Goal: Communication & Community: Answer question/provide support

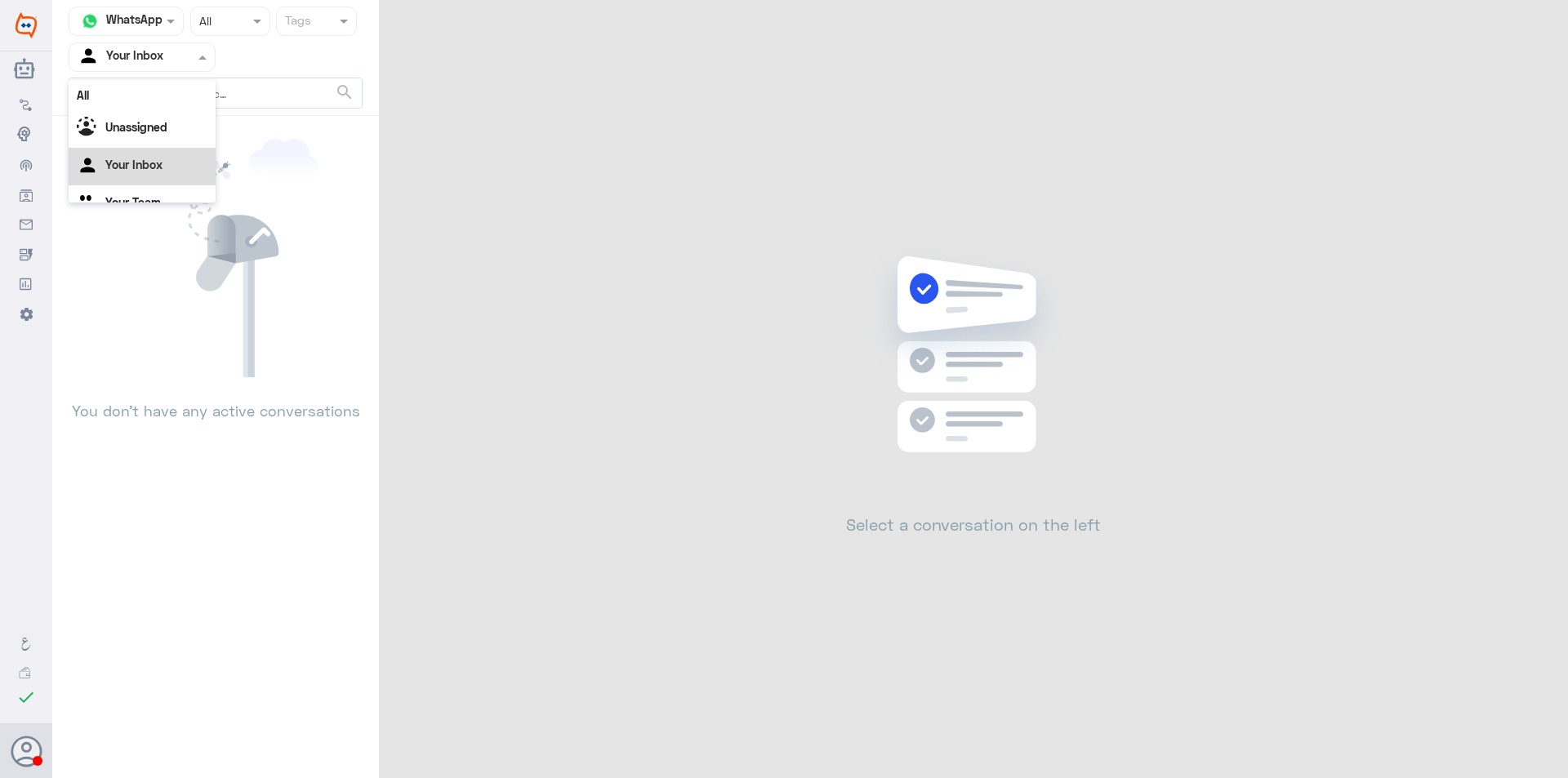
click at [154, 66] on input "text" at bounding box center [123, 56] width 90 height 19
click at [157, 185] on Team "Your Team" at bounding box center [132, 182] width 56 height 14
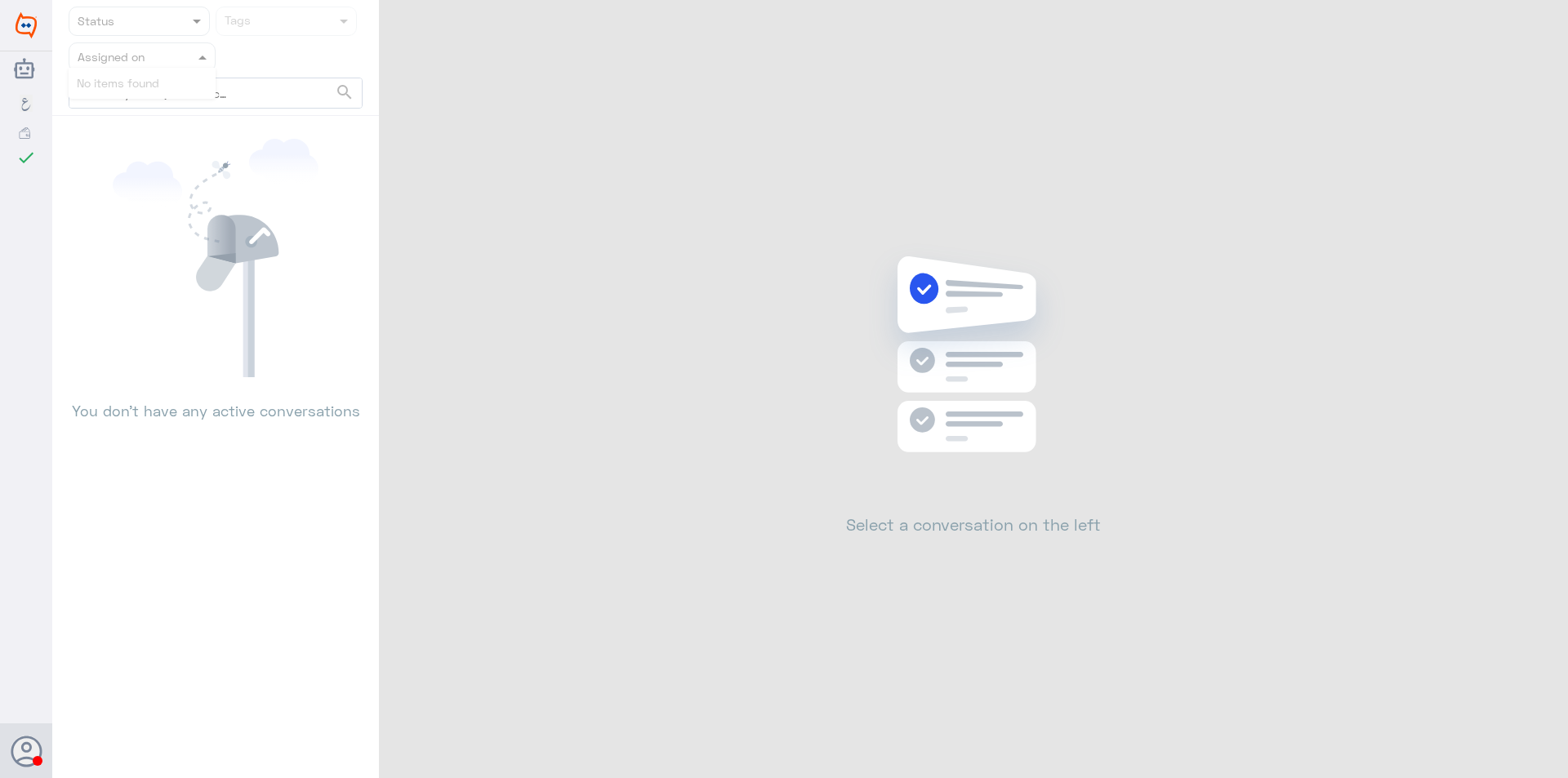
click at [131, 56] on input "text" at bounding box center [123, 56] width 90 height 19
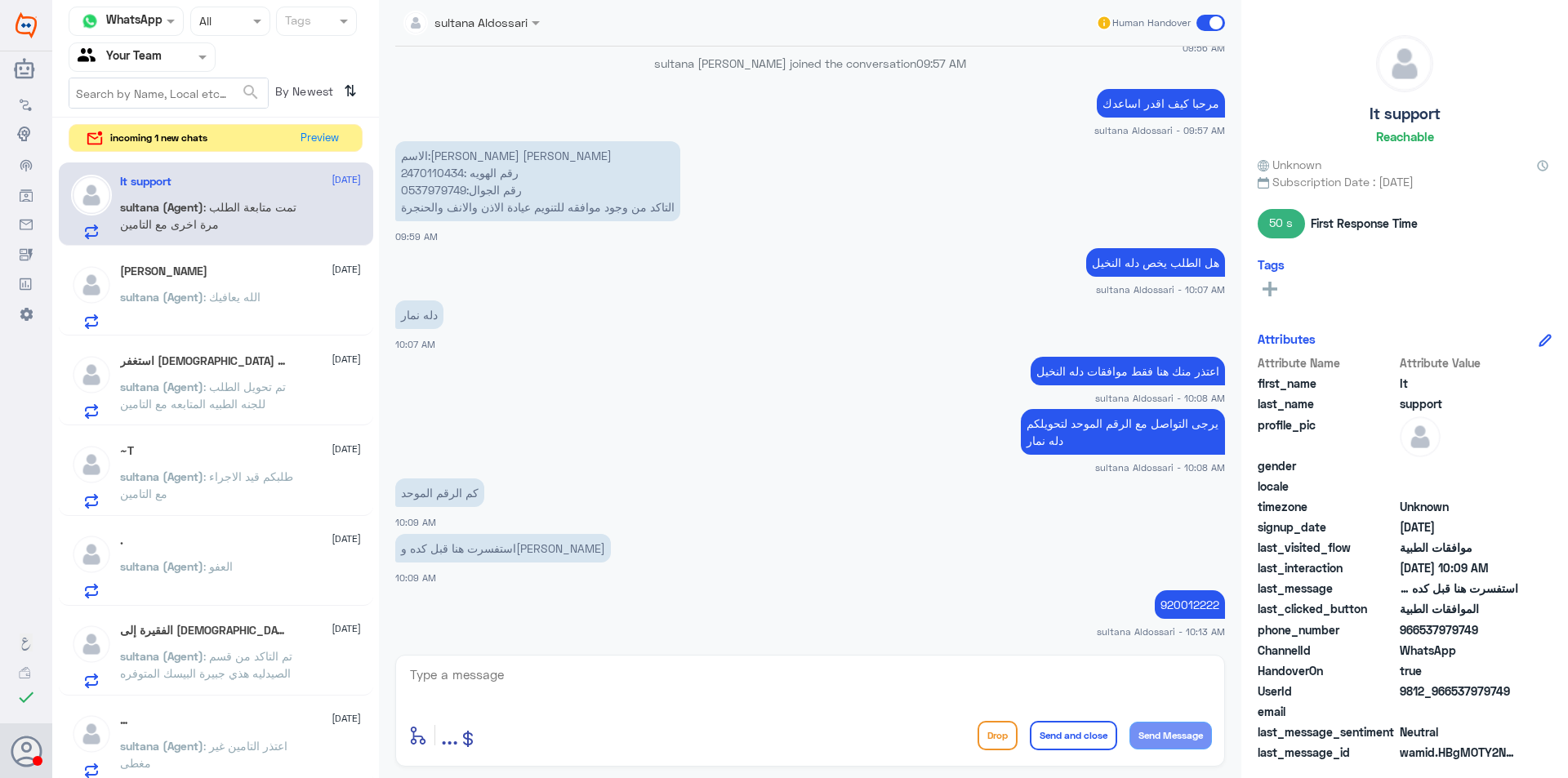
scroll to position [1030, 0]
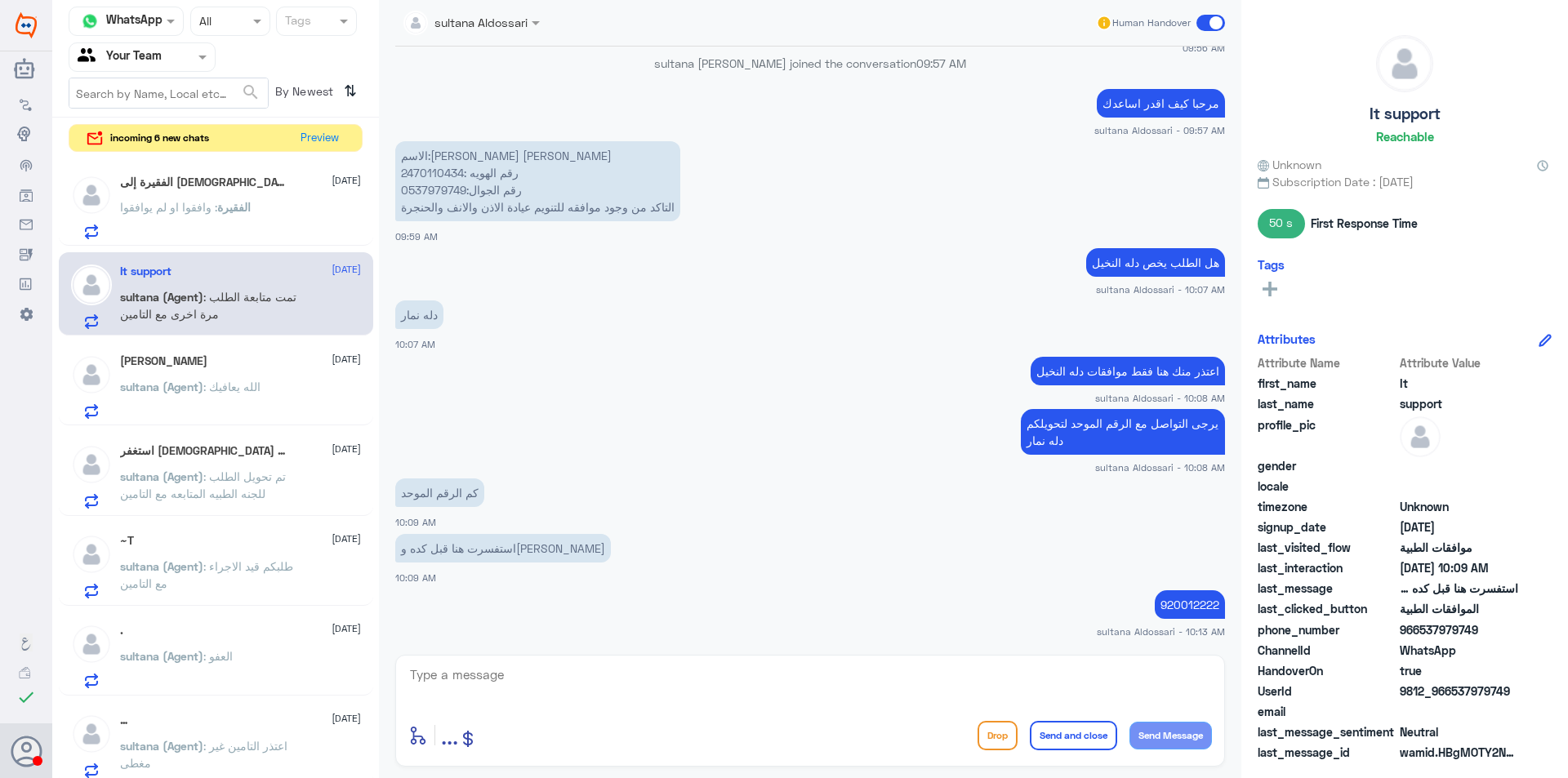
click at [146, 224] on p "الفقيرة : وافقوا او لم يوافقوا" at bounding box center [184, 219] width 131 height 41
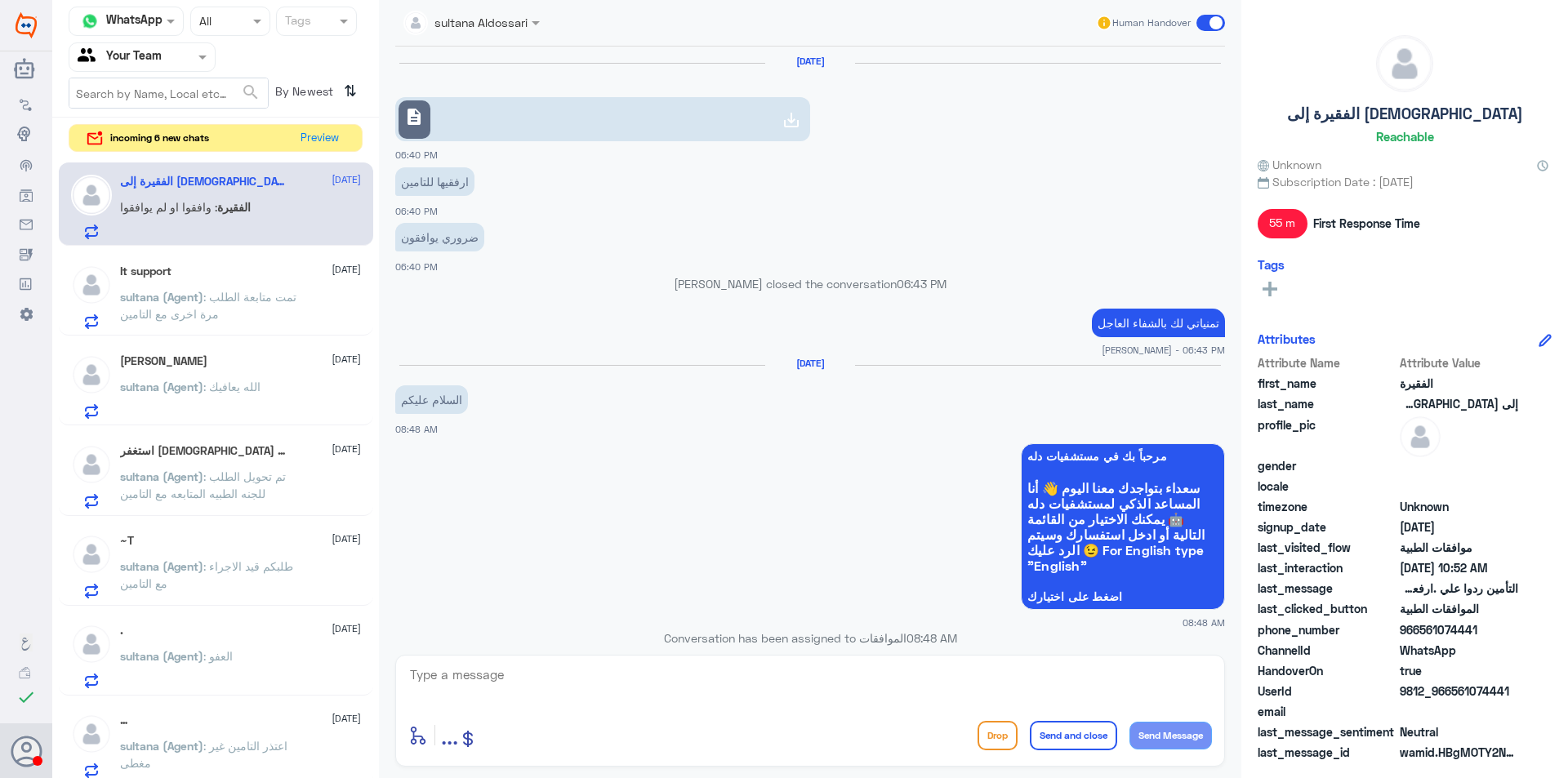
scroll to position [1044, 0]
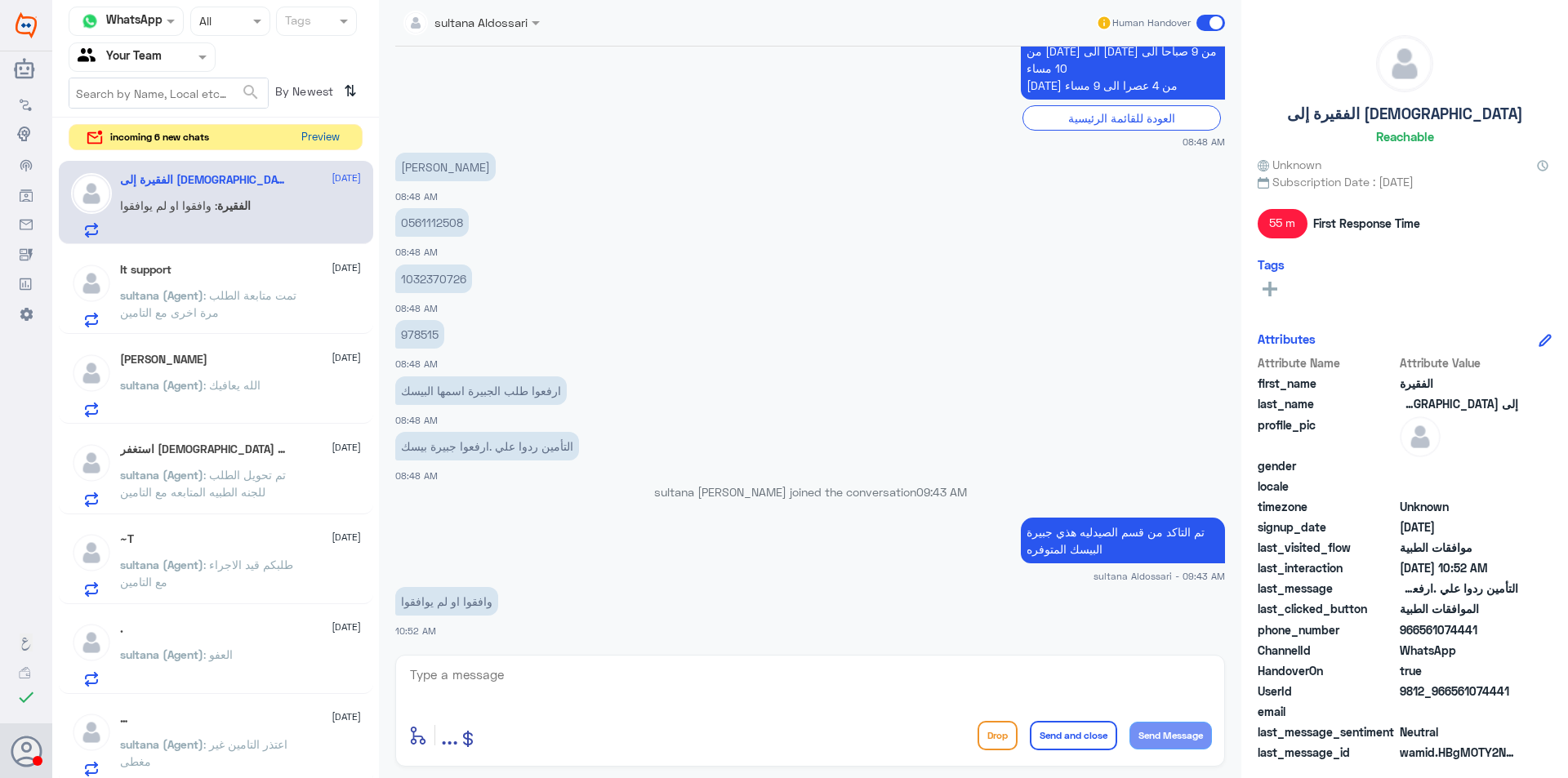
click at [340, 130] on button "Preview" at bounding box center [320, 137] width 51 height 26
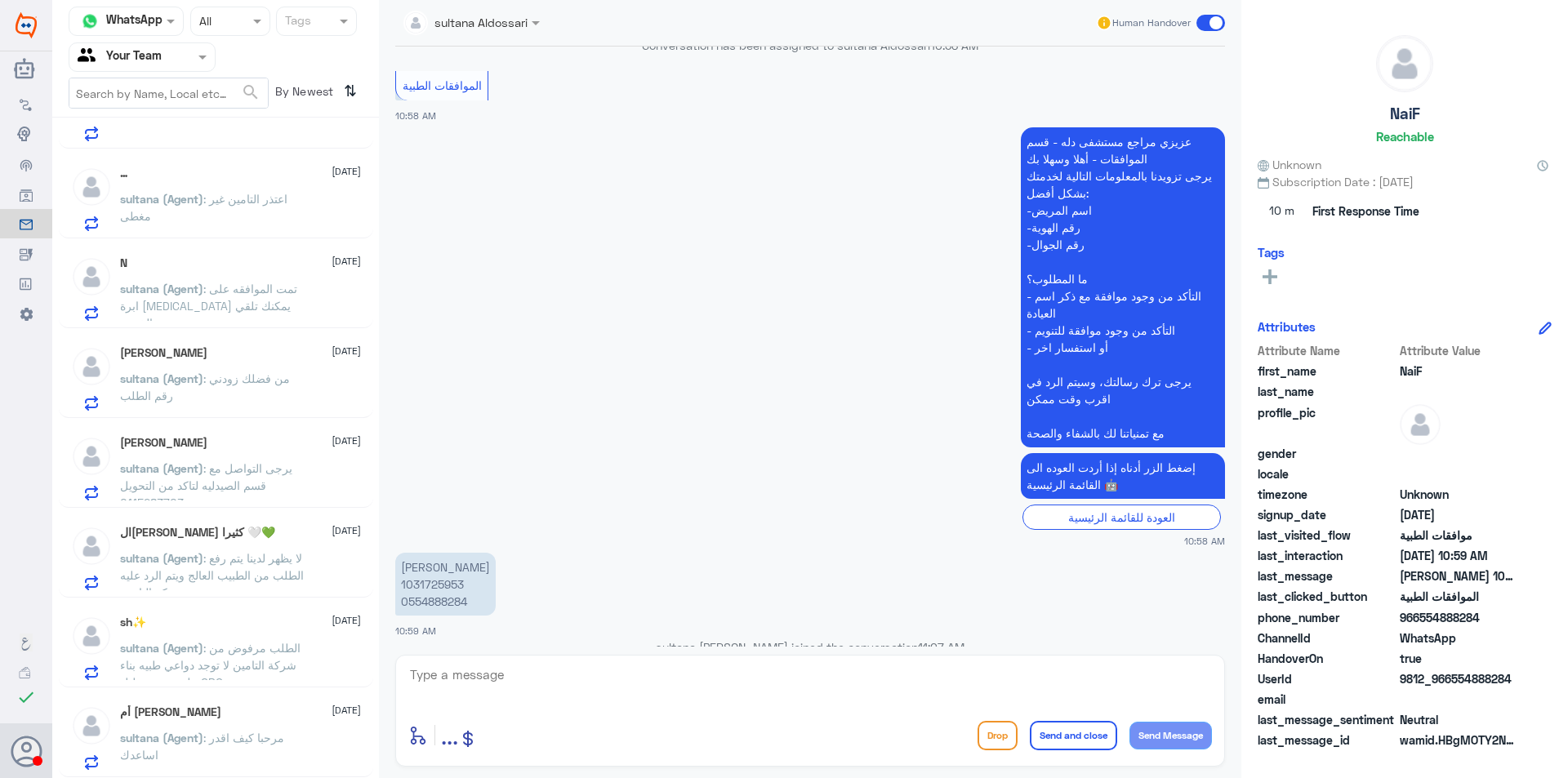
scroll to position [676, 0]
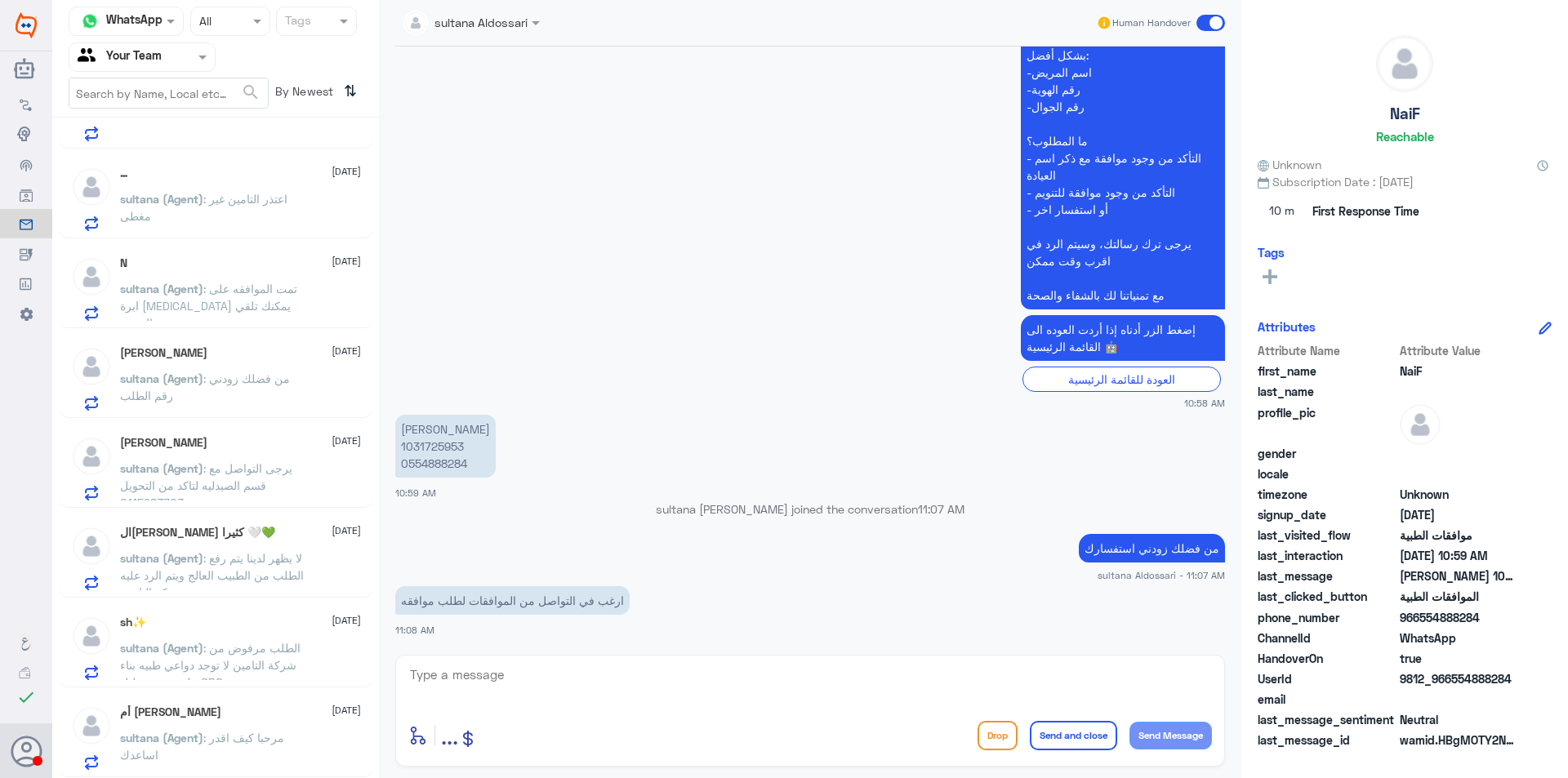
click at [240, 738] on span ": مرحبا كيف اقدر اساعدك" at bounding box center [201, 747] width 164 height 31
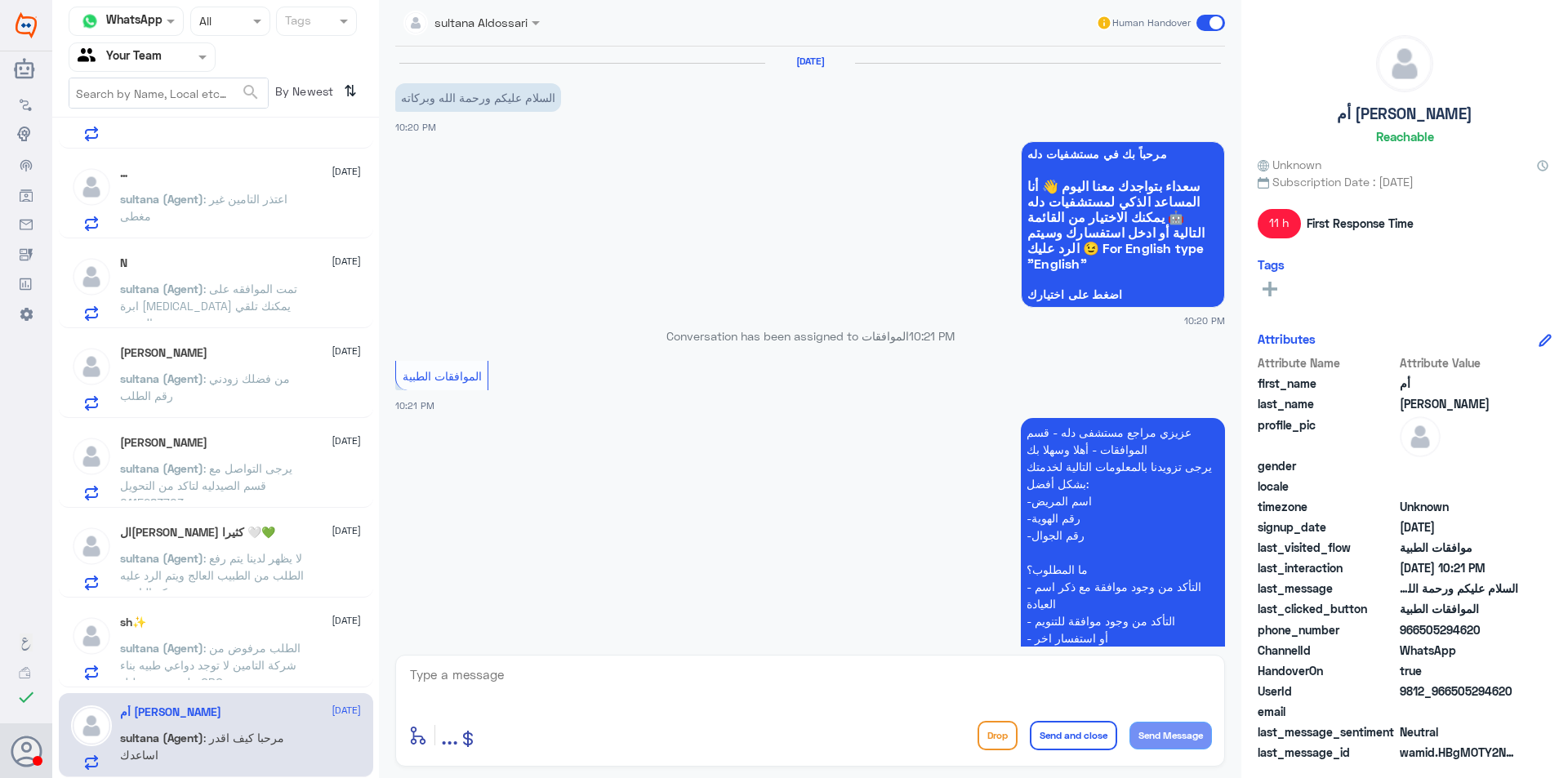
click at [216, 651] on span ": الطلب مرفوض من شركة التامين لا توجد دواعي طبيه بناء على نتيجة تحليل CBC" at bounding box center [210, 664] width 181 height 48
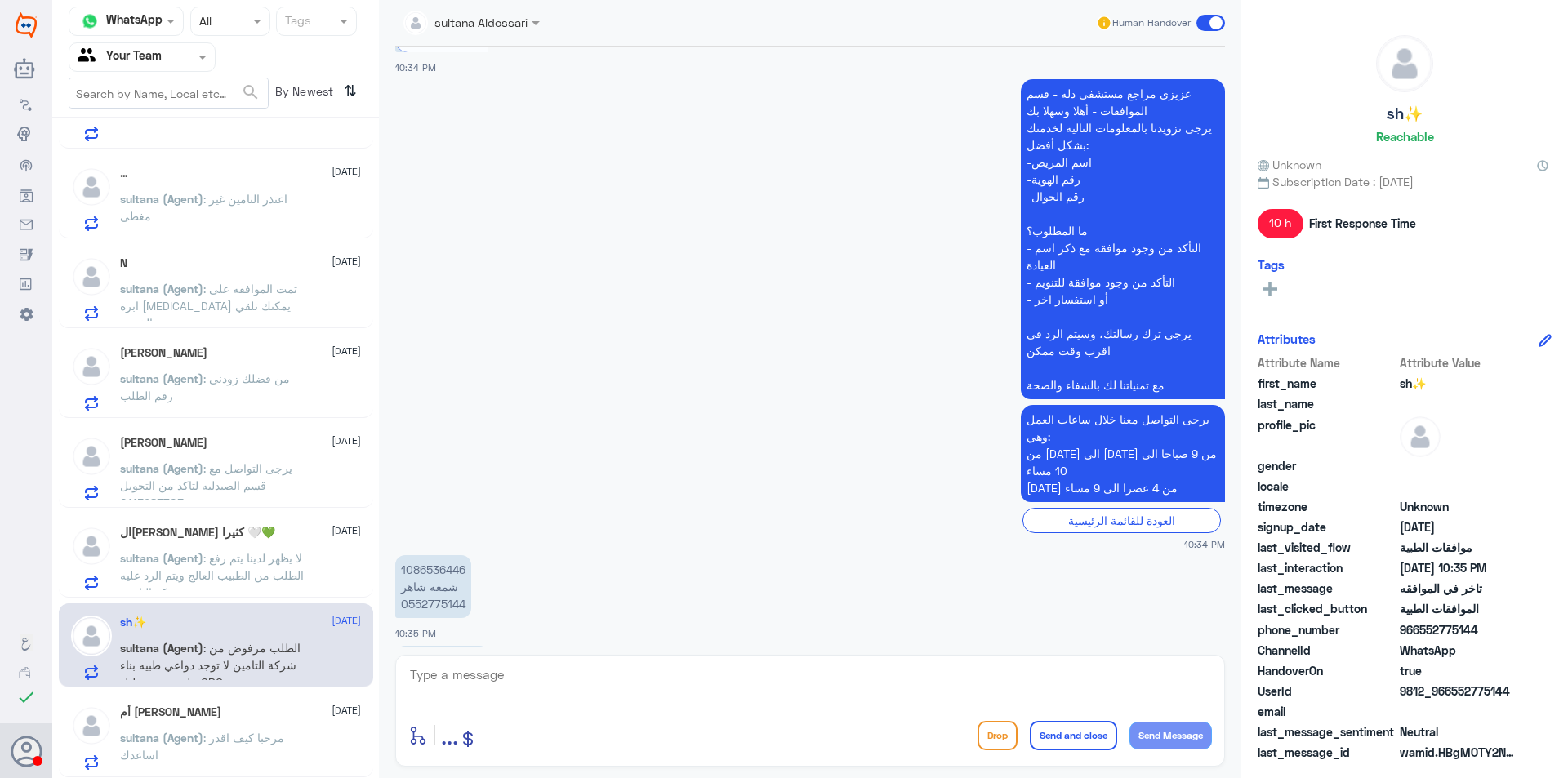
scroll to position [1499, 0]
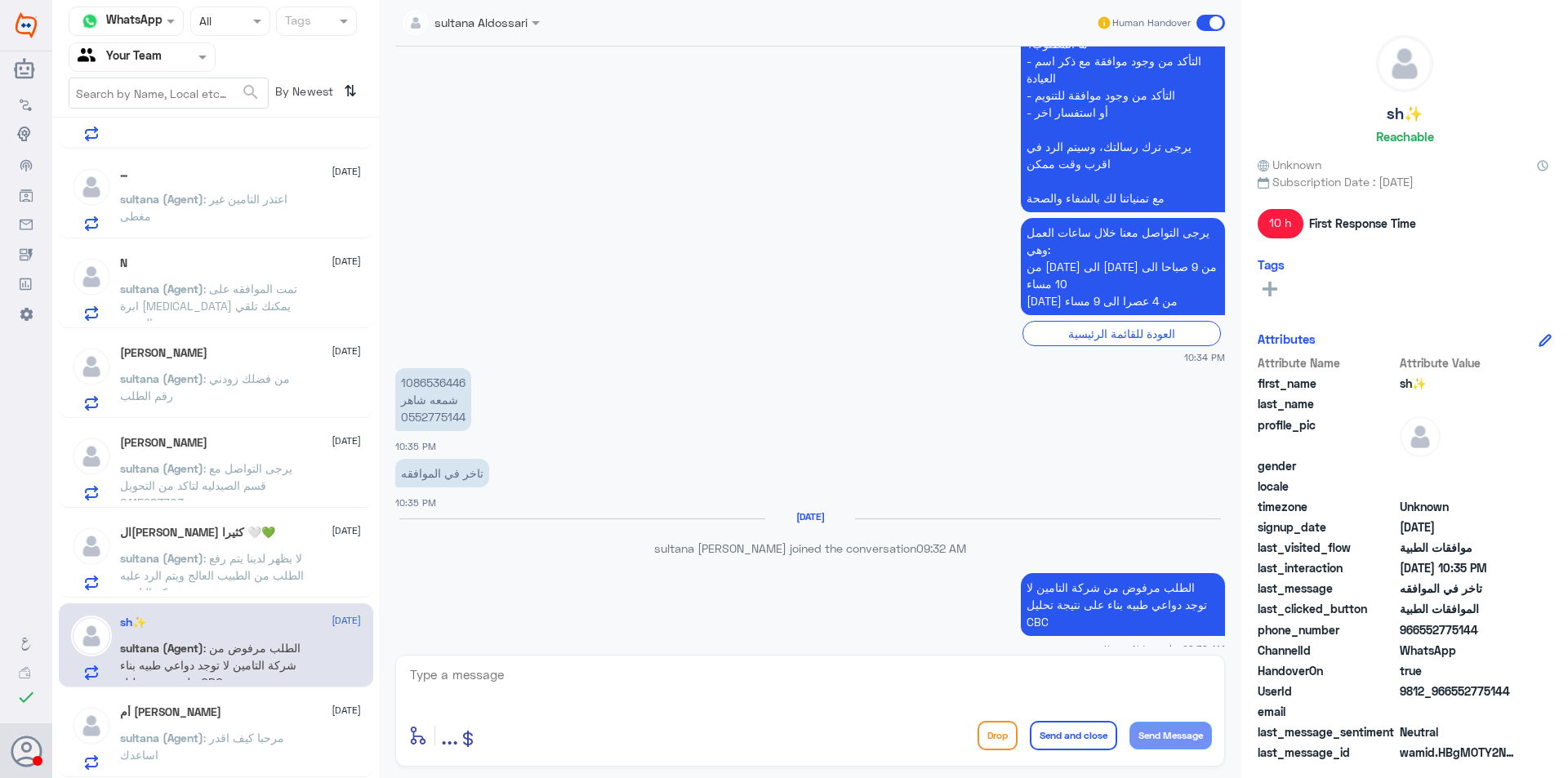
click at [435, 406] on p "1086536446 شمعه شاهر 0552775144" at bounding box center [433, 399] width 76 height 63
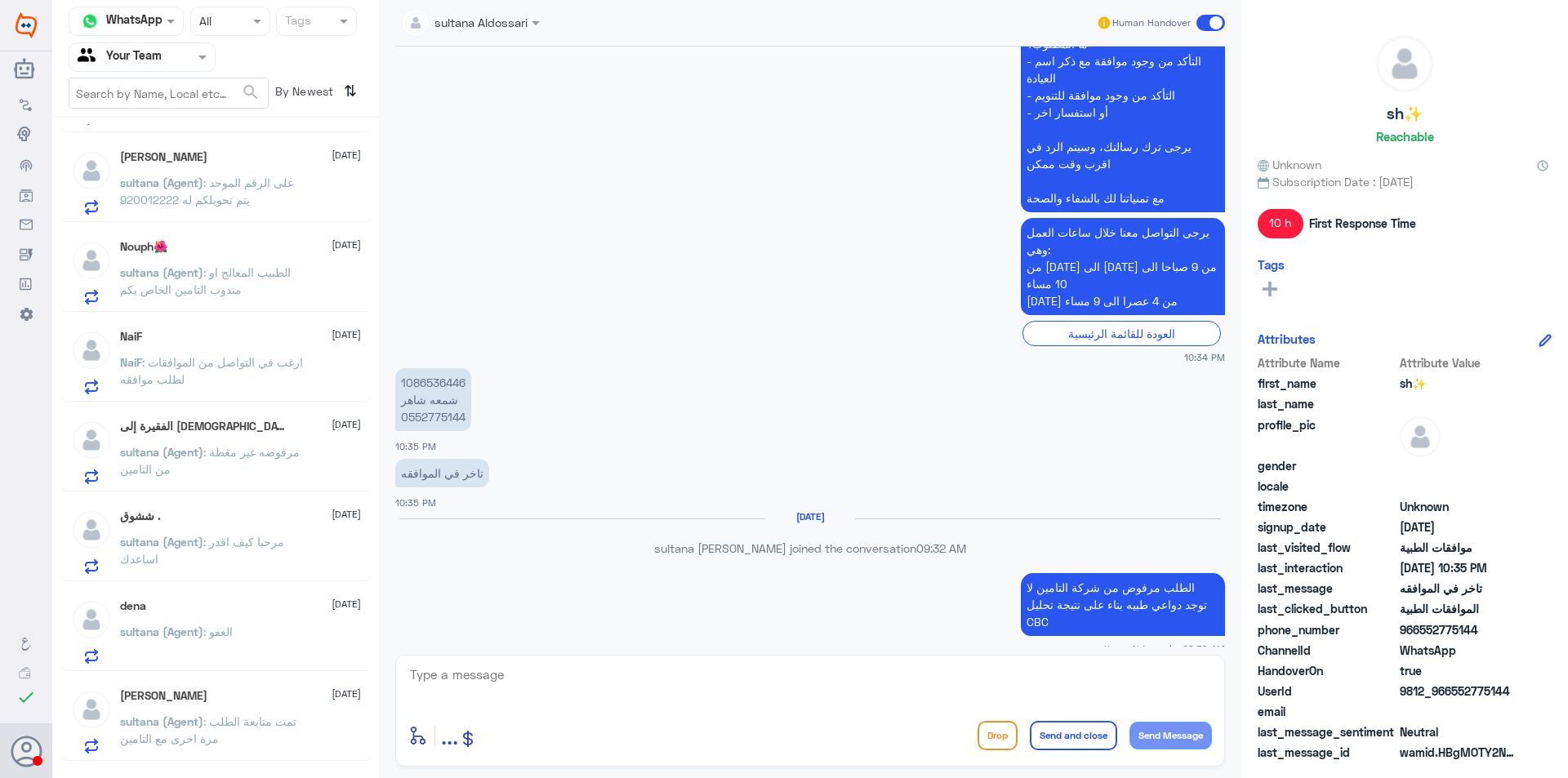
scroll to position [0, 0]
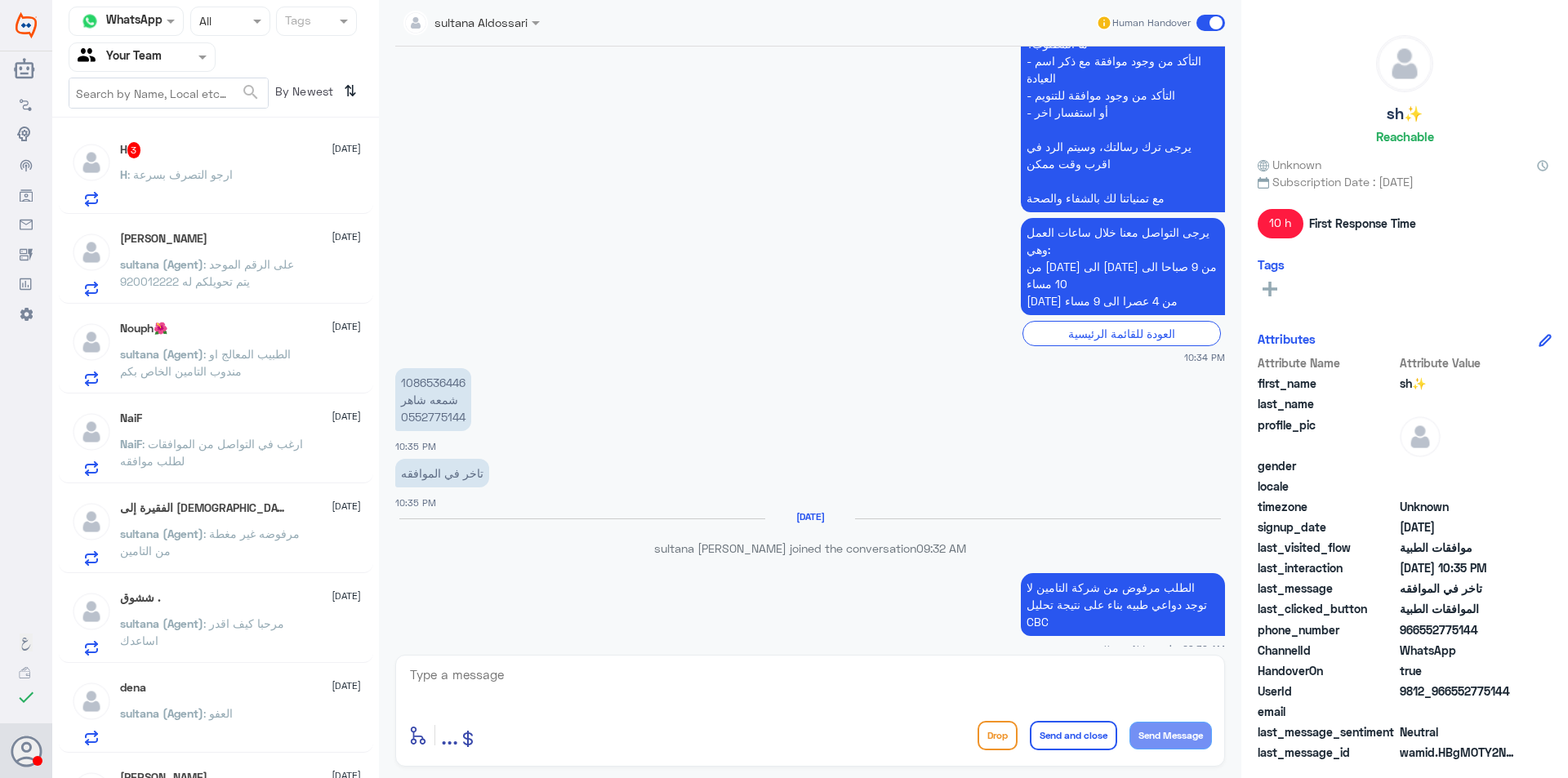
click at [286, 182] on div "H : ارجو التصرف بسرعة" at bounding box center [240, 187] width 241 height 36
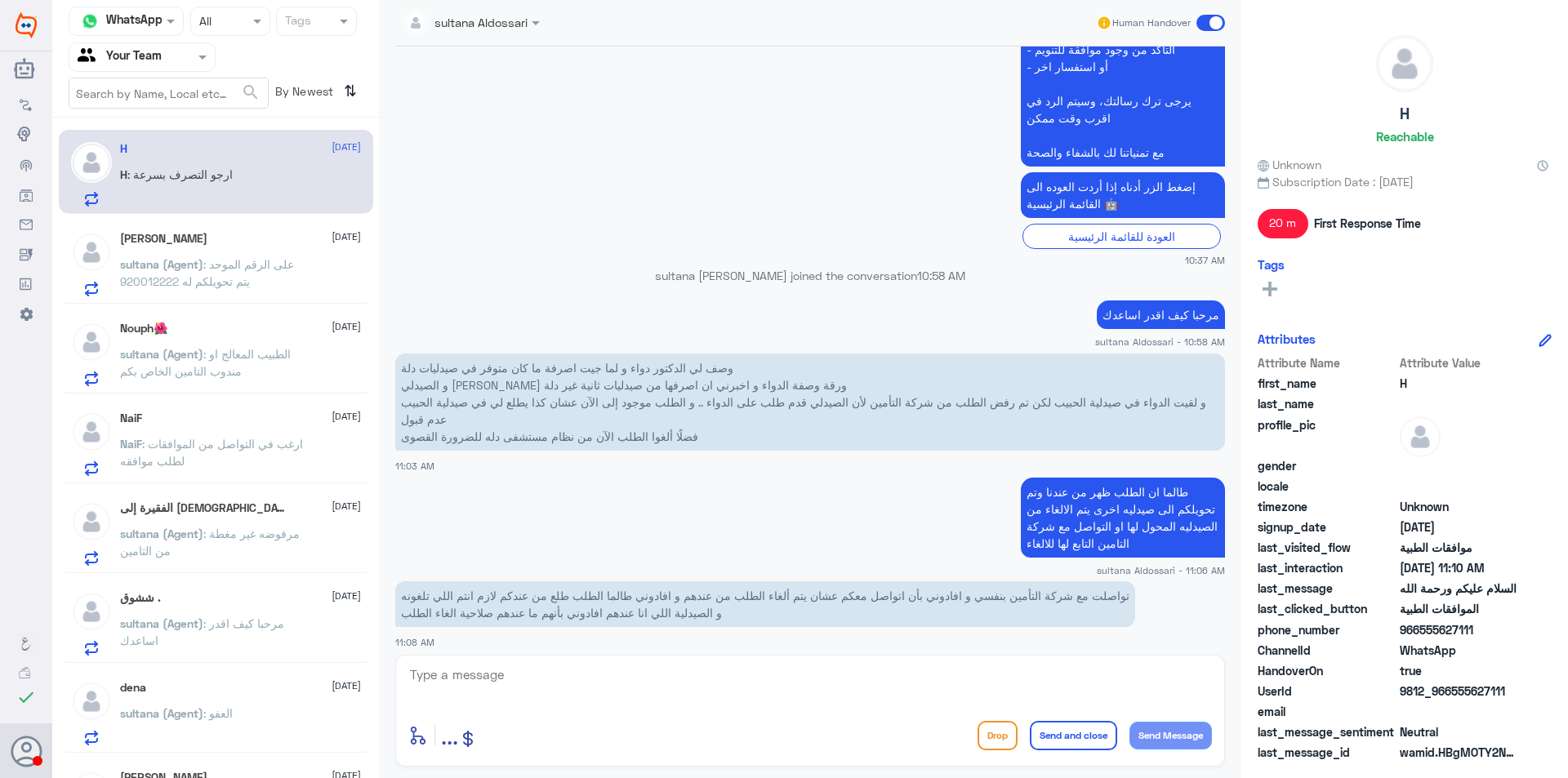
scroll to position [747, 0]
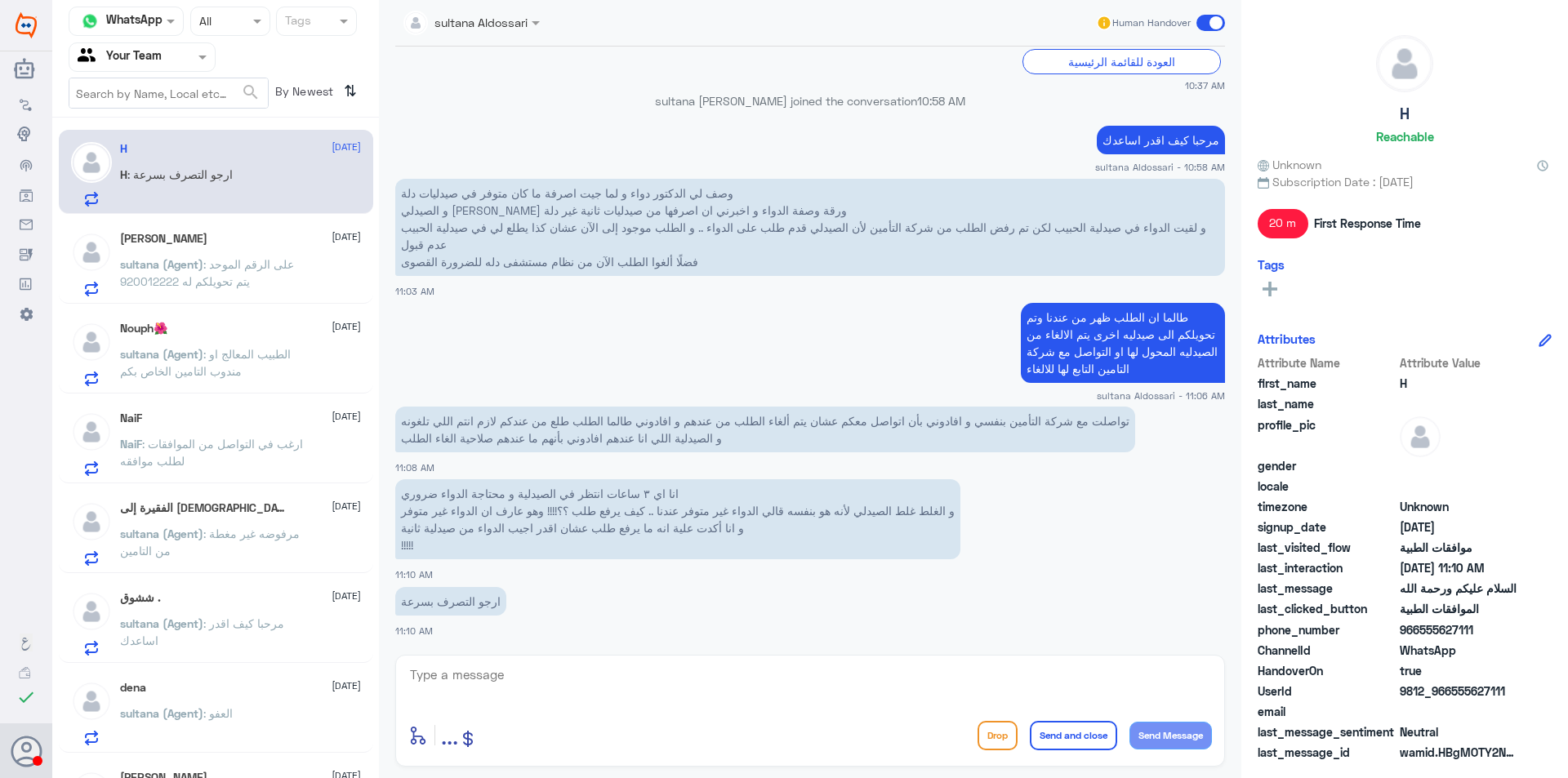
drag, startPoint x: 1436, startPoint y: 628, endPoint x: 1420, endPoint y: 627, distance: 16.0
click at [1420, 627] on span "966555627111" at bounding box center [1459, 629] width 119 height 17
copy span "555627111"
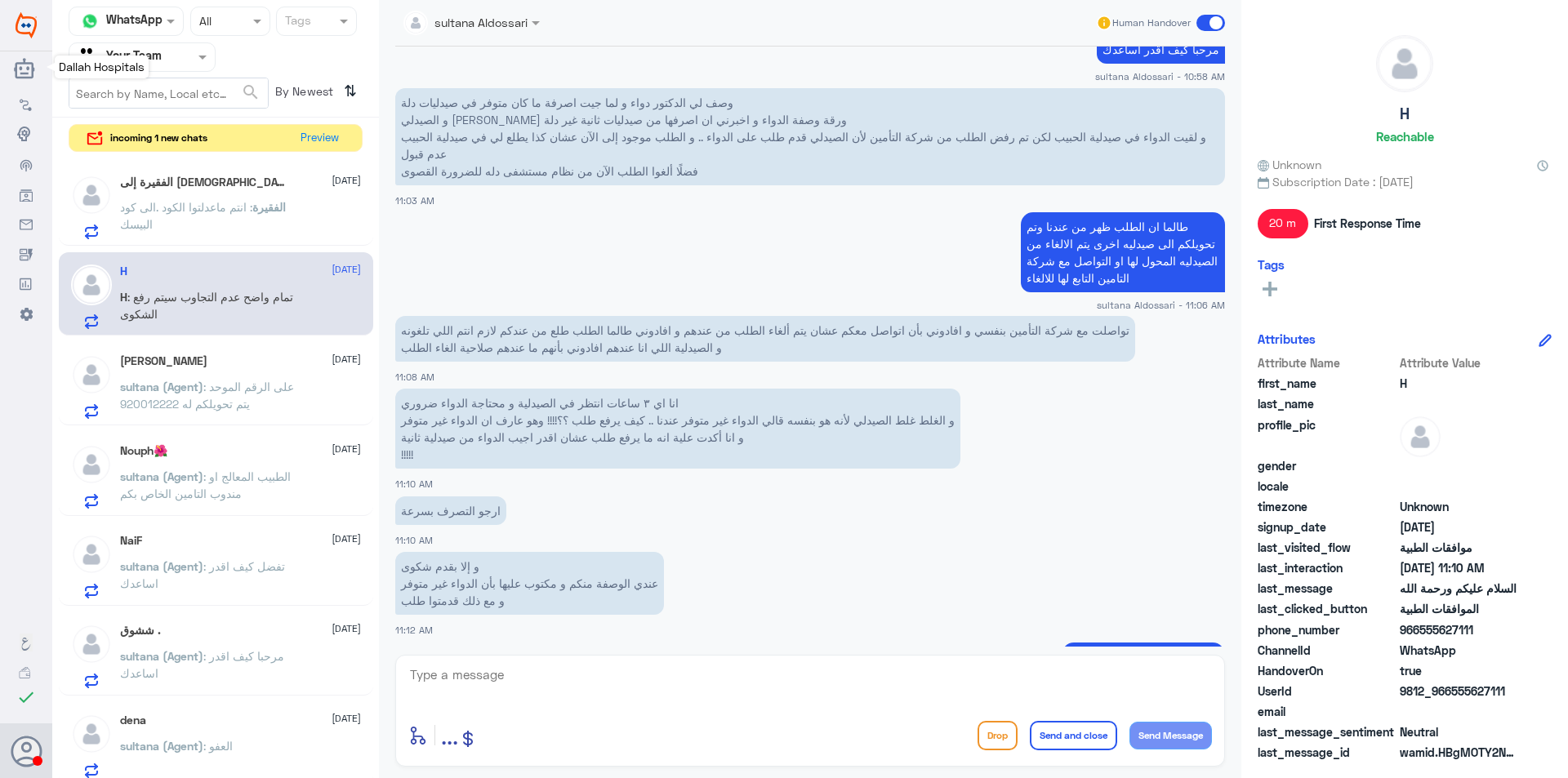
scroll to position [1164, 0]
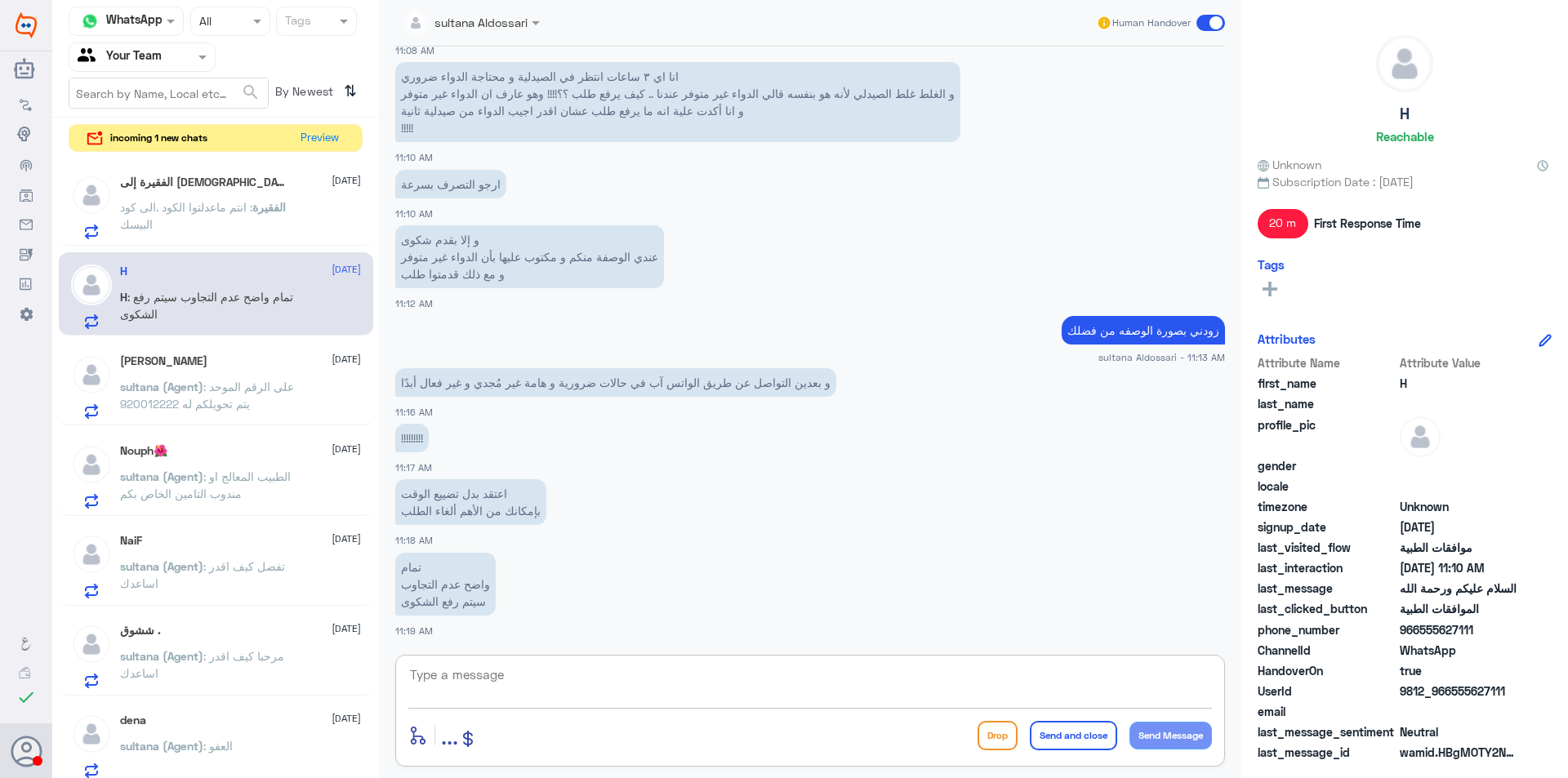
click at [666, 672] on textarea at bounding box center [810, 684] width 804 height 40
click at [615, 665] on textarea at bounding box center [810, 684] width 804 height 40
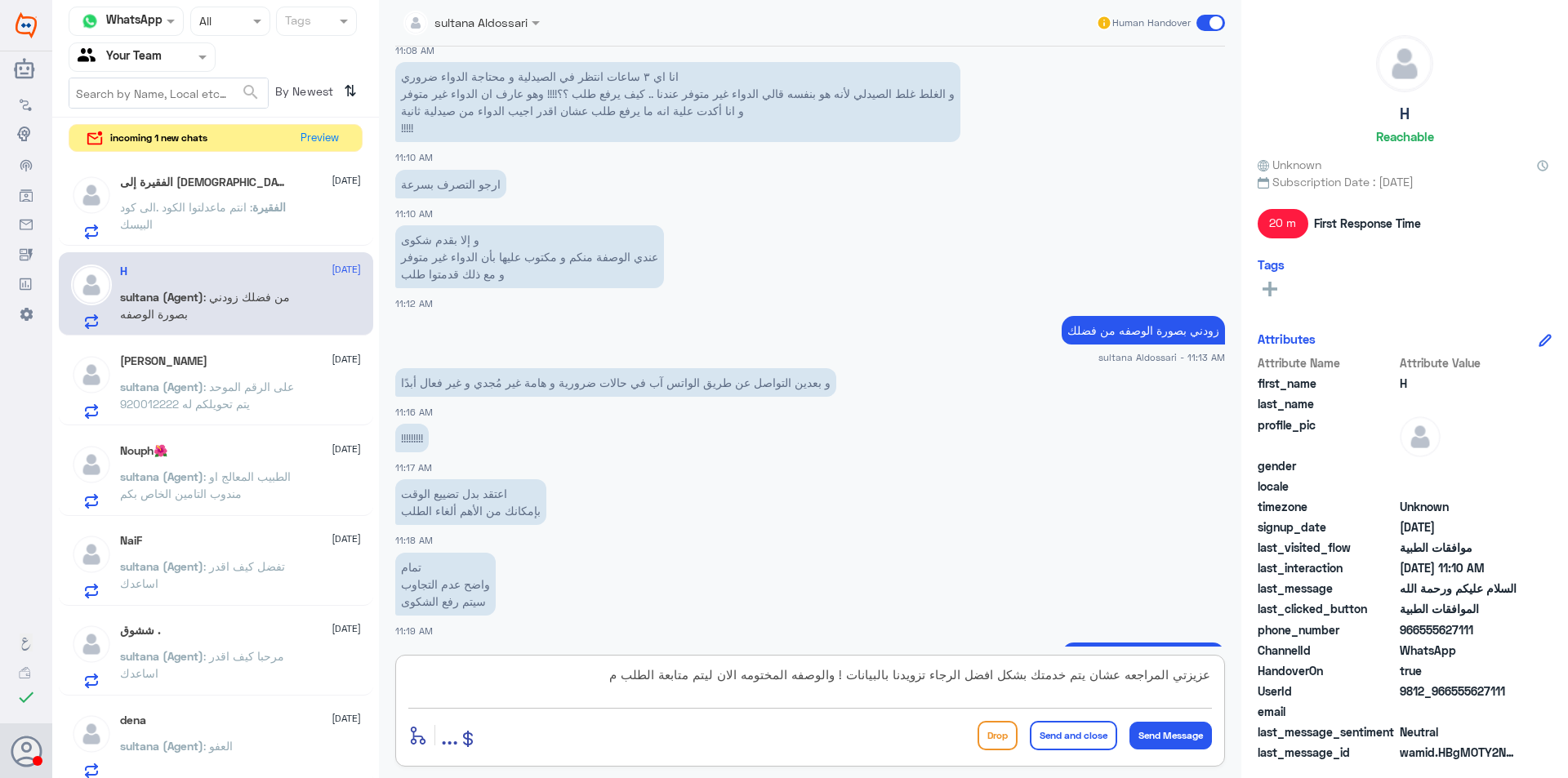
scroll to position [1216, 0]
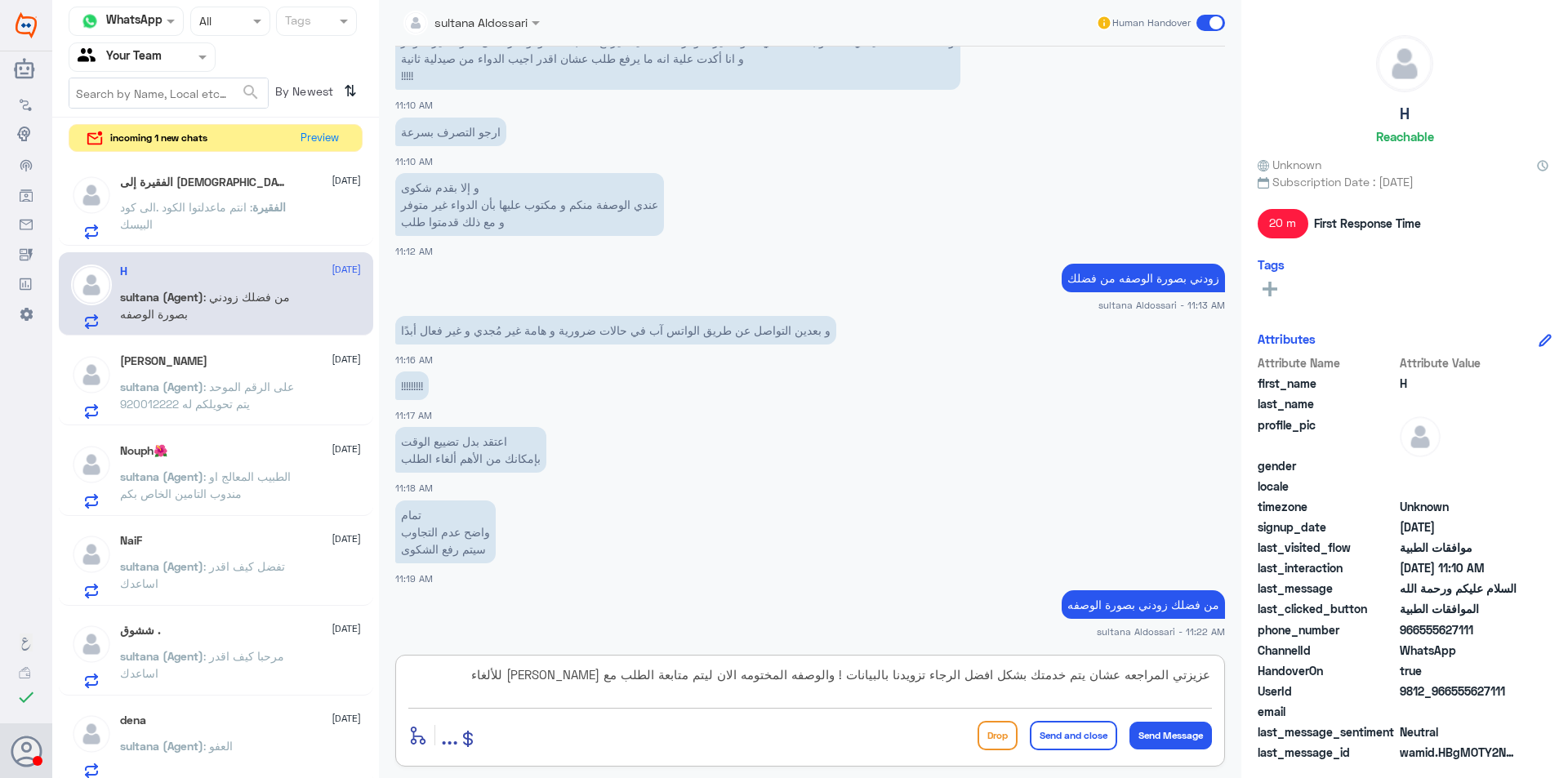
drag, startPoint x: 850, startPoint y: 678, endPoint x: 753, endPoint y: 681, distance: 97.0
click at [753, 681] on textarea "عزيزتي المراجعه عشان يتم خدمتك بشكل افضل الرجاء تزويدنا بالبيانات ! والوصفه الم…" at bounding box center [810, 684] width 804 height 40
click at [1176, 676] on textarea "عزيزتي المراجعه عشان يتم خدمتك بشكل افضل الرجاء تزويدنا بالبيانات ! والان ليتم …" at bounding box center [810, 684] width 804 height 40
click at [1127, 679] on textarea "عزيزتي المراجعه عشان يتم خدمتك بشكل افضل الرجاء تزويدنا بالبيانات ! والان ليتم …" at bounding box center [810, 684] width 804 height 40
click at [1177, 678] on textarea "عزيزتي المراجع عشان يتم خدمتك بشكل افضل الرجاء تزويدنا بالبيانات ! والان ليتم م…" at bounding box center [810, 684] width 804 height 40
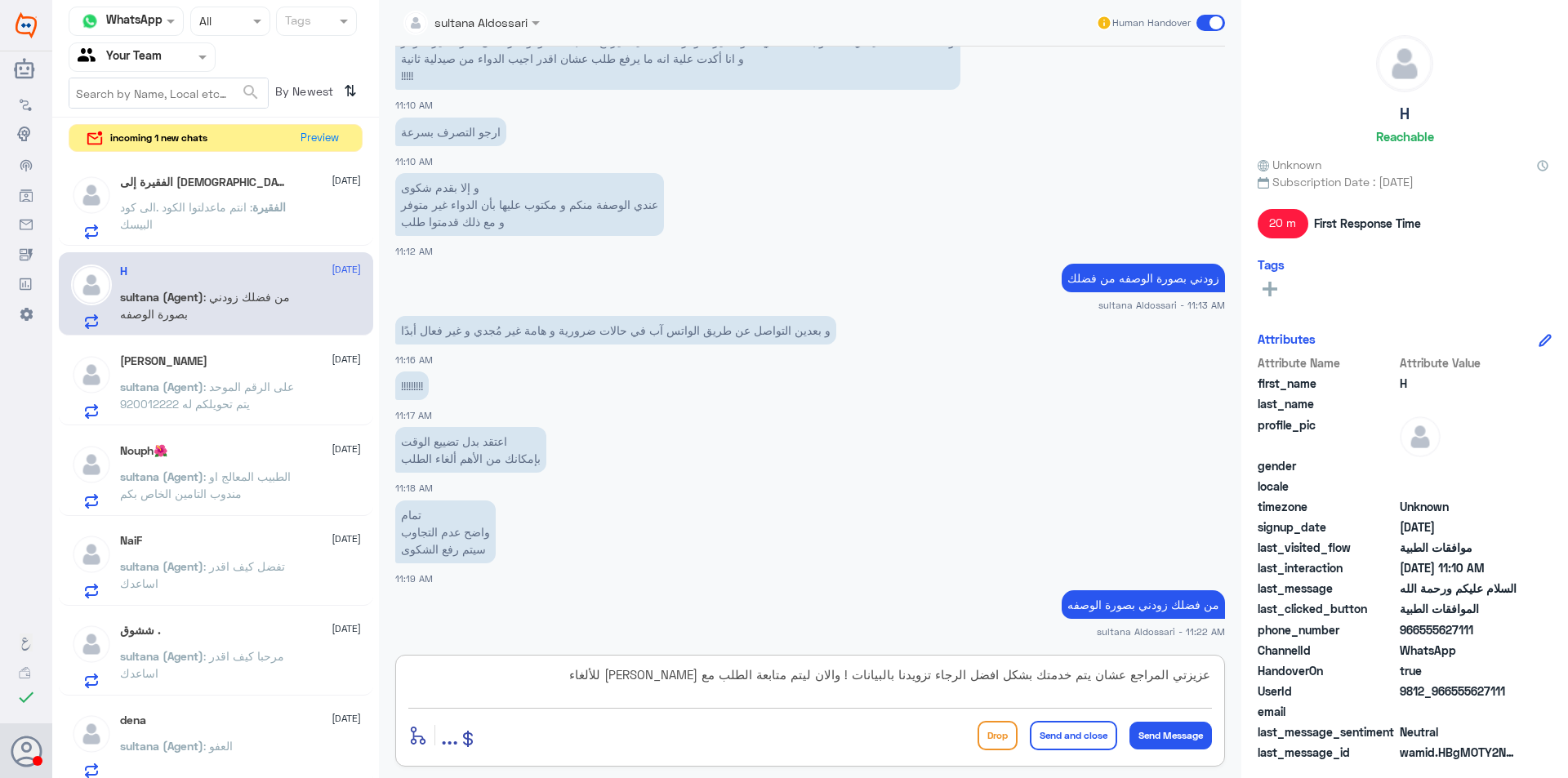
click at [1190, 674] on textarea "عزيزتي المراجع عشان يتم خدمتك بشكل افضل الرجاء تزويدنا بالبيانات ! والان ليتم م…" at bounding box center [810, 684] width 804 height 40
click at [1188, 679] on textarea "عزيزتي المراجع عشان يتم خدمتك بشكل افضل الرجاء تزويدنا بالبيانات ! والان ليتم م…" at bounding box center [810, 684] width 804 height 40
click at [1104, 673] on textarea "عزيزي المراجع عشان يتم خدمتك بشكل افضل الرجاء تزويدنا بالبيانات ! والان ليتم مت…" at bounding box center [810, 684] width 804 height 40
click at [890, 680] on textarea "عزيزي المراجع عشان ليتم خدمتك بشكل افضل الرجاء تزويدنا بالبيانات ! والان ليتم م…" at bounding box center [810, 684] width 804 height 40
click at [870, 674] on textarea "عزيزي المراجع عشان ليتم خدمتك بشكل افضل الرجاء تزويدنا بالبيانات ! والان ليتم م…" at bounding box center [810, 684] width 804 height 40
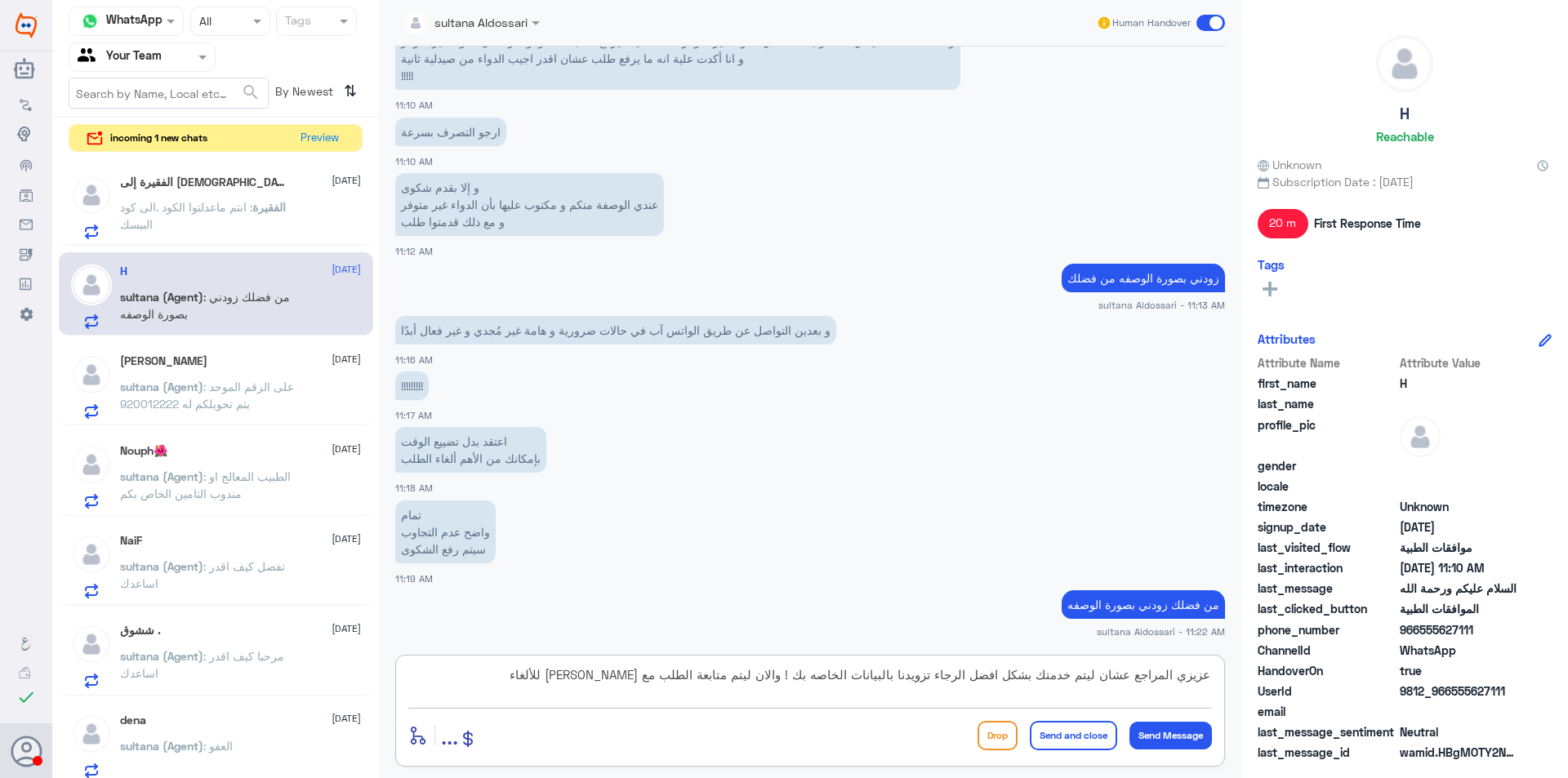
click at [776, 678] on textarea "عزيزي المراجع عشان ليتم خدمتك بشكل افضل الرجاء تزويدنا بالبيانات الخاصه بك ! وا…" at bounding box center [810, 684] width 804 height 40
click at [630, 674] on textarea "عزيزي المراجع عشان ليتم خدمتك بشكل افضل الرجاء تزويدنا بالبيانات الخاصه بك ! لي…" at bounding box center [810, 684] width 804 height 40
click at [806, 679] on textarea "عزيزي المراجع عشان ليتم خدمتك بشكل افضل الرجاء تزويدنا بالبيانات الخاصه بك ! لي…" at bounding box center [810, 684] width 804 height 40
drag, startPoint x: 1108, startPoint y: 674, endPoint x: 1232, endPoint y: 687, distance: 124.7
click at [1227, 685] on div "sultana Aldossari Human Handover 12 Aug 2025 السلام عليكم ورحمة الله 10:37 AM م…" at bounding box center [810, 391] width 862 height 783
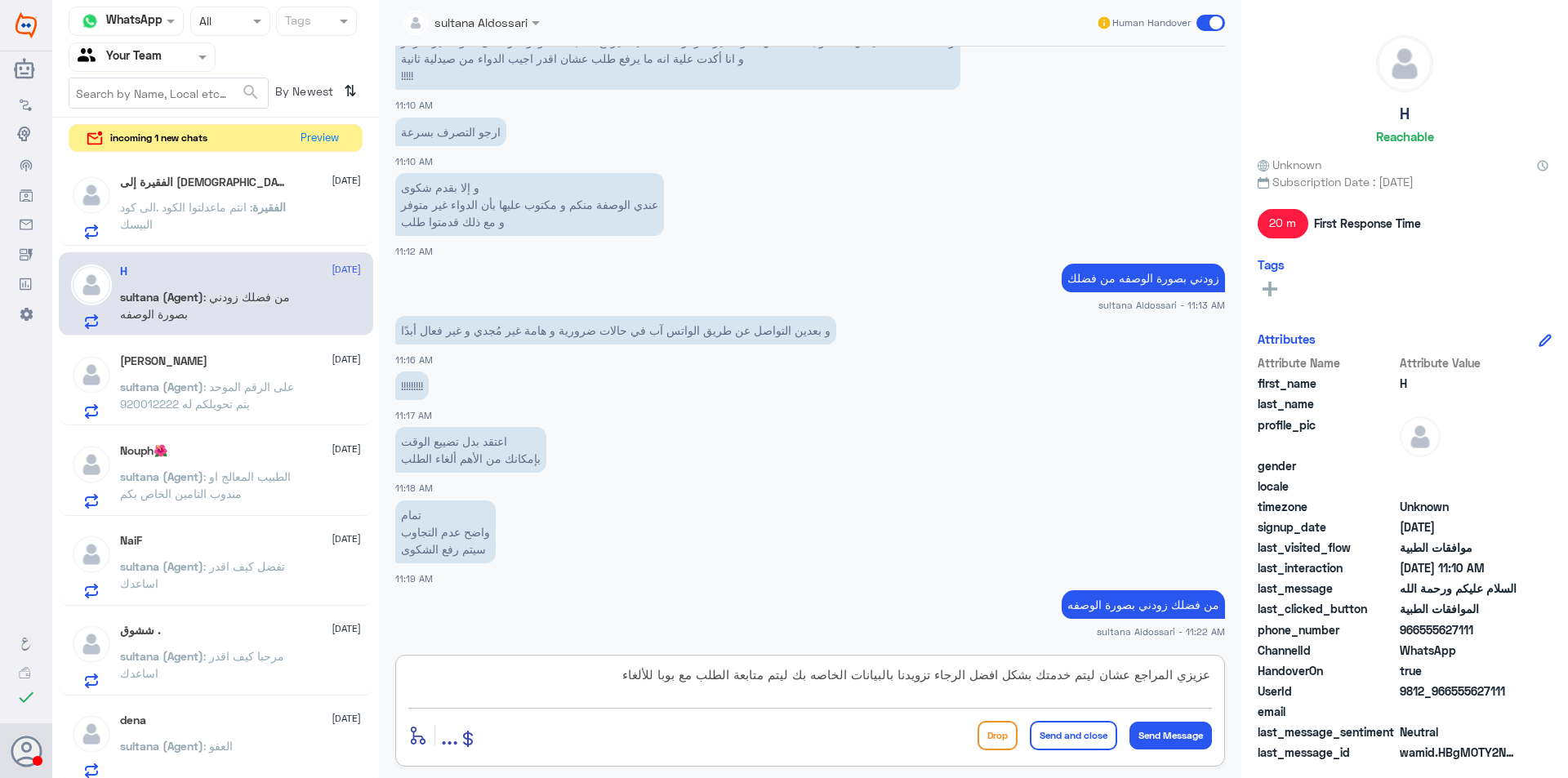
type textarea "و ليتم خدمتك بشكل افضل الرجاء تزويدنا بالبيانات الخاصه بك ليتم متابعة الطلب مع …"
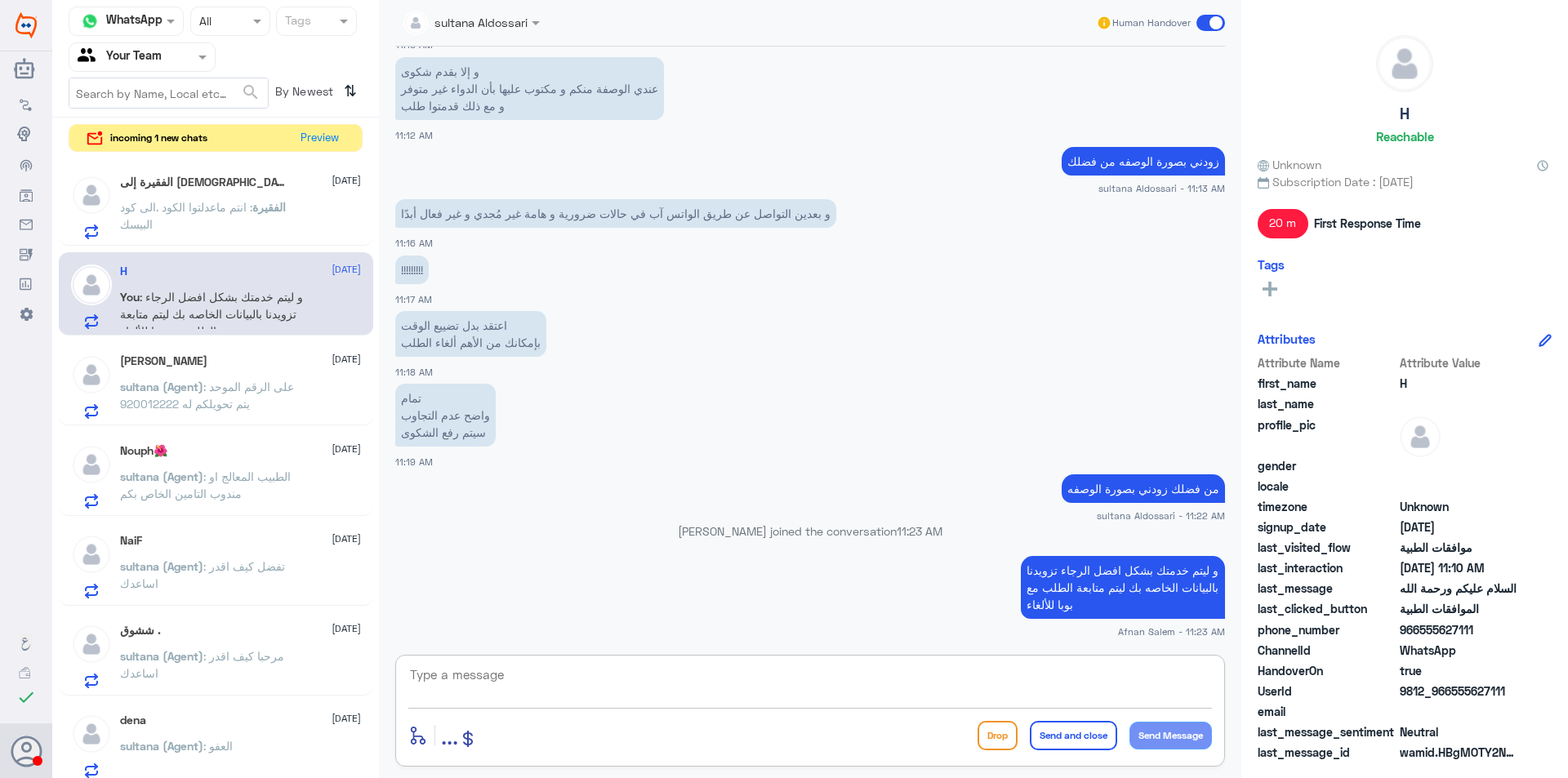
click at [243, 226] on p "الفقيرة : انتم ماعدلتوا الكود .الى كود البيسك" at bounding box center [211, 219] width 183 height 41
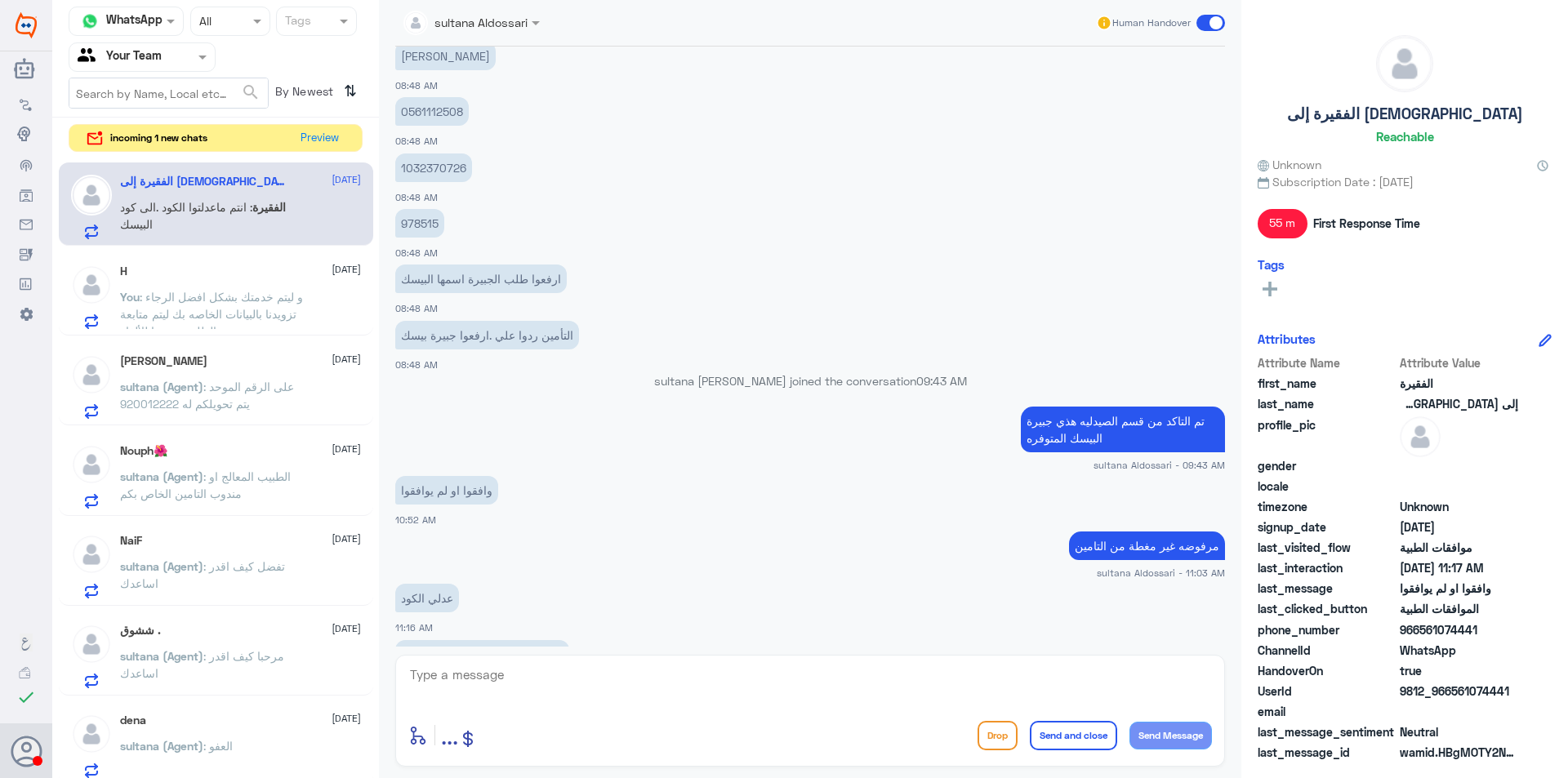
scroll to position [935, 0]
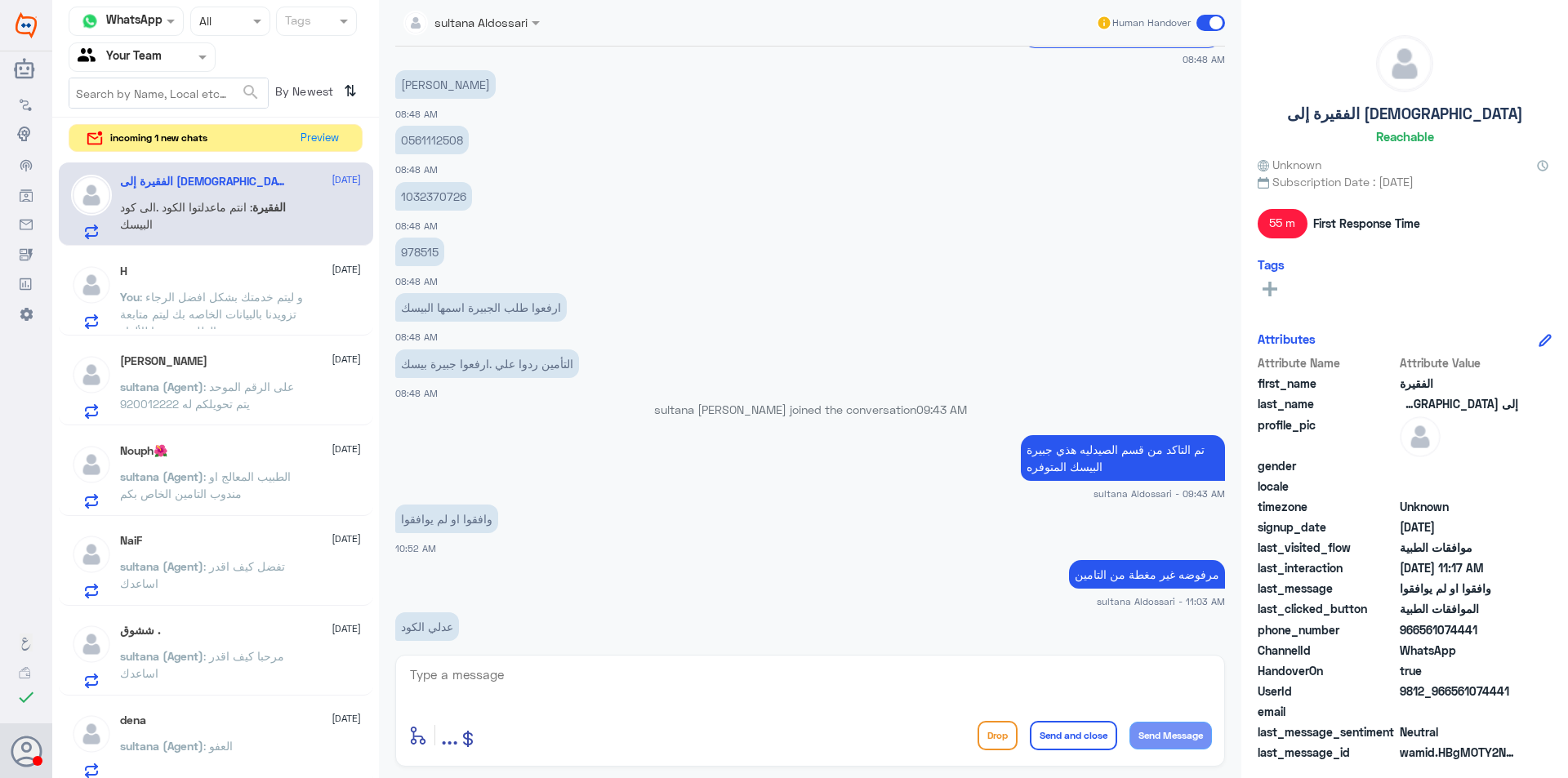
click at [415, 254] on p "978515" at bounding box center [420, 251] width 49 height 28
copy p "978515"
click at [210, 299] on span ": و ليتم خدمتك بشكل افضل الرجاء تزويدنا بالبيانات الخاصه بك ليتم متابعة الطلب م…" at bounding box center [211, 313] width 183 height 48
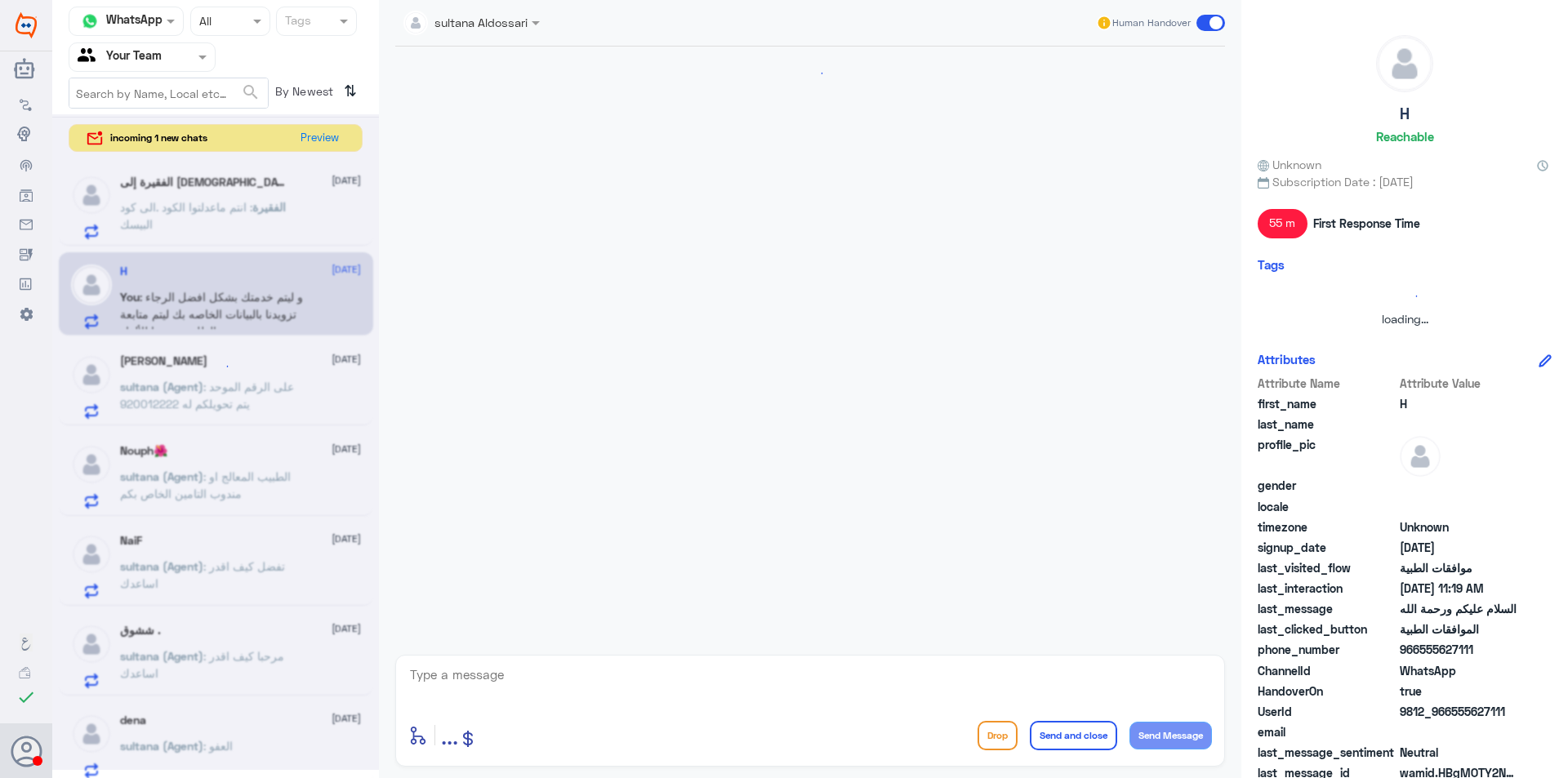
scroll to position [1088, 0]
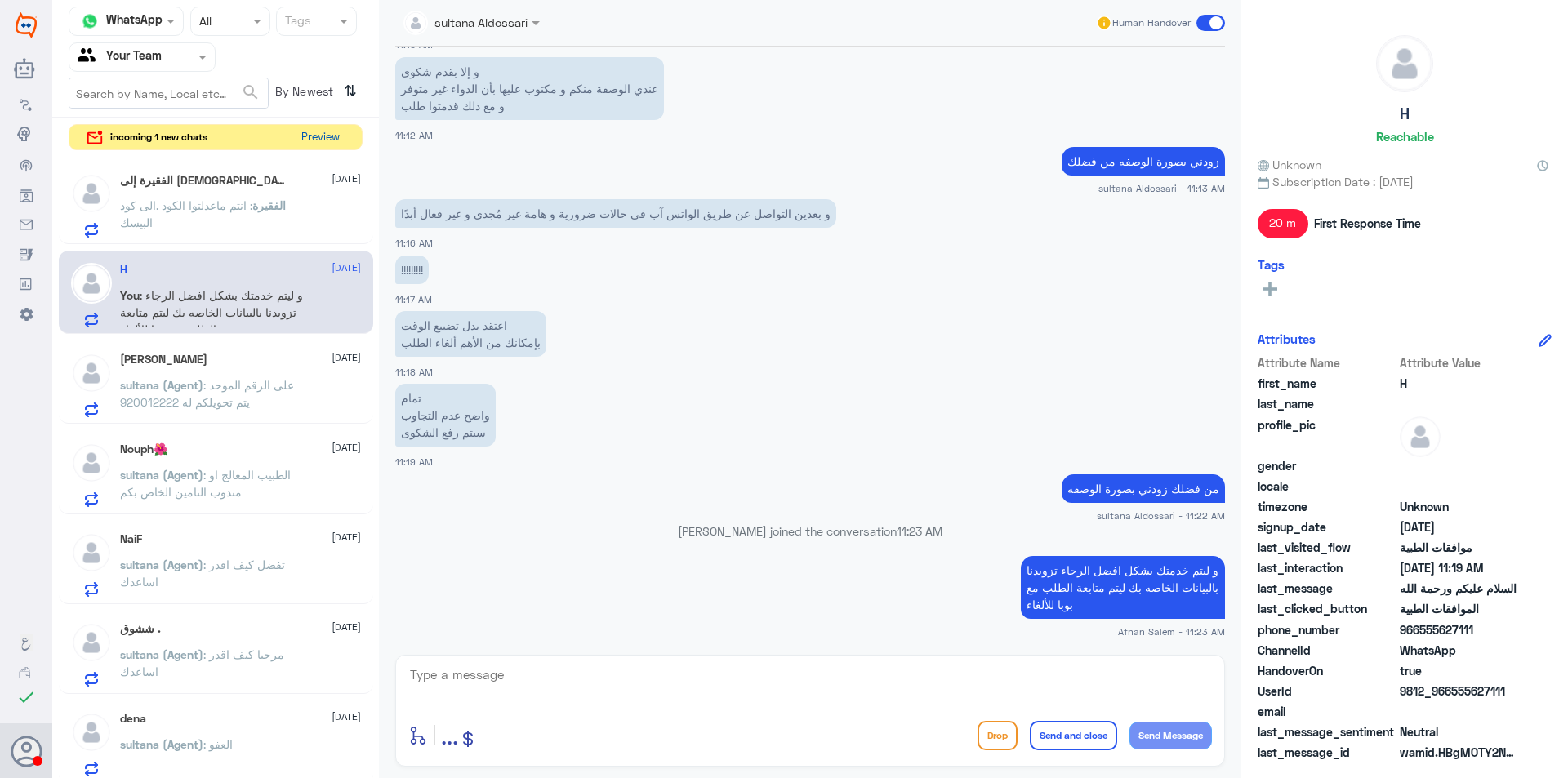
click at [331, 134] on button "Preview" at bounding box center [320, 137] width 51 height 26
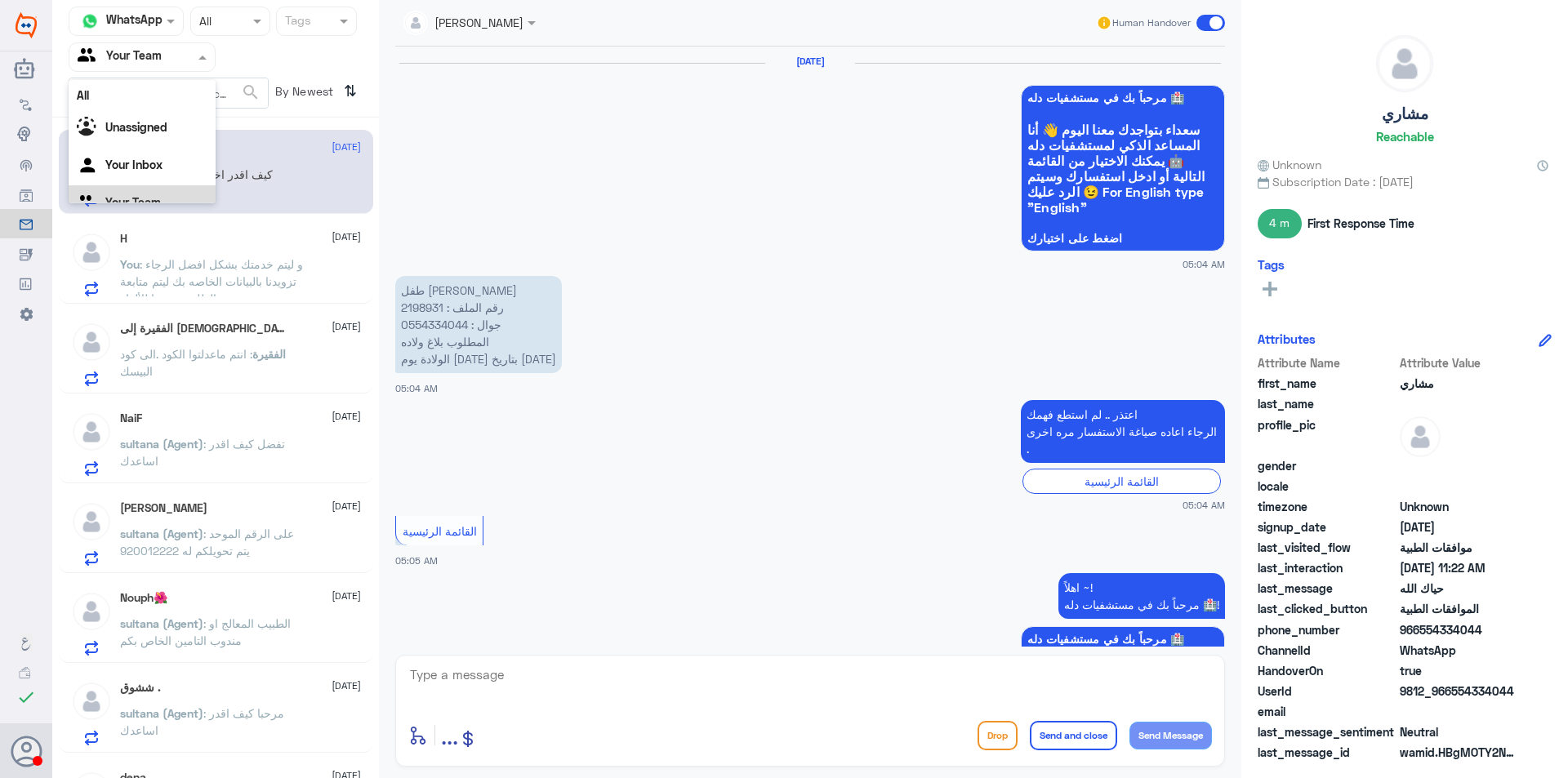
click at [200, 65] on span at bounding box center [204, 56] width 21 height 17
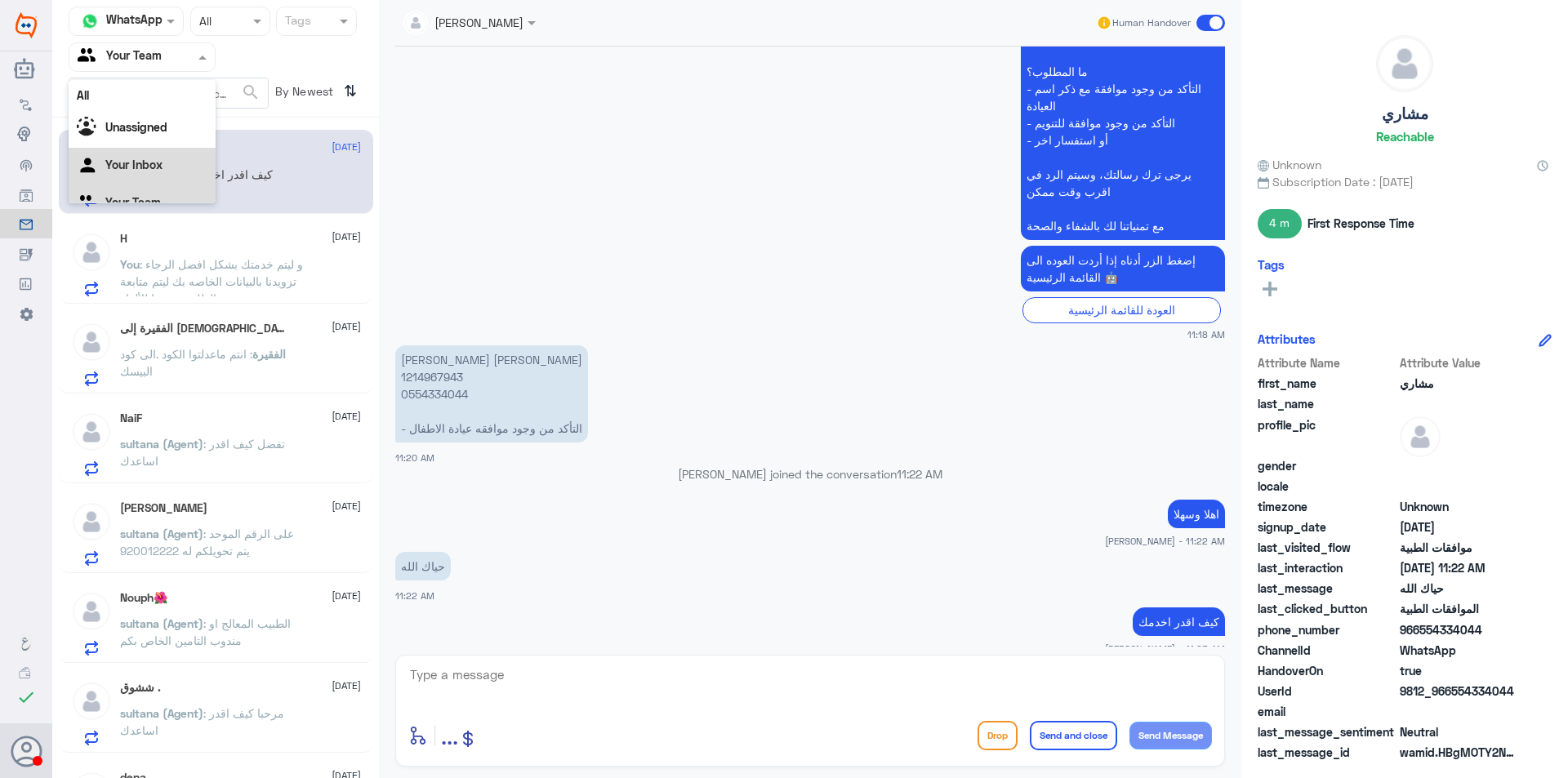
click at [171, 154] on div "Your Inbox" at bounding box center [142, 167] width 147 height 37
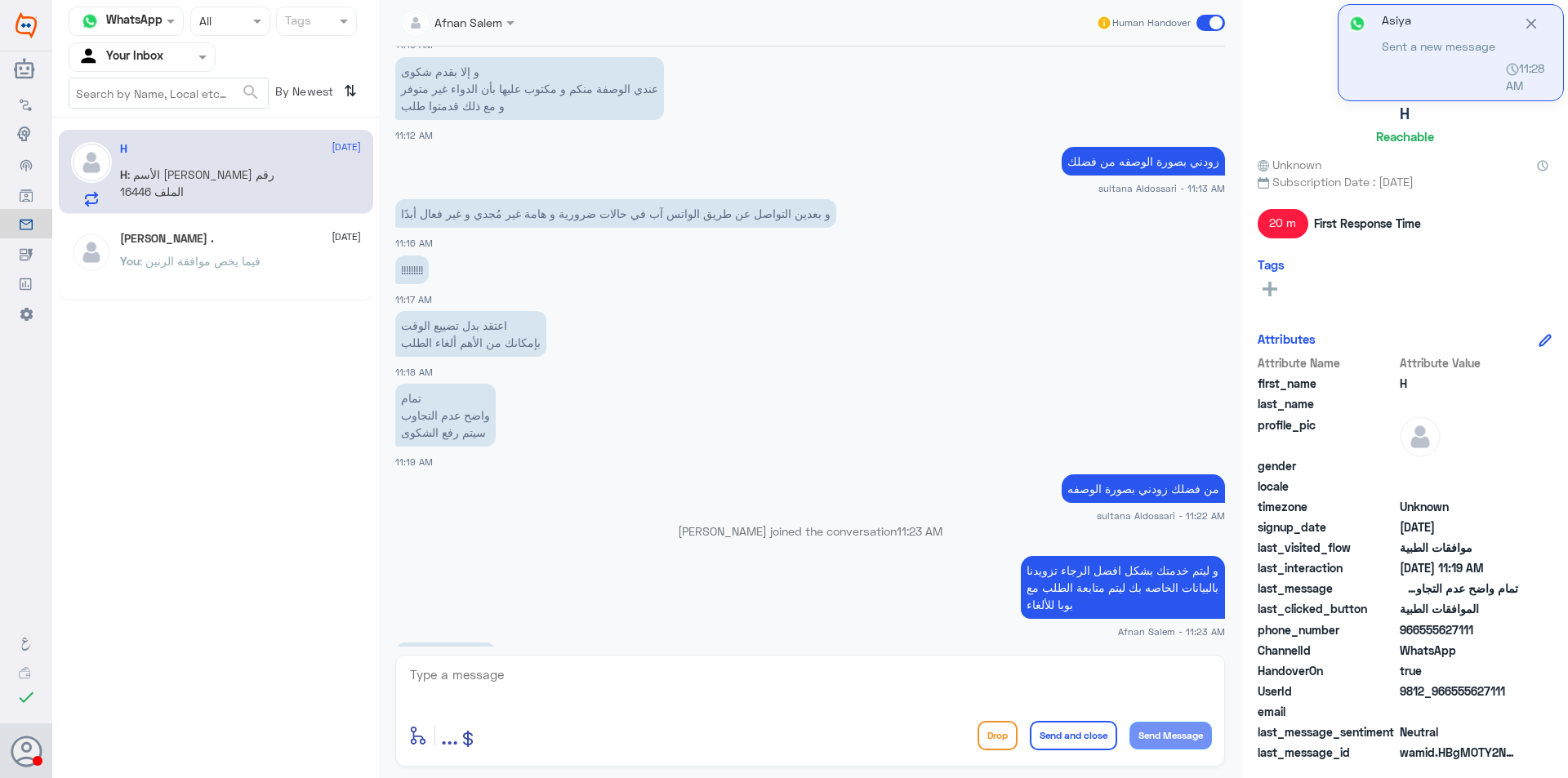
scroll to position [1196, 0]
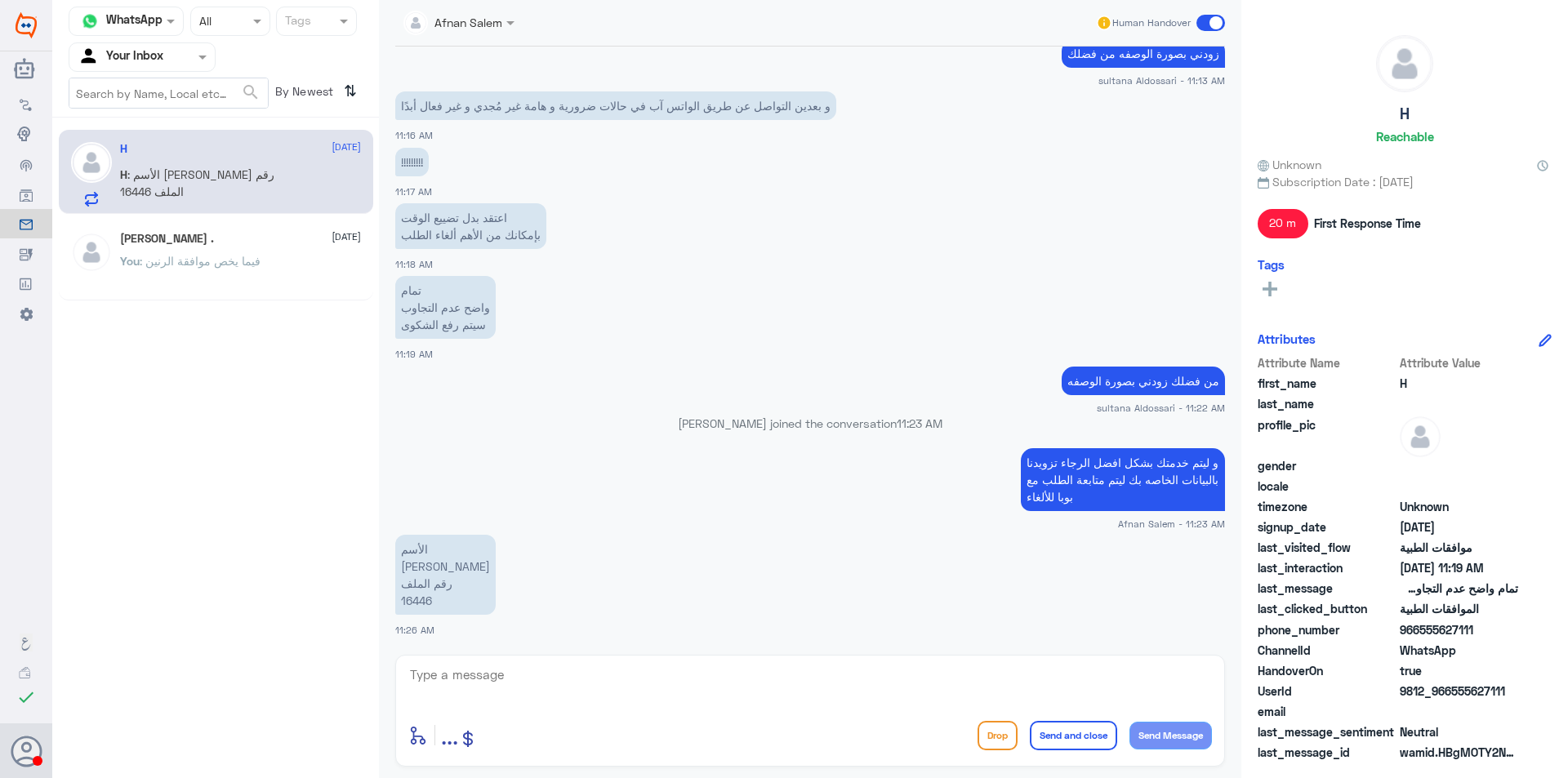
click at [222, 238] on div "[PERSON_NAME] . [DATE]" at bounding box center [240, 238] width 241 height 14
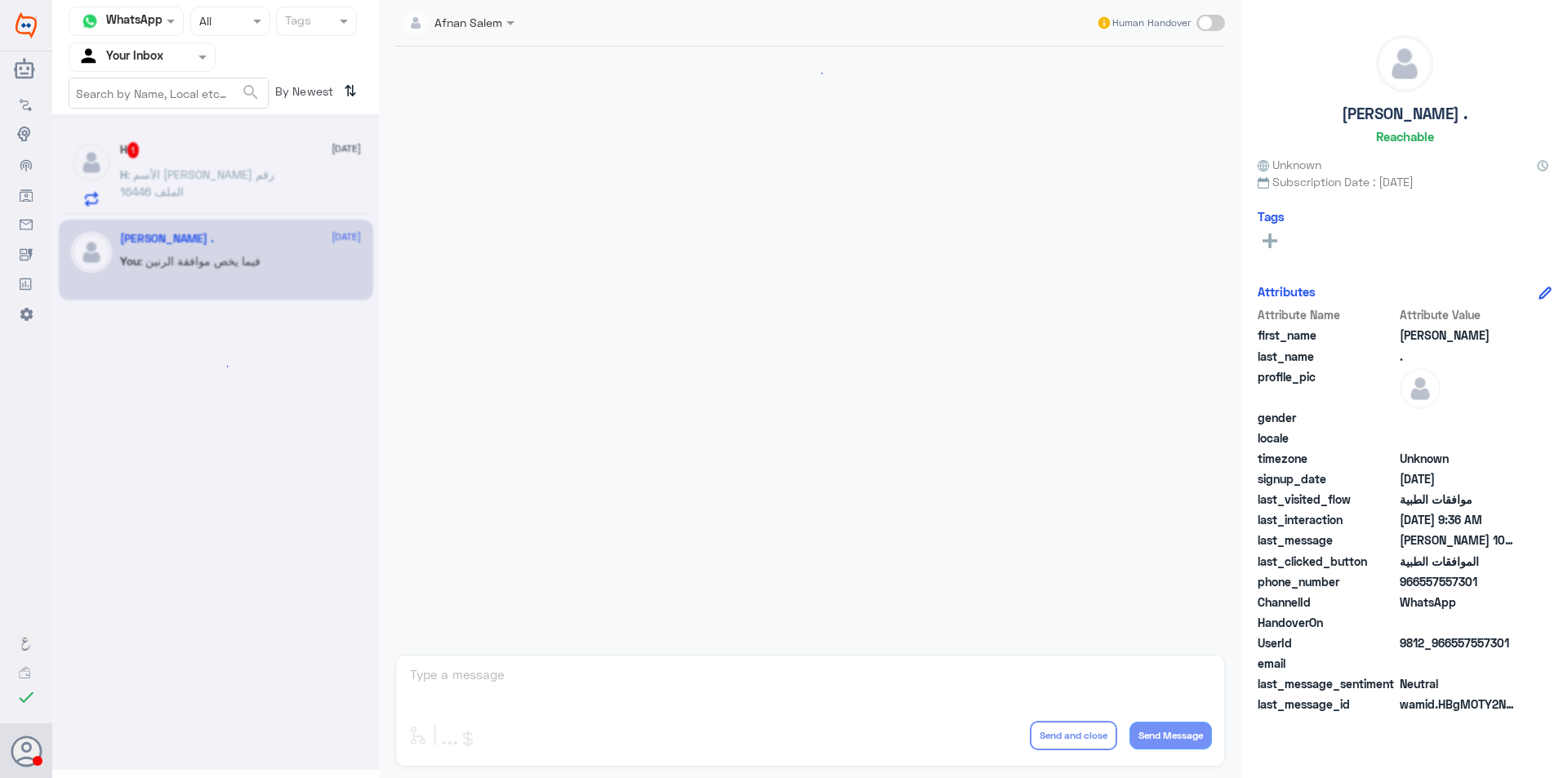
scroll to position [1696, 0]
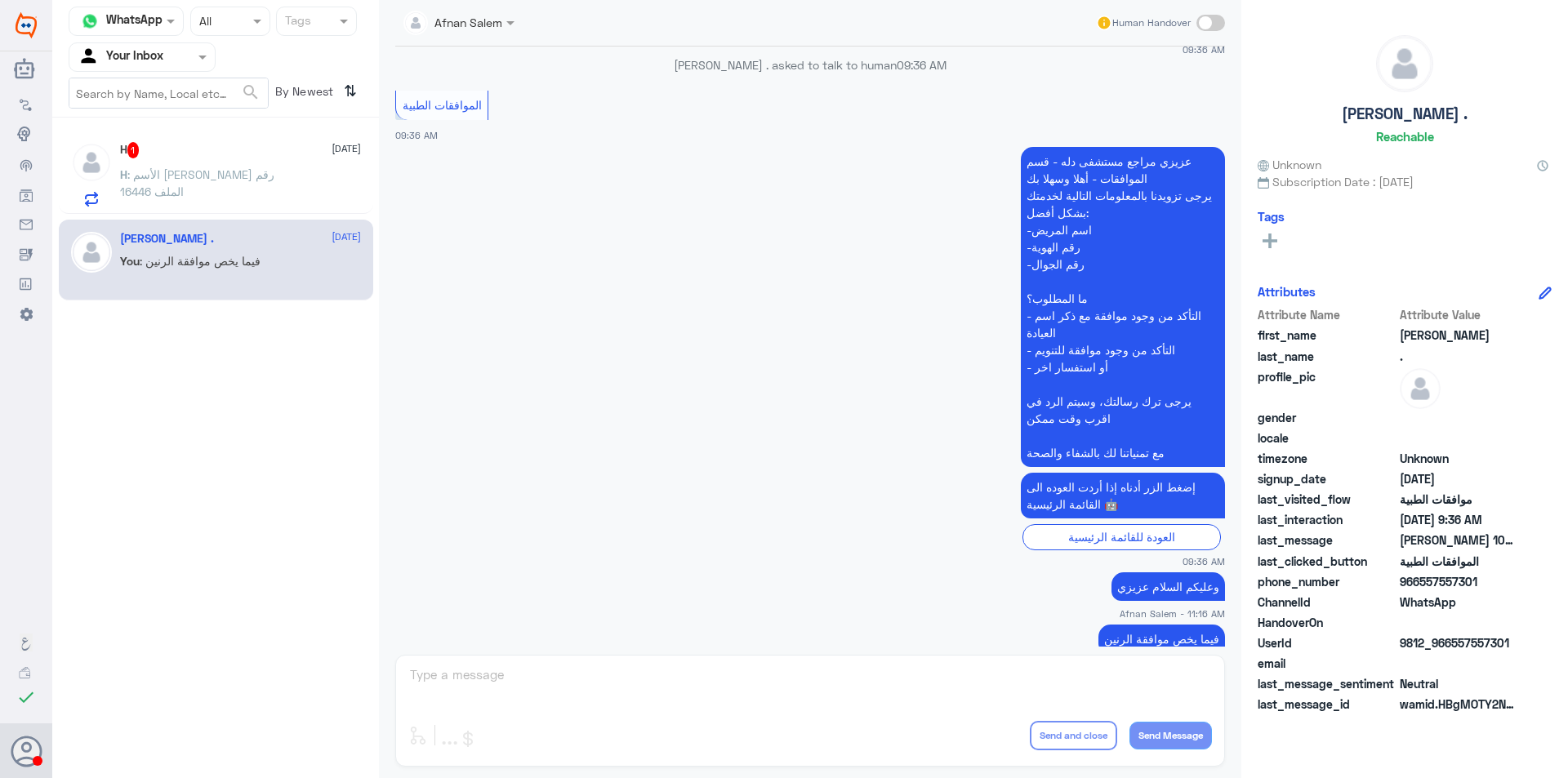
click at [235, 176] on span ": الأسم هناء احمد المبارك رقم الملف 16446" at bounding box center [196, 183] width 154 height 31
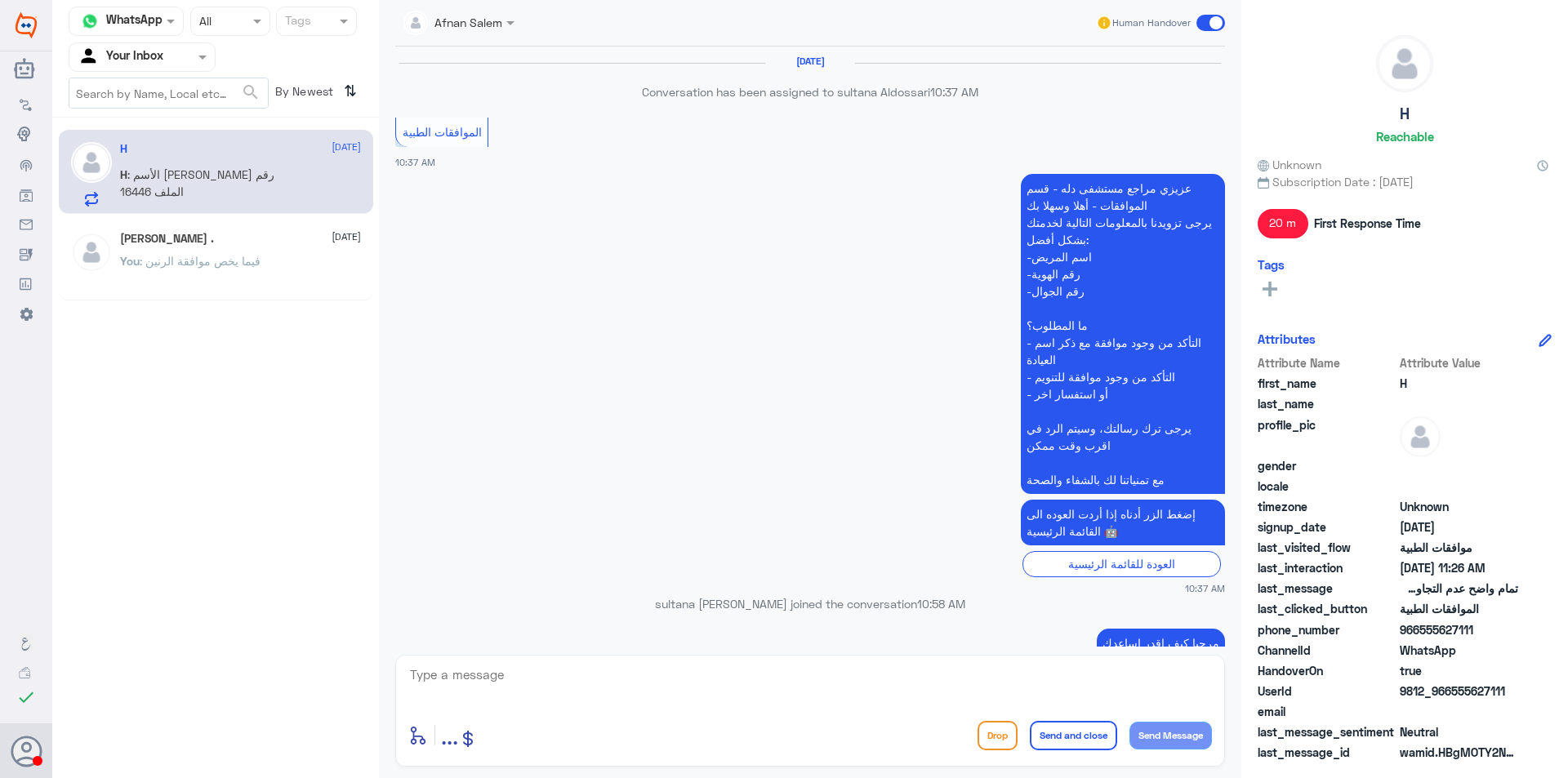
scroll to position [1196, 0]
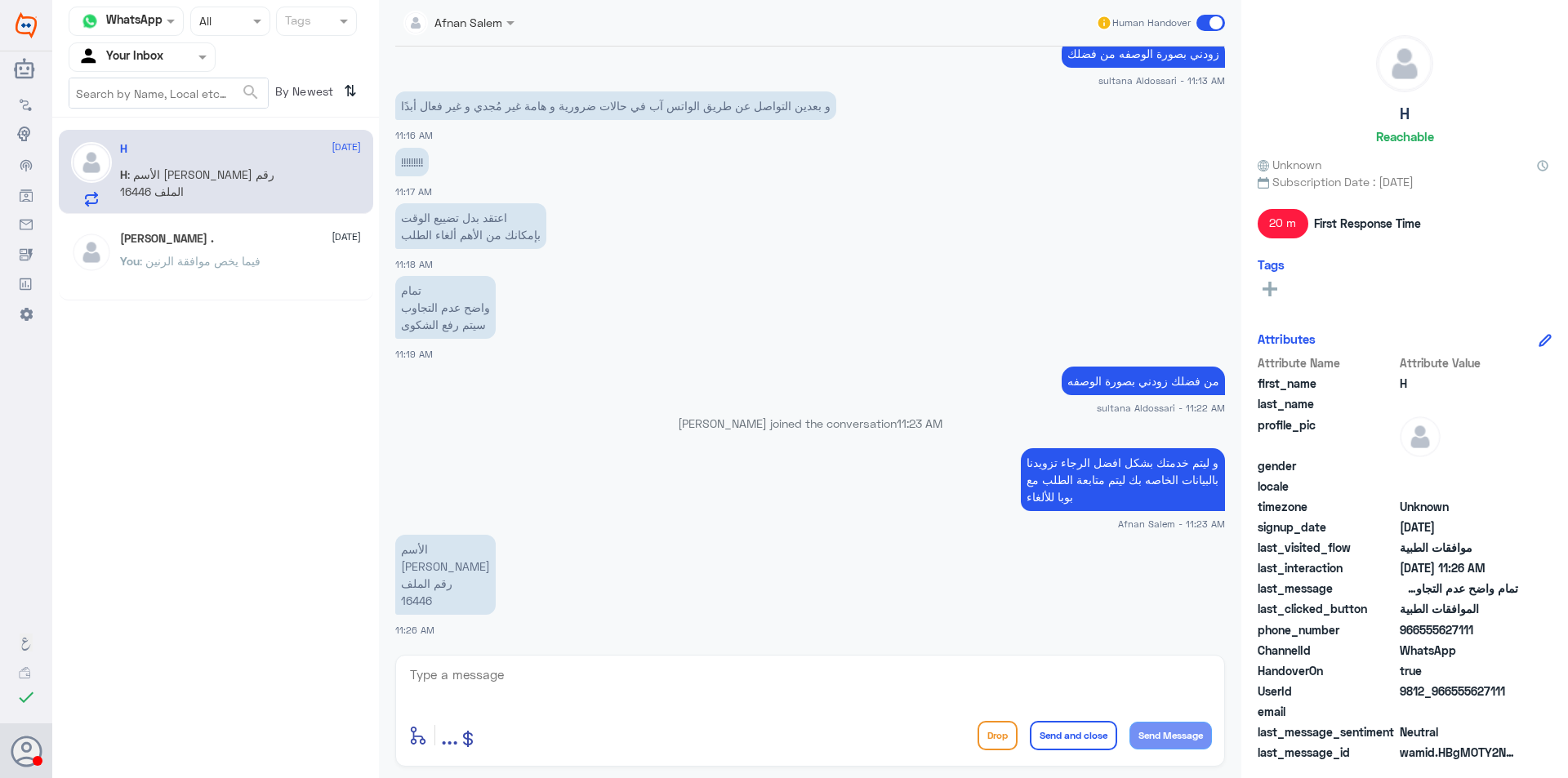
click at [423, 604] on p "الأسم هناء احمد المبارك رقم الملف 16446" at bounding box center [445, 575] width 100 height 80
copy p "16446"
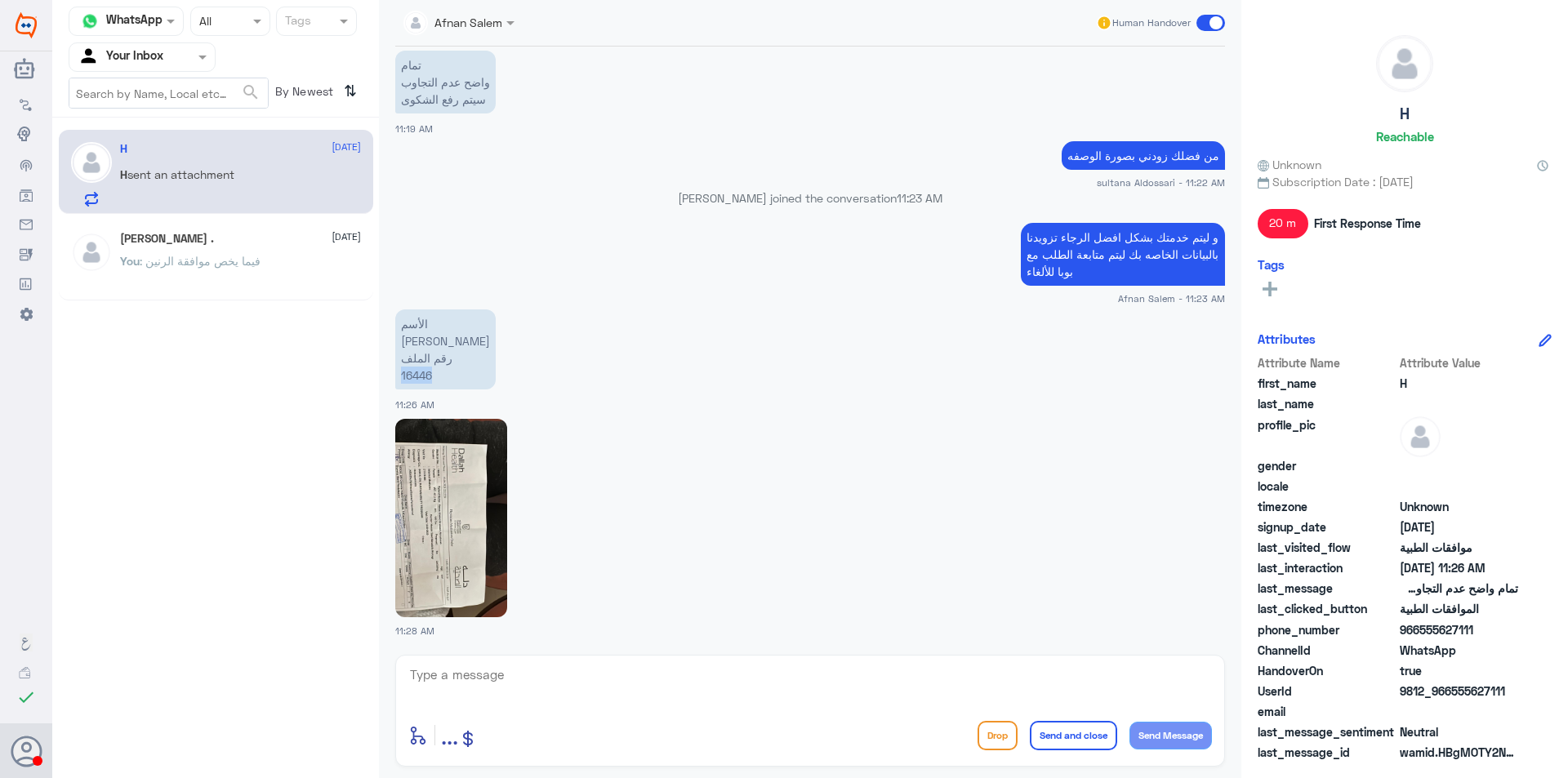
click at [467, 498] on img at bounding box center [451, 518] width 112 height 198
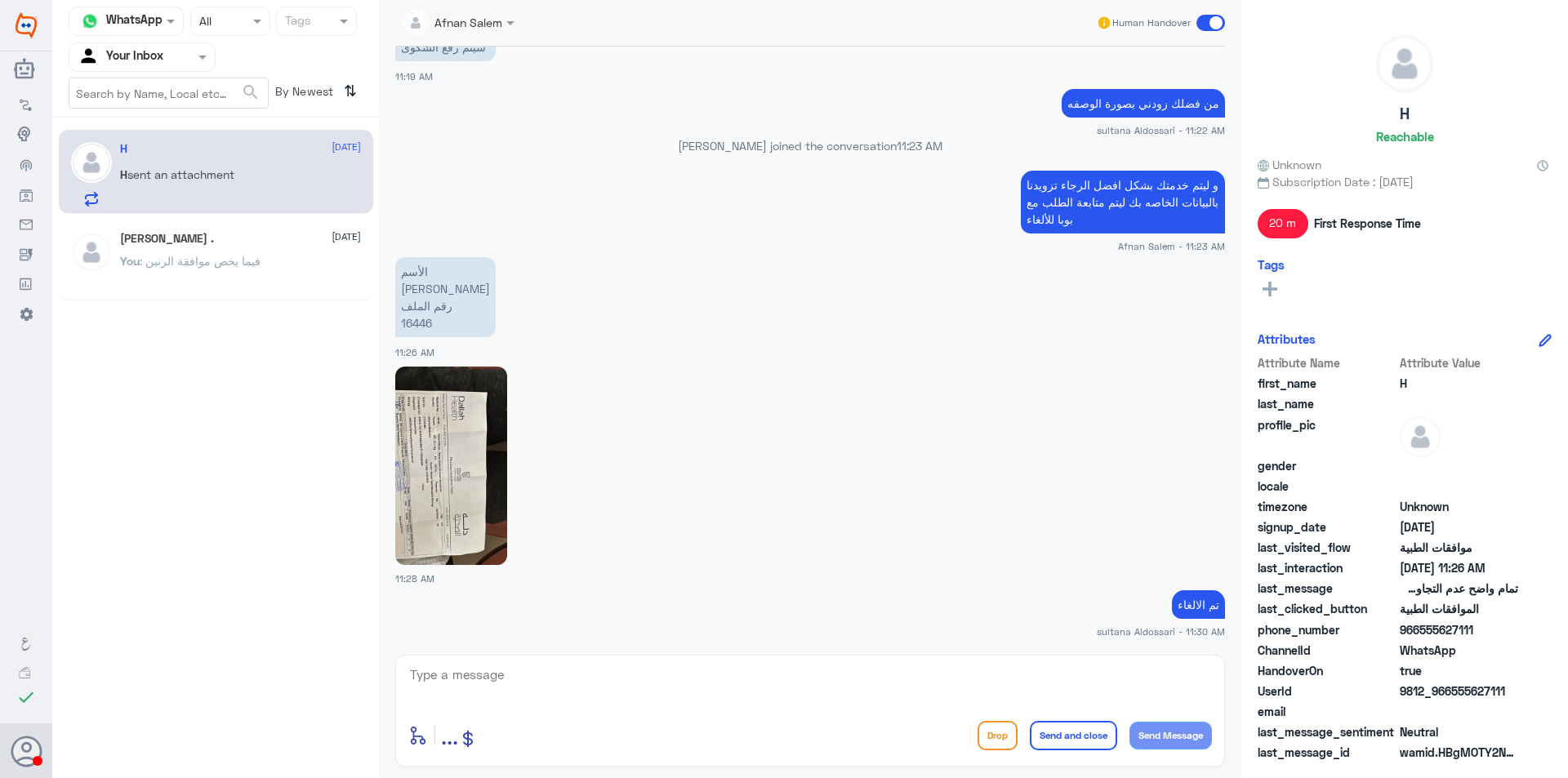
click at [697, 685] on textarea at bounding box center [810, 684] width 804 height 40
click at [700, 679] on textarea at bounding box center [810, 684] width 804 height 40
type textarea "اي خدمه اخرى ع"
click at [1208, 679] on textarea "اي خدمه اخرى ع" at bounding box center [810, 684] width 804 height 40
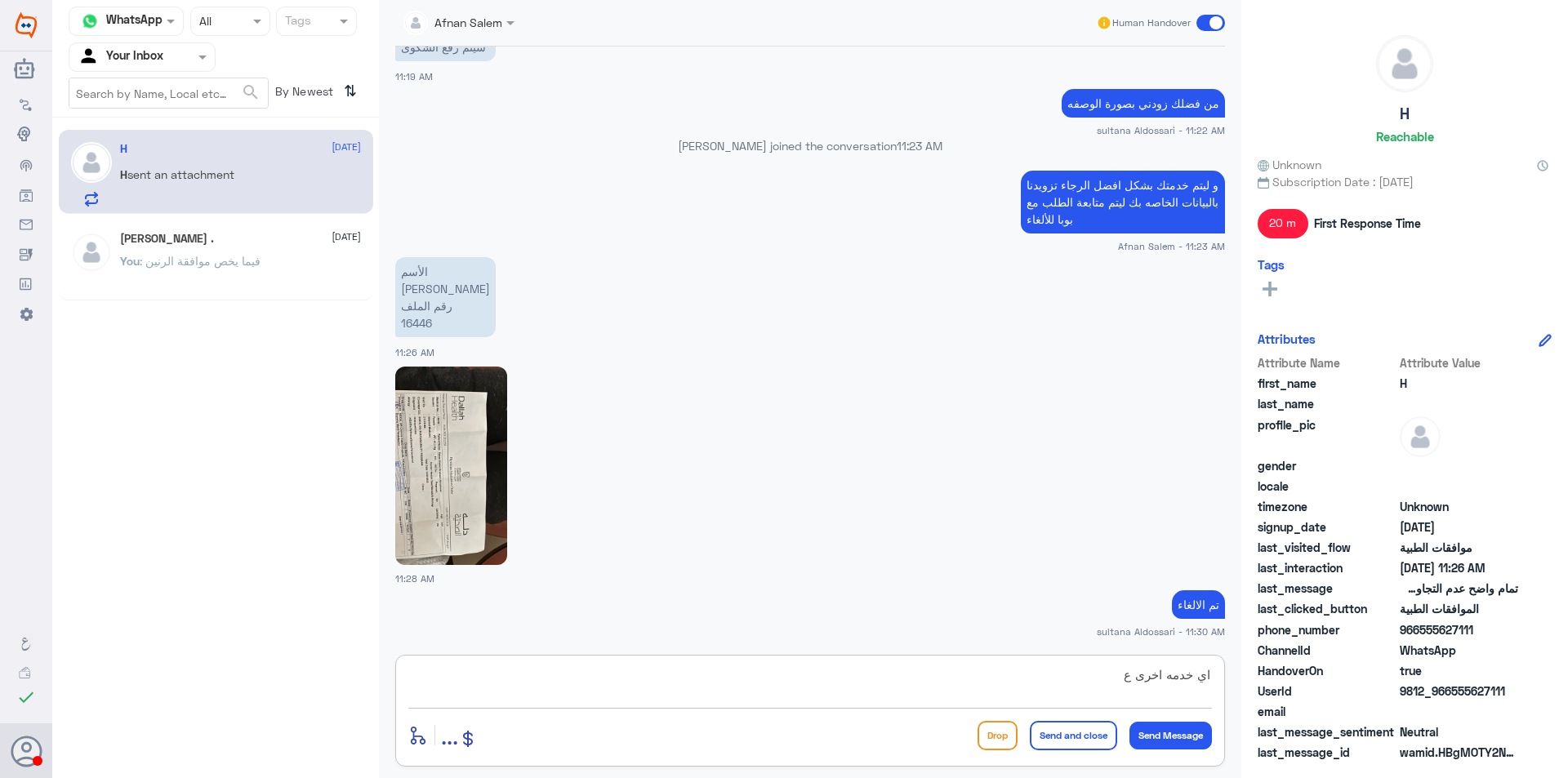
click at [1208, 679] on textarea "اي خدمه اخرى ع" at bounding box center [810, 684] width 804 height 40
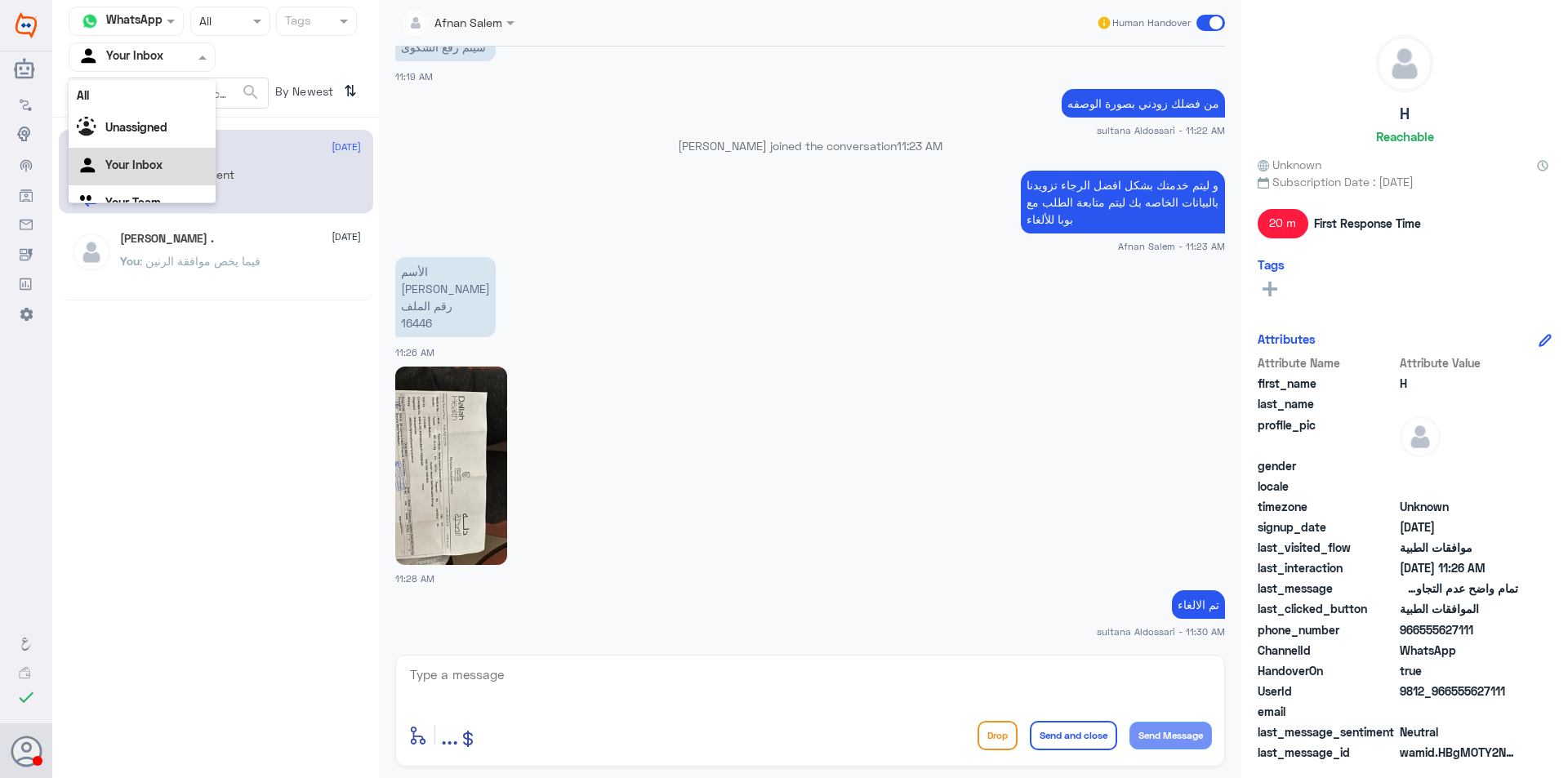
click at [171, 61] on div at bounding box center [142, 56] width 145 height 19
click at [174, 188] on div "Your Team" at bounding box center [142, 183] width 147 height 37
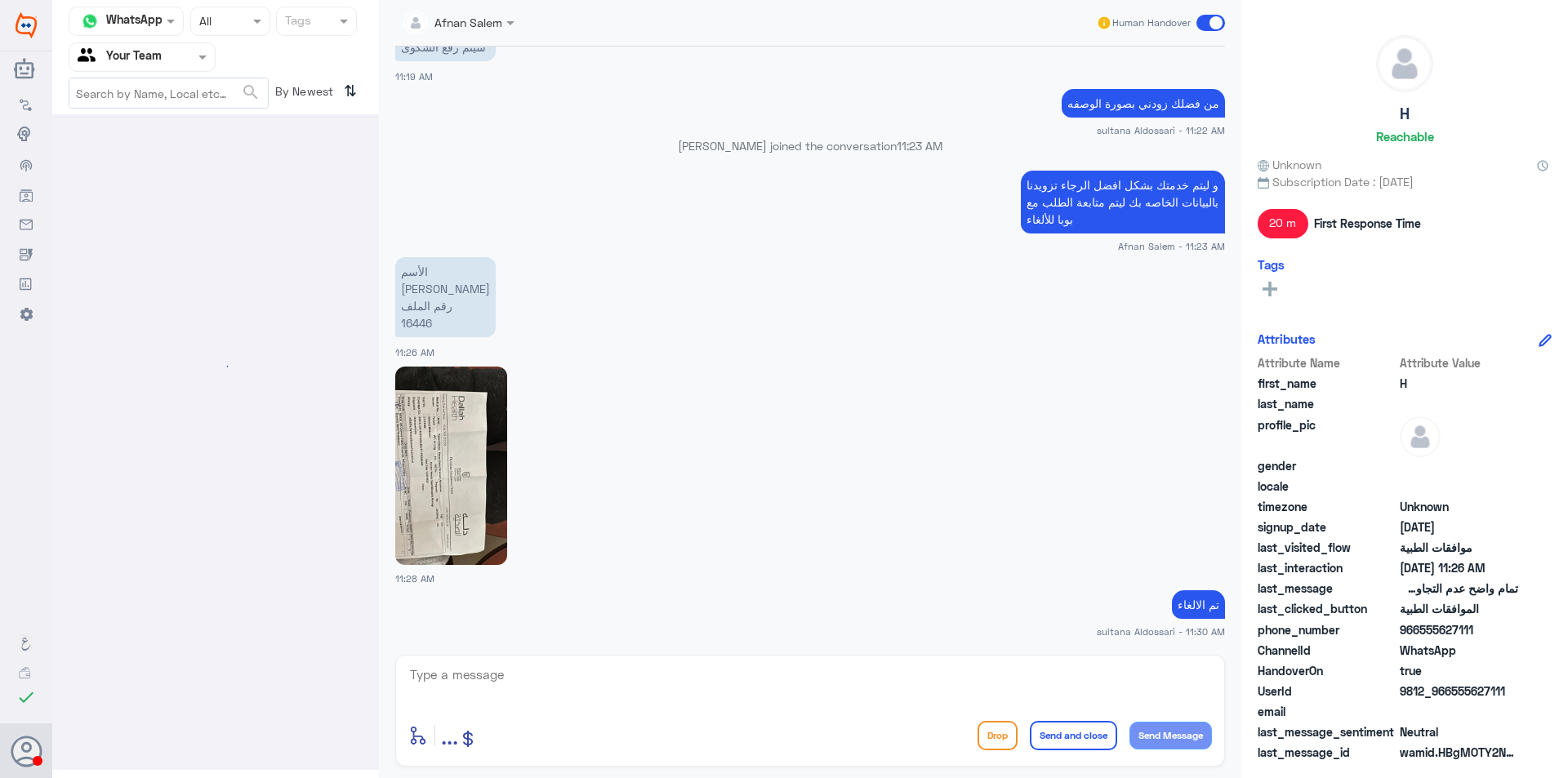
scroll to position [0, 0]
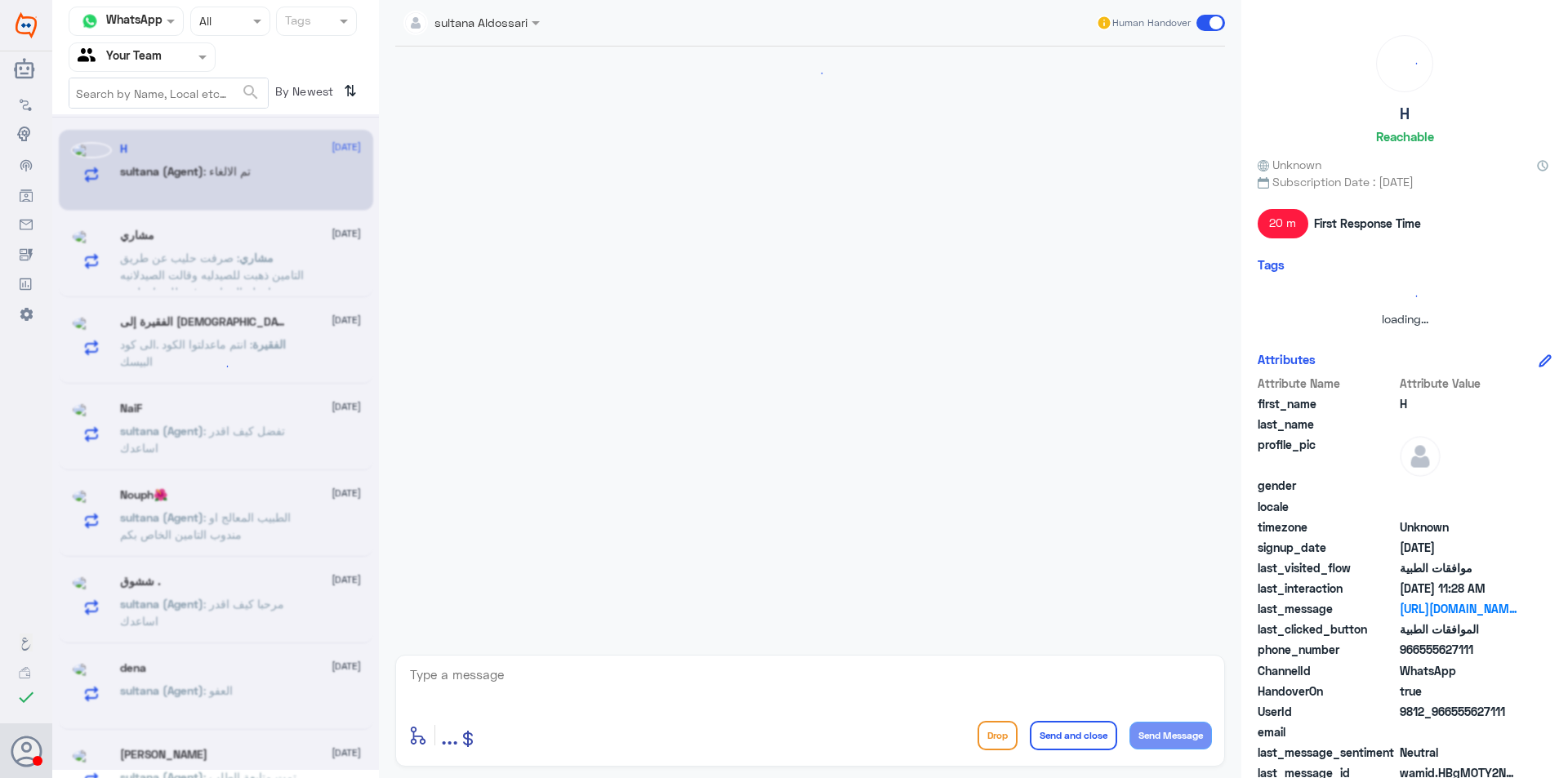
click at [173, 47] on div at bounding box center [142, 56] width 145 height 19
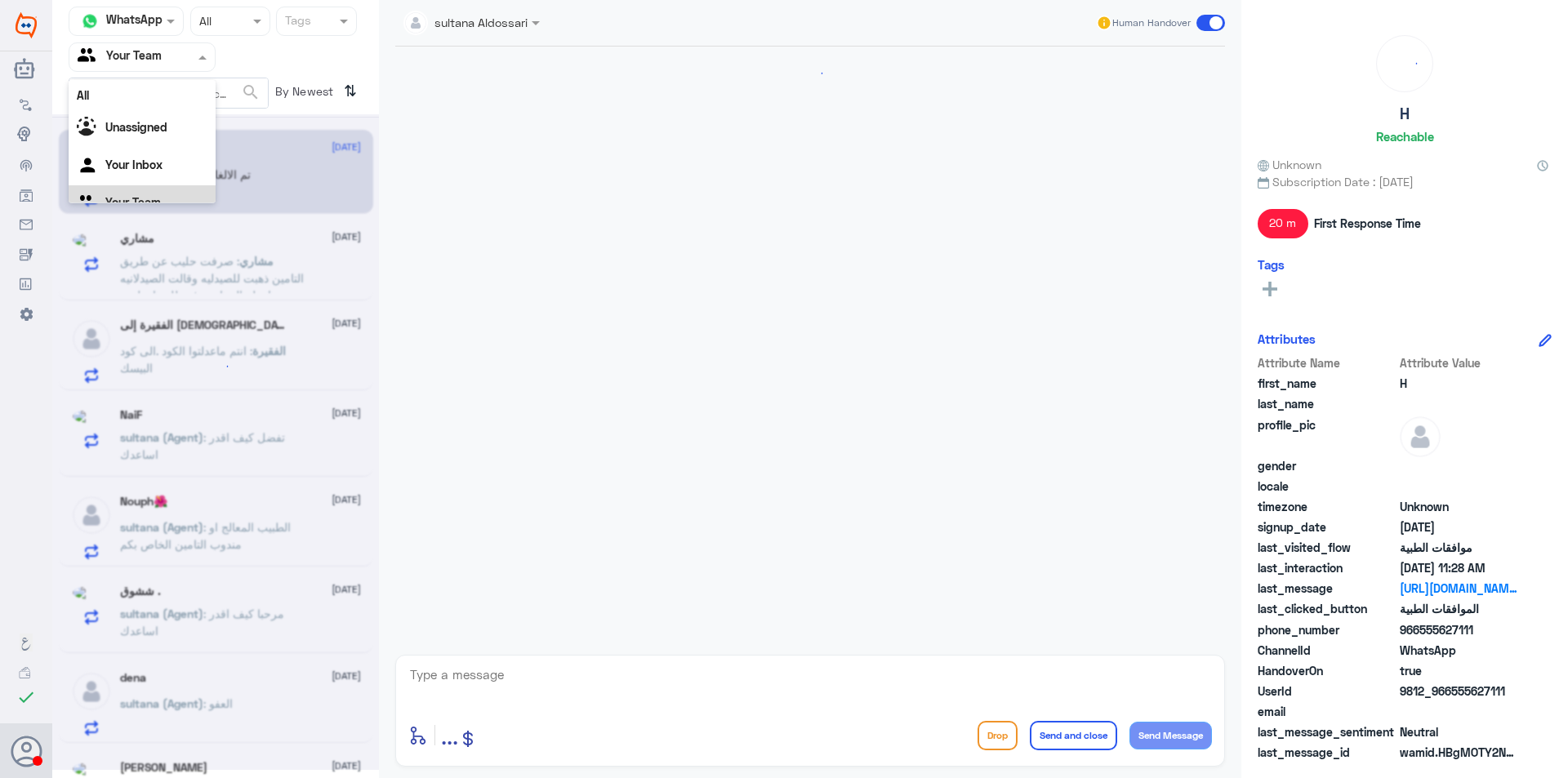
scroll to position [21, 0]
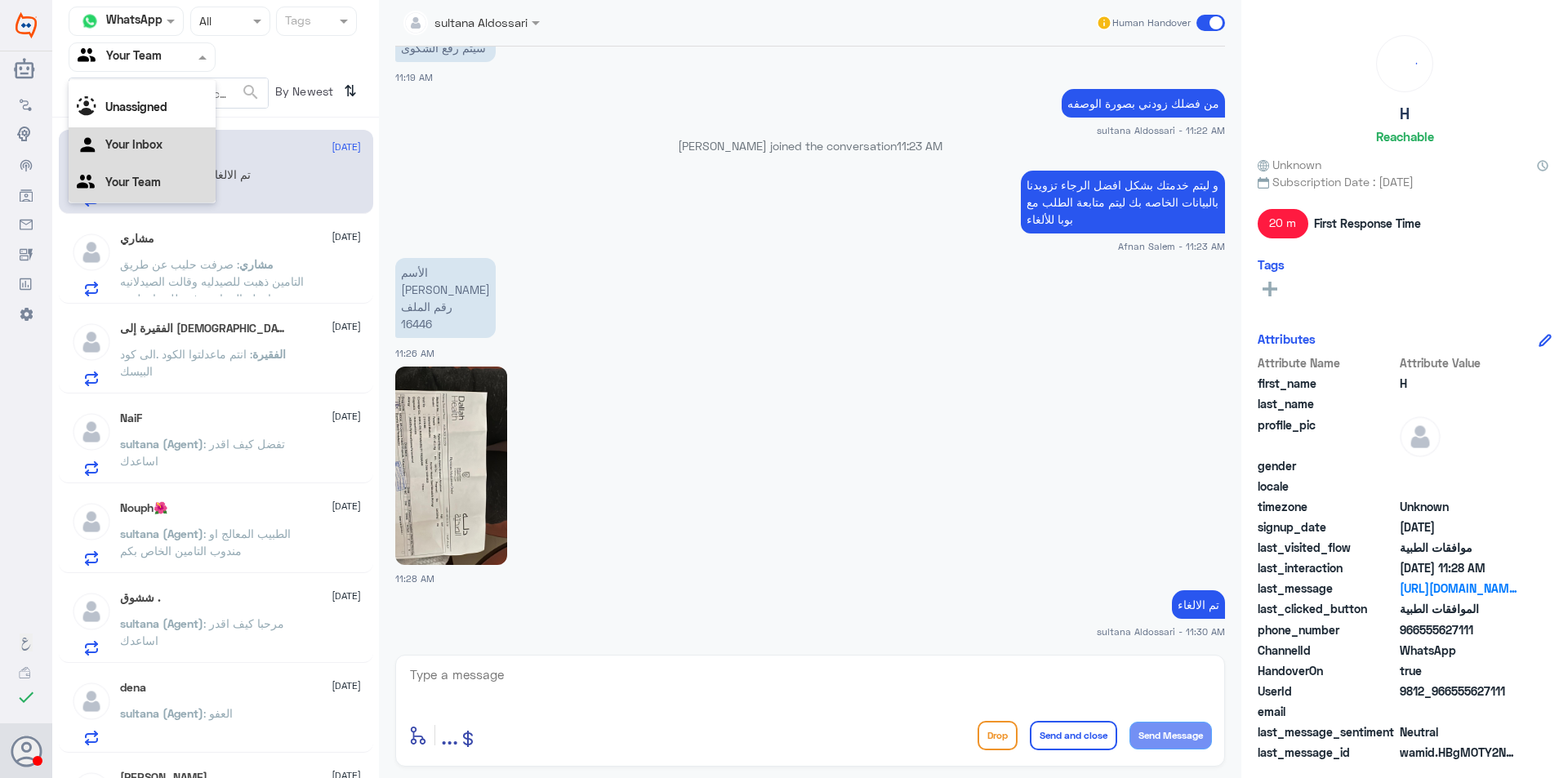
click at [171, 138] on div "Your Inbox" at bounding box center [142, 146] width 147 height 37
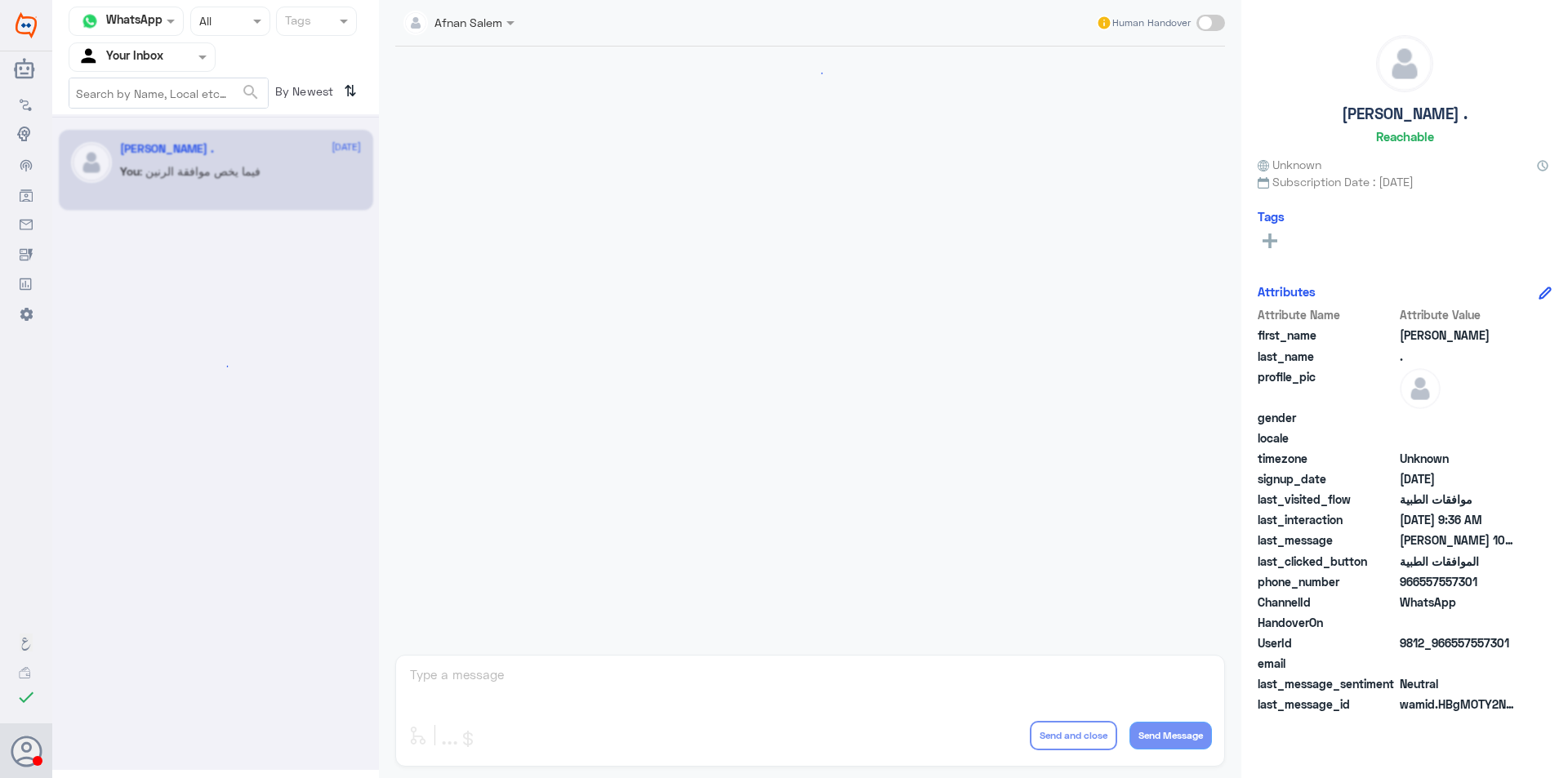
scroll to position [1696, 0]
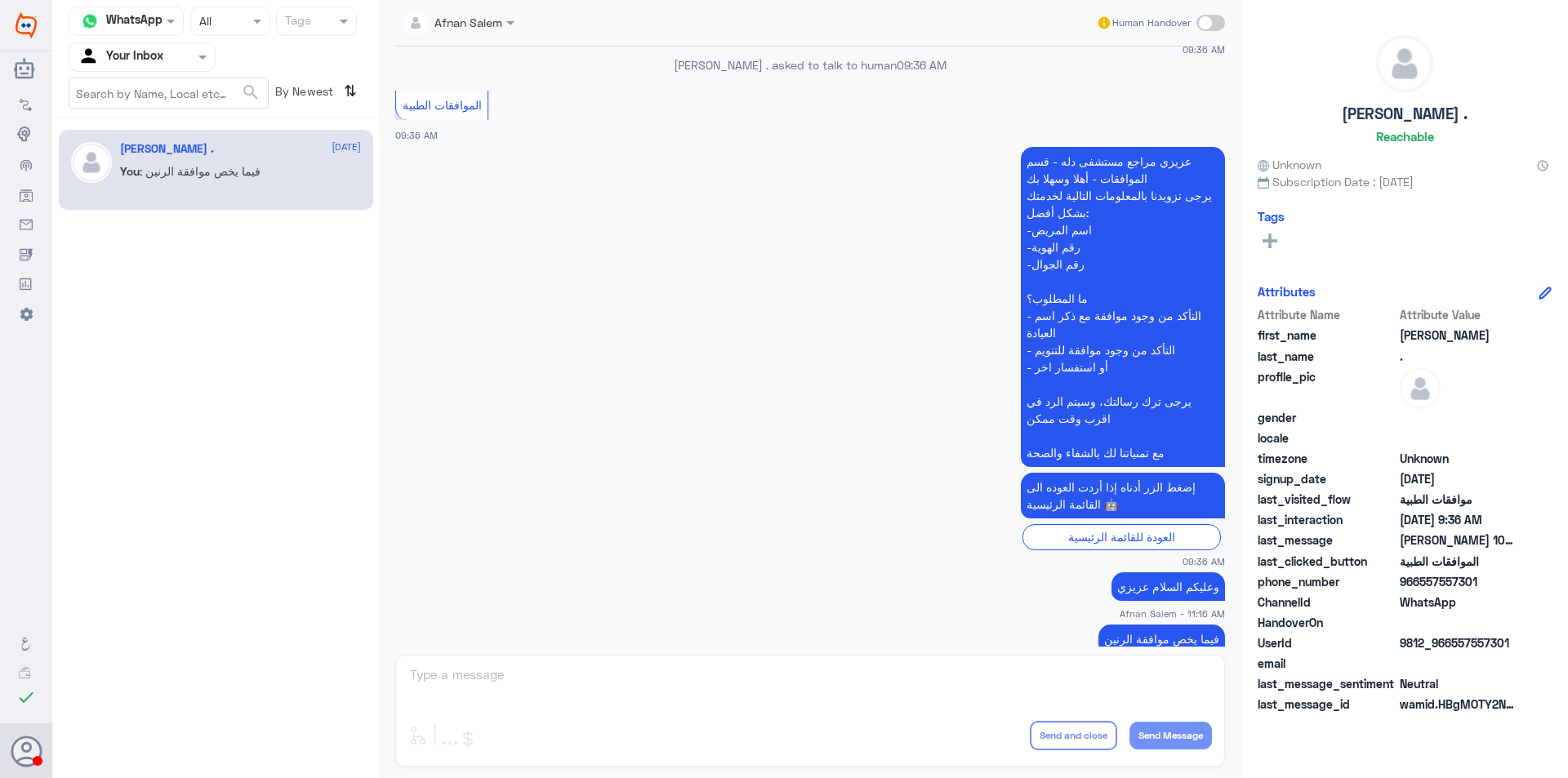
click at [154, 52] on div "Agent Filter Your Inbox" at bounding box center [131, 57] width 125 height 25
click at [153, 181] on Team "Your Team" at bounding box center [132, 182] width 56 height 14
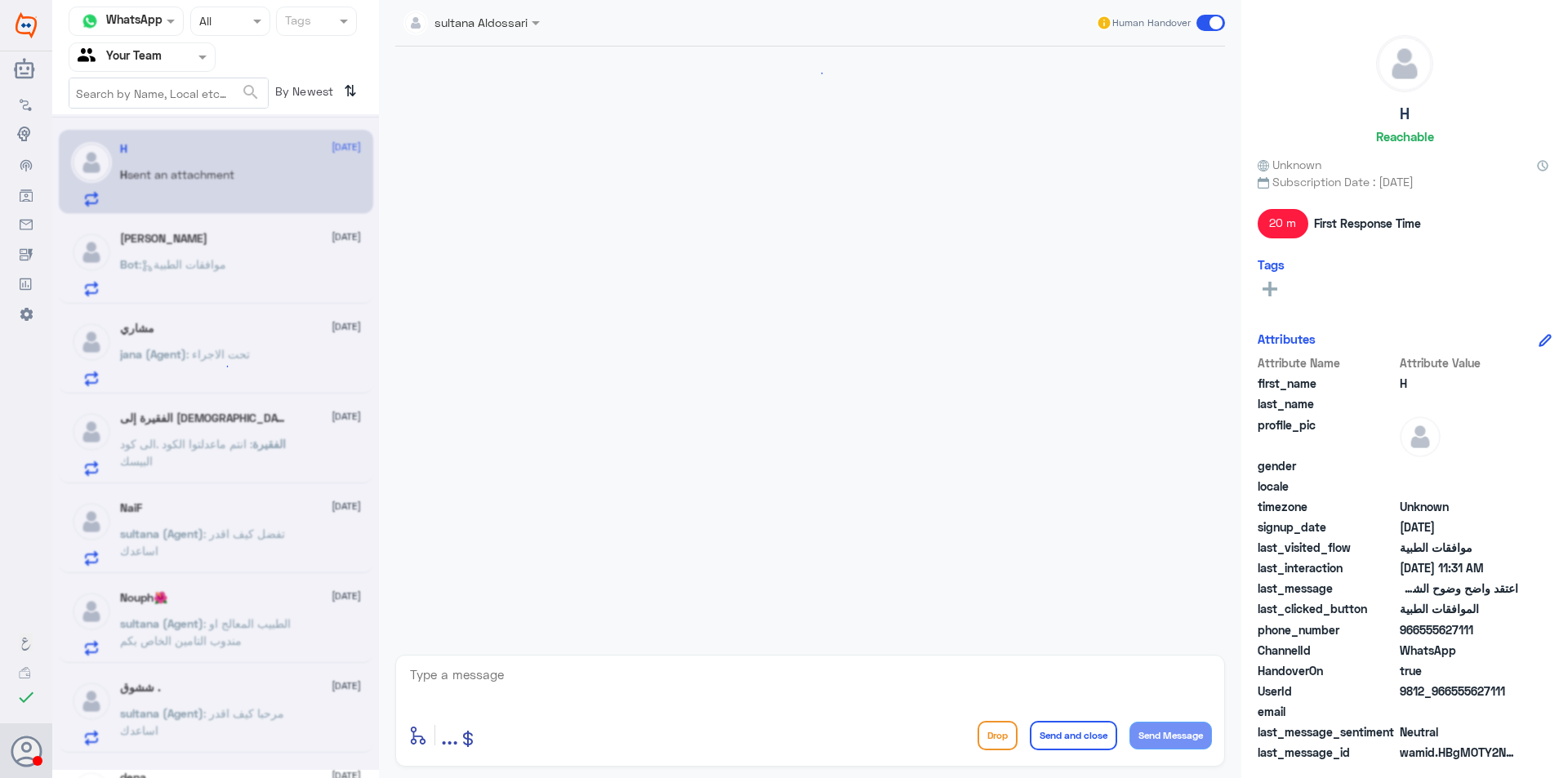
scroll to position [1188, 0]
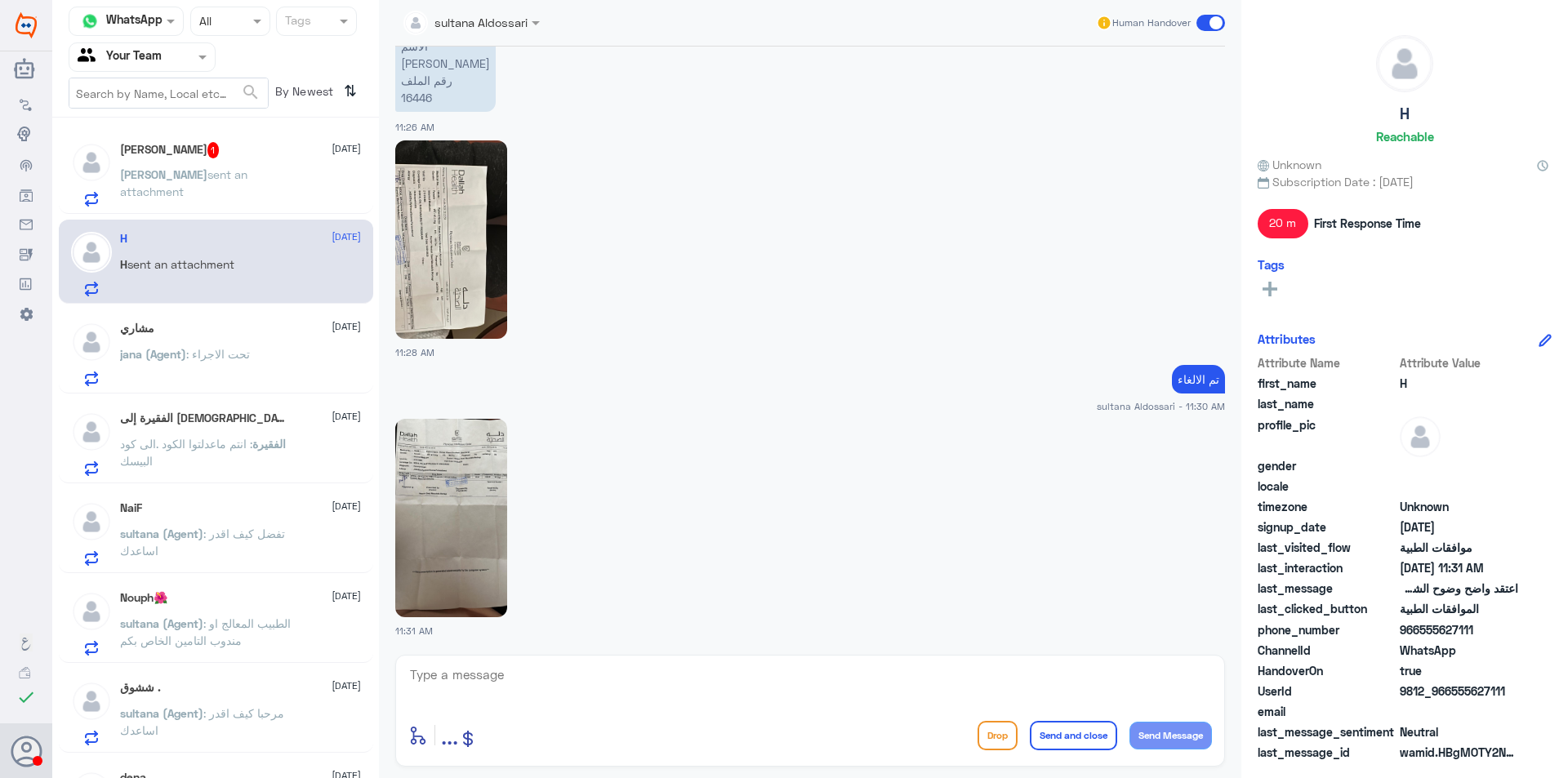
click at [268, 260] on div "H sent an attachment" at bounding box center [240, 278] width 241 height 36
click at [649, 687] on textarea at bounding box center [810, 684] width 804 height 40
type textarea "h"
type textarea "اي خدمه اخرى عزيزتي"
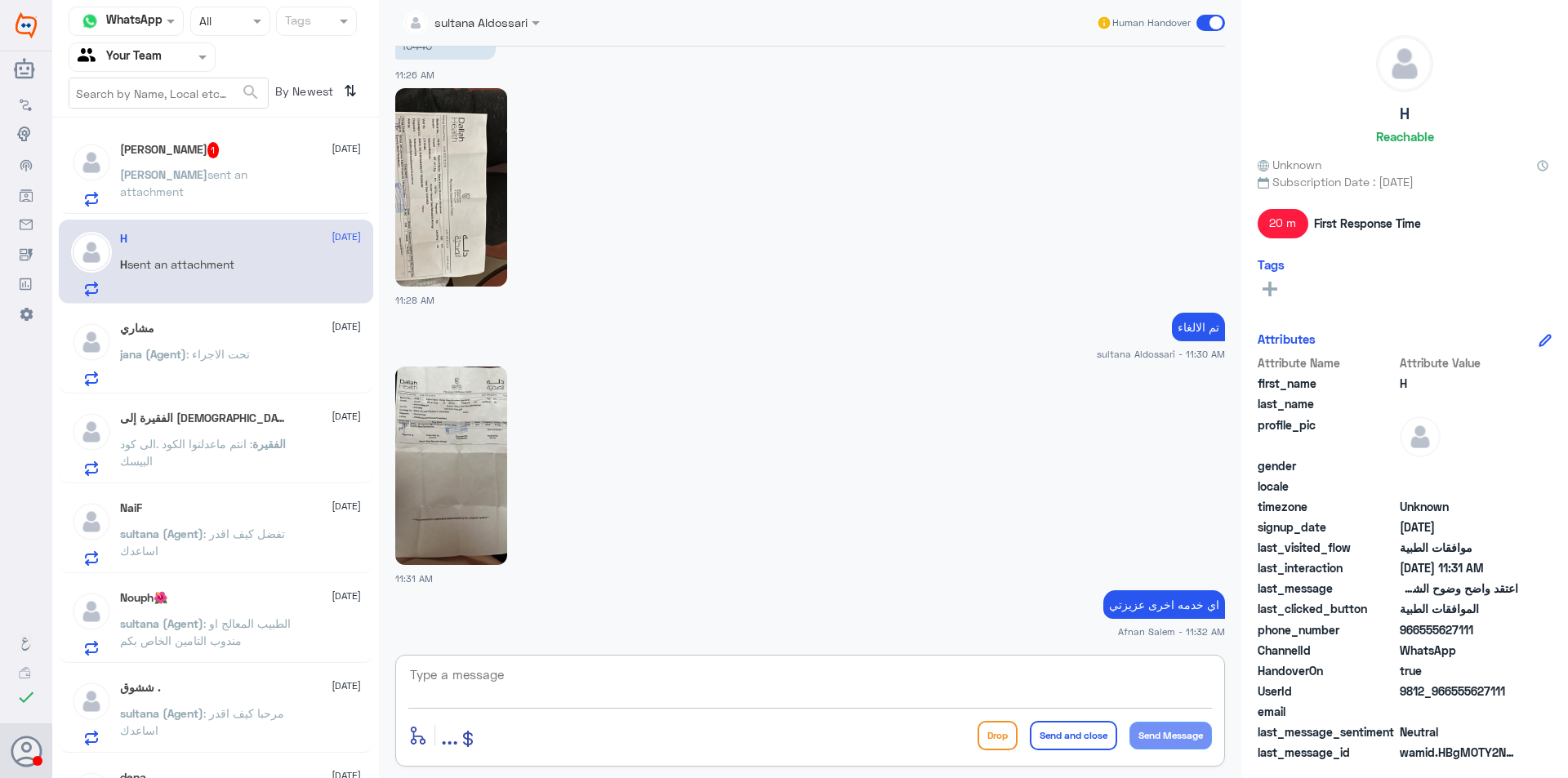
click at [159, 54] on input "text" at bounding box center [123, 56] width 90 height 19
click at [173, 148] on div "Your Inbox" at bounding box center [142, 146] width 147 height 37
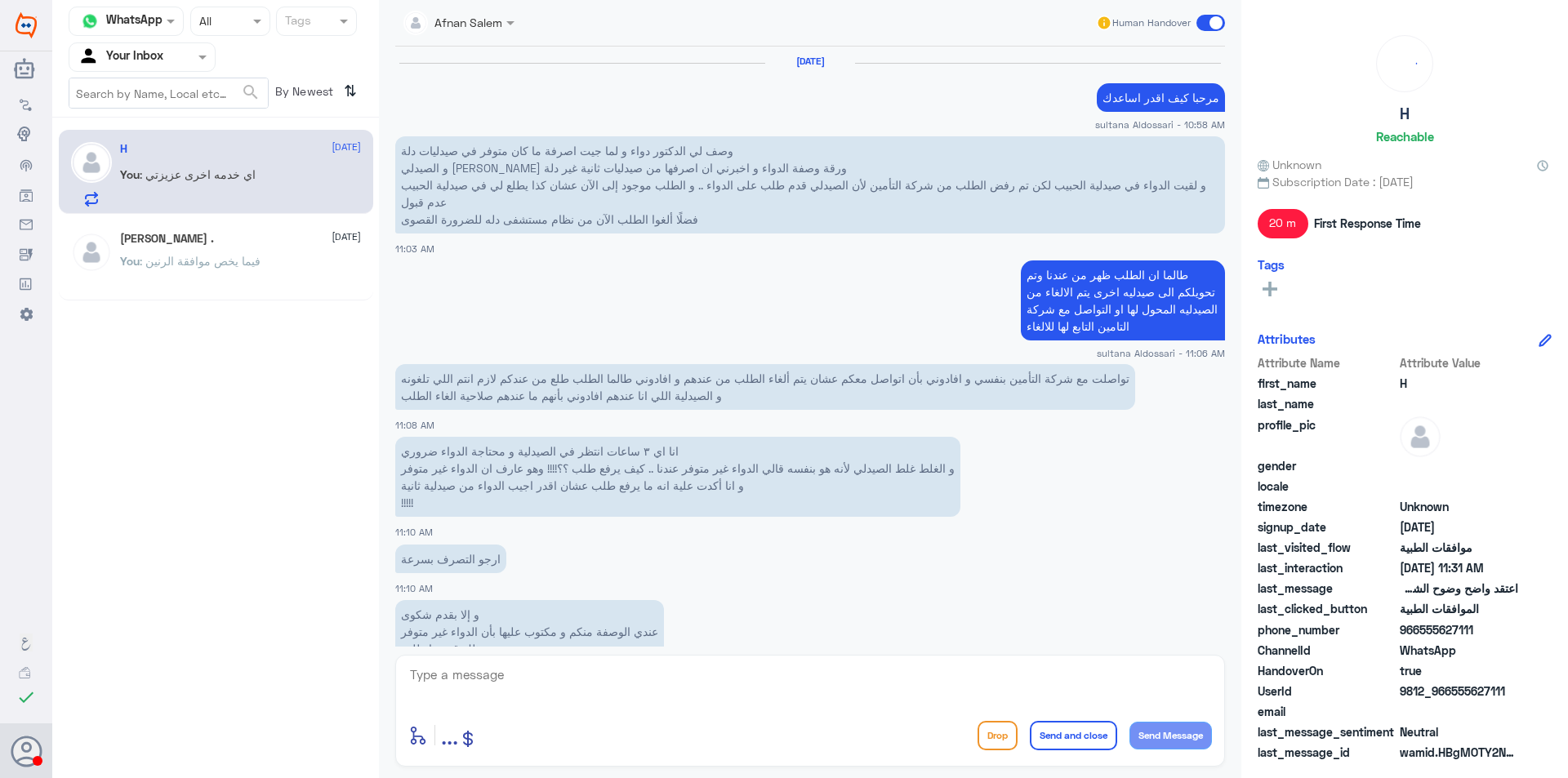
scroll to position [1207, 0]
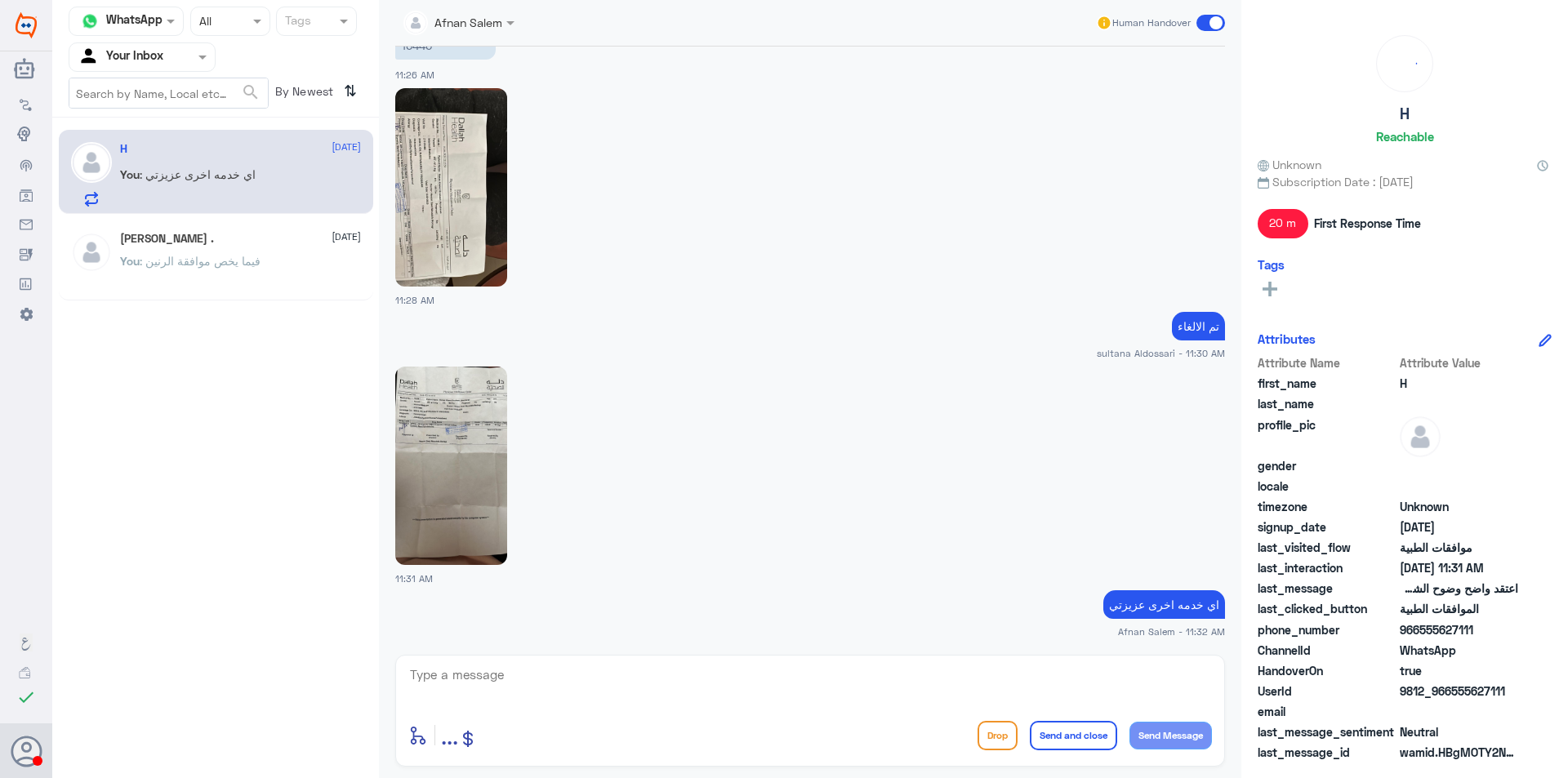
click at [753, 665] on textarea at bounding box center [810, 684] width 804 height 40
click at [151, 46] on div "Your Inbox" at bounding box center [120, 57] width 85 height 25
click at [671, 678] on textarea at bounding box center [810, 684] width 804 height 40
click at [149, 61] on input "text" at bounding box center [123, 56] width 90 height 19
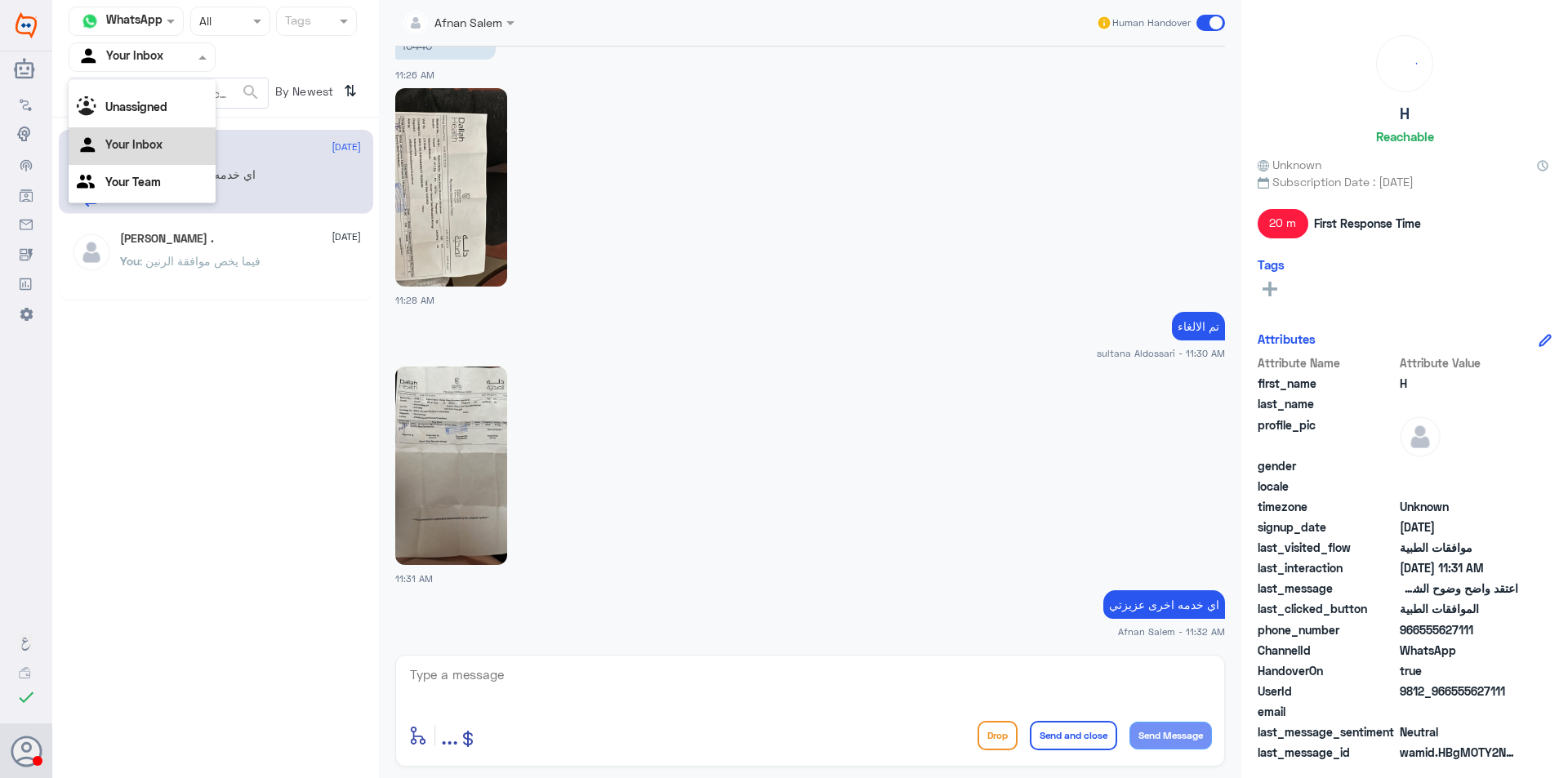
click at [171, 173] on div "Your Team" at bounding box center [142, 183] width 147 height 37
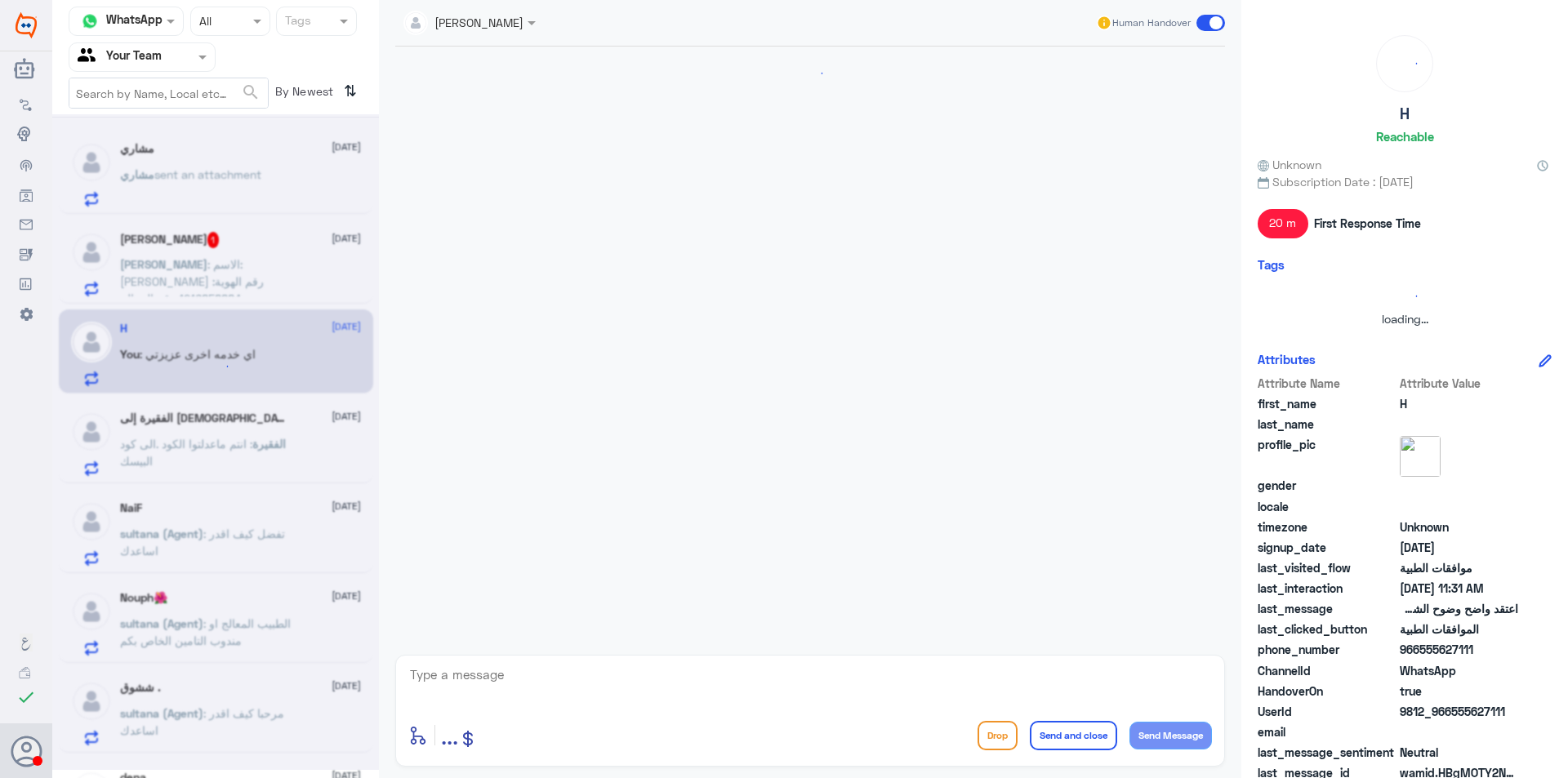
scroll to position [1749, 0]
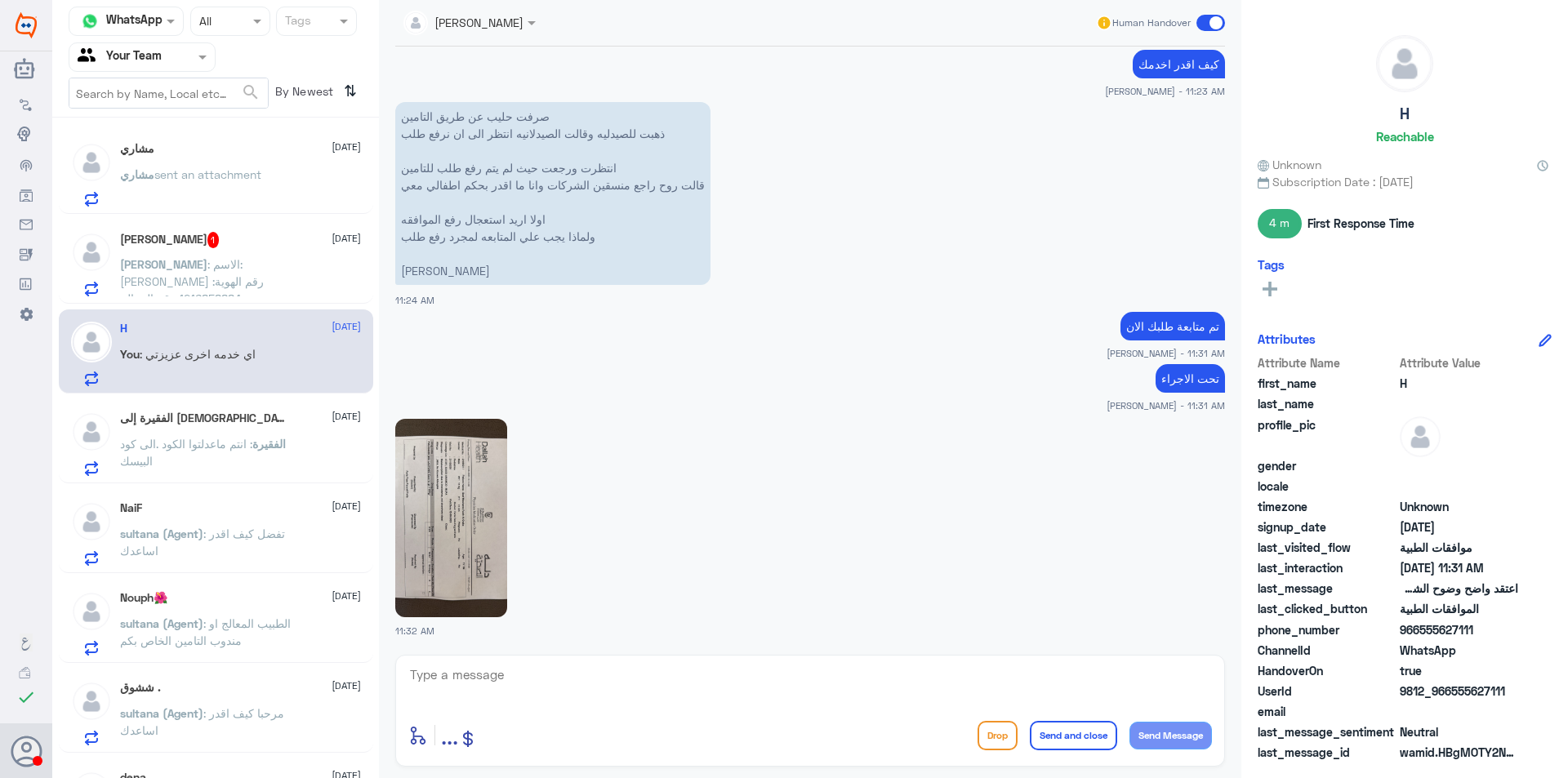
click at [253, 273] on p "Ali : الاسم: سلطان علي ال طالع رقم الهوية: 1216858884 رقم الجوال: 0532859179 ال…" at bounding box center [211, 277] width 183 height 41
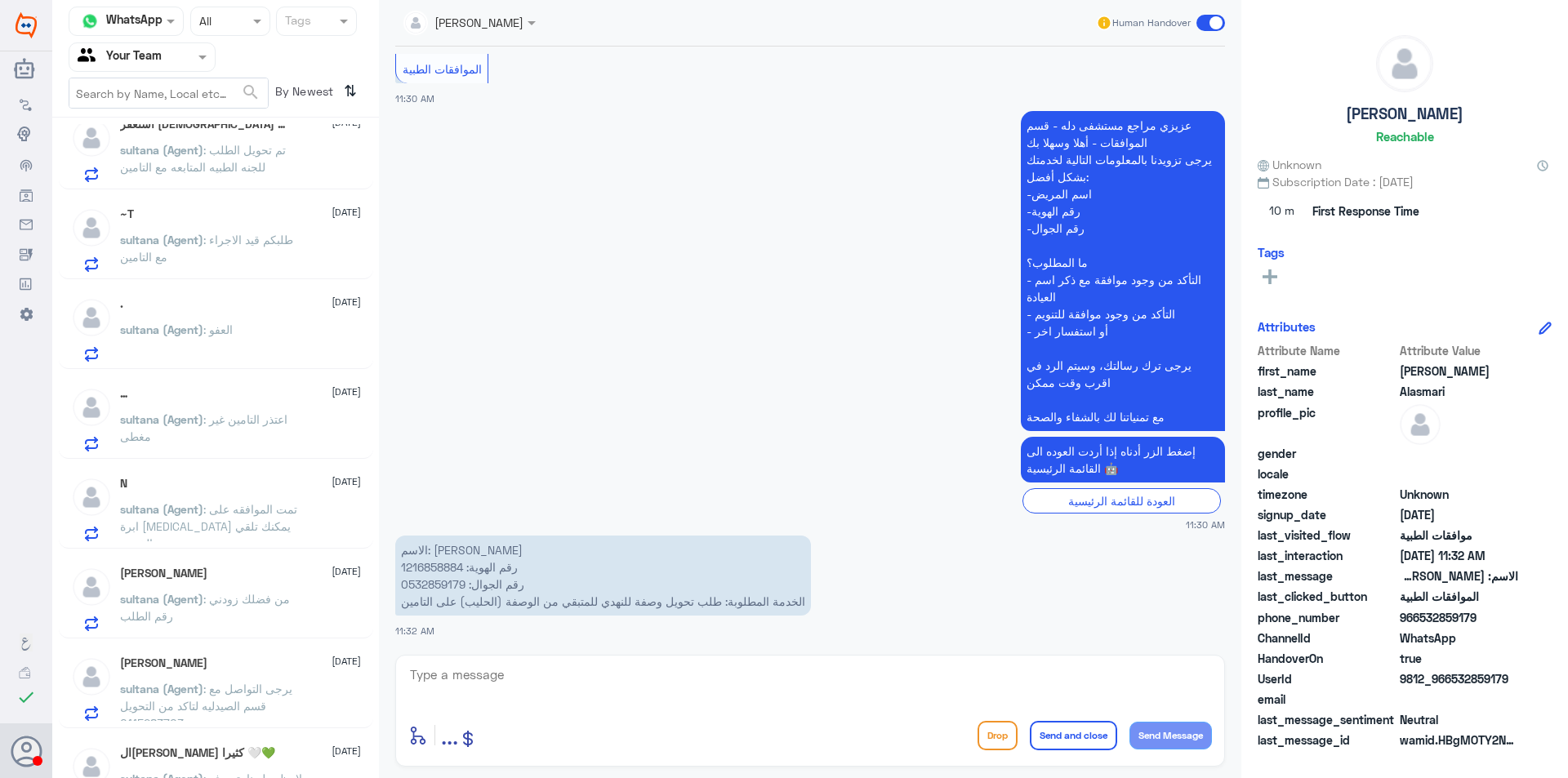
scroll to position [1062, 0]
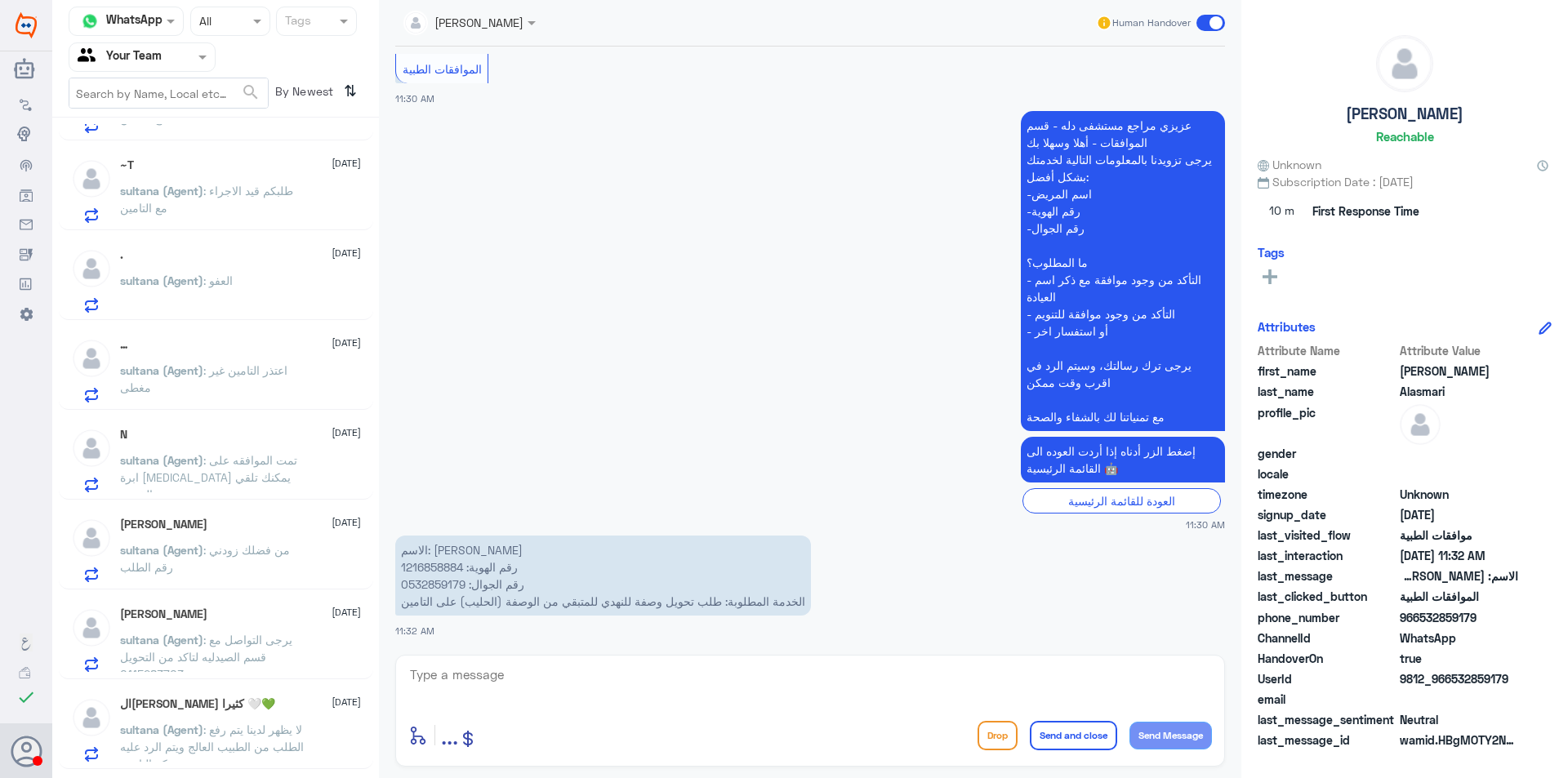
drag, startPoint x: 188, startPoint y: 80, endPoint x: 181, endPoint y: 71, distance: 11.4
click at [188, 79] on input "text" at bounding box center [169, 93] width 198 height 29
click at [178, 63] on div at bounding box center [142, 56] width 145 height 19
click at [176, 135] on div "Your Inbox" at bounding box center [142, 146] width 147 height 37
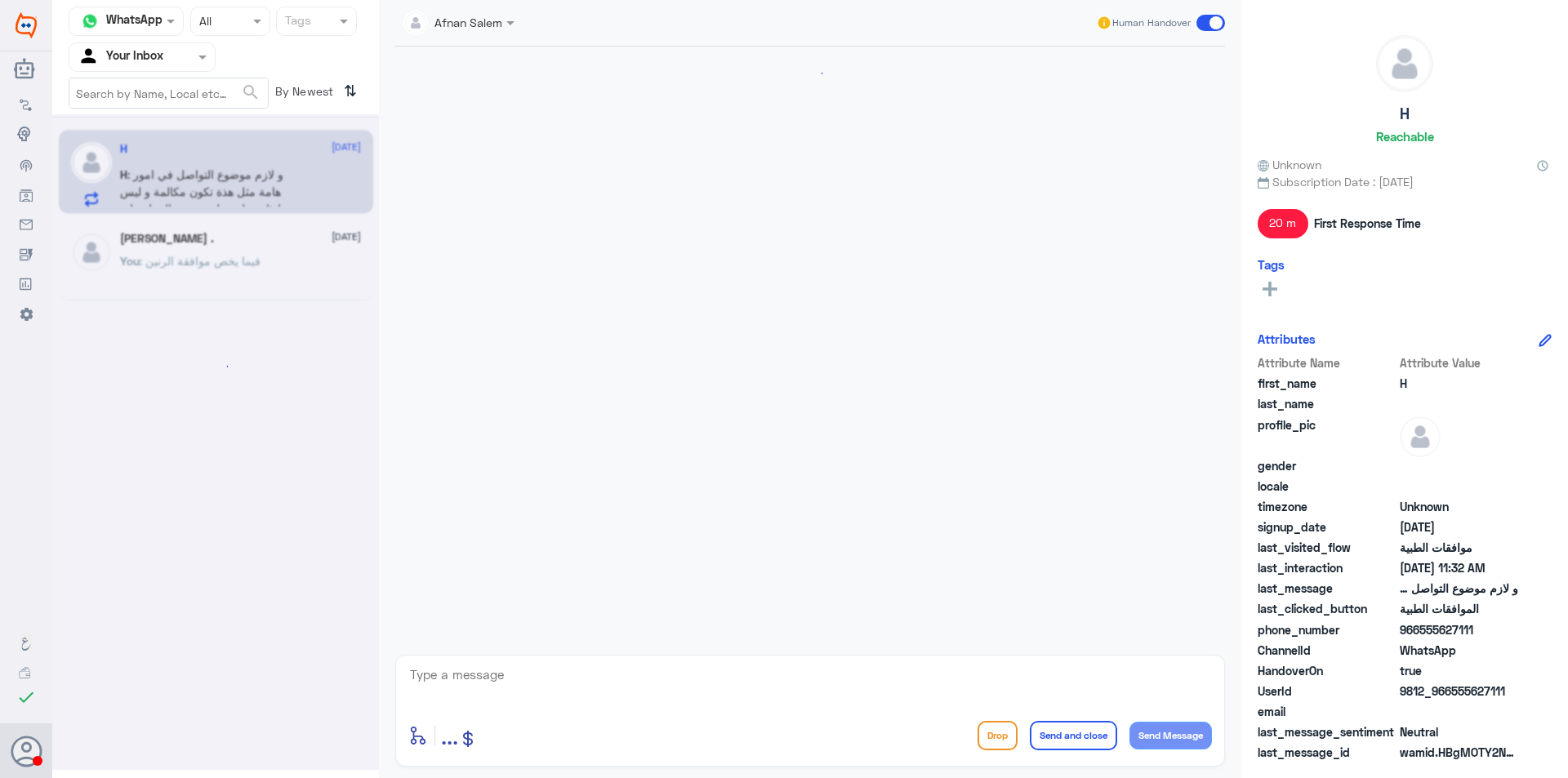
scroll to position [1244, 0]
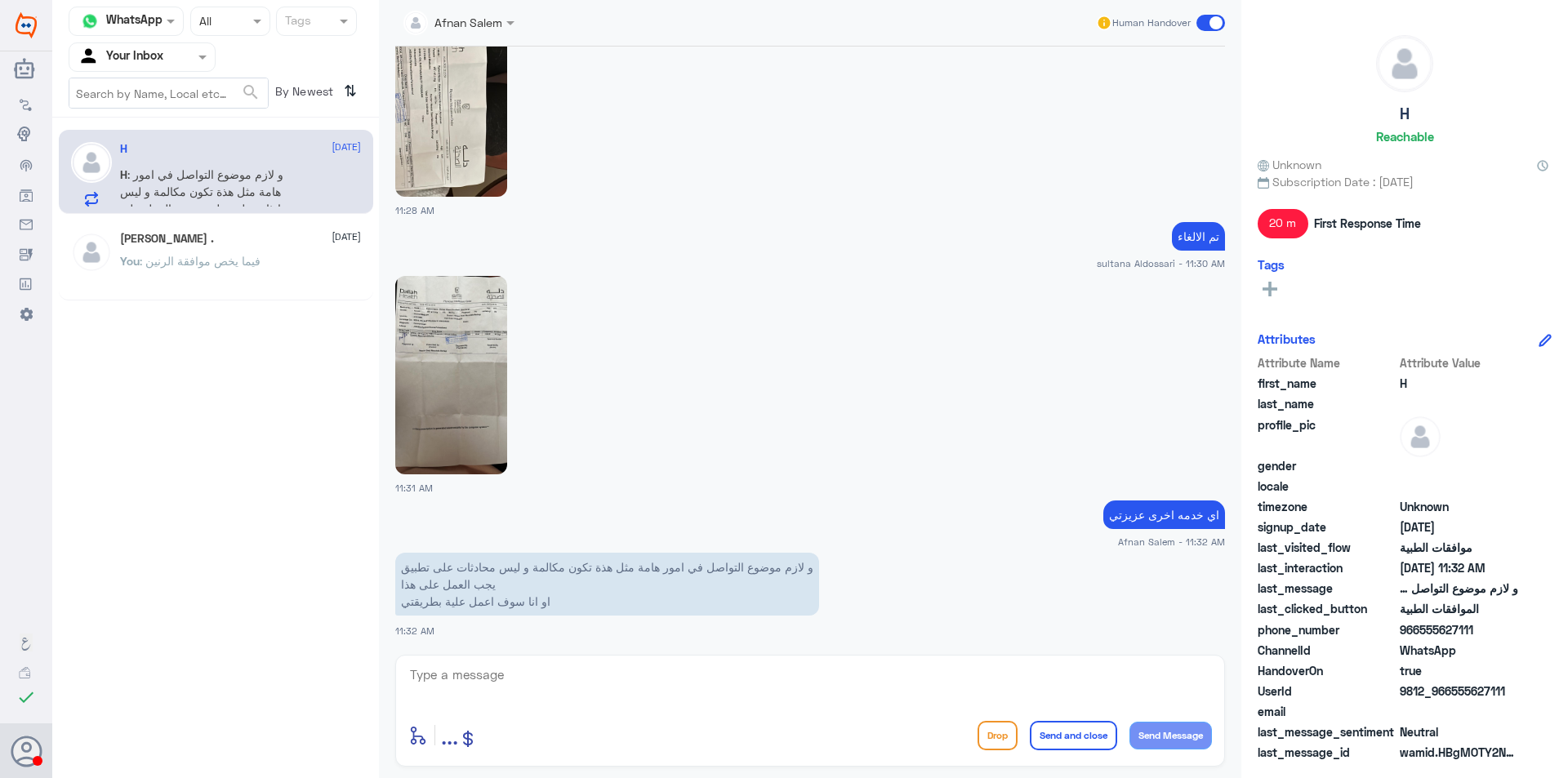
click at [547, 680] on textarea at bounding box center [810, 684] width 804 height 40
type textarea "ت"
drag, startPoint x: 1176, startPoint y: 677, endPoint x: 1244, endPoint y: 684, distance: 68.4
click at [1244, 684] on div "Channel WhatsApp Status × All Tags Agent Filter Your Inbox search By Newest ⇅ H…" at bounding box center [810, 391] width 1516 height 783
click at [1205, 673] on textarea "سعدنا بخدمتك ونتمنى لكم دوام الصحه والعافيه" at bounding box center [810, 684] width 804 height 40
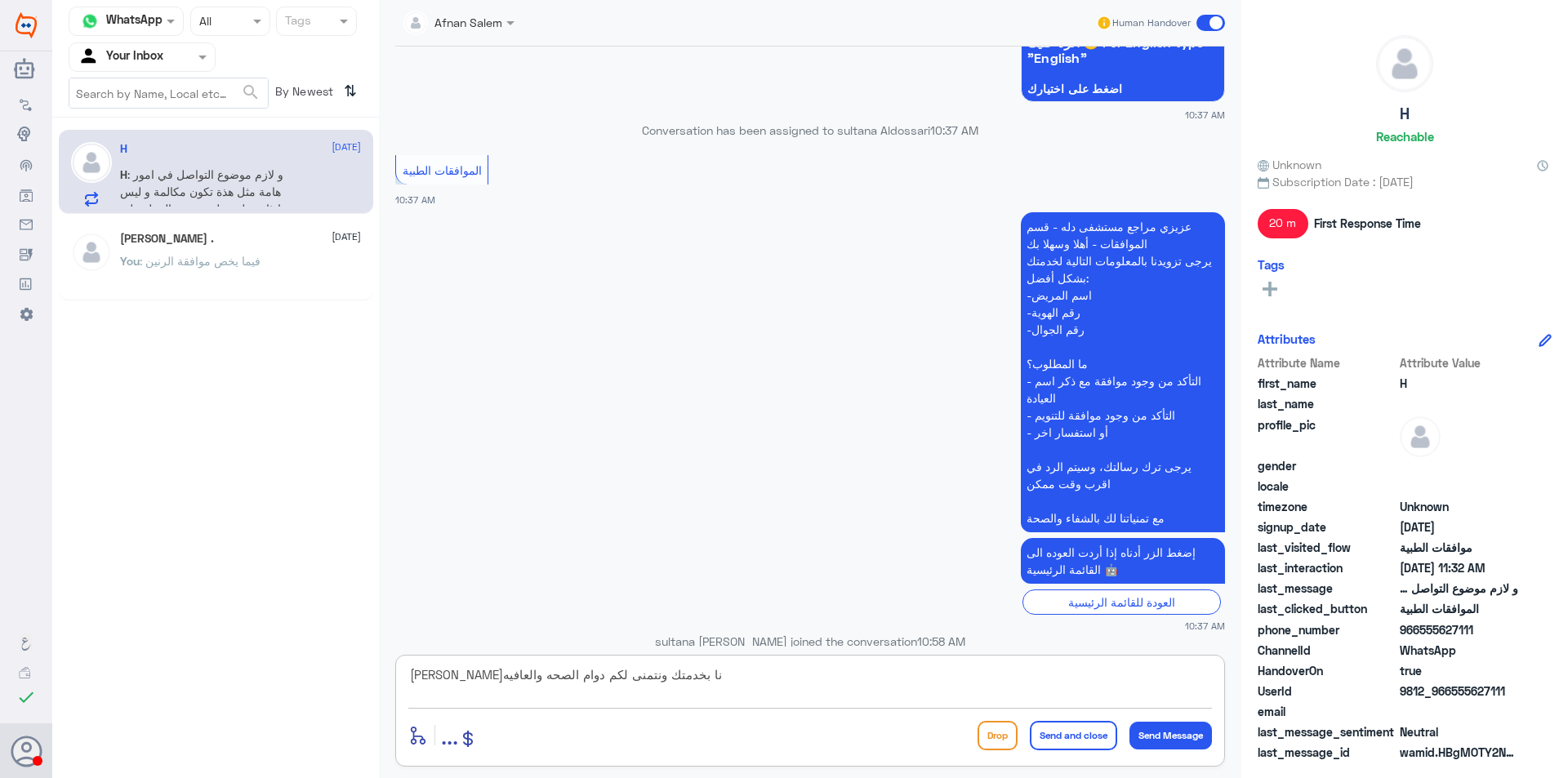
scroll to position [653, 0]
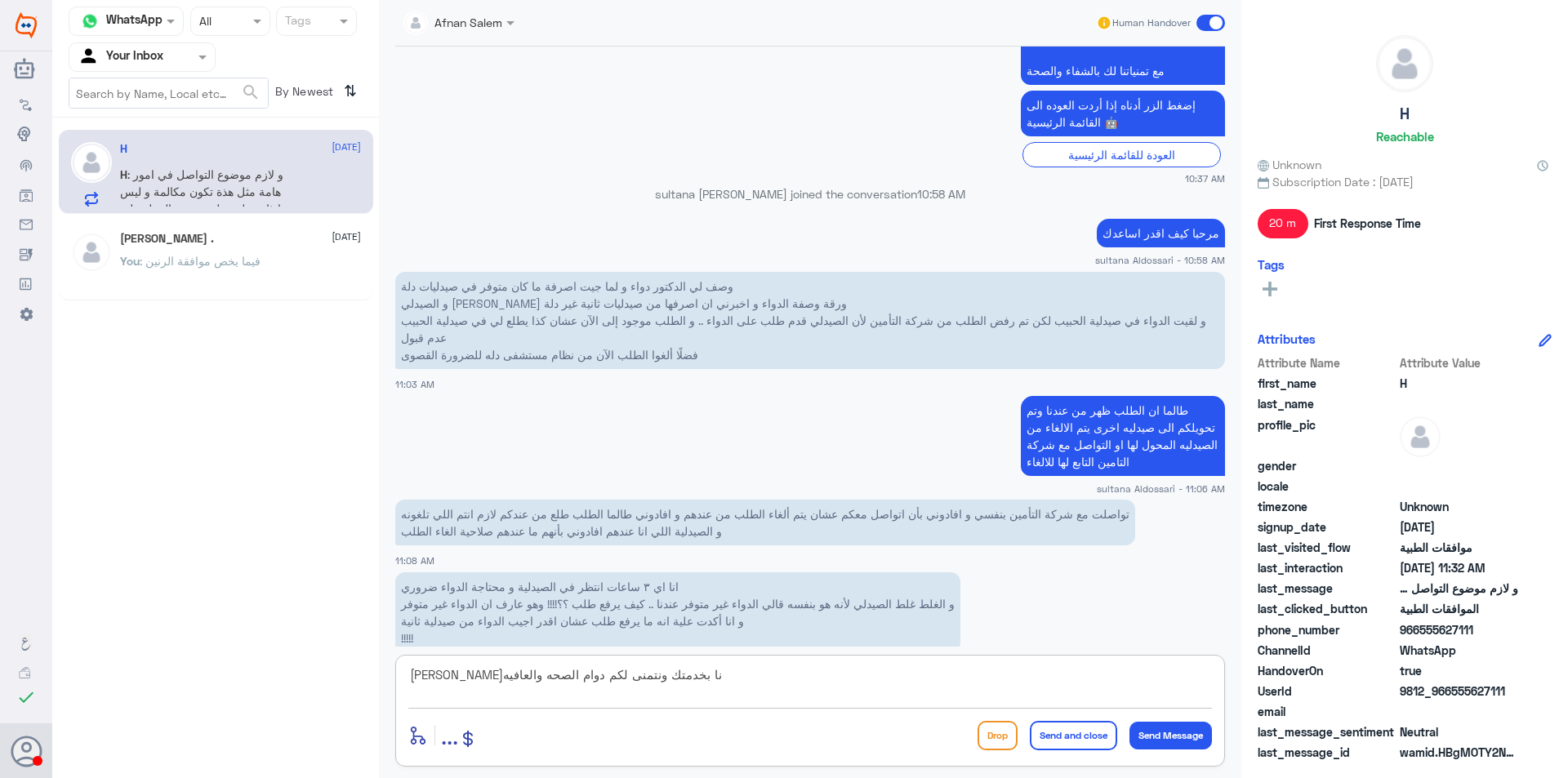
click at [1136, 682] on textarea "سعدنا بخدمتك ونتمنى لكم دوام الصحه والعافيه" at bounding box center [810, 684] width 804 height 40
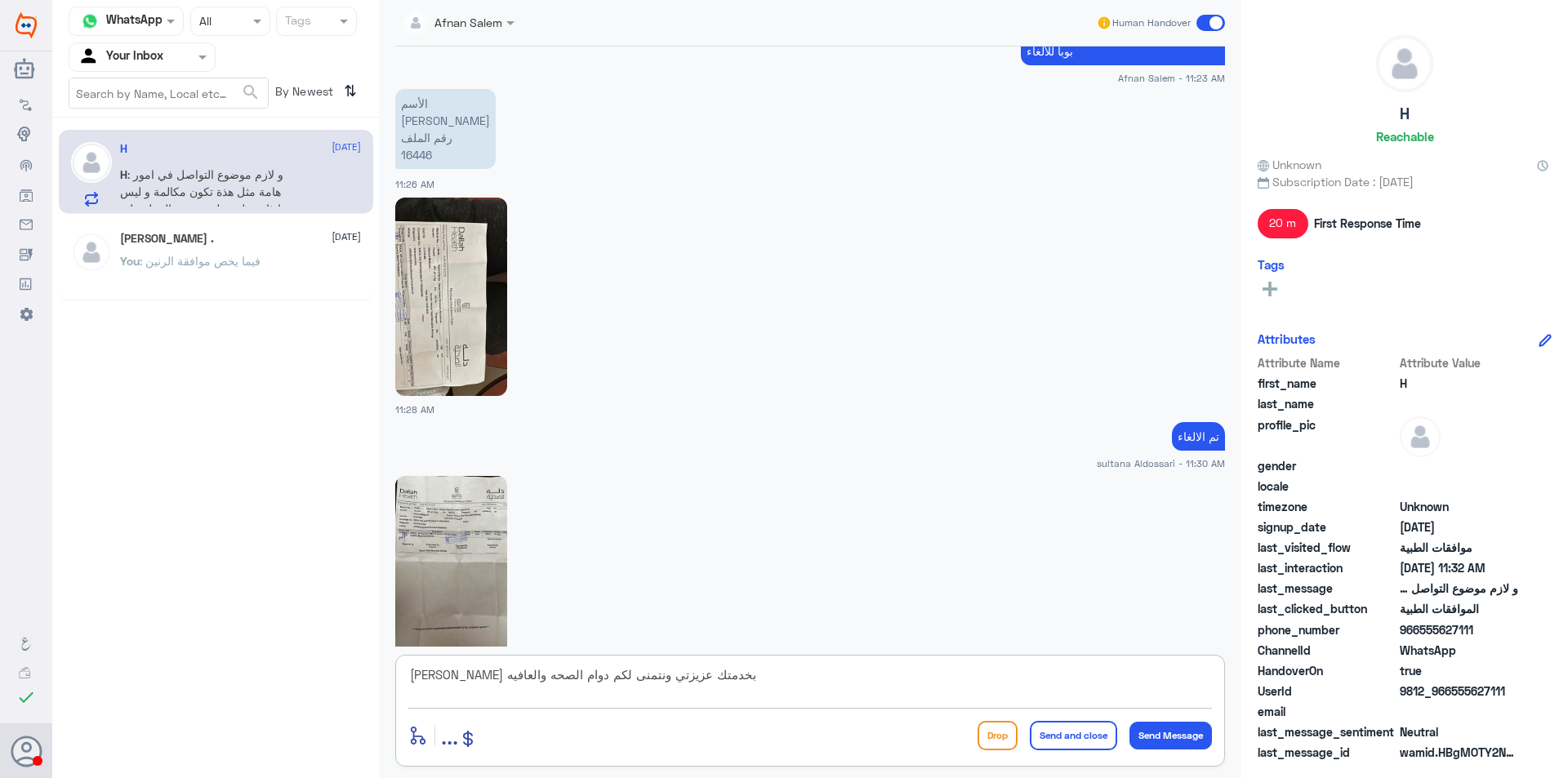
scroll to position [2086, 0]
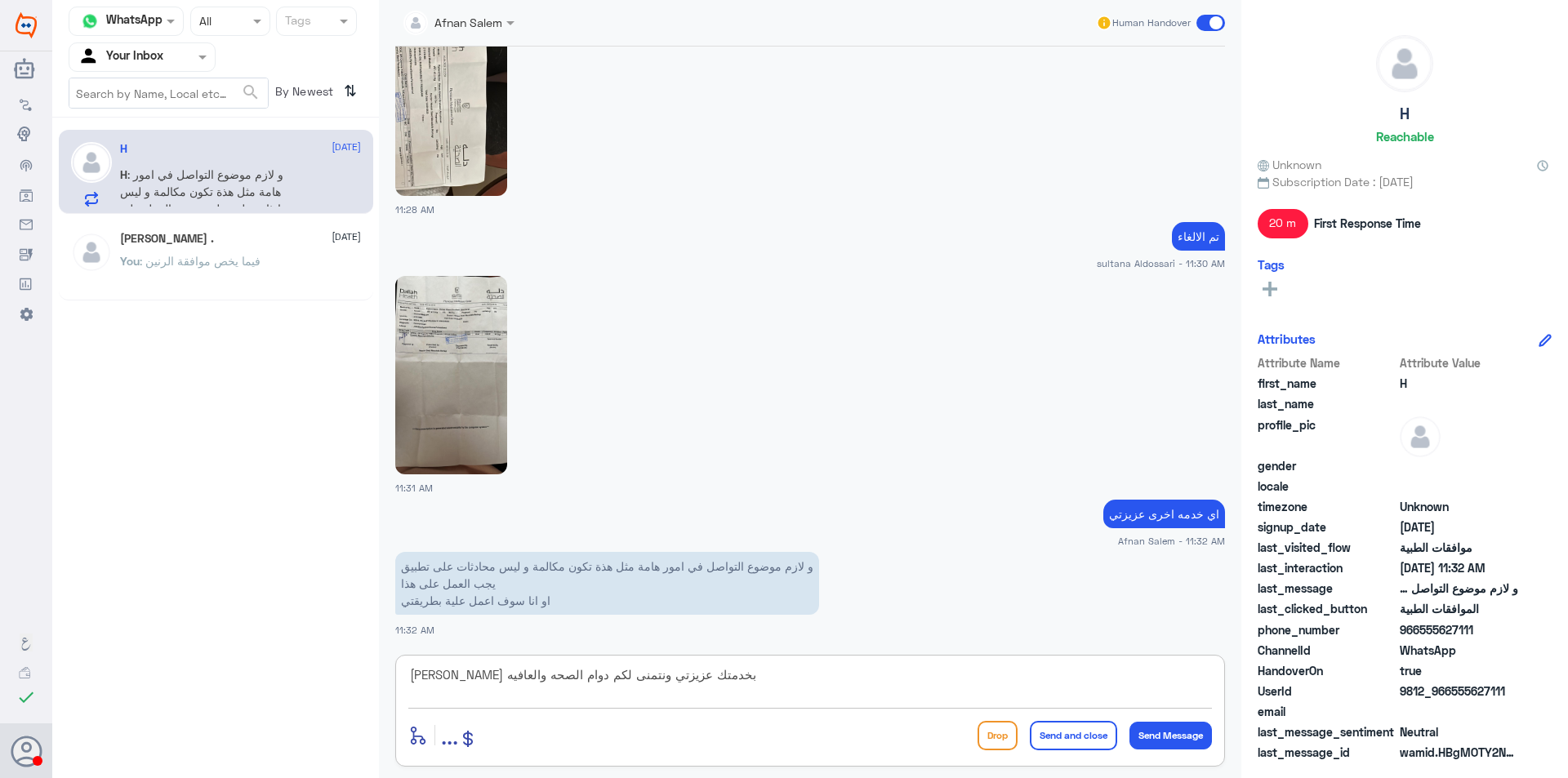
type textarea "سعدنا بخدمتك عزيزتي ونتمنى لكم دوام الصحه والعافيه"
click at [1065, 734] on button "Send and close" at bounding box center [1073, 736] width 87 height 29
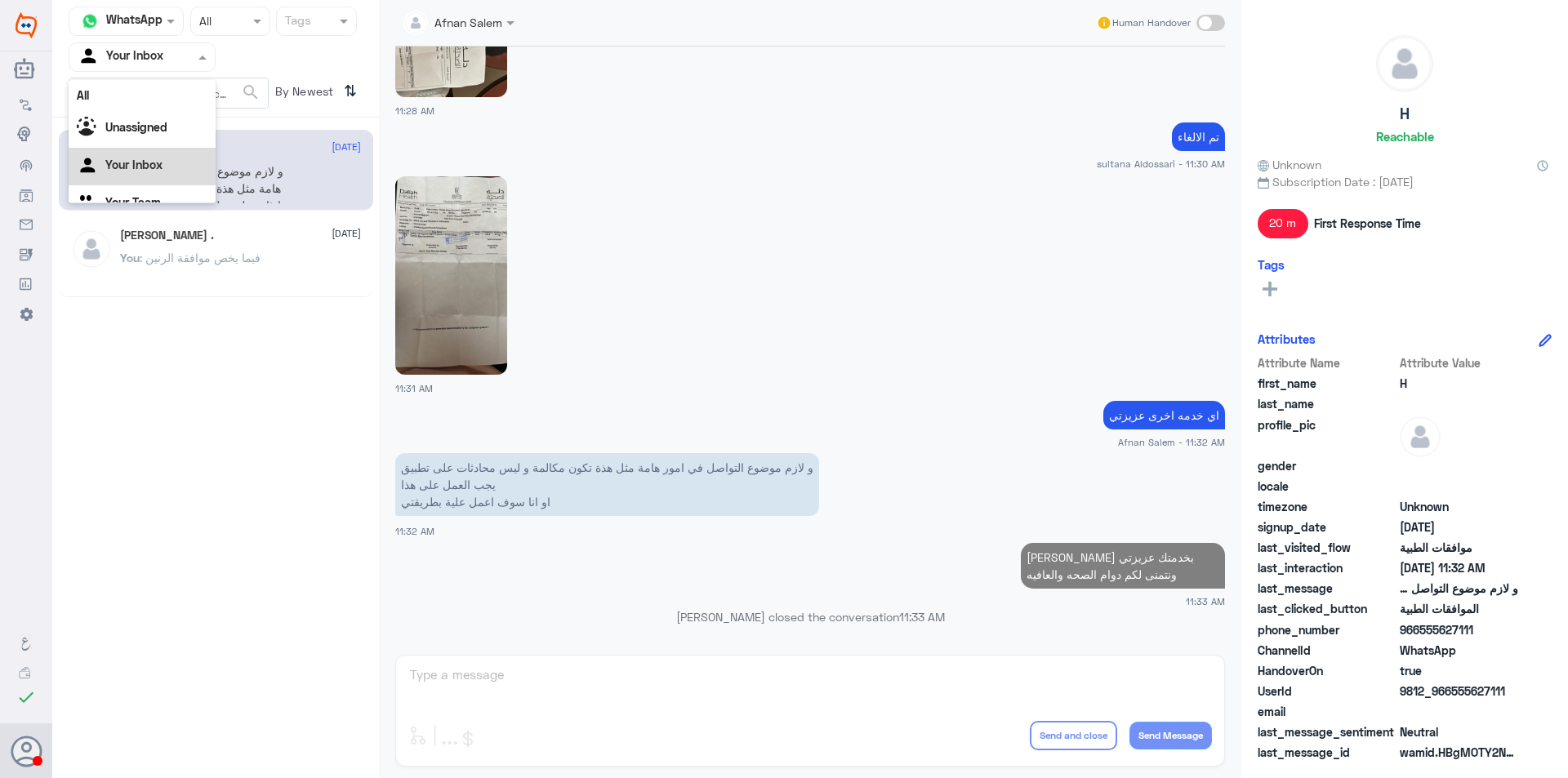
click at [175, 58] on div at bounding box center [142, 56] width 145 height 19
click at [181, 182] on div "Your Team" at bounding box center [142, 183] width 147 height 37
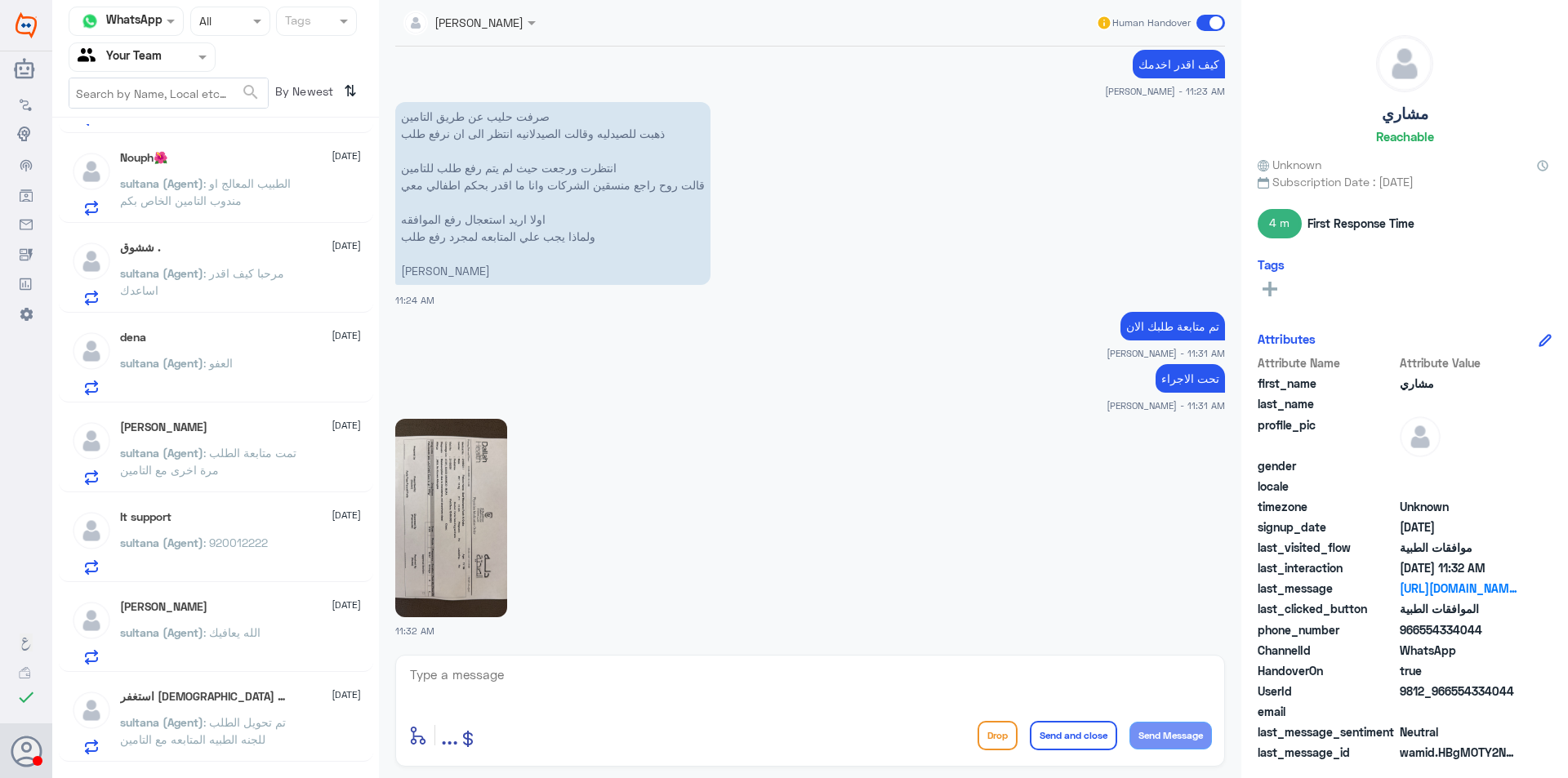
scroll to position [408, 0]
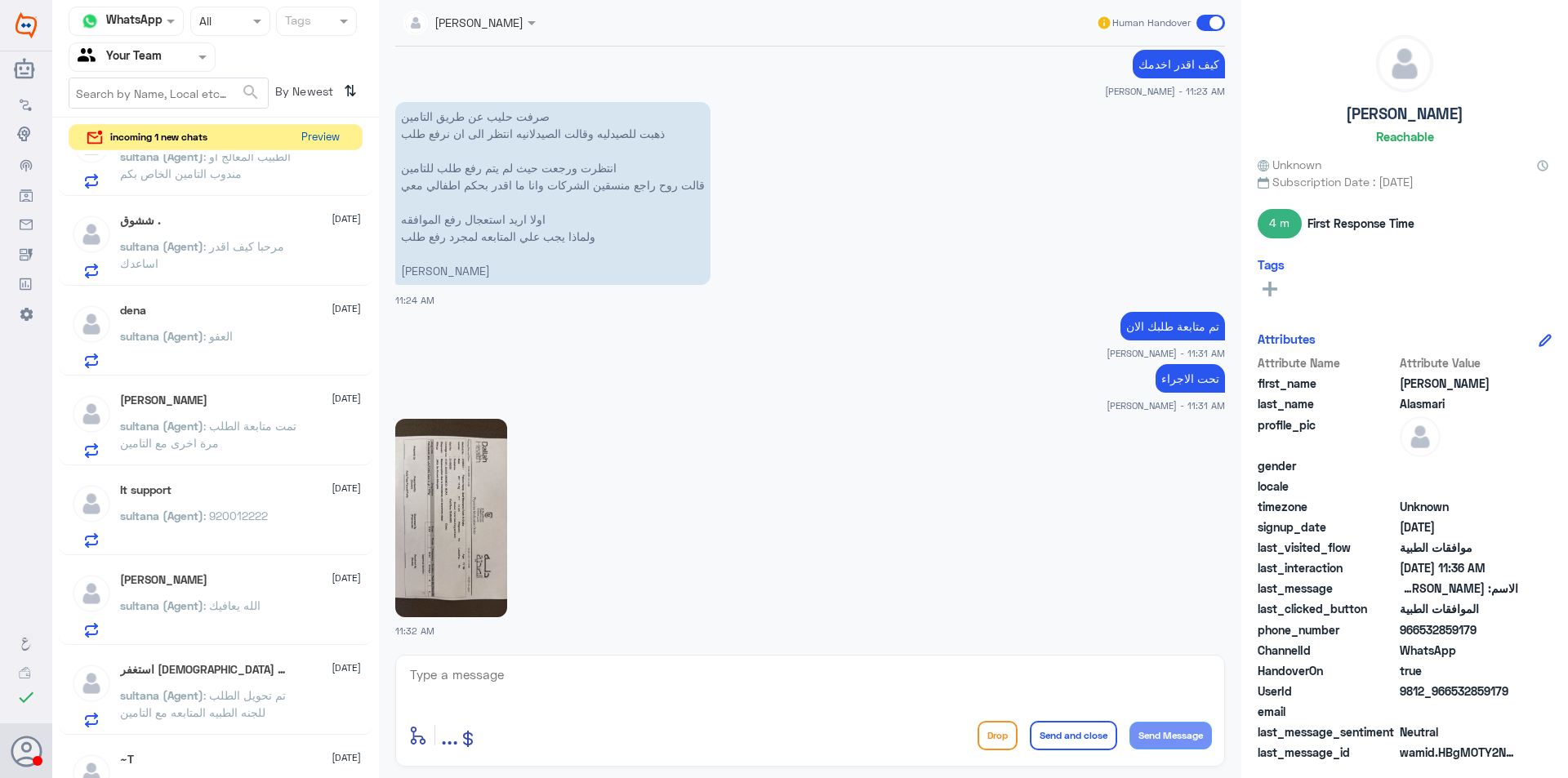
click at [319, 138] on button "Preview" at bounding box center [320, 137] width 51 height 26
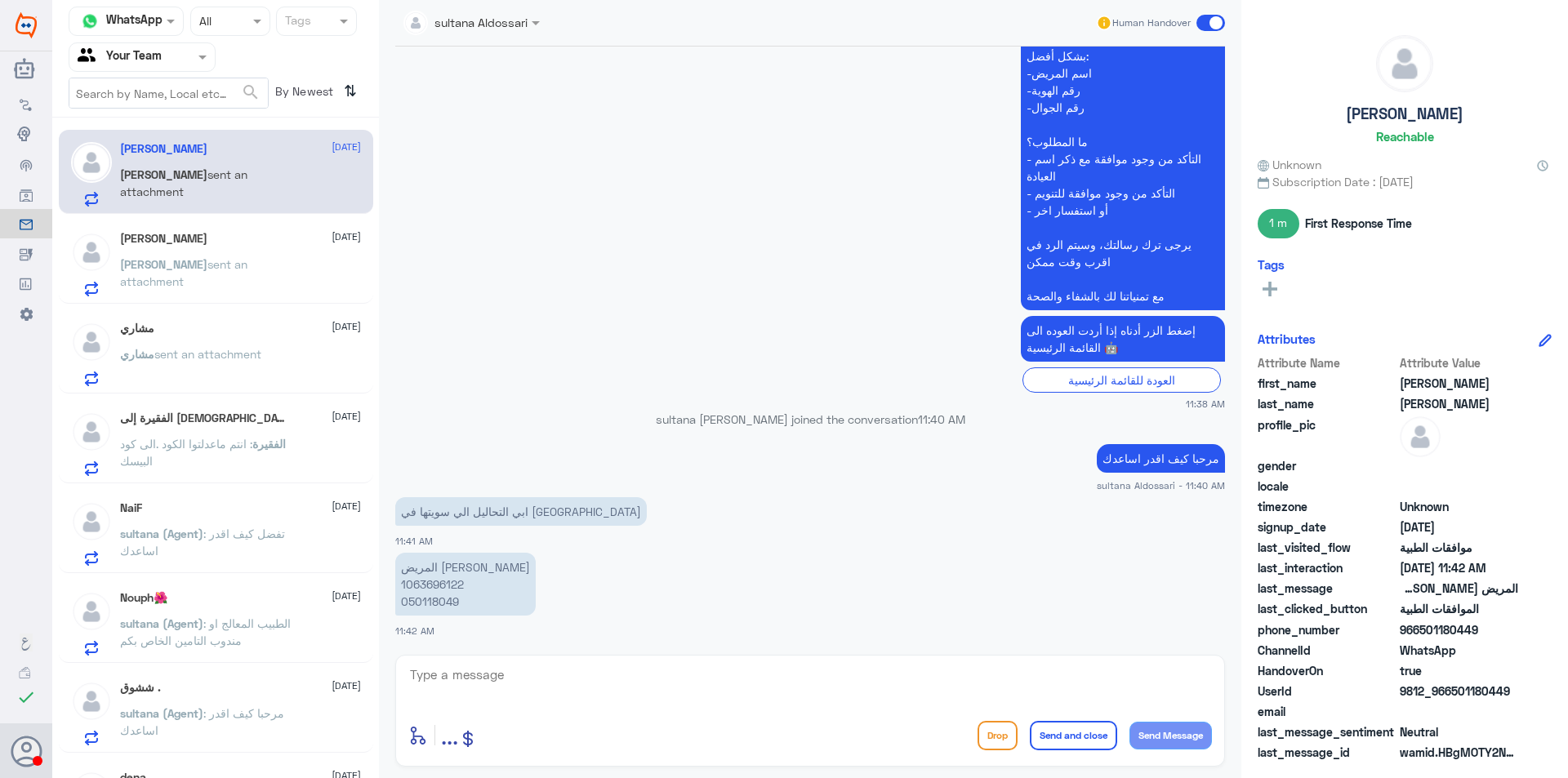
click at [261, 443] on span "الفقيرة" at bounding box center [269, 443] width 33 height 14
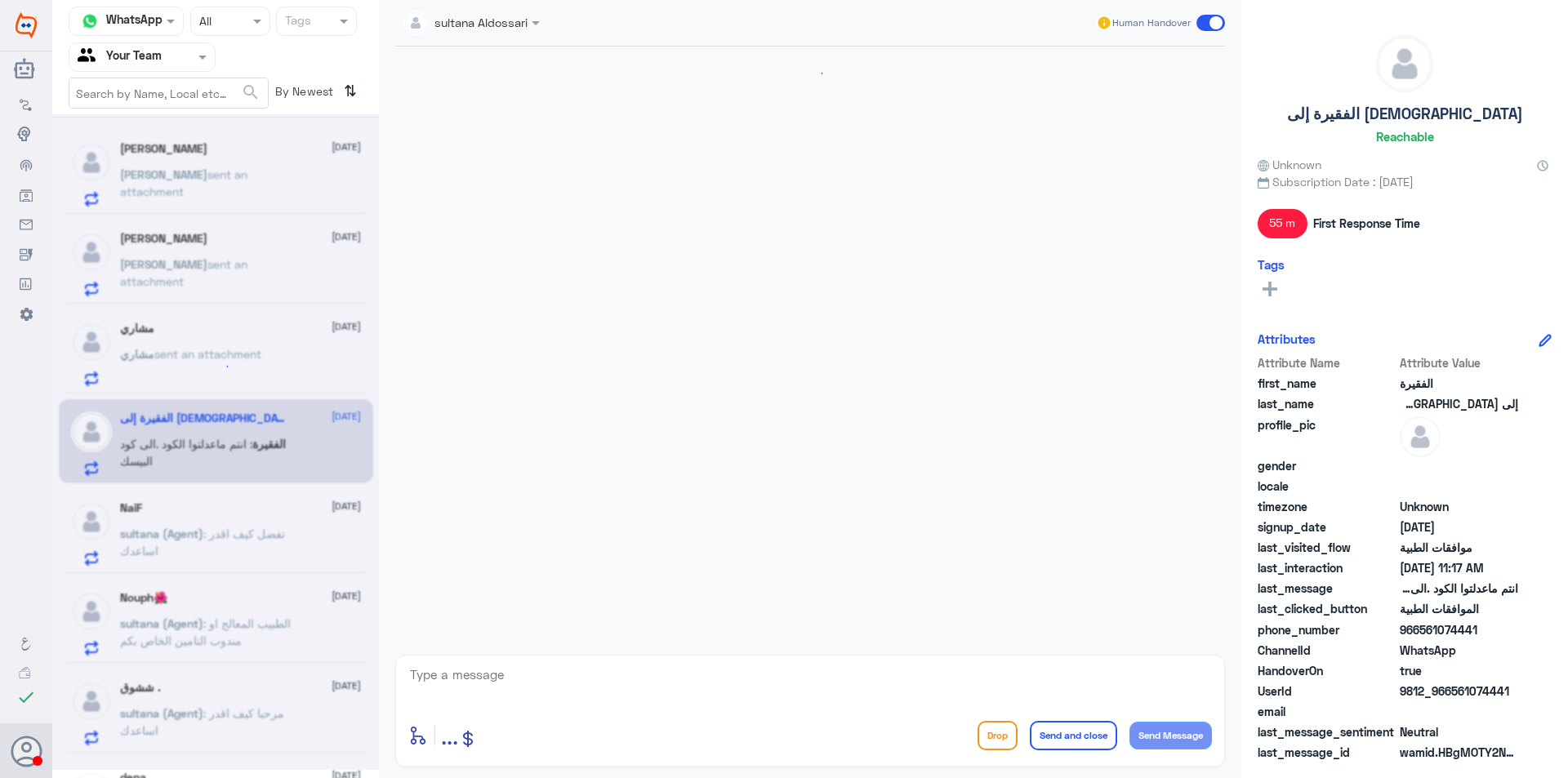
scroll to position [1016, 0]
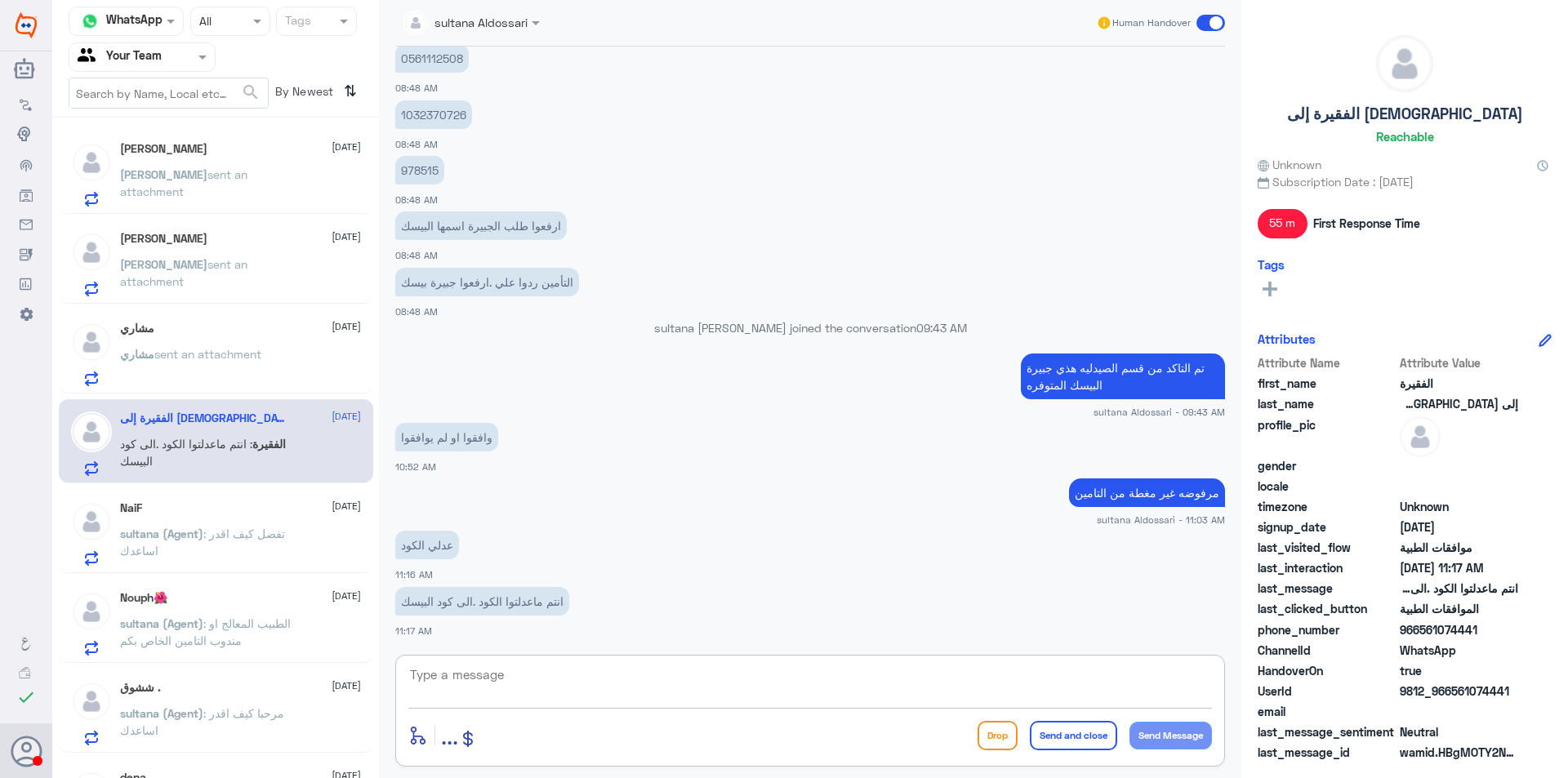
click at [627, 680] on textarea at bounding box center [810, 684] width 804 height 40
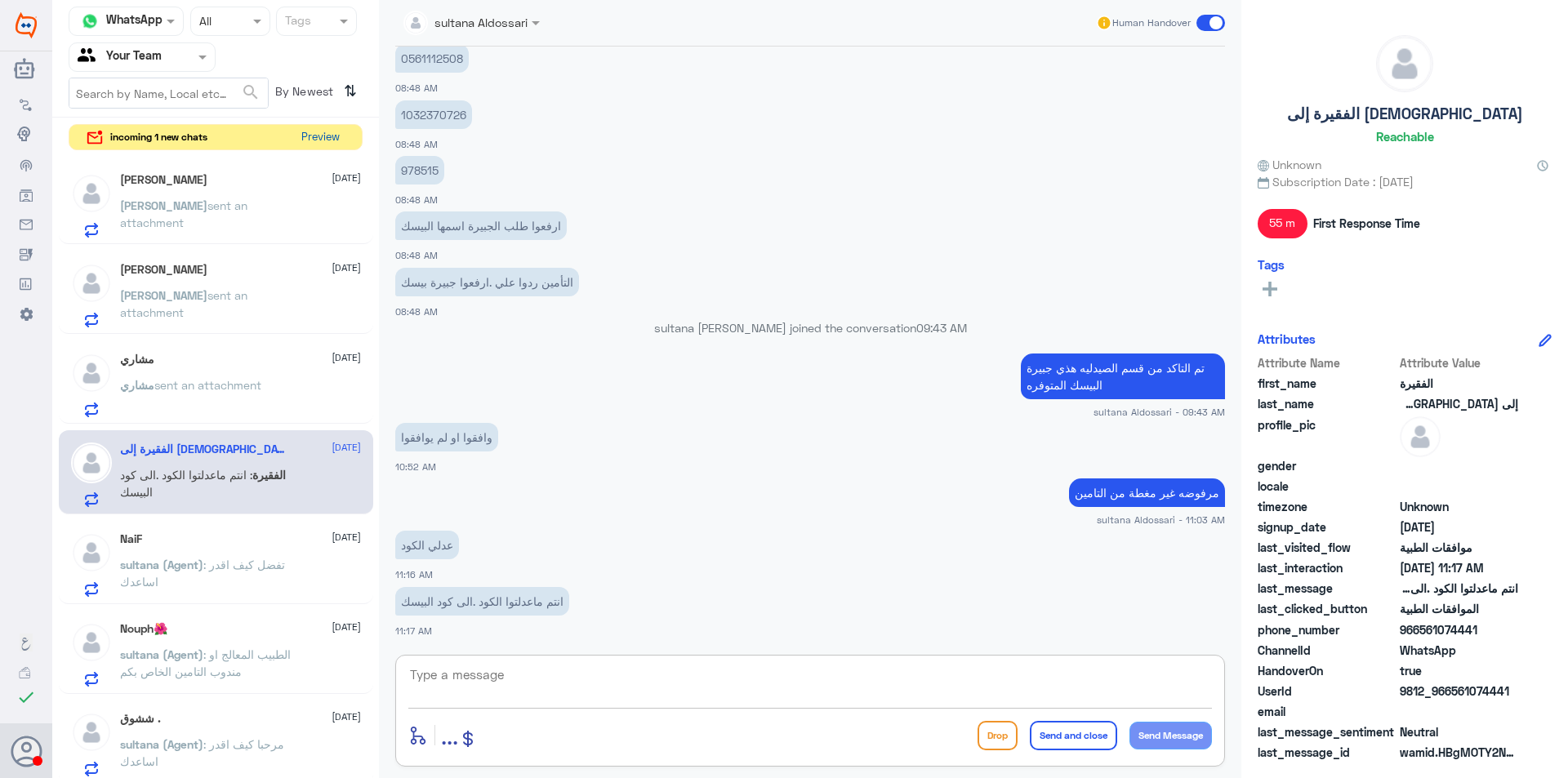
click at [334, 141] on button "Preview" at bounding box center [320, 137] width 51 height 26
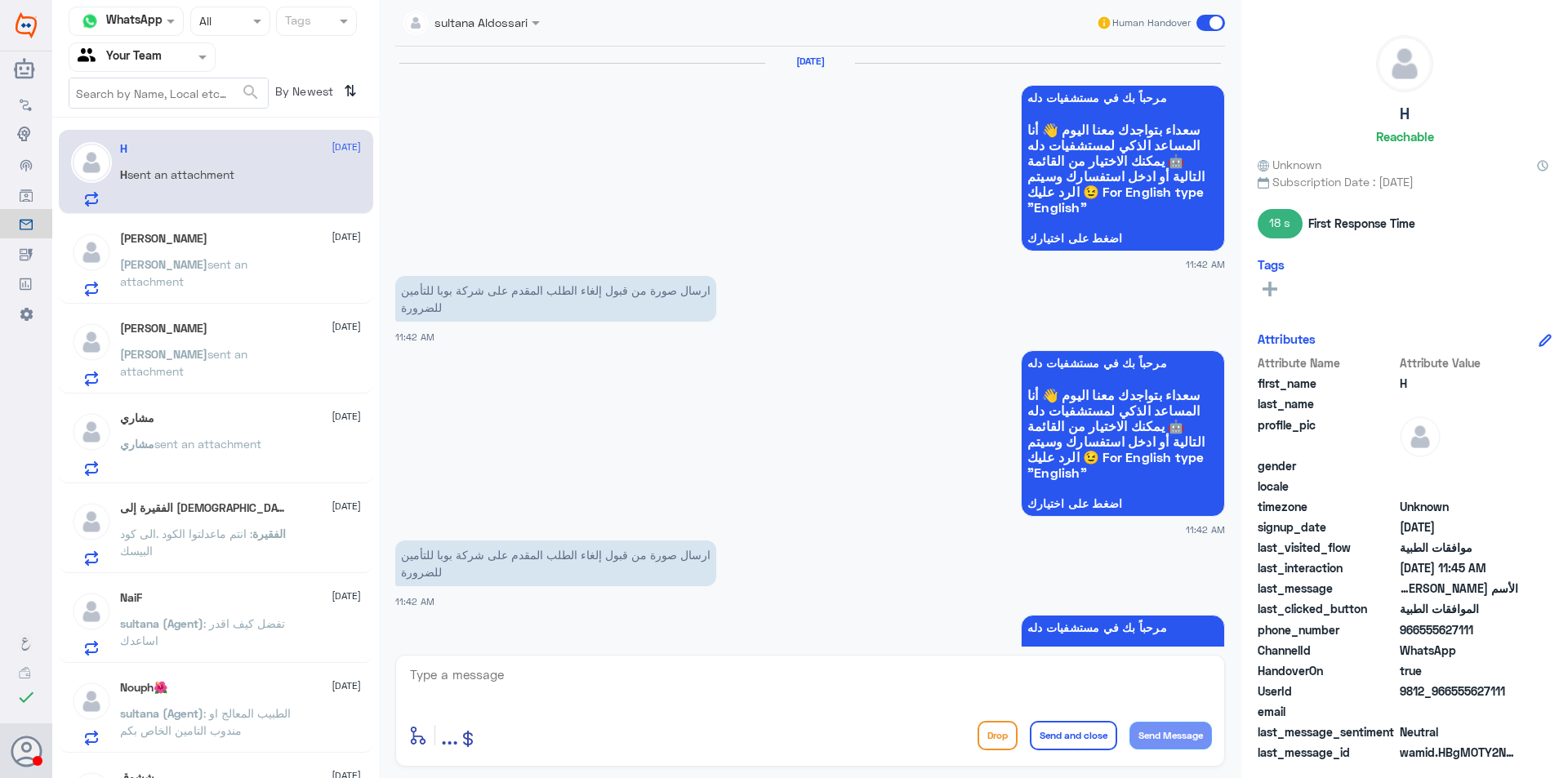
scroll to position [1904, 0]
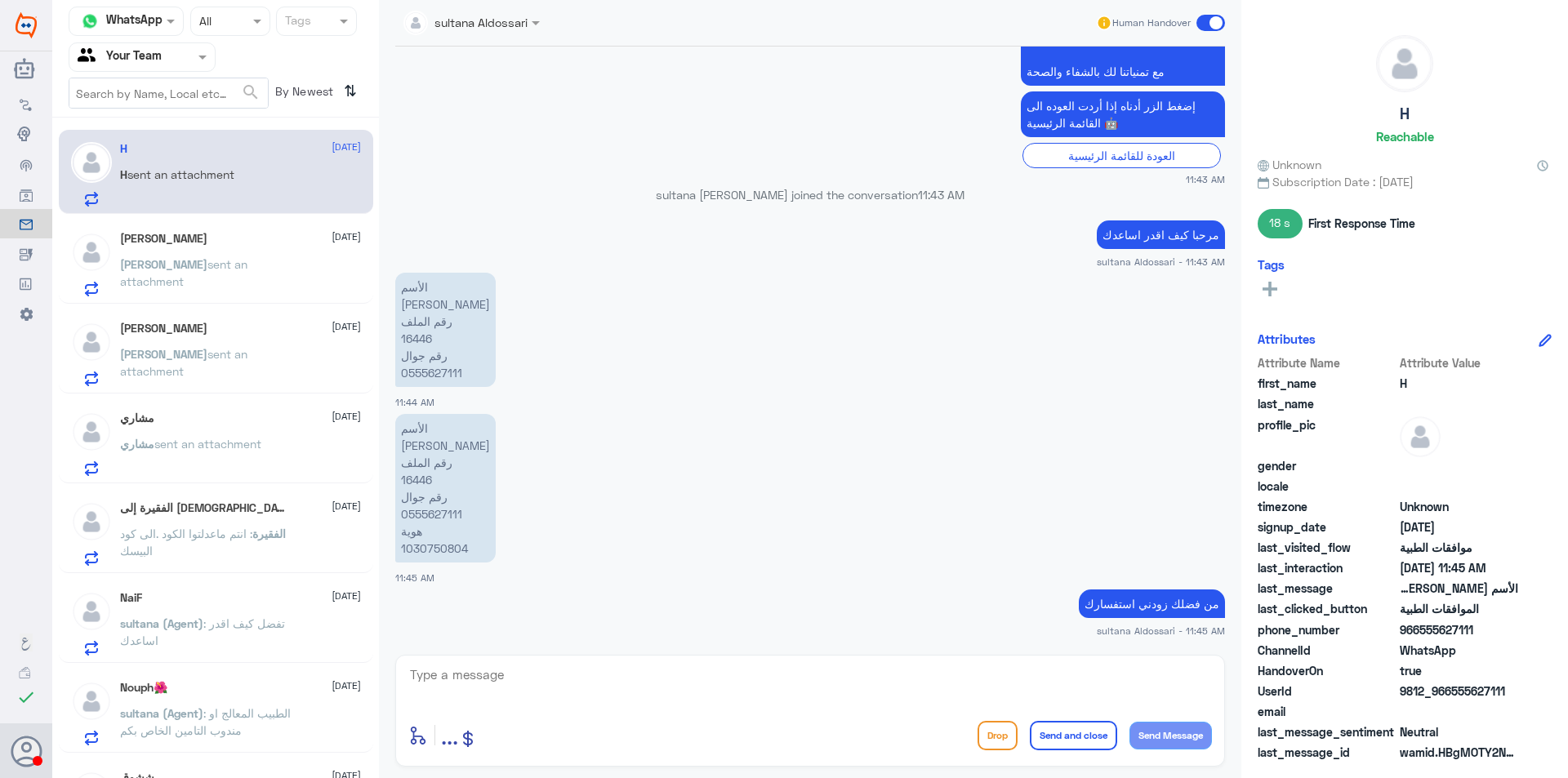
click at [222, 241] on div "عبدالعزيز عاكش 12 August" at bounding box center [240, 238] width 241 height 14
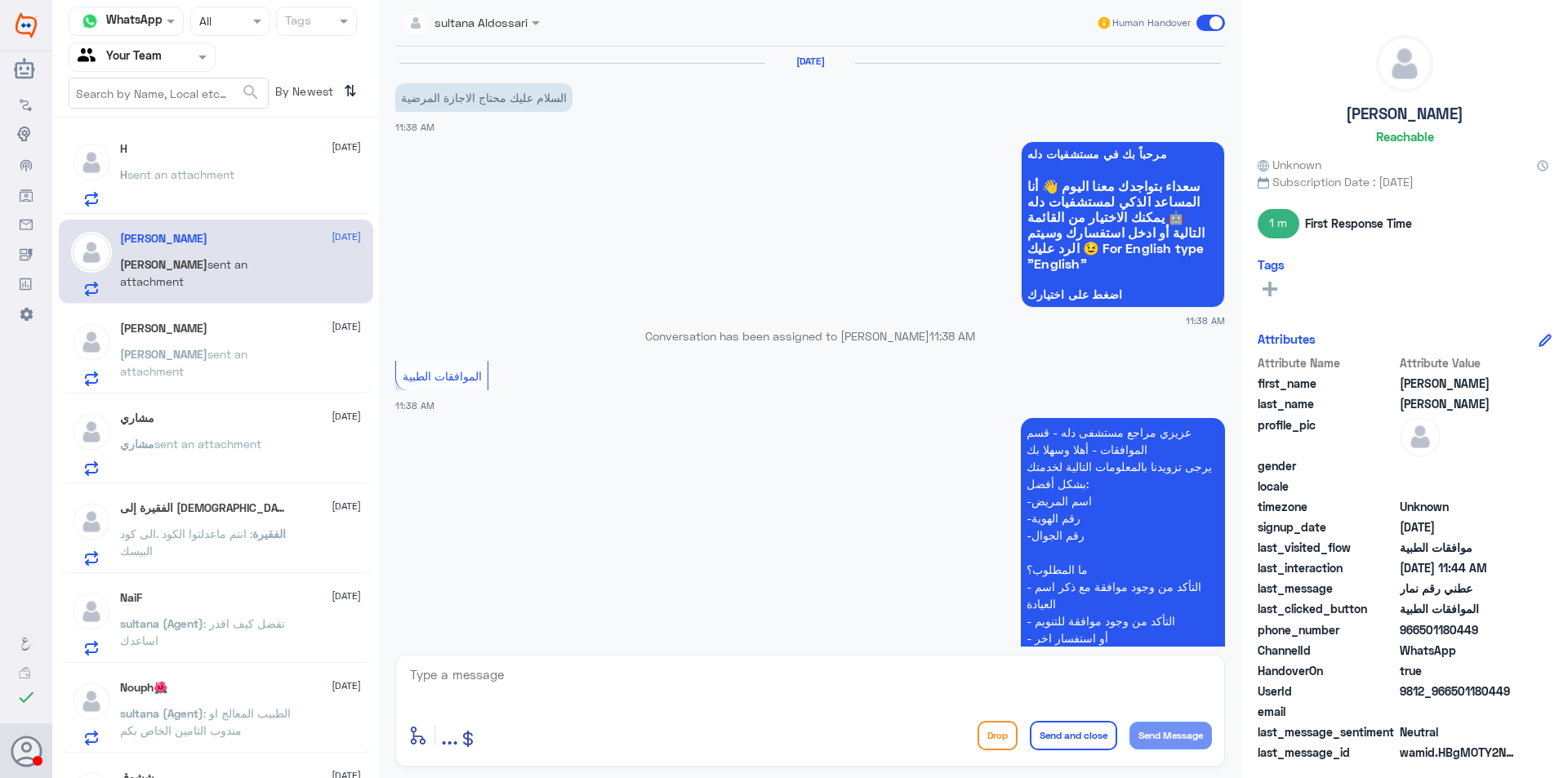
scroll to position [856, 0]
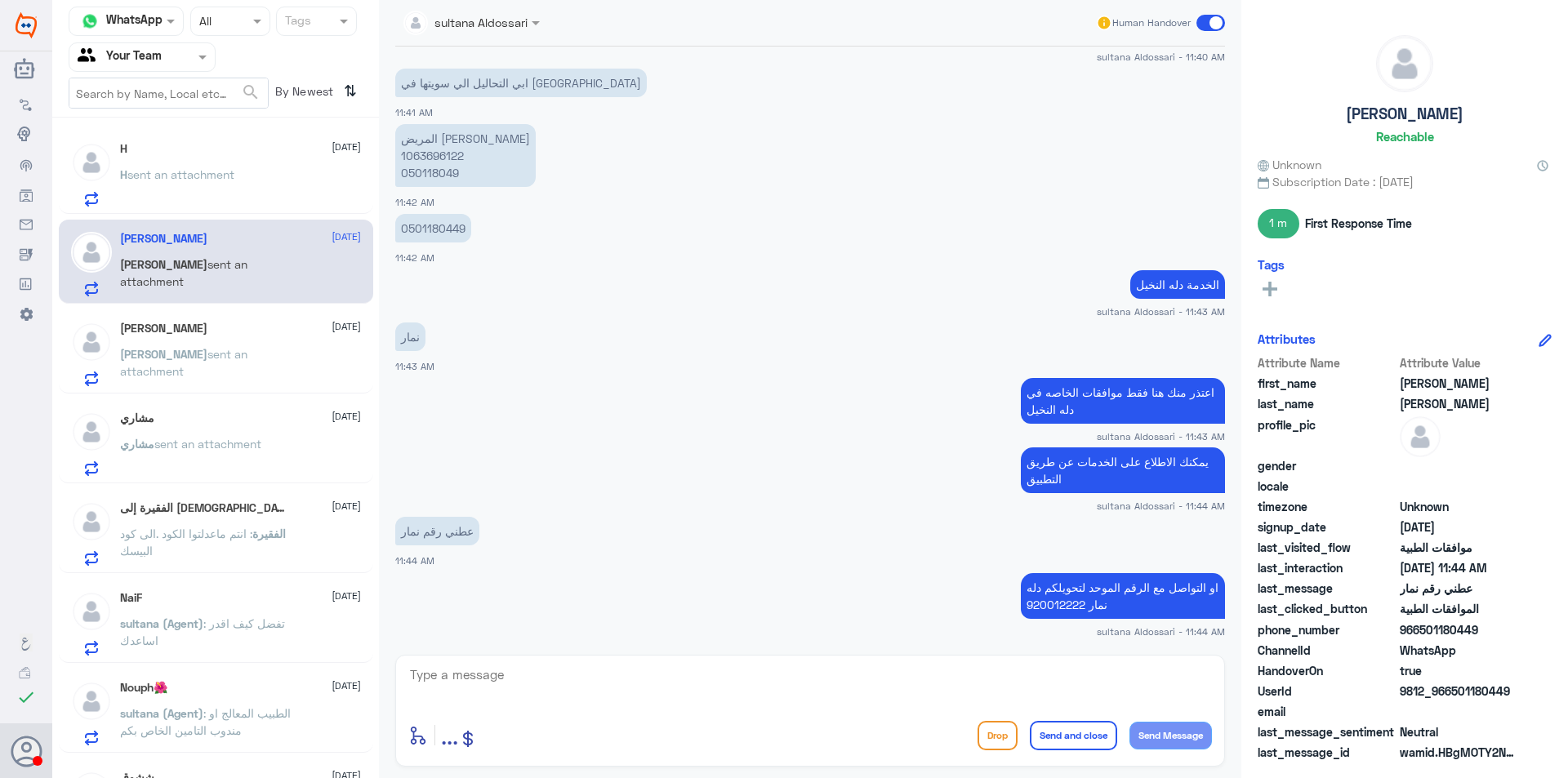
click at [272, 348] on div "Ali Alasmari 12 August Ali sent an attachment" at bounding box center [240, 354] width 241 height 65
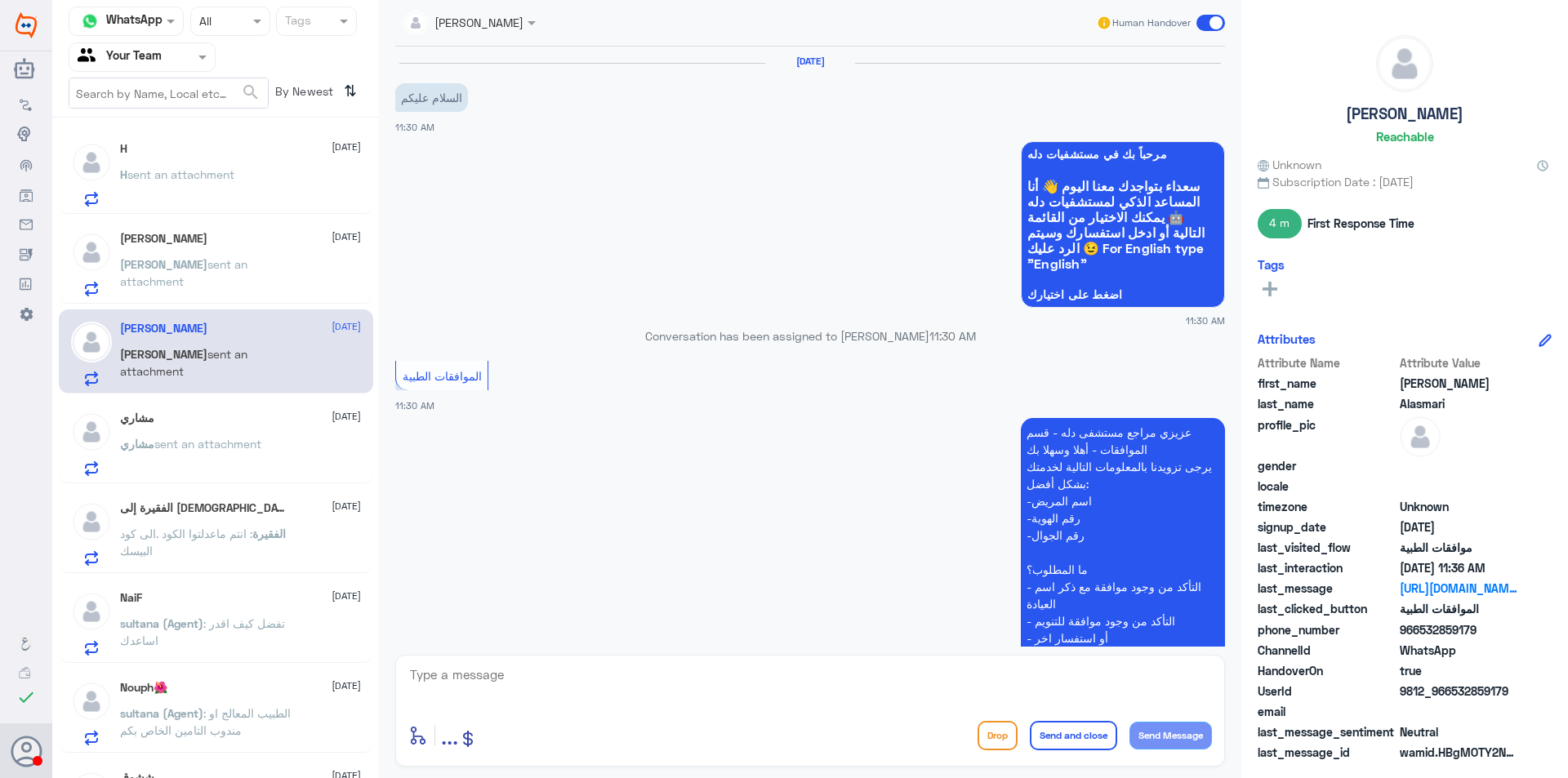
scroll to position [667, 0]
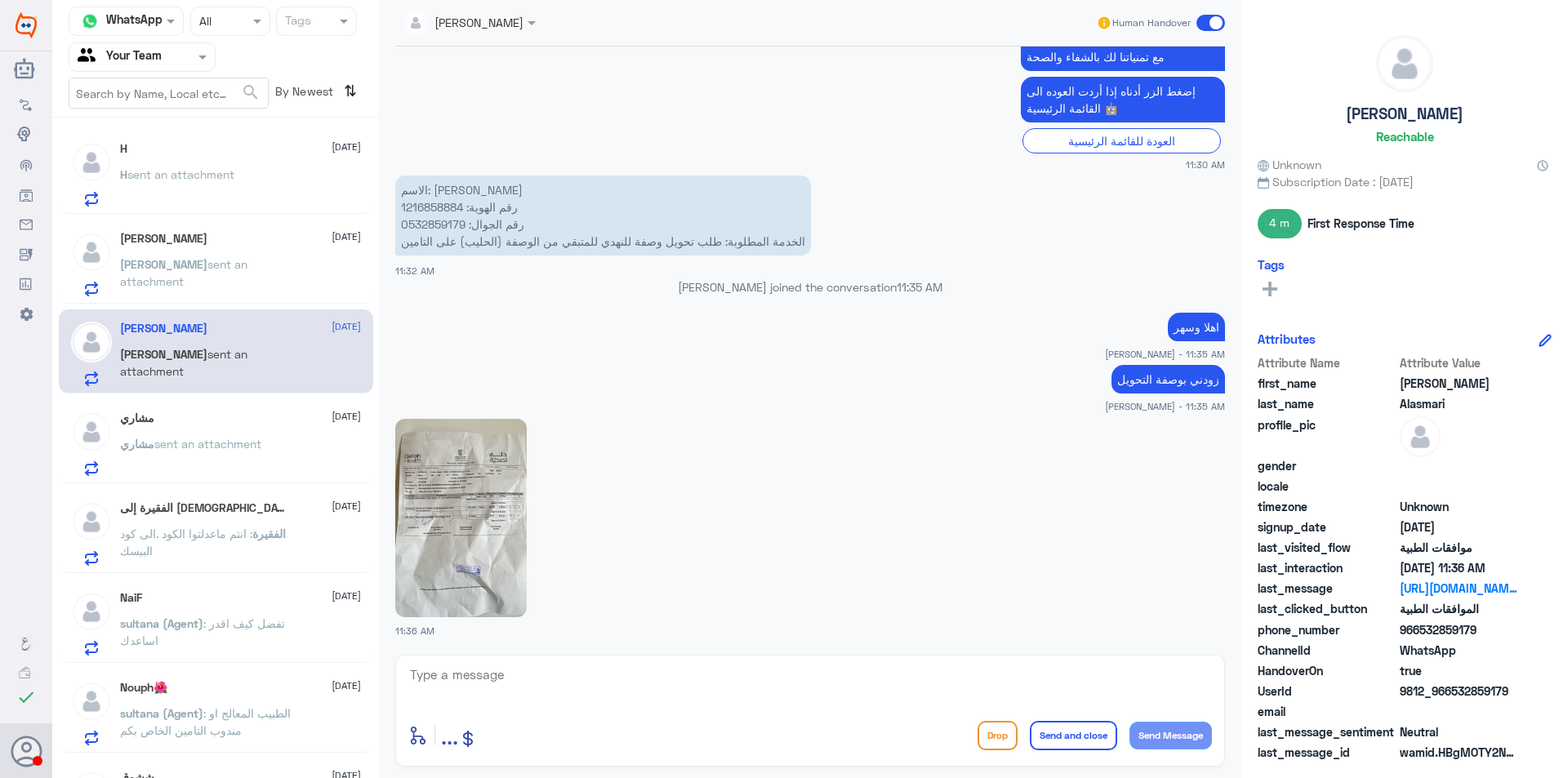
click at [250, 532] on span ": انتم ماعدلتوا الكود .الى كود البيسك" at bounding box center [185, 543] width 132 height 31
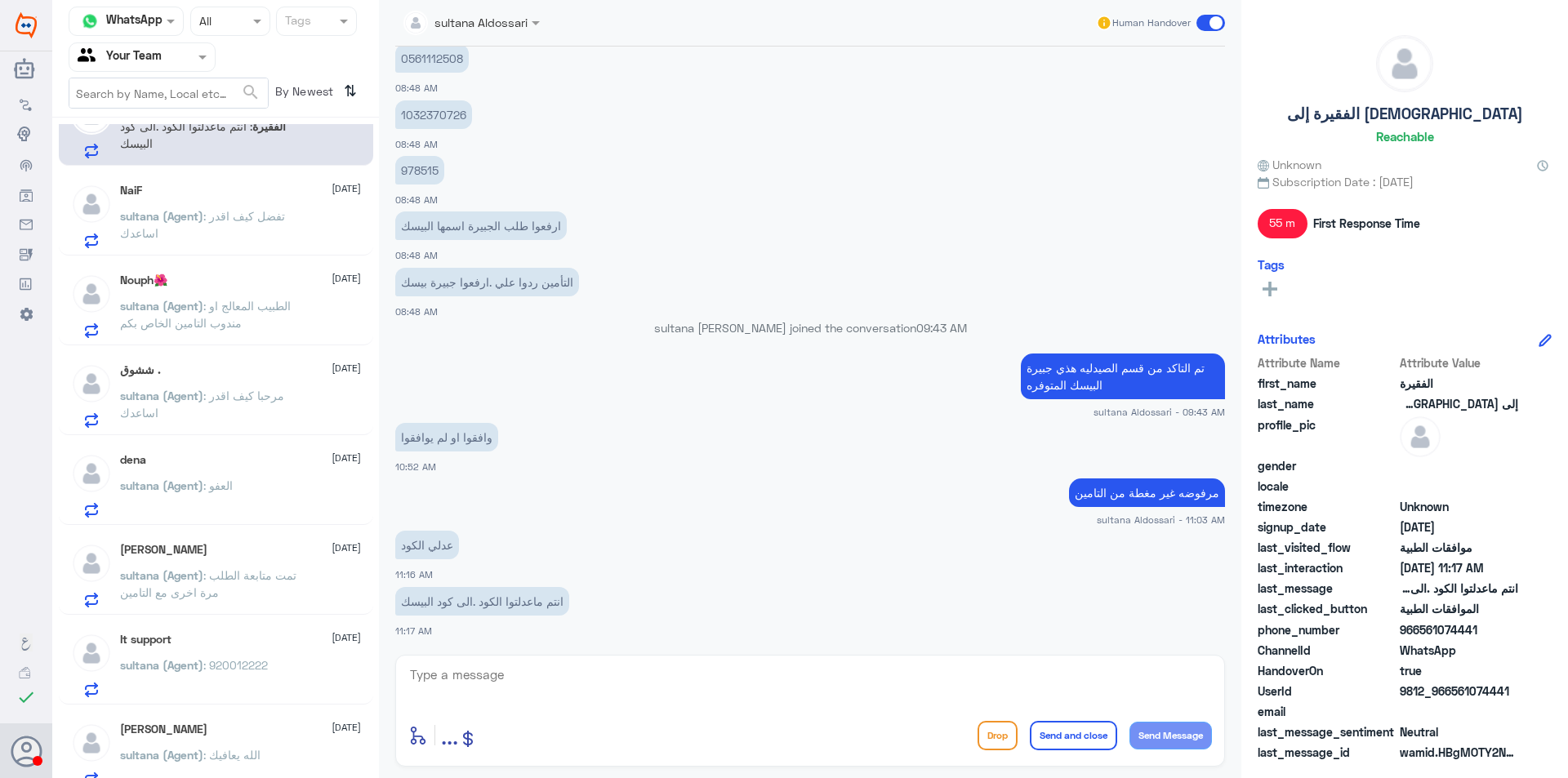
scroll to position [408, 0]
click at [257, 471] on div "dena 12 August sultana (Agent) : العفو" at bounding box center [240, 485] width 241 height 65
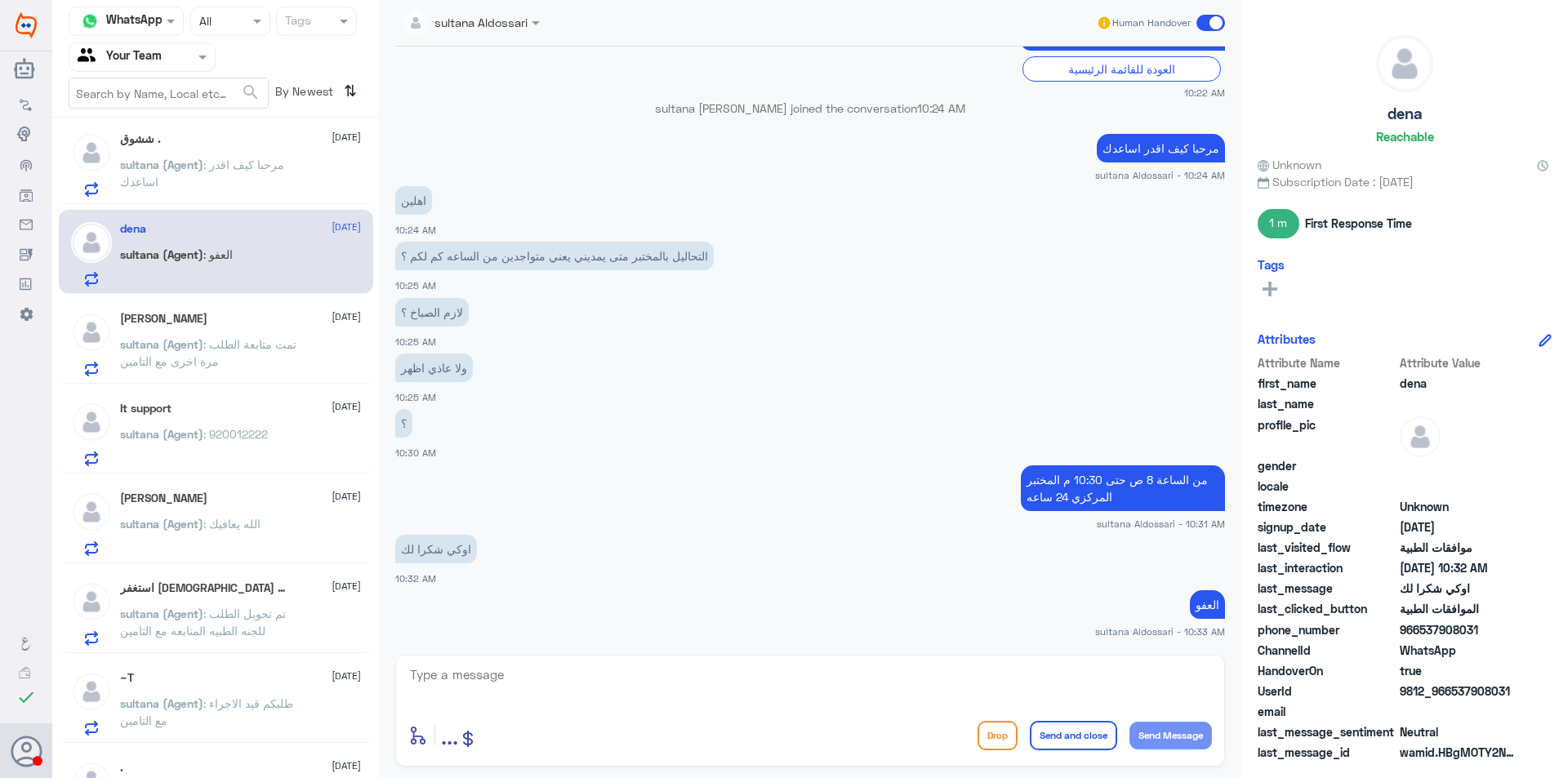
scroll to position [735, 0]
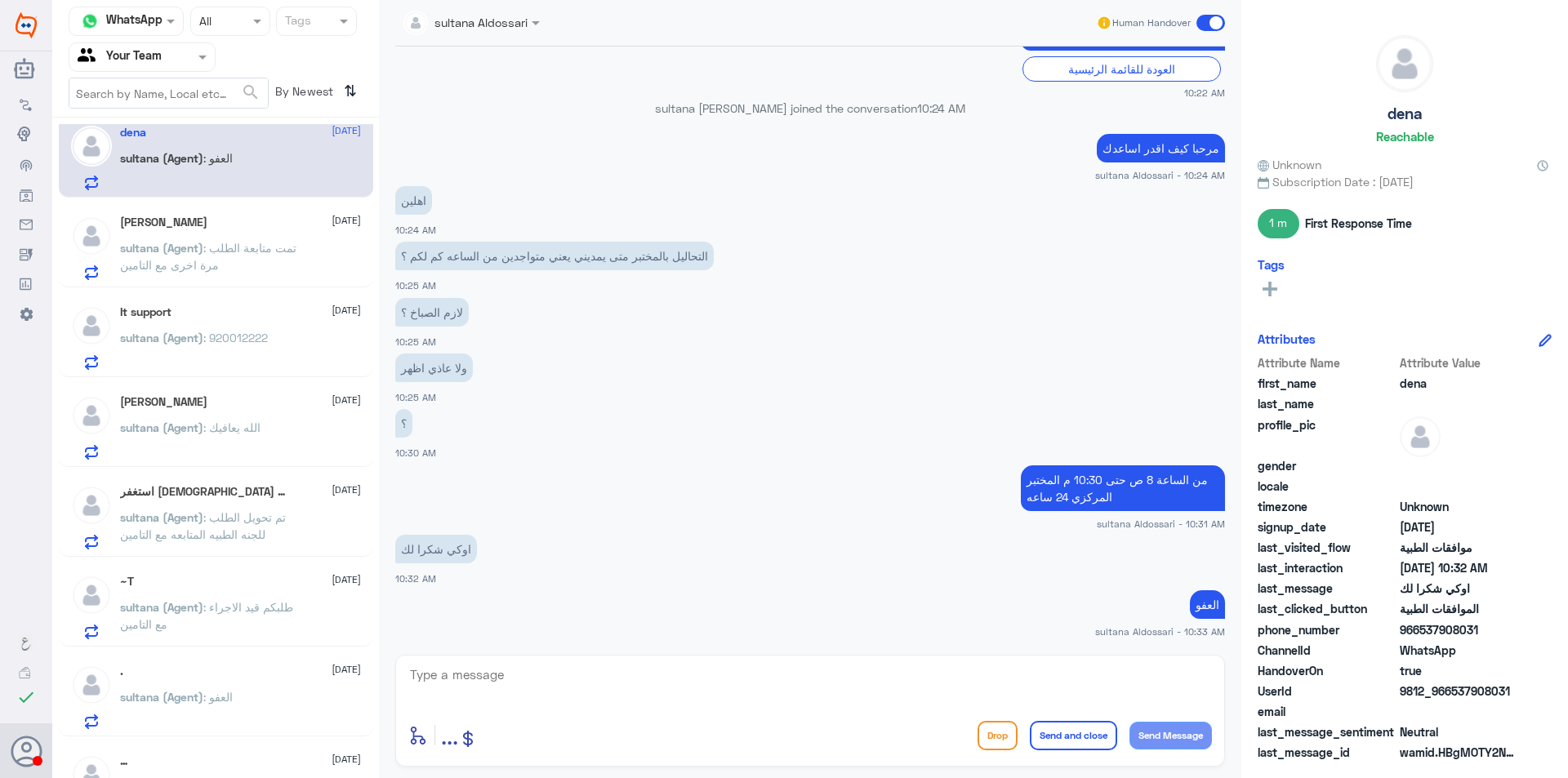
click at [261, 562] on div "~T 12 August sultana (Agent) : طلبكم قيد الاجراء مع التامين" at bounding box center [216, 604] width 314 height 84
click at [270, 610] on span ": طلبكم قيد الاجراء مع التامين" at bounding box center [206, 616] width 173 height 31
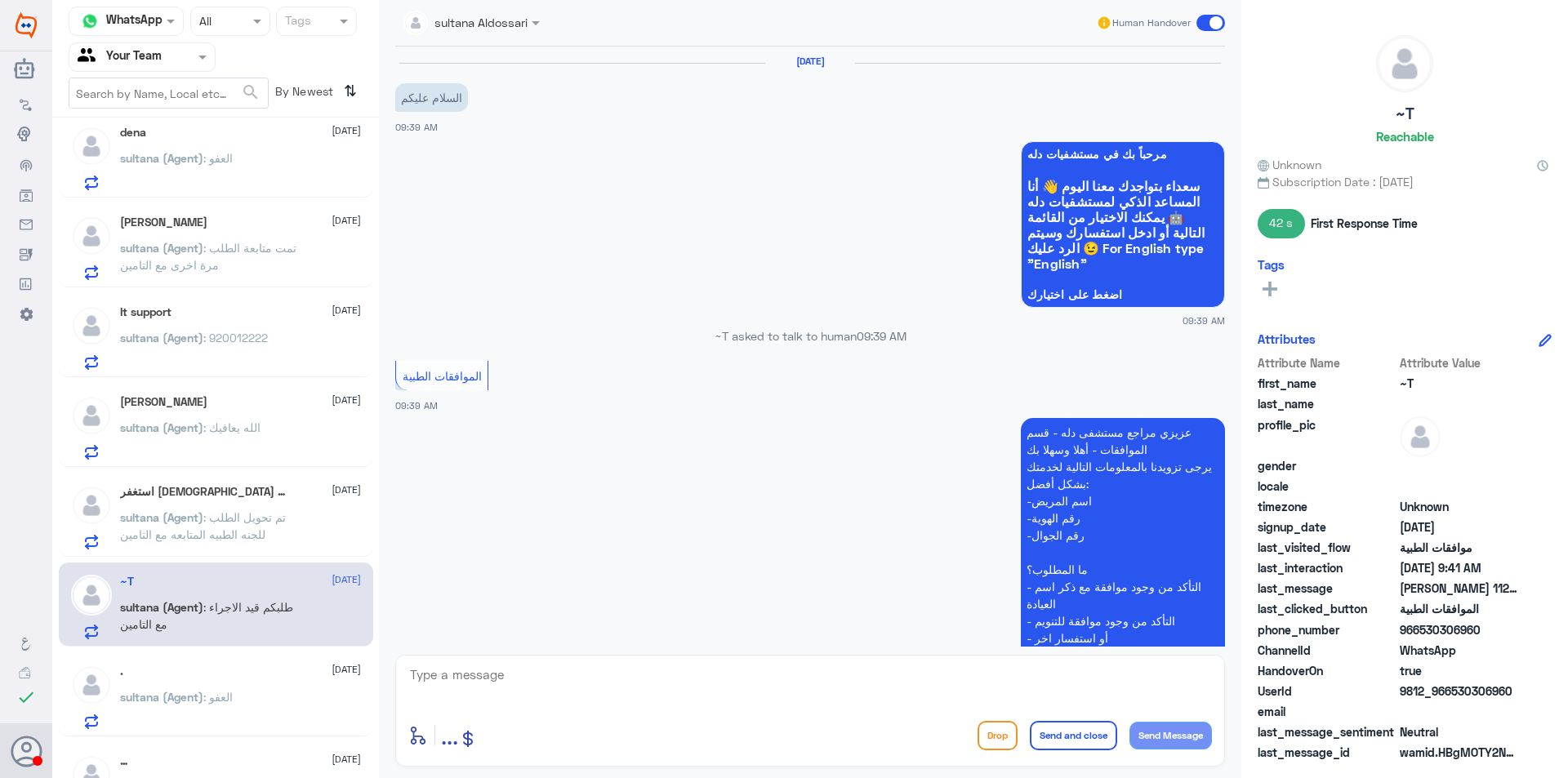
scroll to position [494, 0]
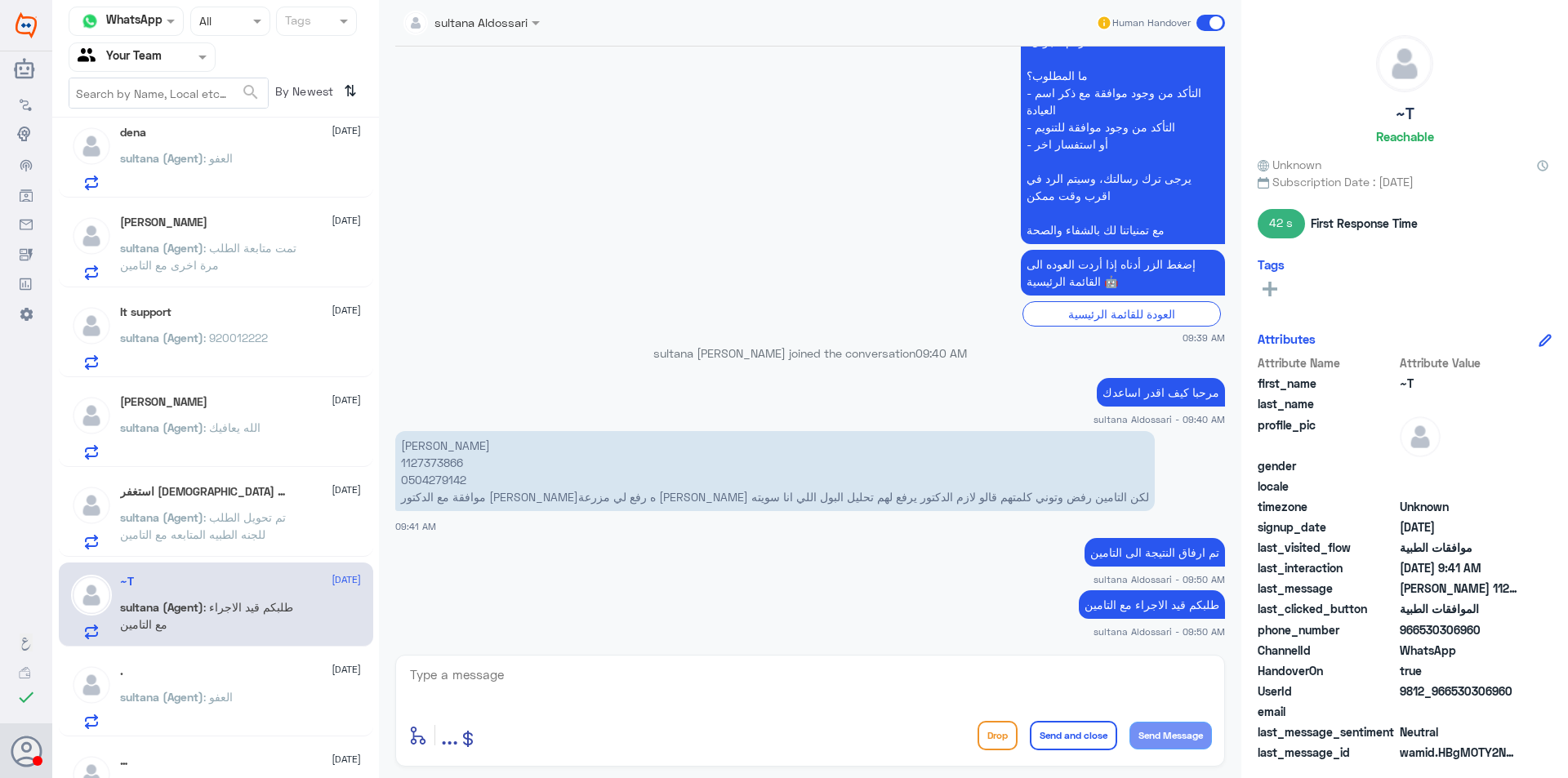
click at [279, 679] on div ". 12 August sultana (Agent) : العفو" at bounding box center [240, 697] width 241 height 65
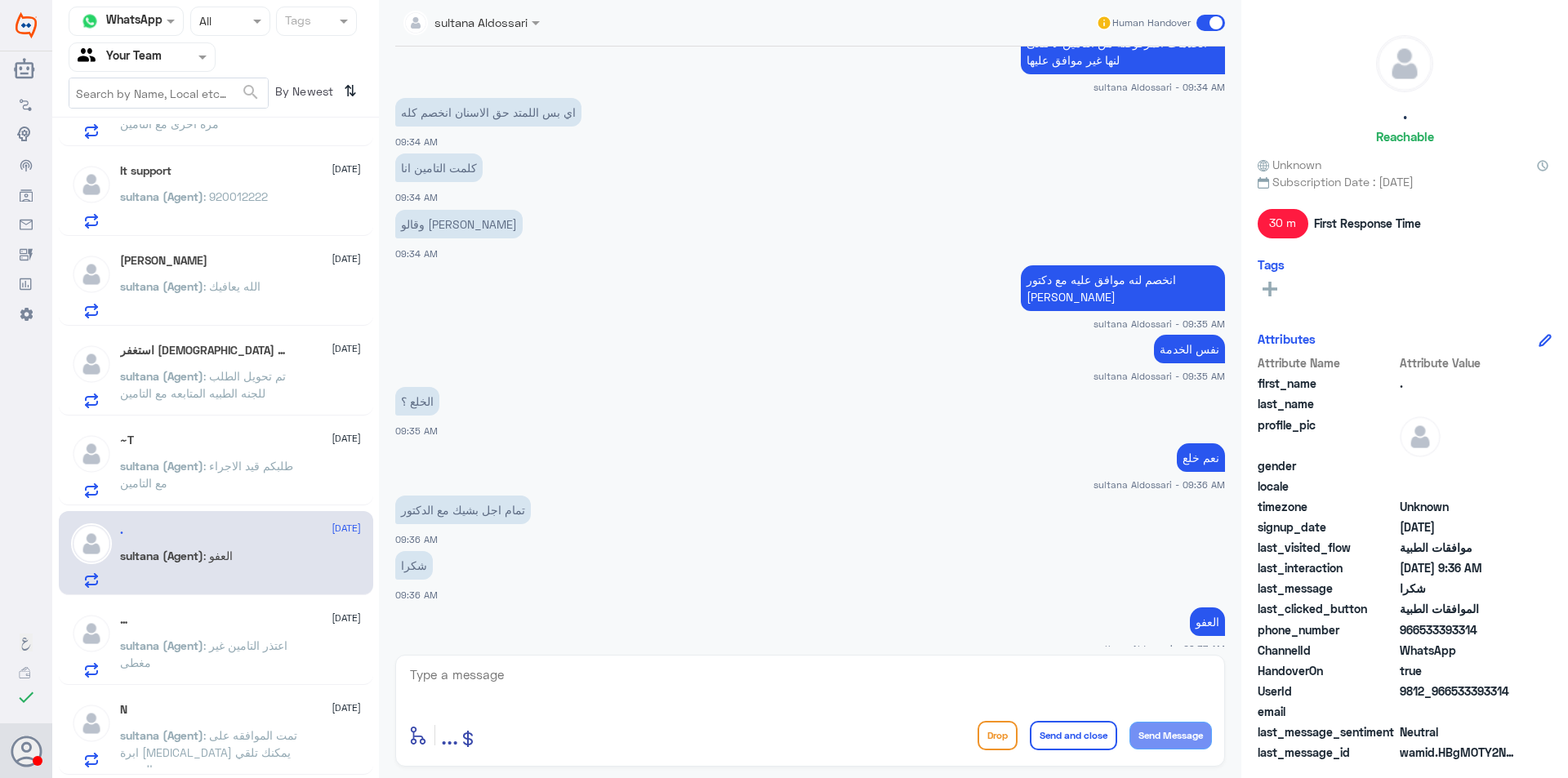
scroll to position [980, 0]
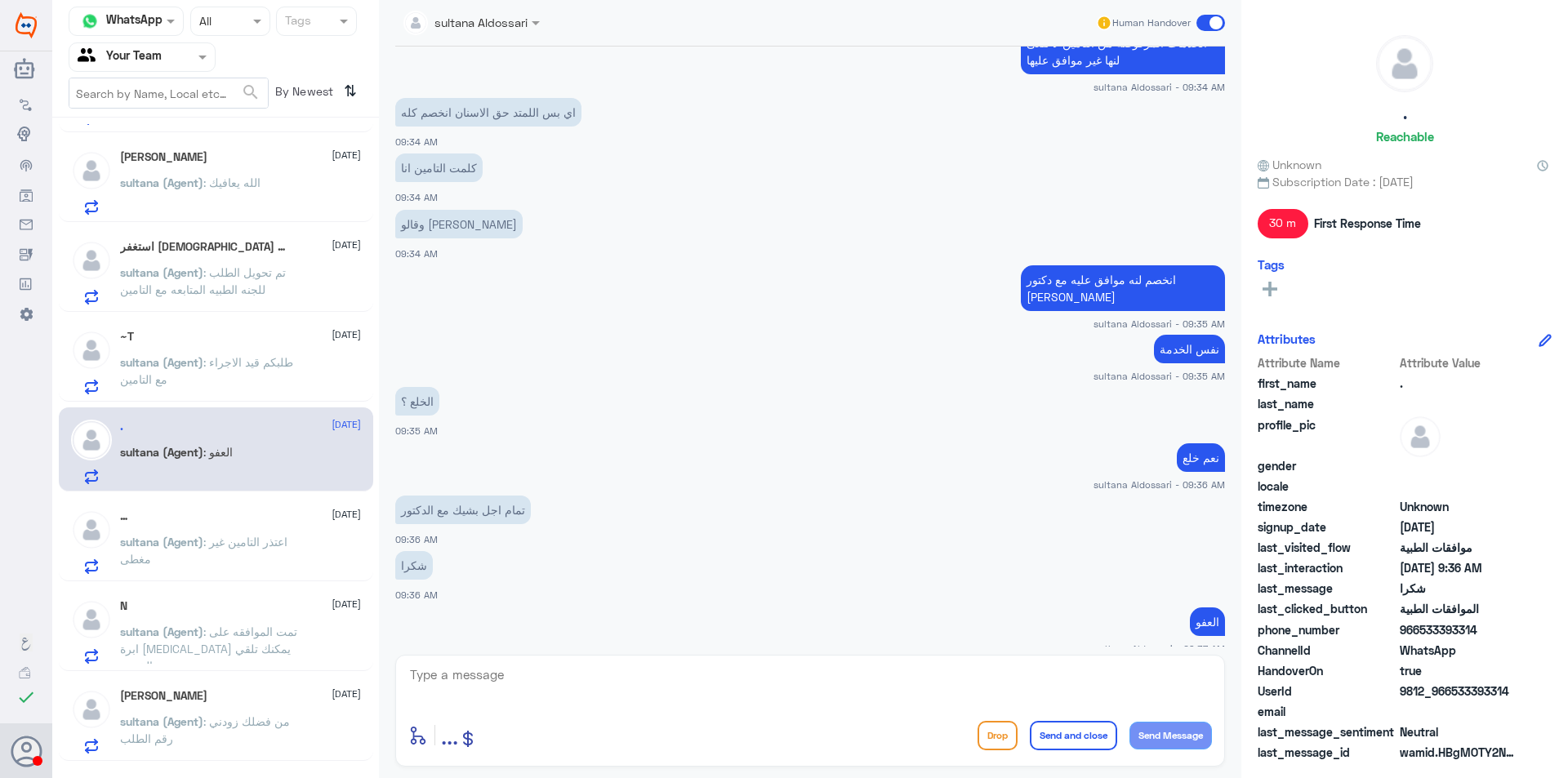
click at [250, 547] on span ": اعتذر التامين غير مغطى" at bounding box center [203, 550] width 168 height 31
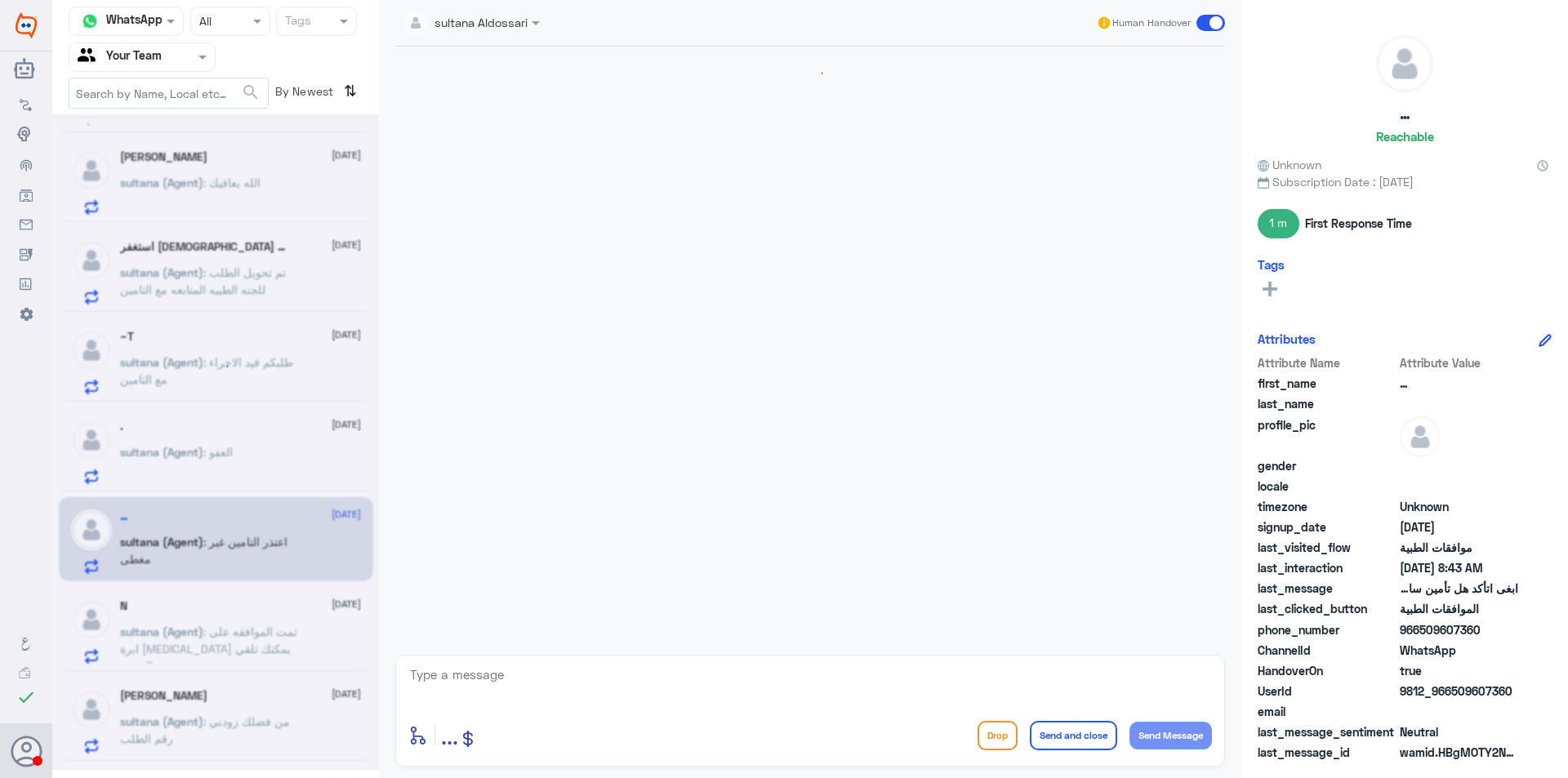
scroll to position [566, 0]
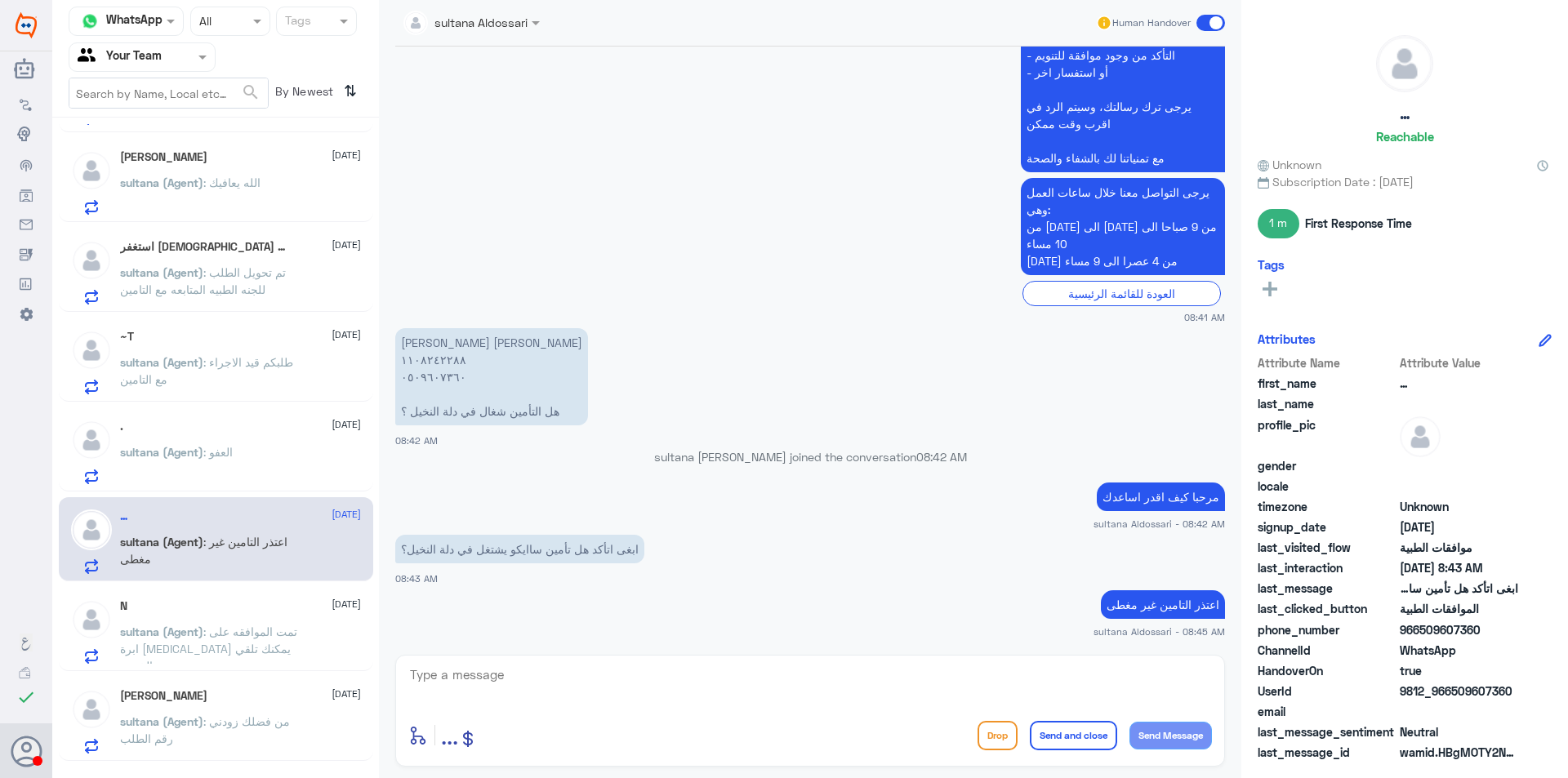
click at [260, 618] on div "N 12 August sultana (Agent) : تمت الموافقه على ابرة PROLIA يمكنك تلقي الخدمة" at bounding box center [240, 632] width 241 height 65
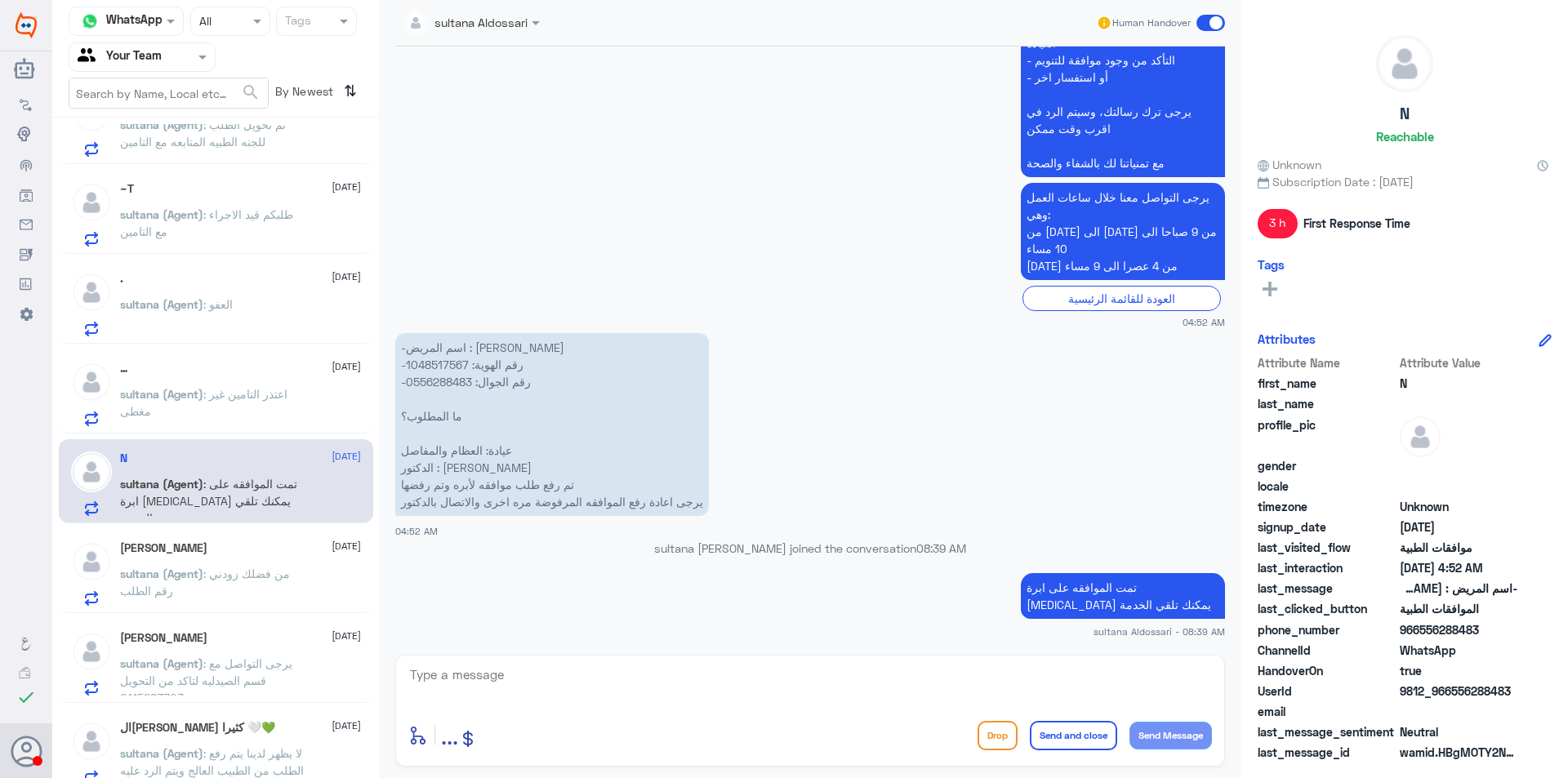
scroll to position [1143, 0]
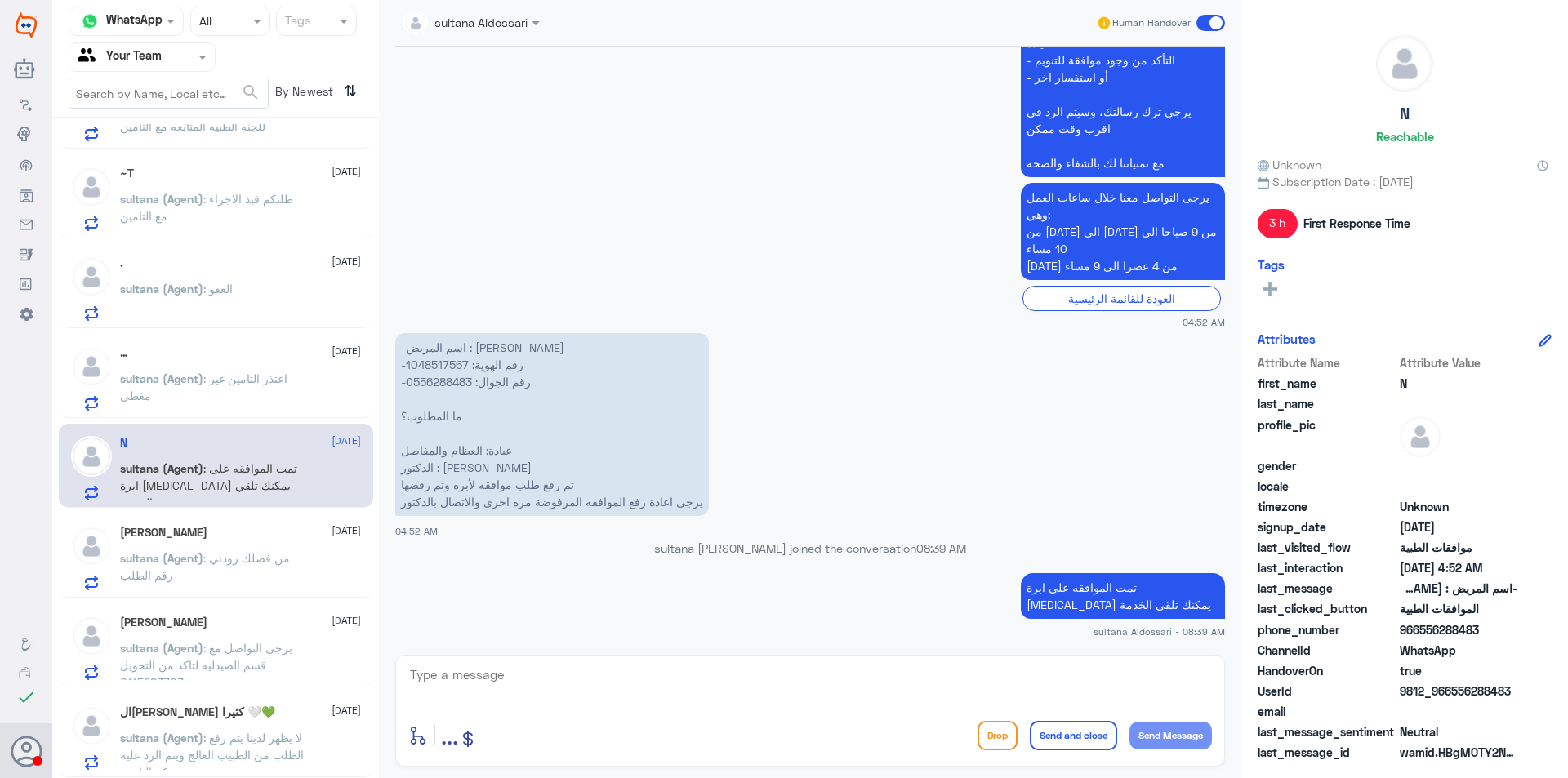
click at [237, 533] on div "Ali Fllataha 12 August" at bounding box center [240, 533] width 241 height 14
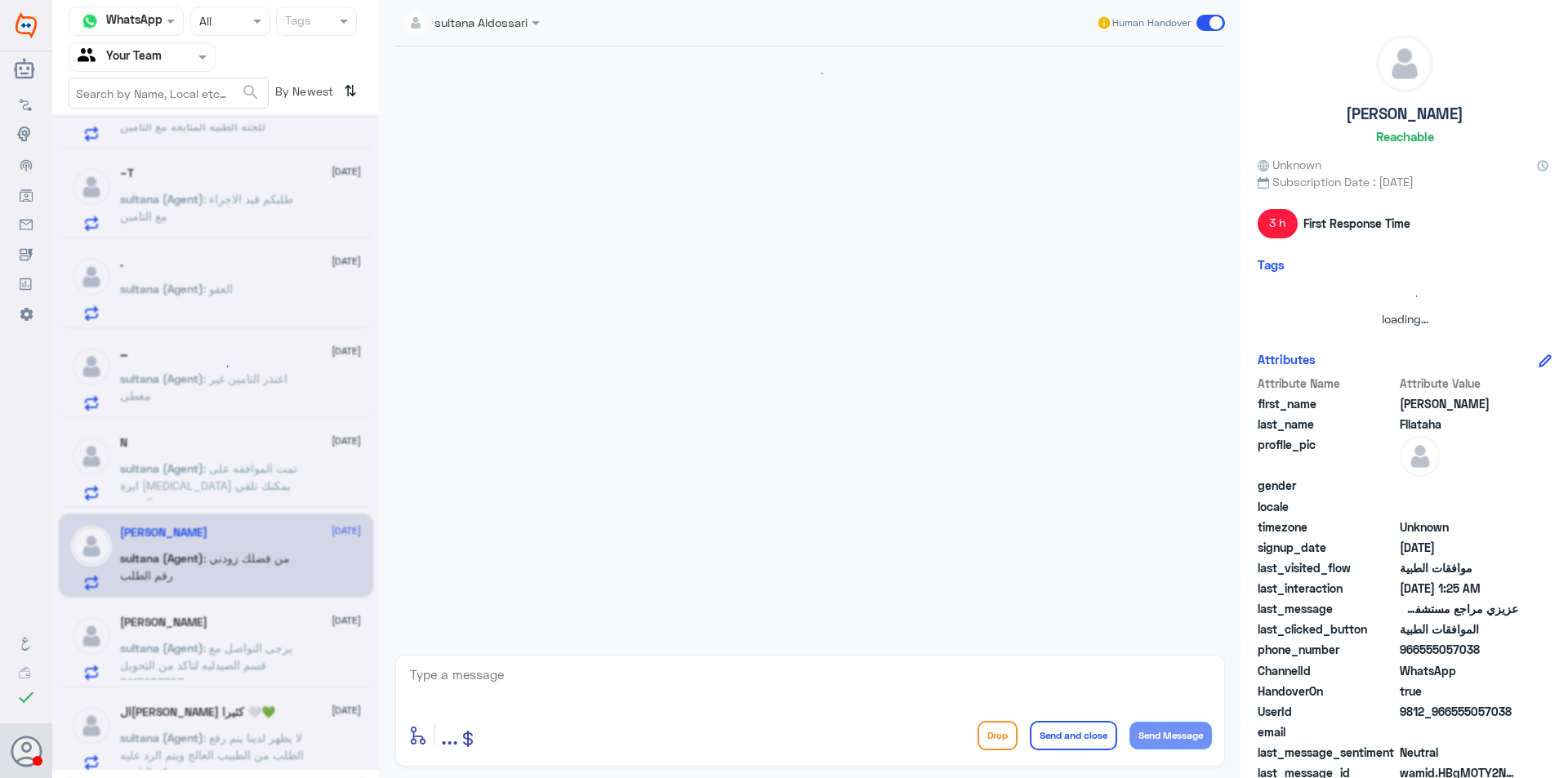
click at [246, 642] on span ": يرجى التواصل مع قسم الصيدليه لتاكد من التحويل 0115283703" at bounding box center [206, 664] width 173 height 48
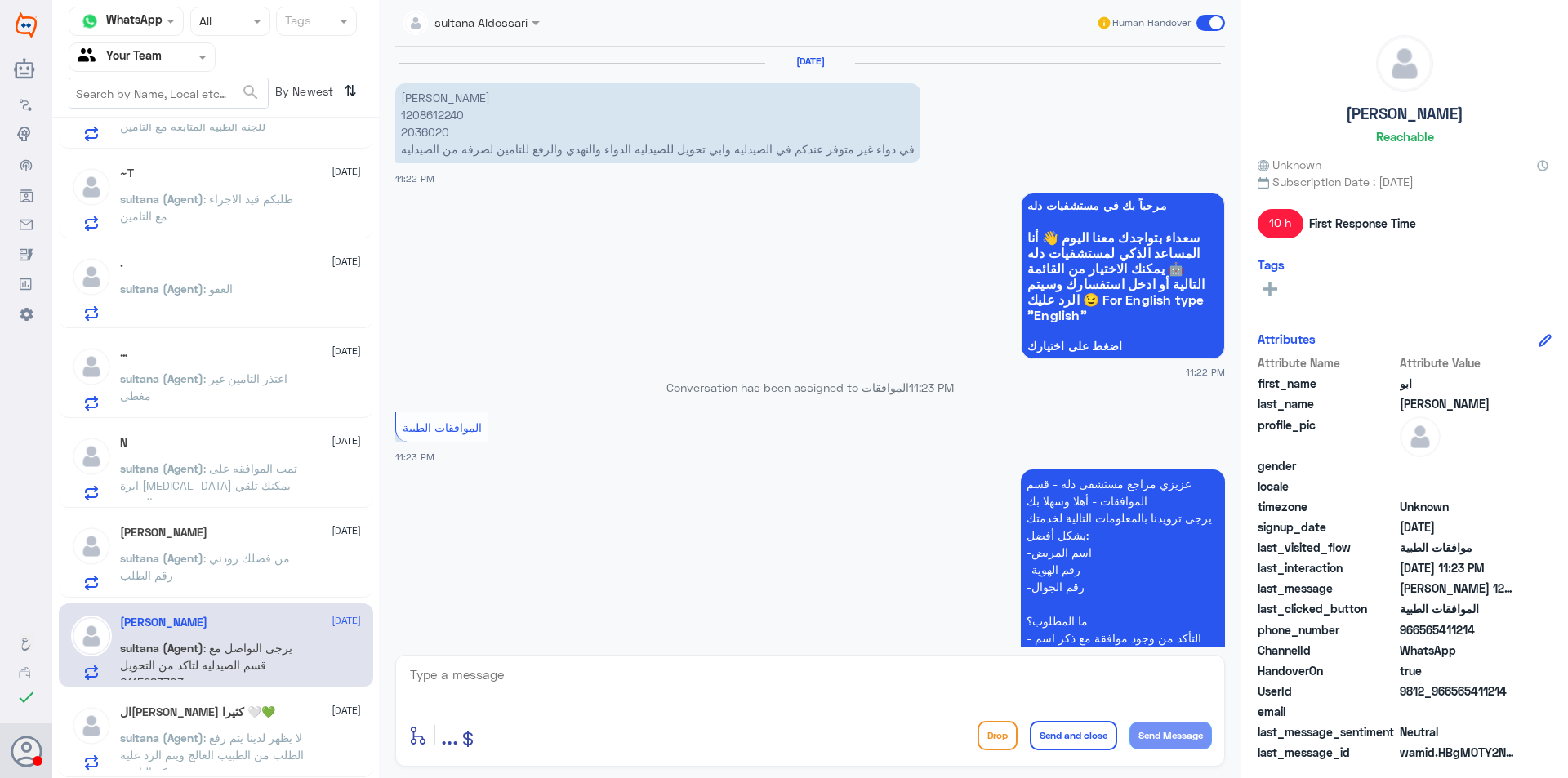
scroll to position [646, 0]
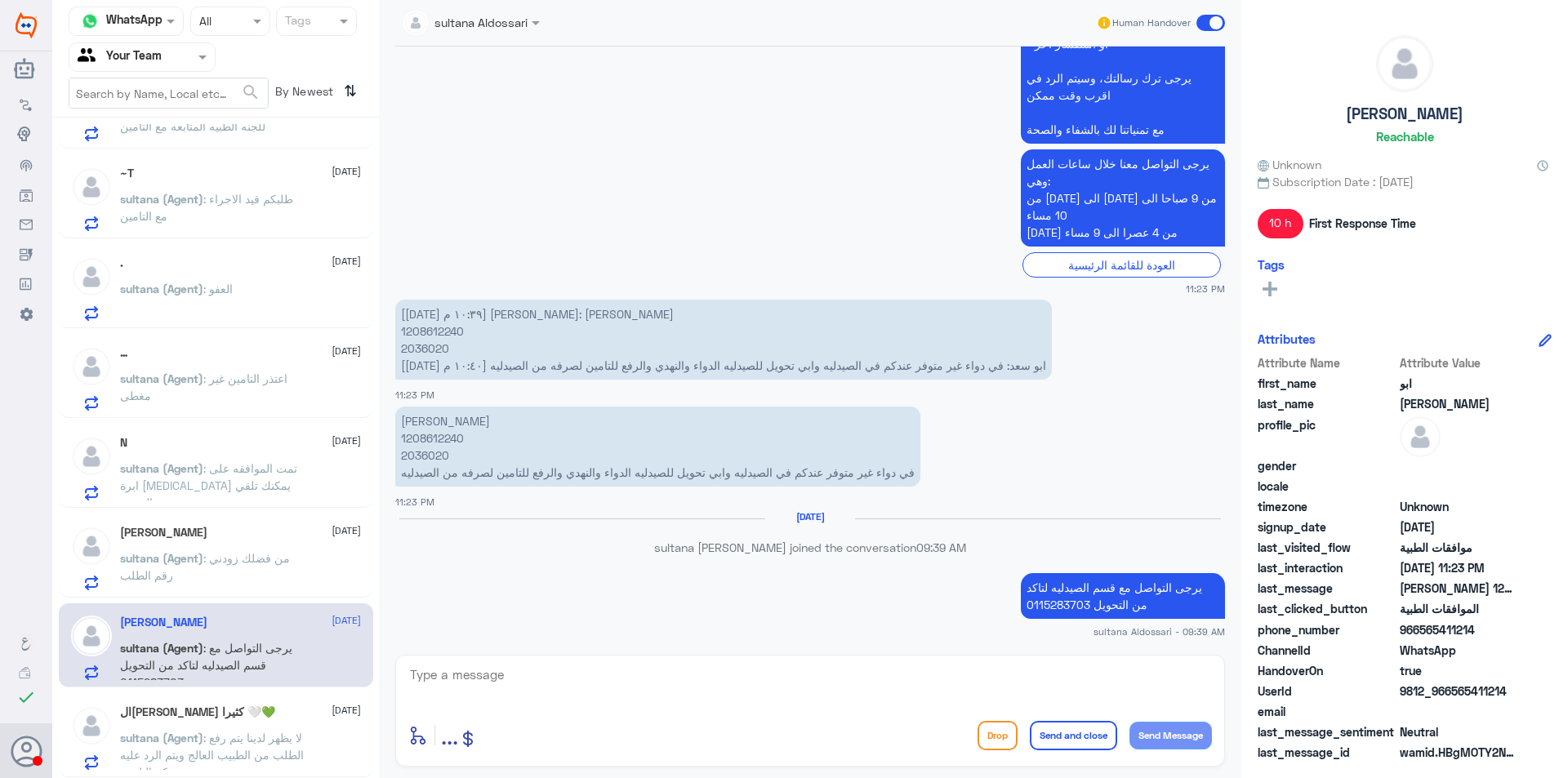
click at [251, 718] on h5 "الحمدلله حمدا كثيرا 🤍💚" at bounding box center [197, 712] width 155 height 14
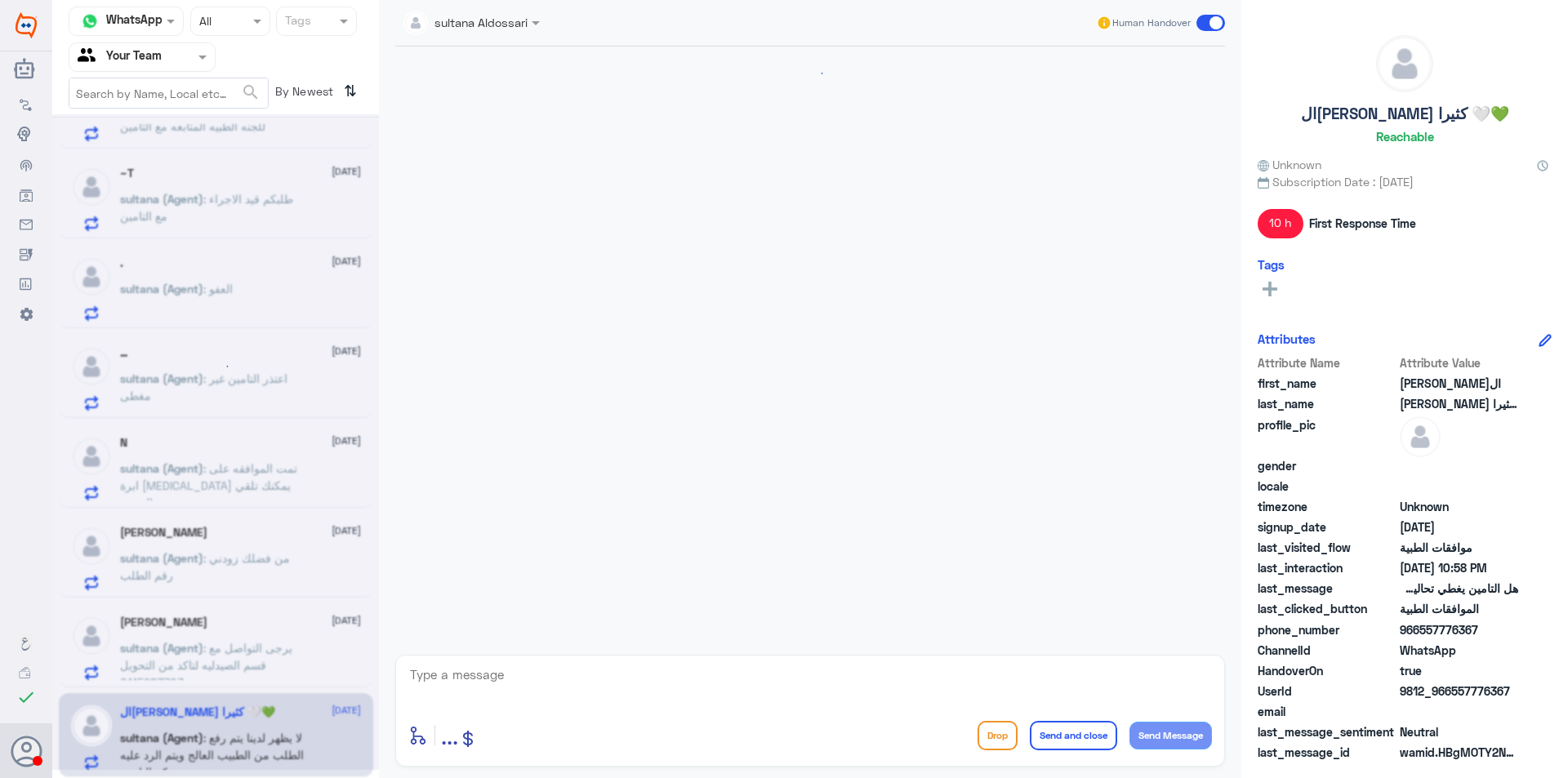
scroll to position [1577, 0]
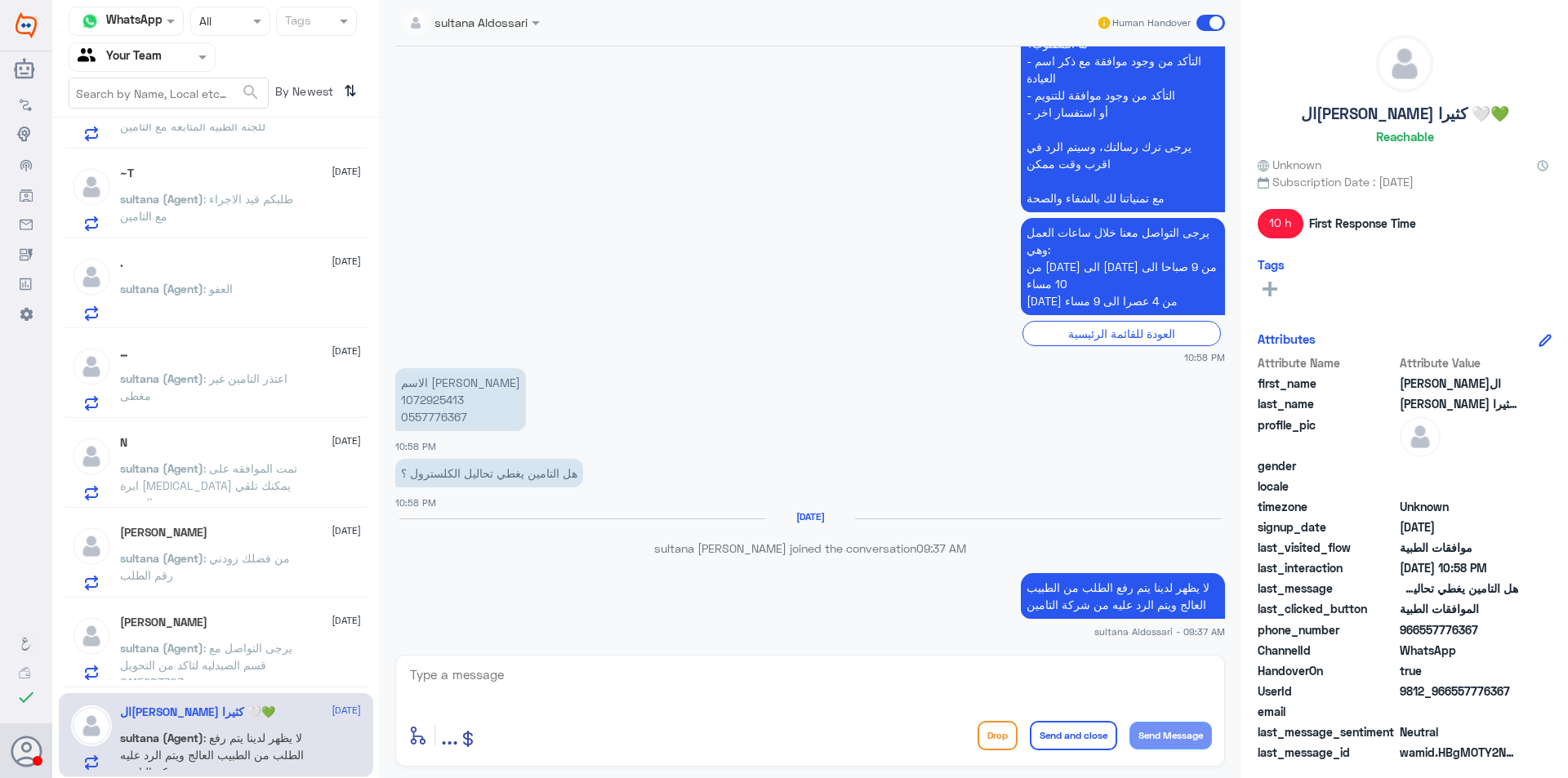
click at [197, 56] on span at bounding box center [204, 56] width 21 height 17
click at [178, 136] on div "Your Inbox" at bounding box center [142, 146] width 147 height 37
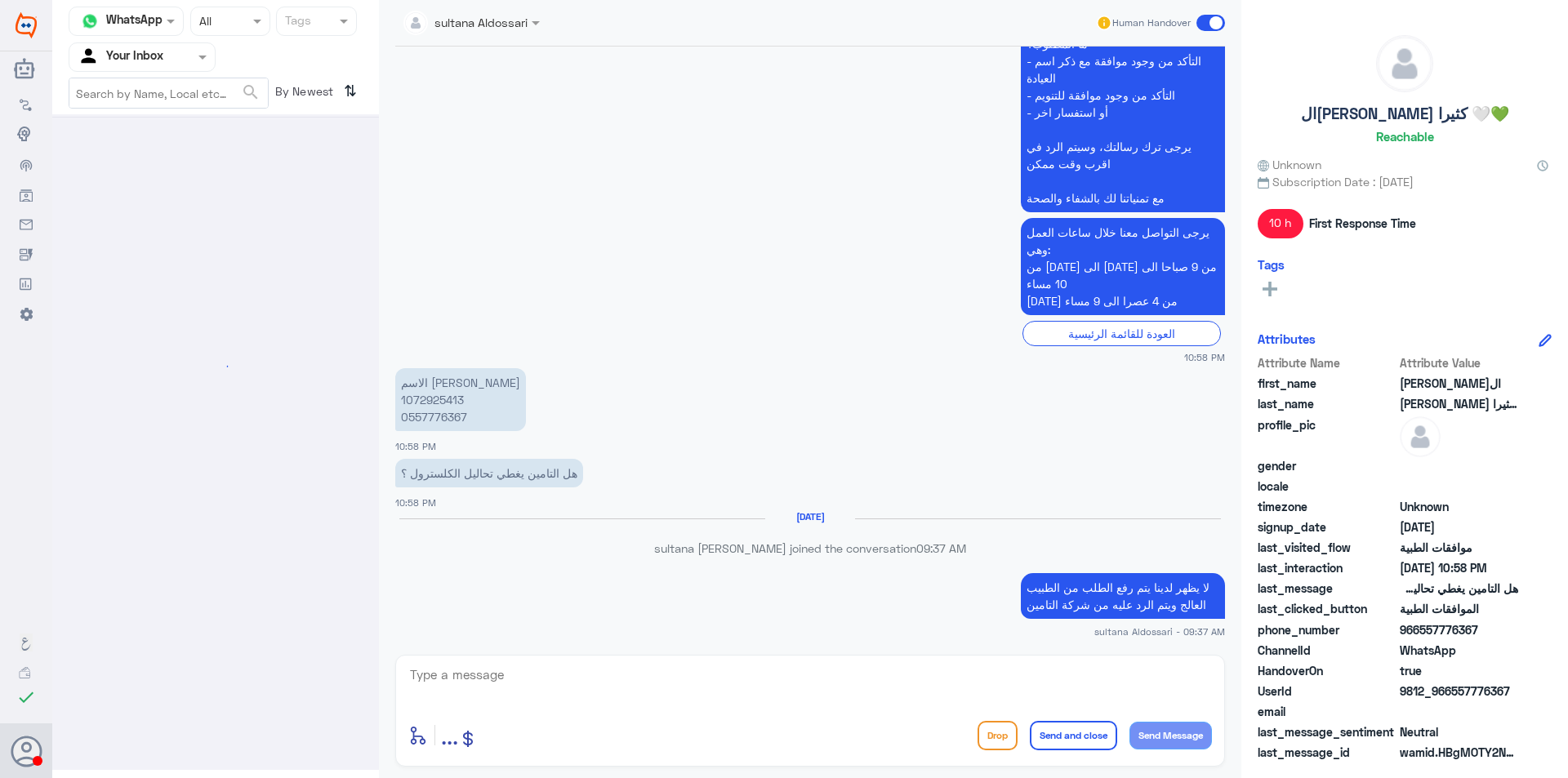
scroll to position [0, 0]
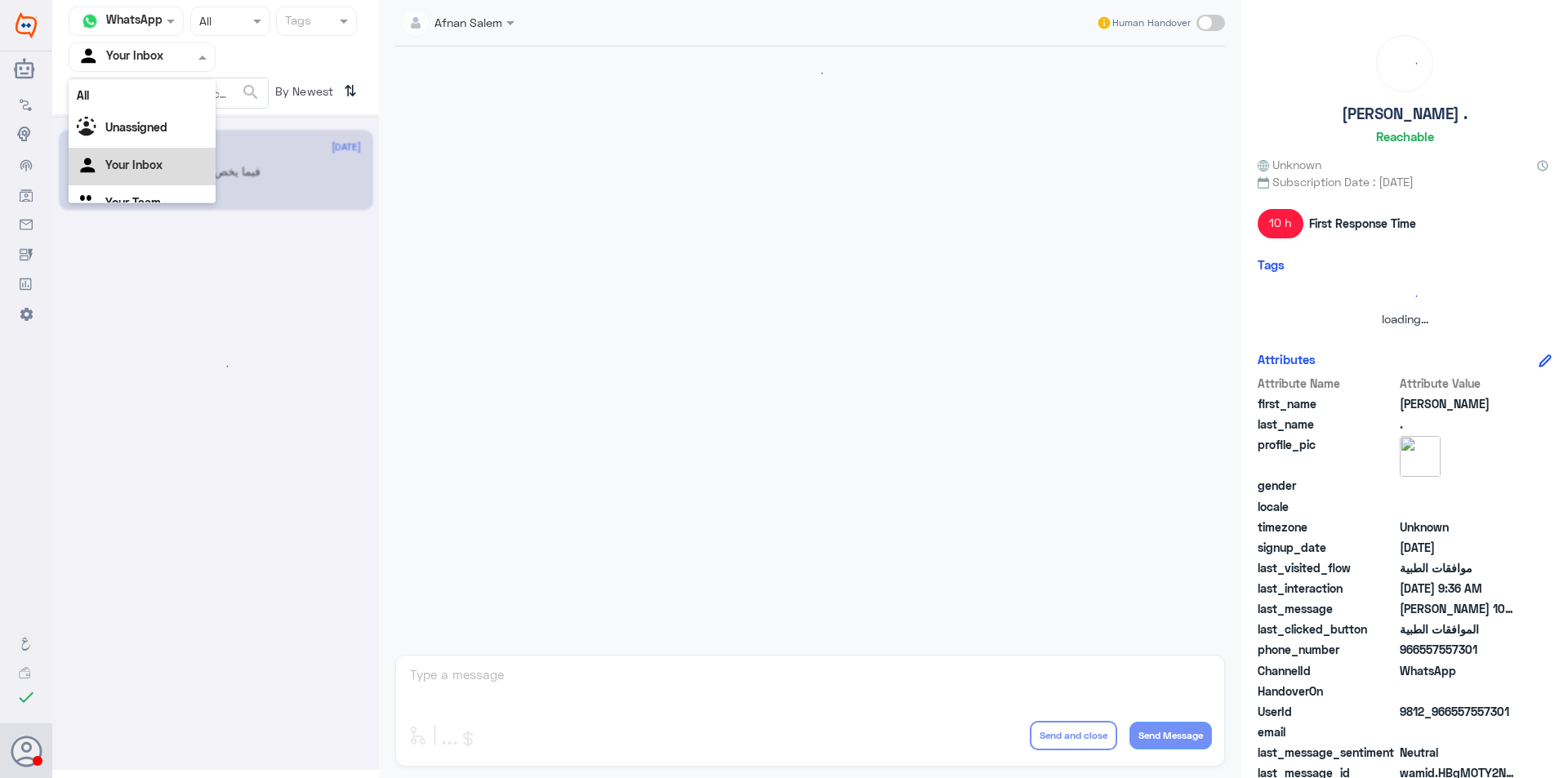
click at [177, 53] on div at bounding box center [142, 56] width 145 height 19
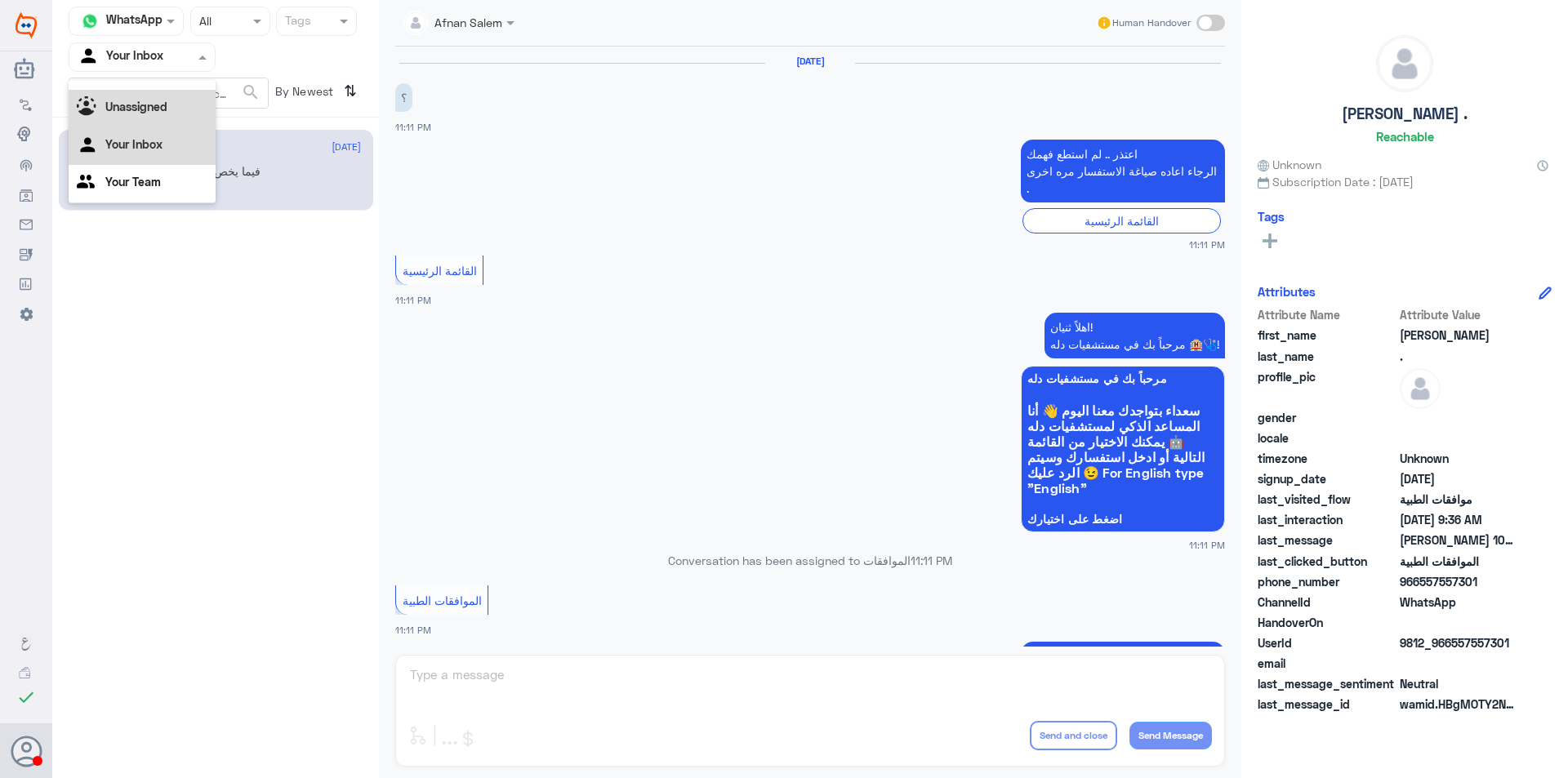
scroll to position [1696, 0]
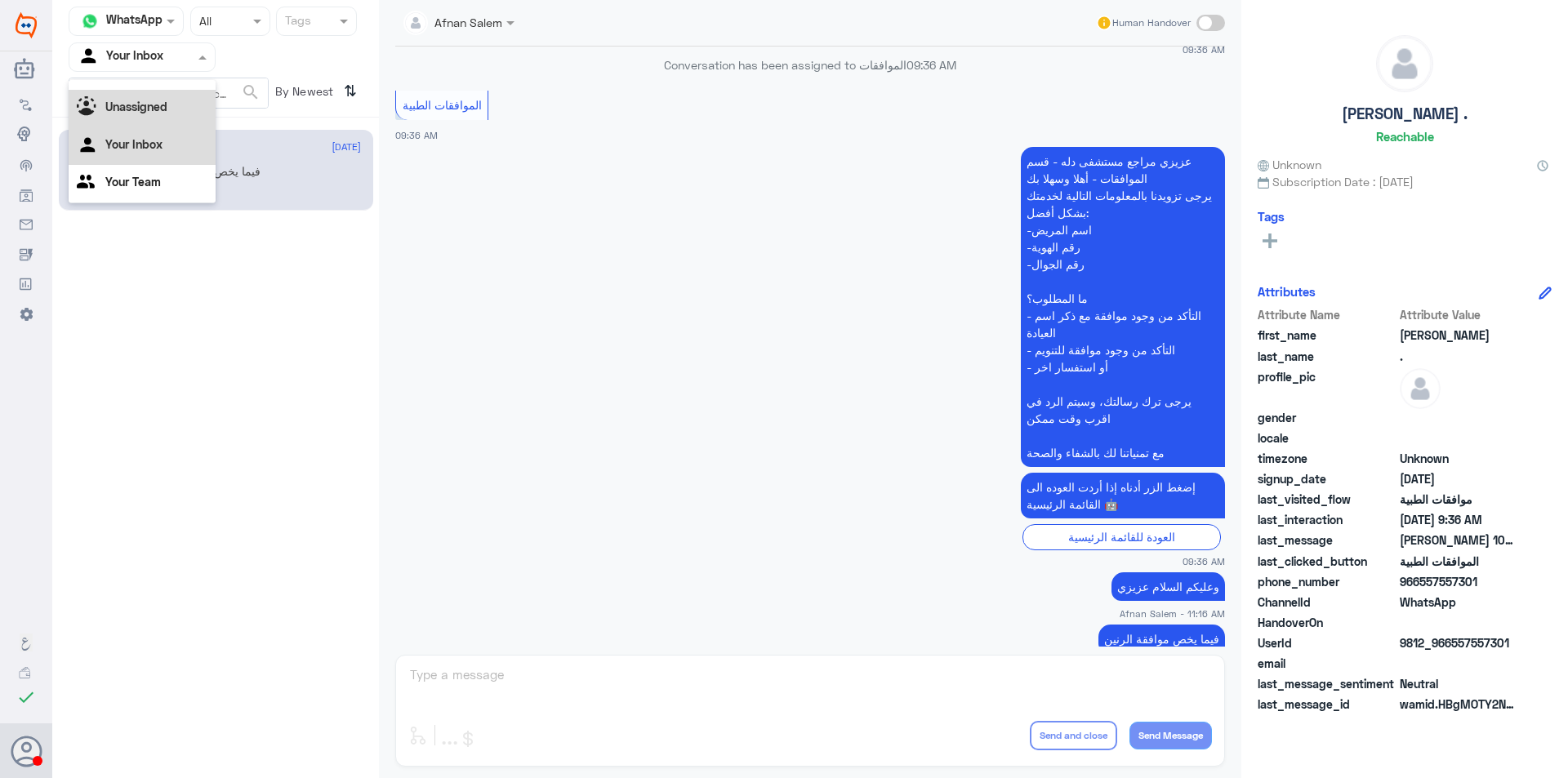
click at [171, 95] on div "Unassigned" at bounding box center [142, 109] width 147 height 37
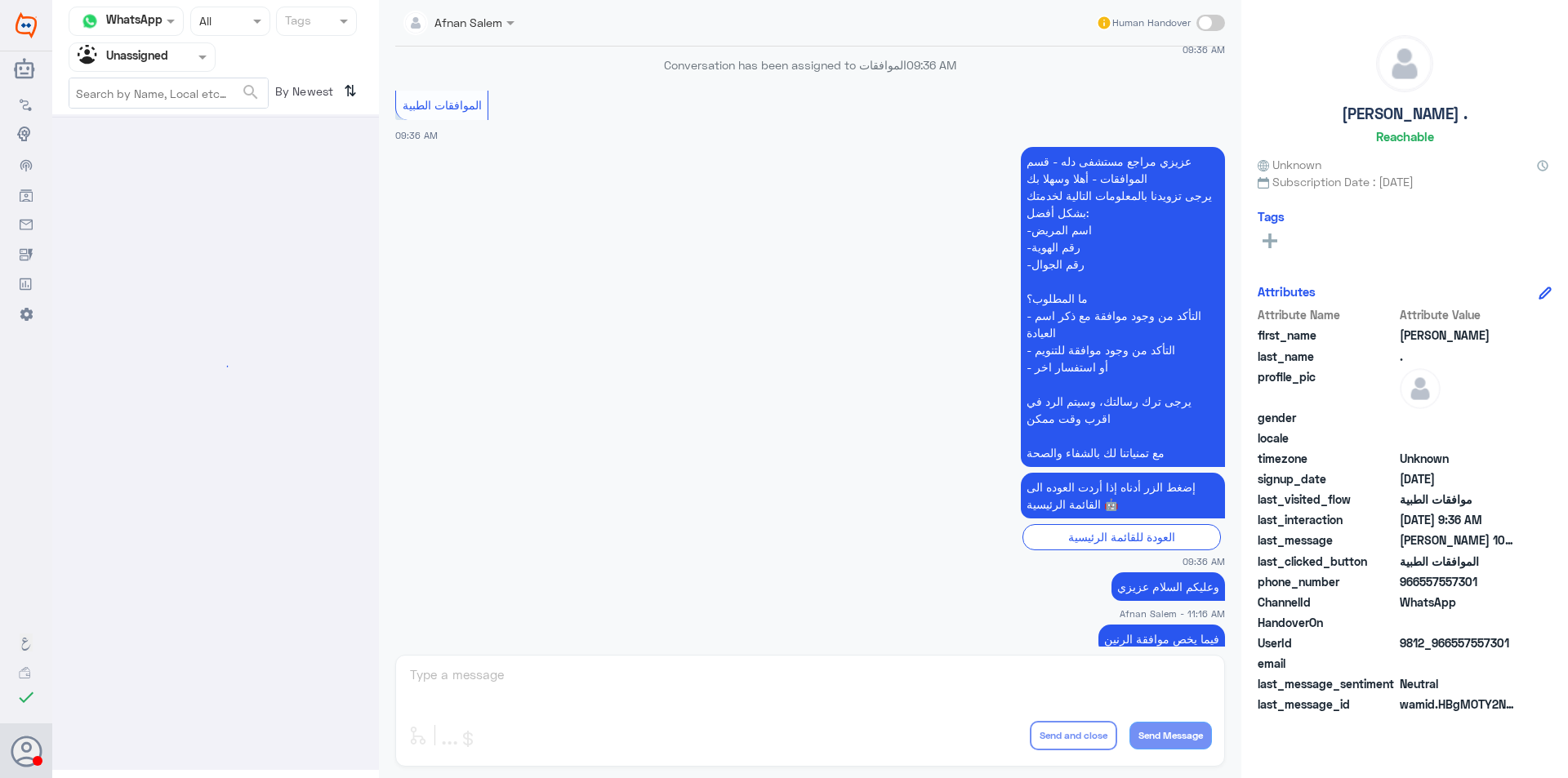
scroll to position [0, 0]
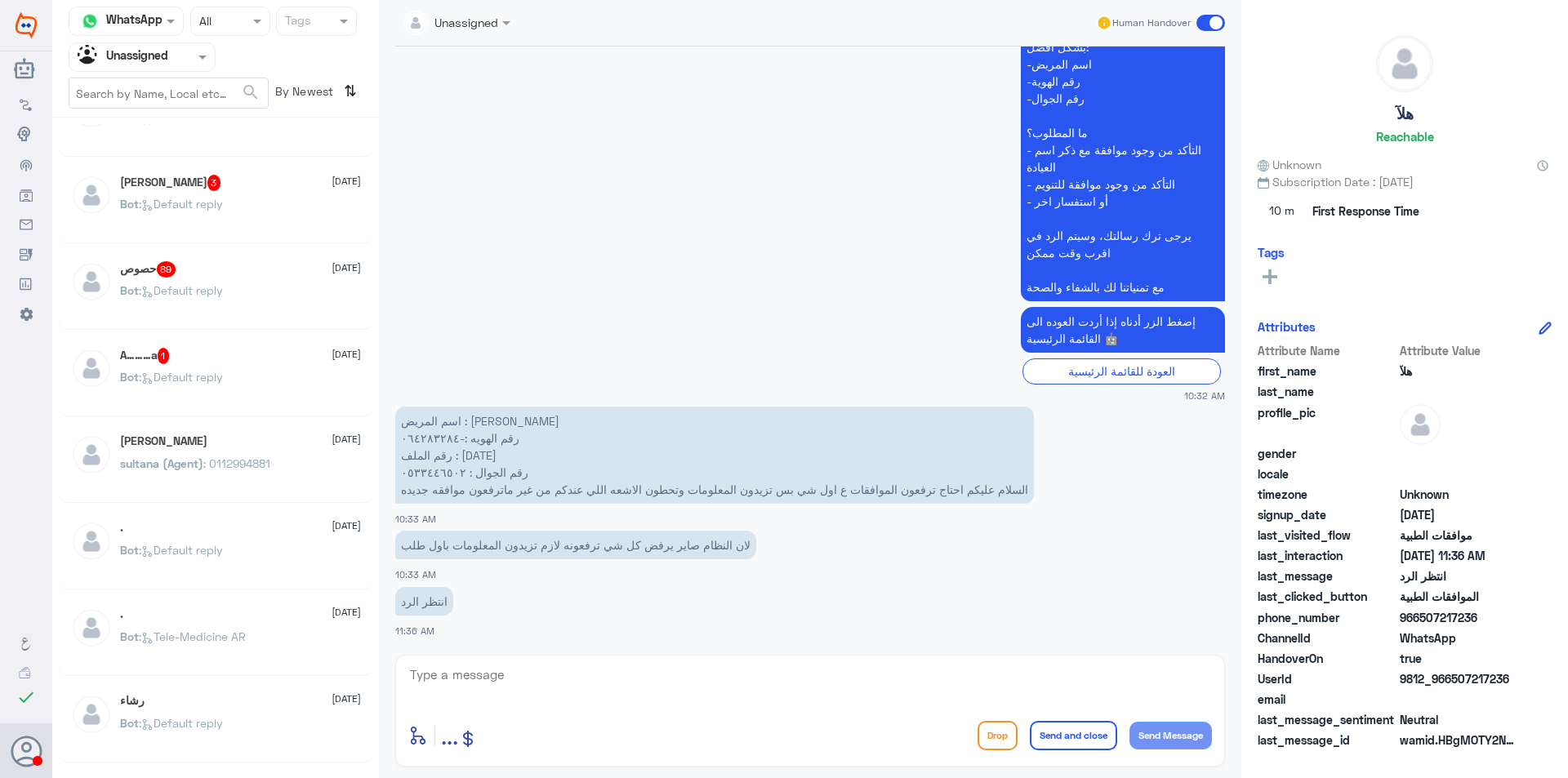
click at [260, 443] on div "Manea Alghofaily 12 August" at bounding box center [240, 441] width 241 height 14
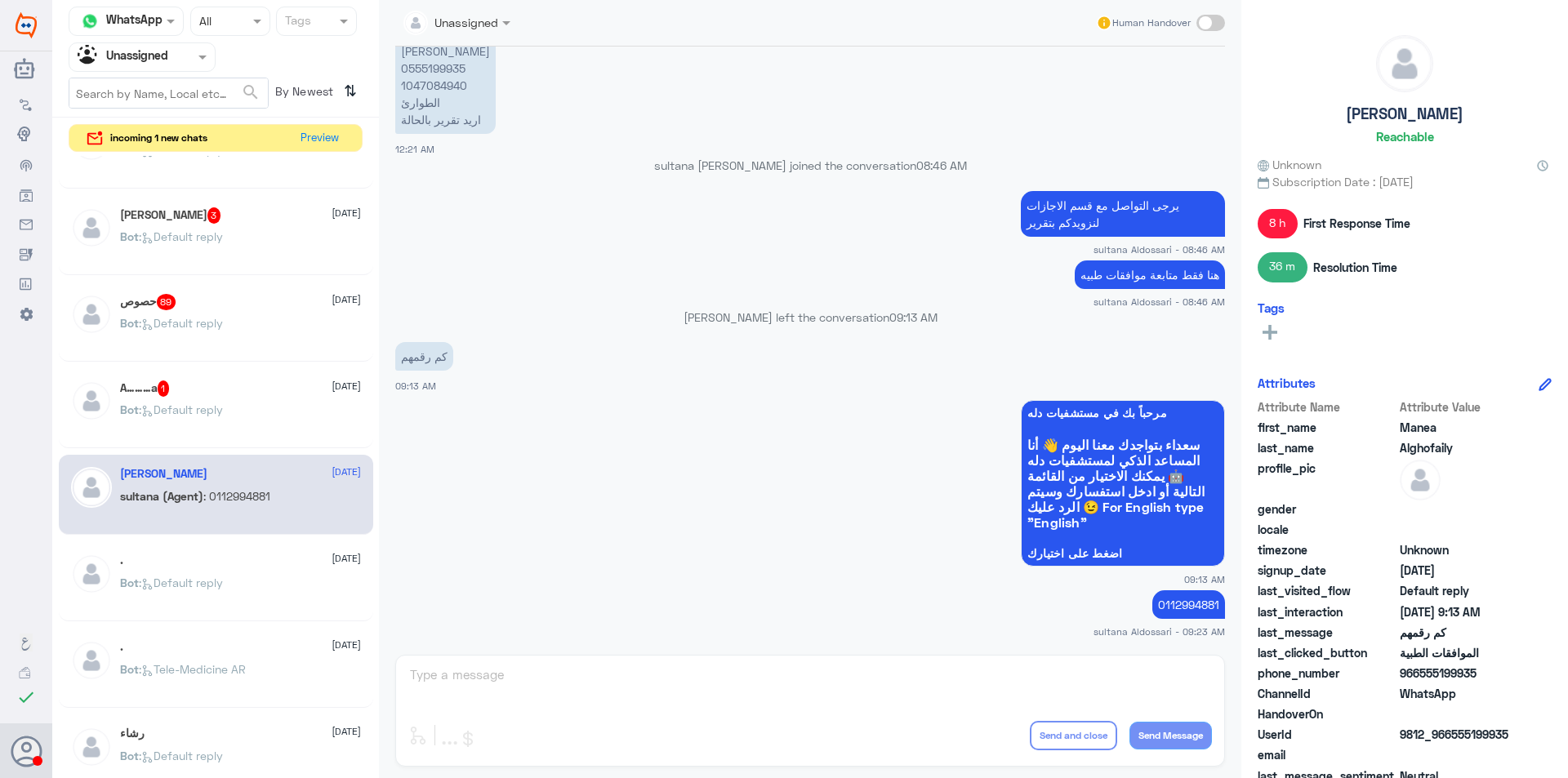
click at [255, 593] on div "Bot : Default reply" at bounding box center [240, 596] width 241 height 36
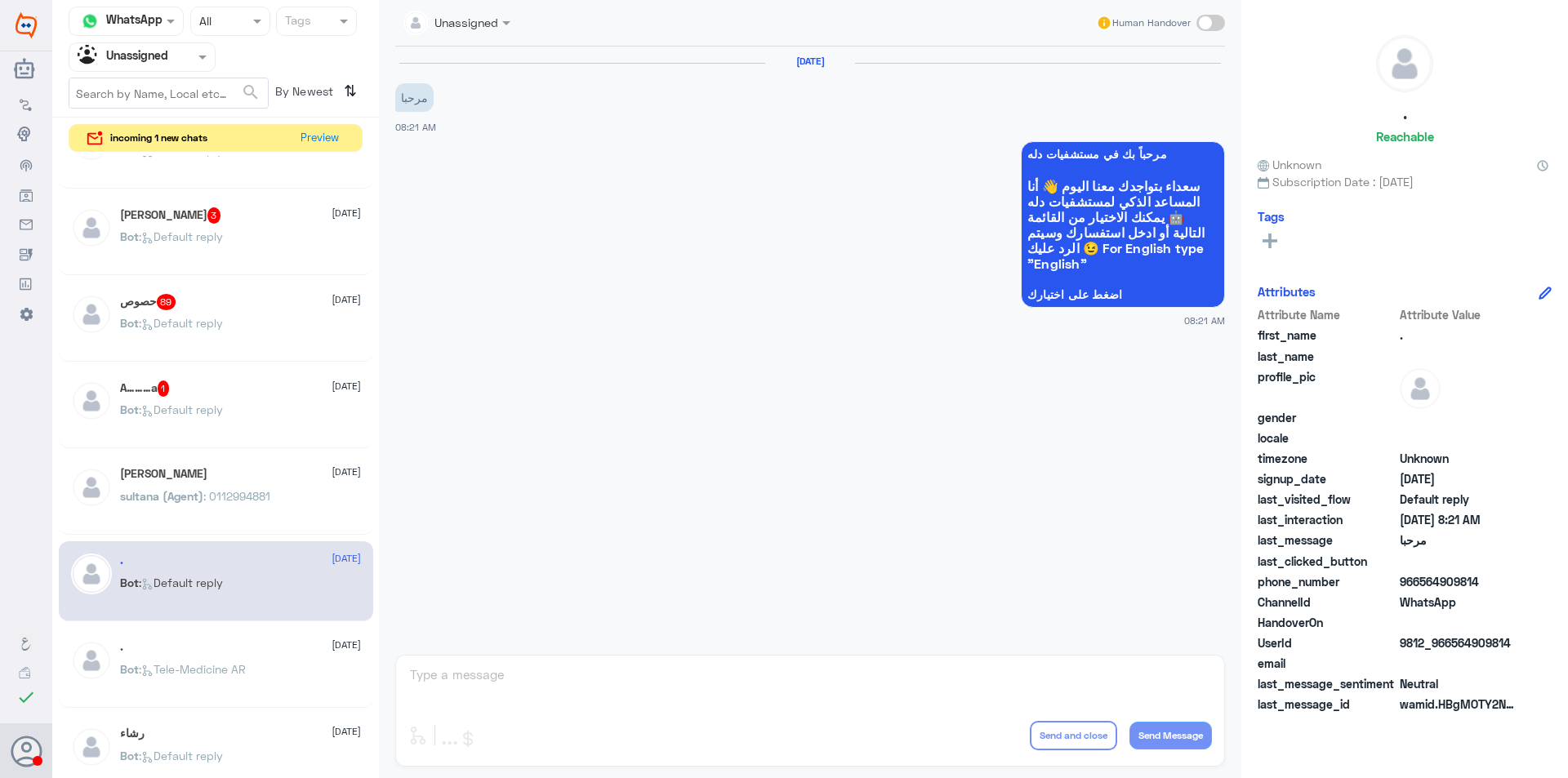
click at [246, 645] on div ". 12 August" at bounding box center [240, 648] width 241 height 14
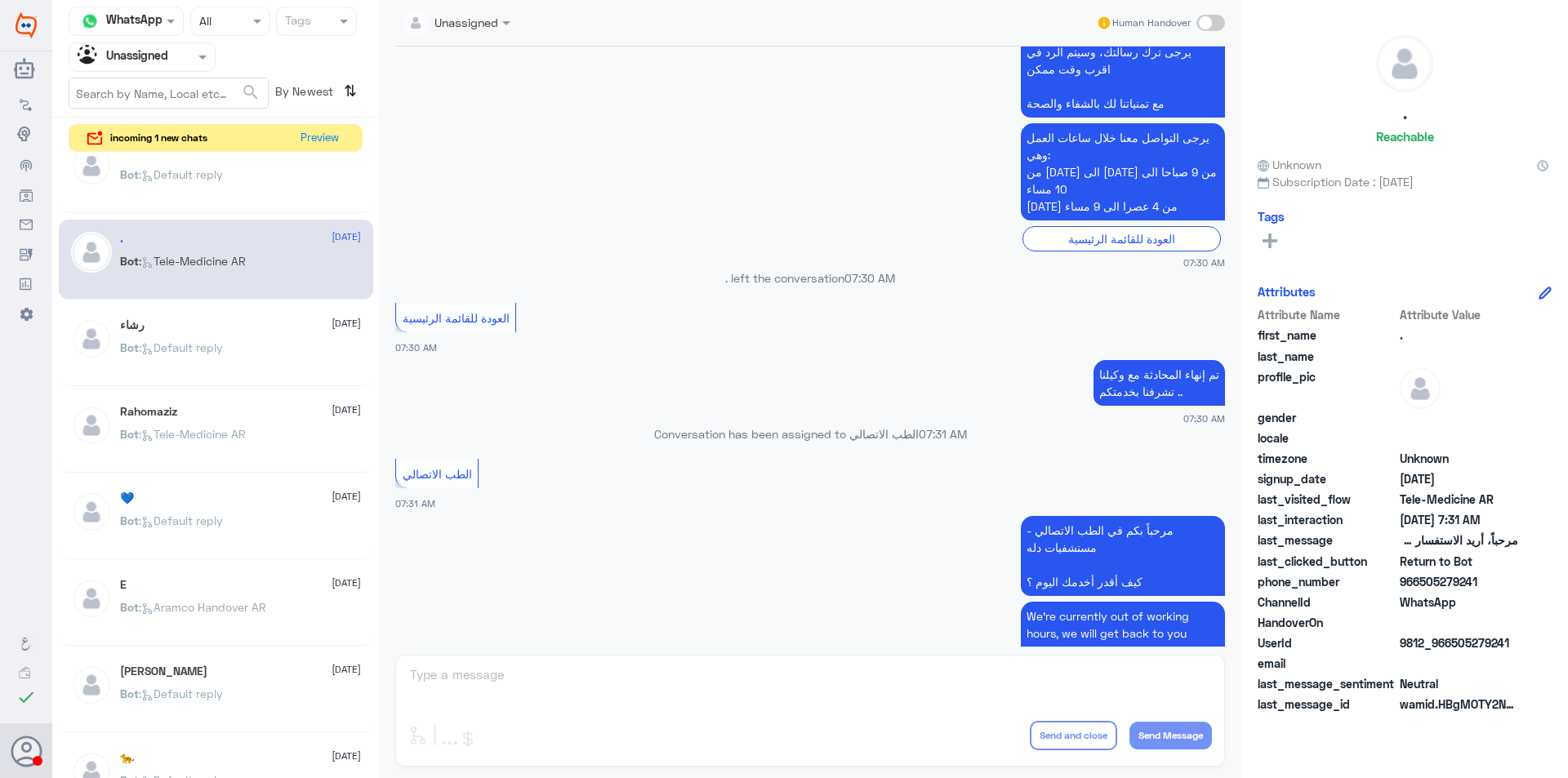
scroll to position [852, 0]
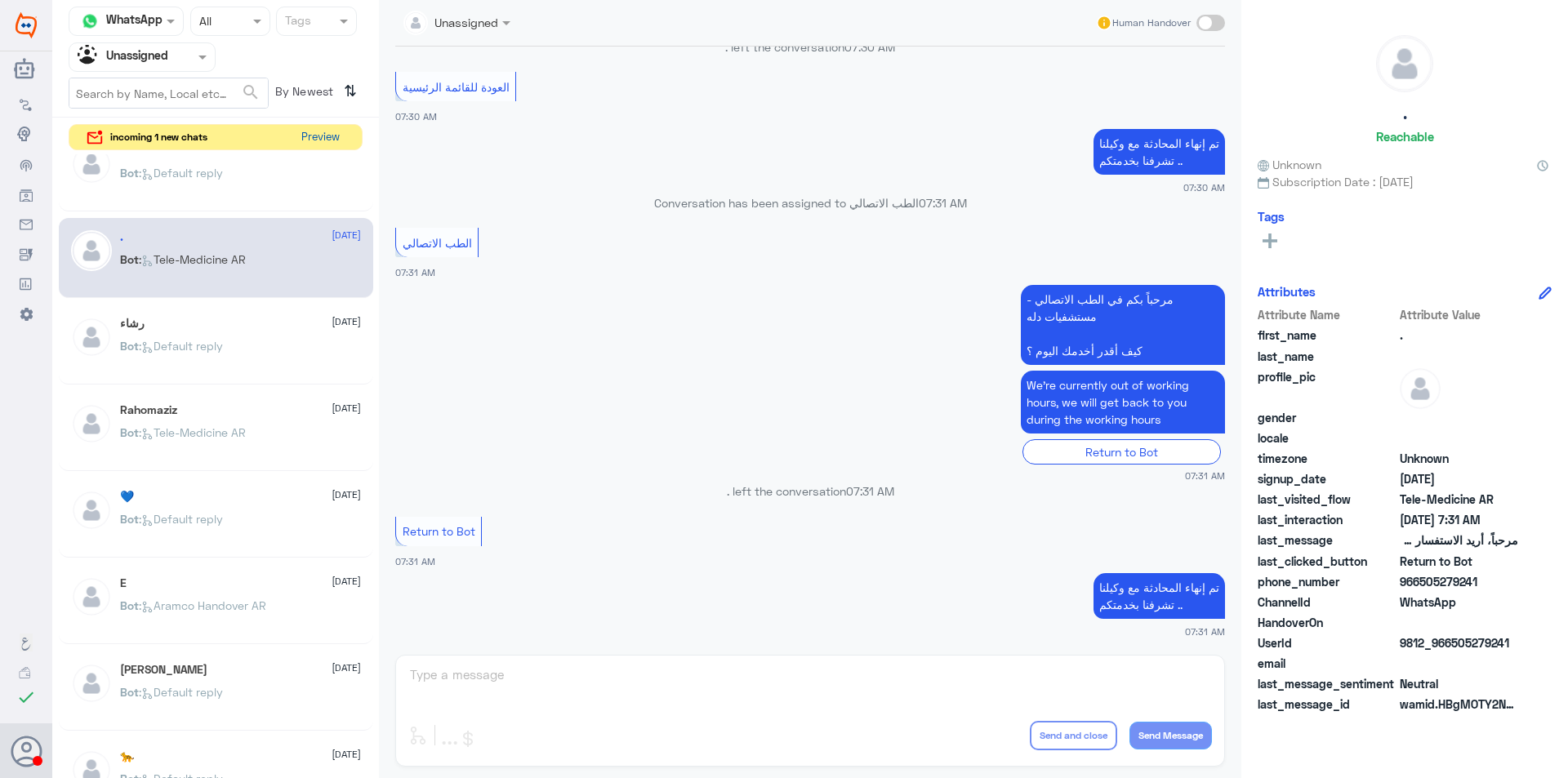
click at [322, 143] on button "Preview" at bounding box center [320, 137] width 51 height 26
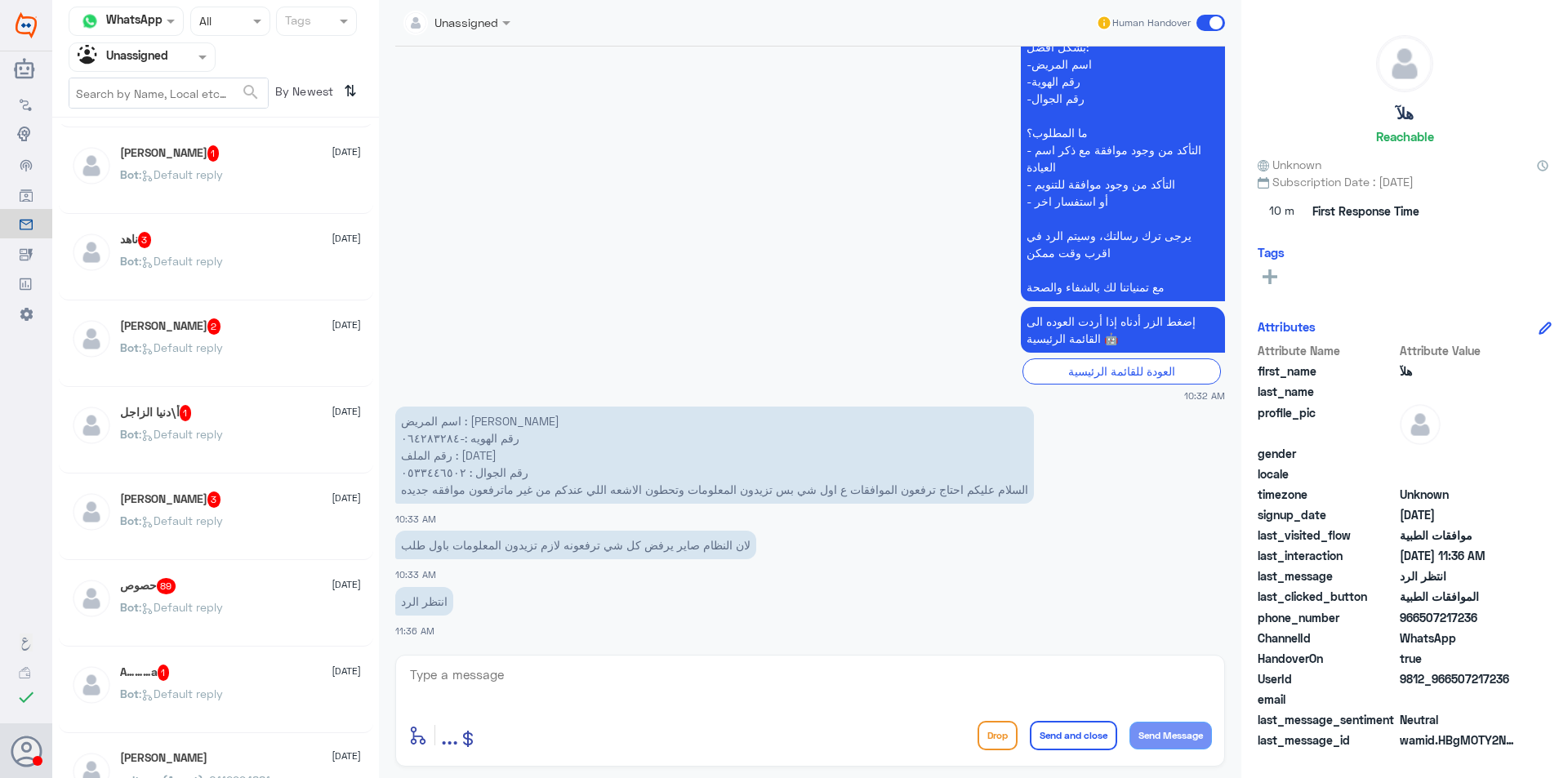
scroll to position [408, 0]
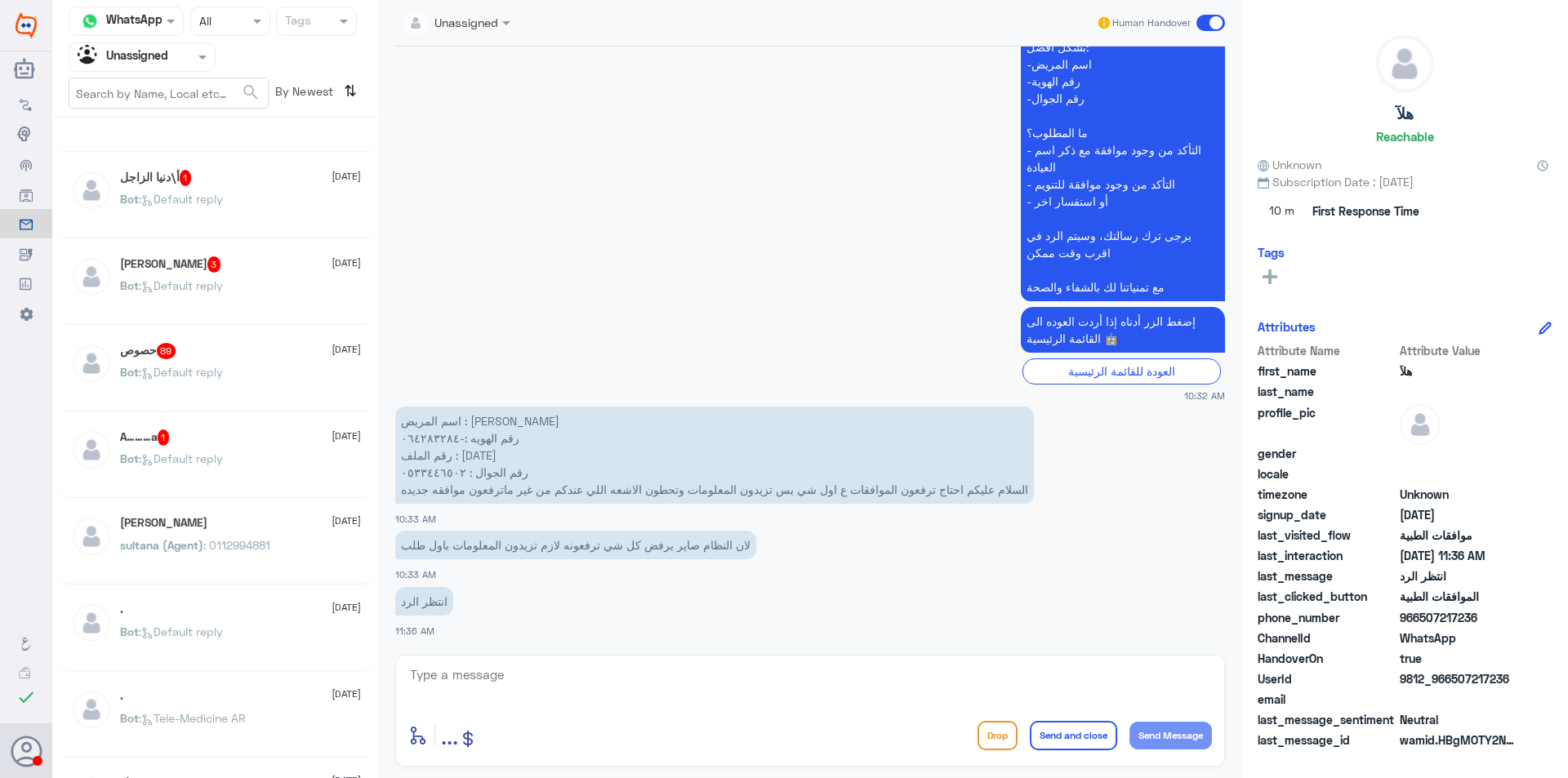
click at [231, 525] on div "Manea Alghofaily 12 August" at bounding box center [240, 523] width 241 height 14
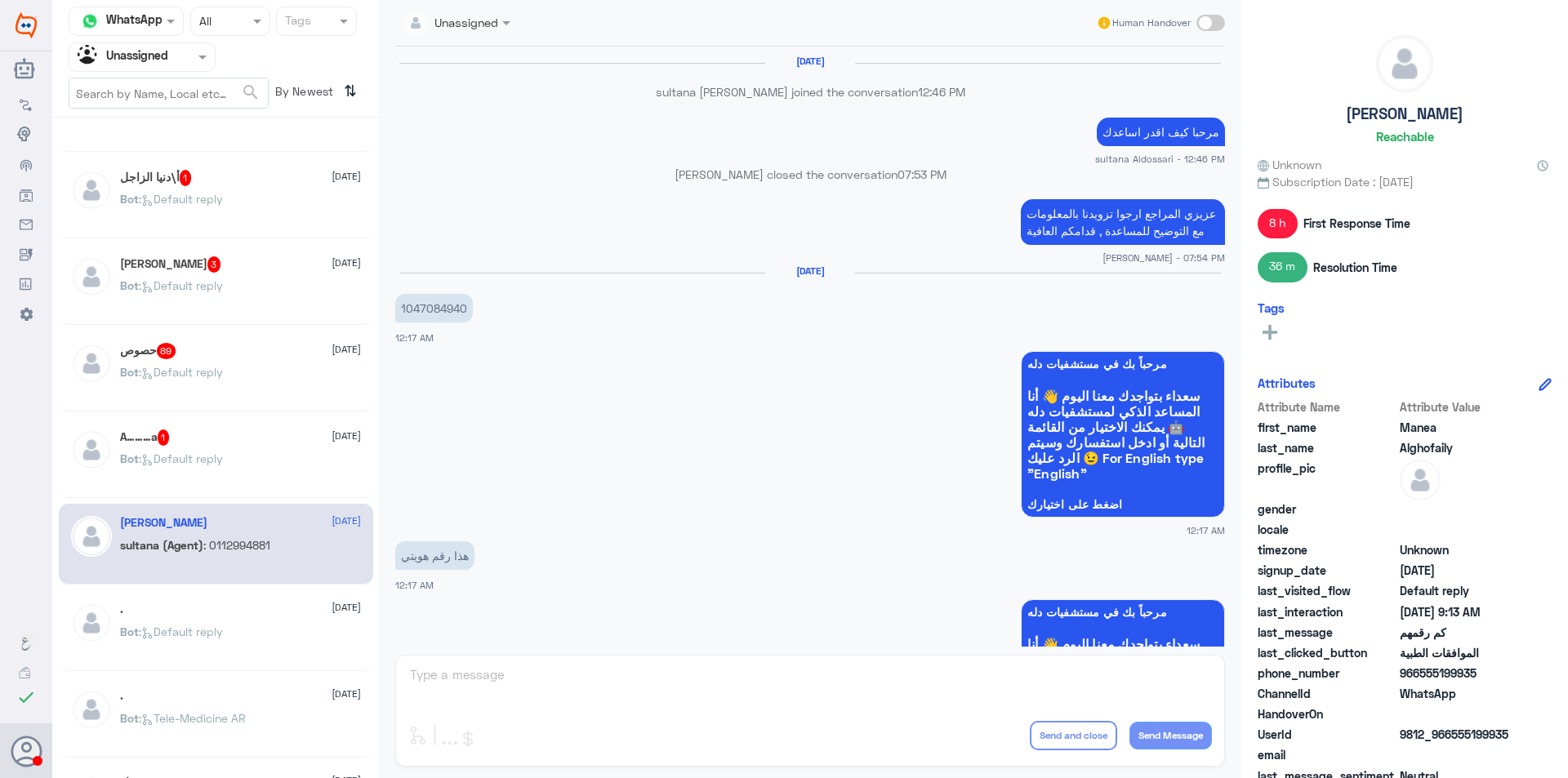
scroll to position [1316, 0]
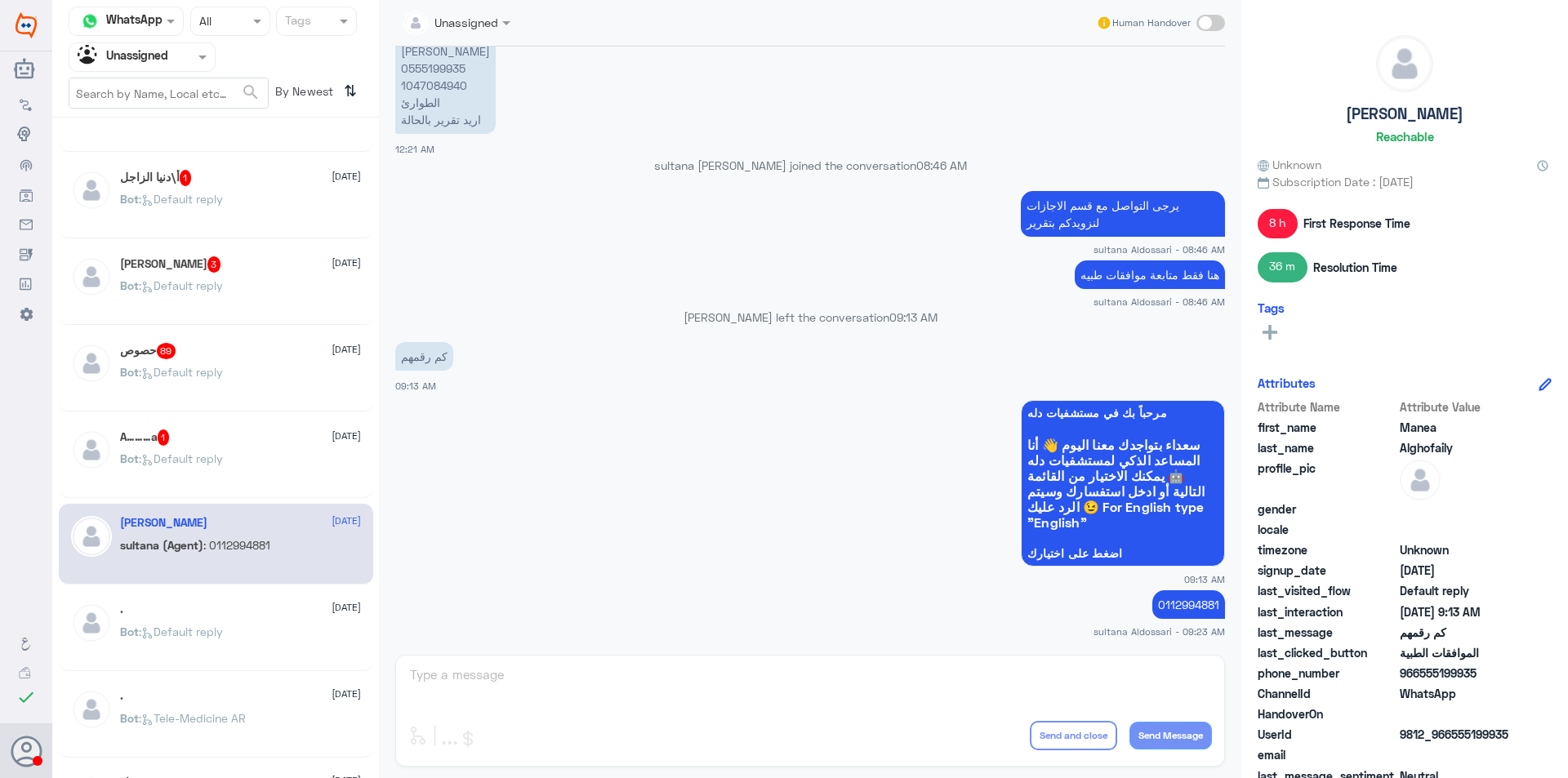
click at [273, 643] on div "Bot : Default reply" at bounding box center [240, 645] width 241 height 36
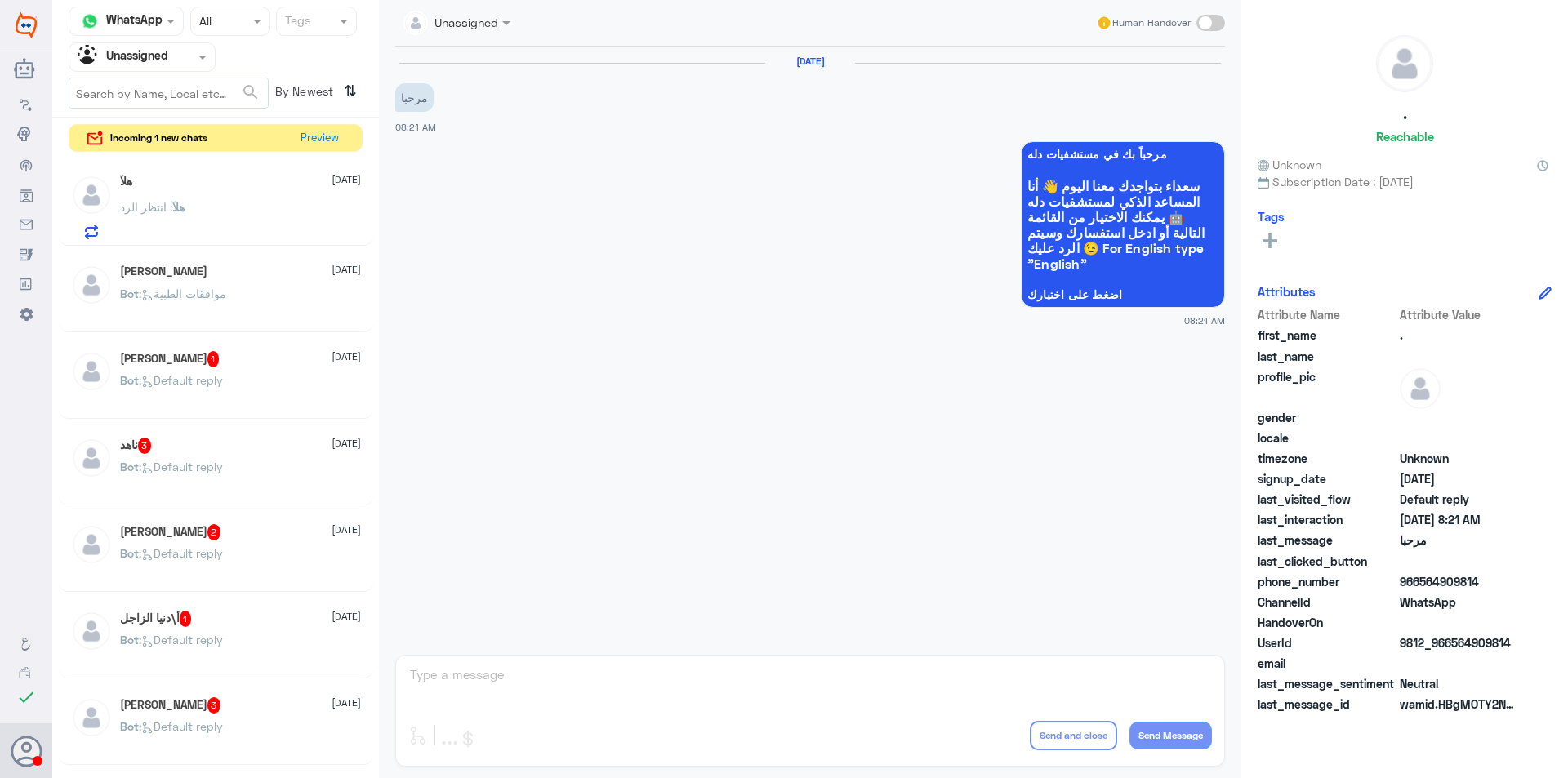
click at [207, 699] on span "3" at bounding box center [214, 705] width 14 height 17
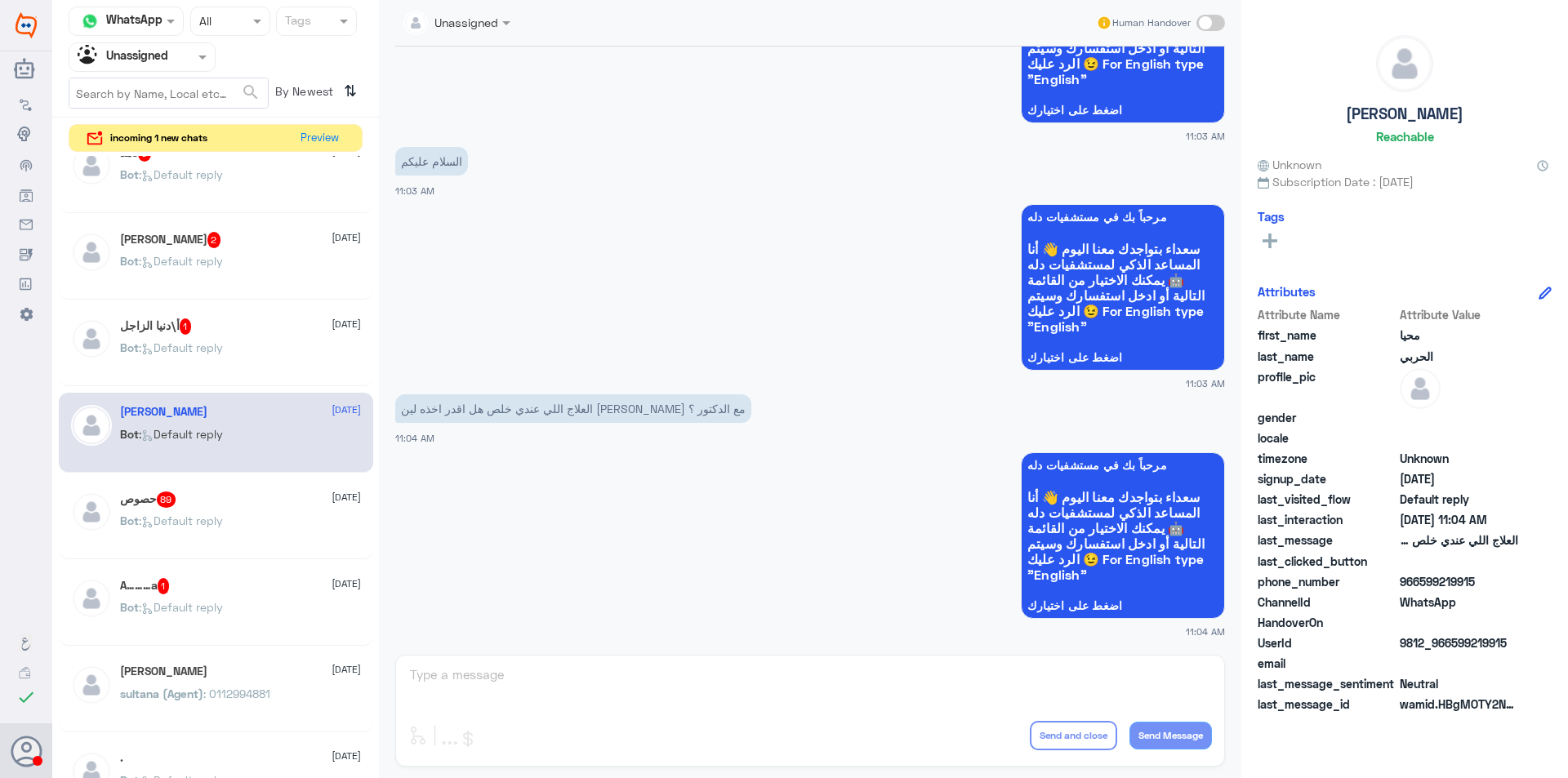
scroll to position [327, 0]
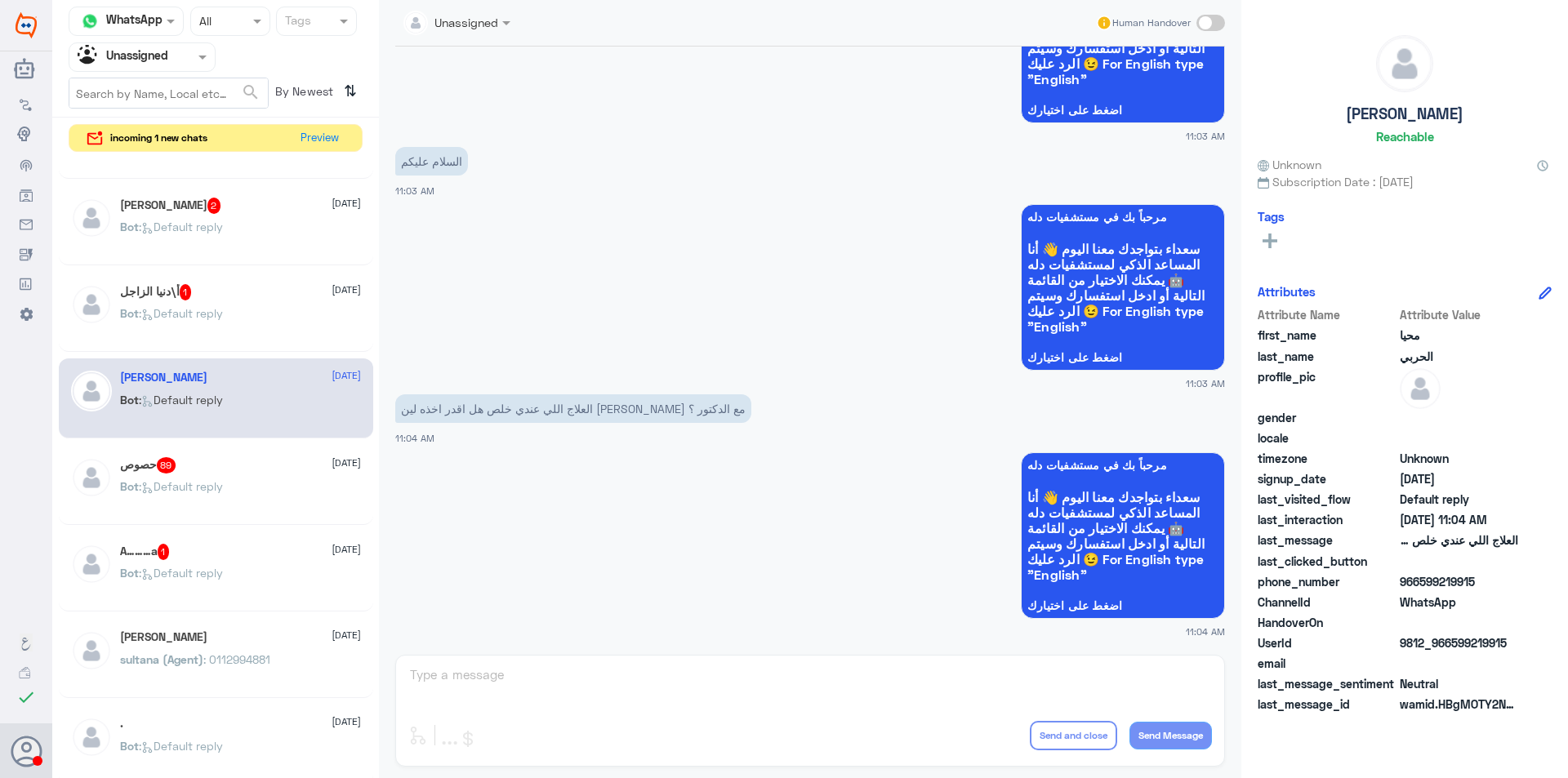
click at [240, 504] on div "Bot : Default reply" at bounding box center [240, 499] width 241 height 36
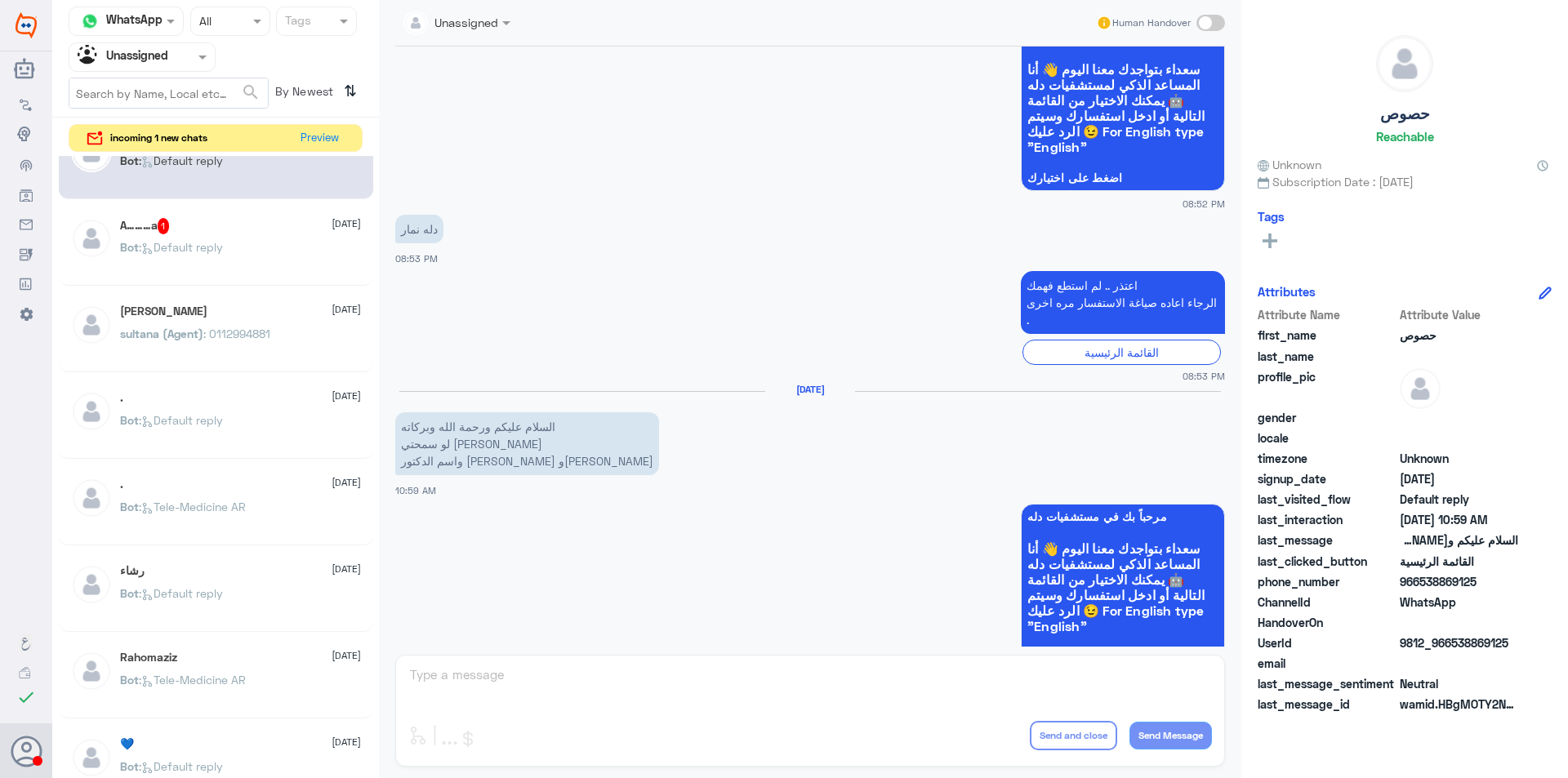
scroll to position [653, 0]
click at [192, 62] on div at bounding box center [142, 56] width 145 height 19
click at [178, 178] on div "Your Team" at bounding box center [142, 183] width 147 height 37
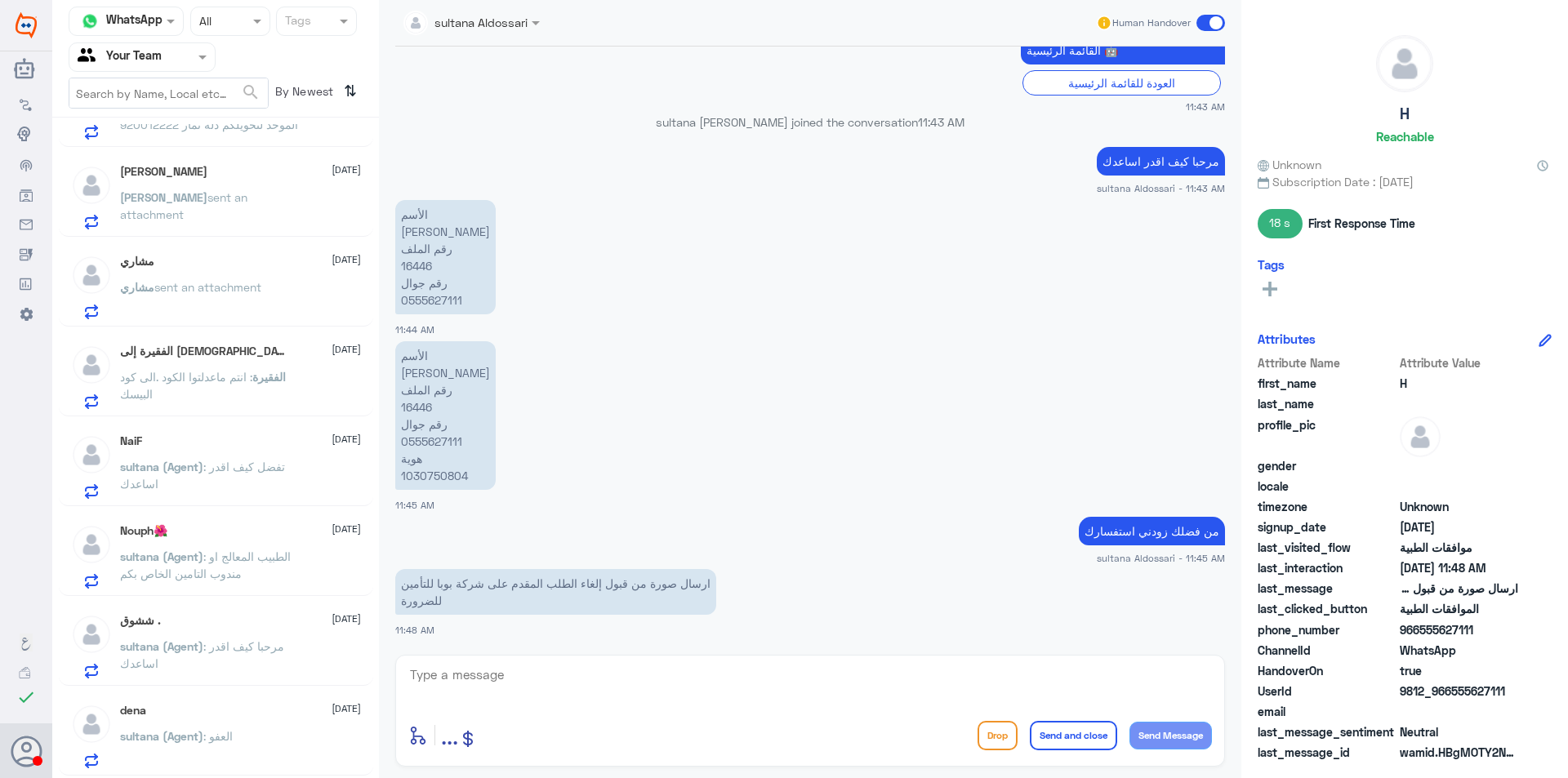
scroll to position [163, 0]
click at [279, 354] on div "الفقيرة إلى الله 12 August الفقيرة : انتم ماعدلتوا الكود .الى كود البيسك" at bounding box center [240, 371] width 241 height 65
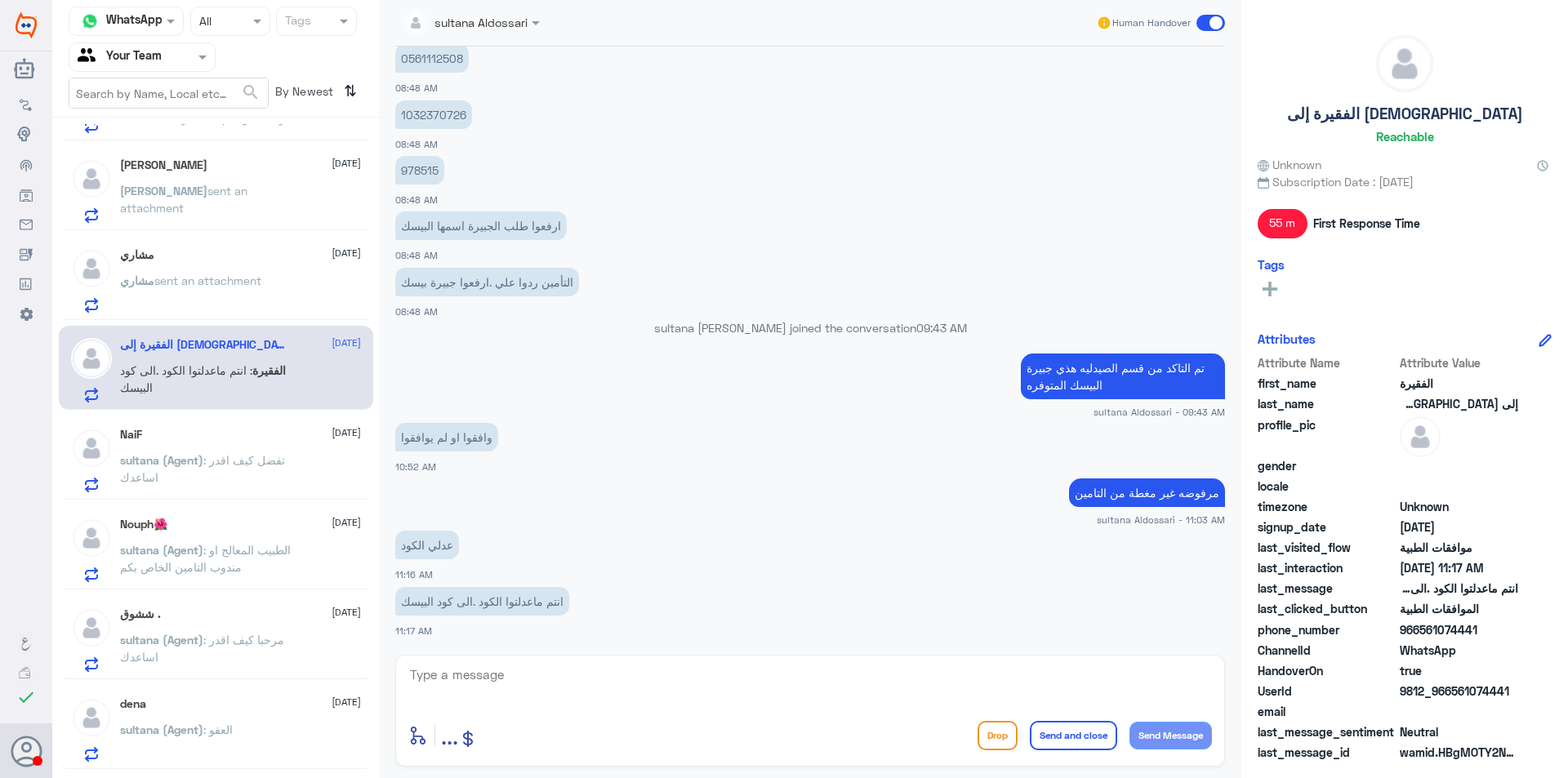
scroll to position [608, 0]
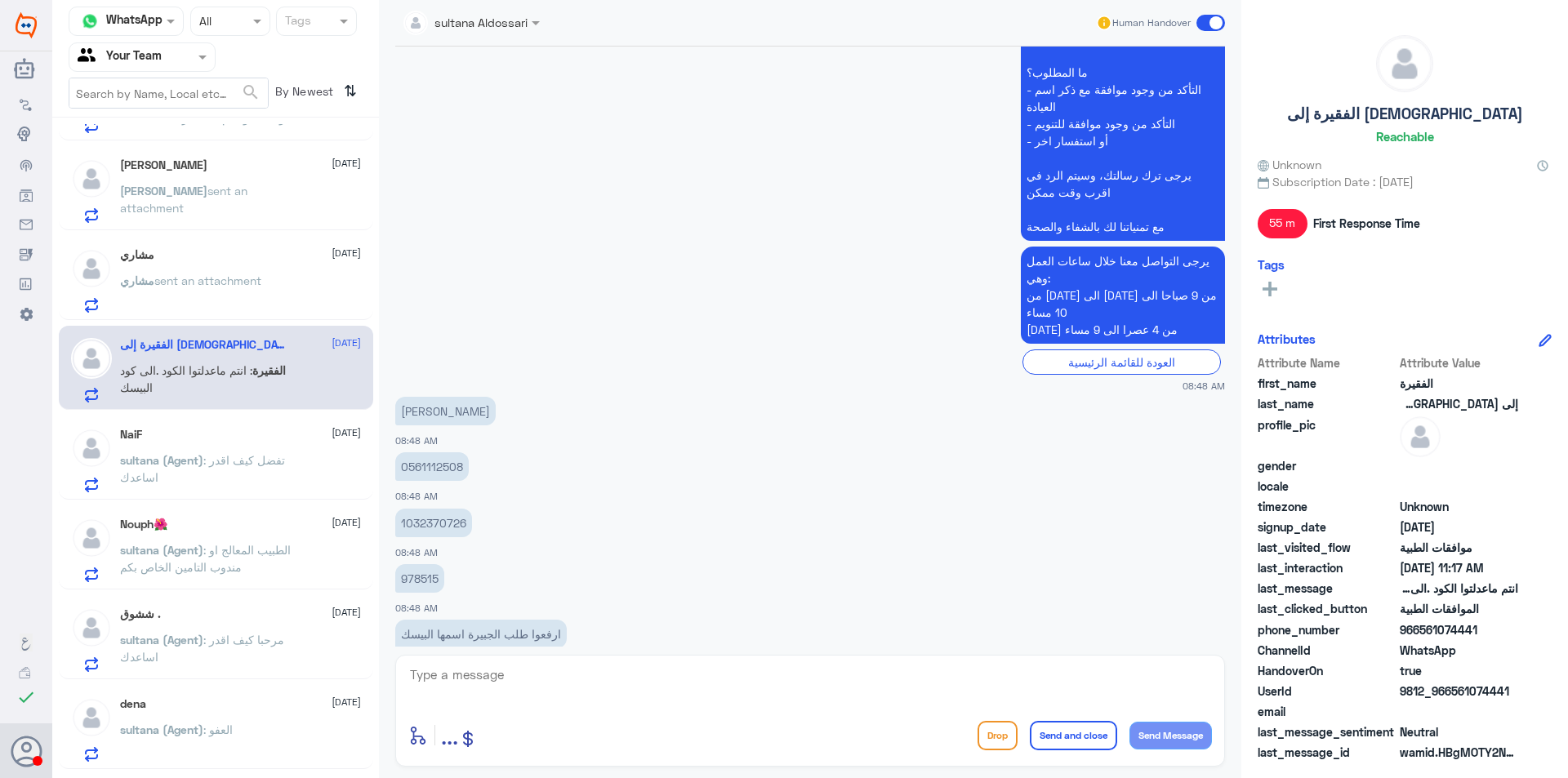
click at [431, 579] on p "978515" at bounding box center [420, 578] width 49 height 28
copy p "978515"
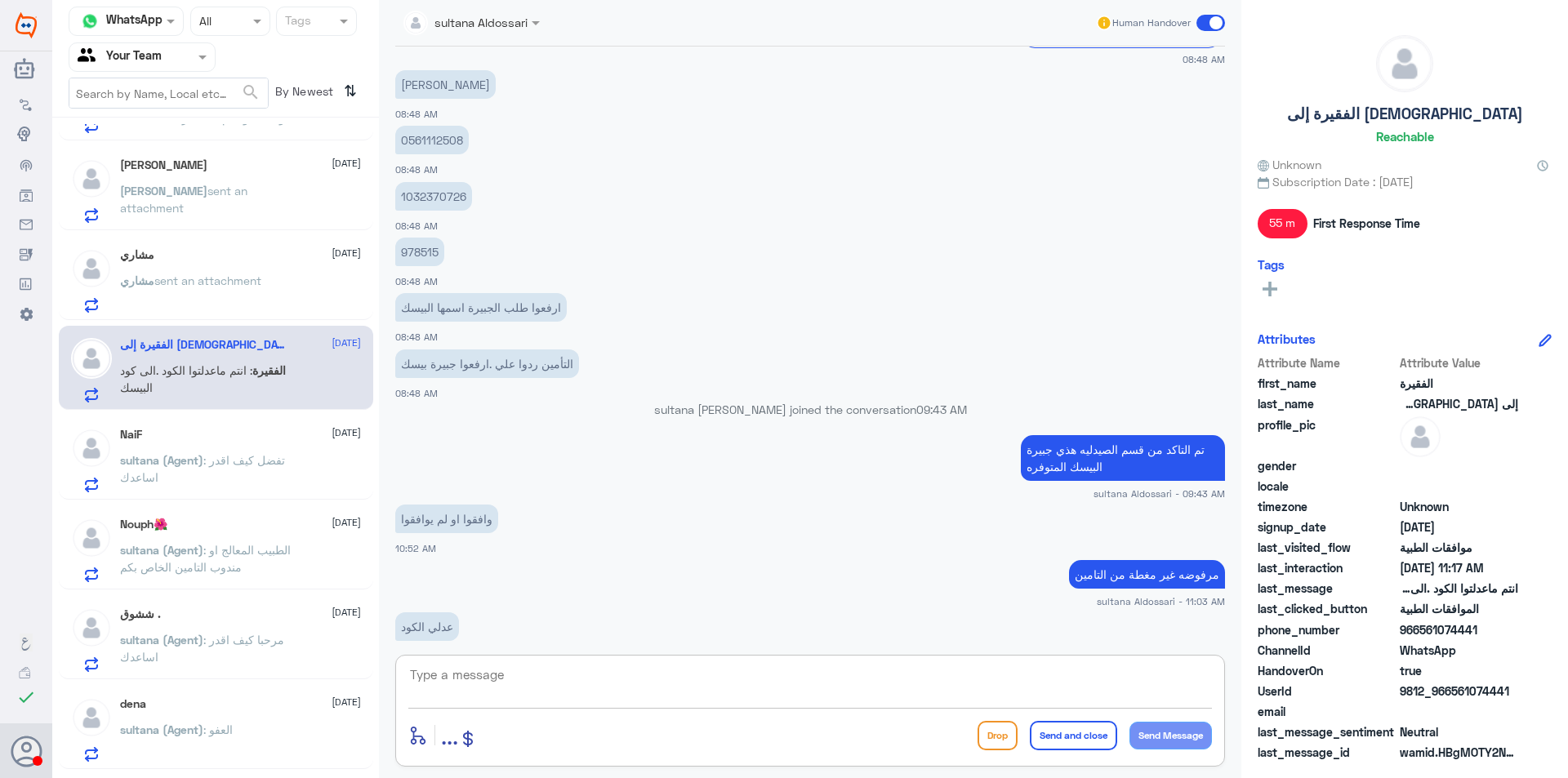
click at [567, 672] on textarea at bounding box center [810, 684] width 804 height 40
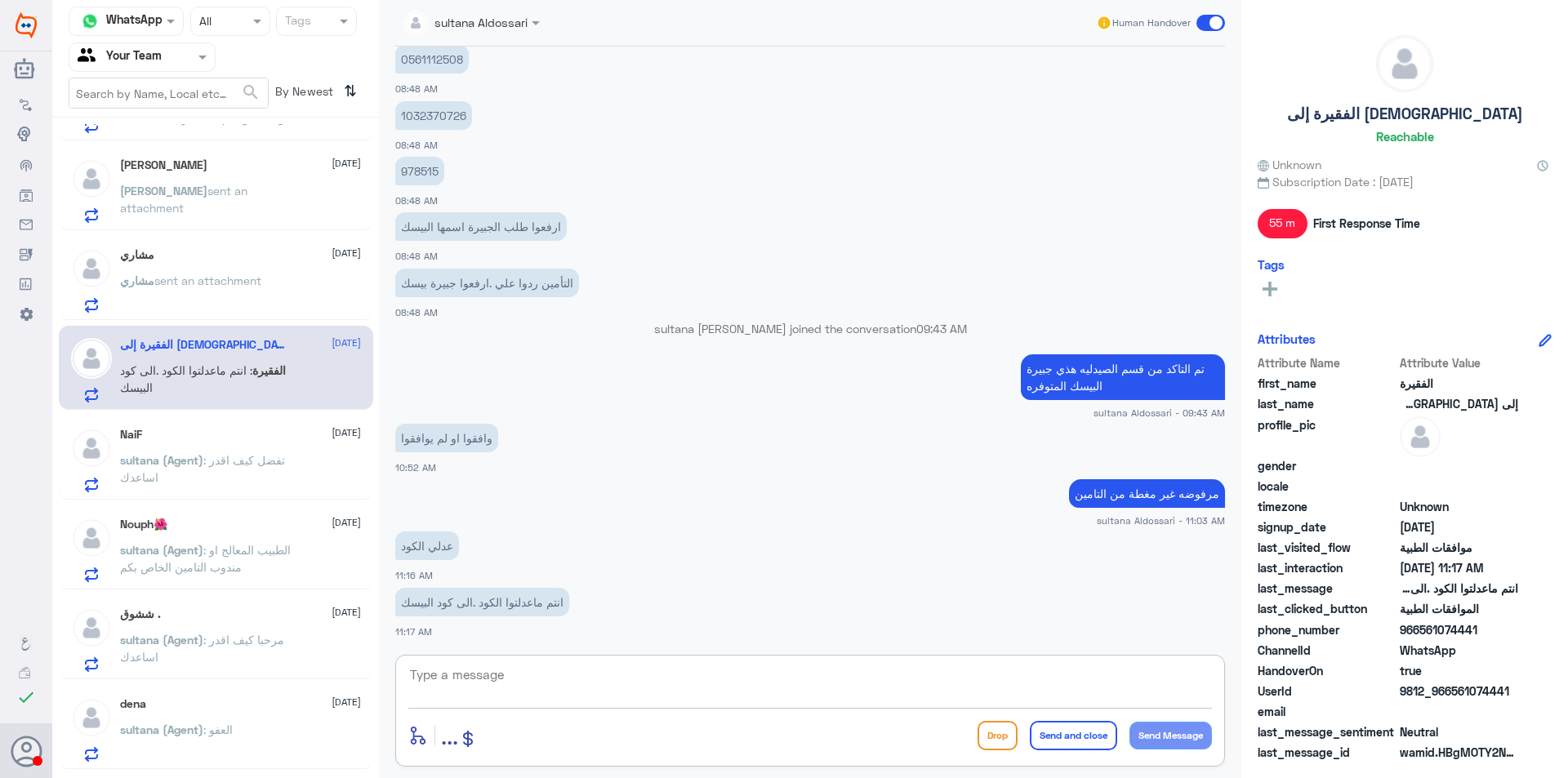
scroll to position [1016, 0]
type textarea "ي"
click at [1104, 682] on textarea "عزيزتي هذا هو الكود الوحيد المتوفر عندنا الي سبق وتم إرساله" at bounding box center [810, 684] width 804 height 40
type textarea "عزيزتي هذا هو الكود البيسك الوحيد المتوفر عندنا الي سبق وتم إرساله"
click at [970, 683] on textarea "عزيزتي هذا هو الكود البيسك الوحيد المتوفر عندنا الي سبق وتم إرساله" at bounding box center [810, 684] width 804 height 40
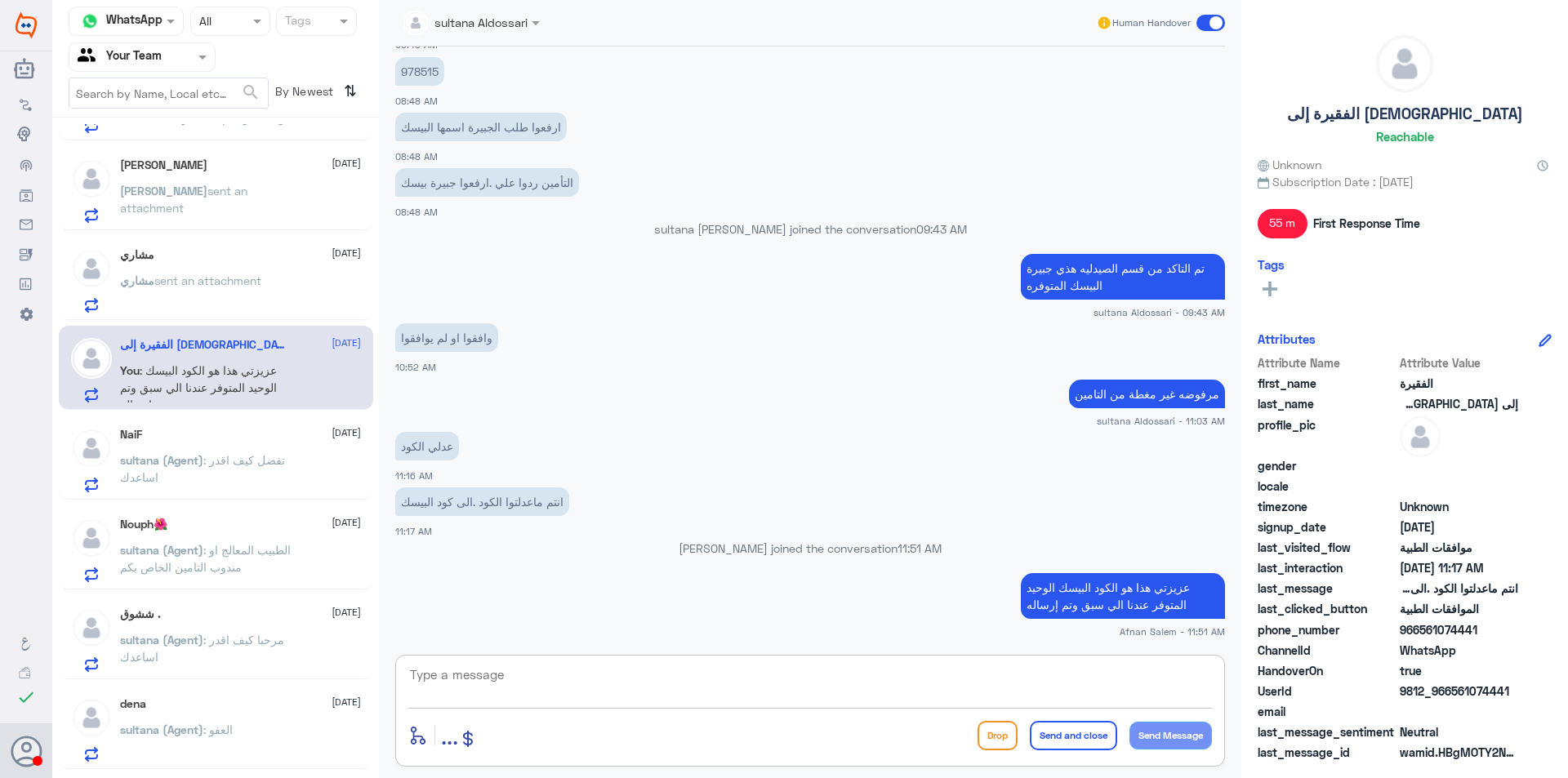
scroll to position [0, 0]
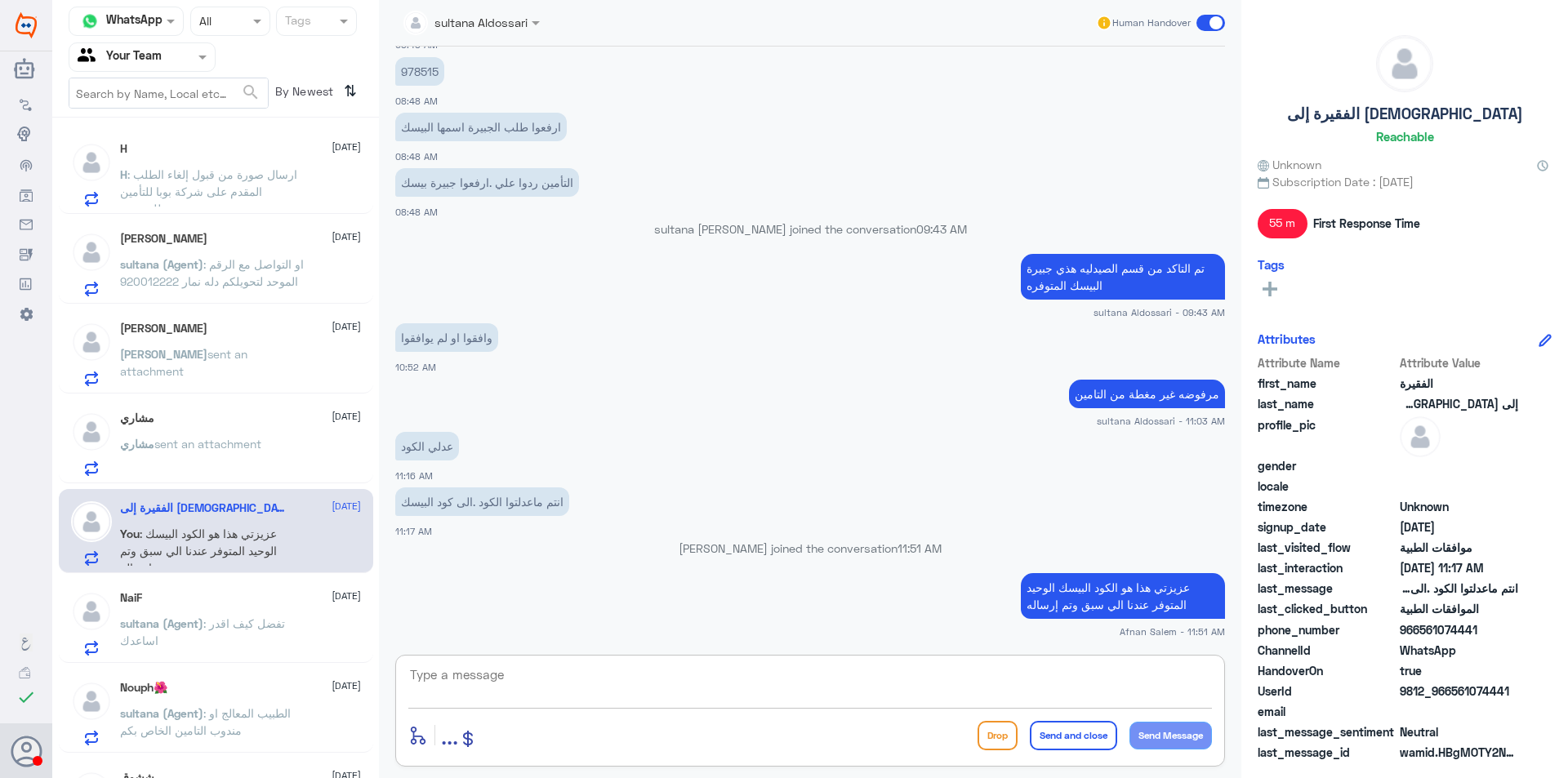
click at [220, 174] on span ": ارسال صورة من قبول إلغاء الطلب المقدم على شركة بوبا للتأمين للضرورة" at bounding box center [208, 191] width 178 height 48
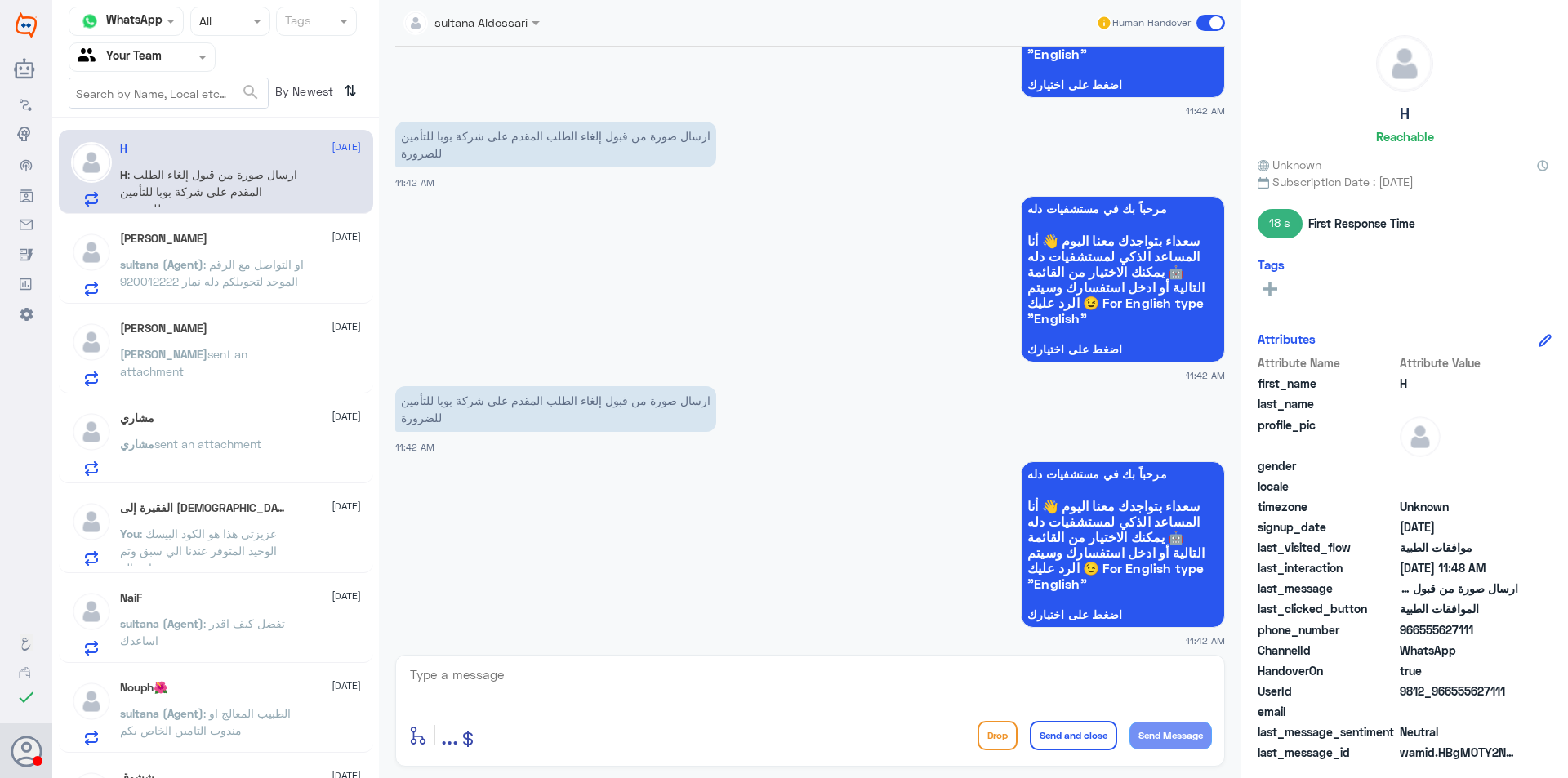
scroll to position [9394, 0]
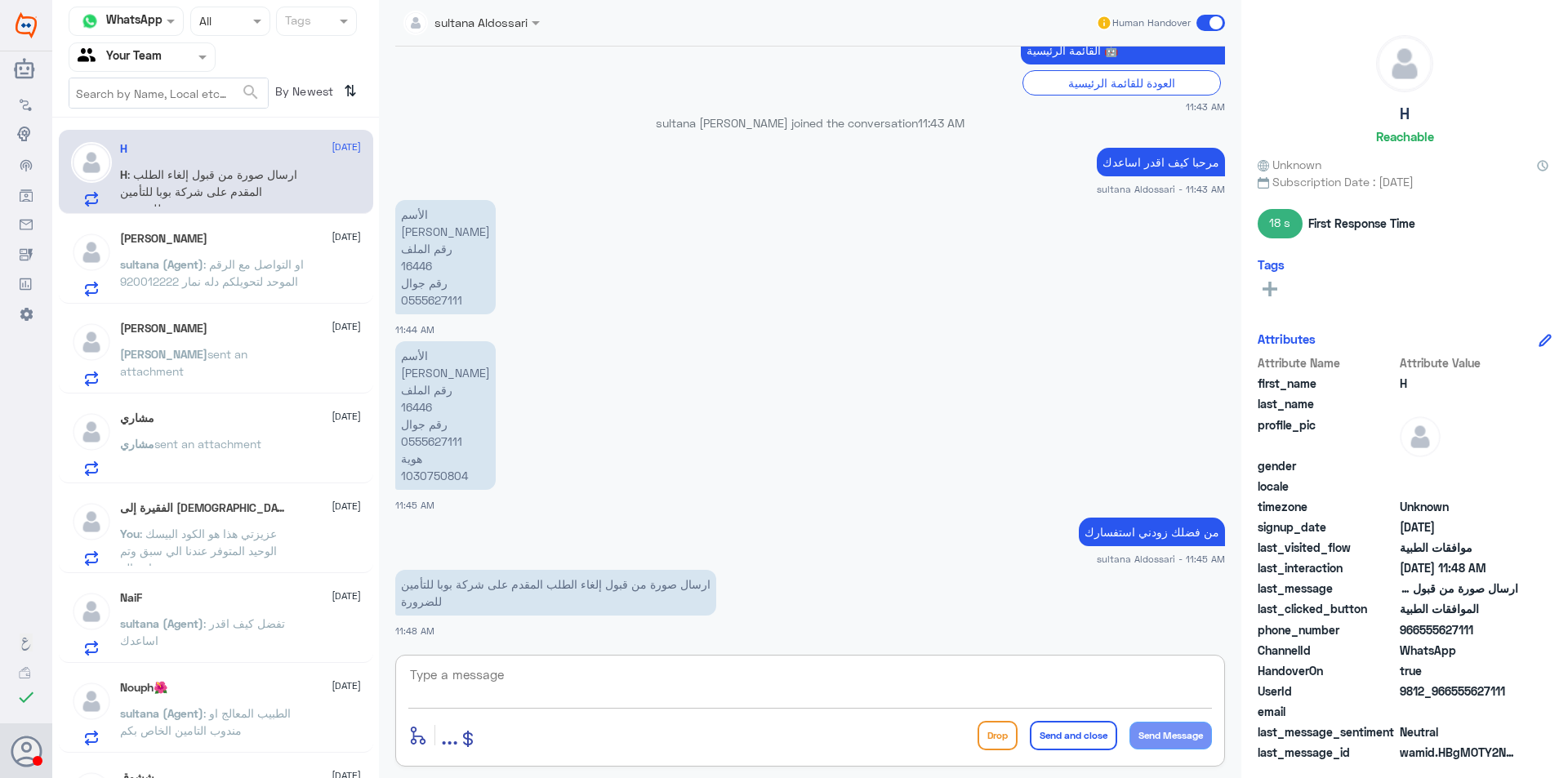
click at [518, 680] on textarea at bounding box center [810, 684] width 804 height 40
type textarea "عزيزتي لايمكن إرفاق صوره الان"
drag, startPoint x: 1049, startPoint y: 676, endPoint x: 1225, endPoint y: 681, distance: 176.1
click at [1225, 681] on div "عزيزتي لايمكن إرفاق صوره الان enter flow name ... Drop Send and close Send Mess…" at bounding box center [810, 710] width 830 height 112
click at [143, 249] on div "عبدالعزيز عاكش 12 August sultana (Agent) : او التواصل مع الرقم الموحد لتحويلكم …" at bounding box center [240, 264] width 241 height 65
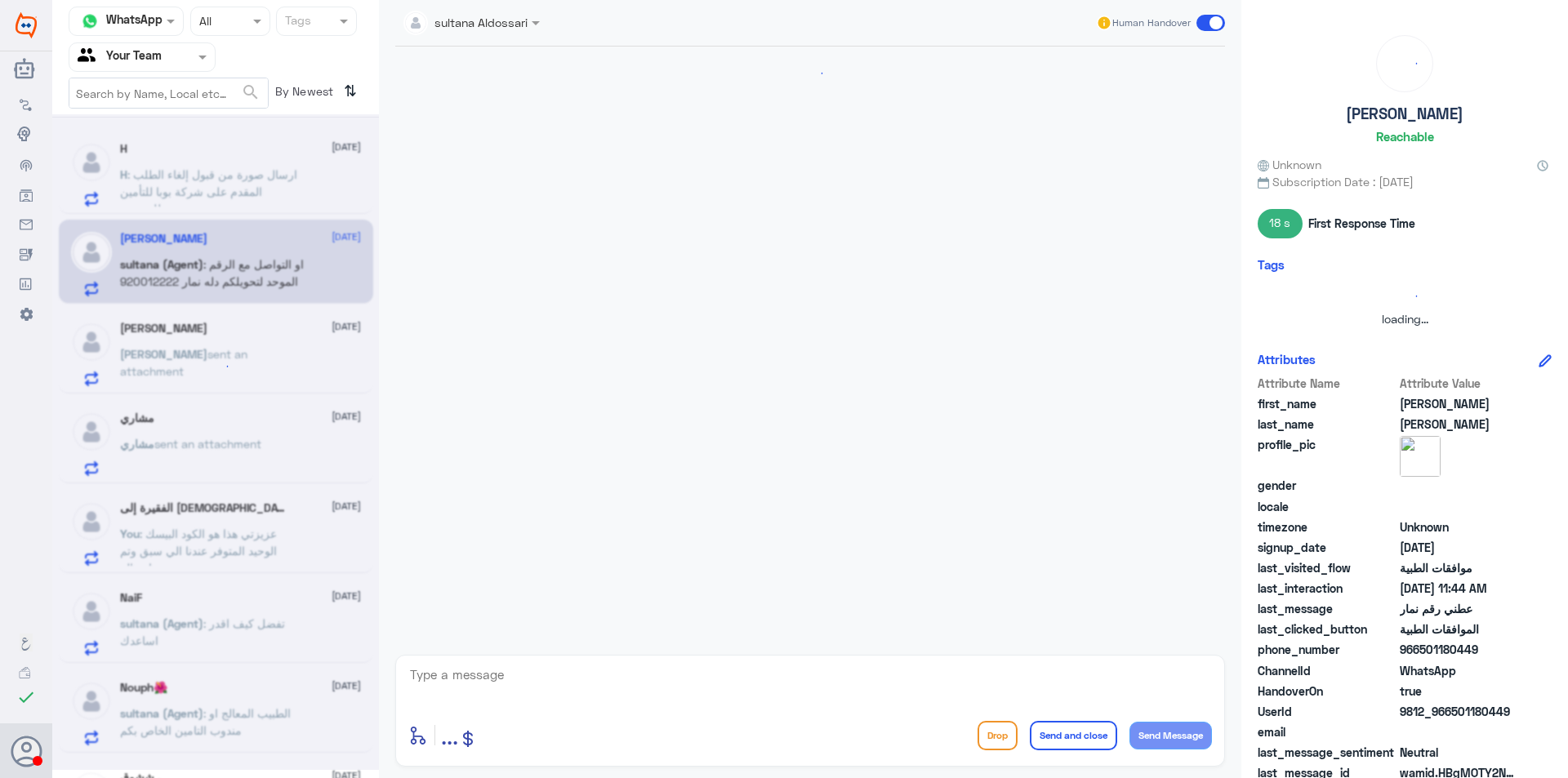
scroll to position [856, 0]
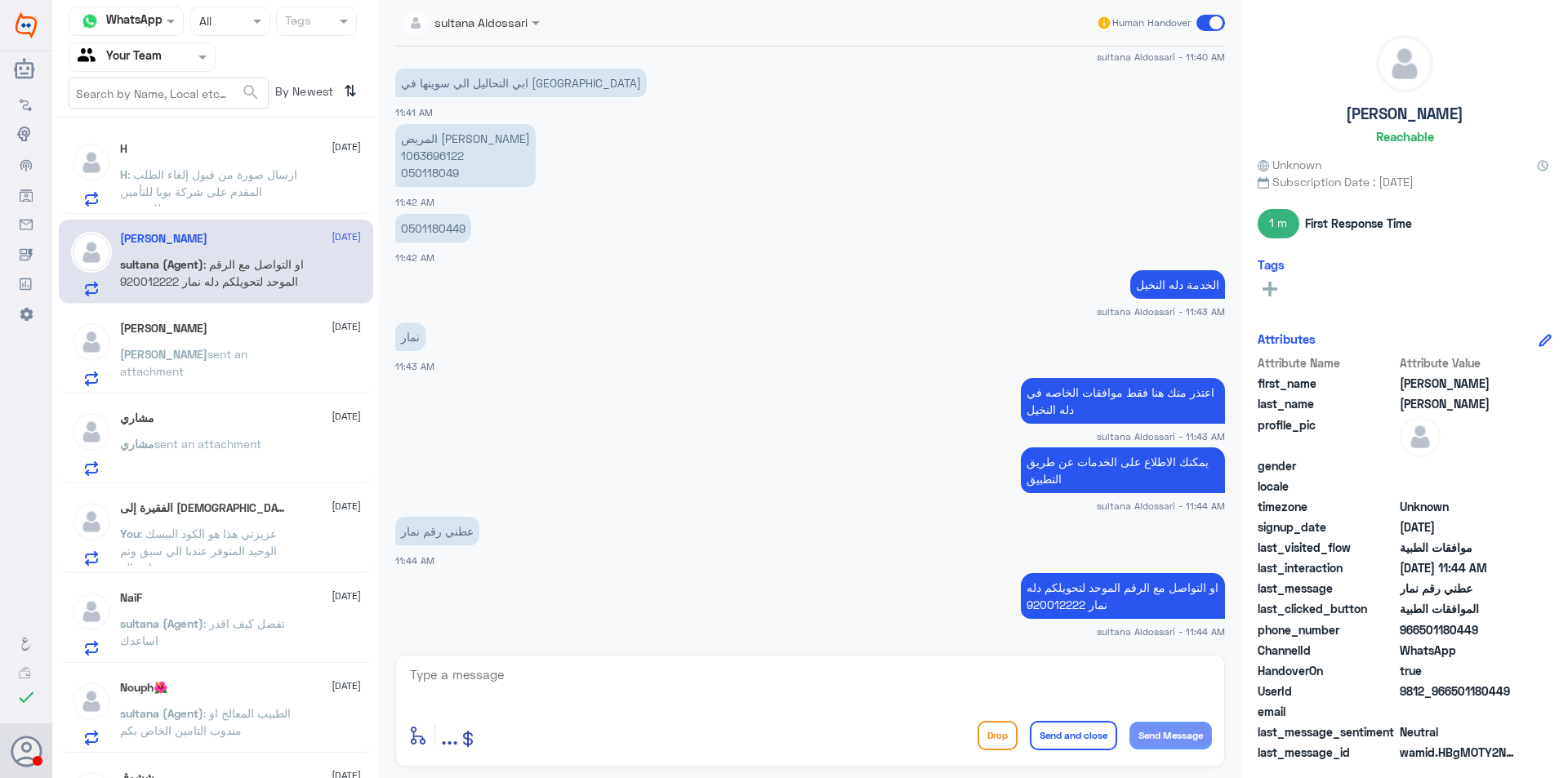
click at [220, 178] on span ": ارسال صورة من قبول إلغاء الطلب المقدم على شركة بوبا للتأمين للضرورة" at bounding box center [208, 191] width 178 height 48
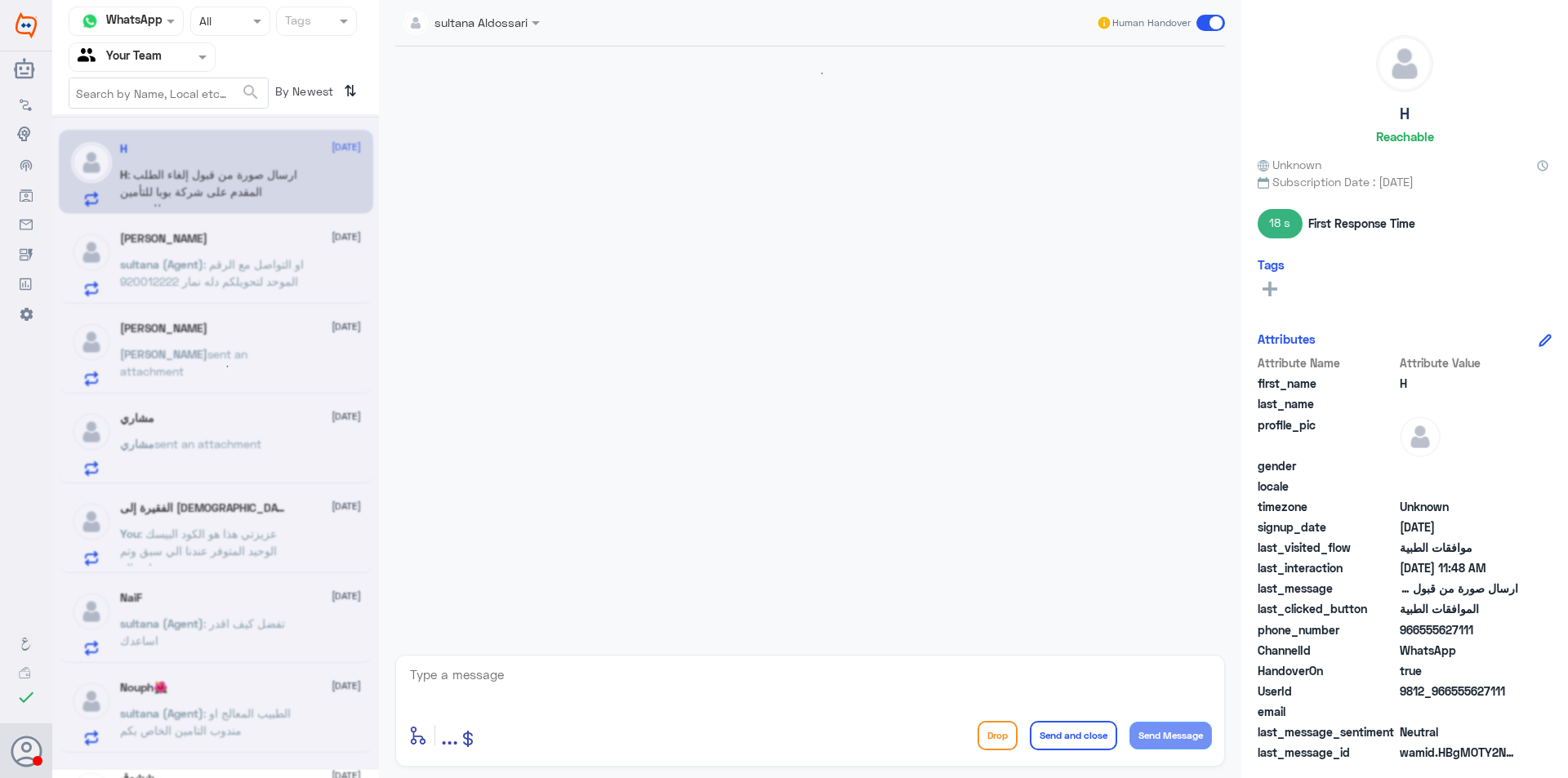
scroll to position [1785, 0]
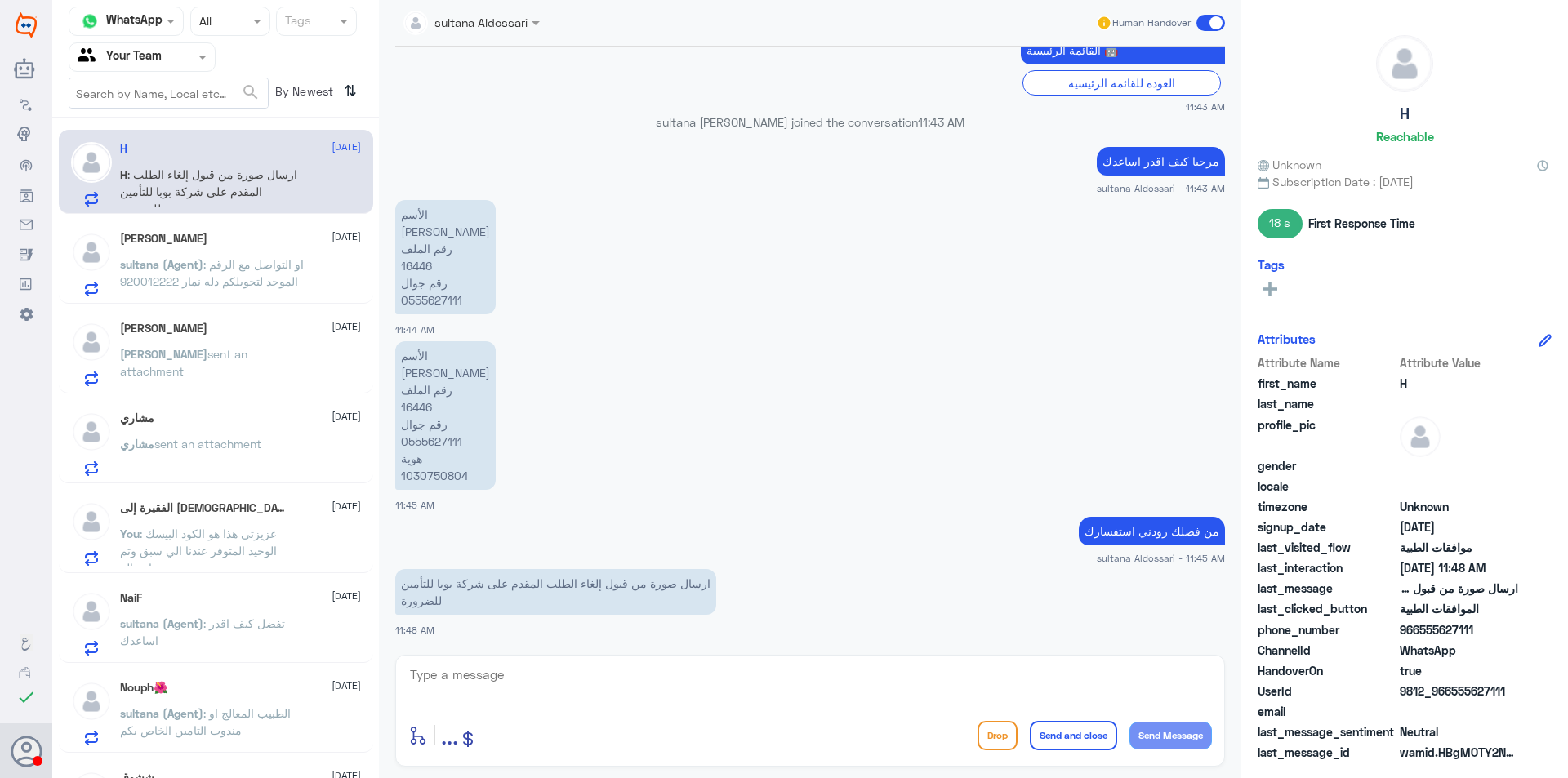
click at [184, 221] on div "عبدالعزيز عاكش 12 August sultana (Agent) : او التواصل مع الرقم الموحد لتحويلكم …" at bounding box center [216, 262] width 314 height 84
click at [222, 263] on span ": او التواصل مع الرقم الموحد لتحويلكم دله نمار 920012222" at bounding box center [211, 273] width 183 height 31
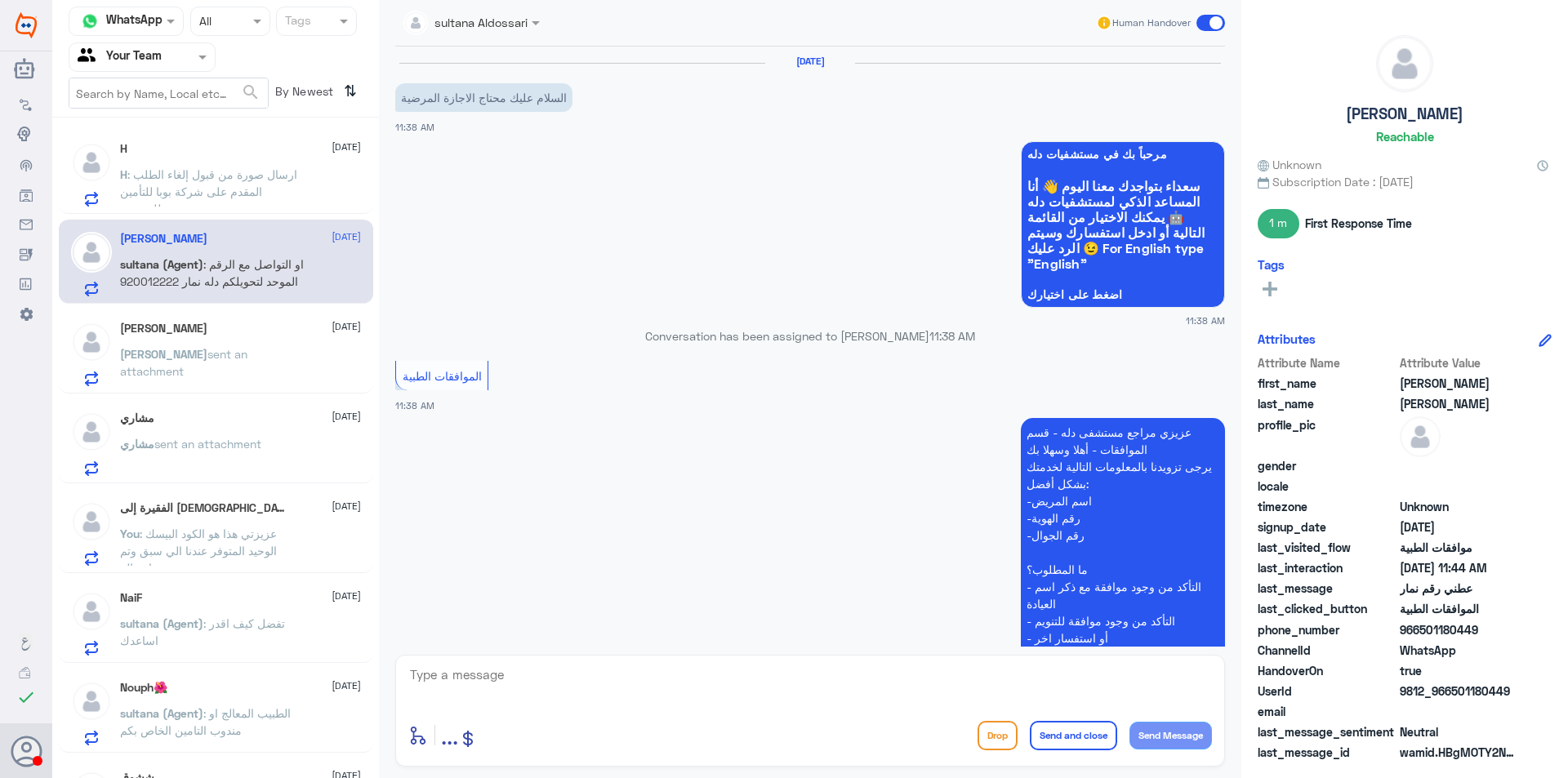
scroll to position [856, 0]
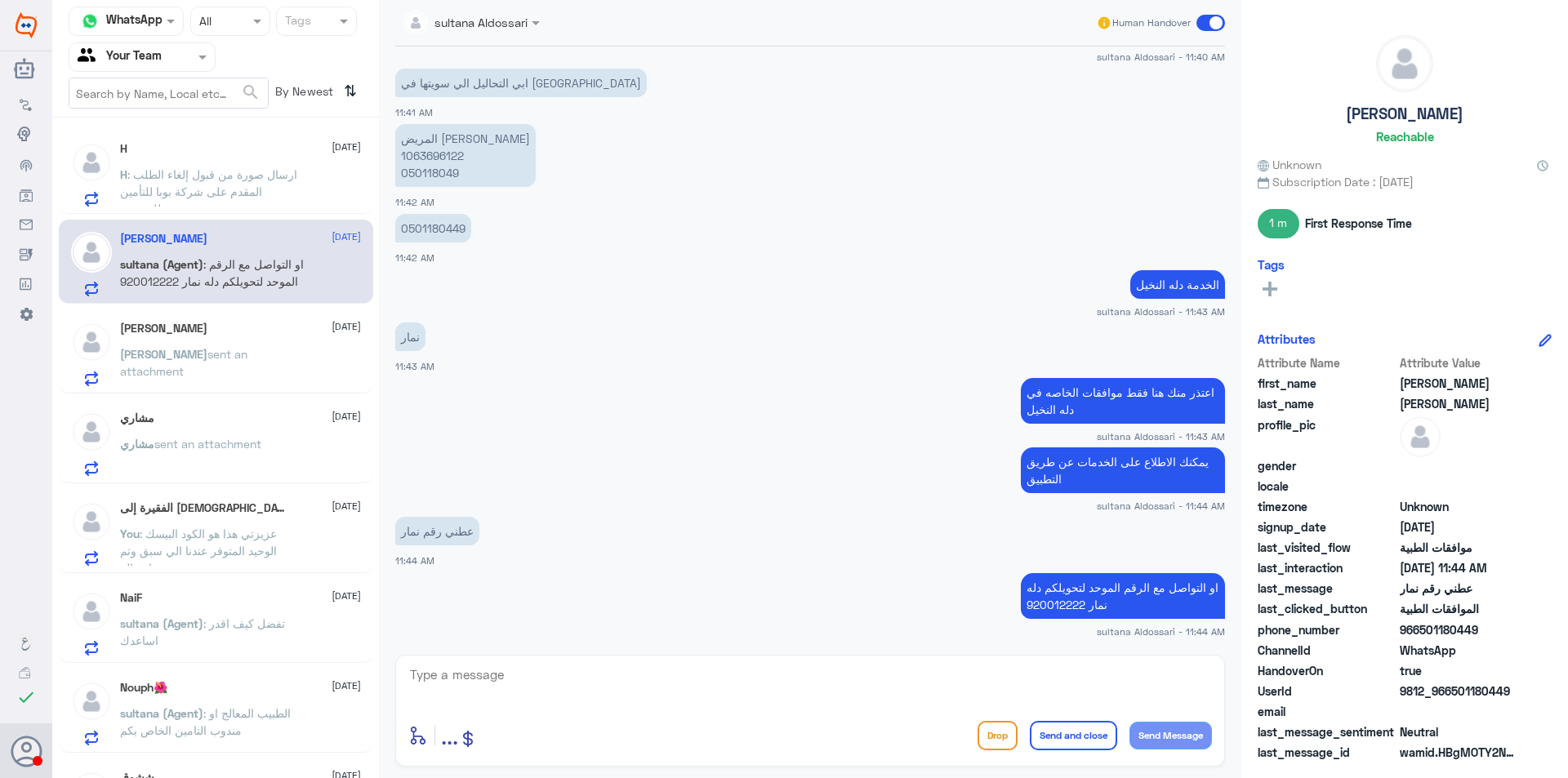
click at [263, 182] on p "H : ارسال صورة من قبول إلغاء الطلب المقدم على شركة بوبا للتأمين للضرورة" at bounding box center [211, 186] width 183 height 41
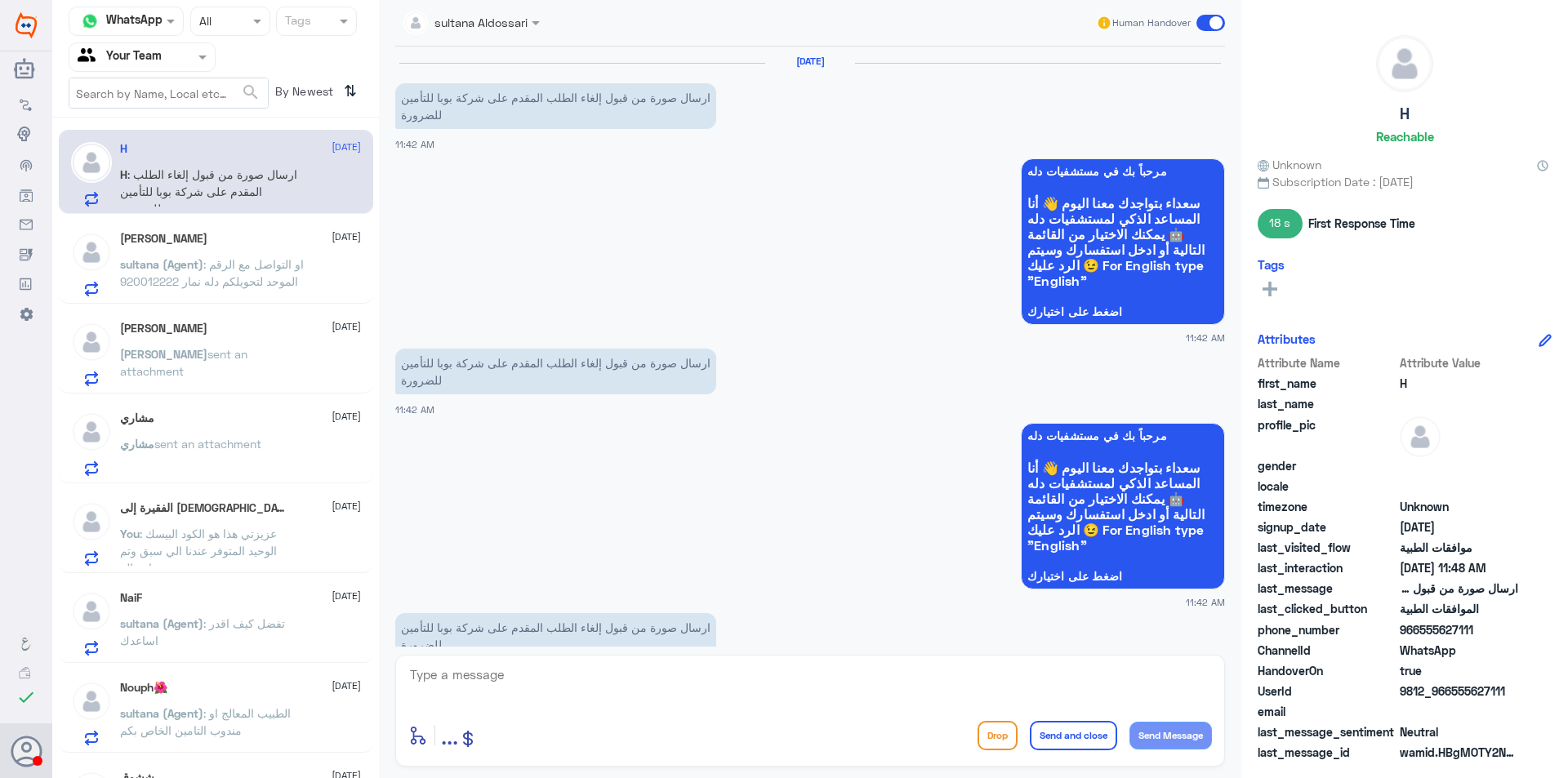
scroll to position [1785, 0]
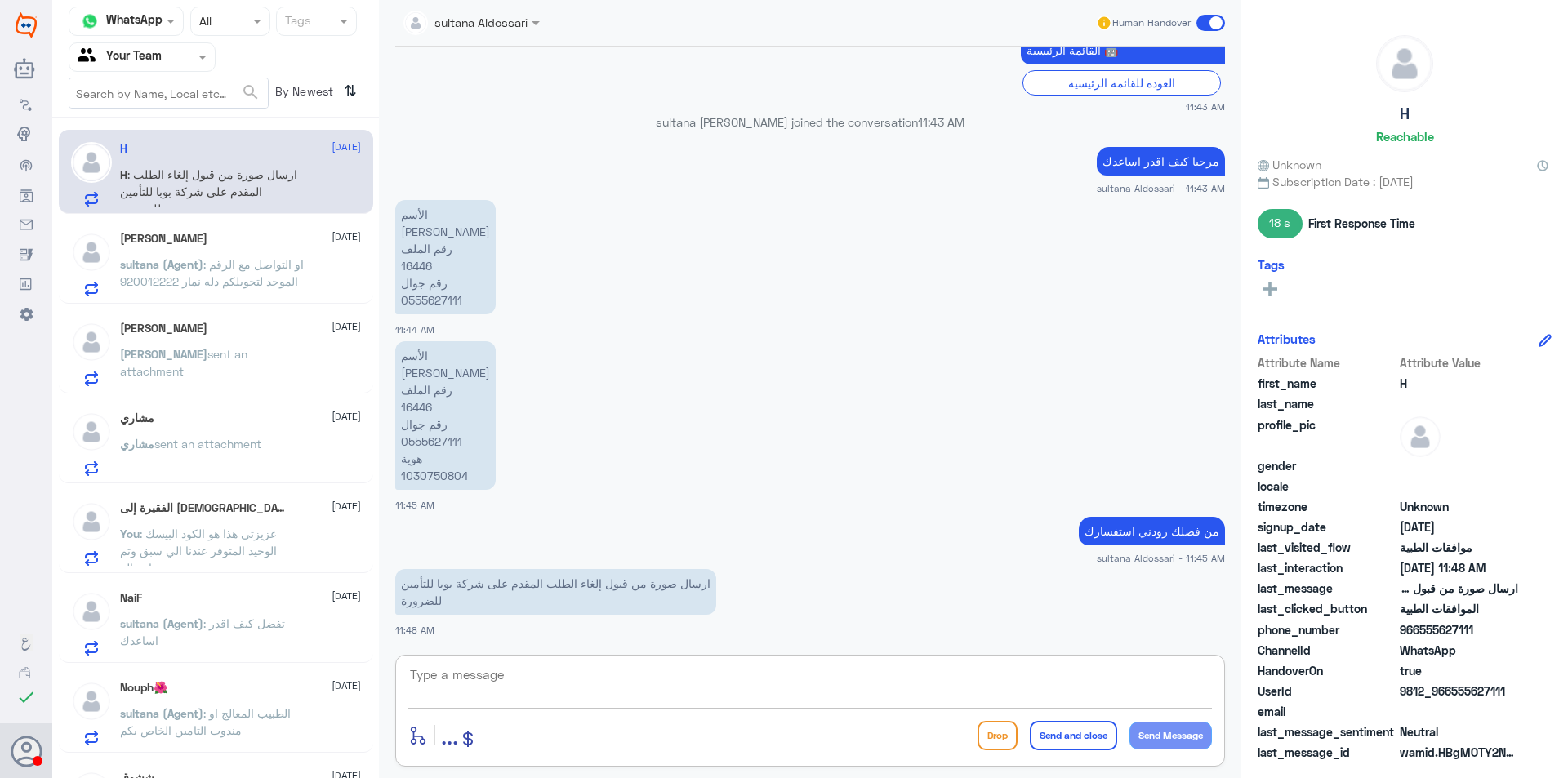
click at [696, 664] on textarea at bounding box center [810, 684] width 804 height 40
click at [454, 743] on span "..." at bounding box center [448, 735] width 17 height 29
click at [461, 700] on span "Images" at bounding box center [449, 700] width 40 height 15
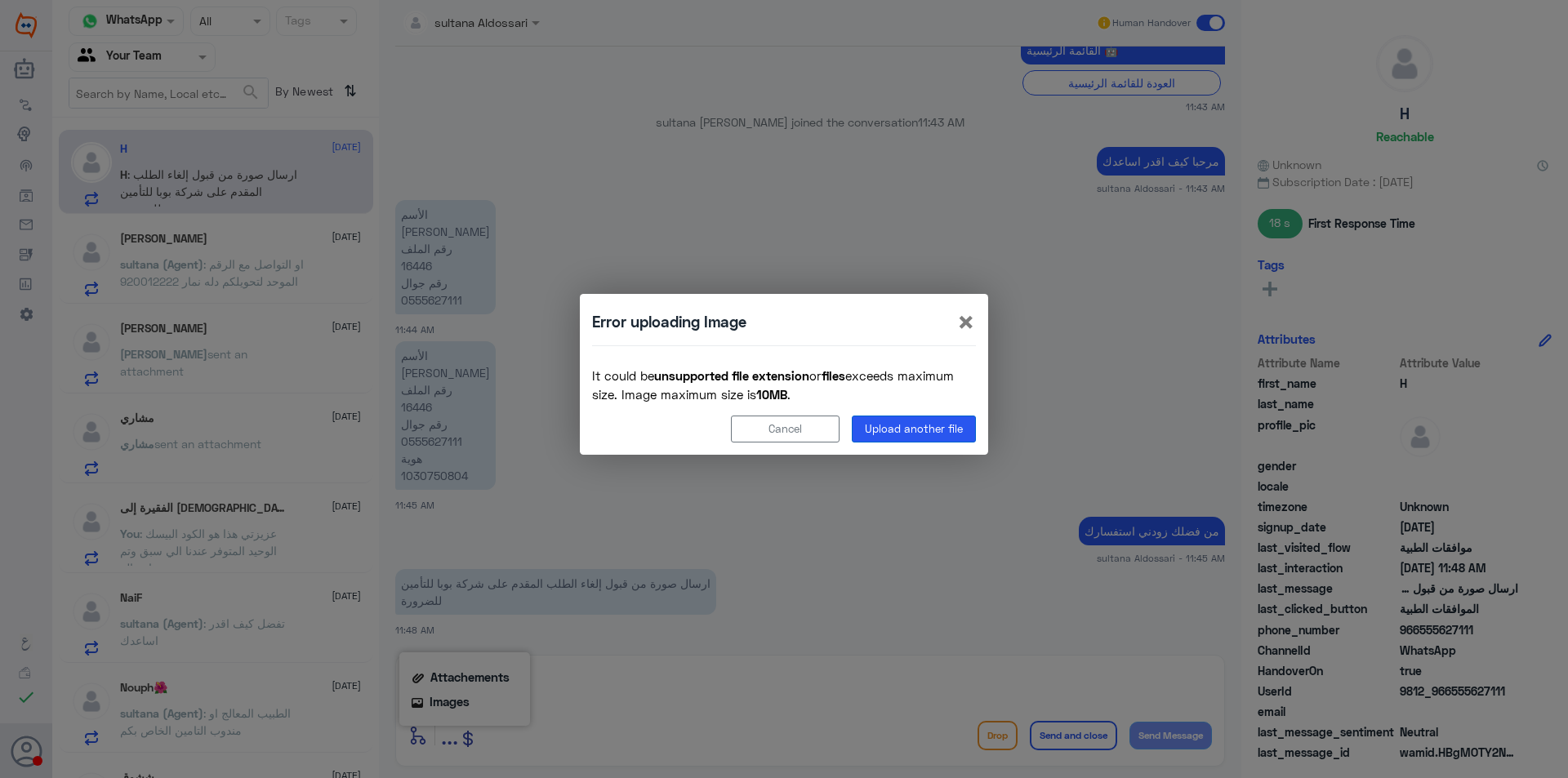
click at [891, 431] on button "Upload another file" at bounding box center [914, 429] width 125 height 26
click at [961, 319] on span "×" at bounding box center [967, 321] width 20 height 36
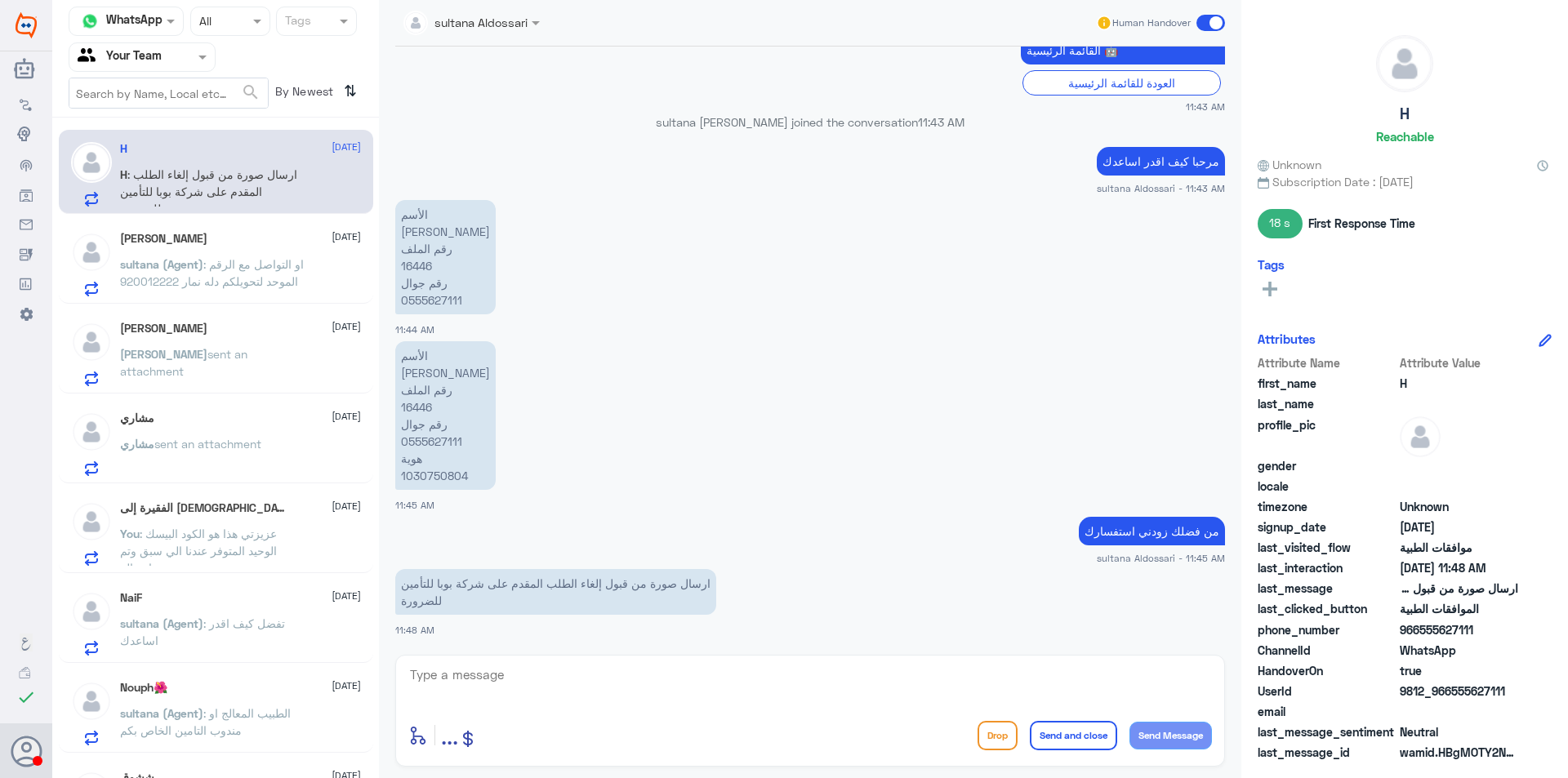
click at [444, 748] on span "..." at bounding box center [448, 735] width 17 height 29
click at [453, 670] on span "Attachements" at bounding box center [470, 676] width 79 height 15
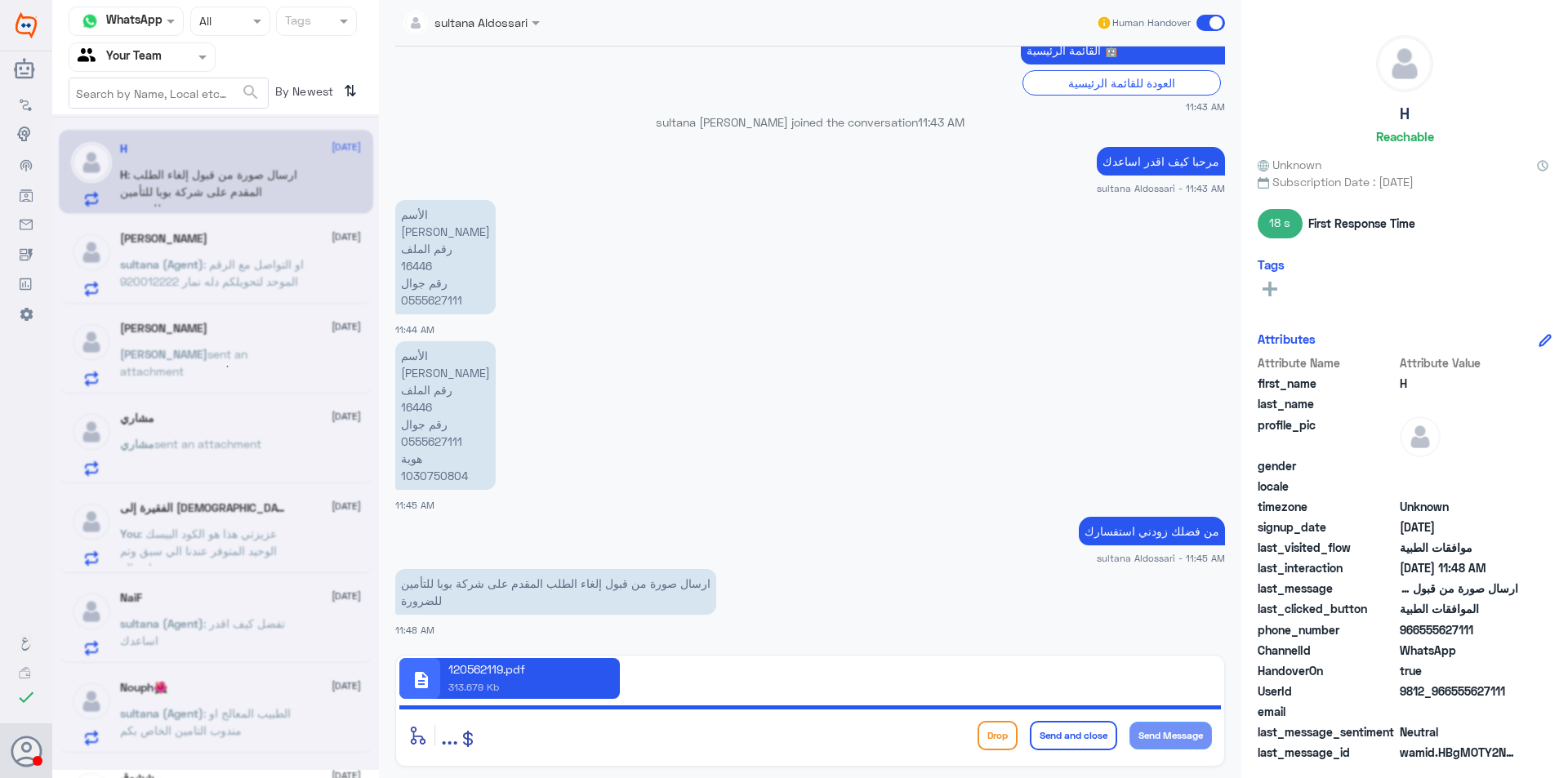
click at [216, 276] on div at bounding box center [215, 442] width 327 height 655
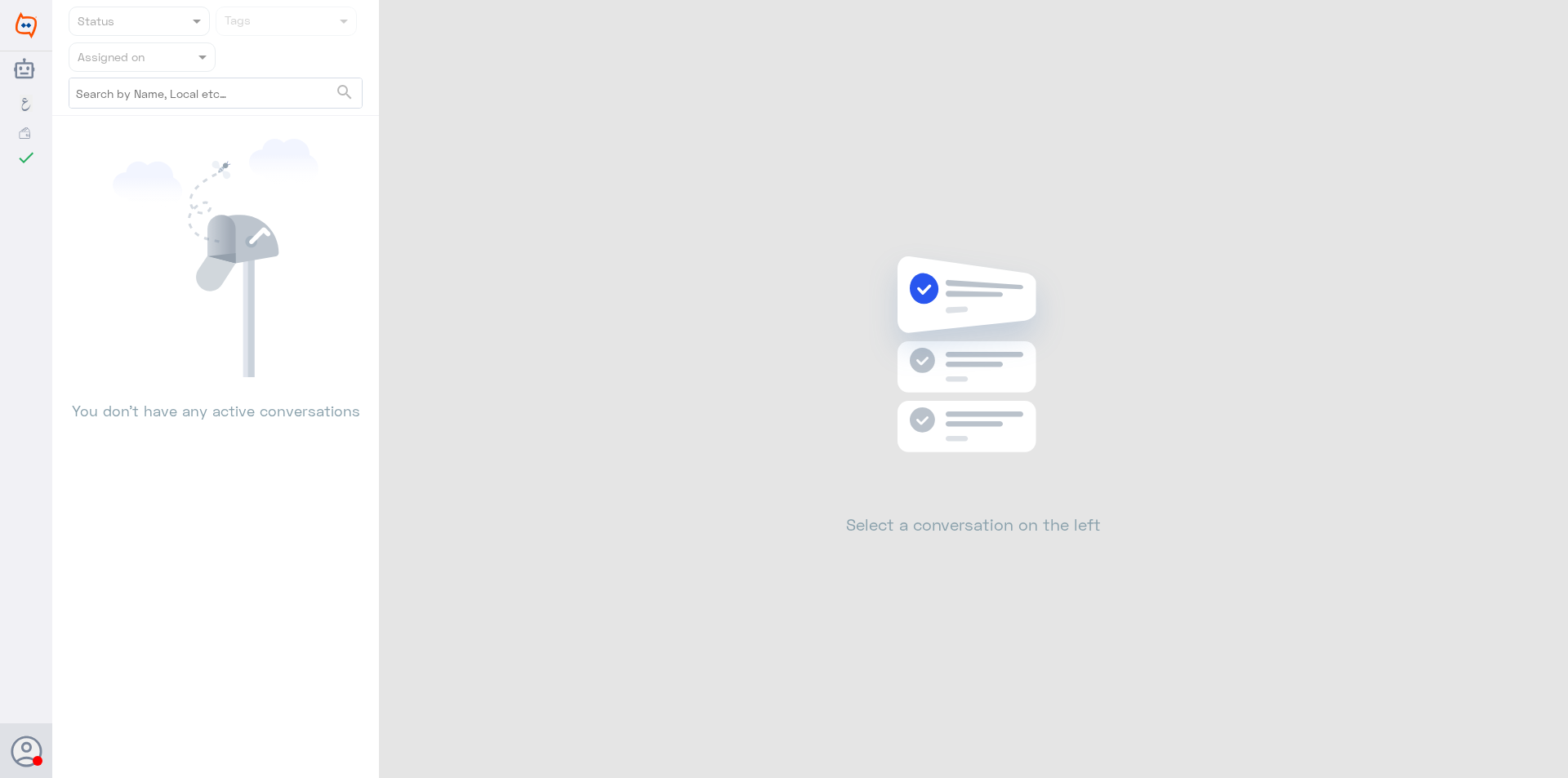
click at [168, 56] on input "text" at bounding box center [123, 56] width 90 height 19
click at [366, 159] on div "You don’t have any active conversations" at bounding box center [215, 286] width 327 height 329
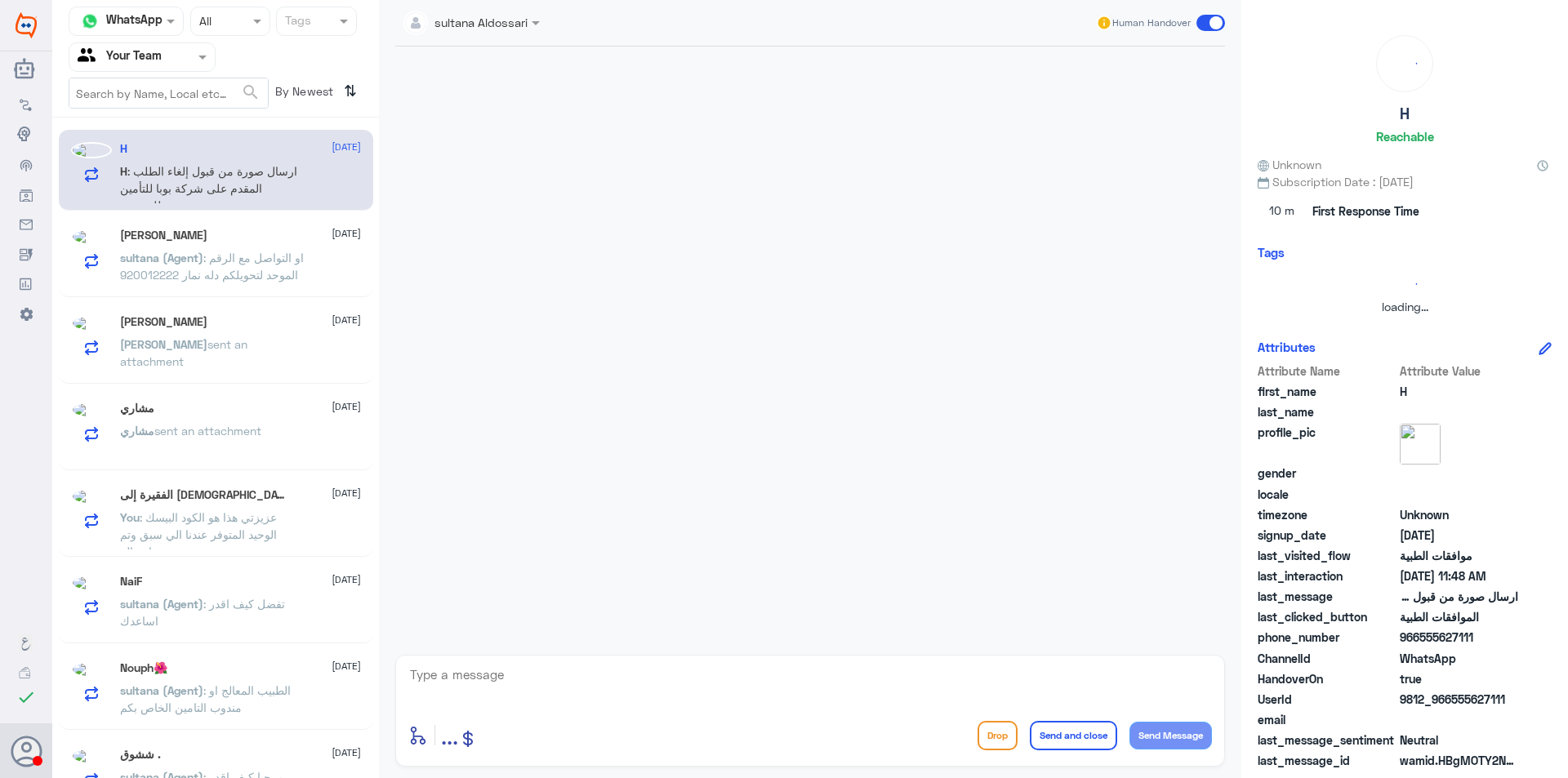
click at [168, 60] on input "text" at bounding box center [123, 56] width 90 height 19
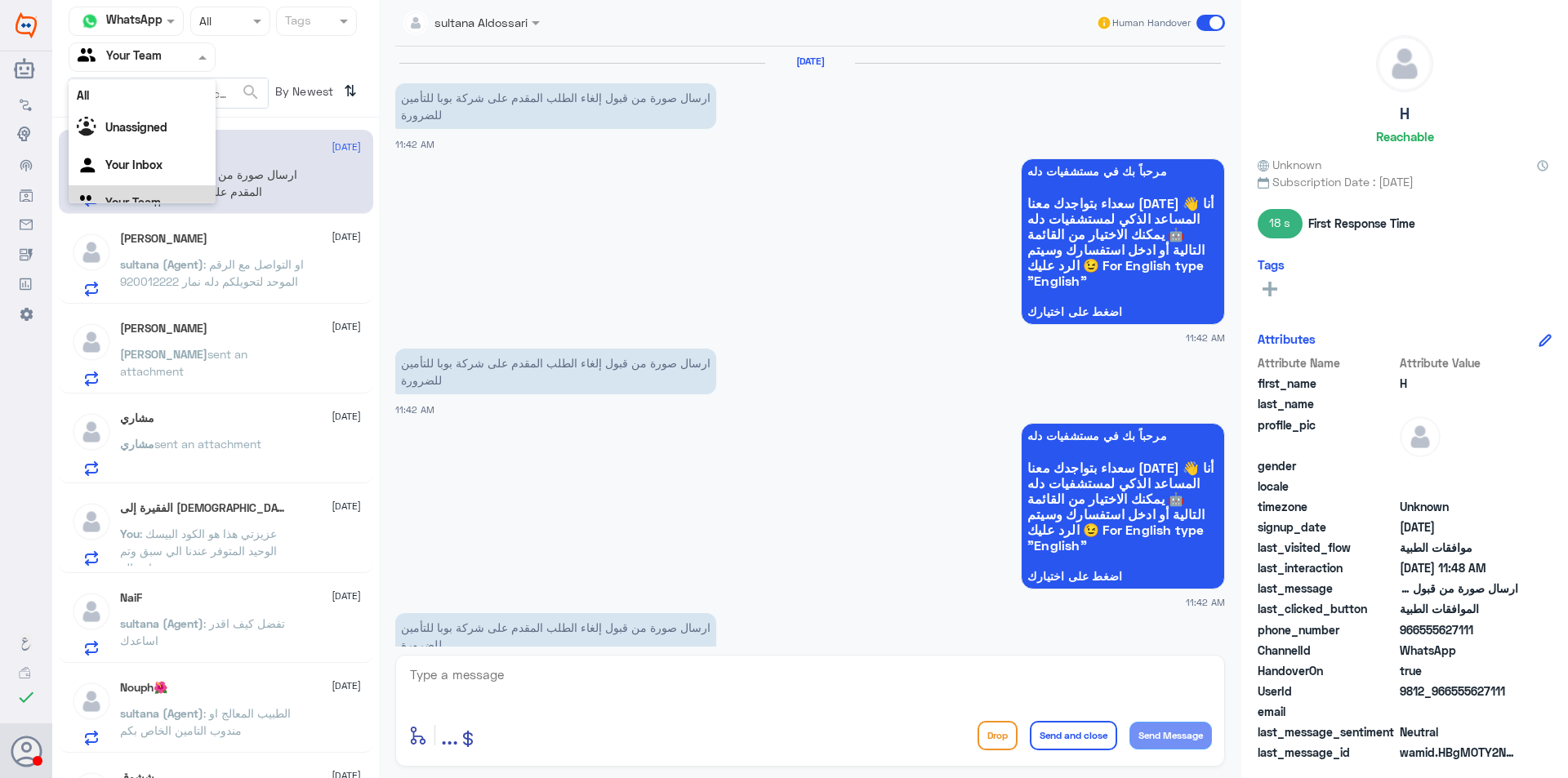
scroll to position [1785, 0]
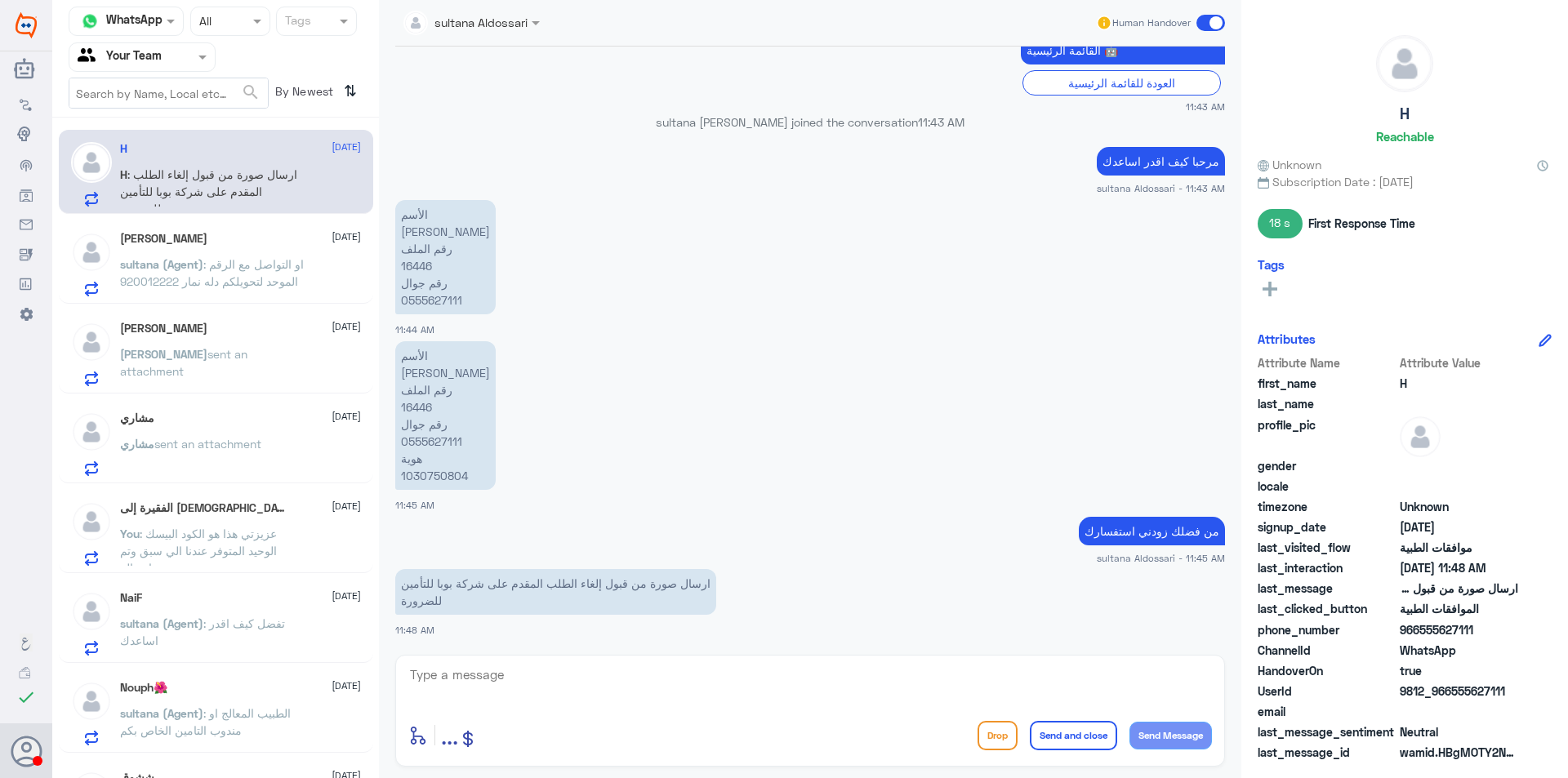
click at [291, 251] on div "عبدالعزيز عاكش 12 August sultana (Agent) : او التواصل مع الرقم الموحد لتحويلكم …" at bounding box center [240, 264] width 241 height 65
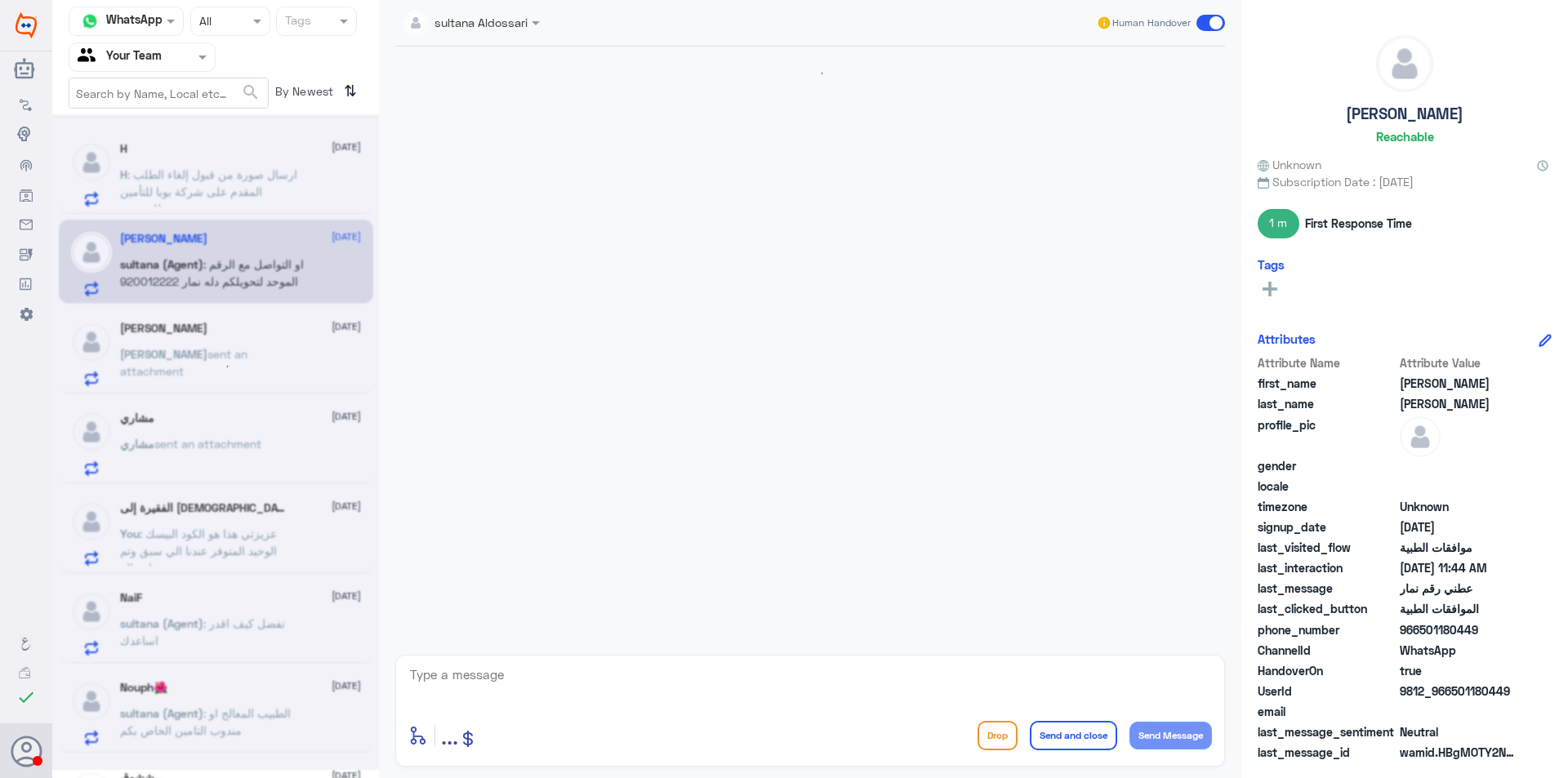
scroll to position [856, 0]
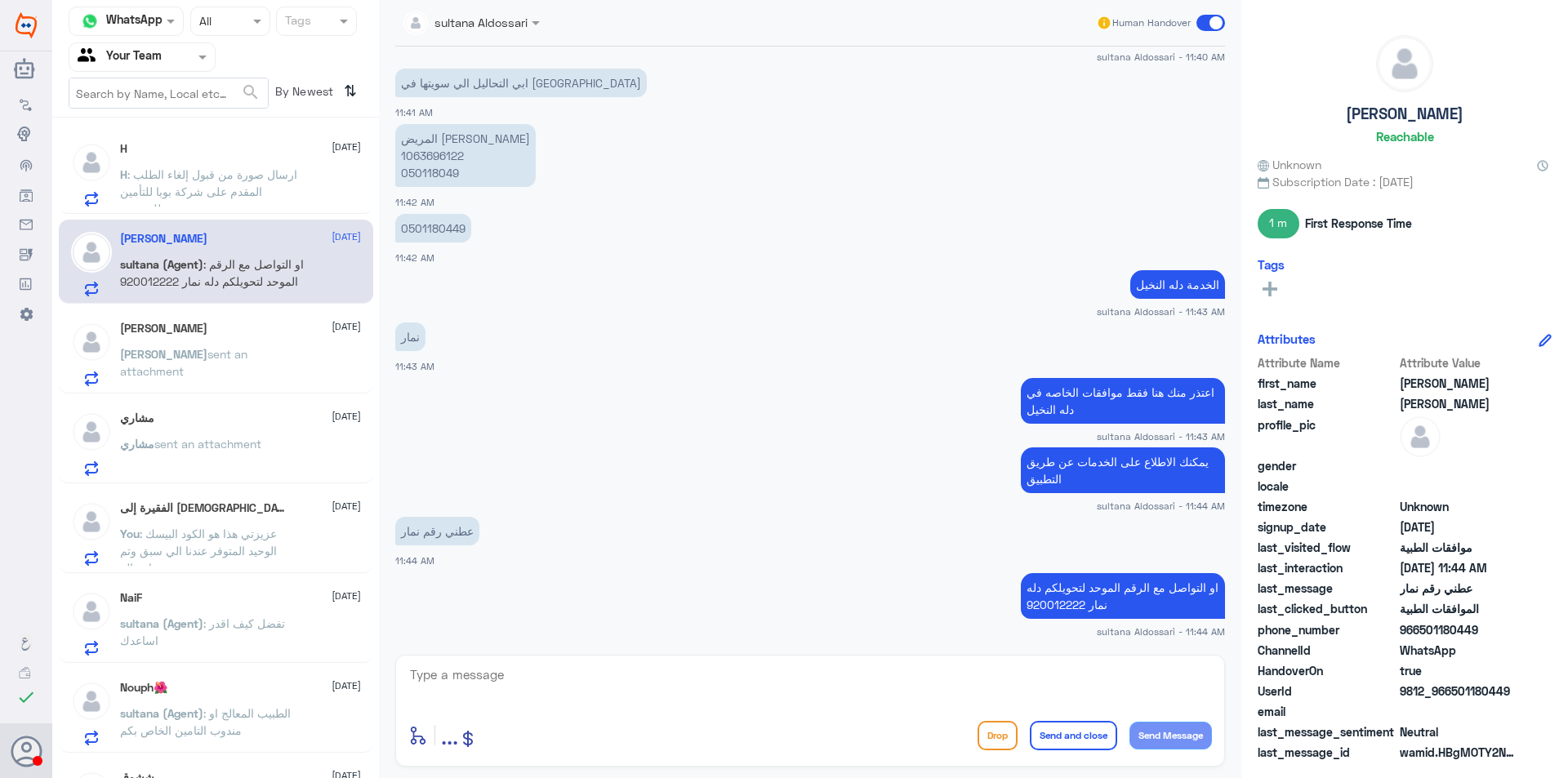
click at [232, 182] on p "H : ارسال صورة من قبول إلغاء الطلب المقدم على شركة بوبا للتأمين للضرورة" at bounding box center [211, 186] width 183 height 41
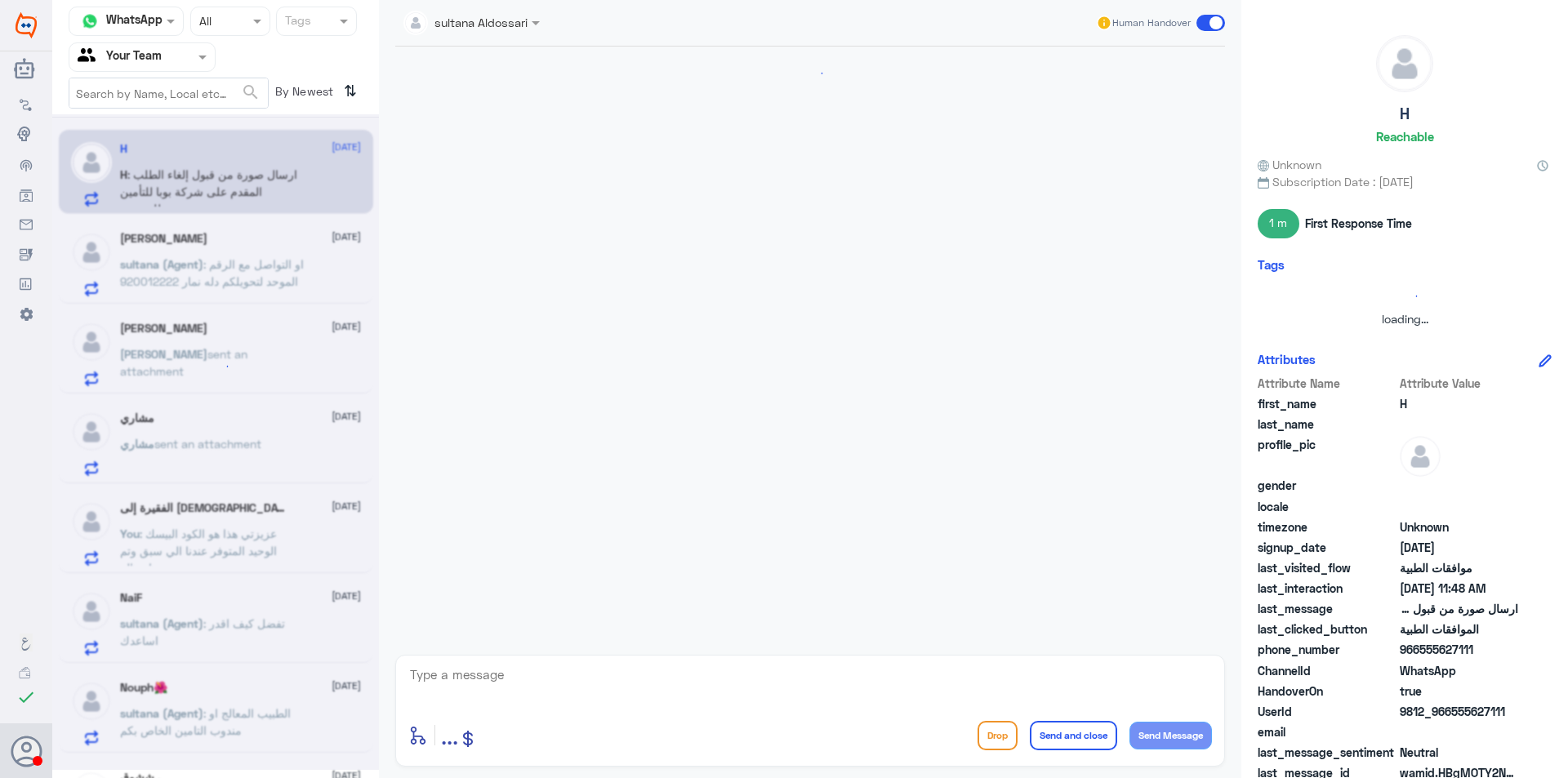
scroll to position [1785, 0]
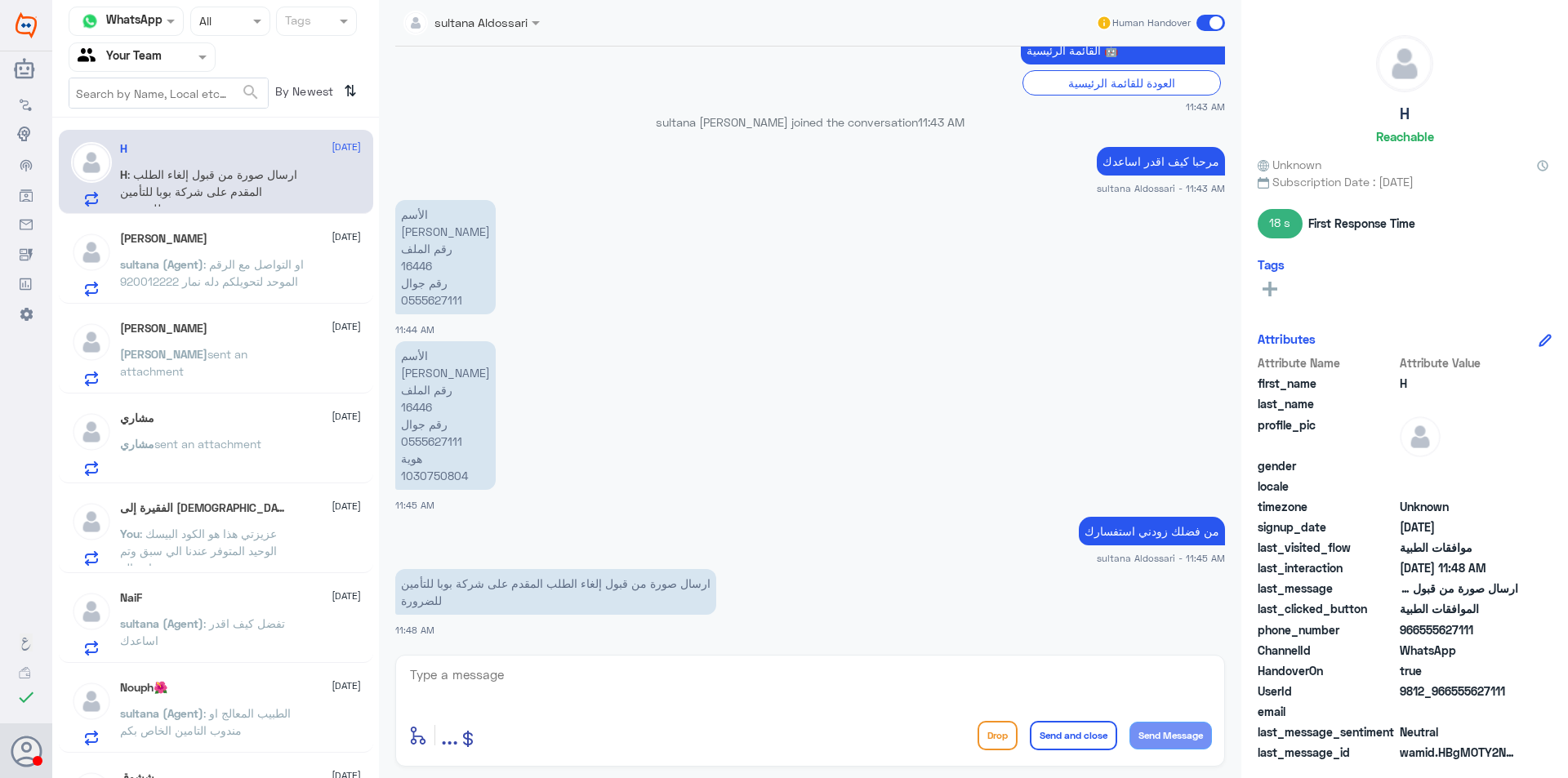
click at [675, 699] on textarea at bounding box center [810, 684] width 804 height 40
type textarea "عزيزتي لايمكن إرفاق اي مرفقات حالياً بإمكانك التأكد من تطبيق بوبا وتطبيق دله ست…"
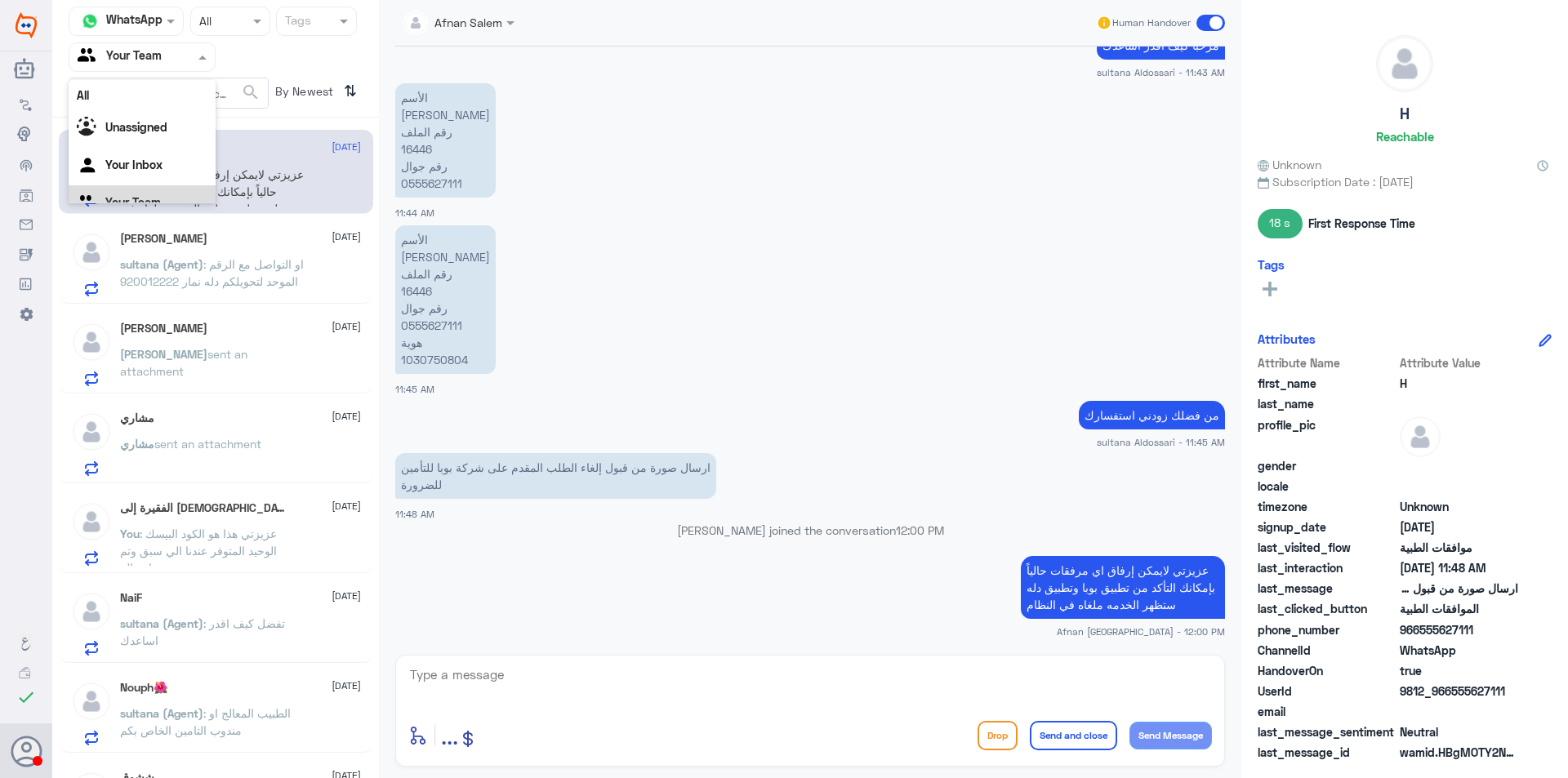
click at [167, 51] on input "text" at bounding box center [123, 56] width 90 height 19
click at [168, 132] on div "Your Inbox" at bounding box center [142, 146] width 147 height 37
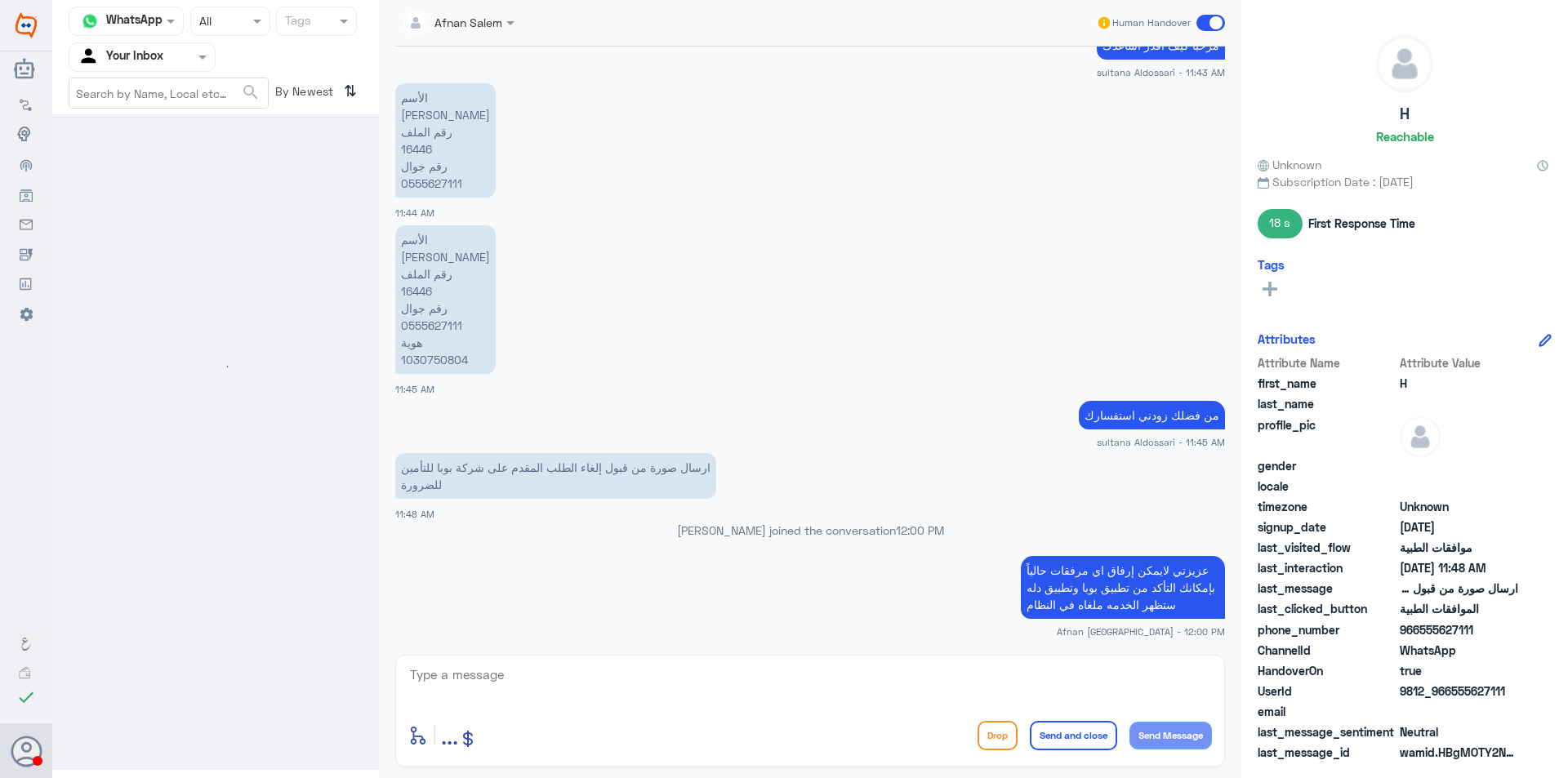
scroll to position [0, 0]
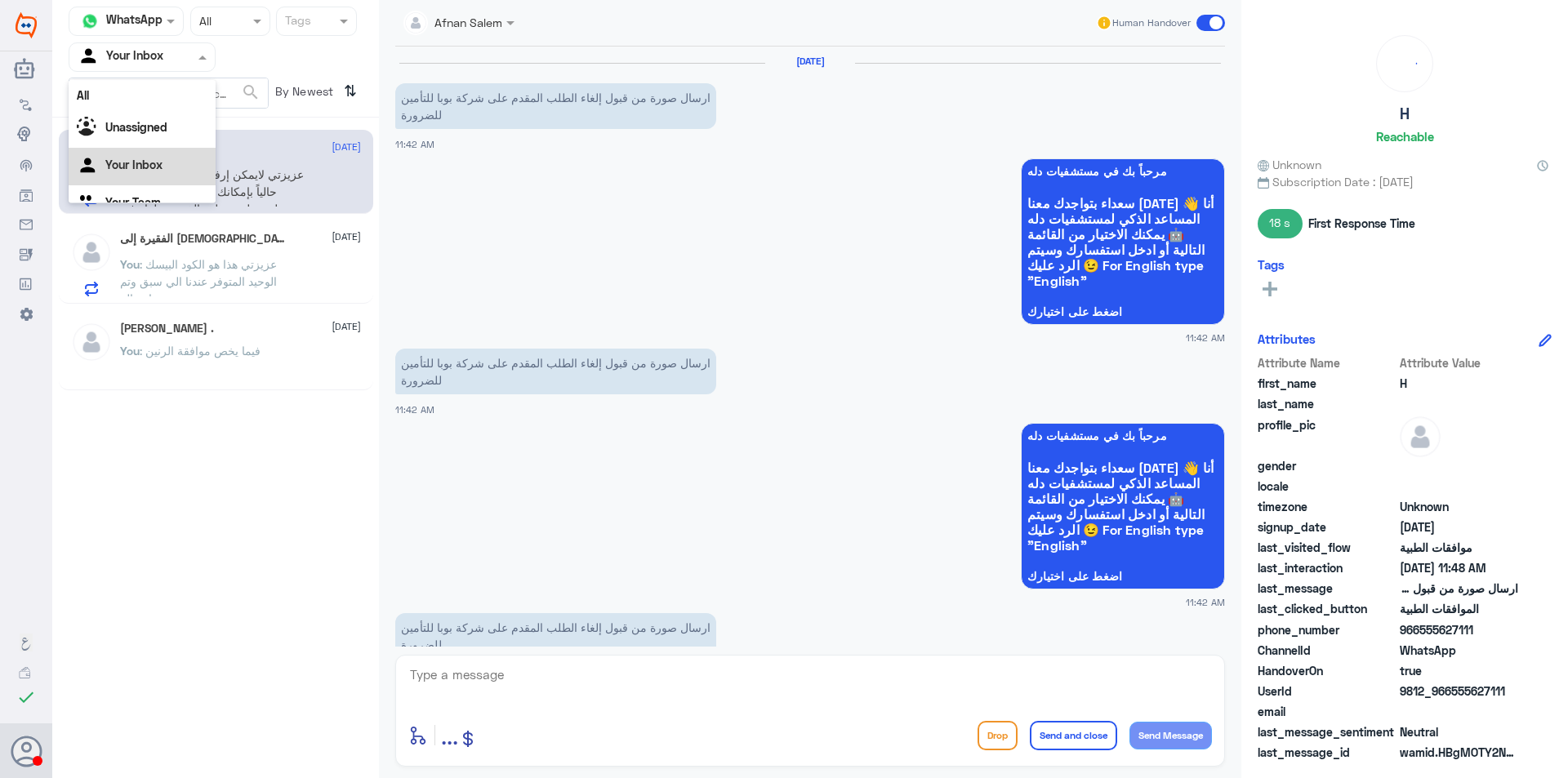
click at [148, 50] on input "text" at bounding box center [123, 56] width 90 height 19
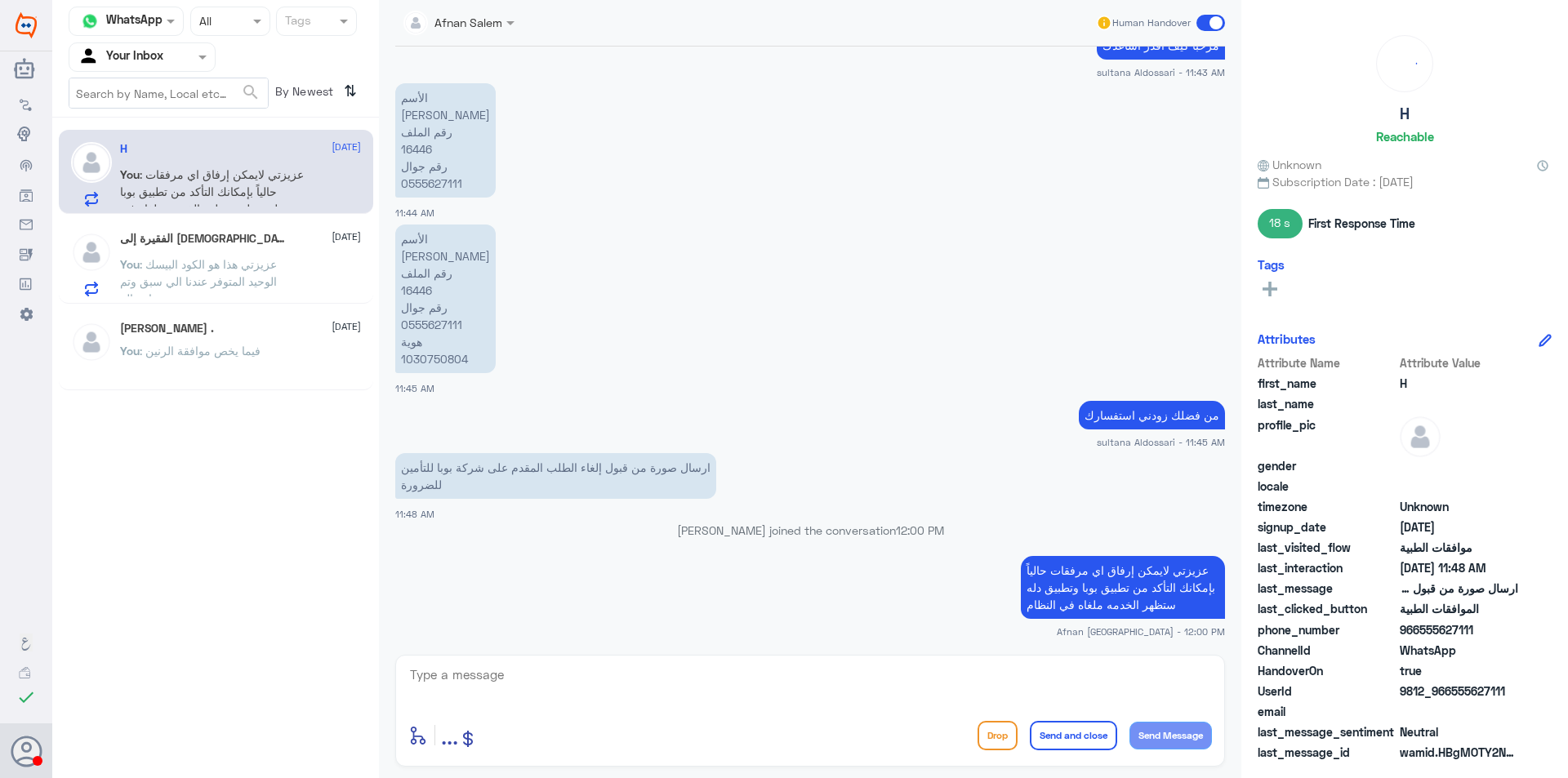
click at [241, 243] on div "الفقيرة إلى [DEMOGRAPHIC_DATA] [DATE]" at bounding box center [240, 238] width 241 height 14
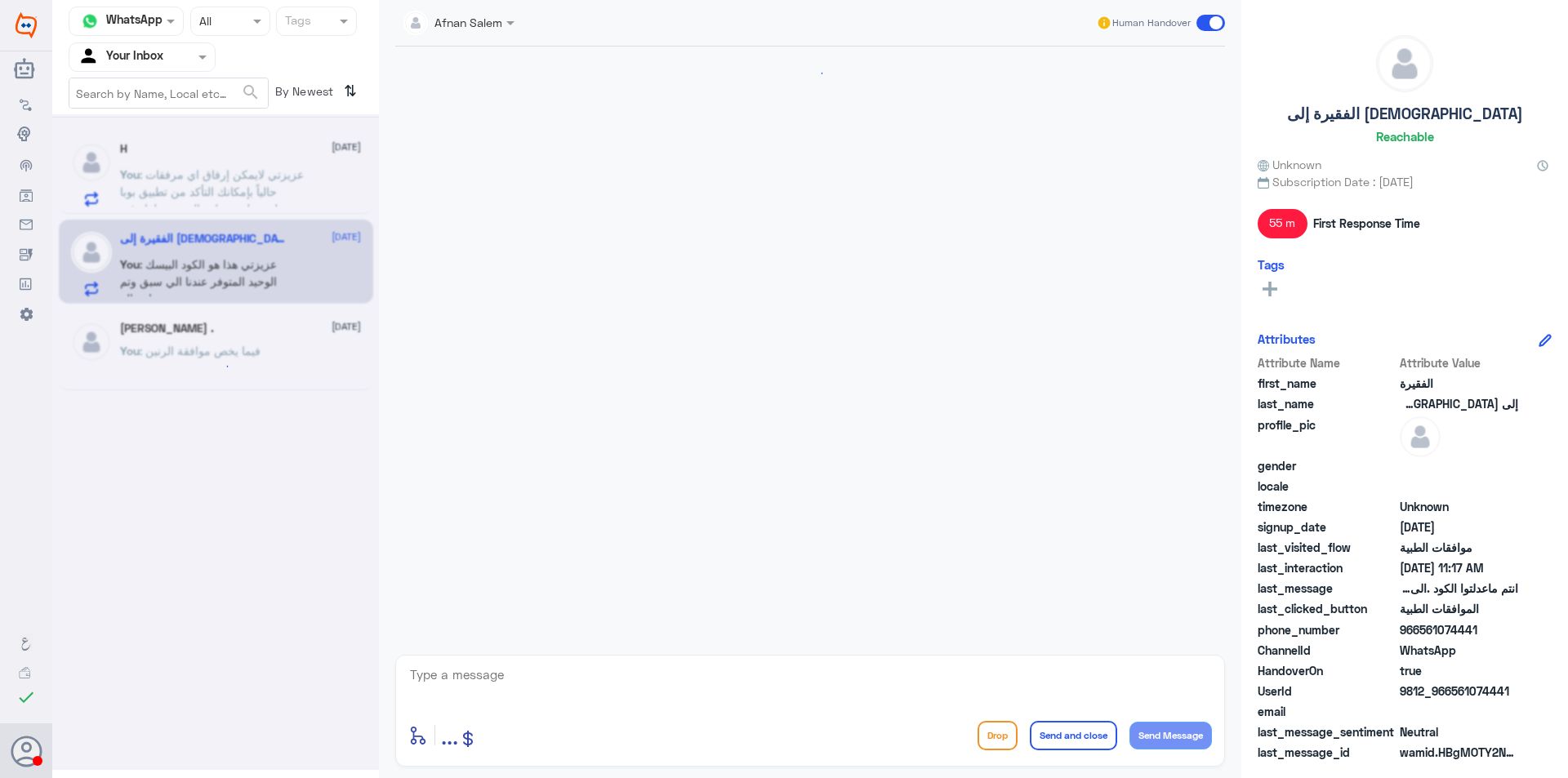
scroll to position [1006, 0]
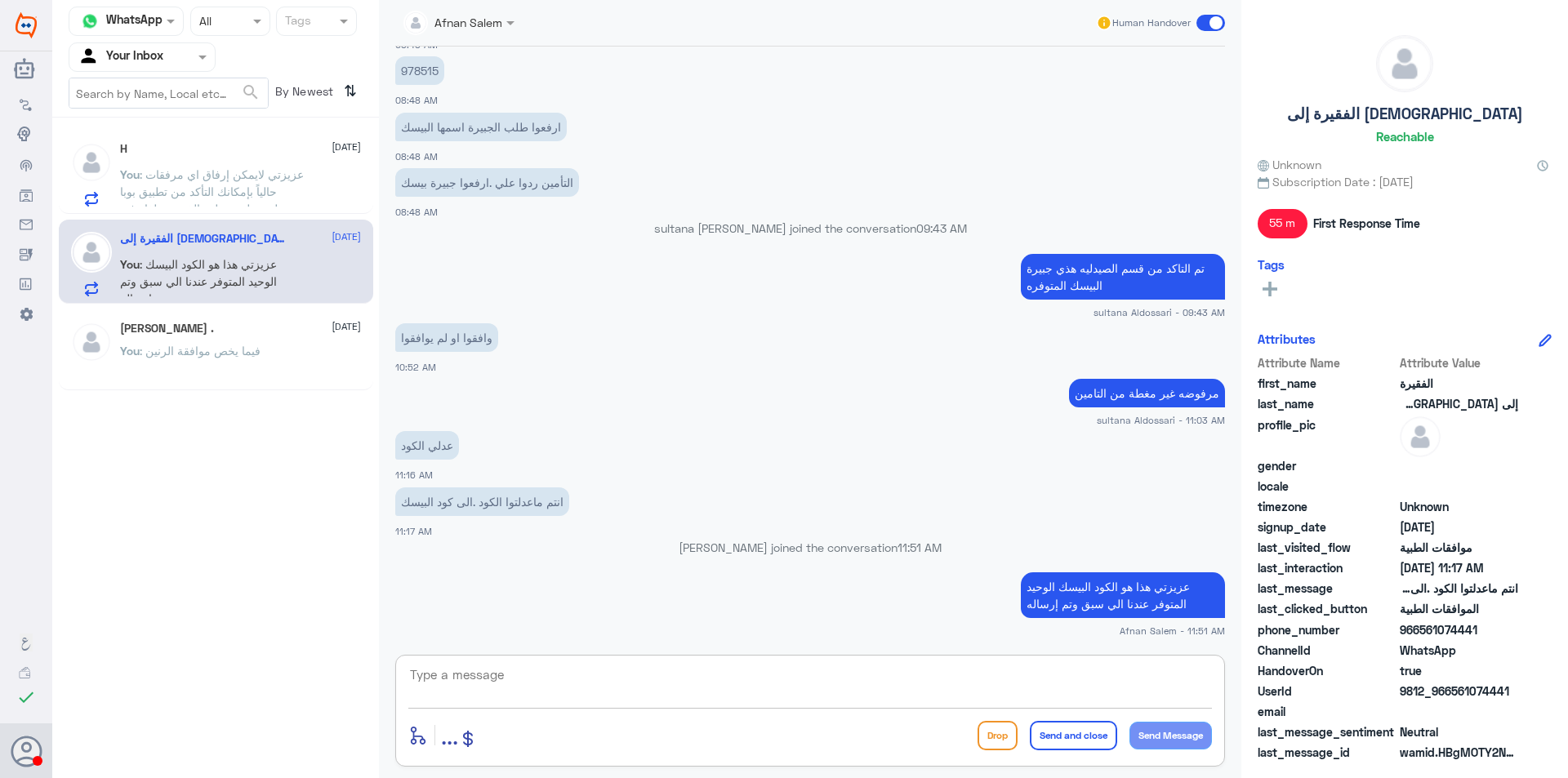
click at [638, 671] on textarea at bounding box center [810, 684] width 804 height 40
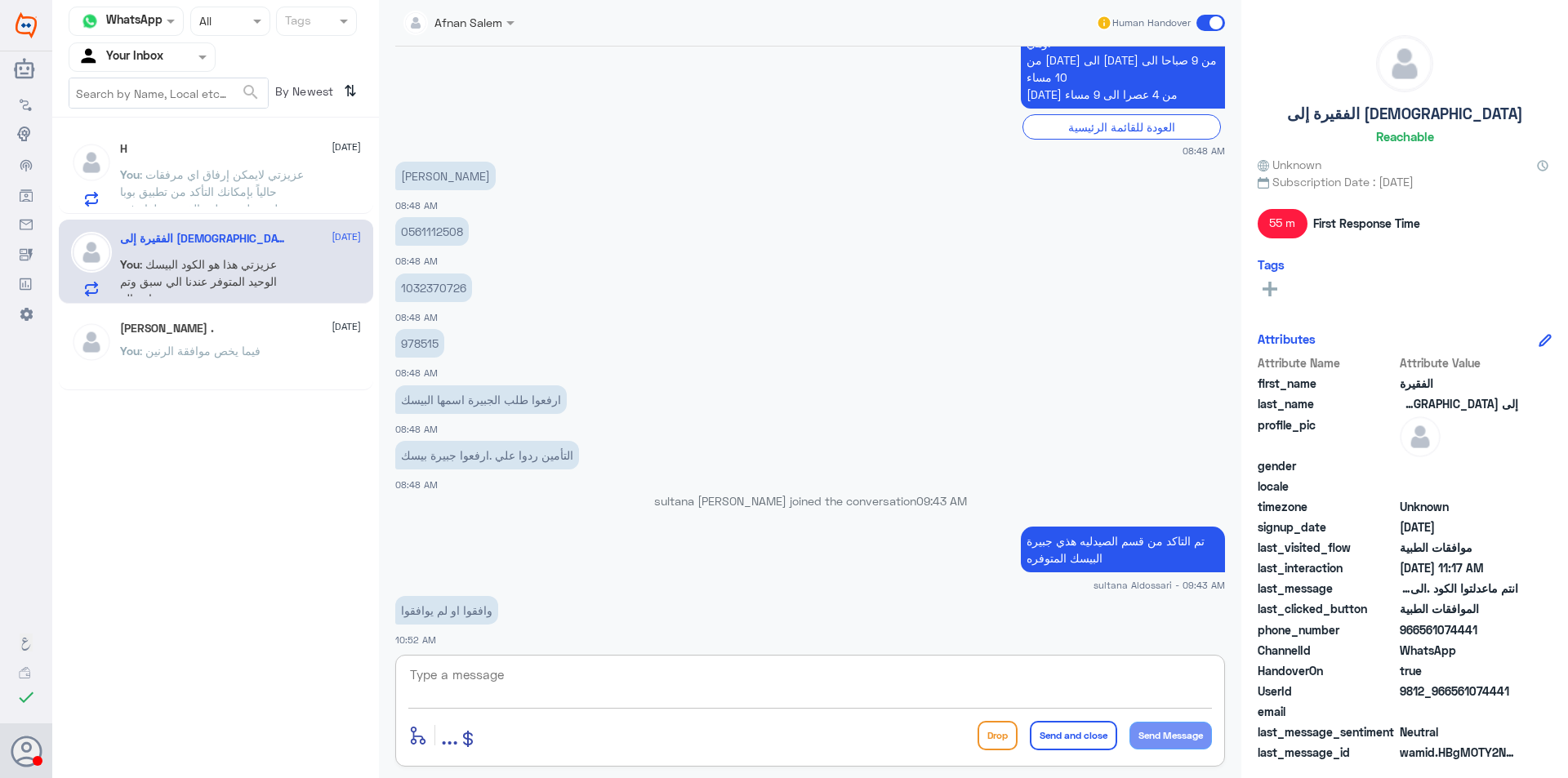
scroll to position [596, 0]
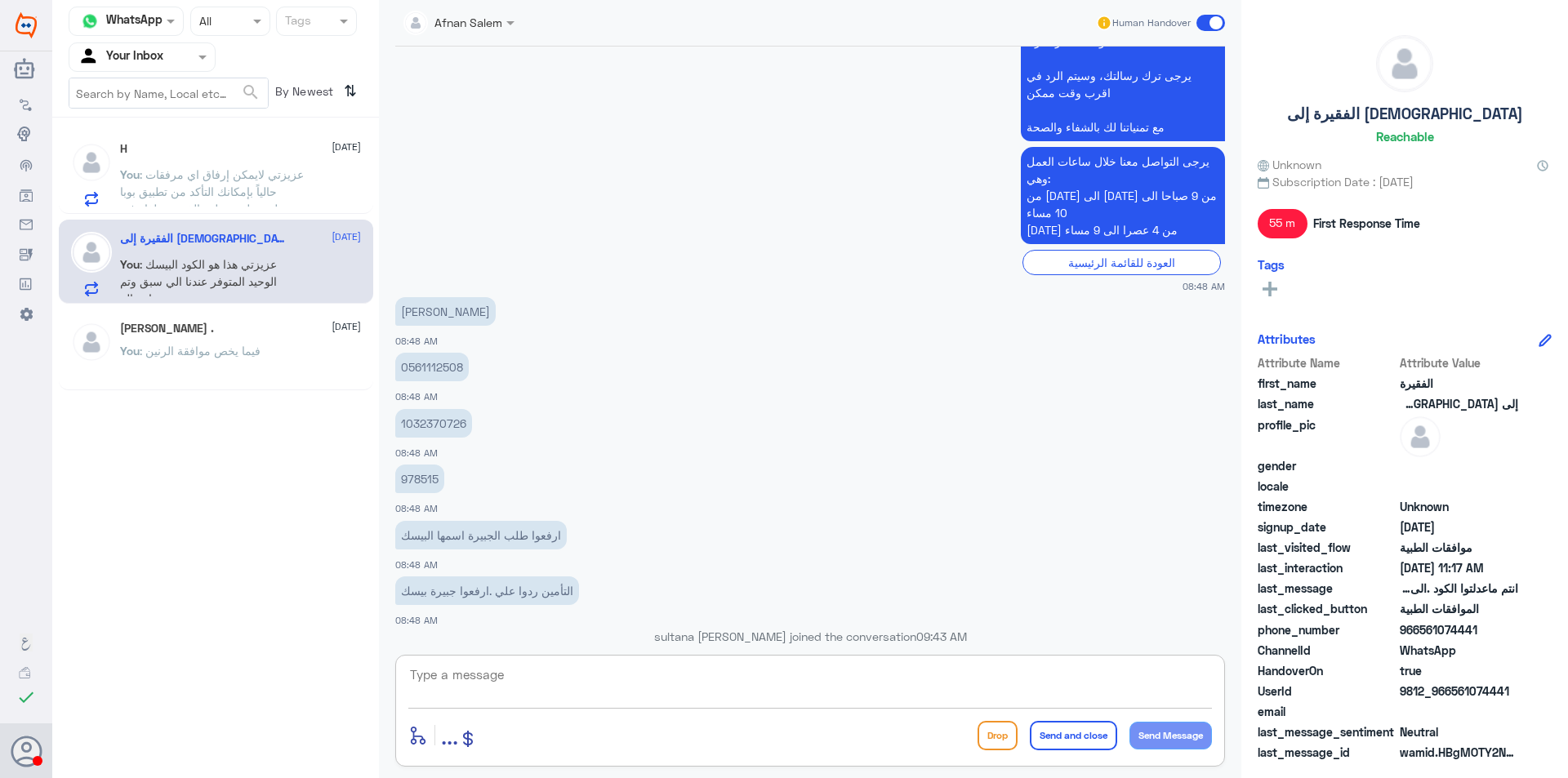
click at [413, 489] on p "978515" at bounding box center [420, 479] width 49 height 28
copy p "978515"
click at [275, 196] on div "H : تمام" at bounding box center [240, 187] width 241 height 36
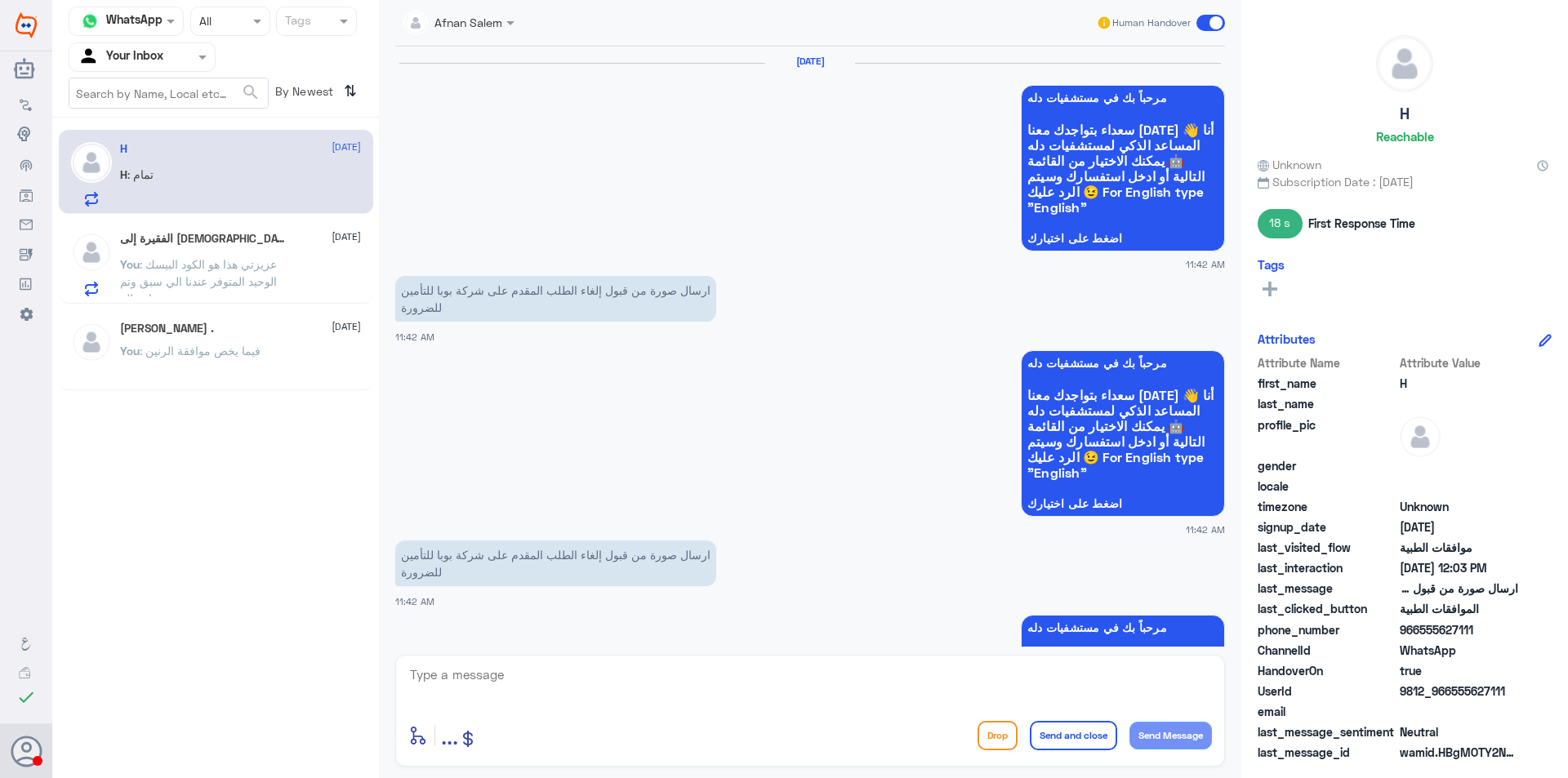
scroll to position [1619, 0]
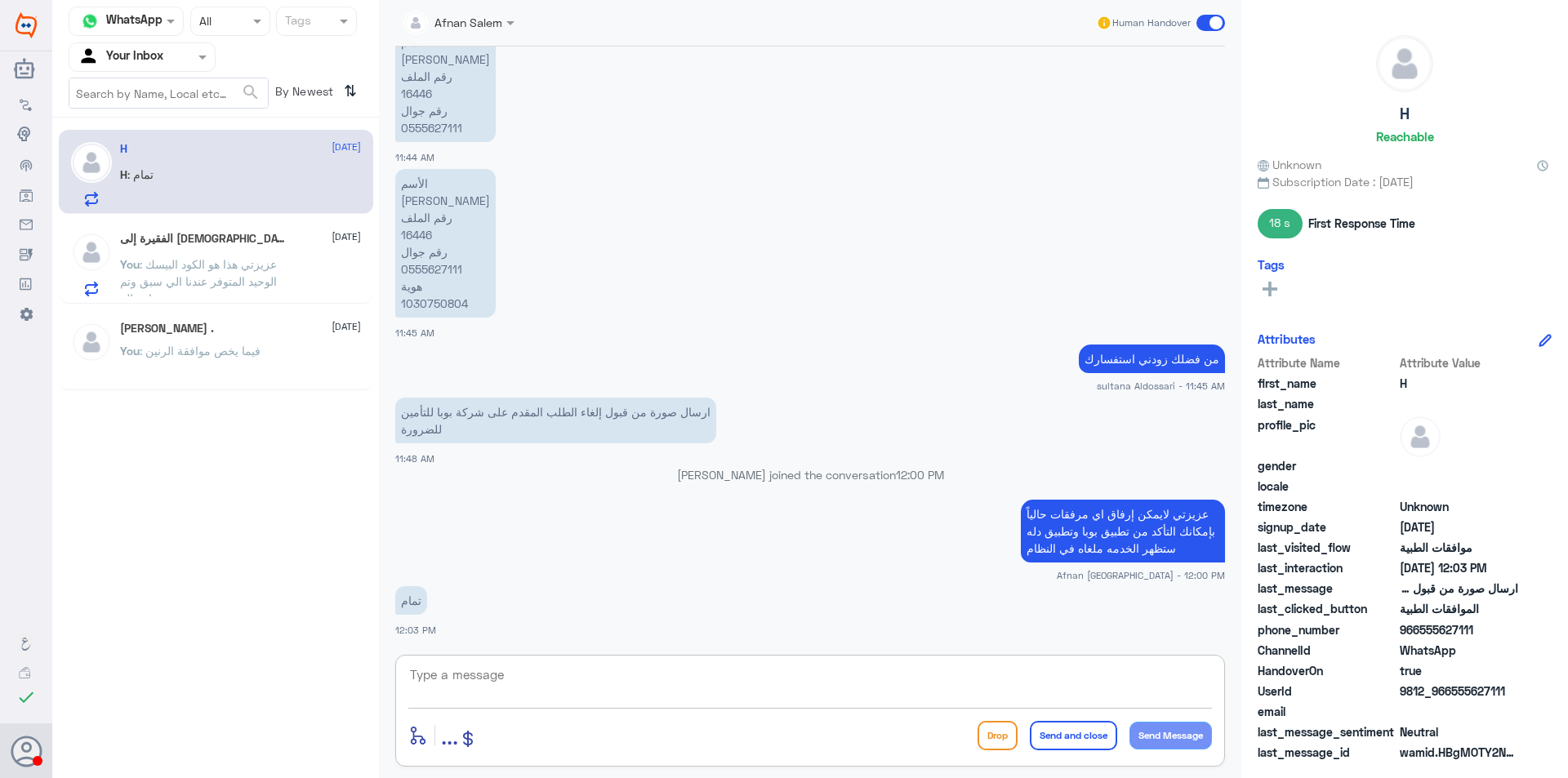
click at [544, 677] on textarea at bounding box center [810, 684] width 804 height 40
type textarea "u"
type textarea "ف"
type textarea "عادةً يتم تحويل الخدمه الى صيدليه غير دله بما انه الوصفه معك مختومه ـ اذا حابه …"
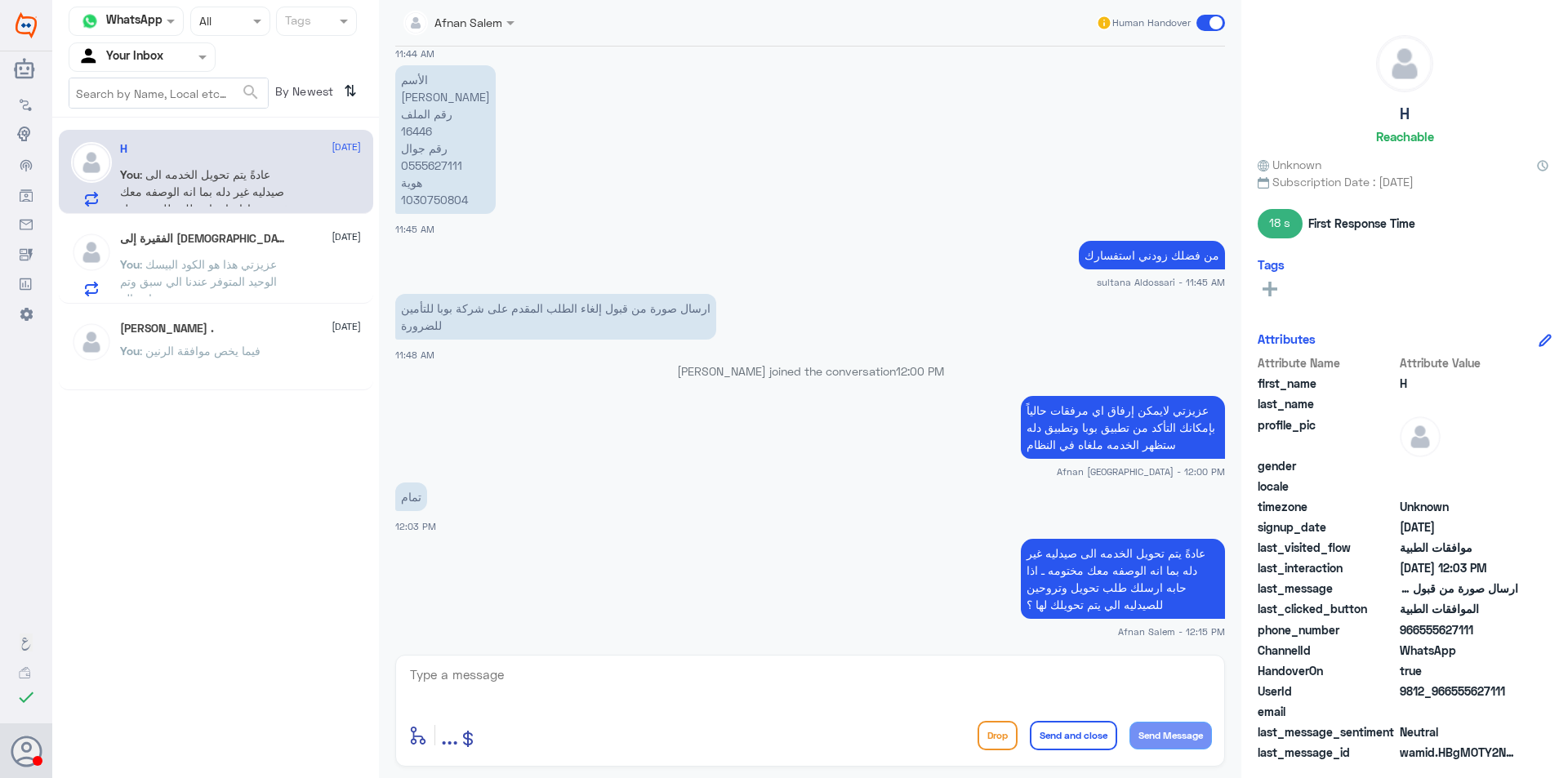
click at [209, 262] on span ": عزيزتي هذا هو الكود البيسك الوحيد المتوفر عندنا الي سبق وتم إرساله" at bounding box center [198, 281] width 157 height 48
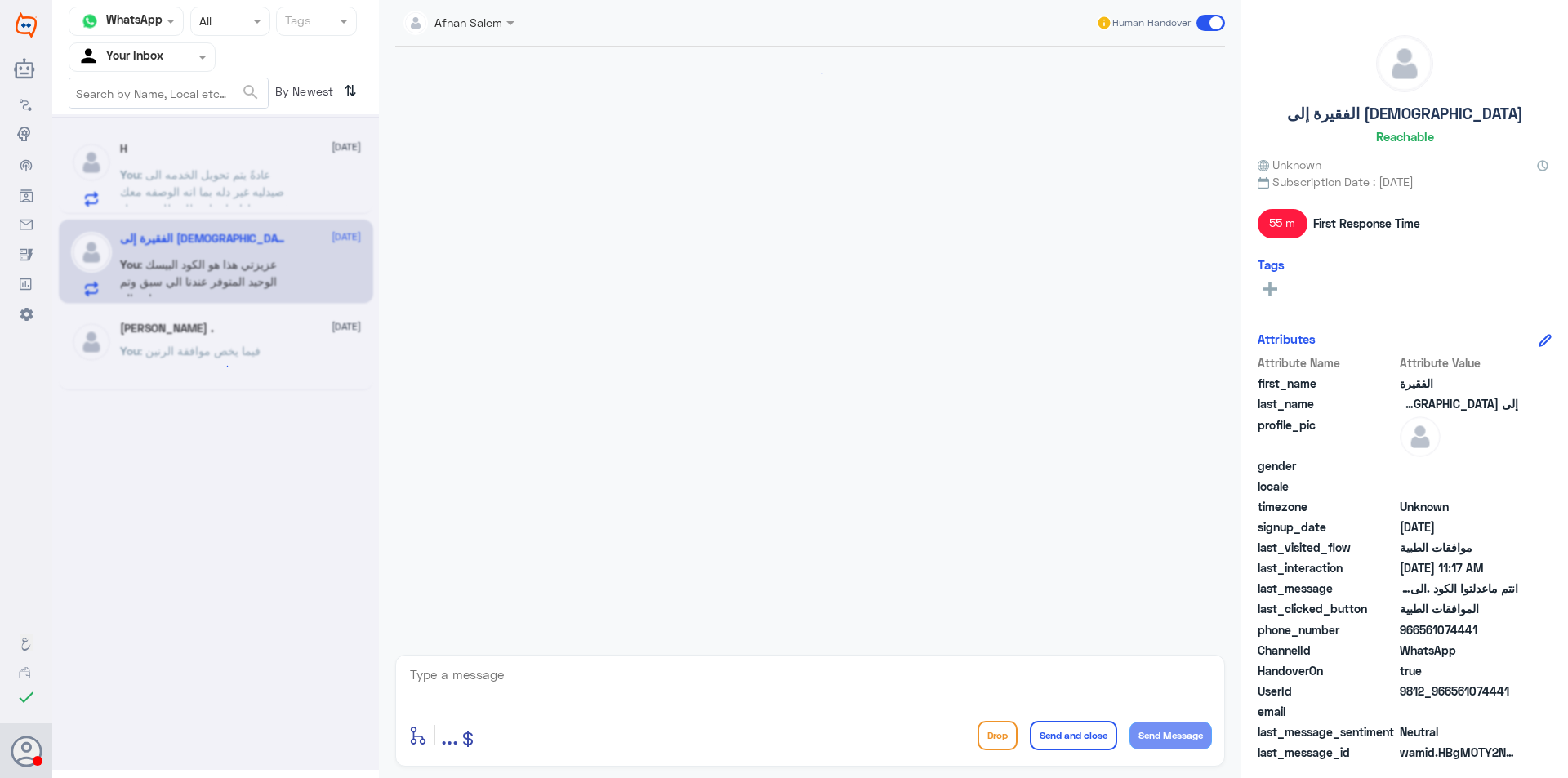
scroll to position [1006, 0]
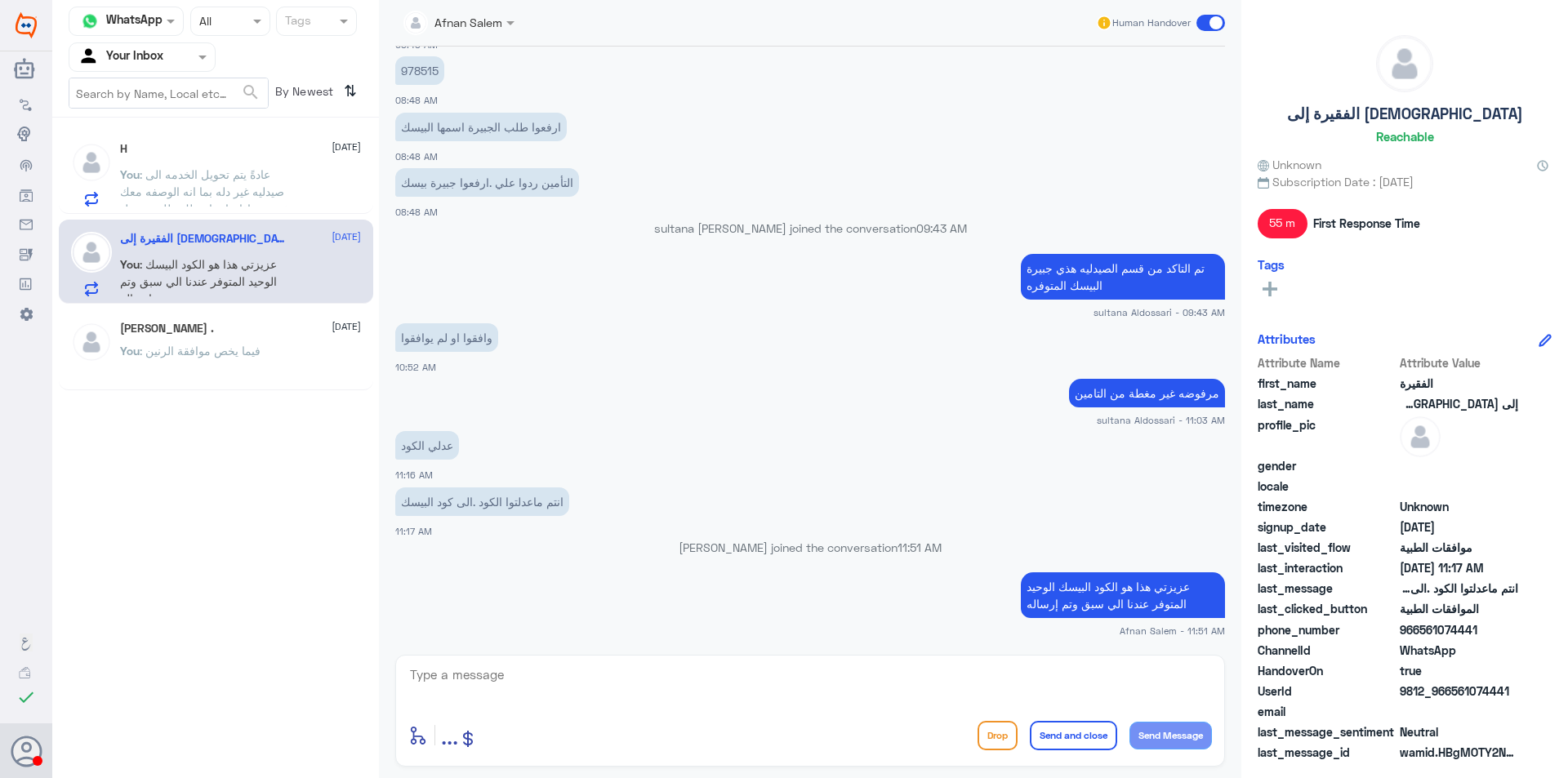
click at [226, 186] on span ": عادةً يتم تحويل الخدمه الى صيدليه غير دله بما انه الوصفه معك مختومه ـ اذا حاب…" at bounding box center [210, 200] width 181 height 66
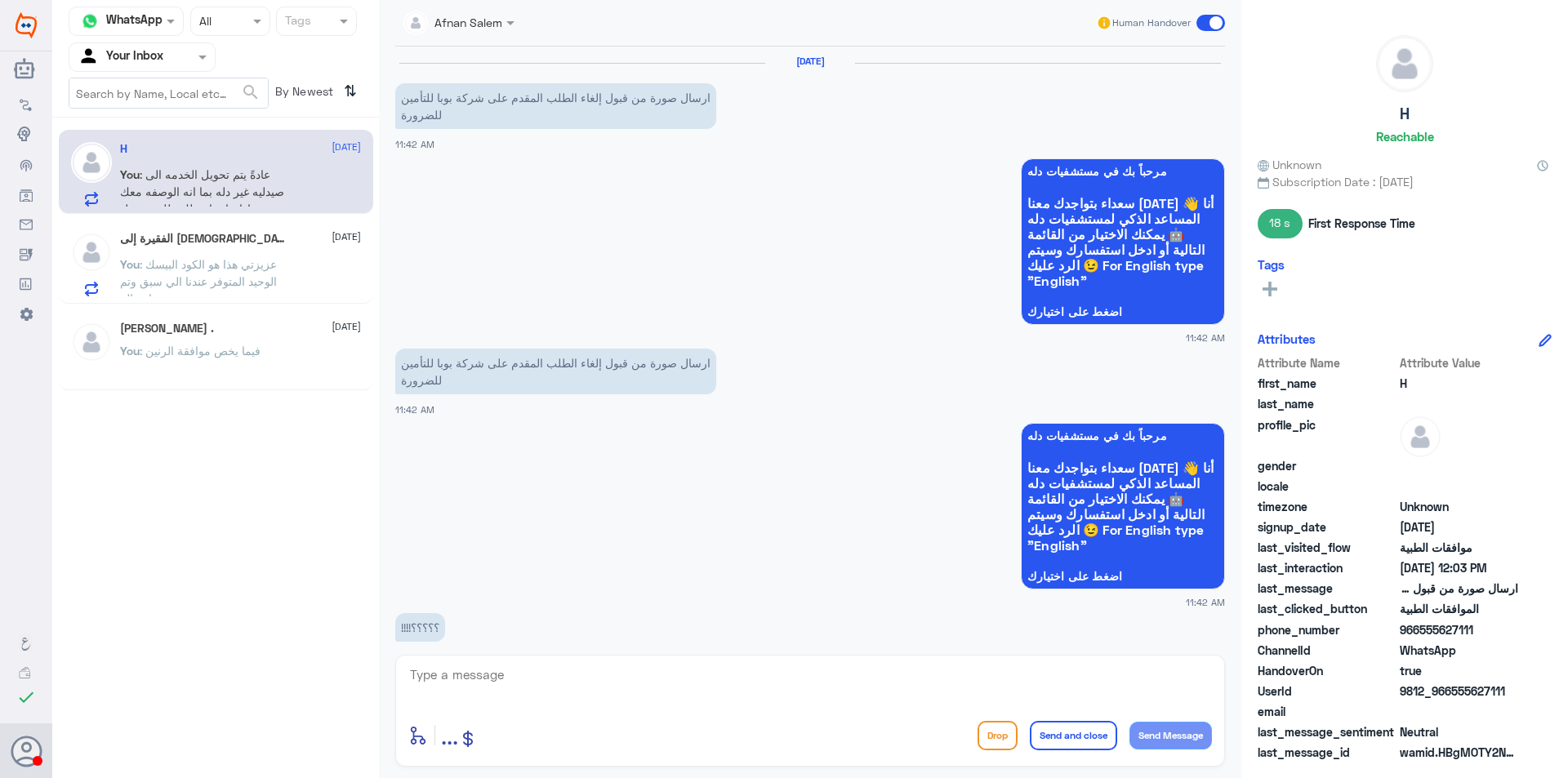
scroll to position [1531, 0]
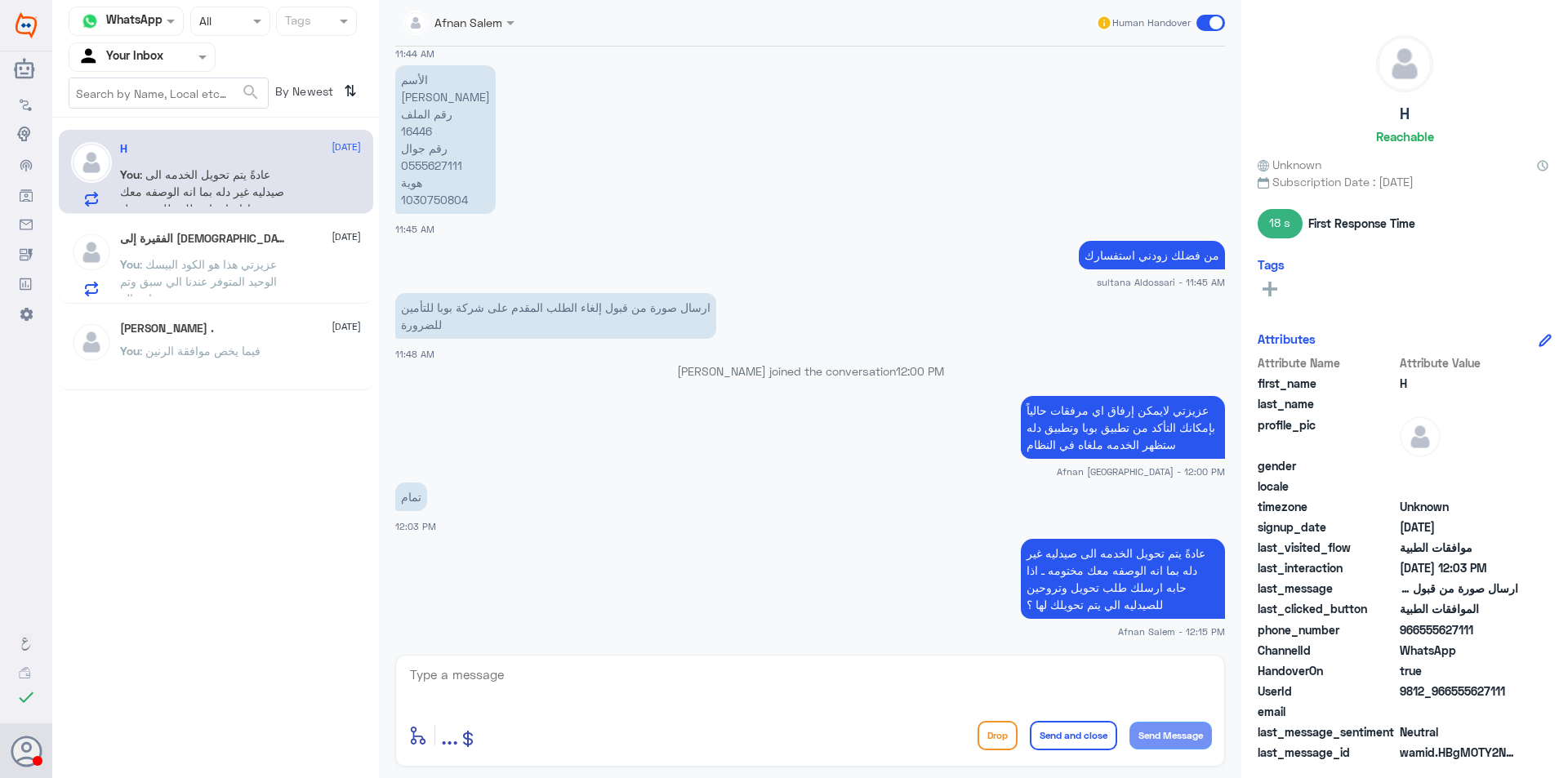
click at [308, 239] on div "الفقيرة إلى [DEMOGRAPHIC_DATA] [DATE]" at bounding box center [240, 238] width 241 height 14
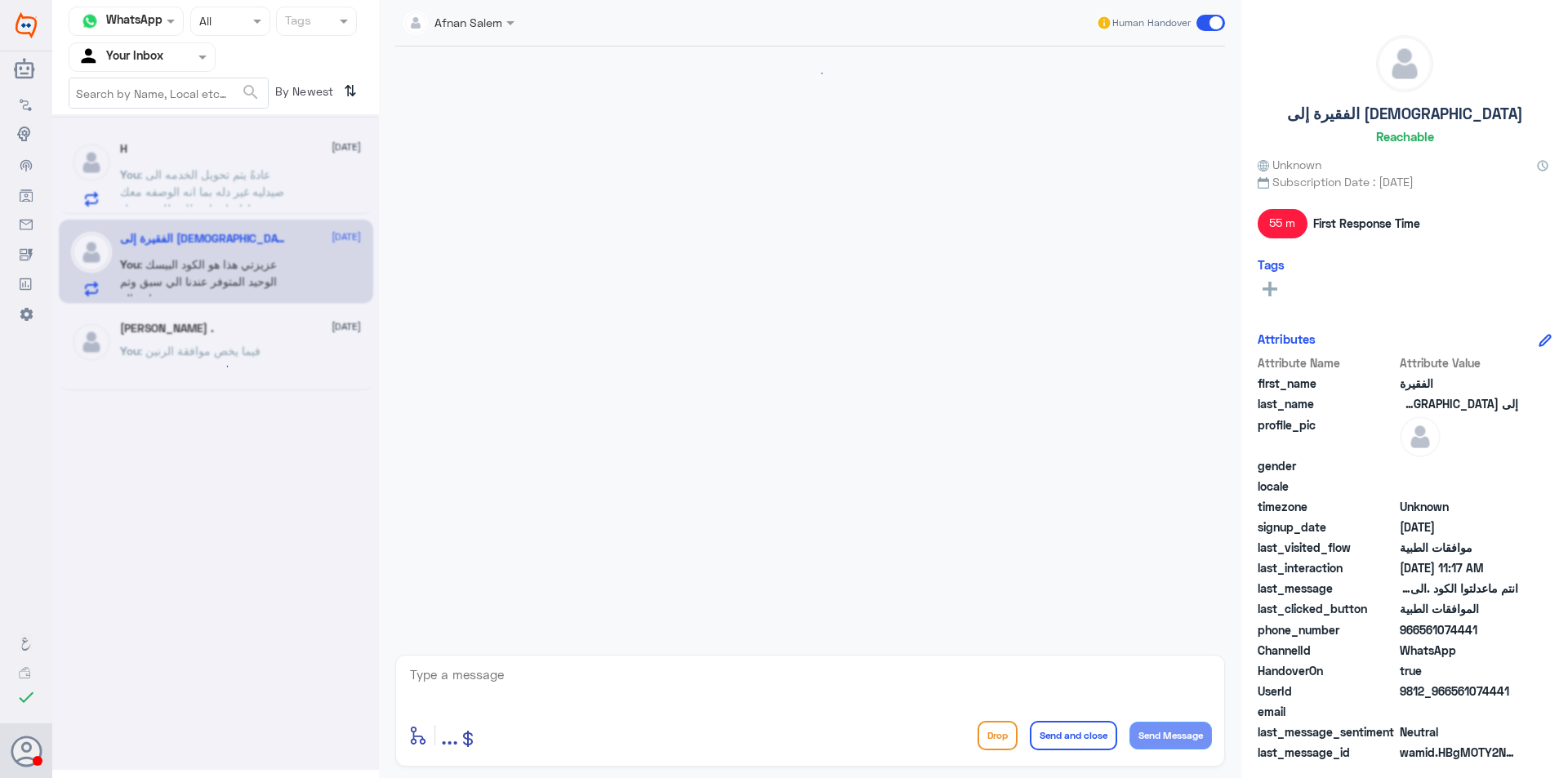
scroll to position [1006, 0]
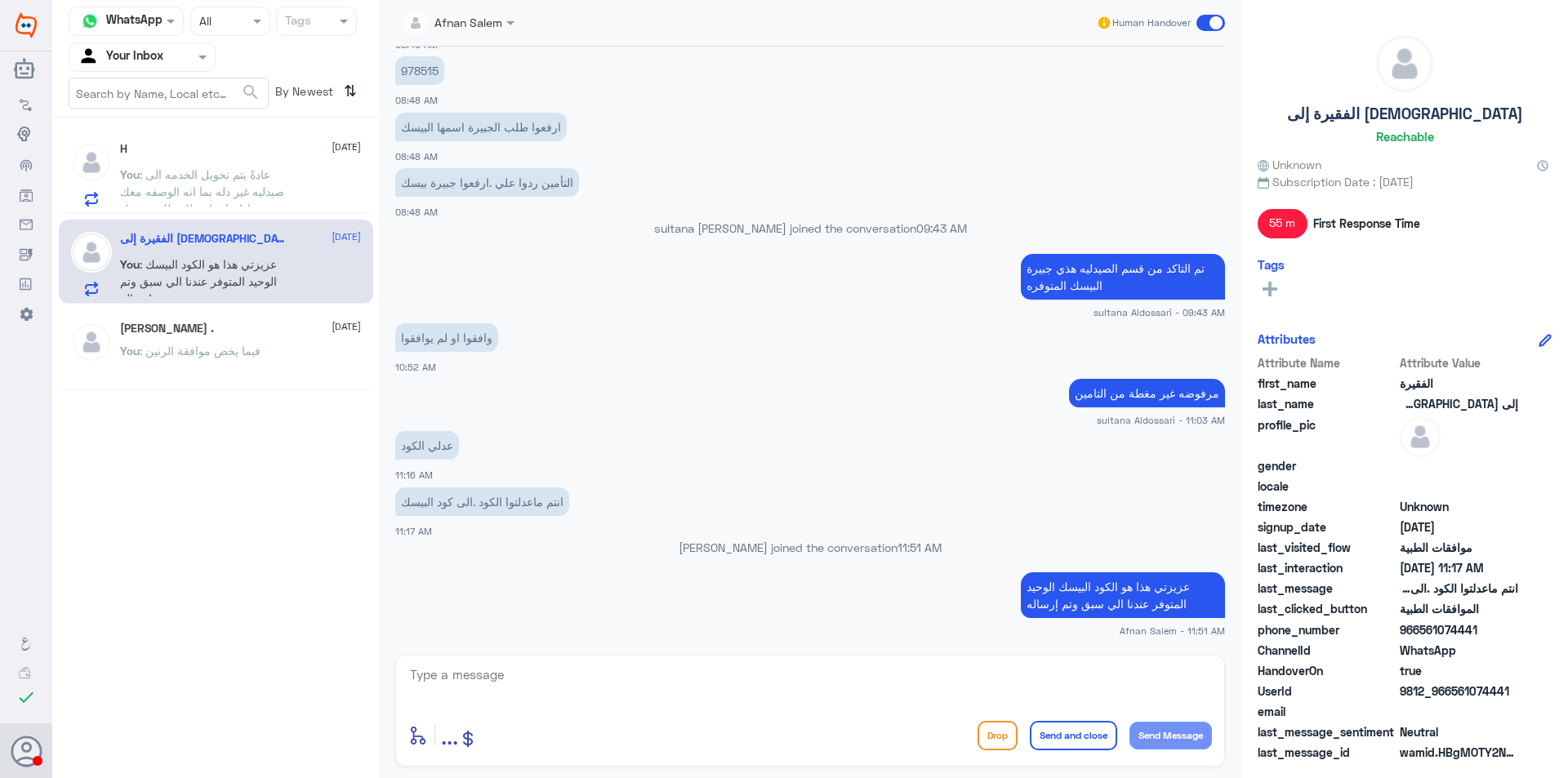
click at [189, 71] on div "Agent Filter Your Inbox" at bounding box center [142, 57] width 147 height 29
click at [168, 175] on div "Your Team" at bounding box center [142, 183] width 147 height 37
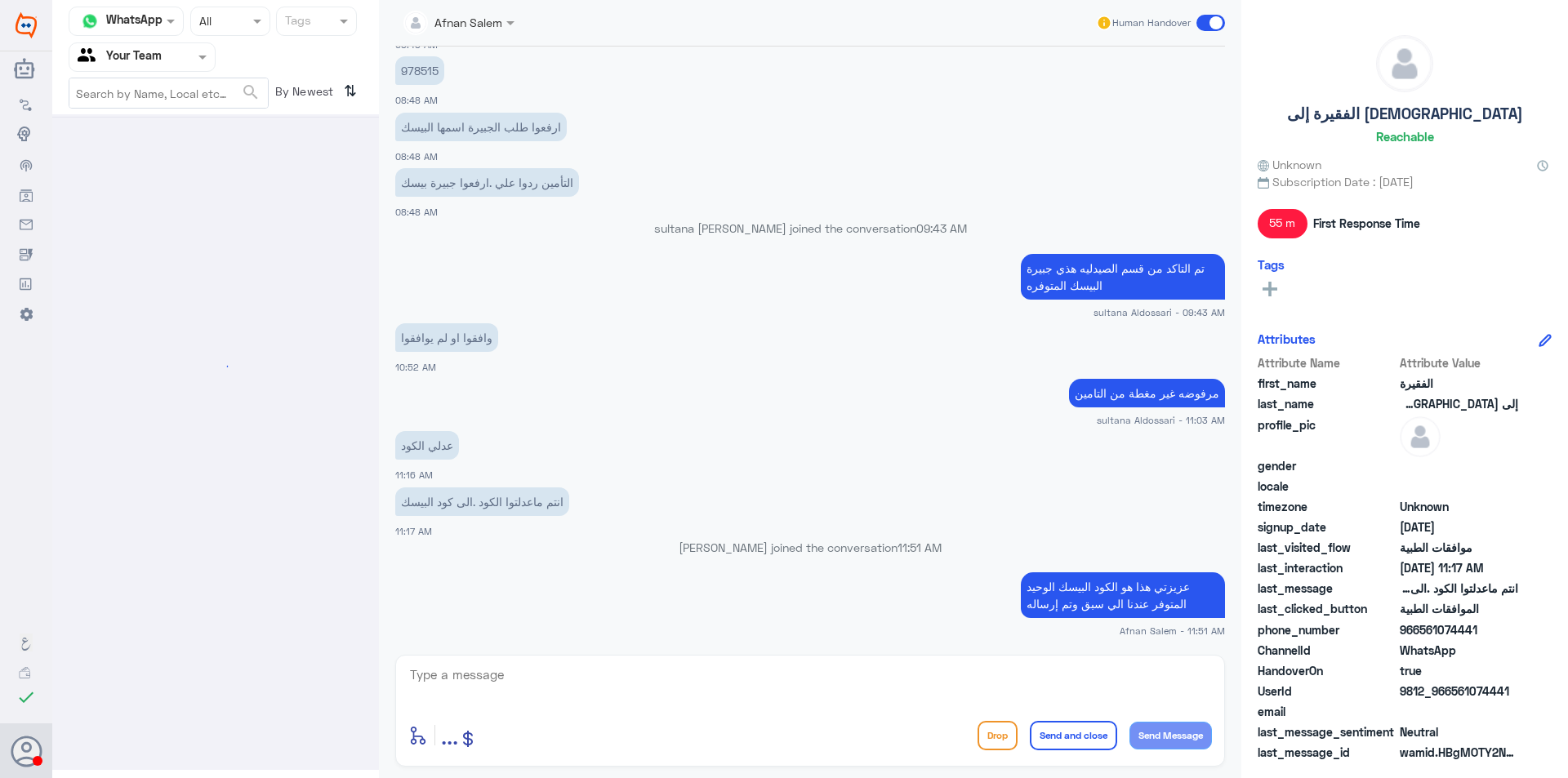
scroll to position [0, 0]
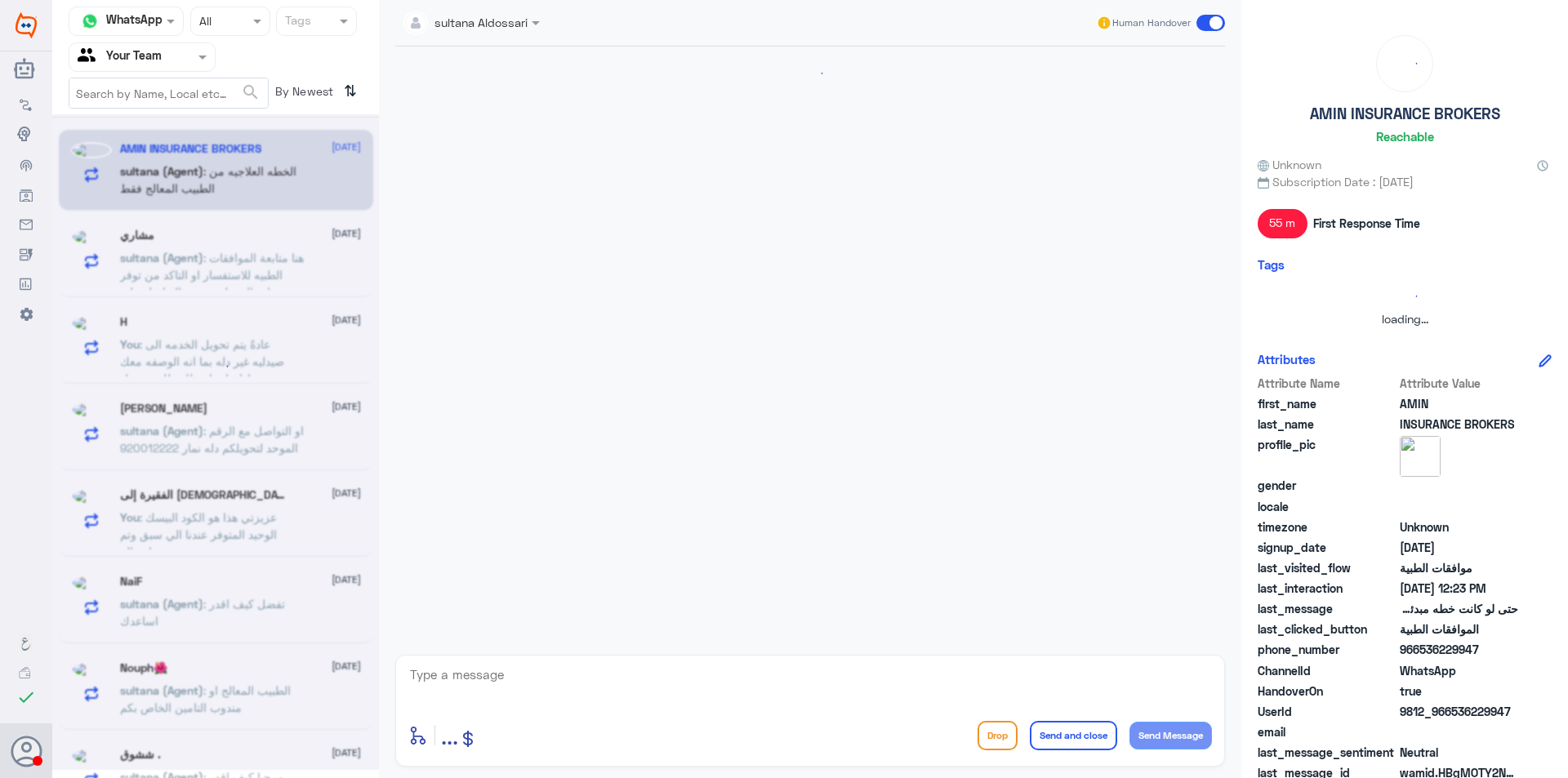
click at [178, 64] on div at bounding box center [142, 56] width 145 height 19
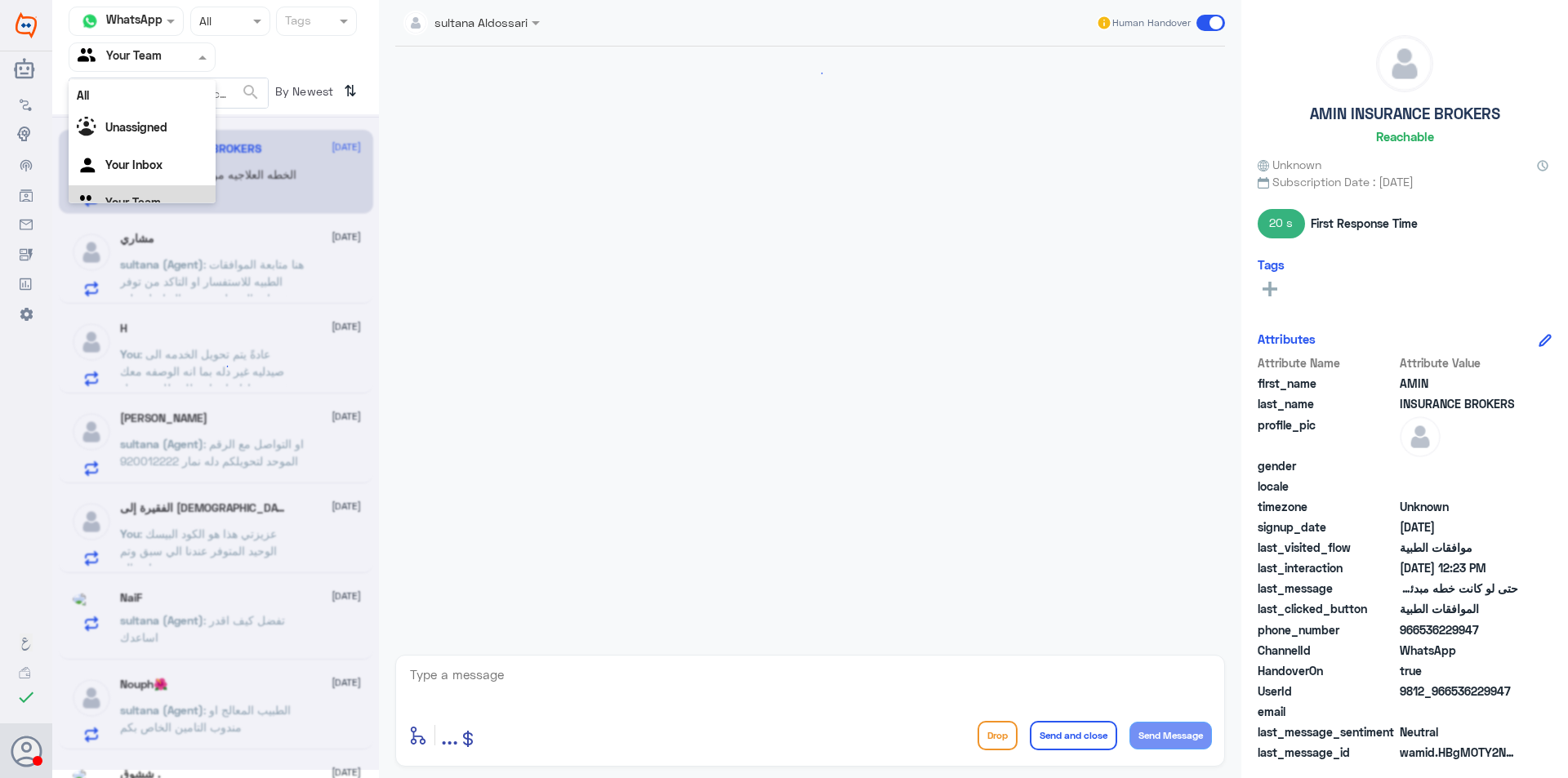
scroll to position [21, 0]
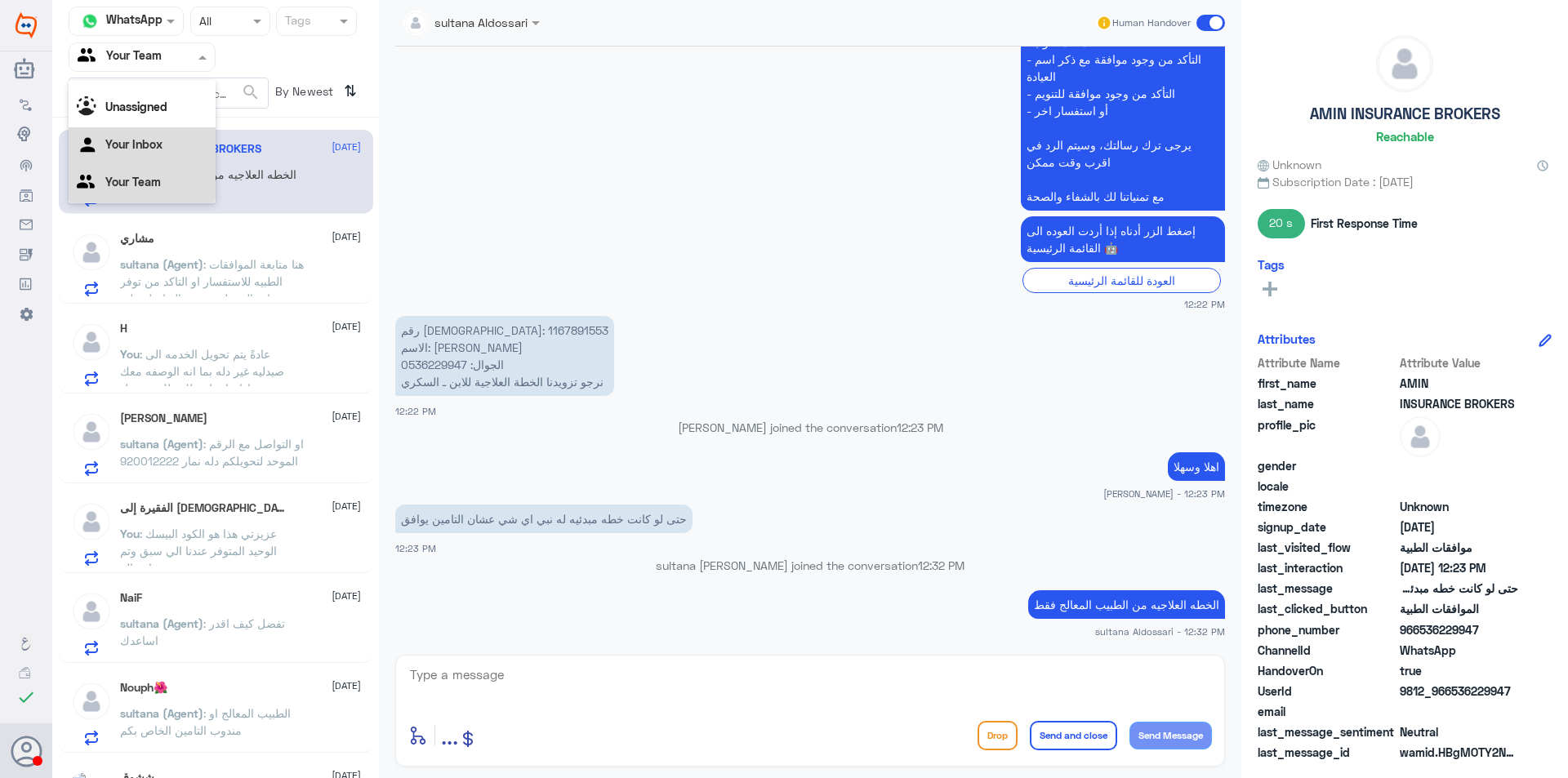
click at [178, 131] on div "Your Inbox" at bounding box center [142, 146] width 147 height 37
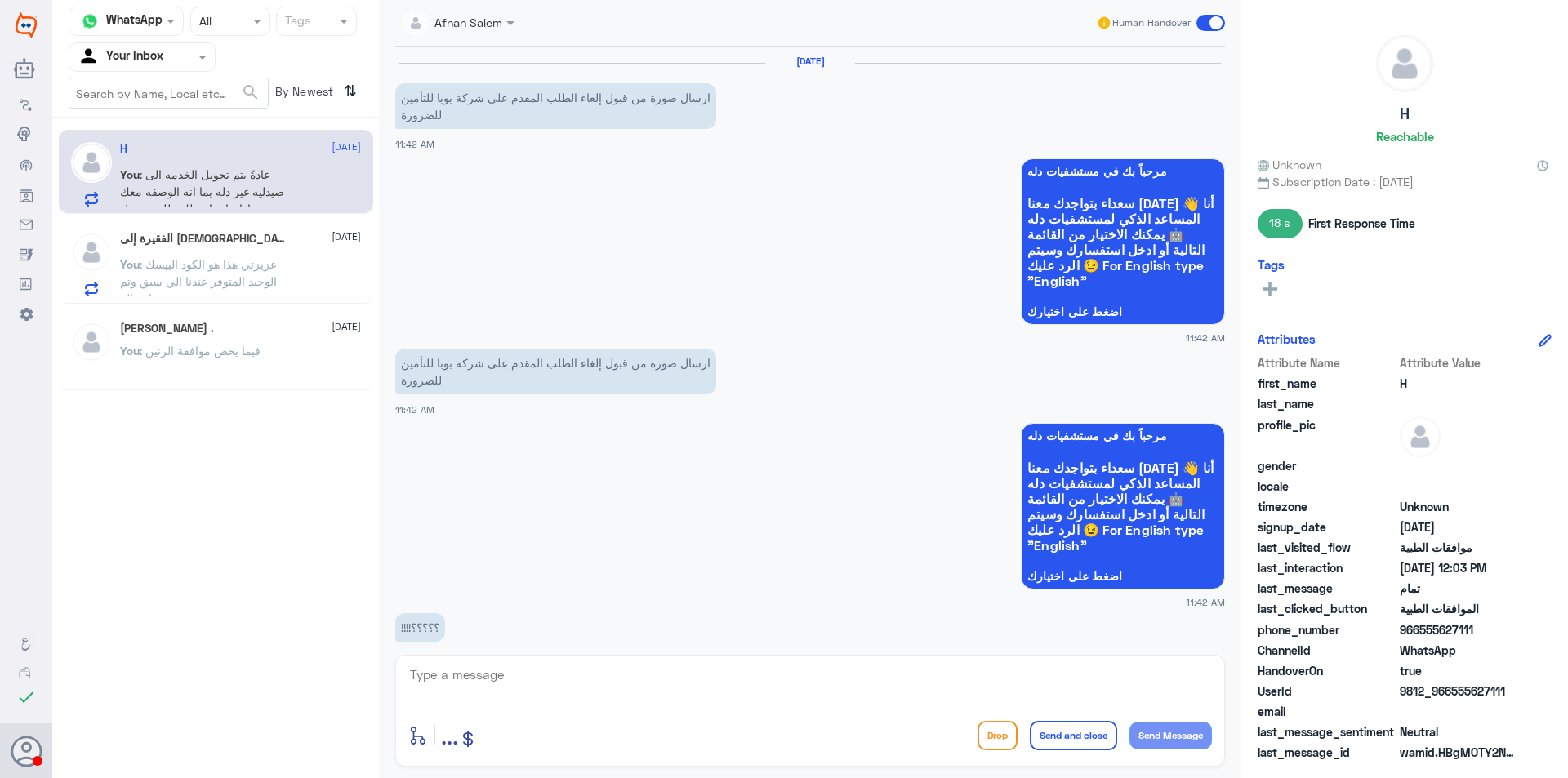
scroll to position [1531, 0]
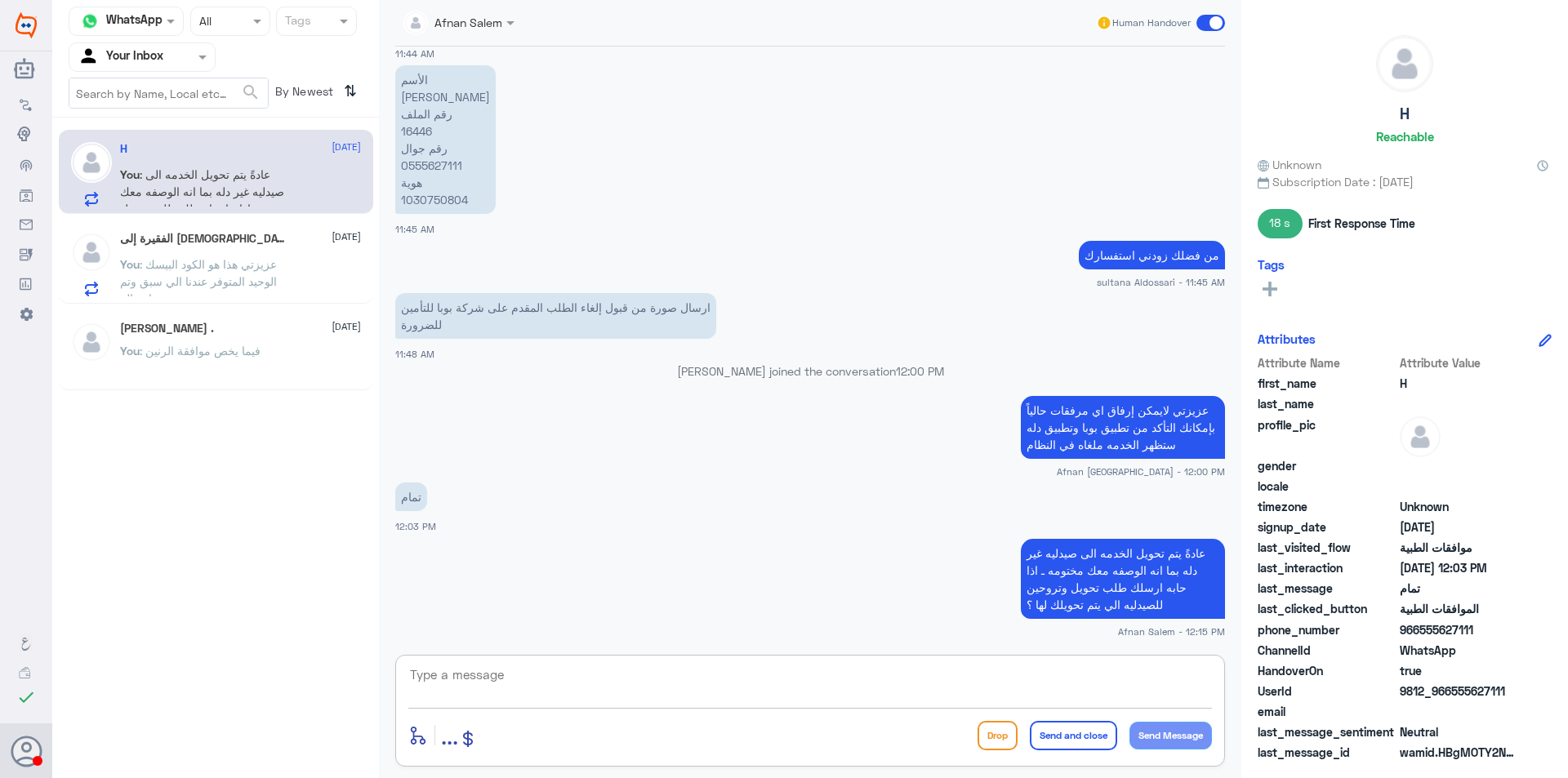
click at [942, 679] on textarea at bounding box center [810, 684] width 804 height 40
type textarea "k"
type textarea "نتمنى لكم دوام الصحه والعافيه"
click at [258, 252] on div "الفقيرة إلى الله 12 August You : عزيزتي هذا هو الكود البيسك الوحيد المتوفر عندن…" at bounding box center [240, 264] width 241 height 65
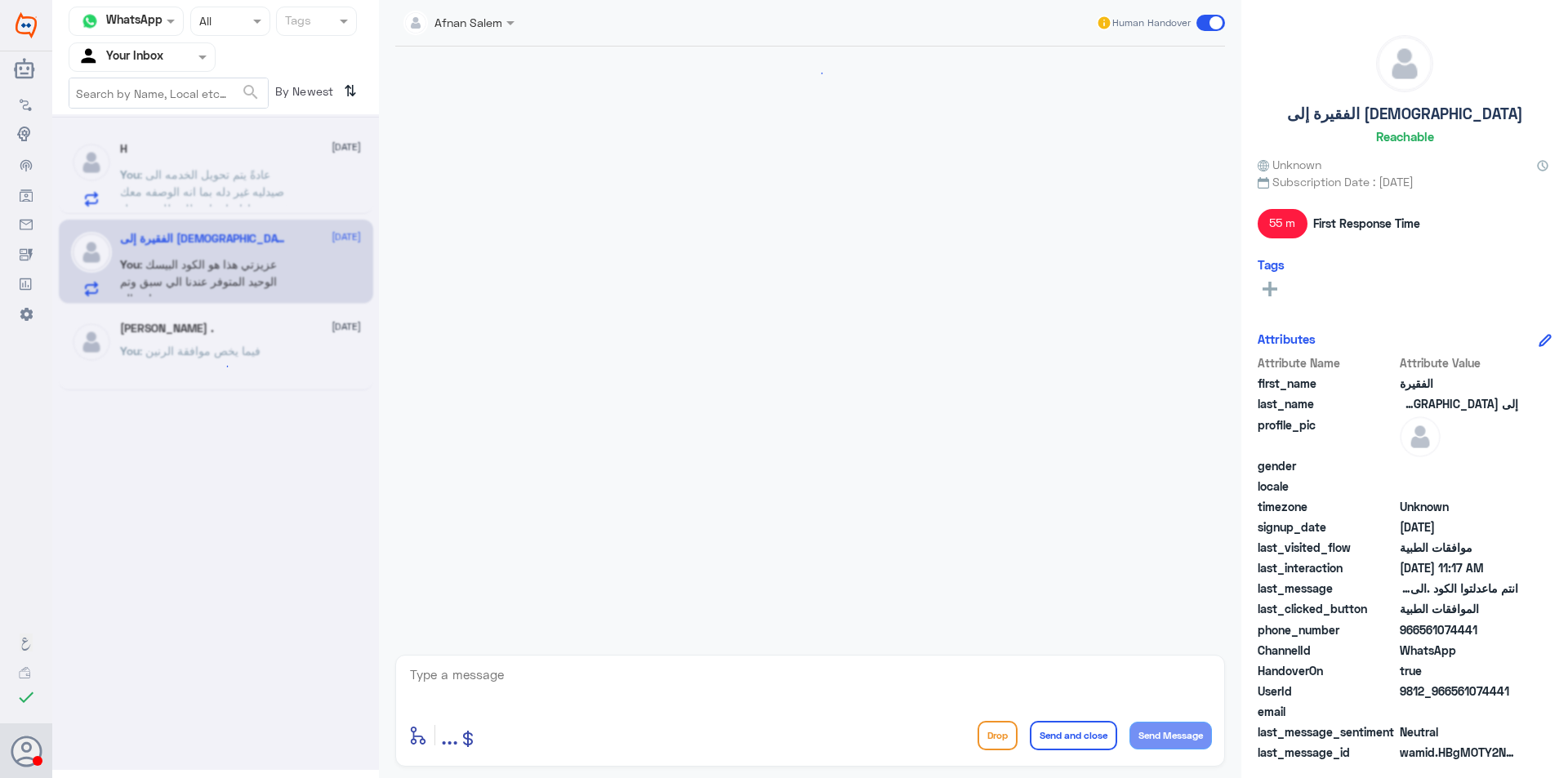
scroll to position [1006, 0]
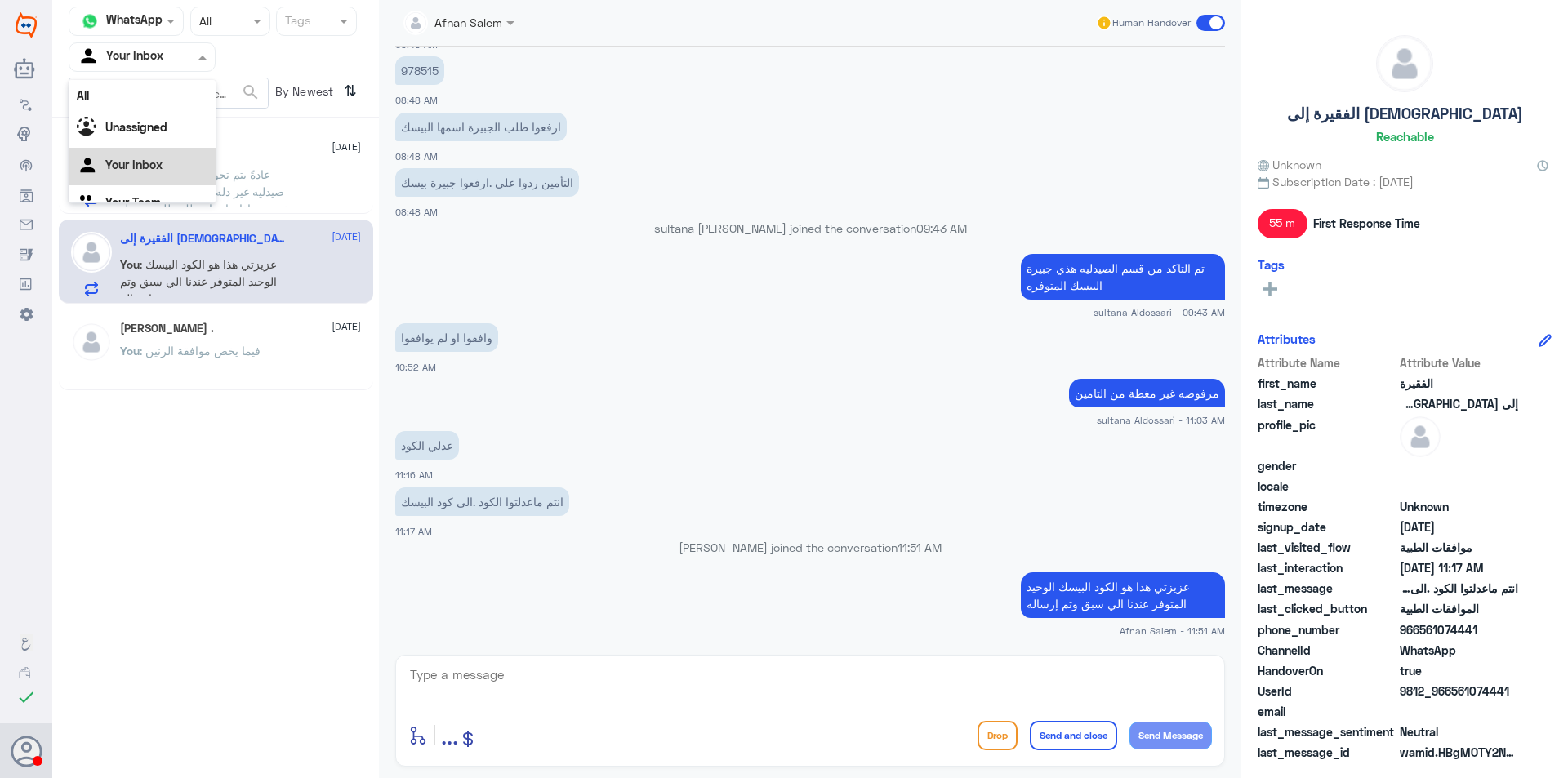
click at [199, 51] on span at bounding box center [204, 56] width 21 height 17
click at [183, 173] on div "Your Team" at bounding box center [142, 183] width 147 height 37
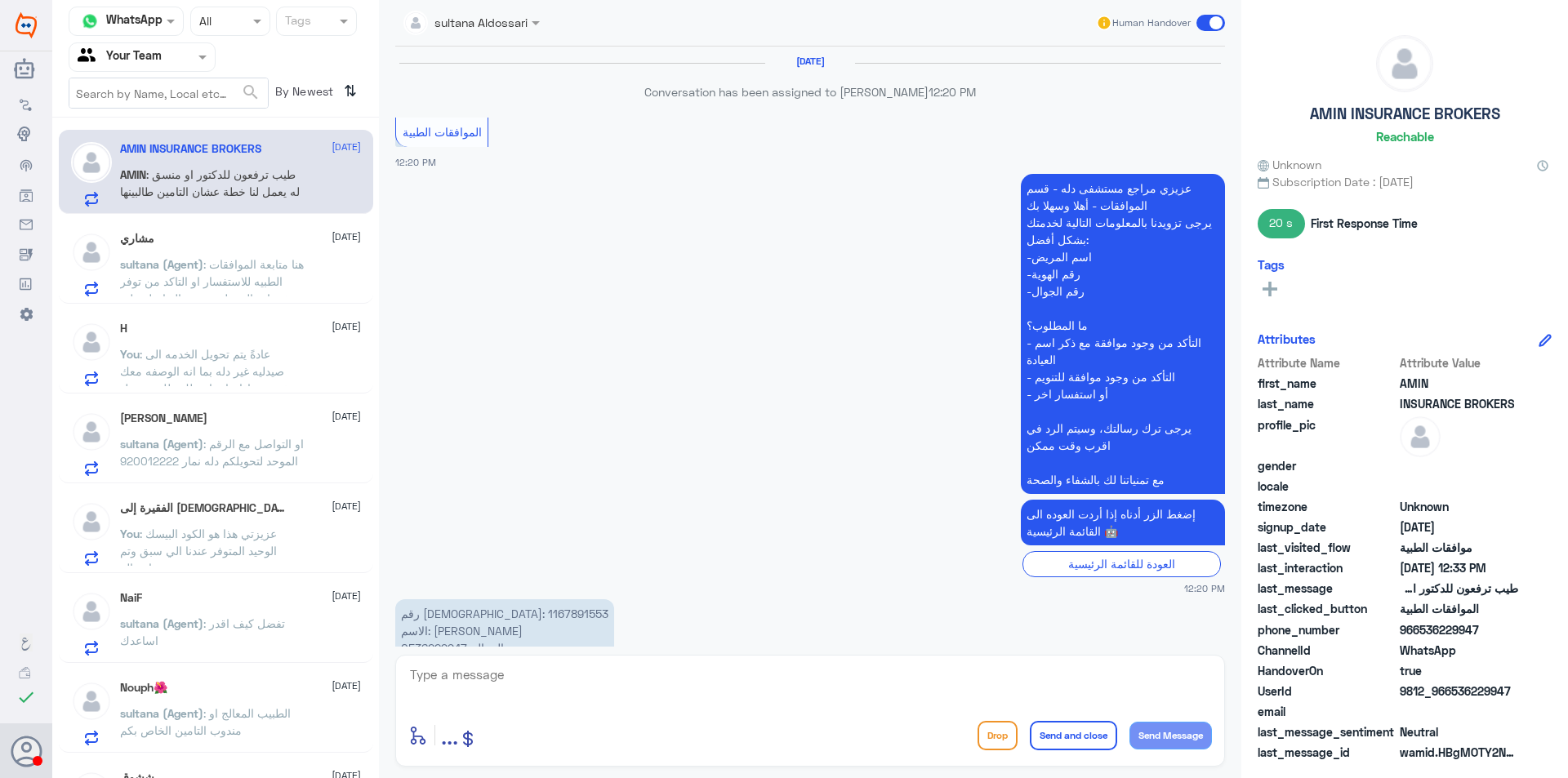
scroll to position [1414, 0]
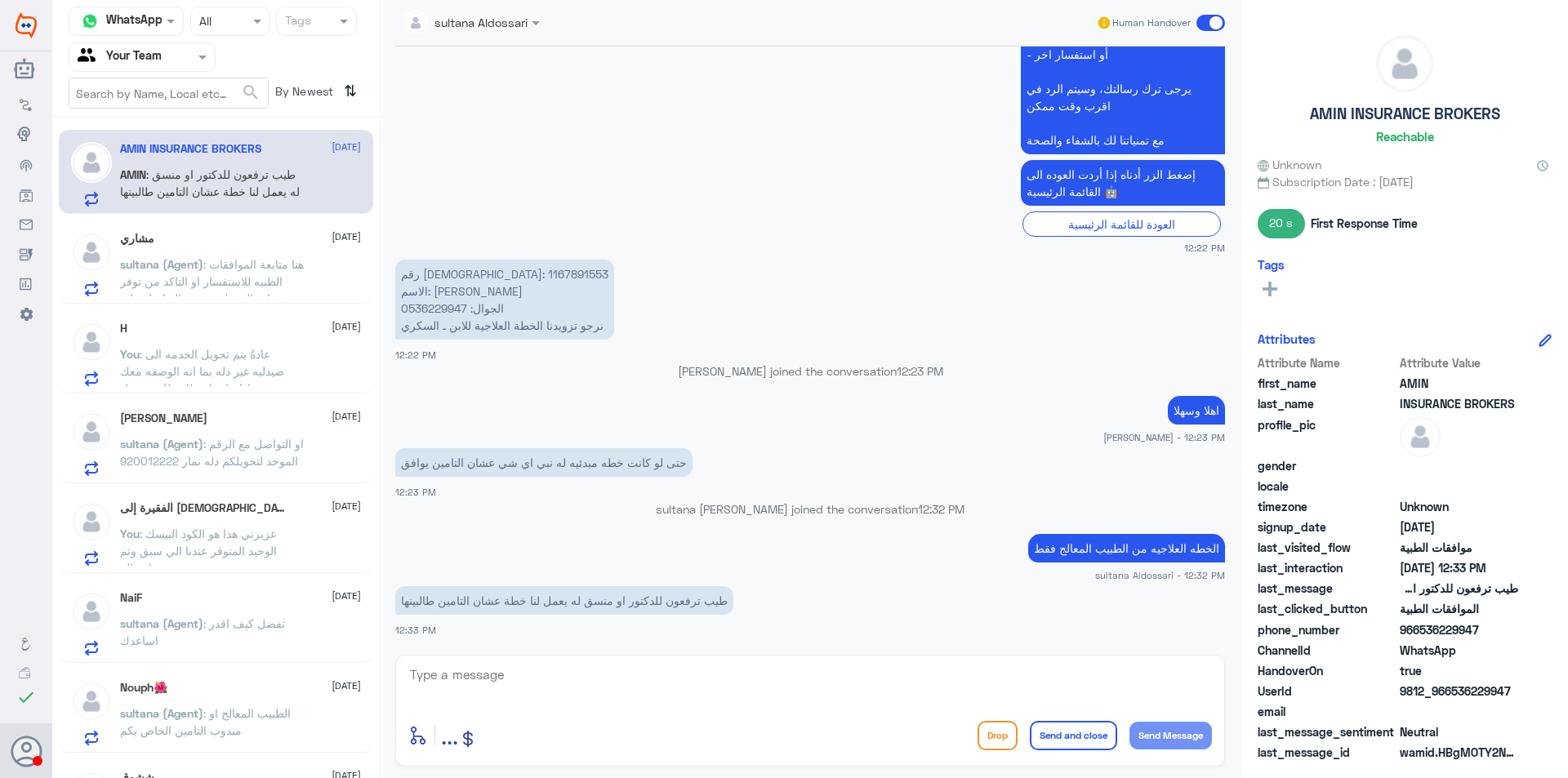
click at [264, 281] on span ": هنا متابعة الموافقات الطبيه للاستفسار او التاكد من توفر خدمات الصيدليه يرجى ا…" at bounding box center [211, 289] width 183 height 66
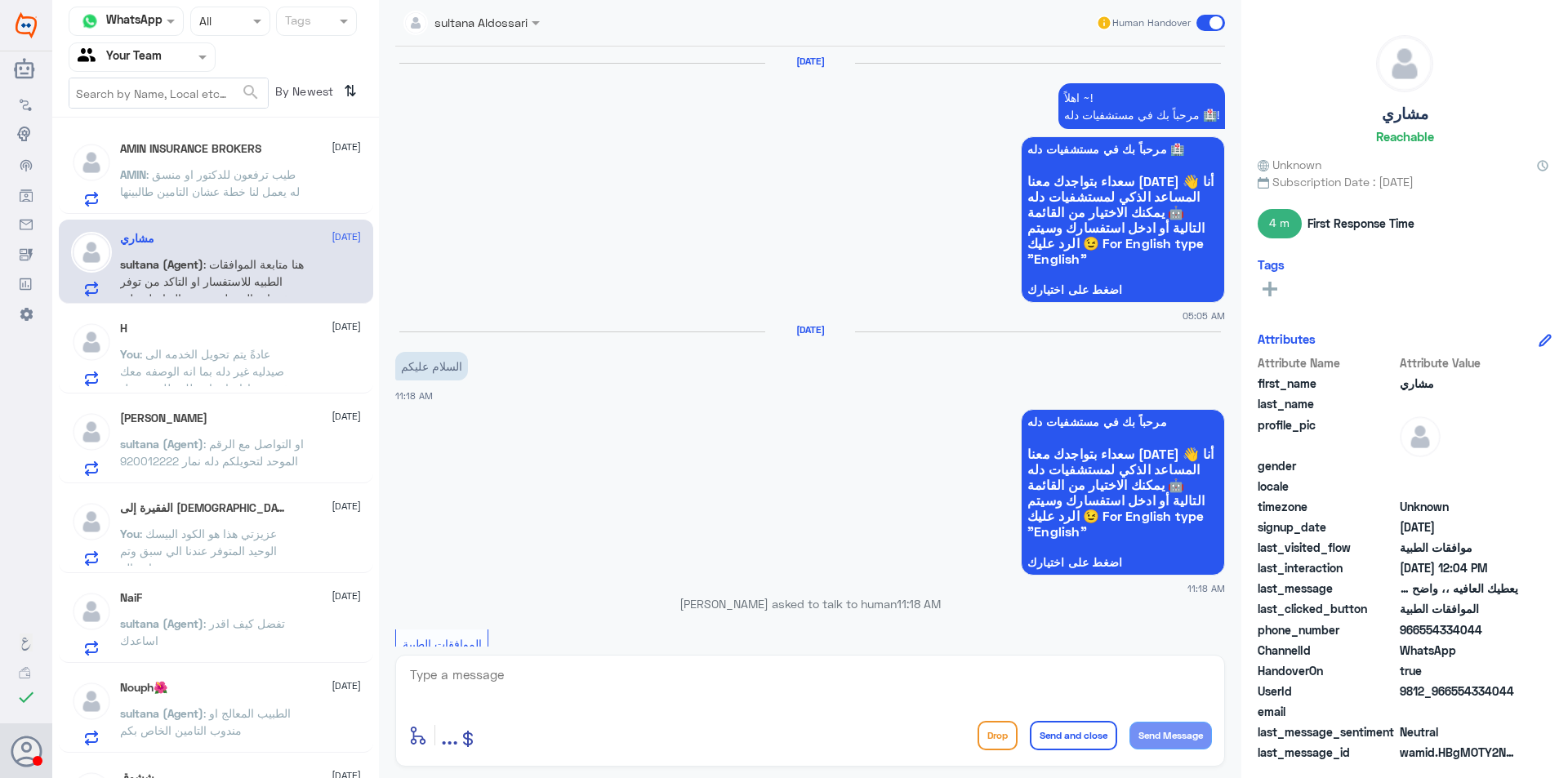
scroll to position [1617, 0]
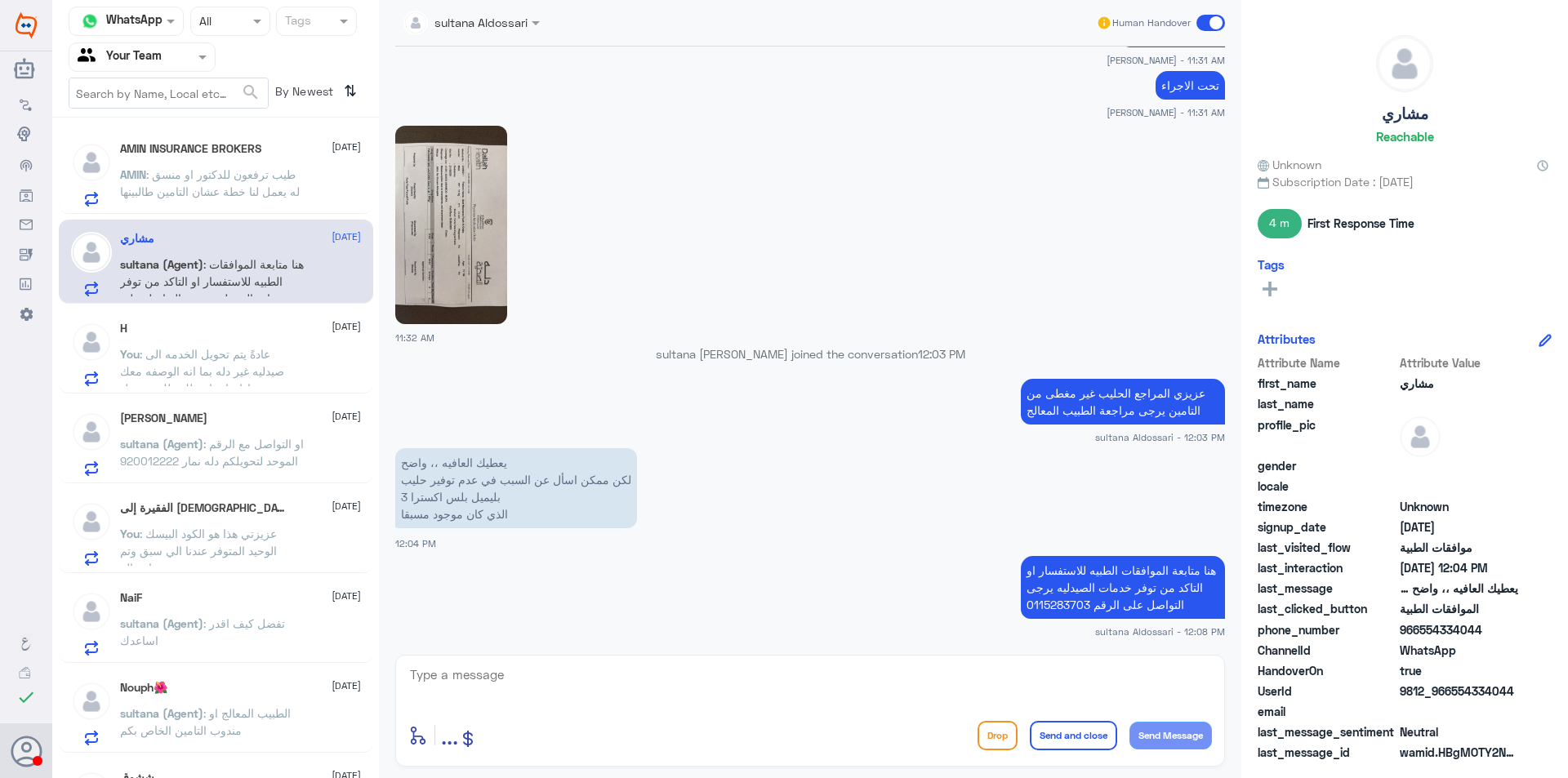
click at [273, 356] on p "You : عادةً يتم تحويل الخدمه الى صيدليه غير دله بما انه الوصفه معك مختومه ـ اذا…" at bounding box center [211, 366] width 183 height 41
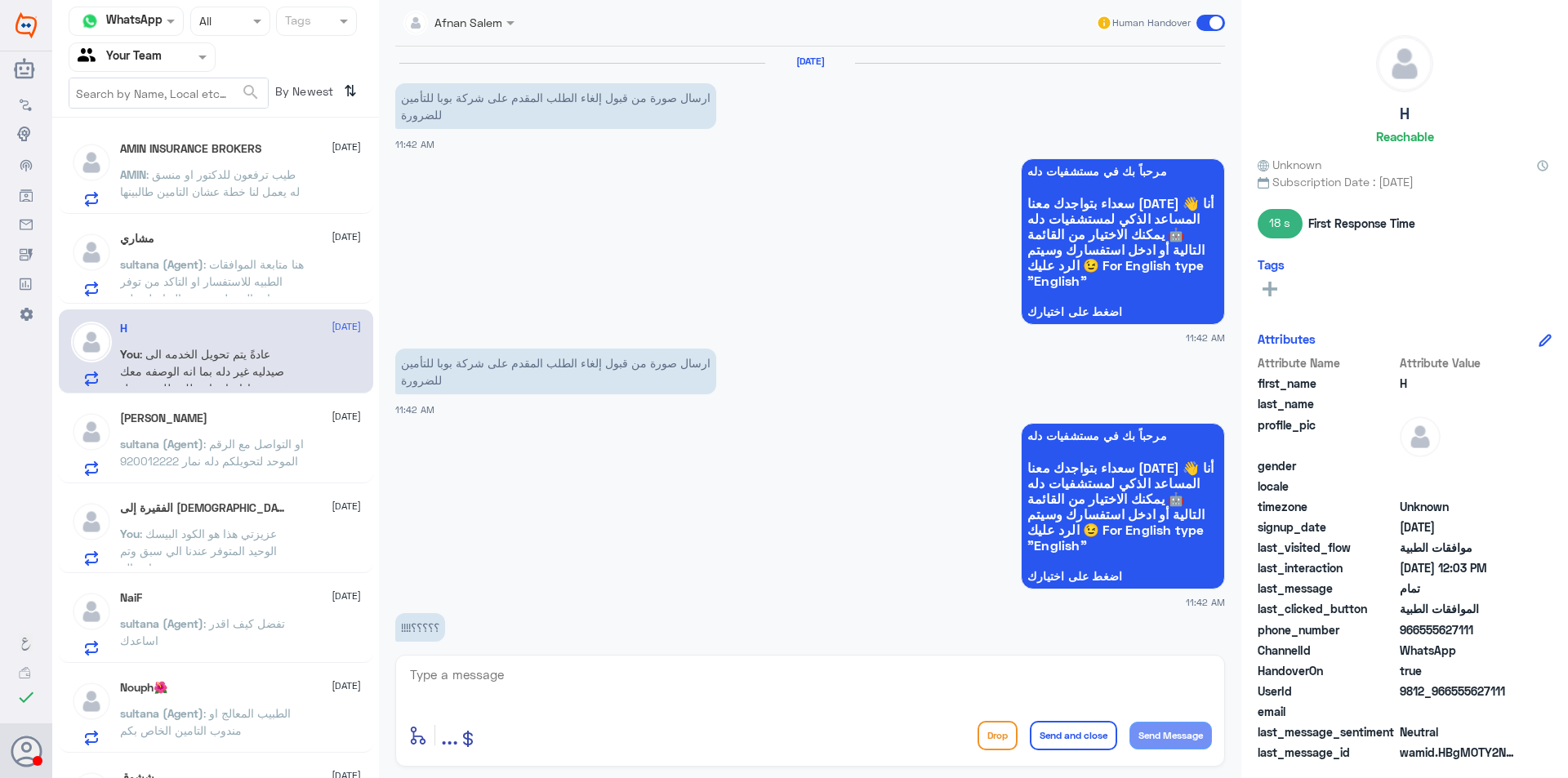
scroll to position [1531, 0]
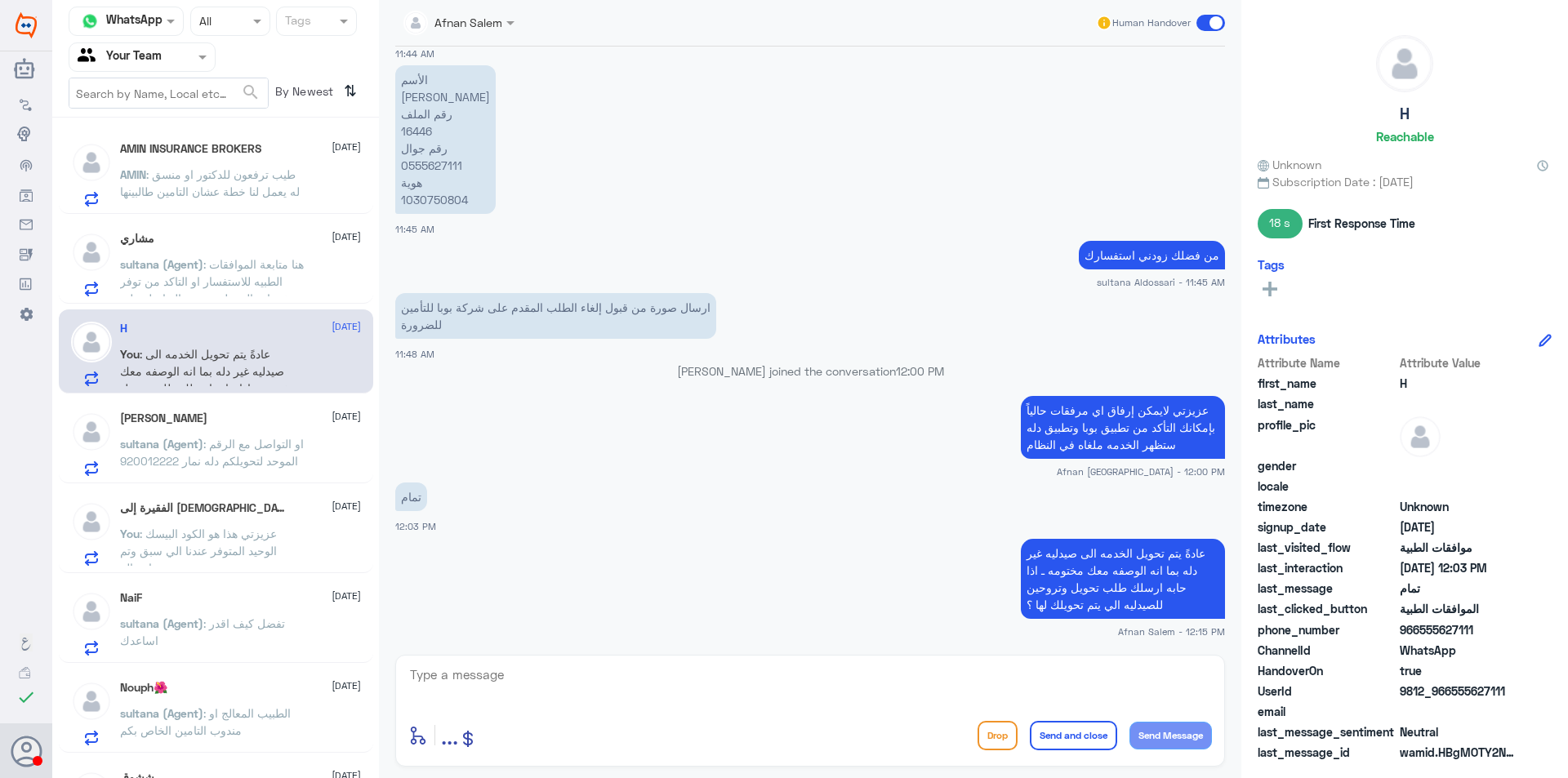
click at [284, 449] on p "sultana (Agent) : او التواصل مع الرقم الموحد لتحويلكم دله نمار 920012222" at bounding box center [211, 456] width 183 height 41
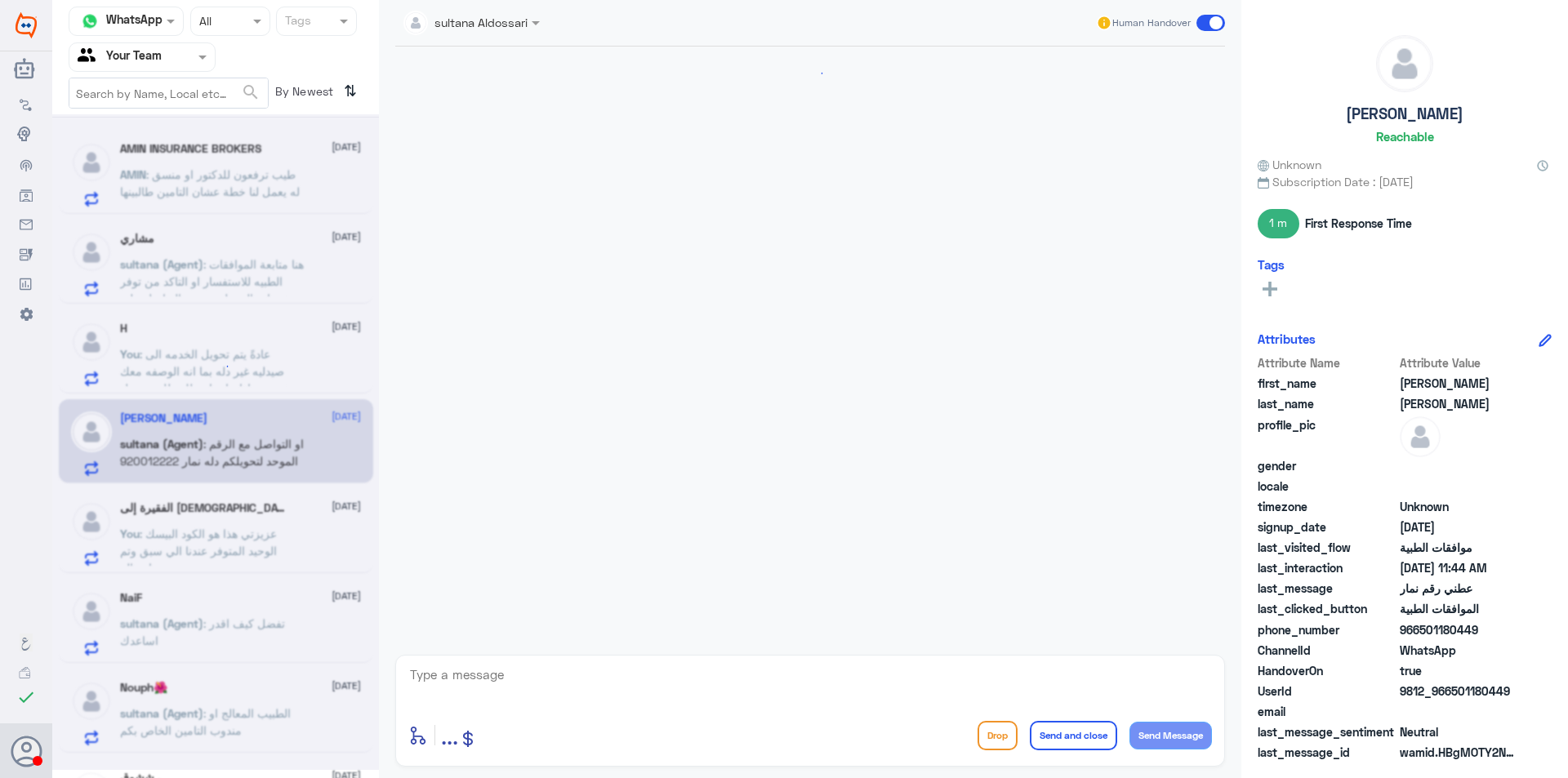
scroll to position [856, 0]
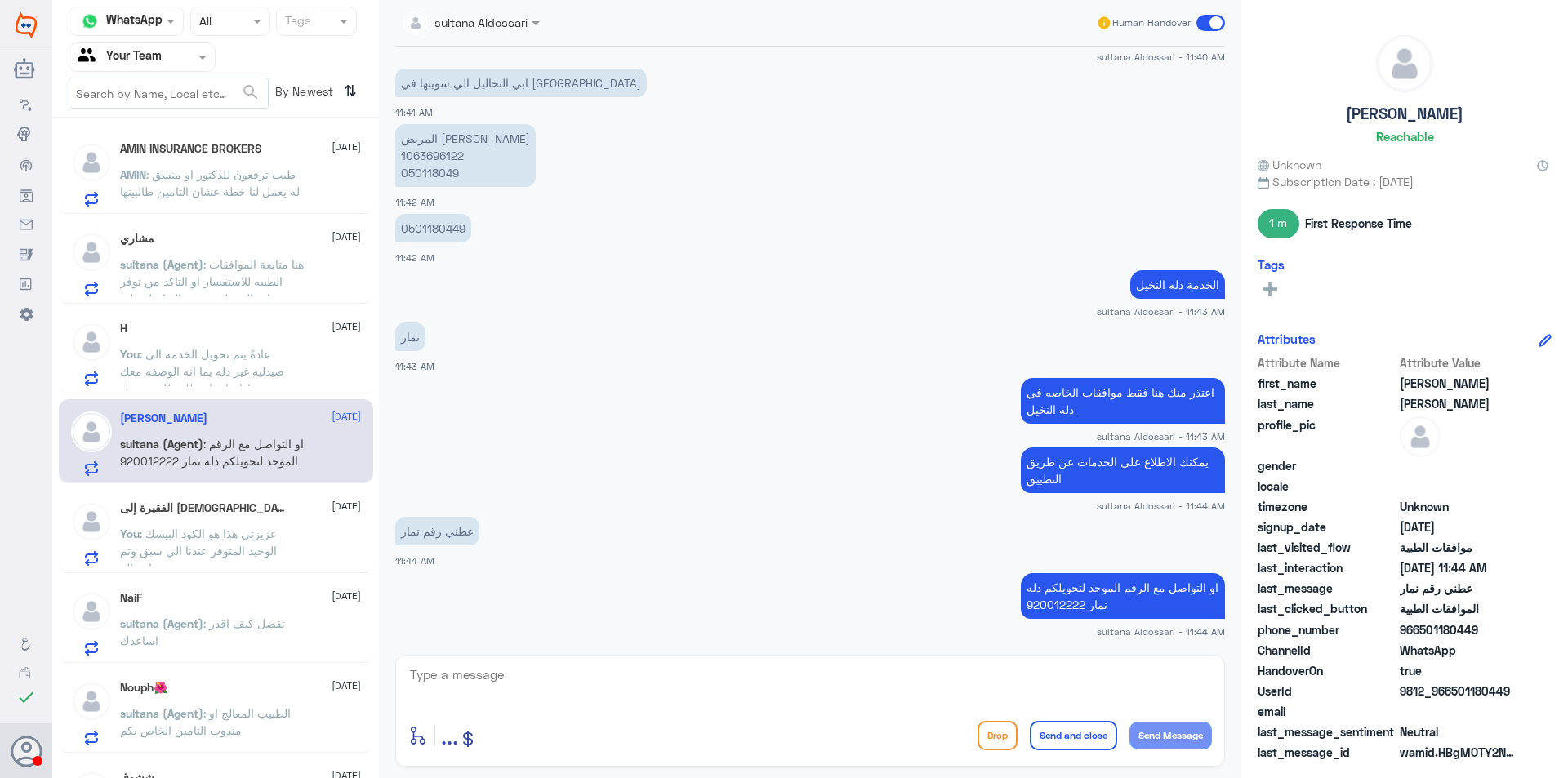
click at [287, 547] on p "You : عزيزتي هذا هو الكود البيسك الوحيد المتوفر عندنا الي سبق وتم إرساله" at bounding box center [211, 545] width 183 height 41
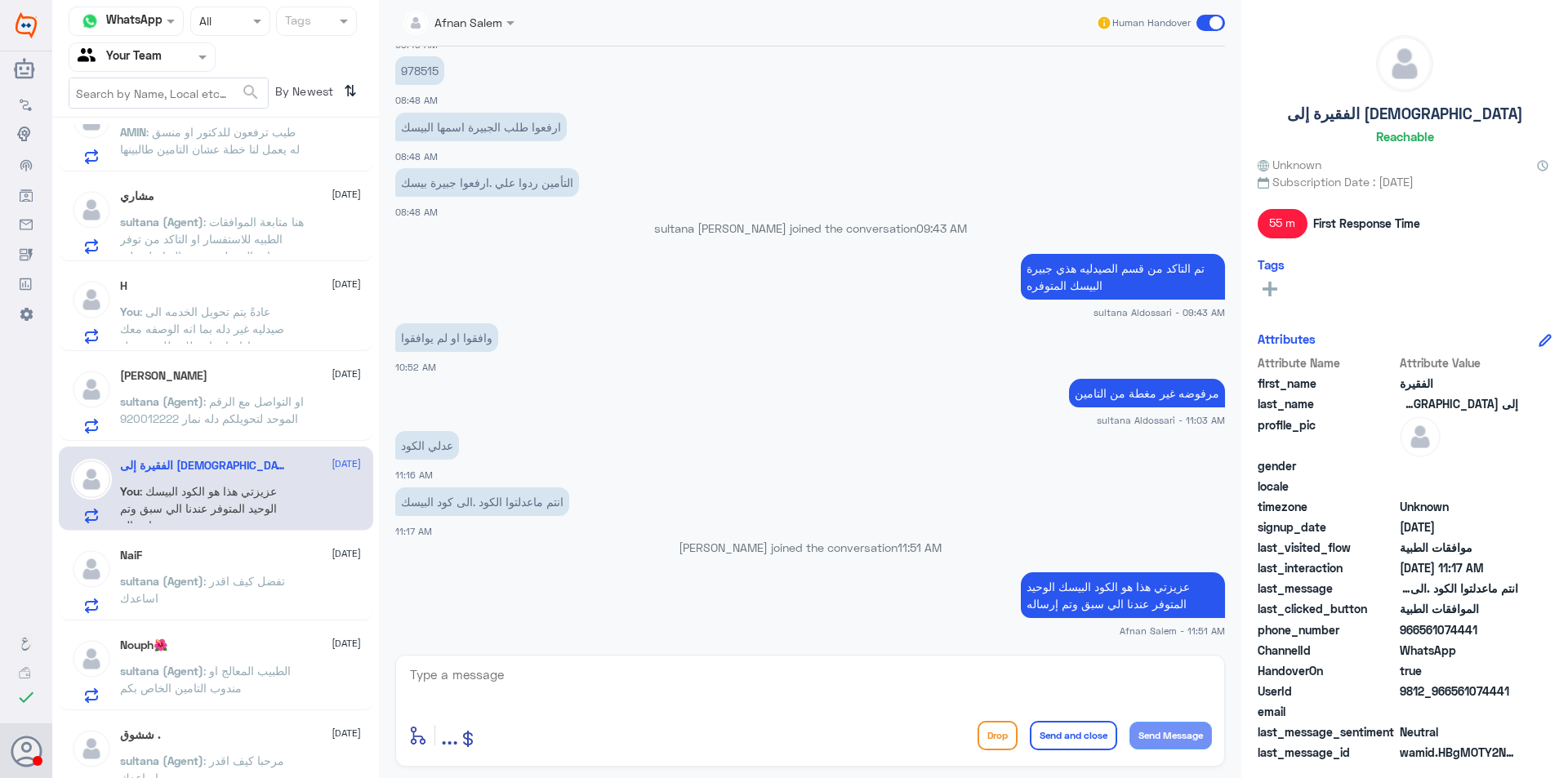
scroll to position [81, 0]
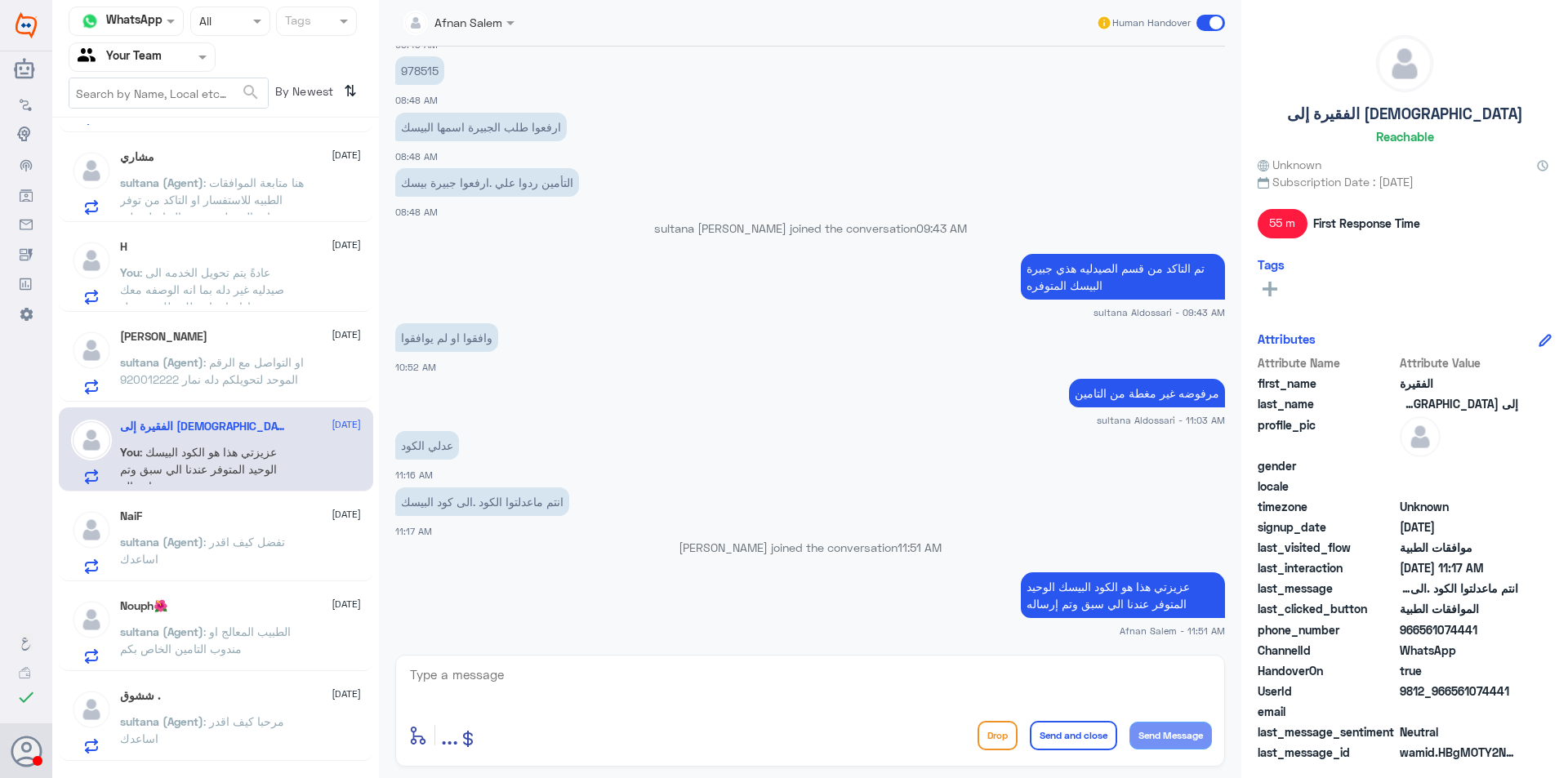
click at [280, 524] on div "NaiF 12 August sultana (Agent) : تفضل كيف اقدر اساعدك" at bounding box center [240, 542] width 241 height 65
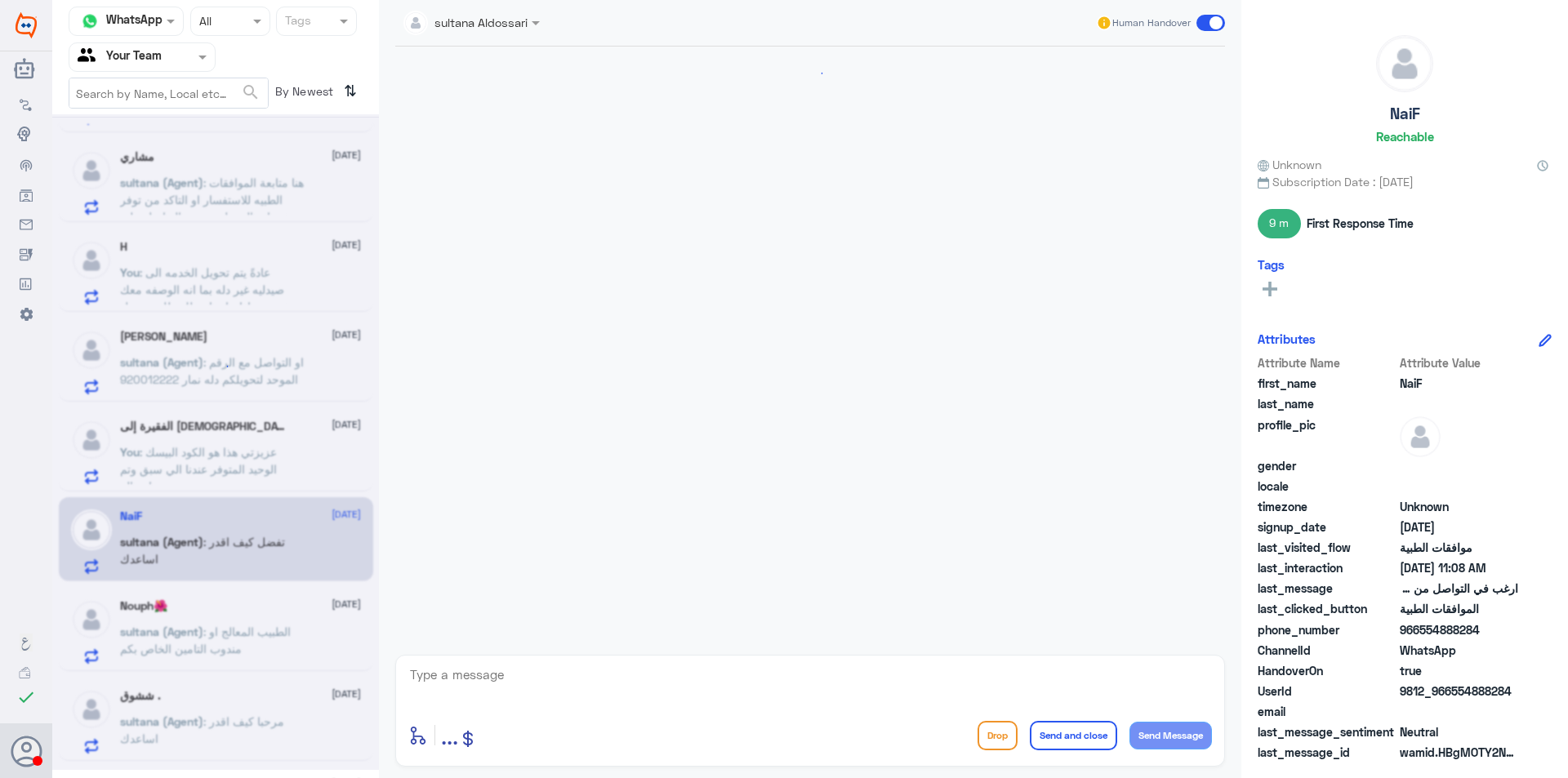
scroll to position [728, 0]
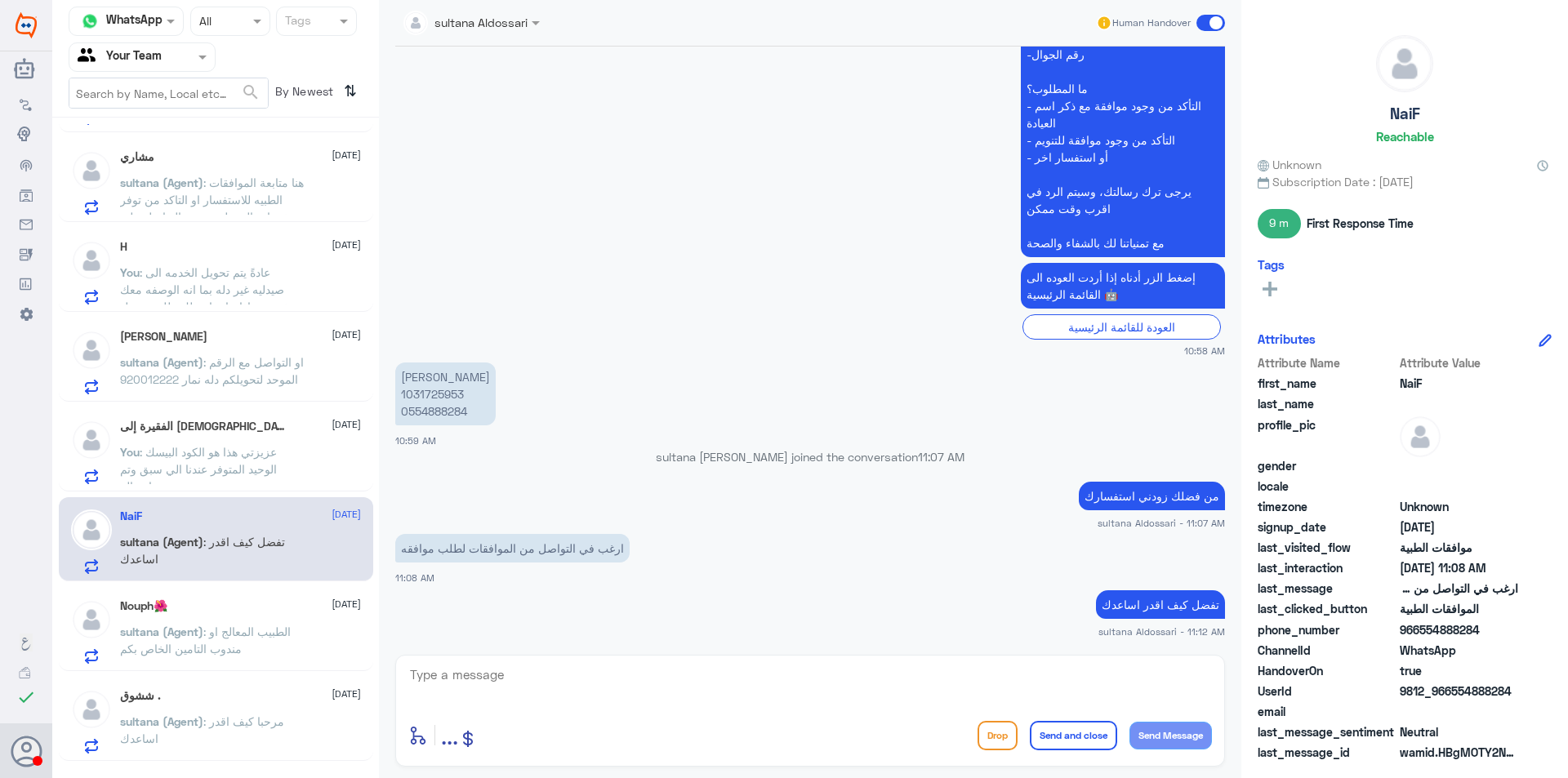
click at [267, 627] on span ": الطبيب المعالج او مندوب التامين الخاص بكم" at bounding box center [205, 641] width 171 height 31
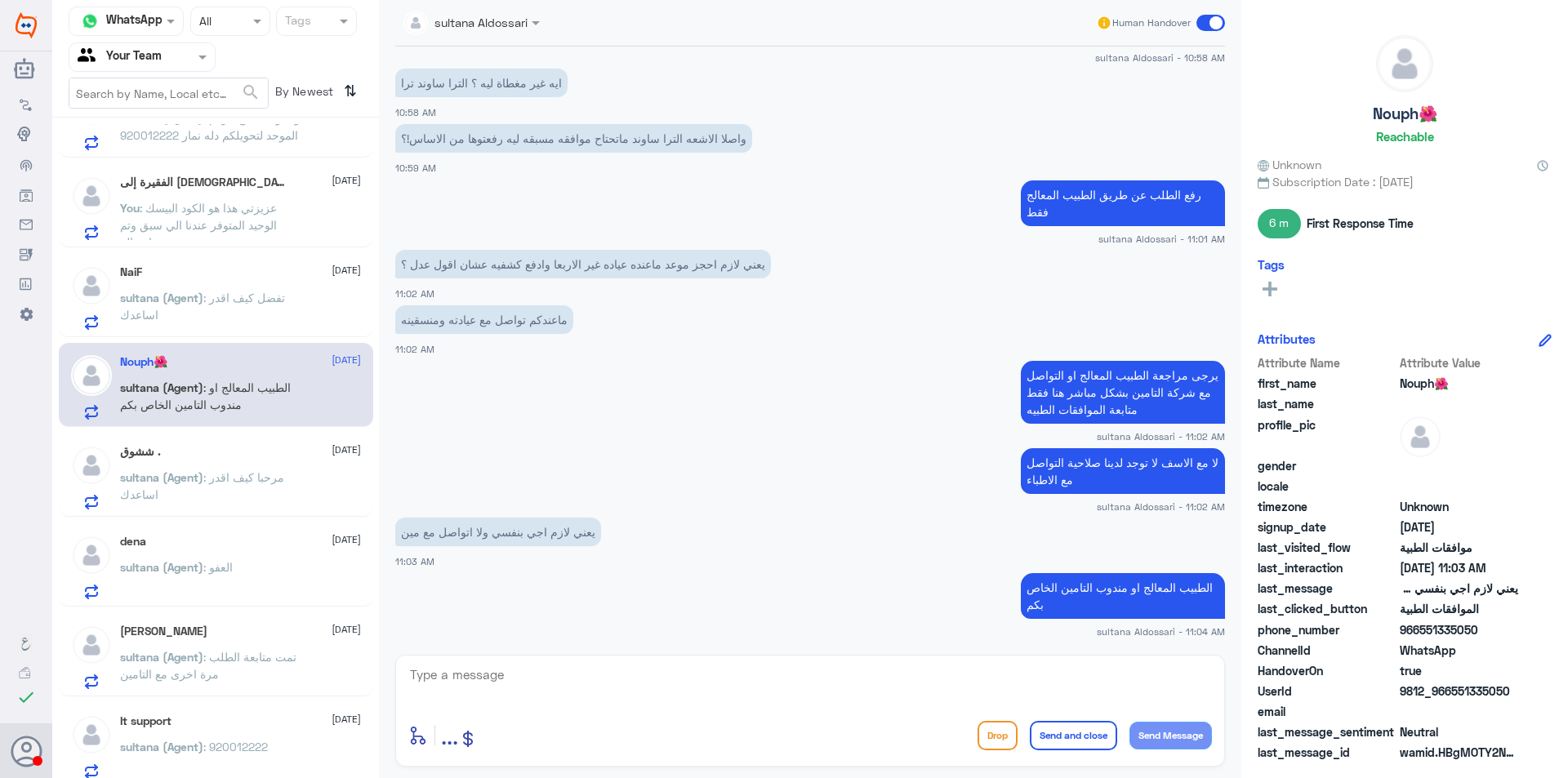
scroll to position [327, 0]
click at [260, 485] on p "sultana (Agent) : مرحبا كيف اقدر اساعدك" at bounding box center [211, 489] width 183 height 41
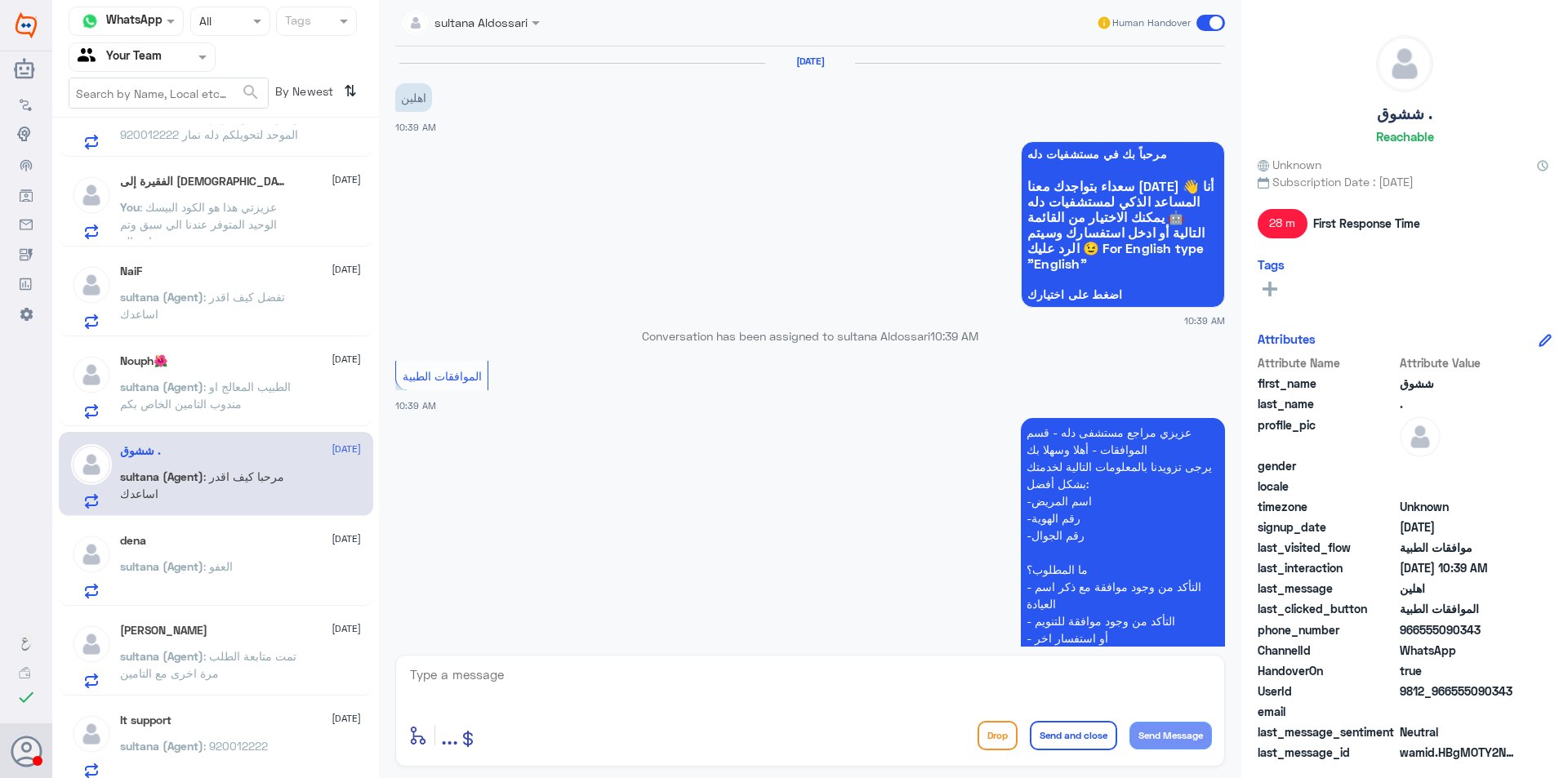
scroll to position [283, 0]
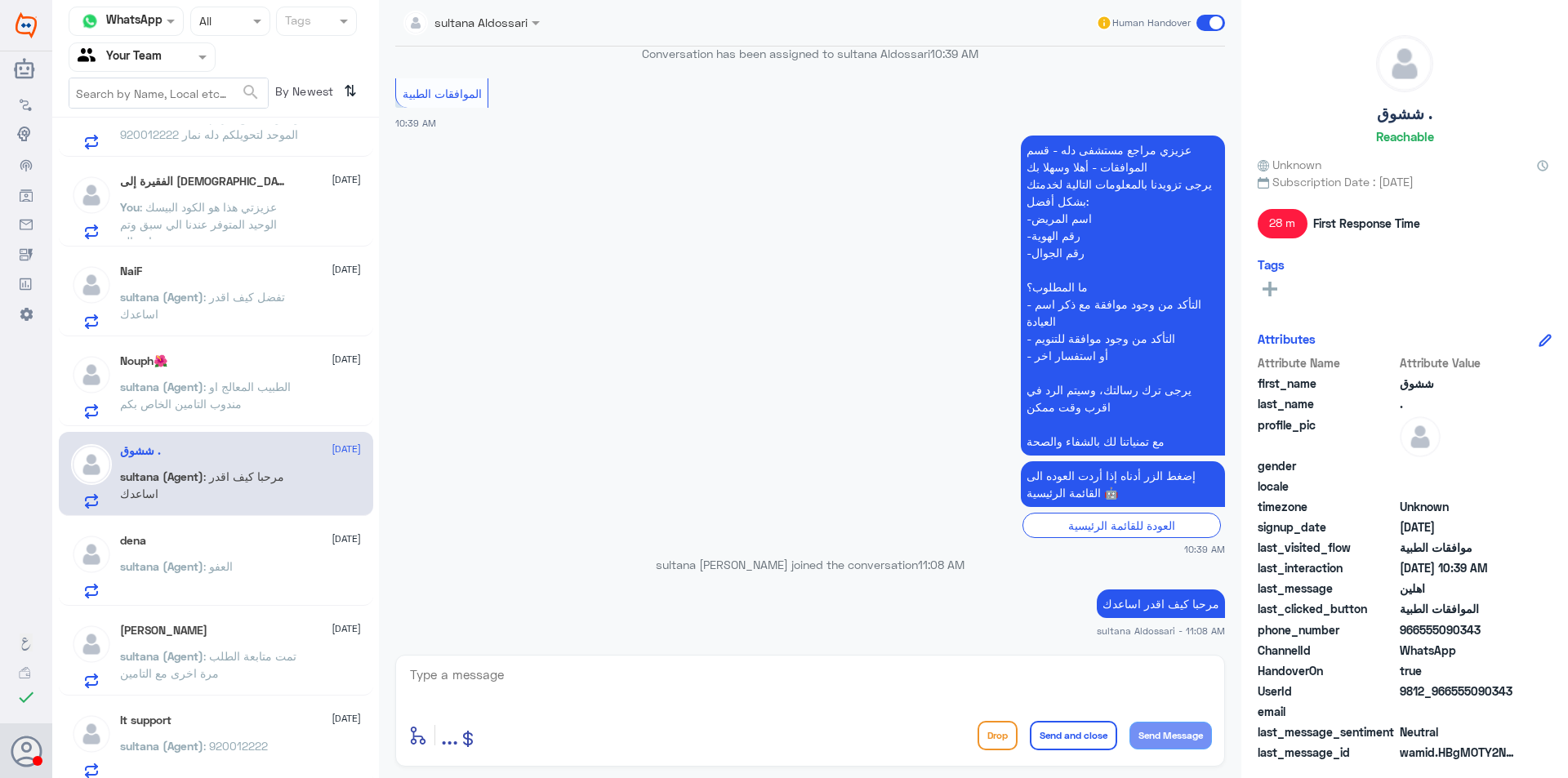
click at [277, 584] on div "sultana (Agent) : العفو" at bounding box center [240, 580] width 241 height 36
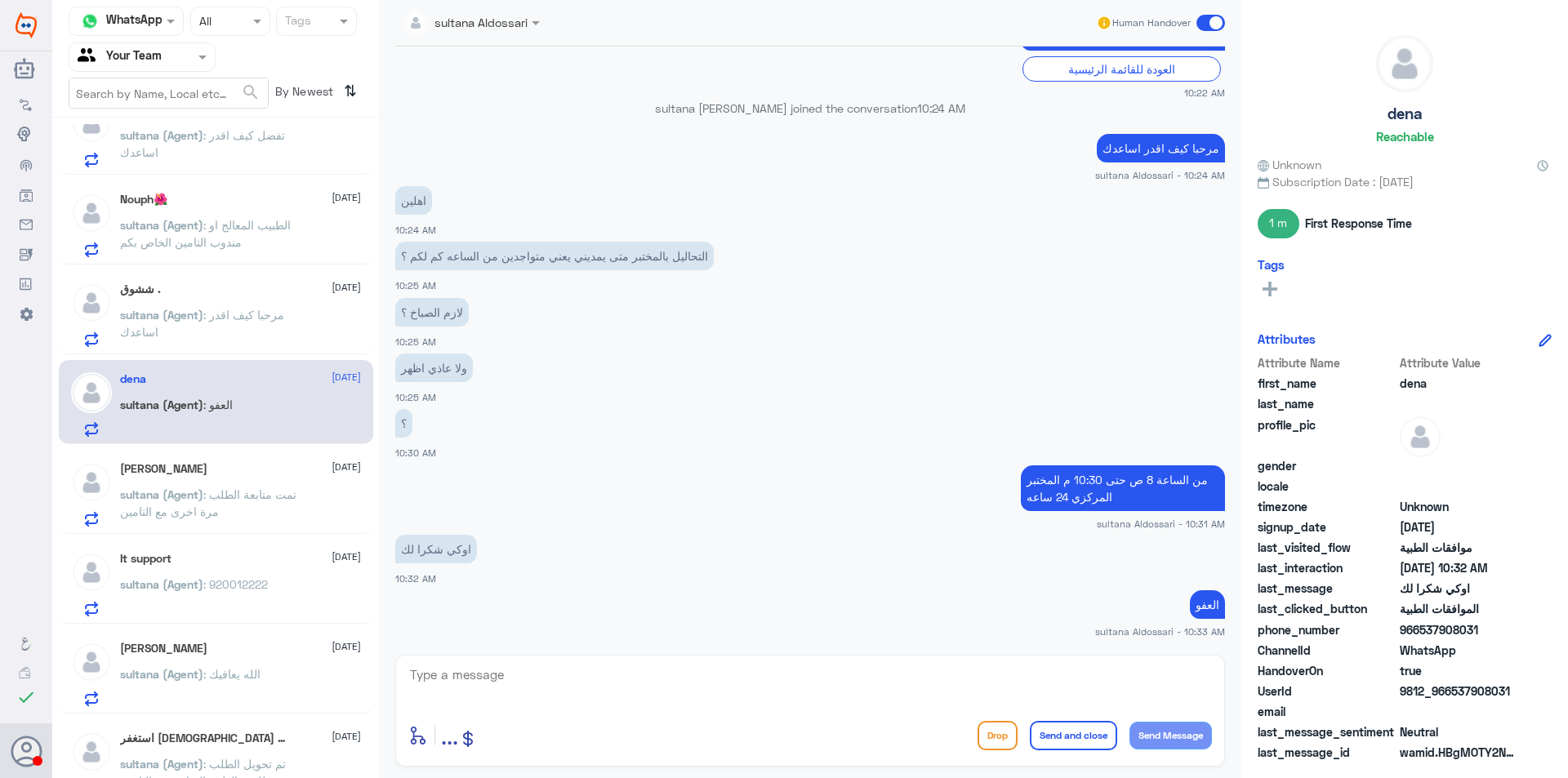
scroll to position [490, 0]
click at [274, 592] on div "sultana (Agent) : 920012222" at bounding box center [240, 596] width 241 height 36
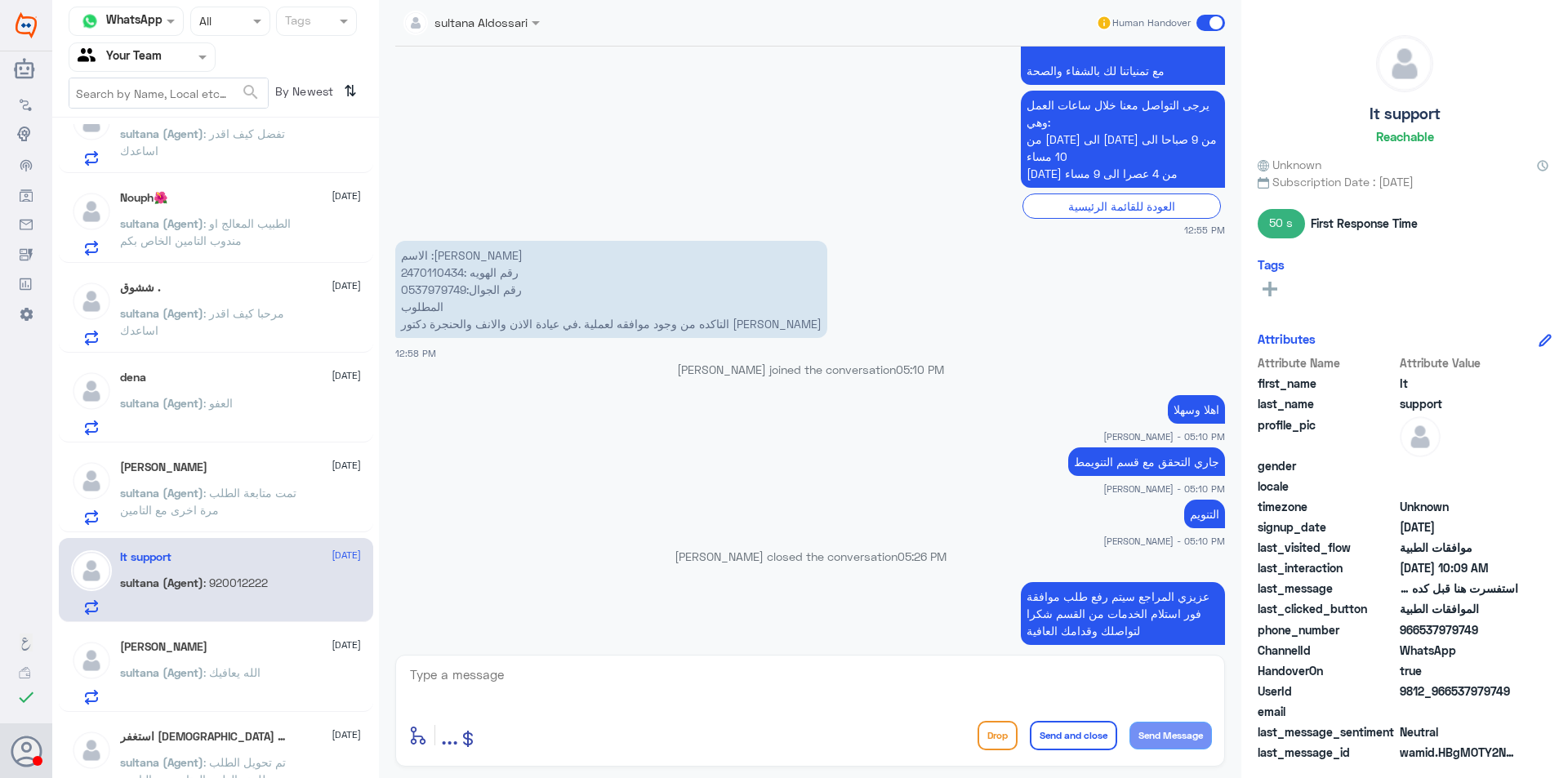
scroll to position [816, 0]
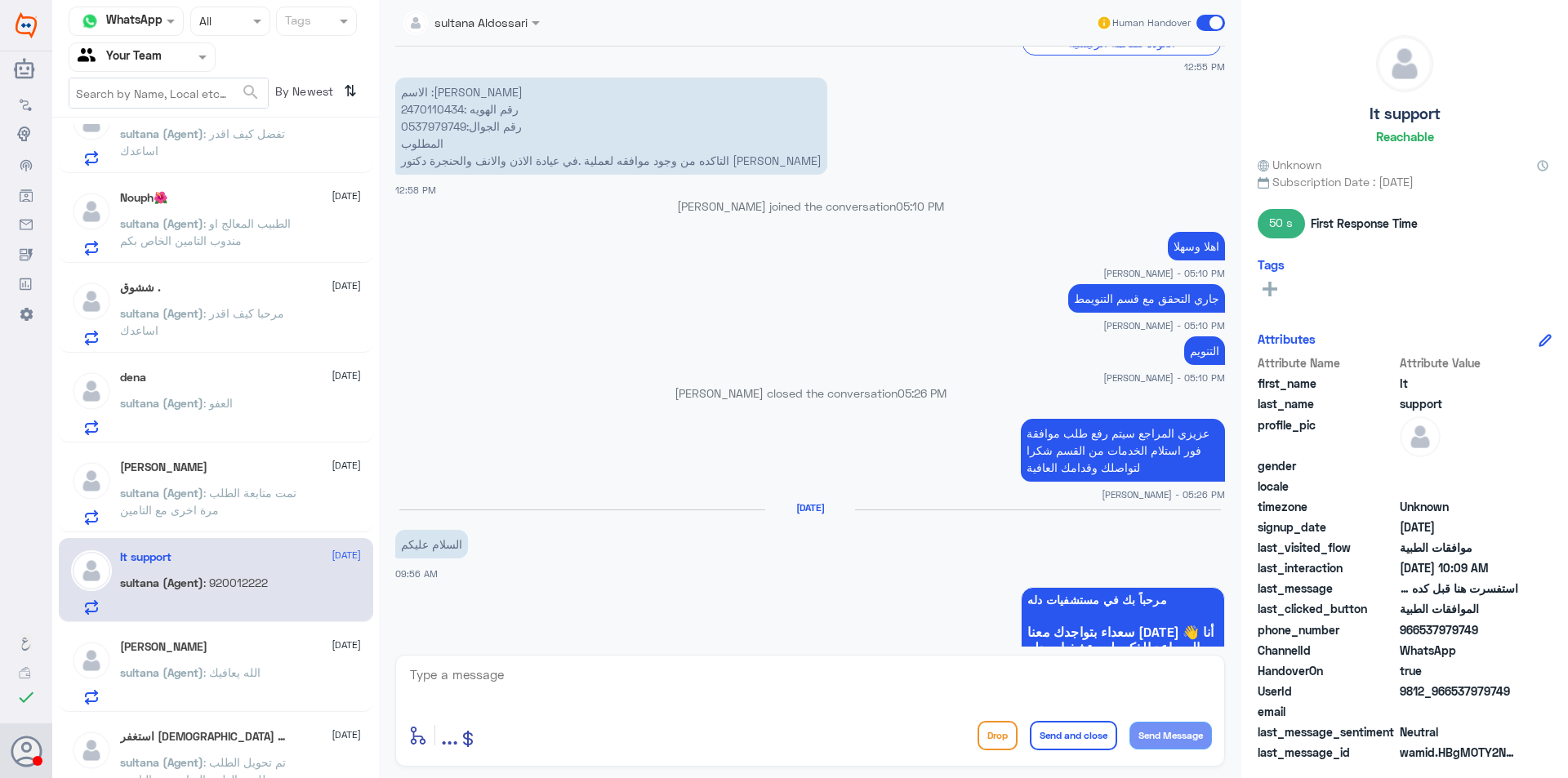
click at [419, 121] on p "الاسم :محمود مجدي كمال رقم الهويه :2470110434 رقم الجوال:0537979749 المطلوب الت…" at bounding box center [611, 126] width 432 height 97
copy p "0537979749"
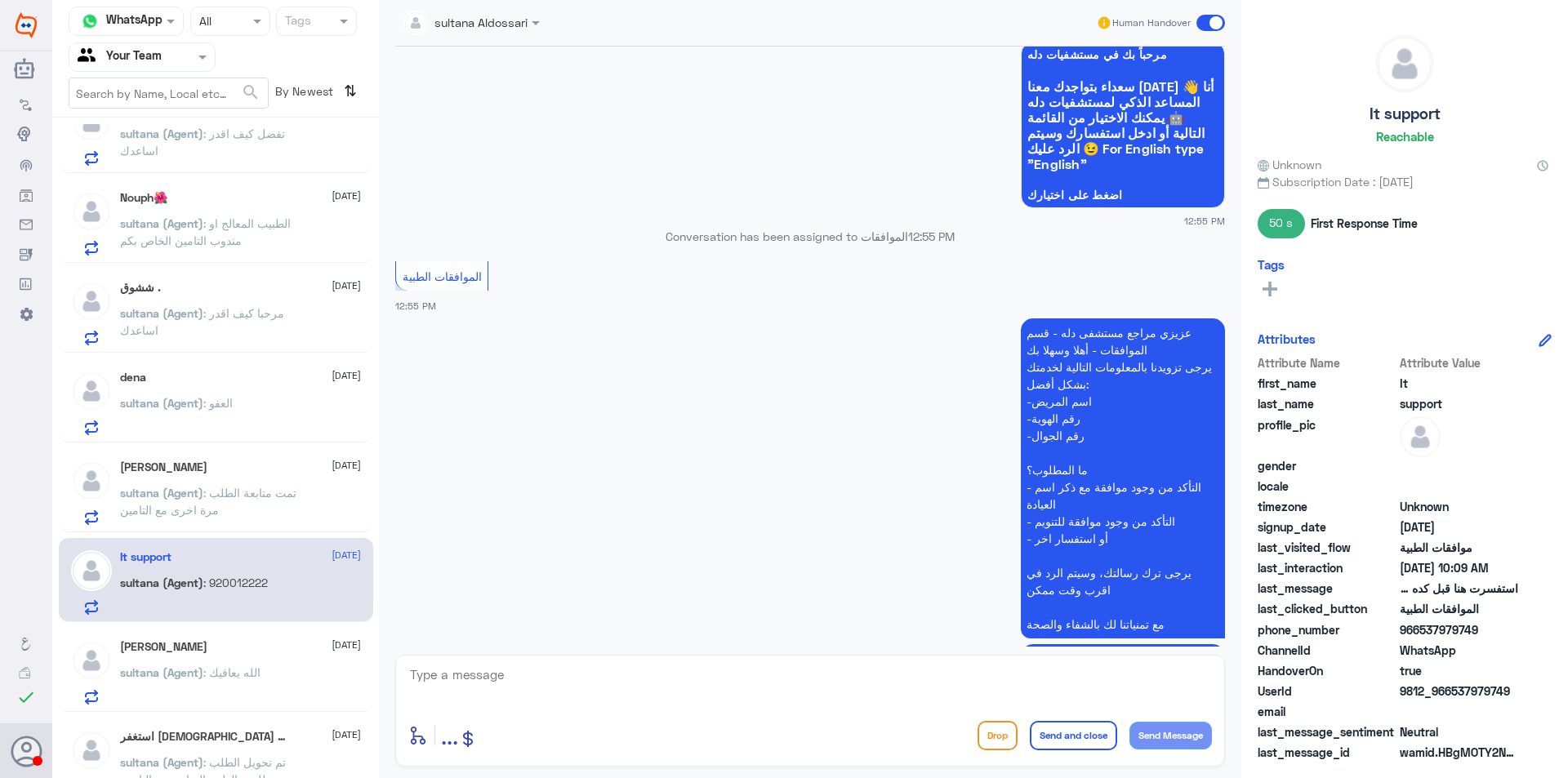
scroll to position [0, 0]
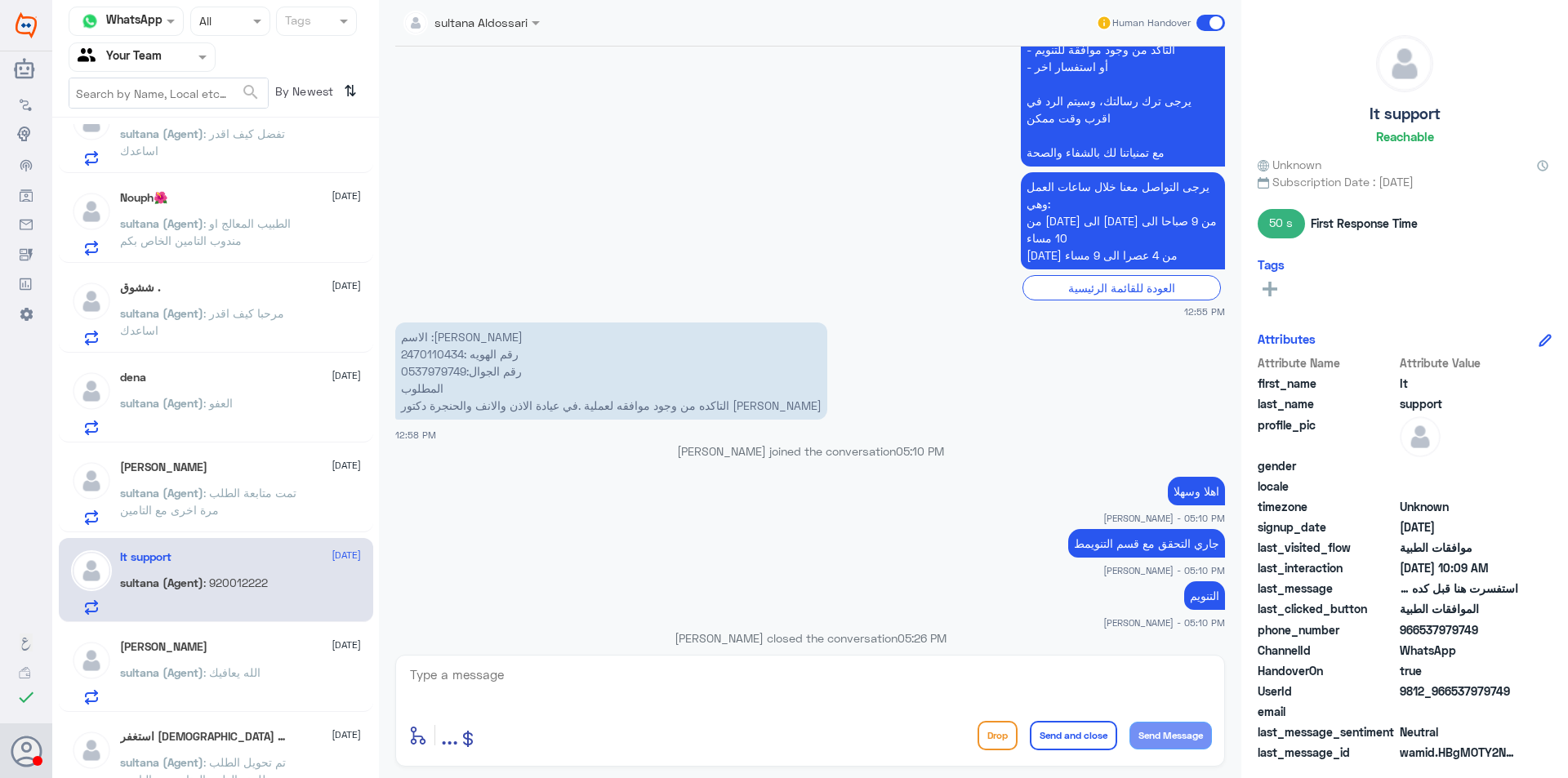
click at [290, 662] on div "Rob’s 12 August sultana (Agent) : الله يعافيك" at bounding box center [240, 673] width 241 height 65
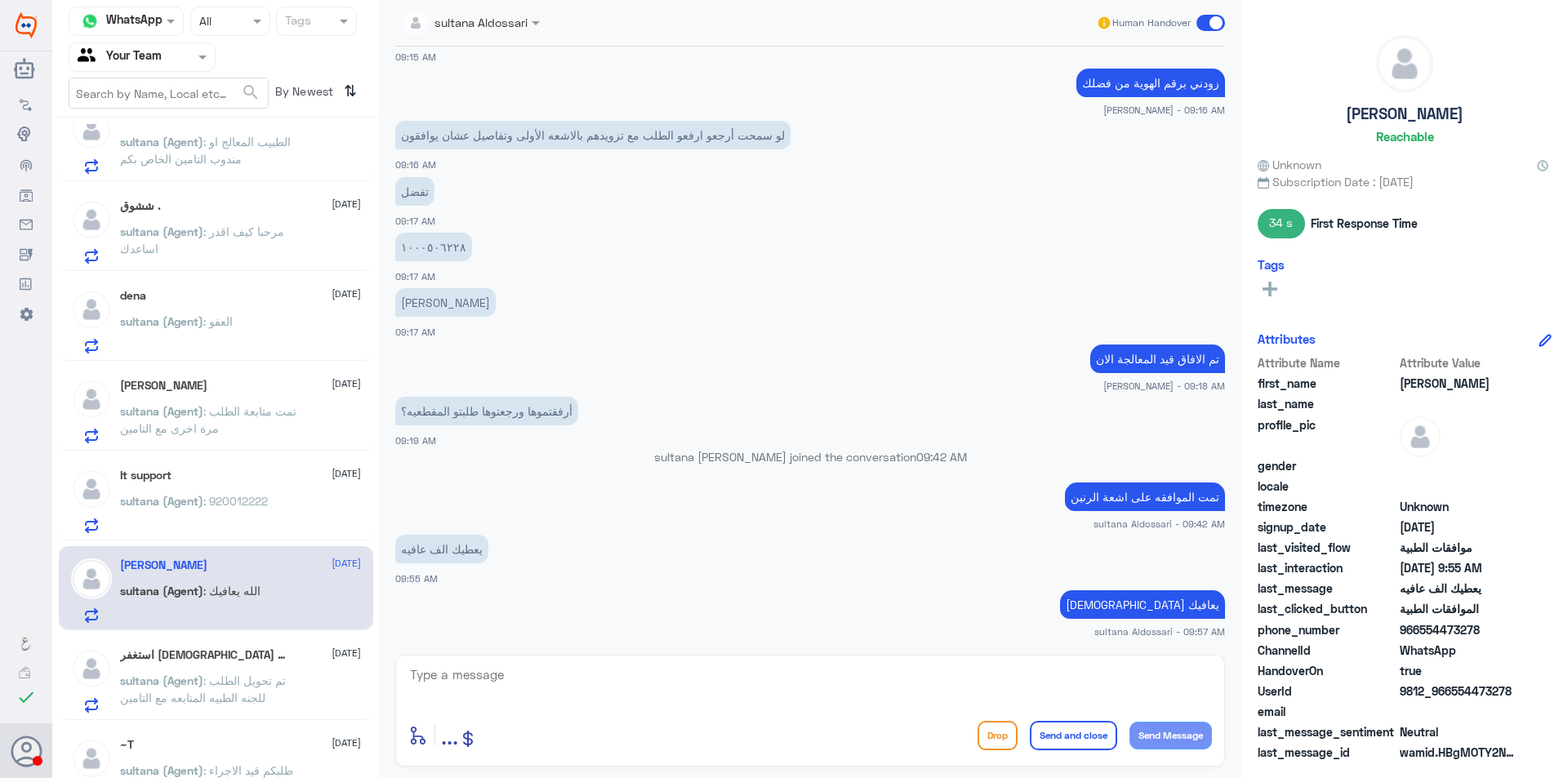
click at [282, 608] on div "sultana (Agent) : الله يعافيك" at bounding box center [240, 604] width 241 height 36
click at [256, 681] on span ": تم تحويل الطلب للجنه الطبيه المتابعه مع التامين" at bounding box center [202, 690] width 166 height 31
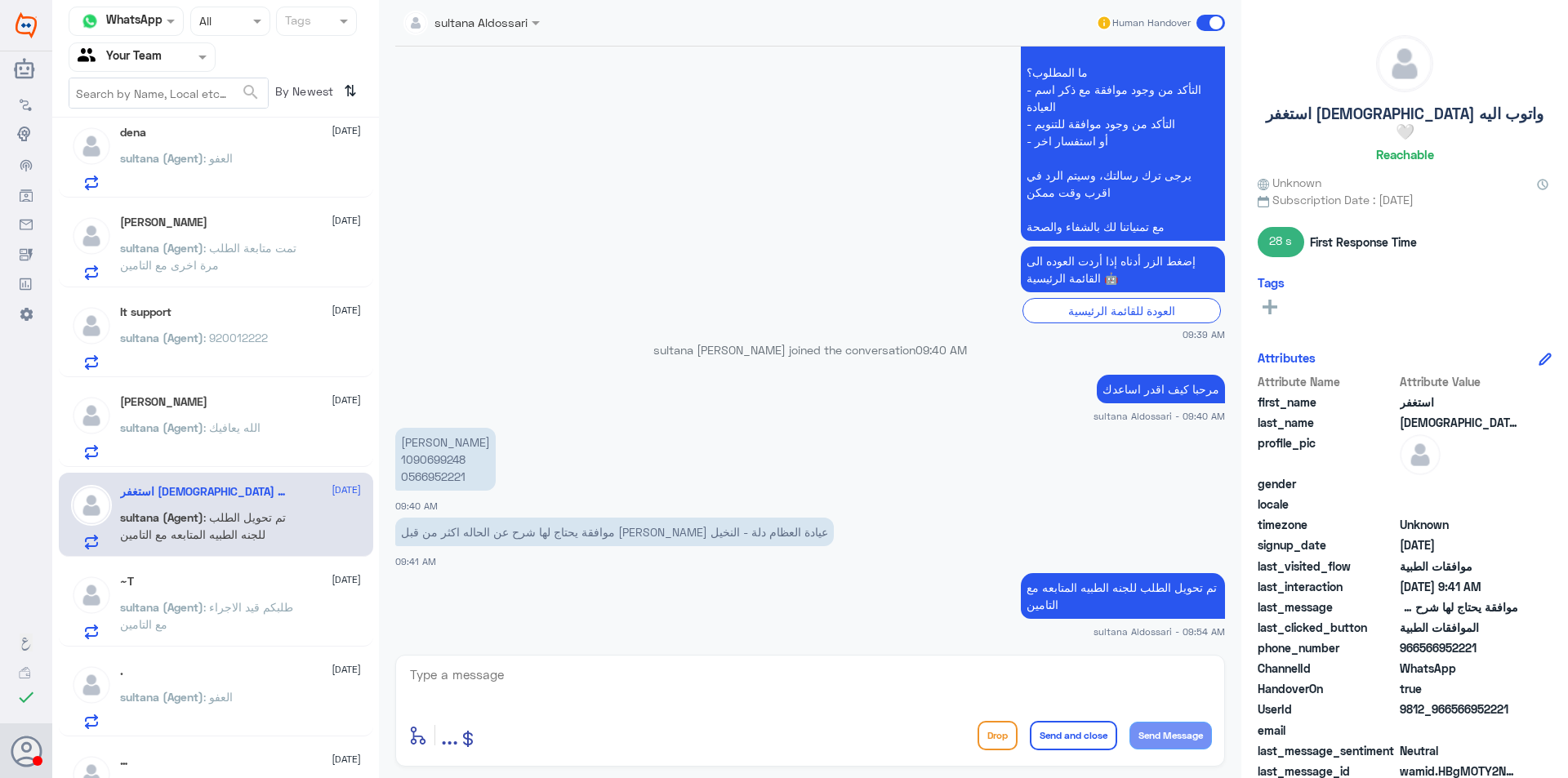
click at [245, 598] on p "sultana (Agent) : طلبكم قيد الاجراء مع التامين" at bounding box center [211, 619] width 183 height 41
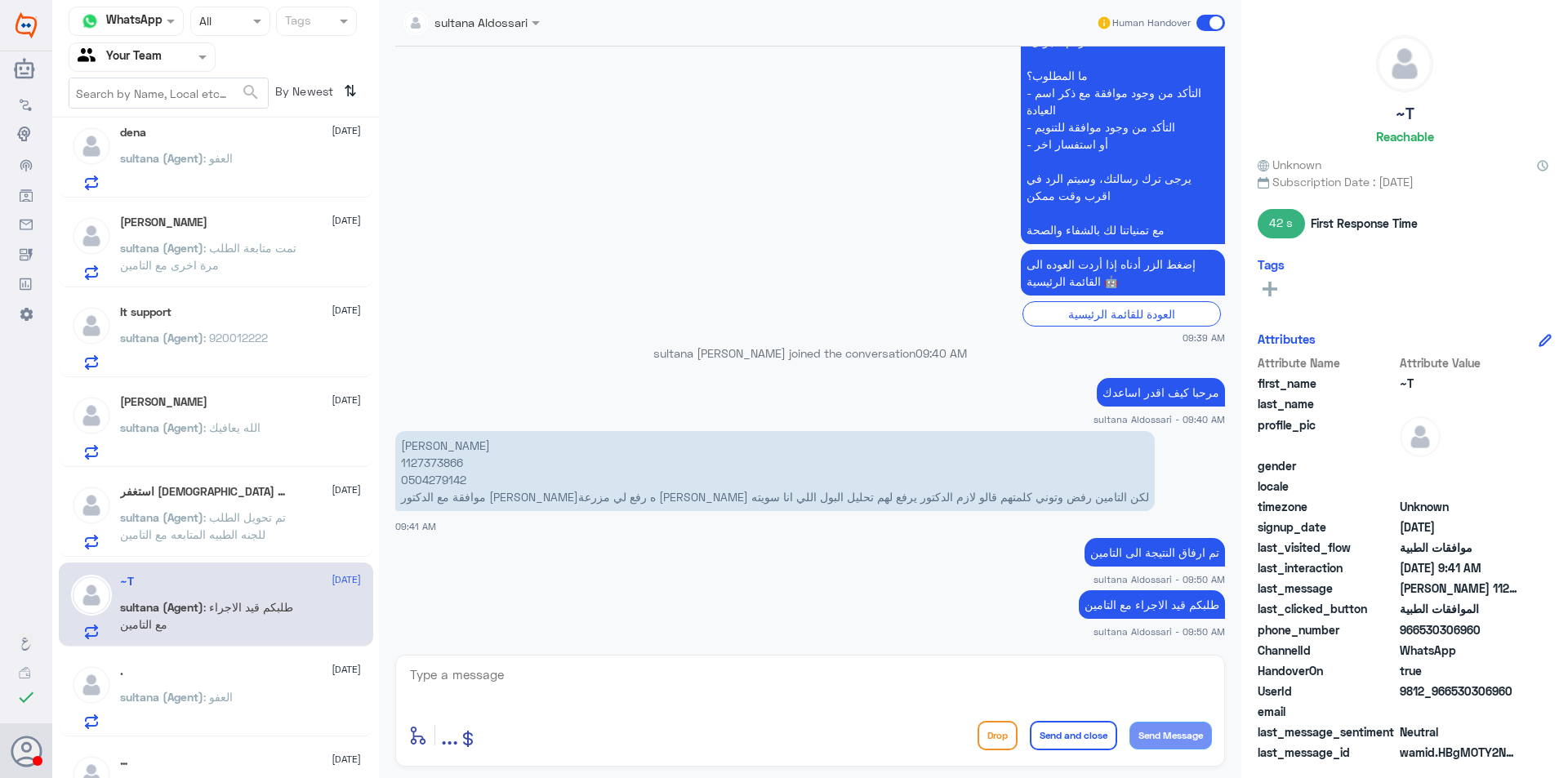
click at [257, 664] on div ". 12 August sultana (Agent) : العفو" at bounding box center [216, 695] width 314 height 84
click at [258, 670] on div ". 12 August" at bounding box center [240, 671] width 241 height 14
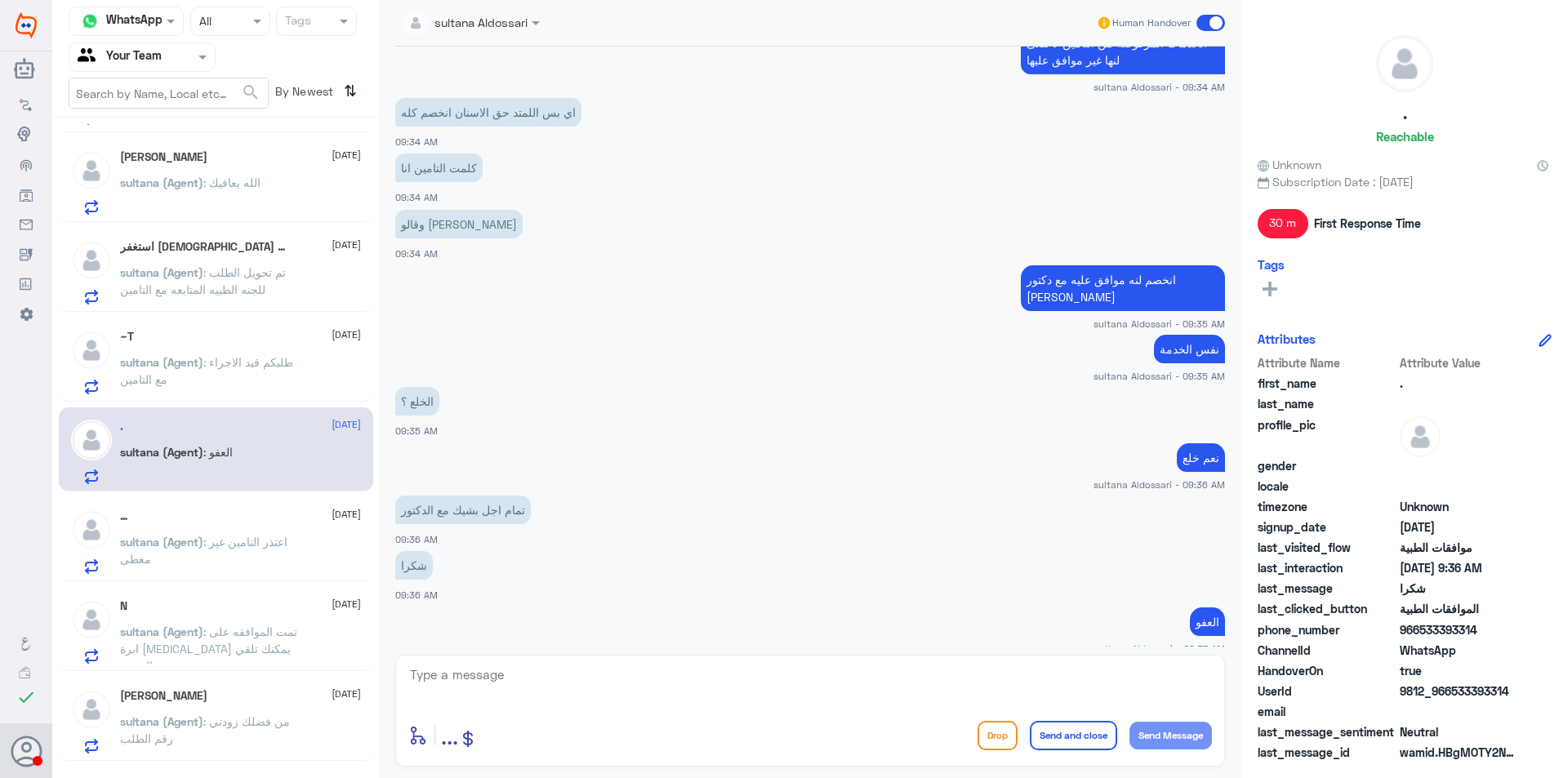
click at [257, 541] on span ": اعتذر التامين غير مغطى" at bounding box center [203, 550] width 168 height 31
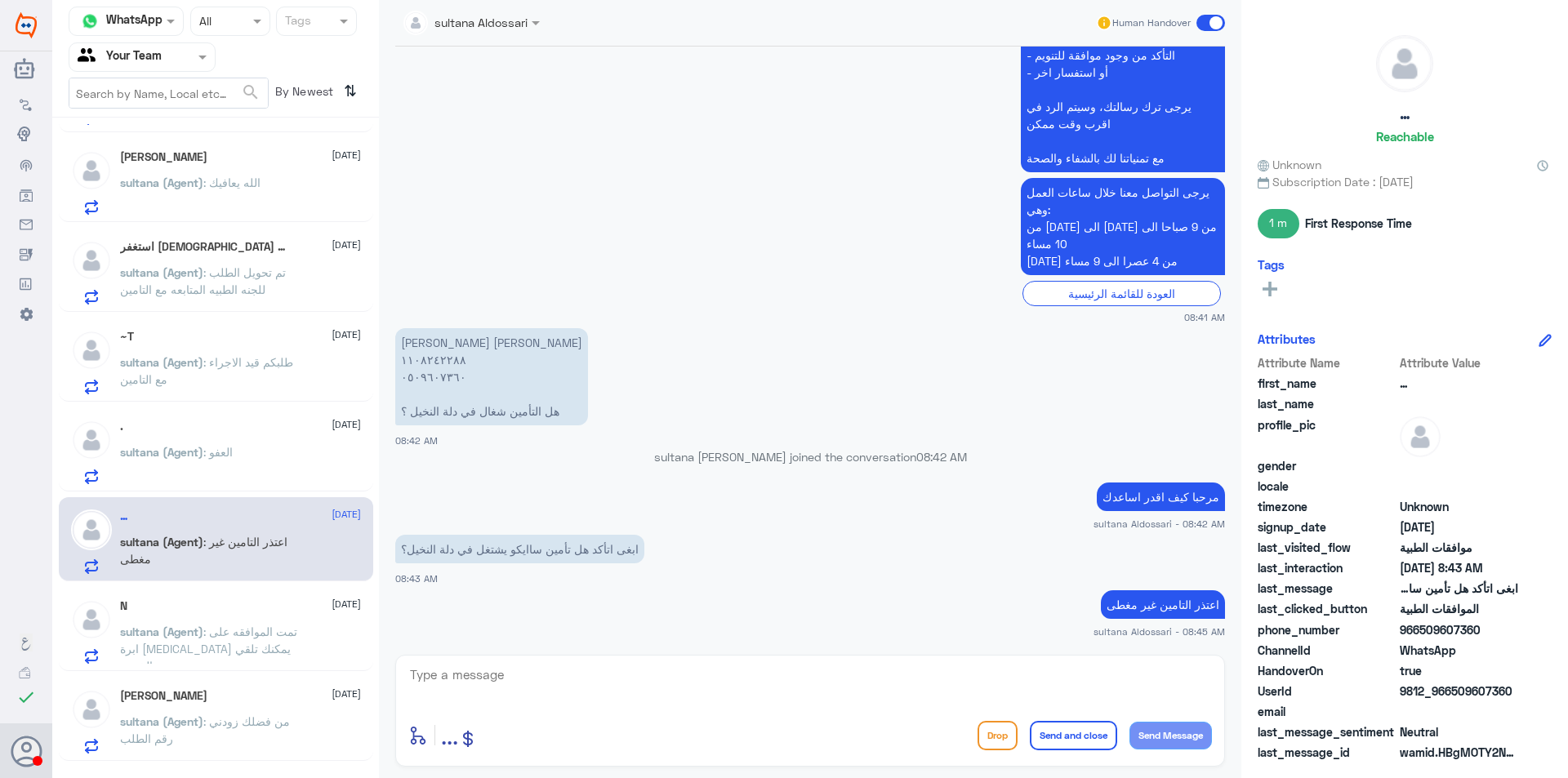
click at [275, 630] on span ": تمت الموافقه على ابرة [MEDICAL_DATA] يمكنك تلقي الخدمة" at bounding box center [208, 648] width 178 height 48
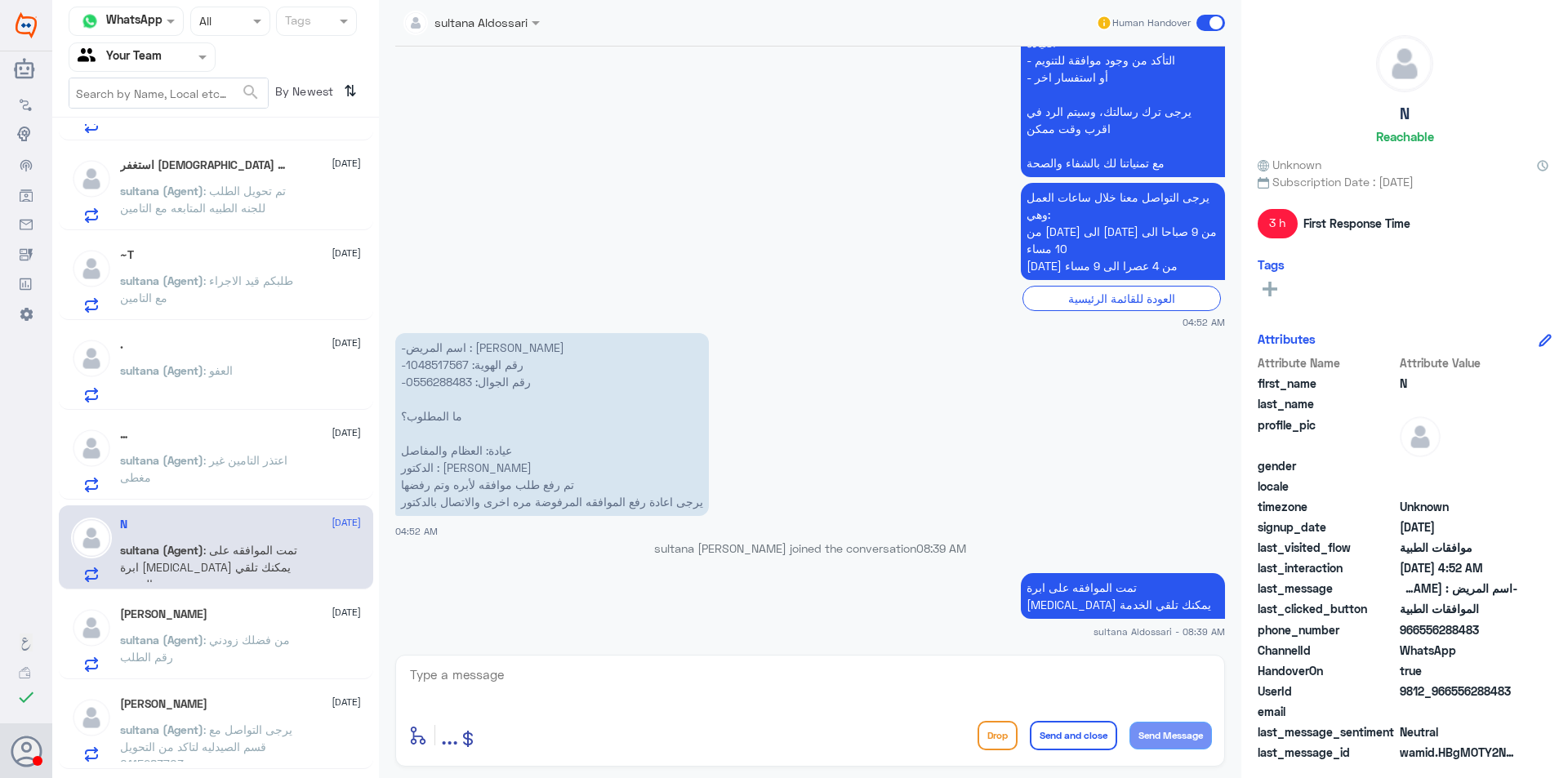
click at [260, 624] on div "Ali Fllataha 12 August sultana (Agent) : من فضلك زودني رقم الطلب" at bounding box center [240, 640] width 241 height 65
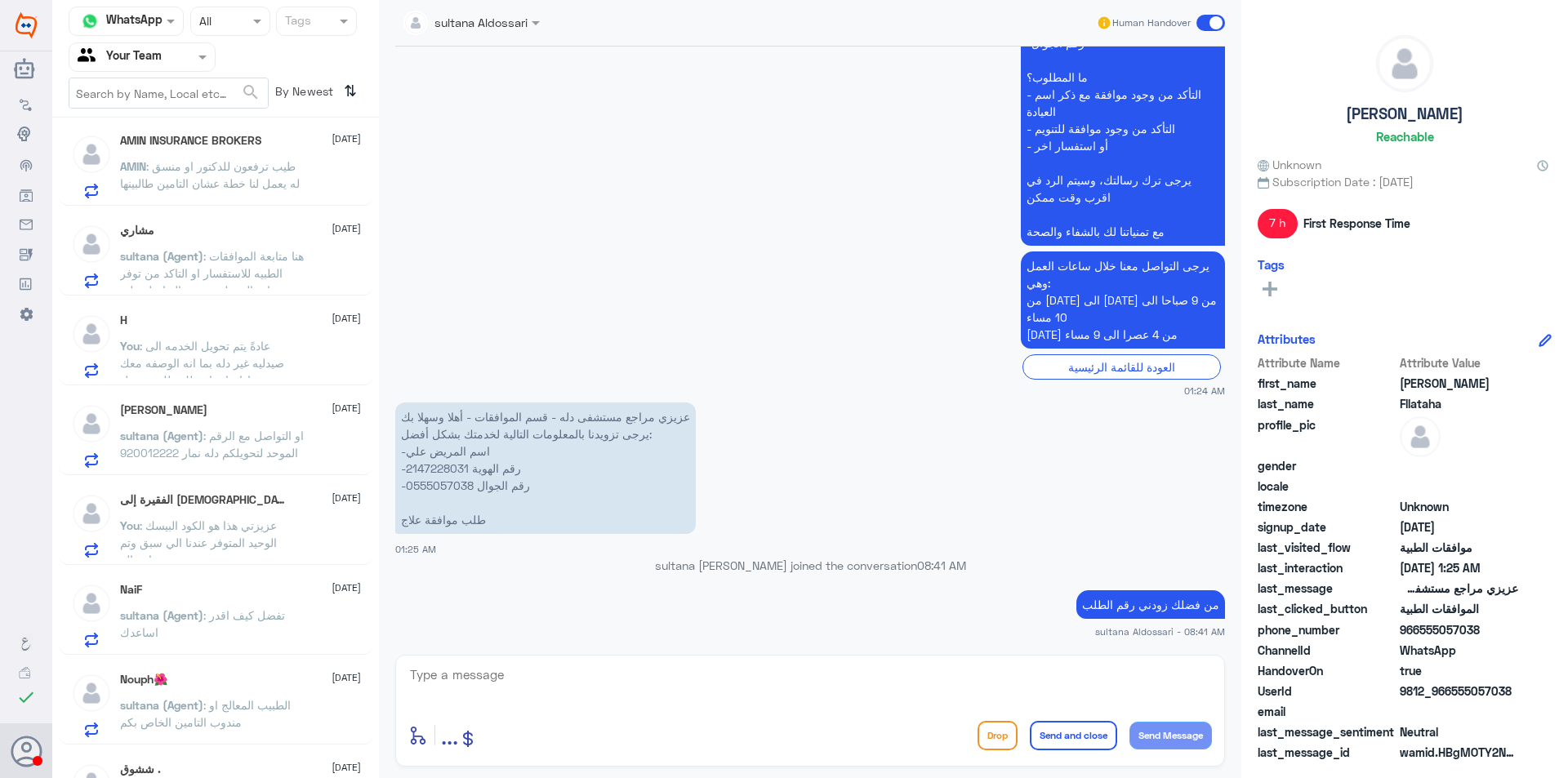
click at [237, 236] on div "مشاري 12 August" at bounding box center [240, 231] width 241 height 14
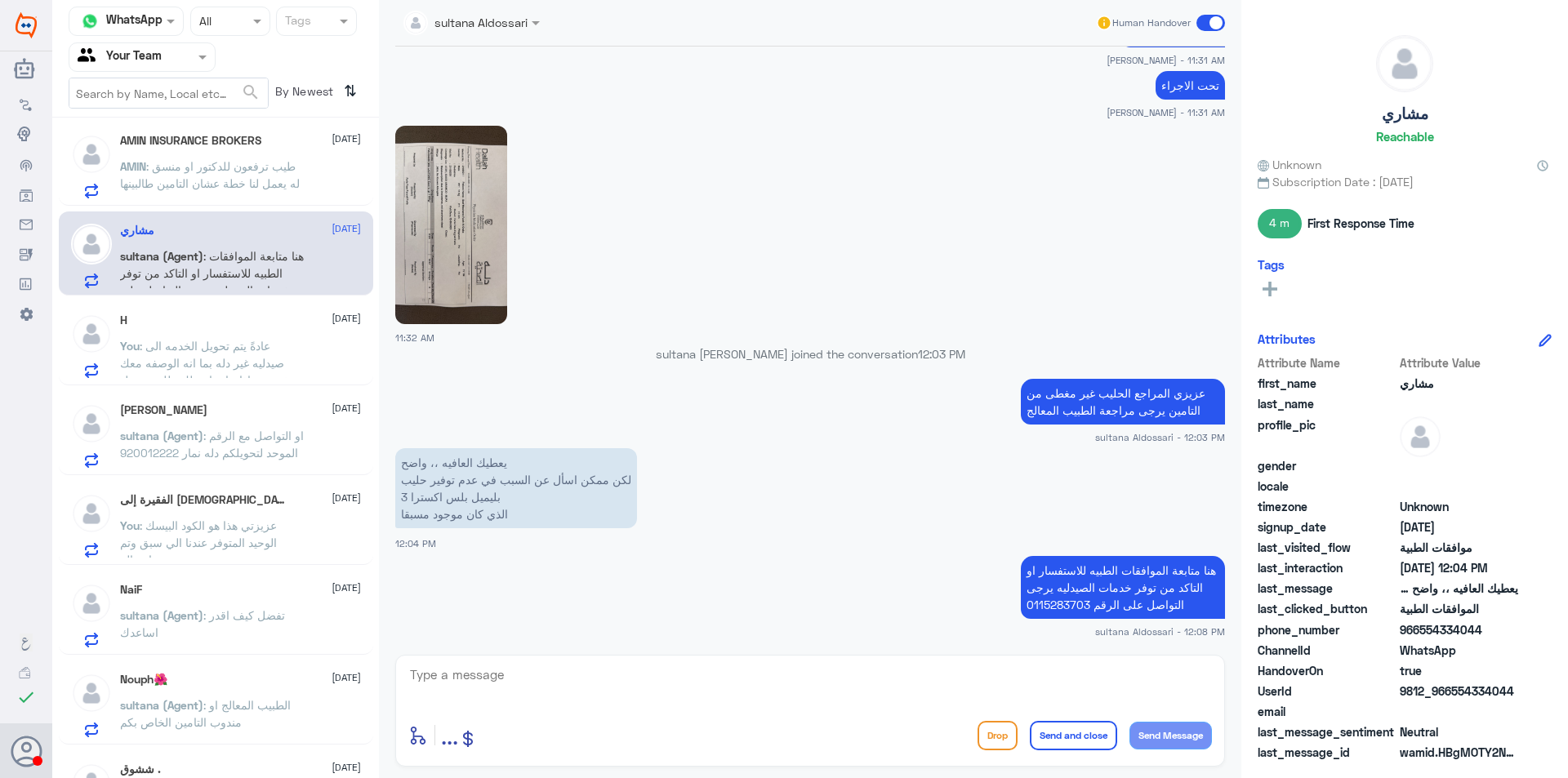
click at [275, 328] on div "H 12 August You : عادةً يتم تحويل الخدمه الى صيدليه غير دله بما انه الوصفه معك …" at bounding box center [240, 346] width 241 height 65
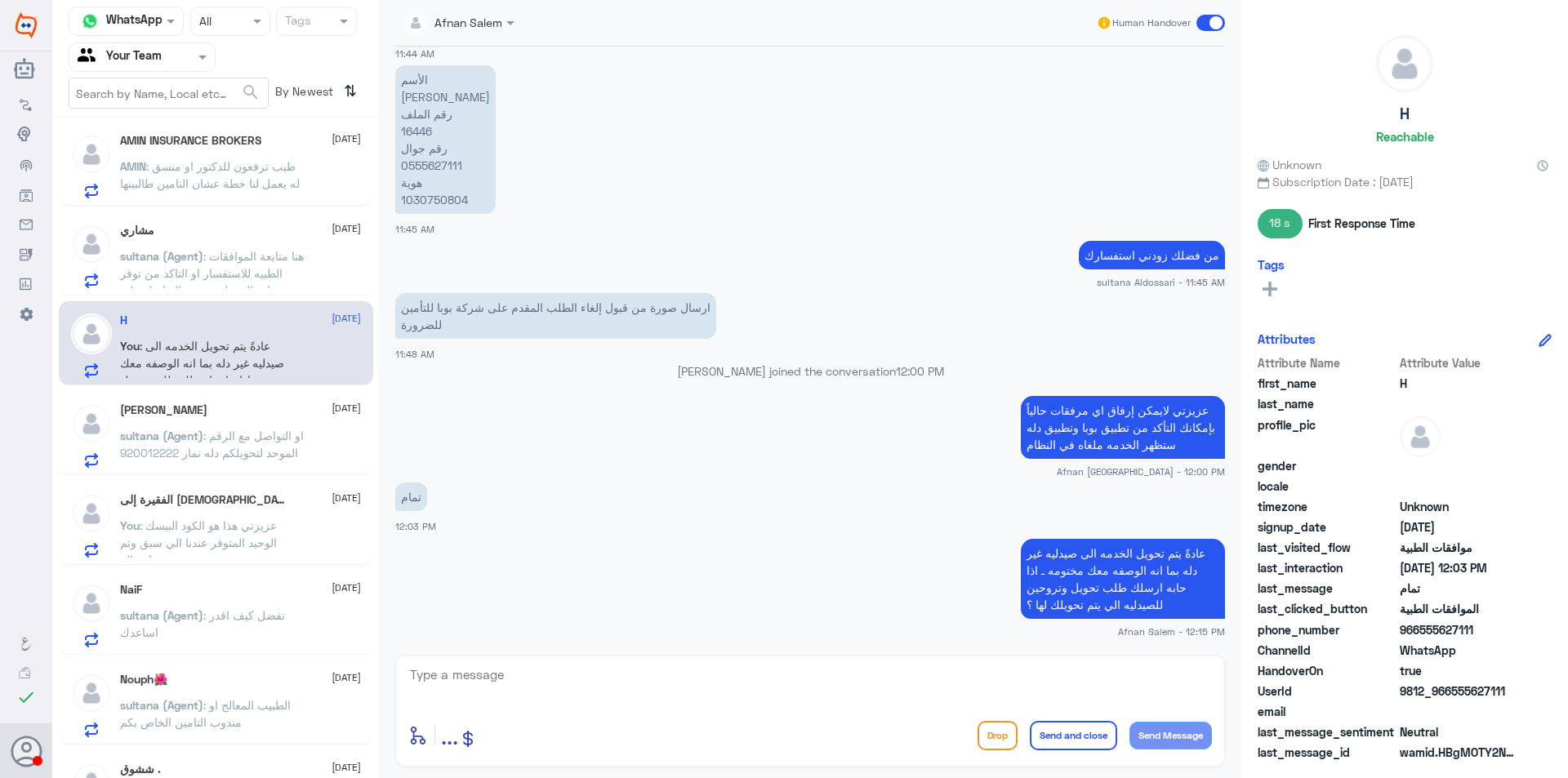
click at [271, 427] on p "sultana (Agent) : او التواصل مع الرقم الموحد لتحويلكم دله نمار 920012222" at bounding box center [211, 447] width 183 height 41
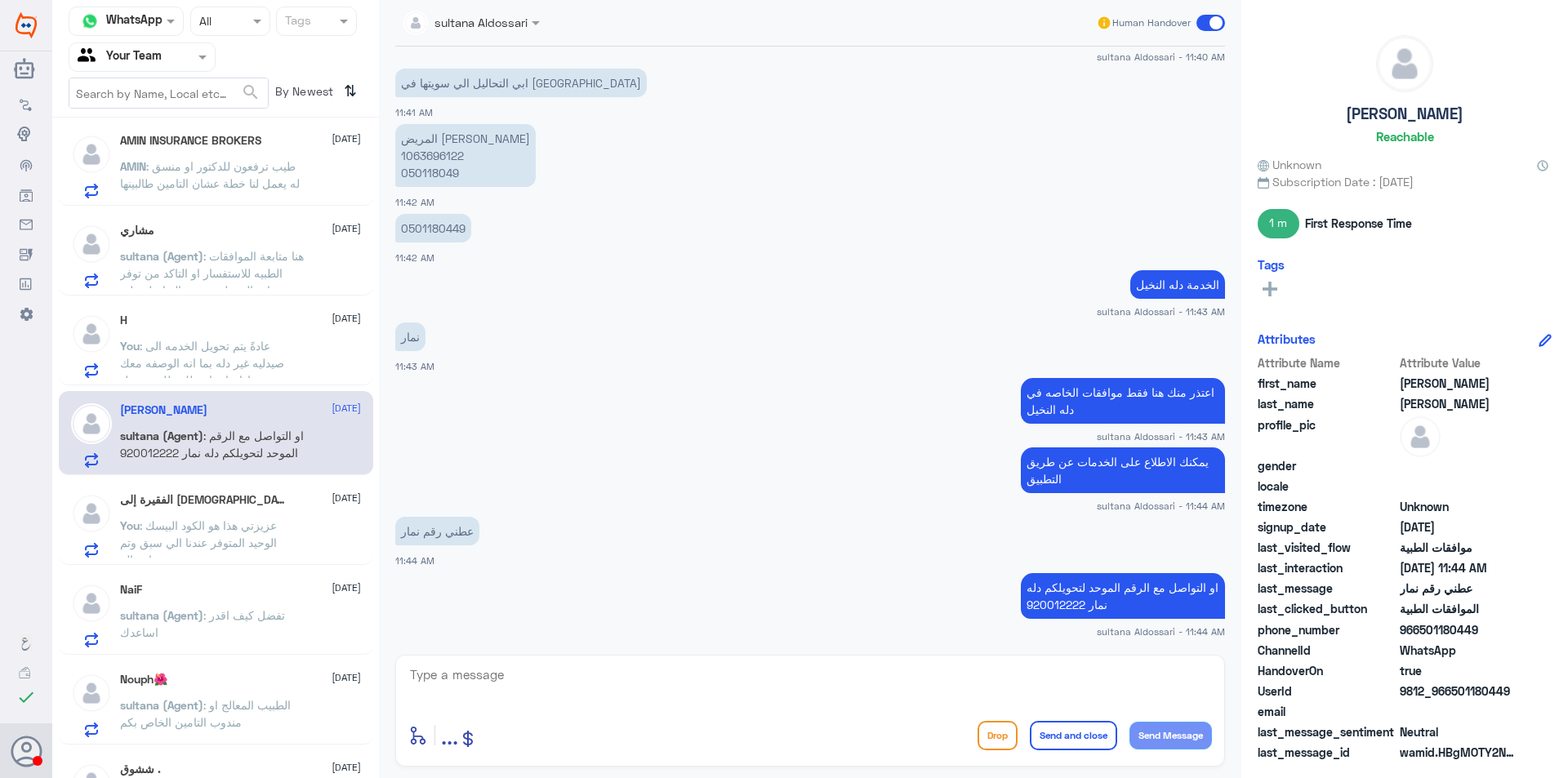
click at [287, 630] on p "sultana (Agent) : تفضل كيف اقدر اساعدك" at bounding box center [211, 627] width 183 height 41
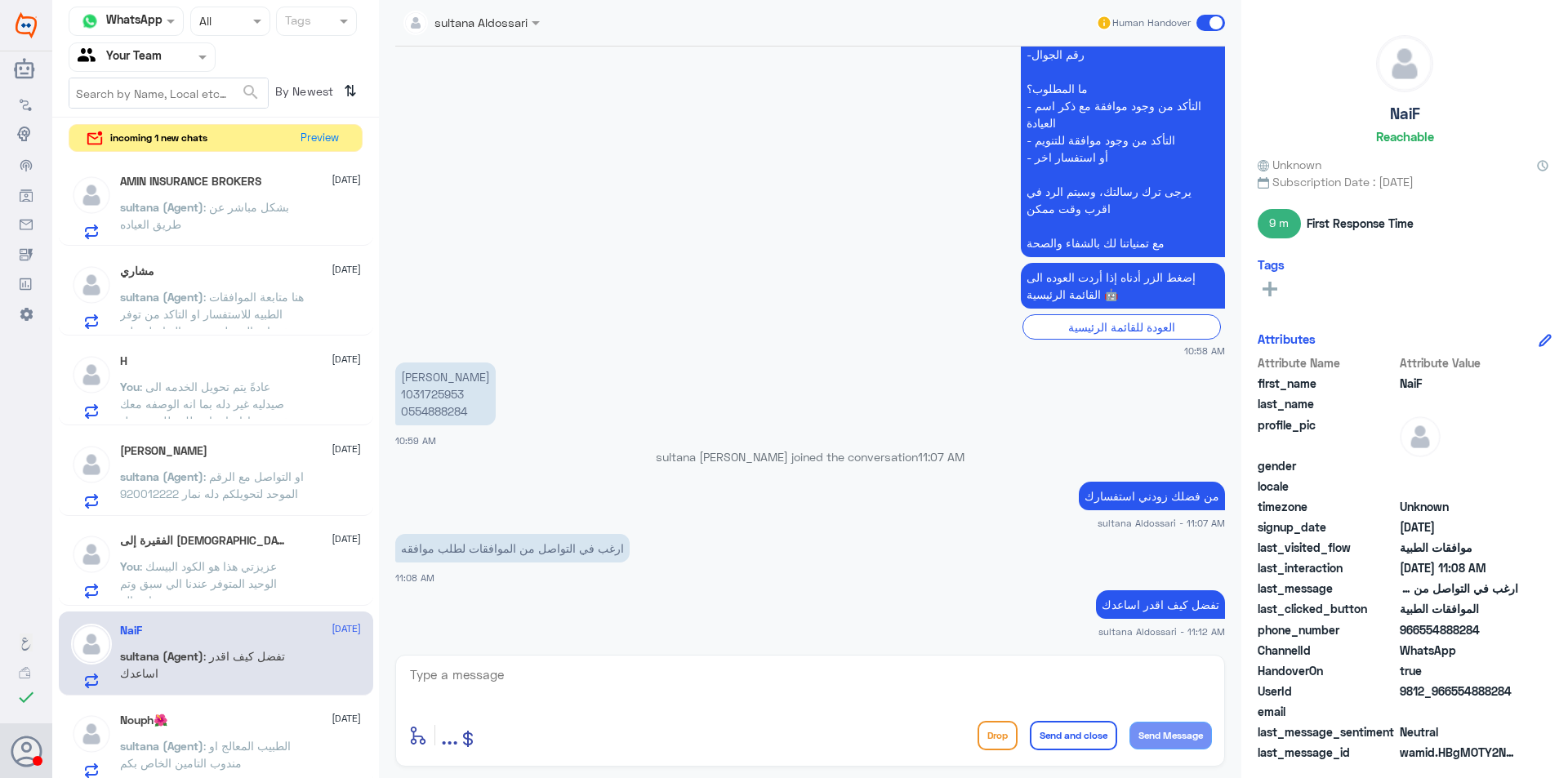
click at [242, 214] on p "sultana (Agent) : بشكل مباشر عن طريق العياده" at bounding box center [211, 219] width 183 height 41
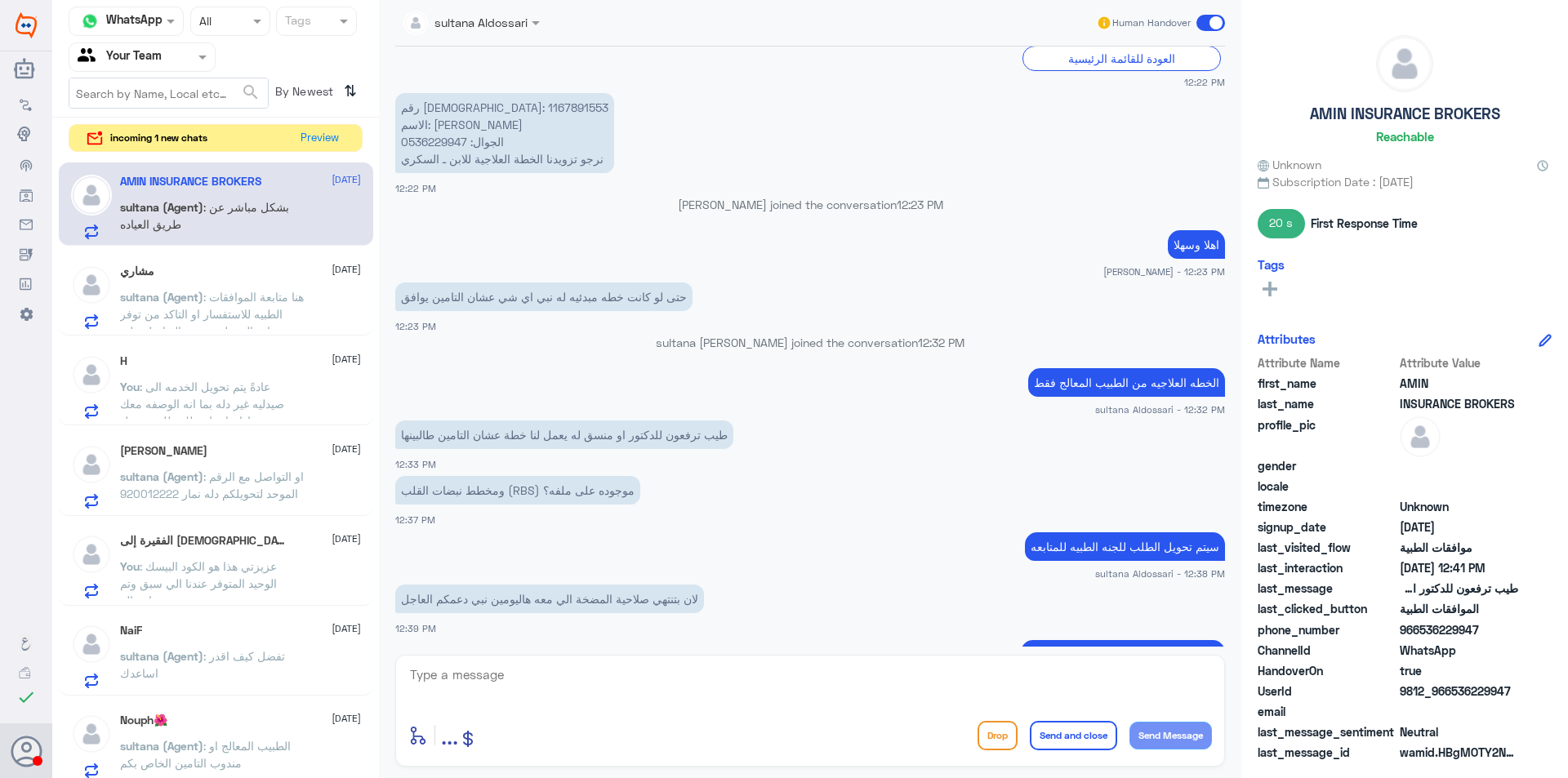
scroll to position [556, 0]
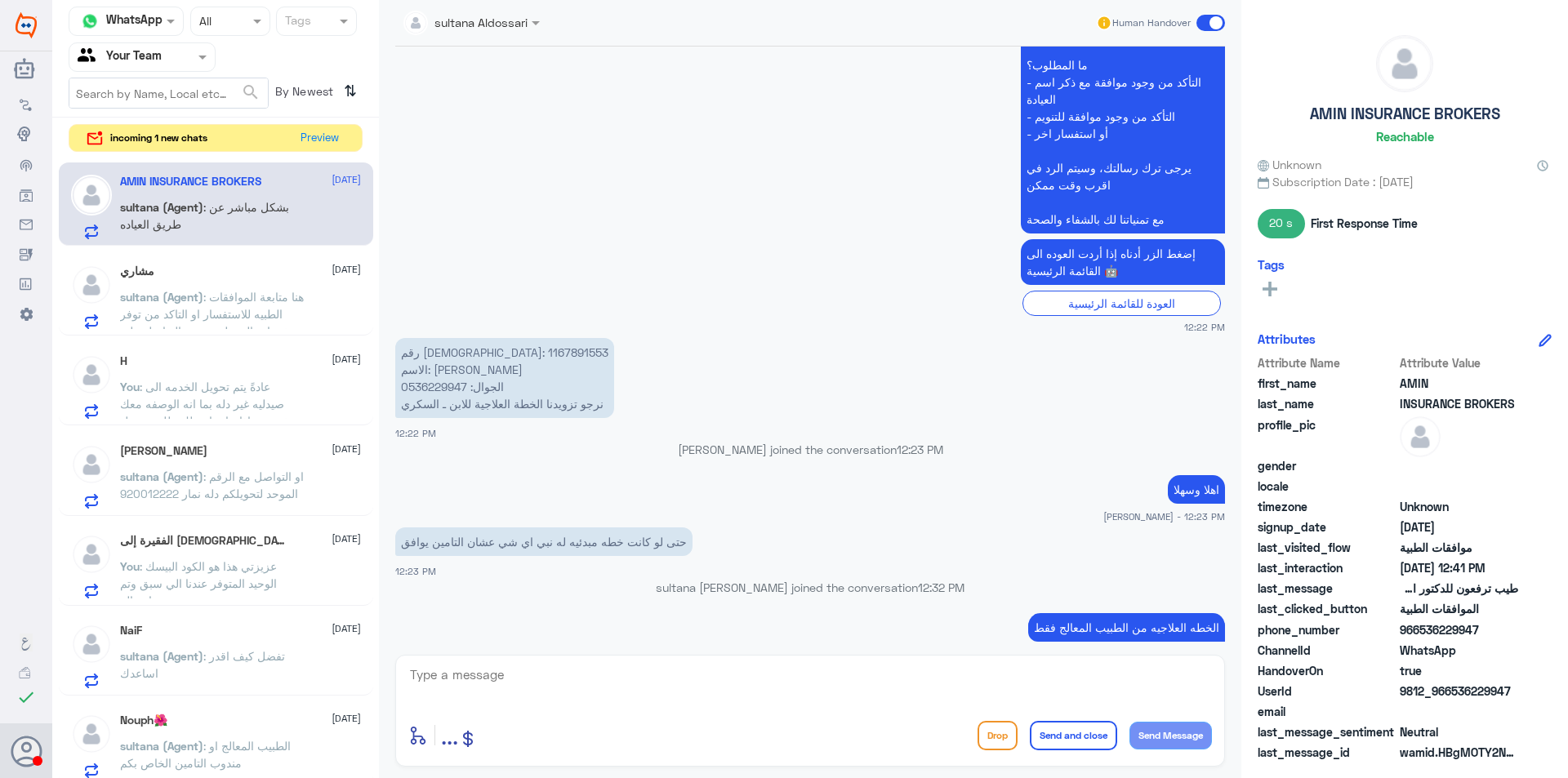
click at [445, 352] on p "رقم الهوية: 1167891553 الاسم: نايف متعب الجعيد الجوال: 0536229947 نرجو تزويدنا …" at bounding box center [504, 379] width 219 height 80
copy p "1167891553"
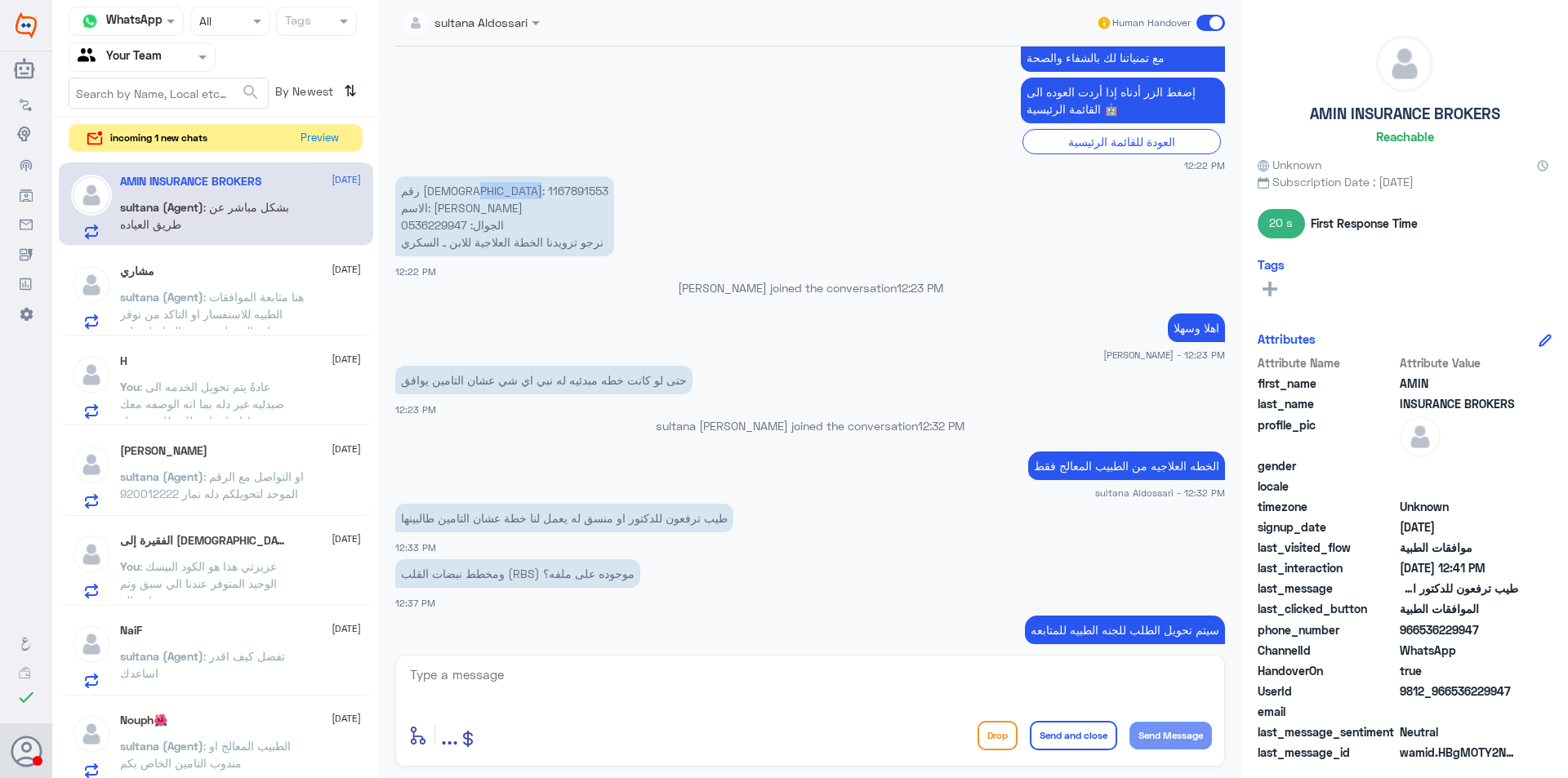
scroll to position [719, 0]
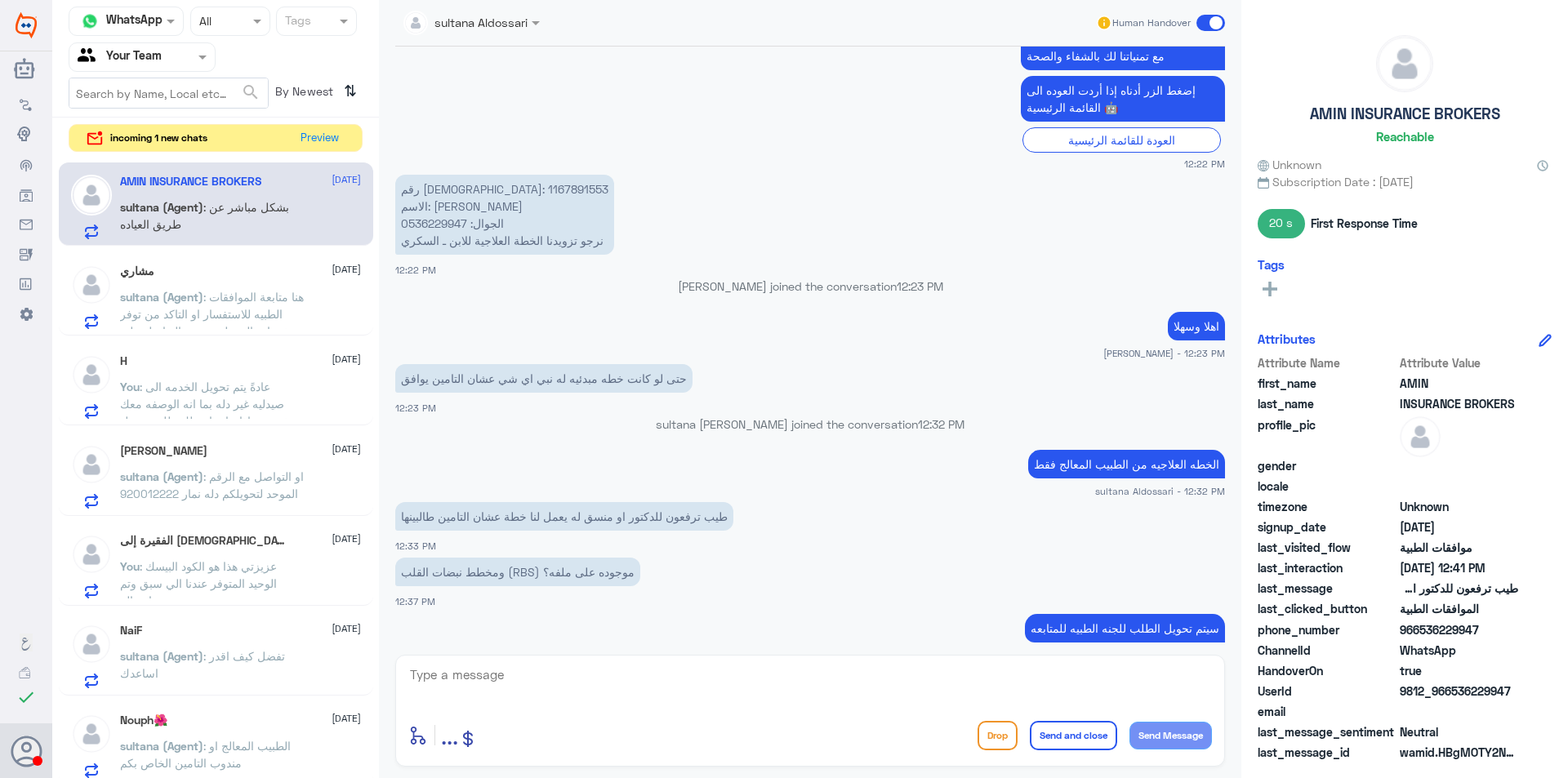
click at [278, 278] on div "مشاري 12 August" at bounding box center [240, 272] width 241 height 14
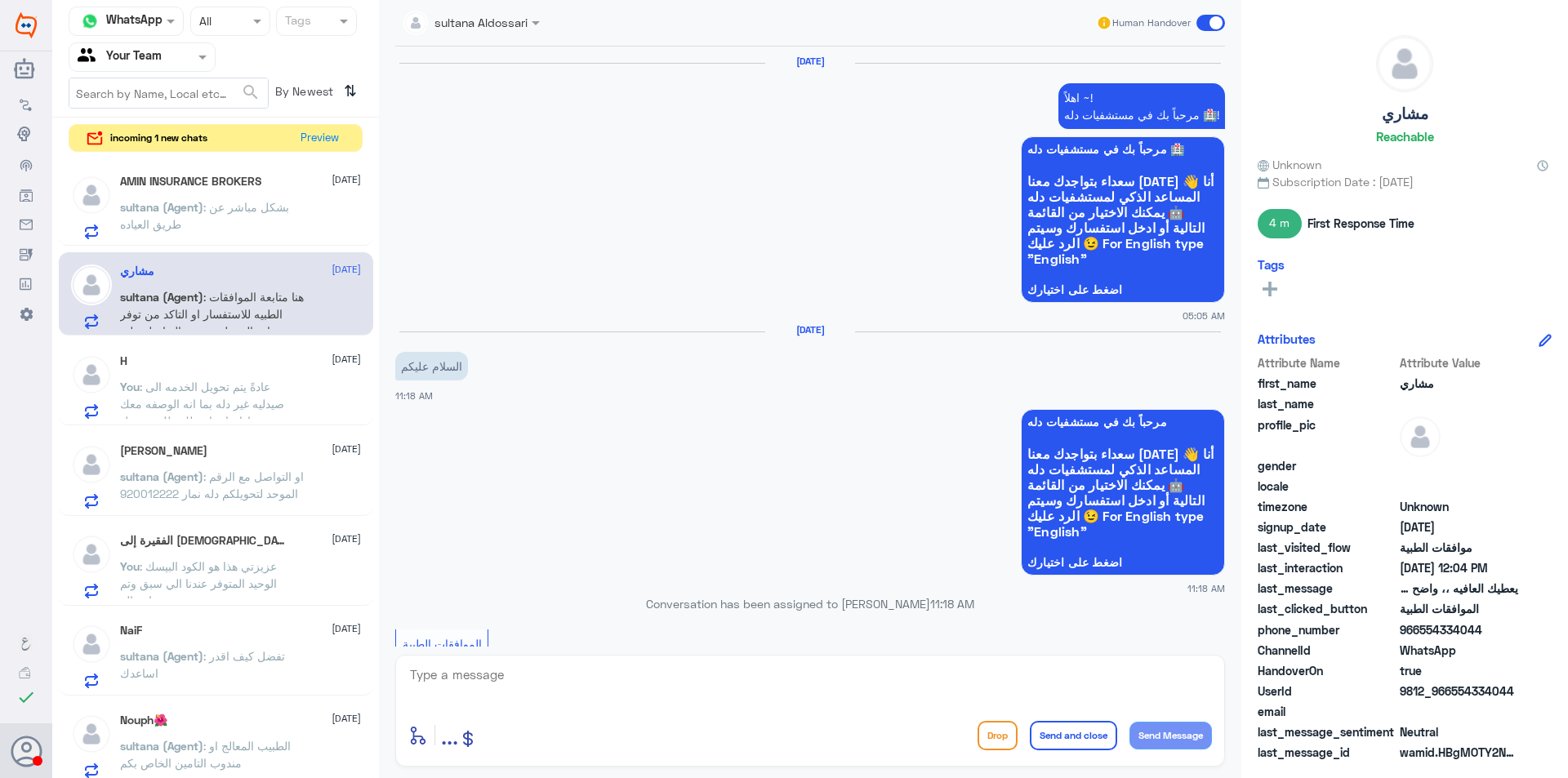
scroll to position [1617, 0]
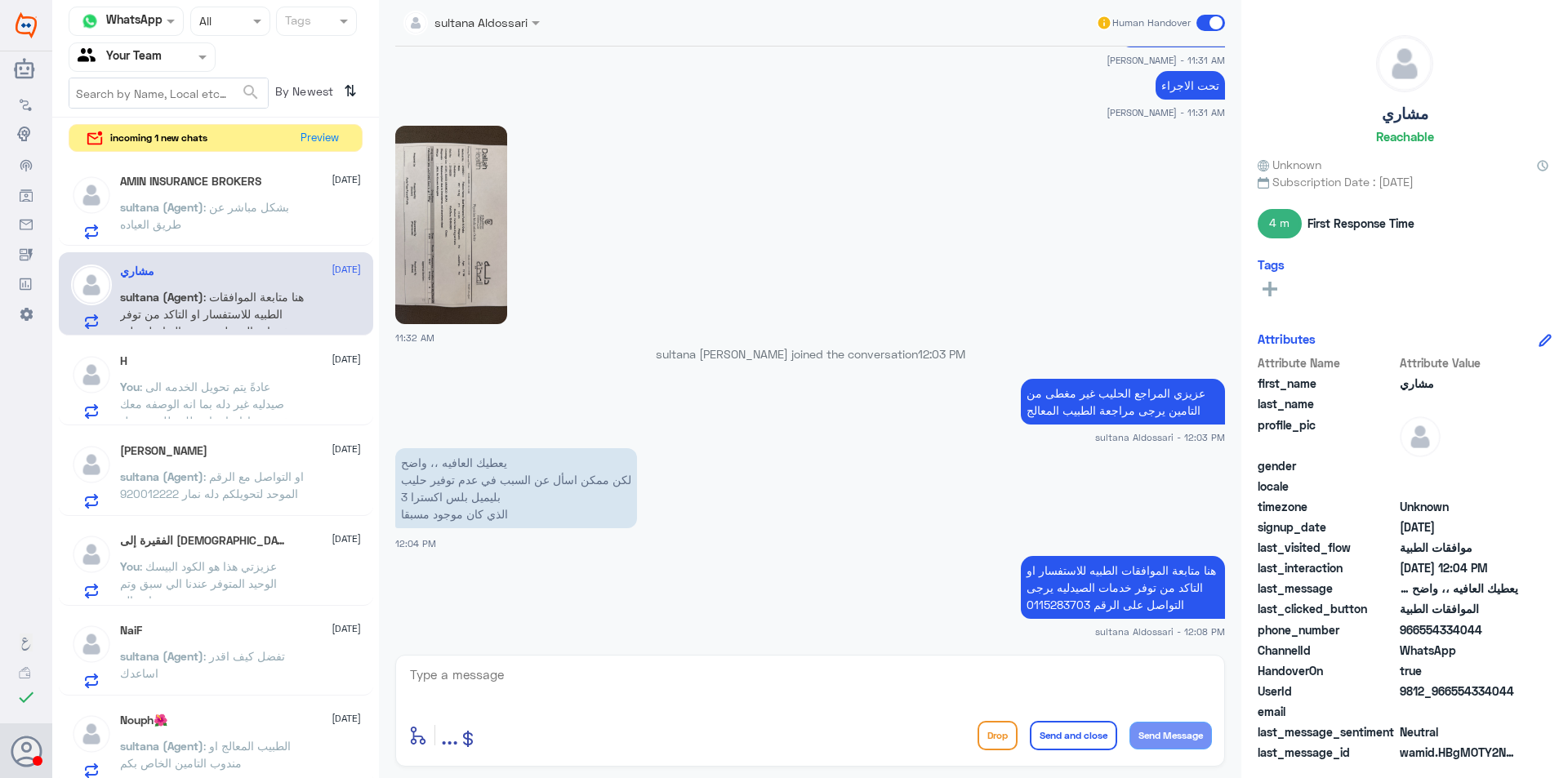
click at [295, 388] on p "You : عادةً يتم تحويل الخدمه الى صيدليه غير دله بما انه الوصفه معك مختومه ـ اذا…" at bounding box center [211, 398] width 183 height 41
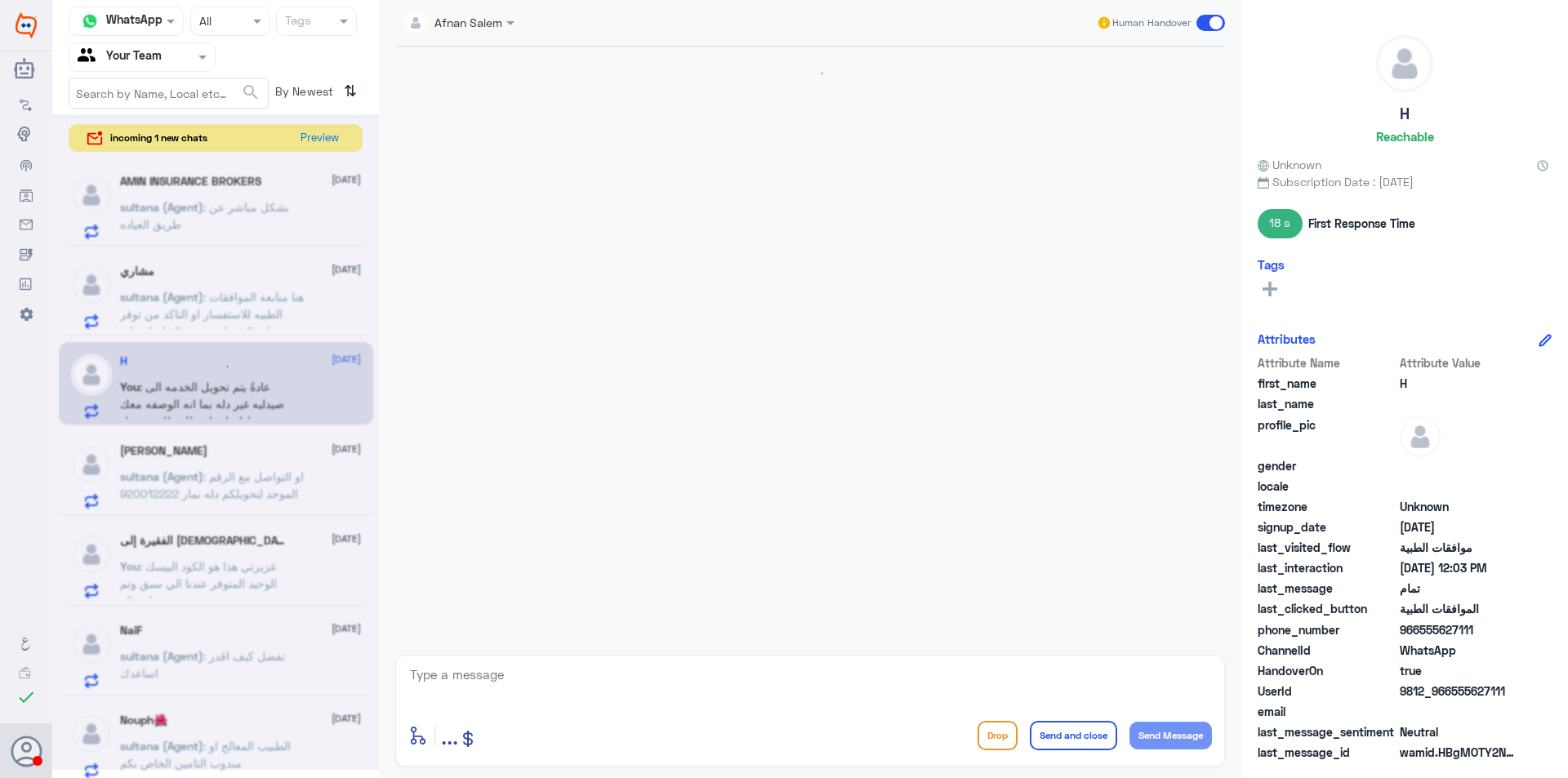
scroll to position [1531, 0]
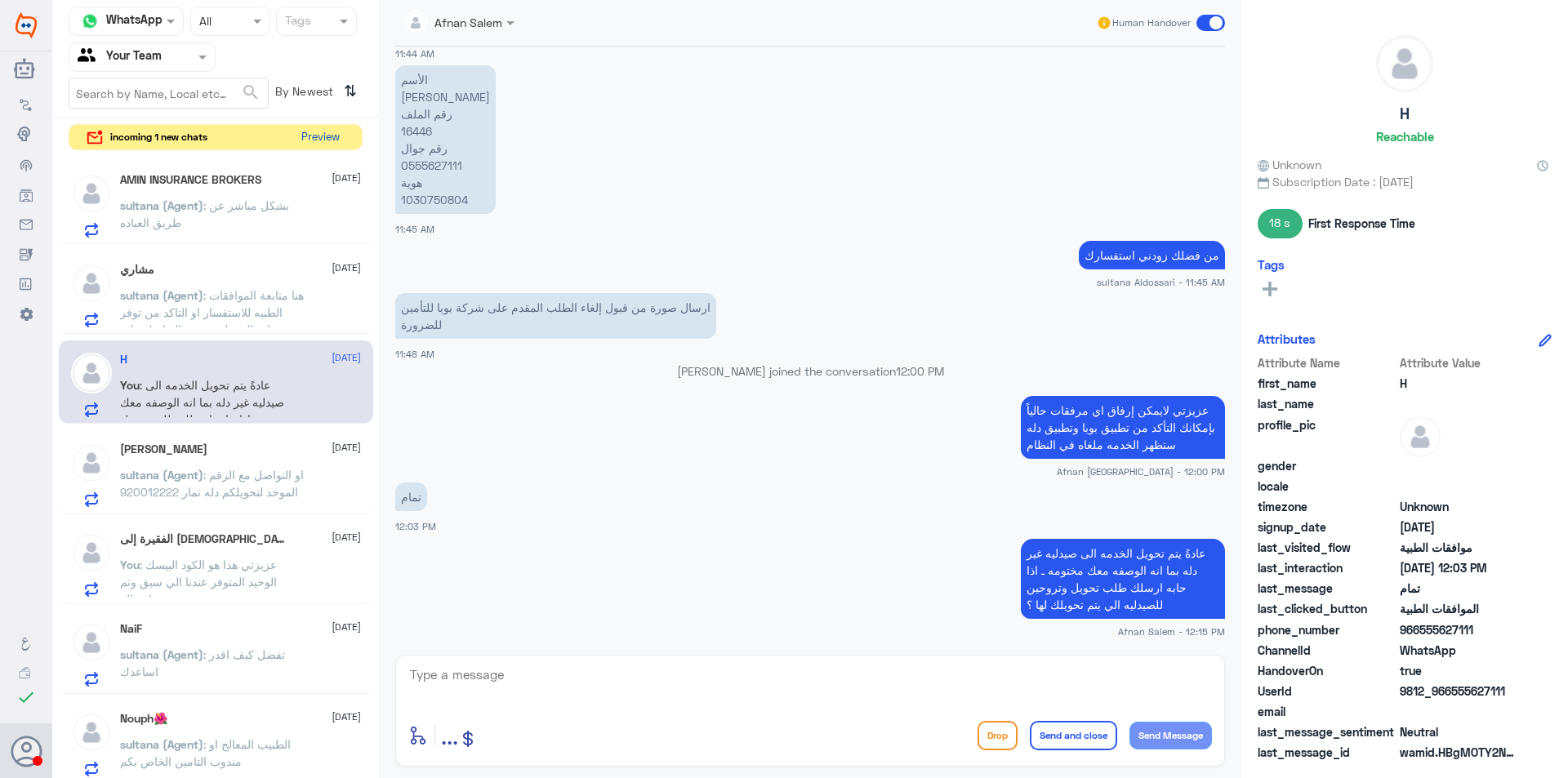
click at [324, 137] on button "Preview" at bounding box center [320, 137] width 51 height 26
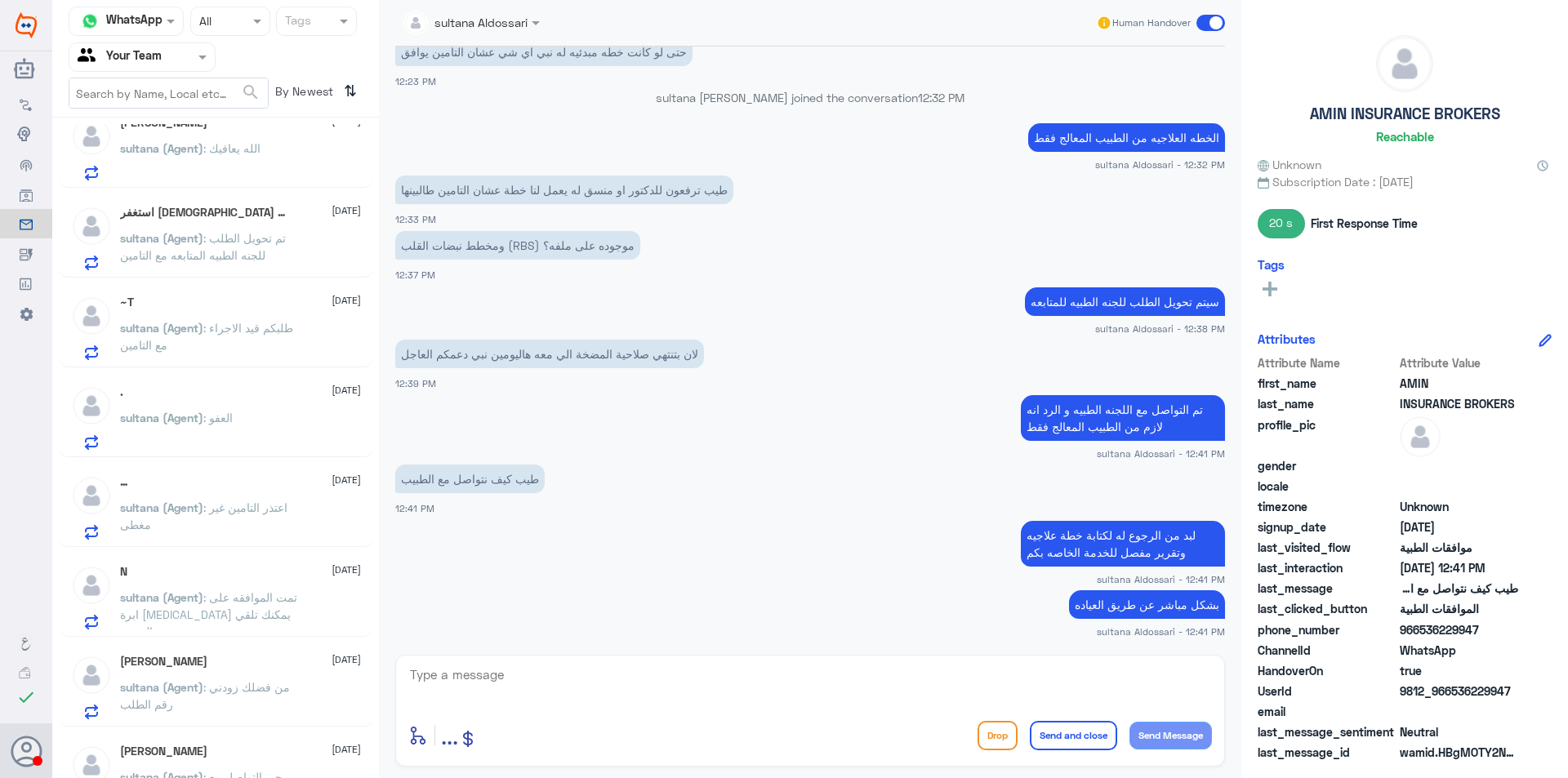
scroll to position [1143, 0]
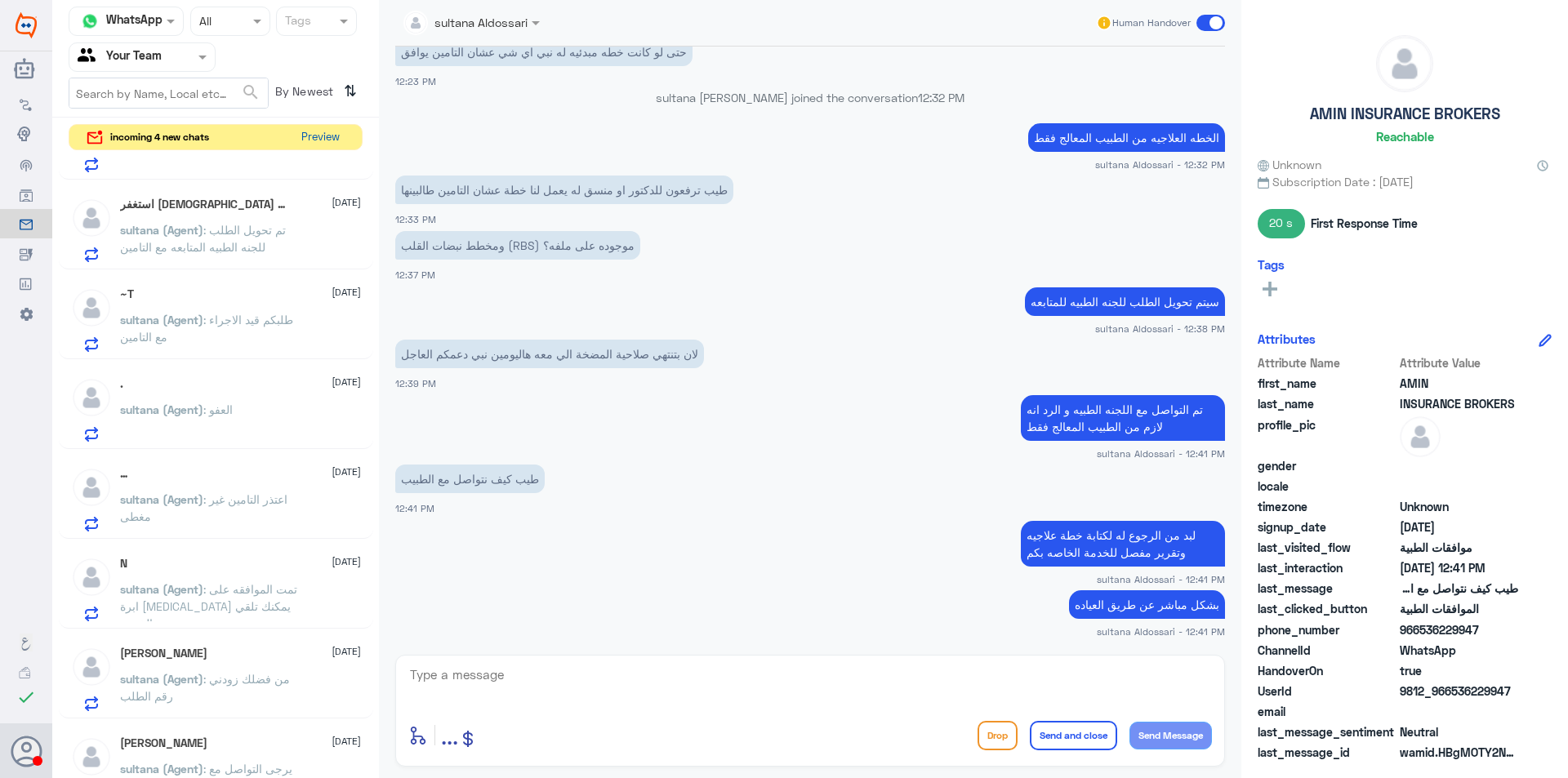
click at [329, 137] on button "Preview" at bounding box center [320, 137] width 51 height 26
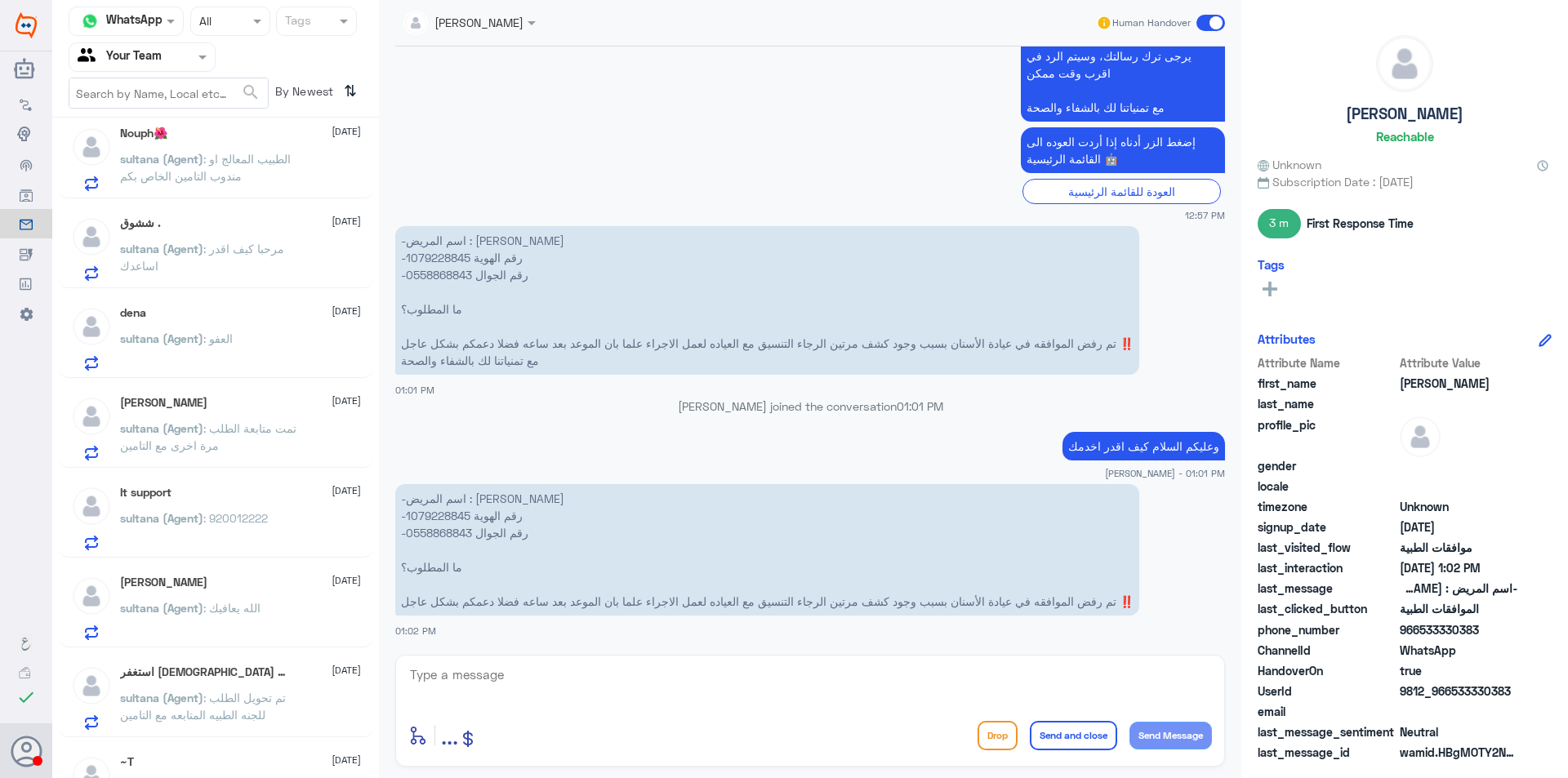
scroll to position [653, 0]
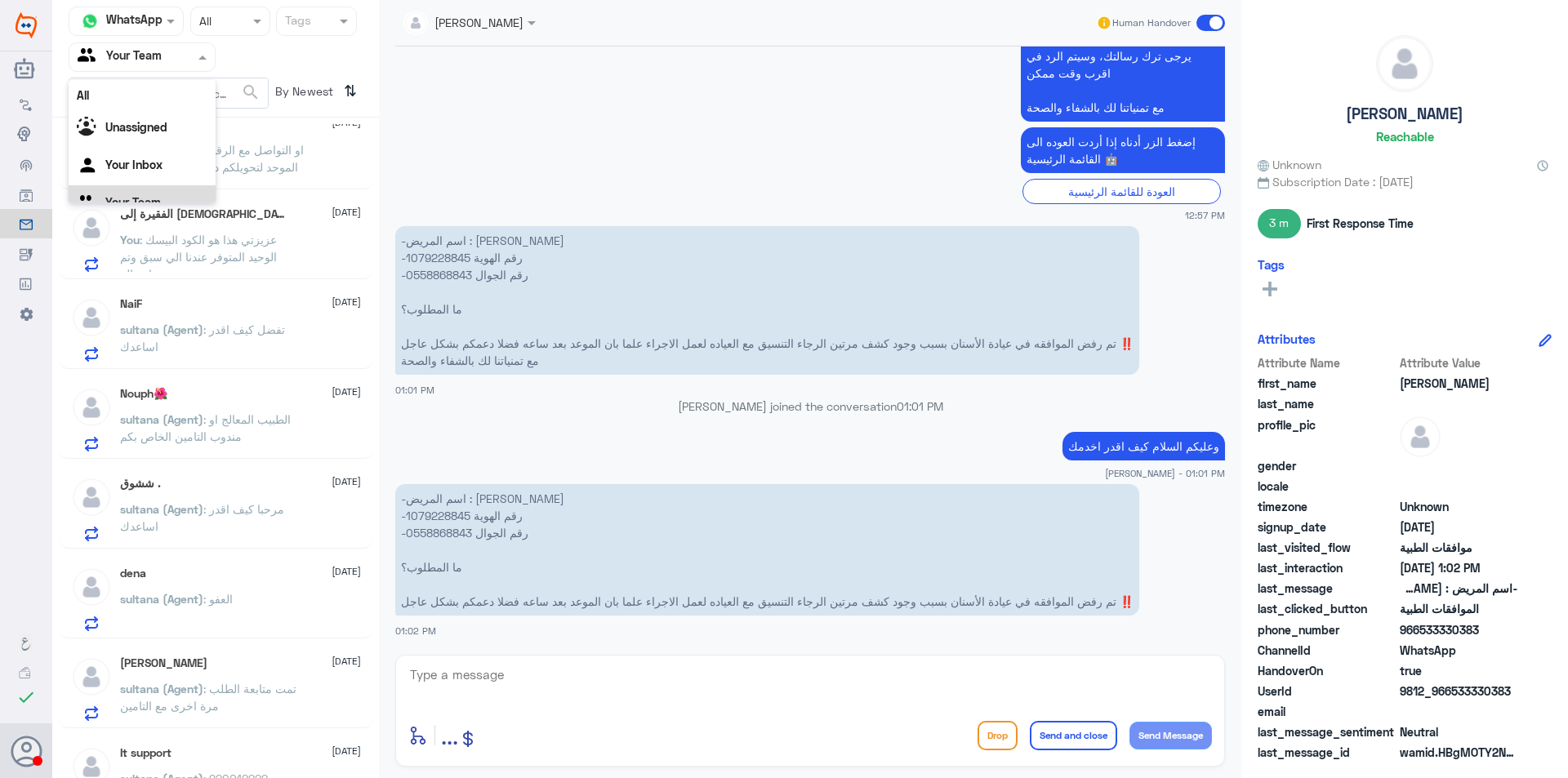
click at [163, 68] on div "Agent Filter Your Team" at bounding box center [131, 57] width 125 height 25
click at [154, 153] on div "Your Inbox" at bounding box center [142, 146] width 147 height 37
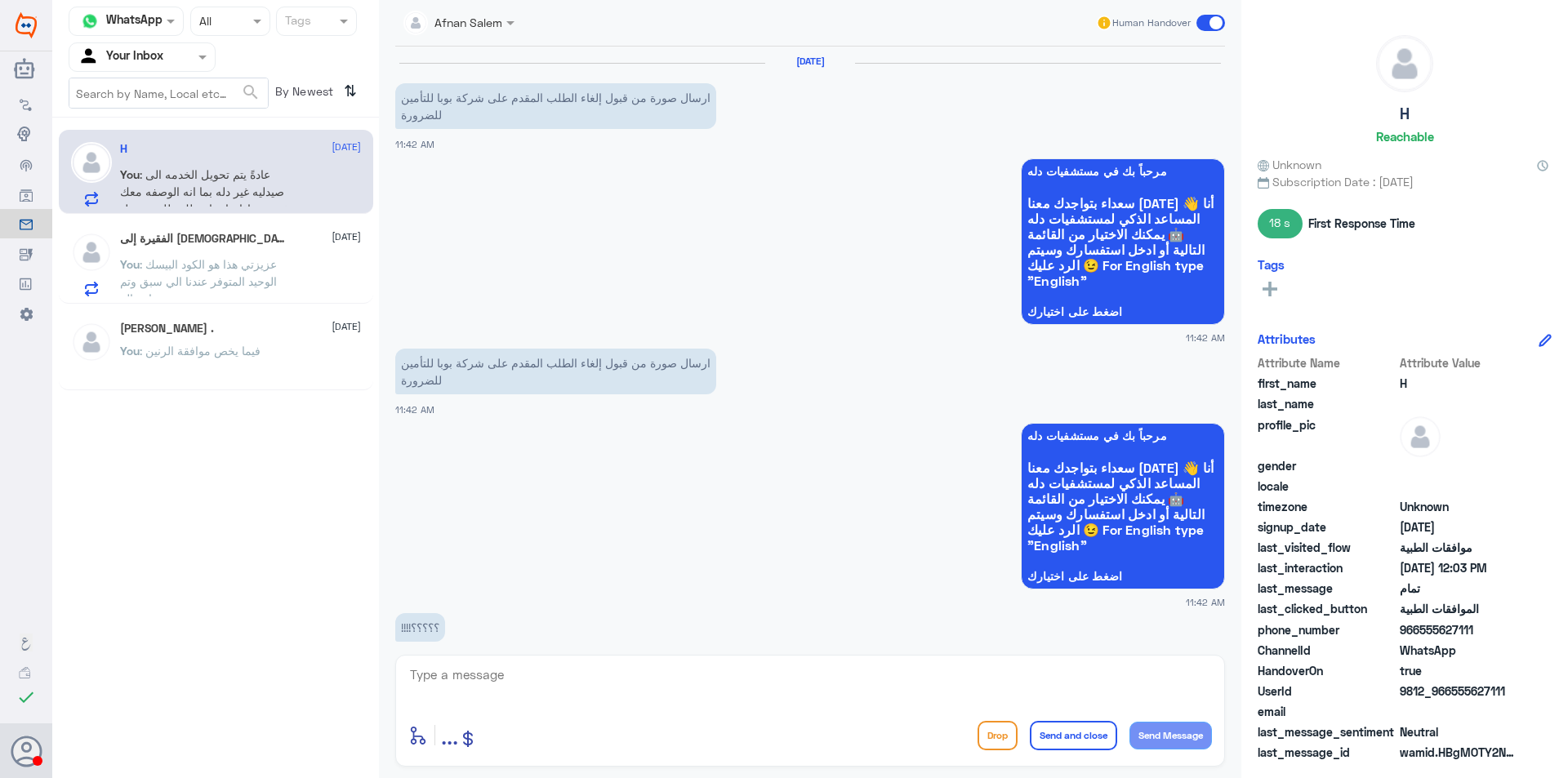
scroll to position [1531, 0]
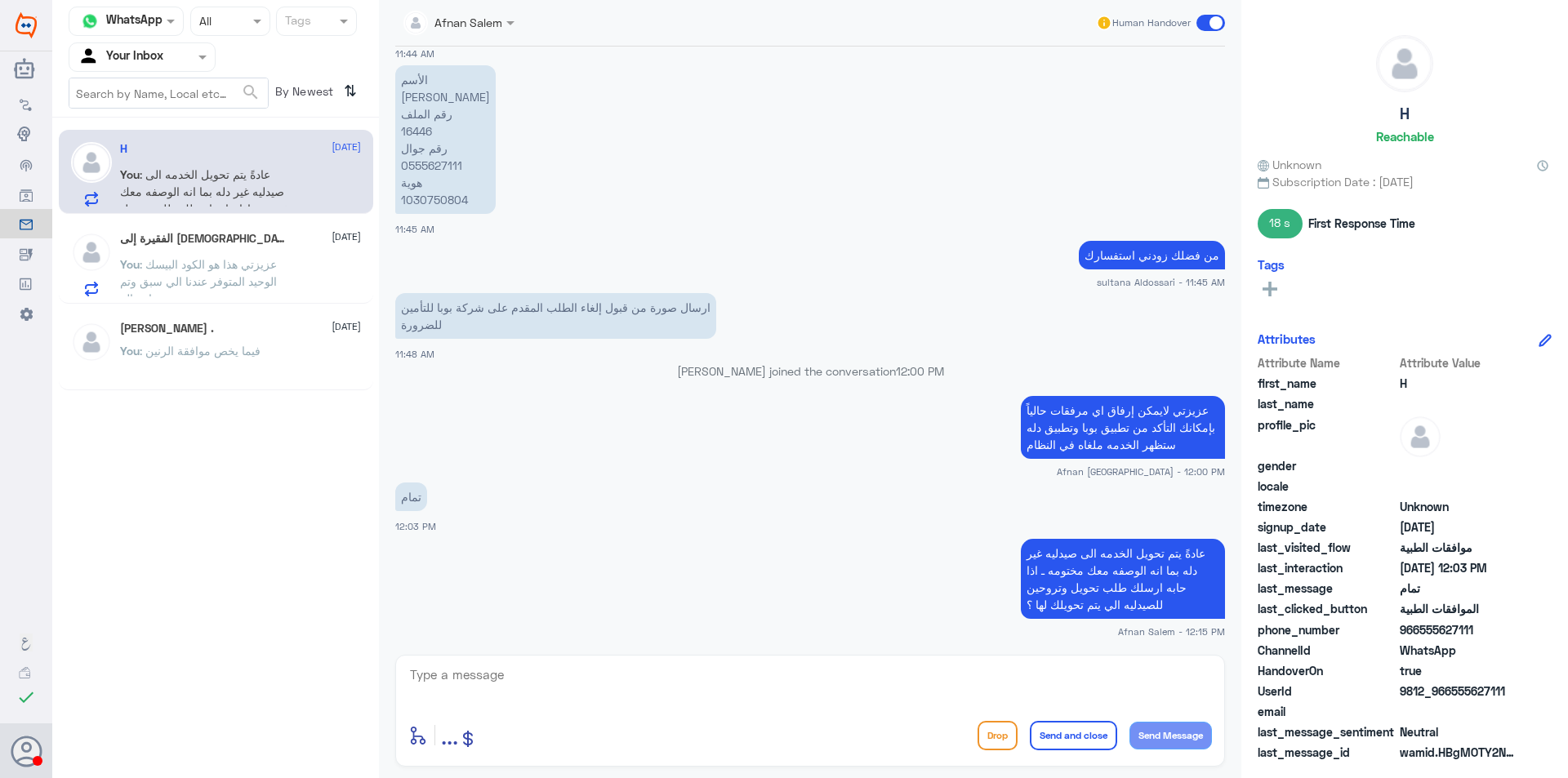
click at [1109, 689] on textarea at bounding box center [810, 684] width 804 height 40
click at [1109, 689] on textarea "kjl" at bounding box center [810, 684] width 804 height 40
type textarea "k"
type textarea "نتمنى لكم دوام الصحه والعافيه"
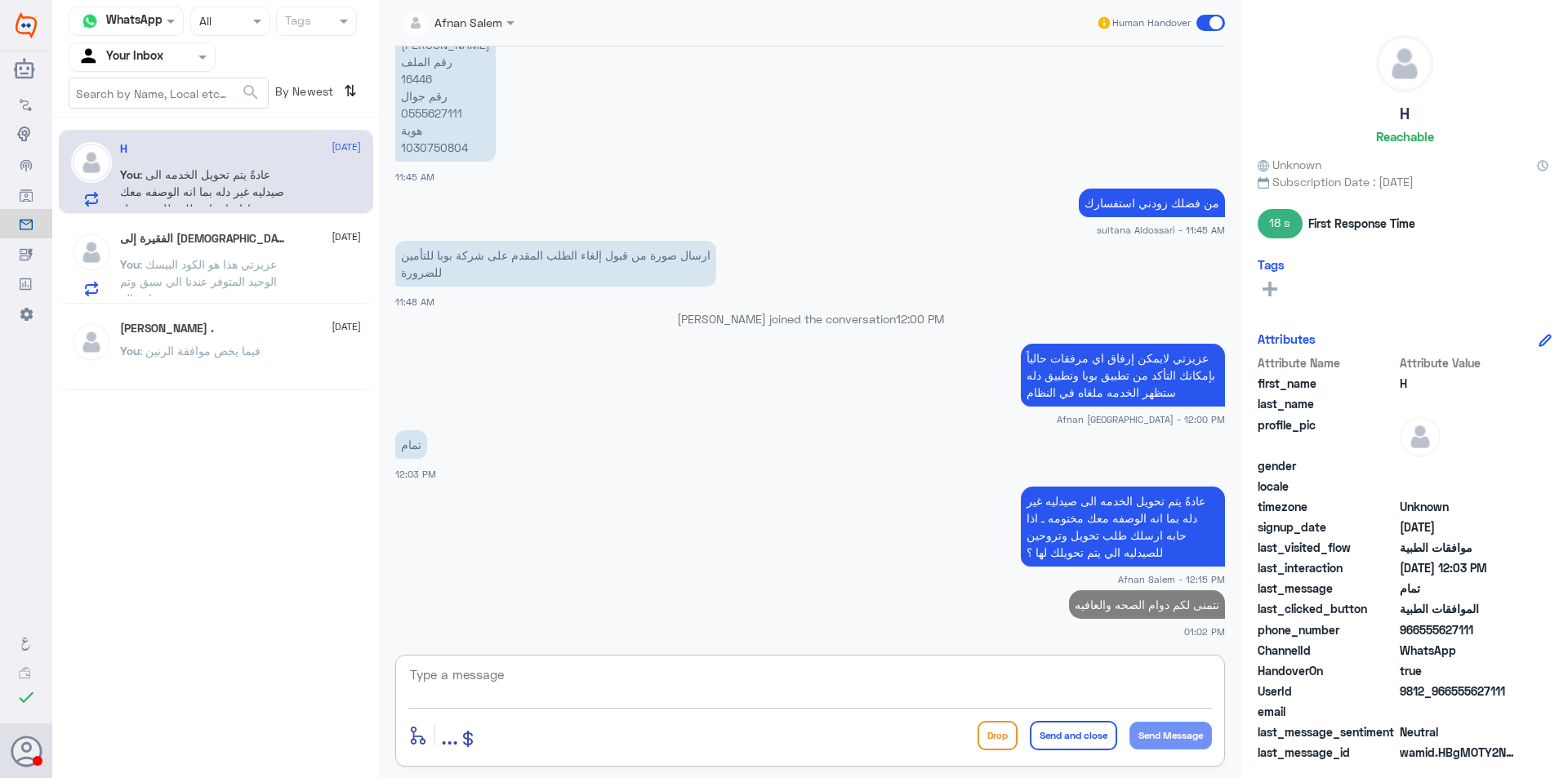
click at [1124, 597] on p "نتمنى لكم دوام الصحه والعافيه" at bounding box center [1146, 604] width 156 height 28
copy p "نتمنى لكم دوام الصحه والعافيه"
click at [1130, 678] on textarea at bounding box center [810, 684] width 804 height 40
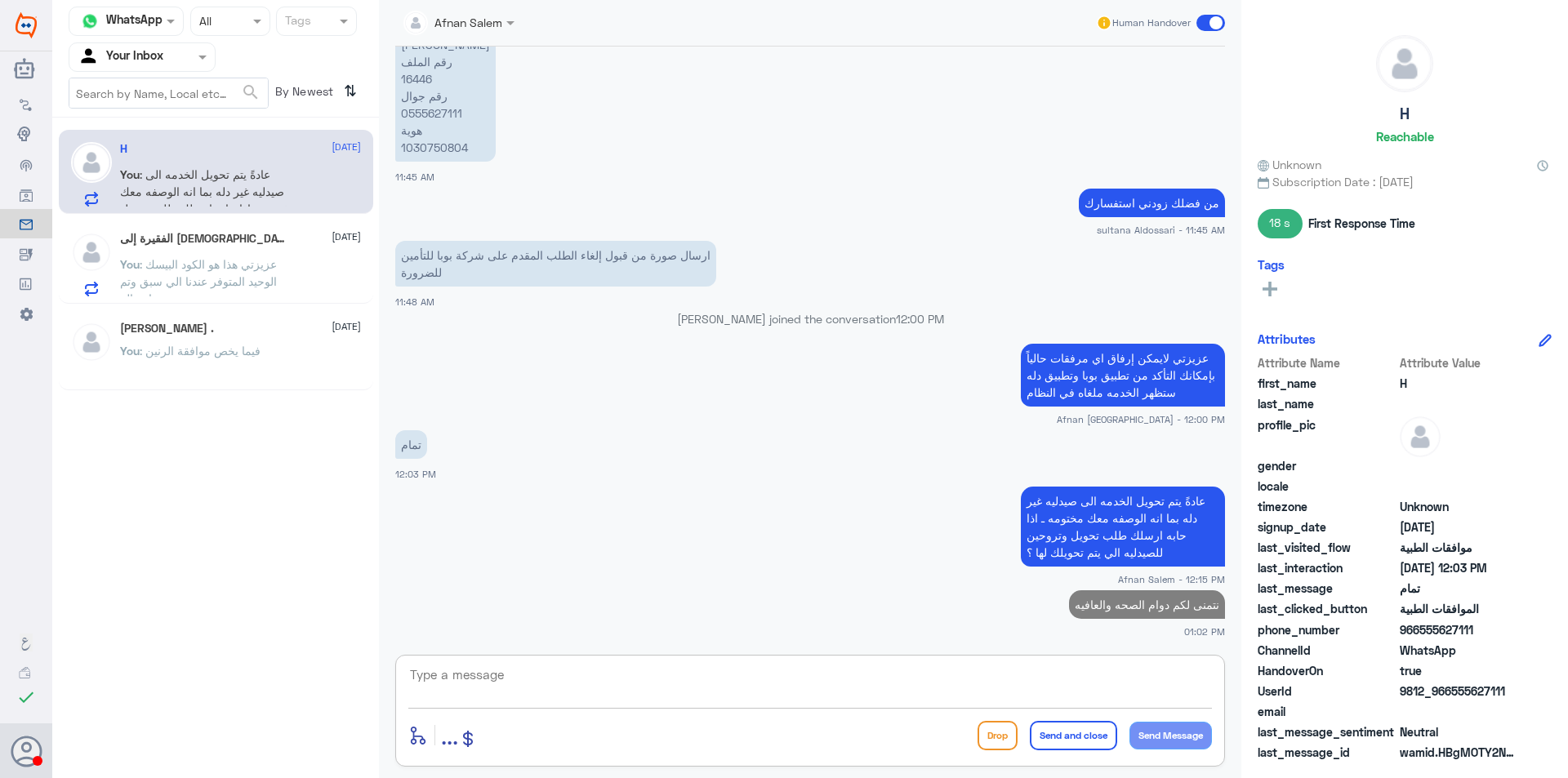
paste textarea "نتمنى لكم دوام الصحه والعافيه"
type textarea "نتمنى لكم دوام الصحه والعافيه"
click at [1088, 731] on button "Send and close" at bounding box center [1073, 736] width 87 height 29
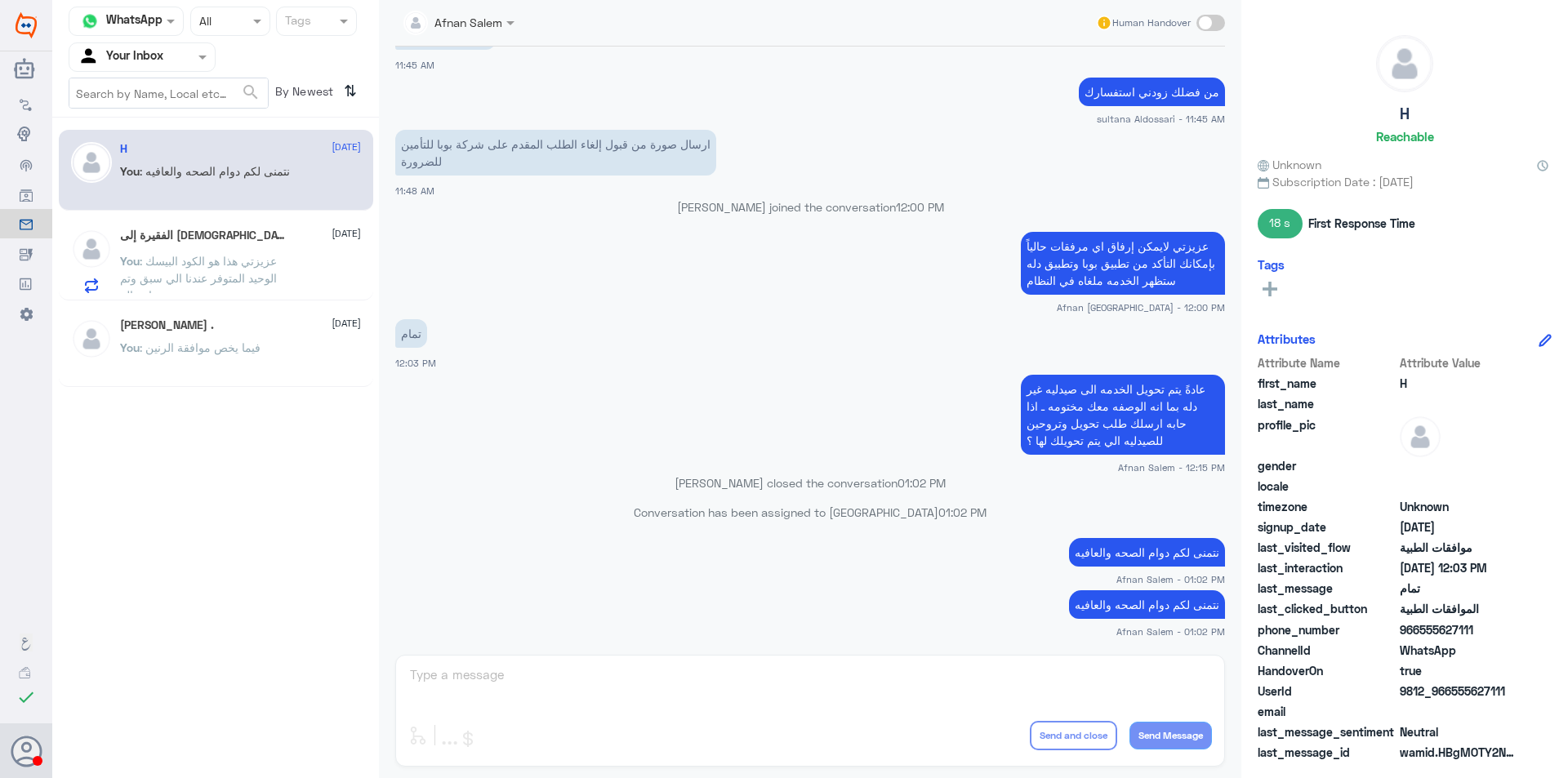
click at [272, 289] on p "You : عزيزتي هذا هو الكود البيسك الوحيد المتوفر عندنا الي سبق وتم إرساله" at bounding box center [211, 273] width 183 height 41
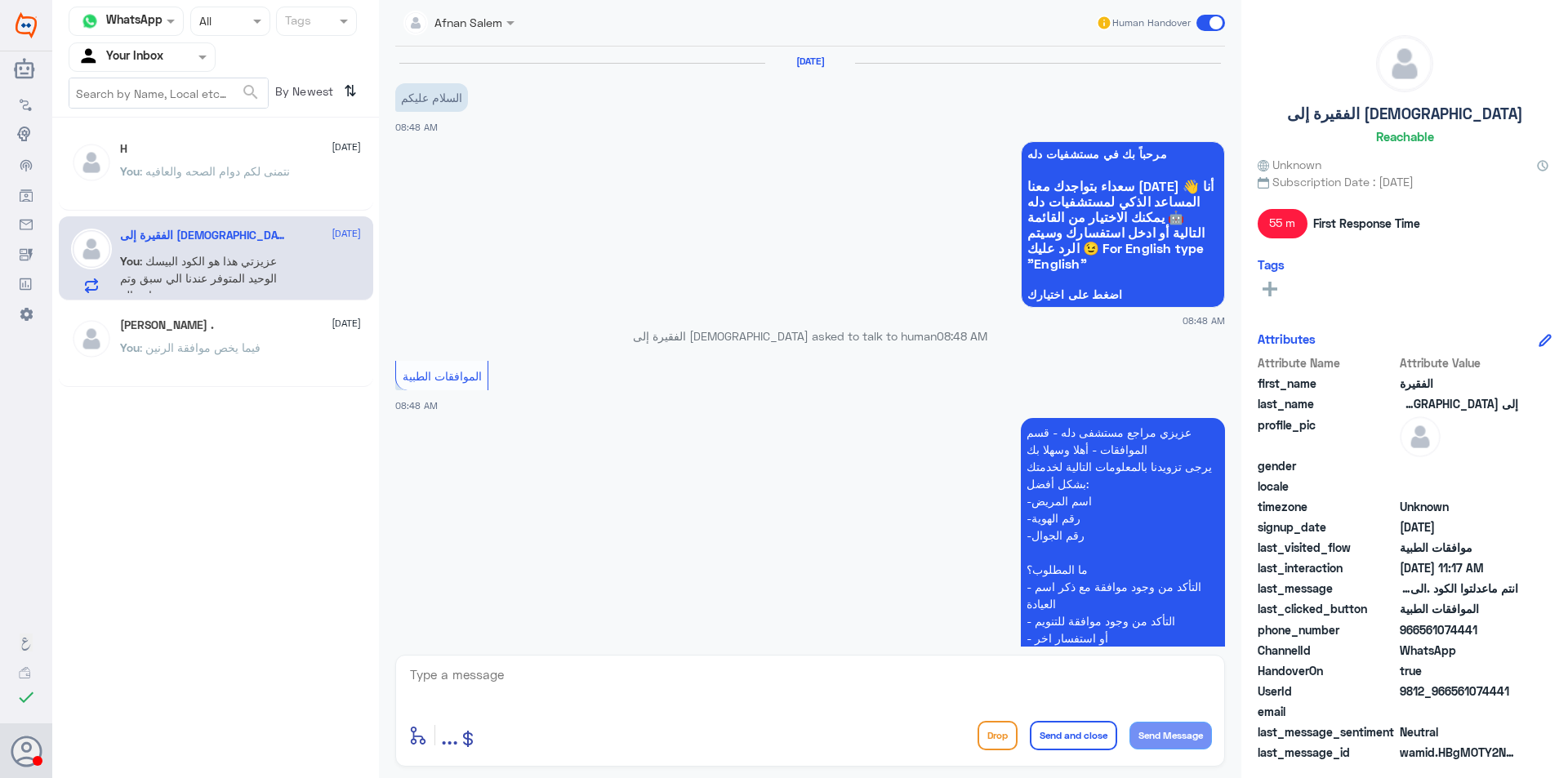
scroll to position [1006, 0]
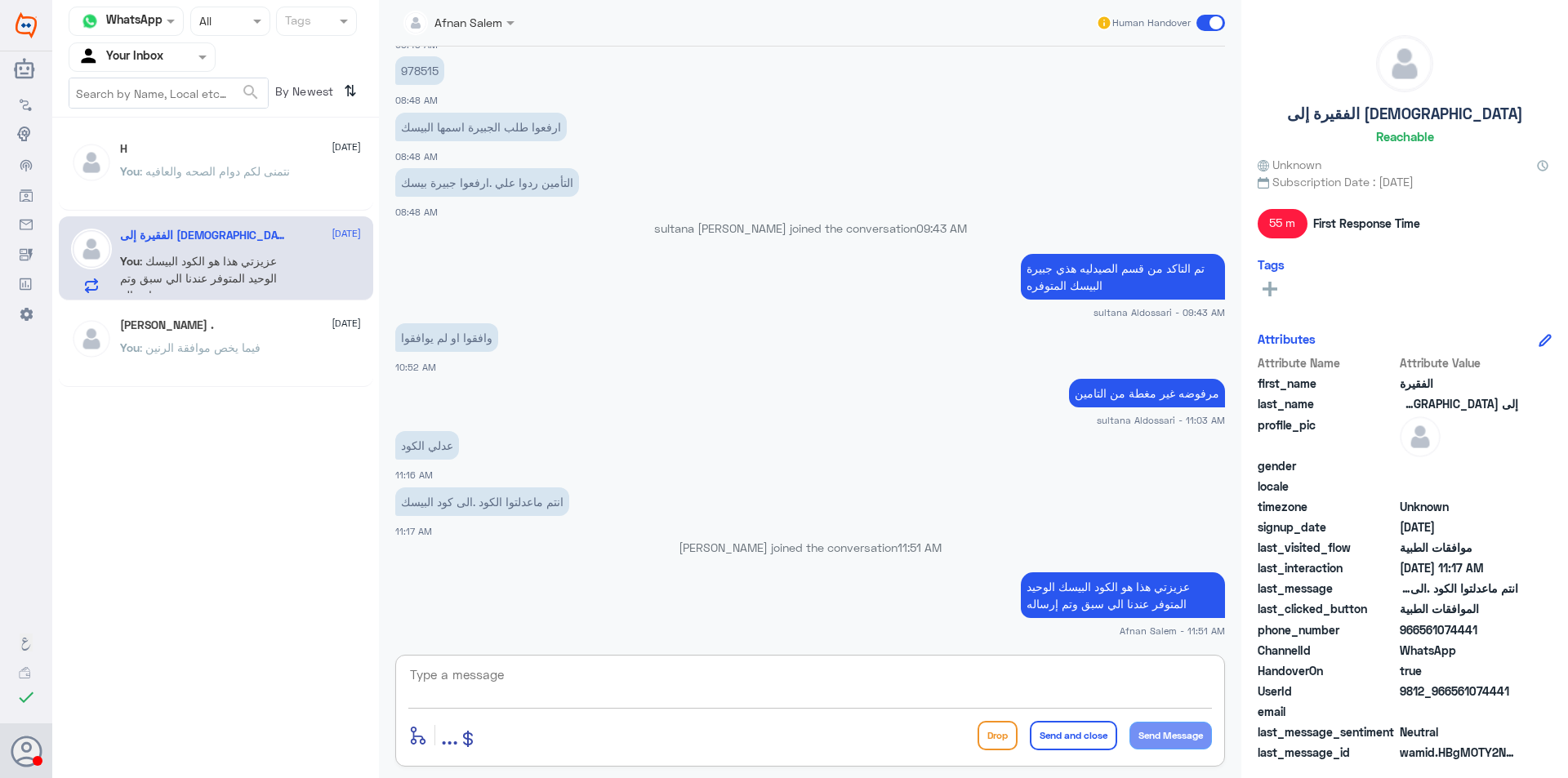
click at [633, 669] on textarea at bounding box center [810, 684] width 804 height 40
click at [706, 671] on textarea at bounding box center [810, 684] width 804 height 40
type textarea "اي خدمه اخرى عزيزتي"
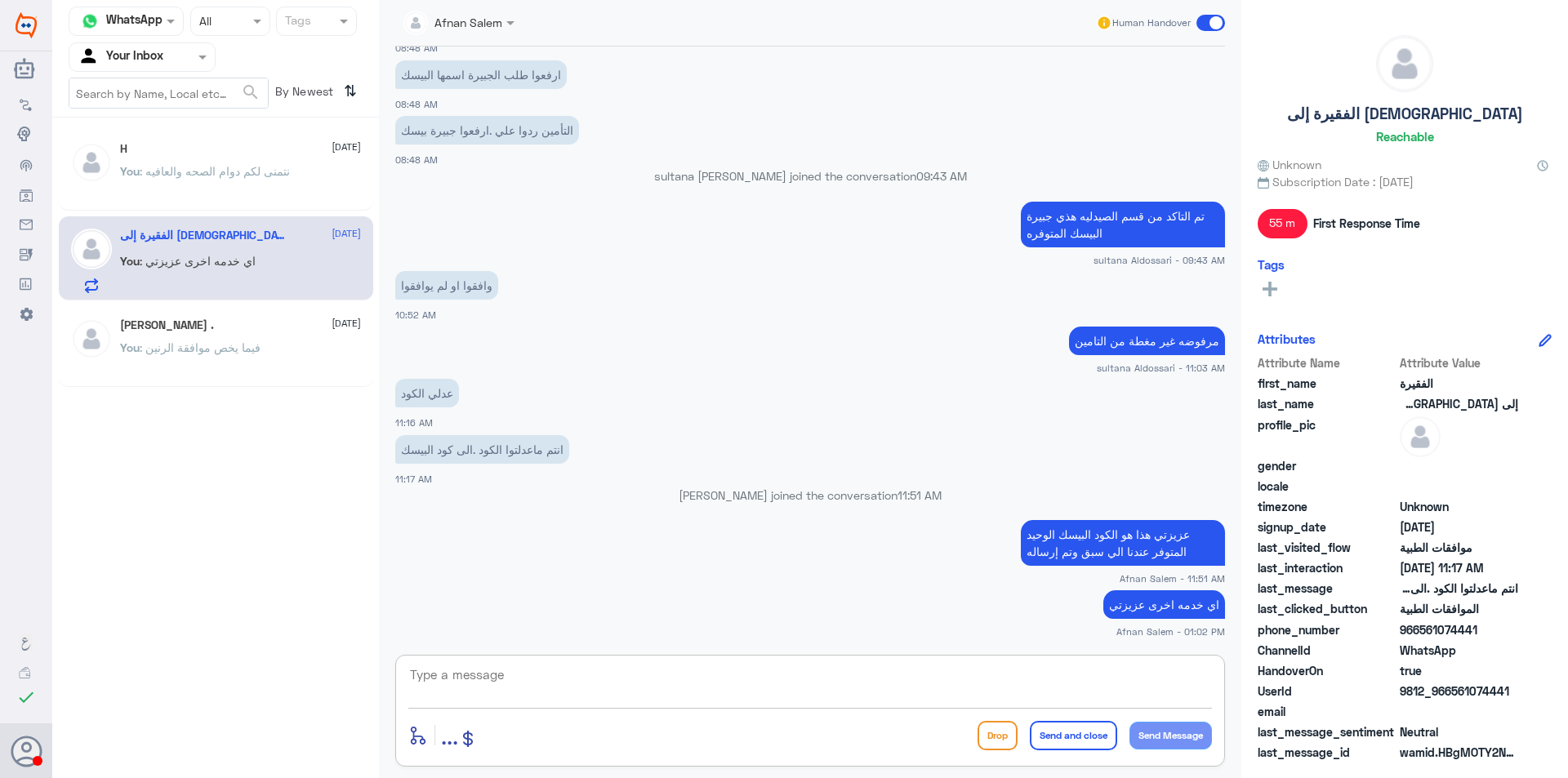
click at [289, 178] on p "You : نتمنى لكم دوام الصحه والعافيه" at bounding box center [204, 183] width 170 height 41
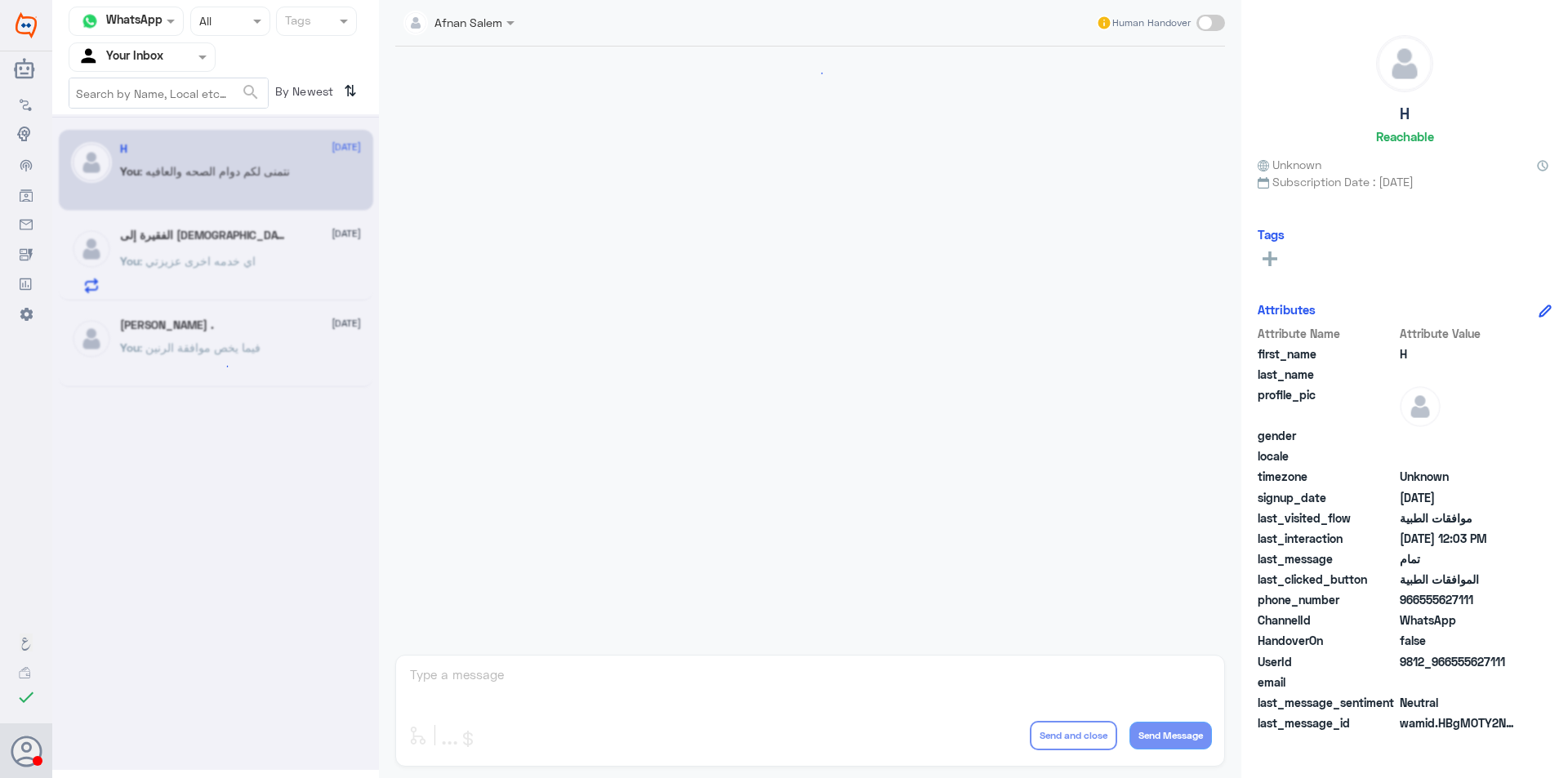
scroll to position [1166, 0]
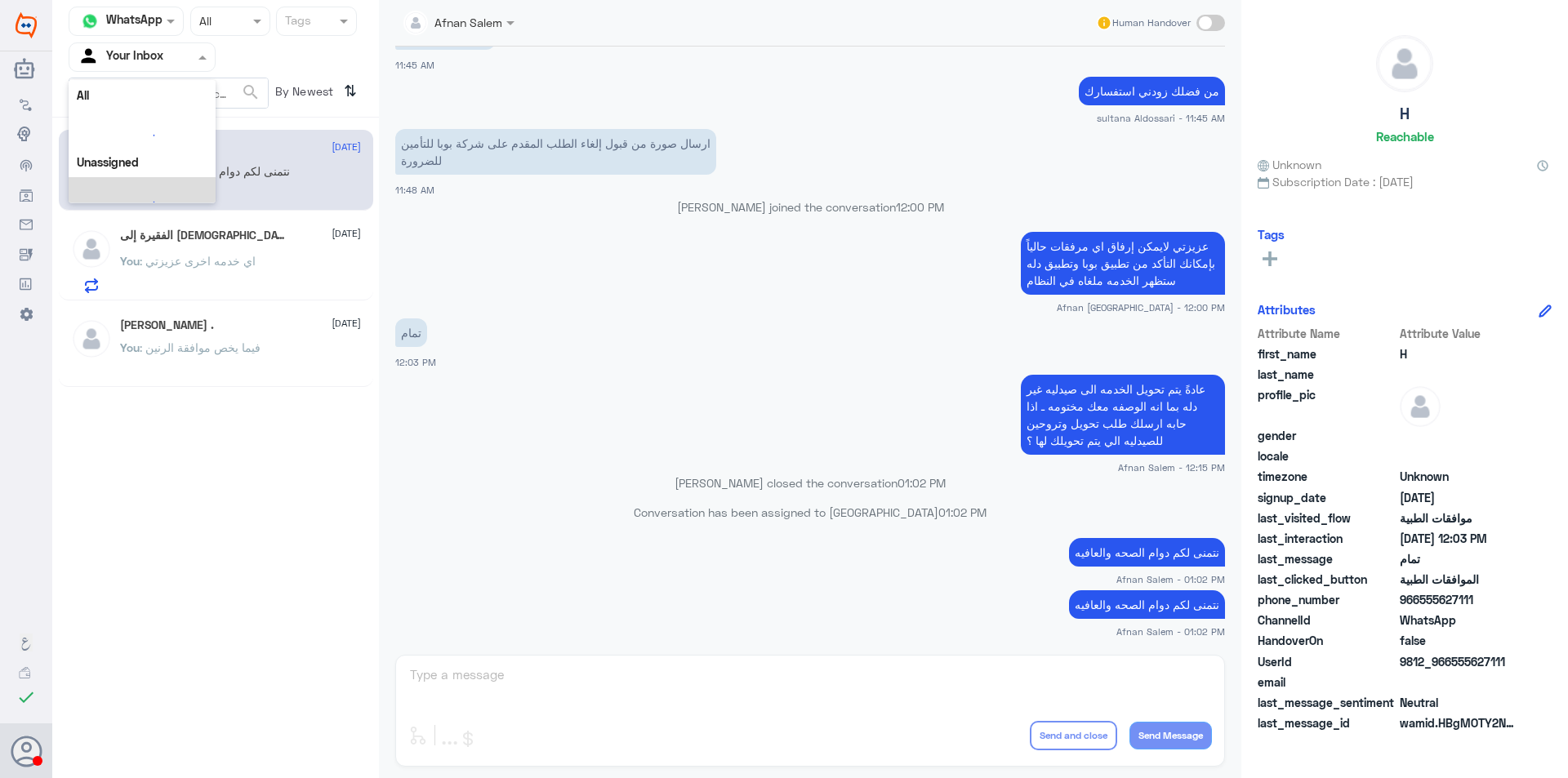
click at [183, 55] on div at bounding box center [142, 56] width 145 height 19
click at [195, 162] on div "Your Inbox" at bounding box center [142, 146] width 147 height 37
click at [168, 55] on div at bounding box center [142, 56] width 145 height 19
click at [183, 174] on div "Your Team" at bounding box center [142, 183] width 147 height 37
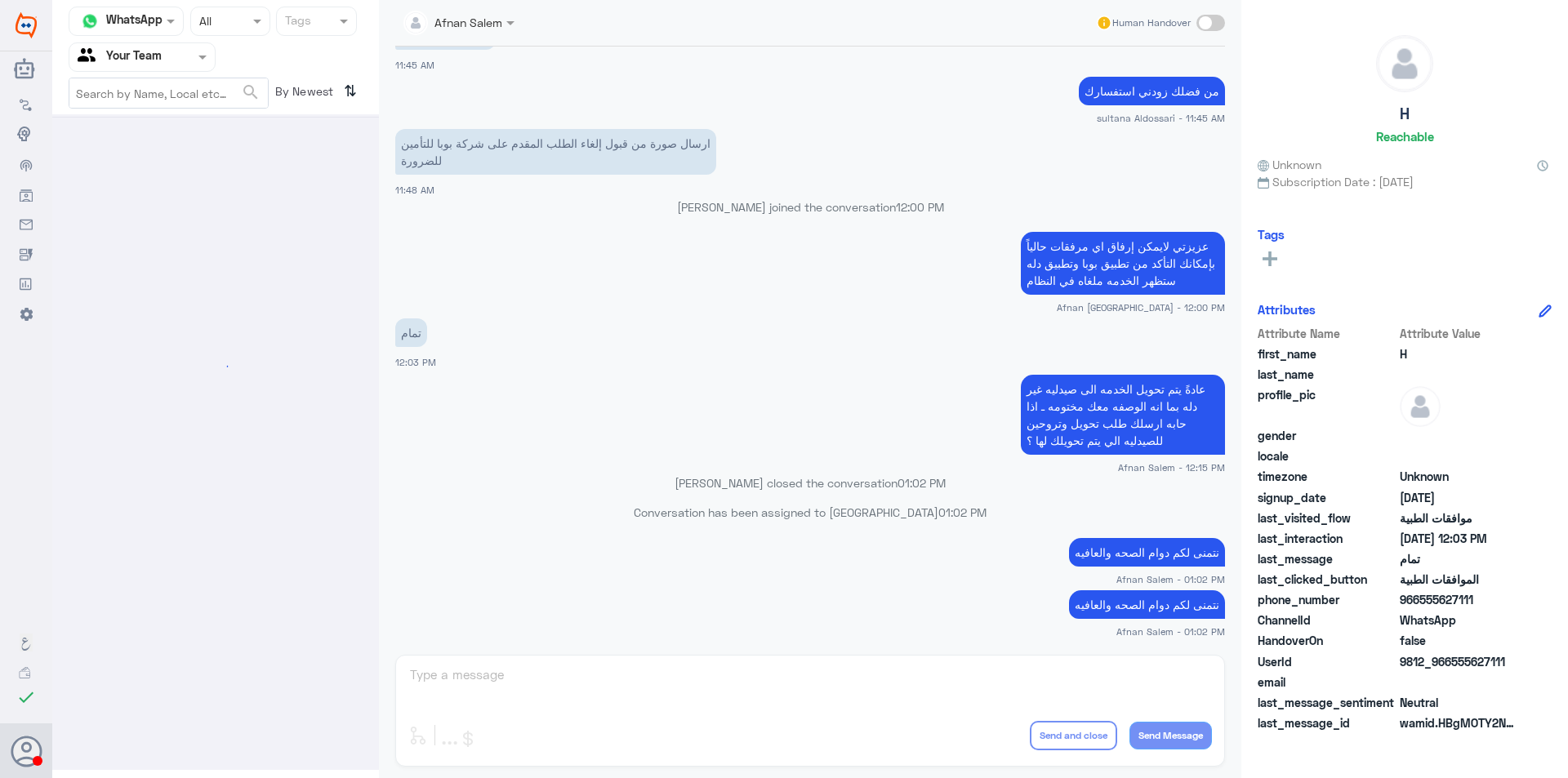
scroll to position [0, 0]
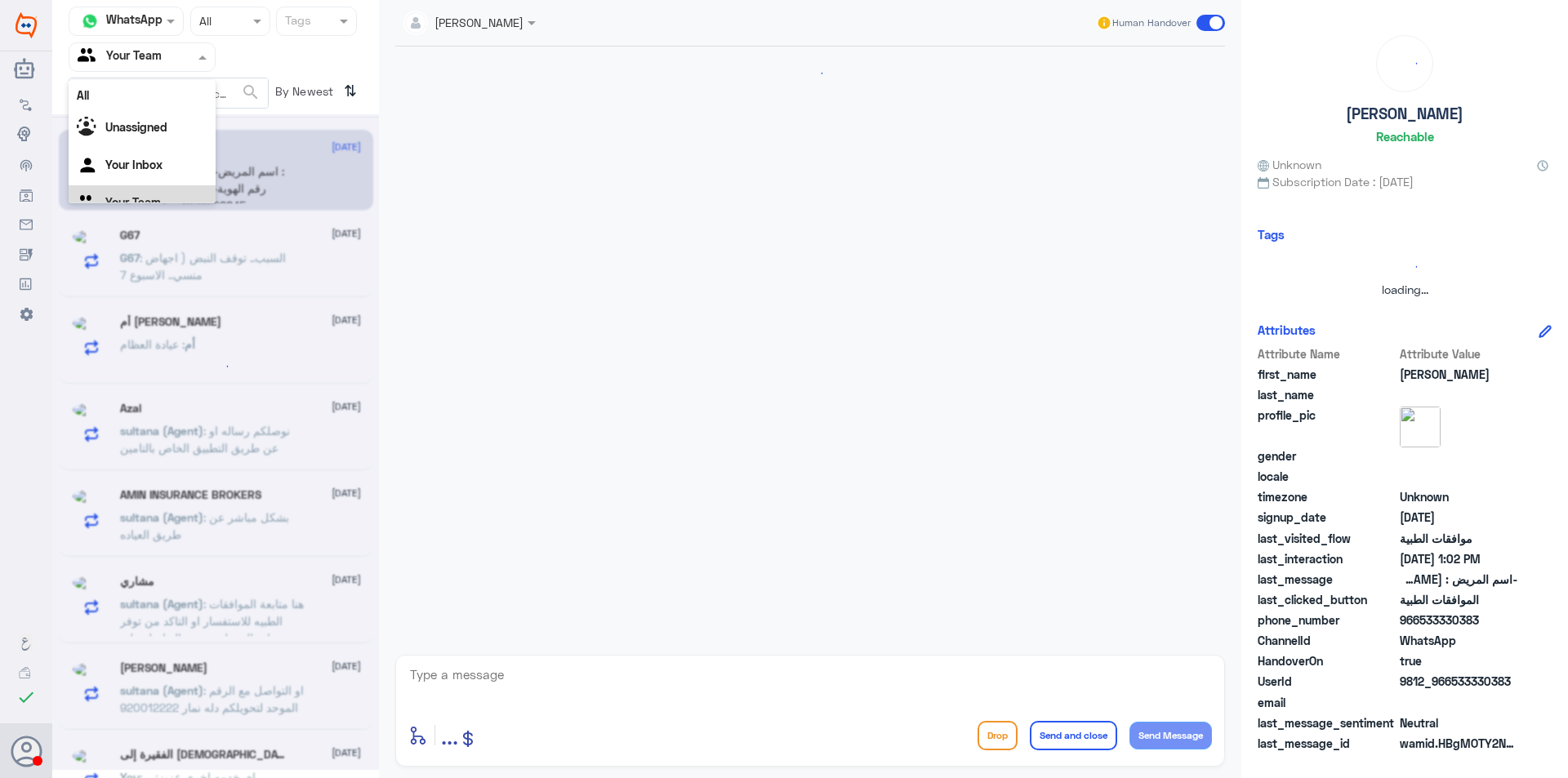
click at [209, 55] on span at bounding box center [204, 56] width 21 height 17
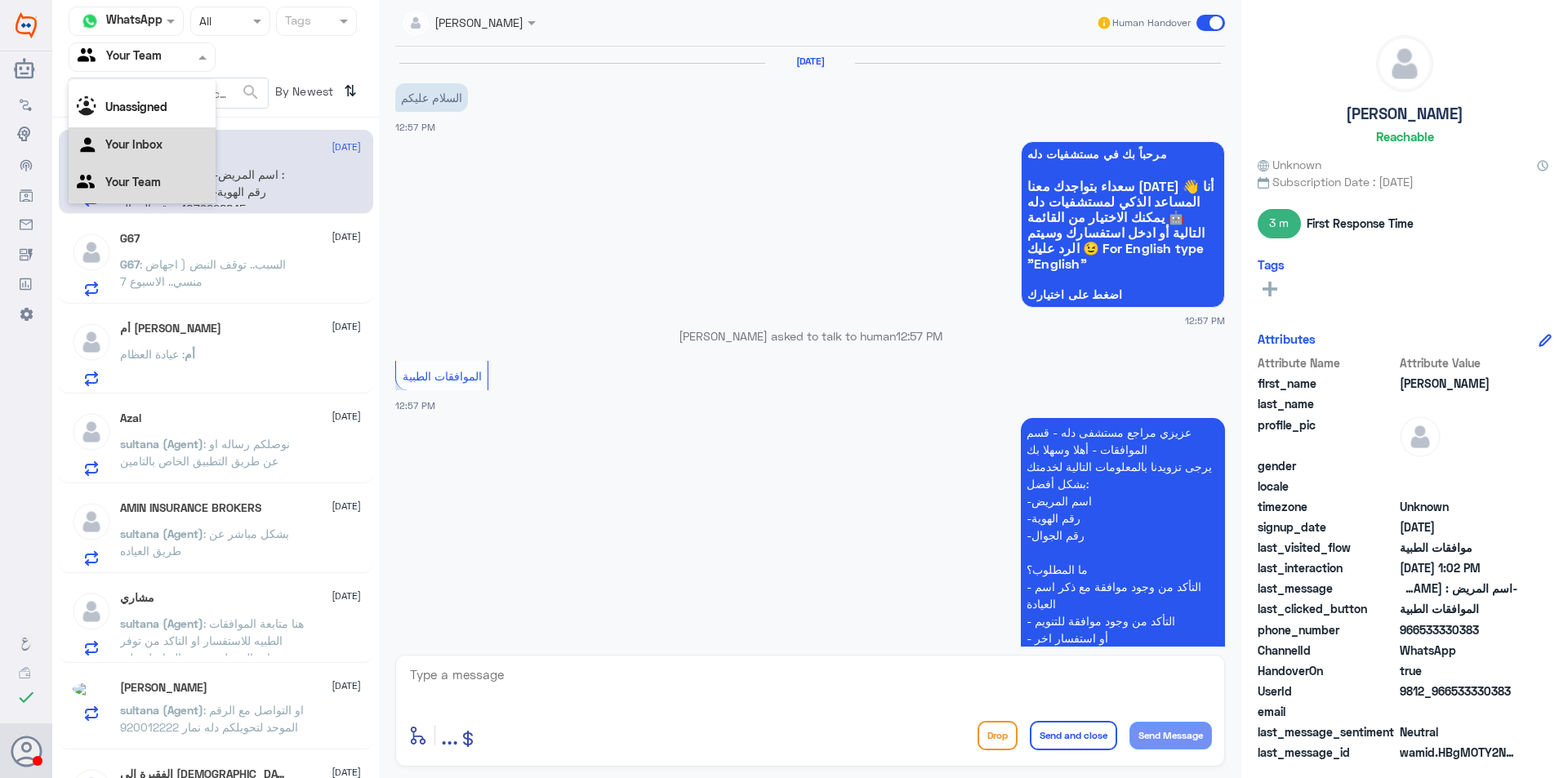
scroll to position [616, 0]
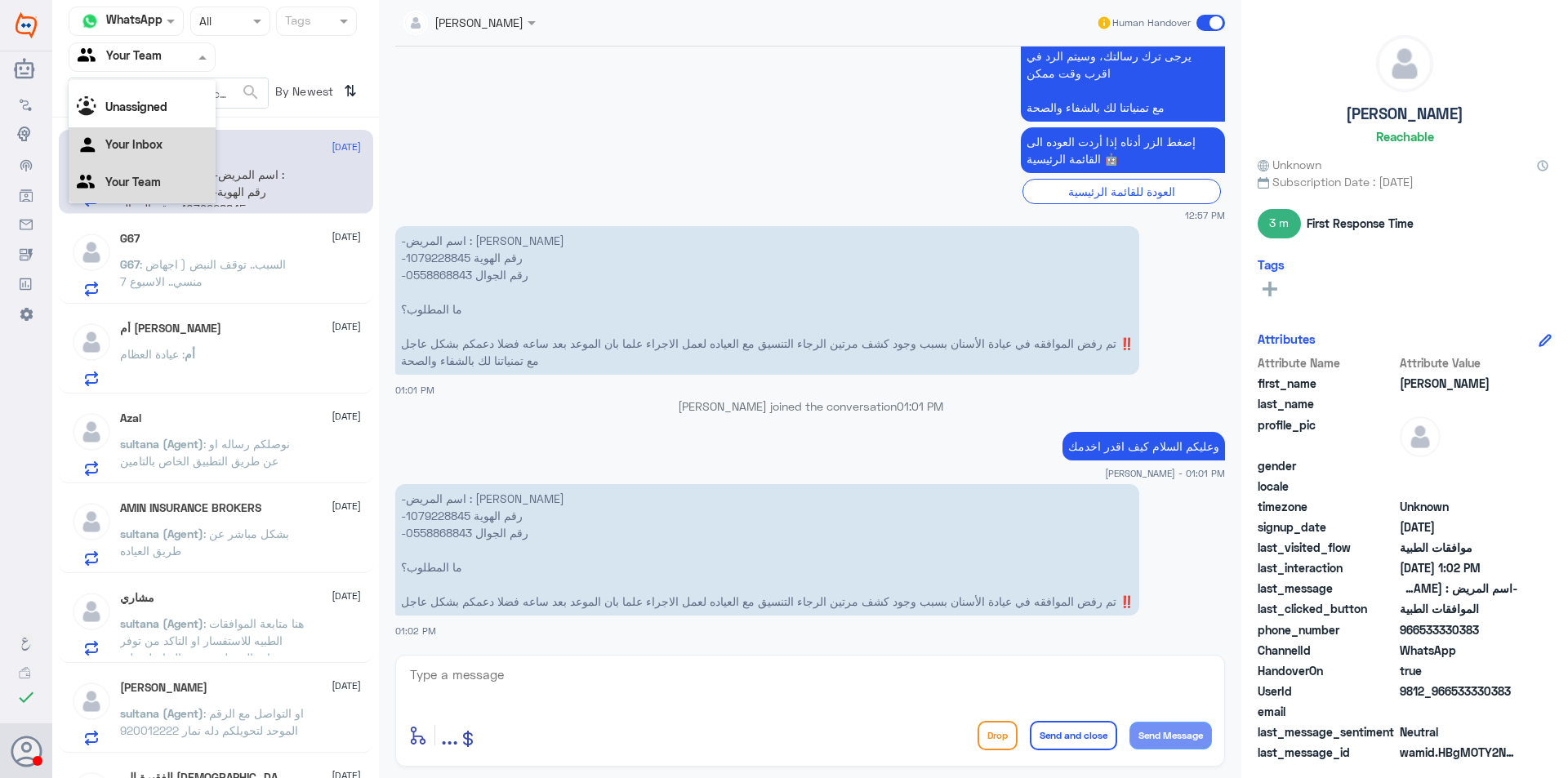
click at [192, 143] on div "Your Inbox" at bounding box center [142, 146] width 147 height 37
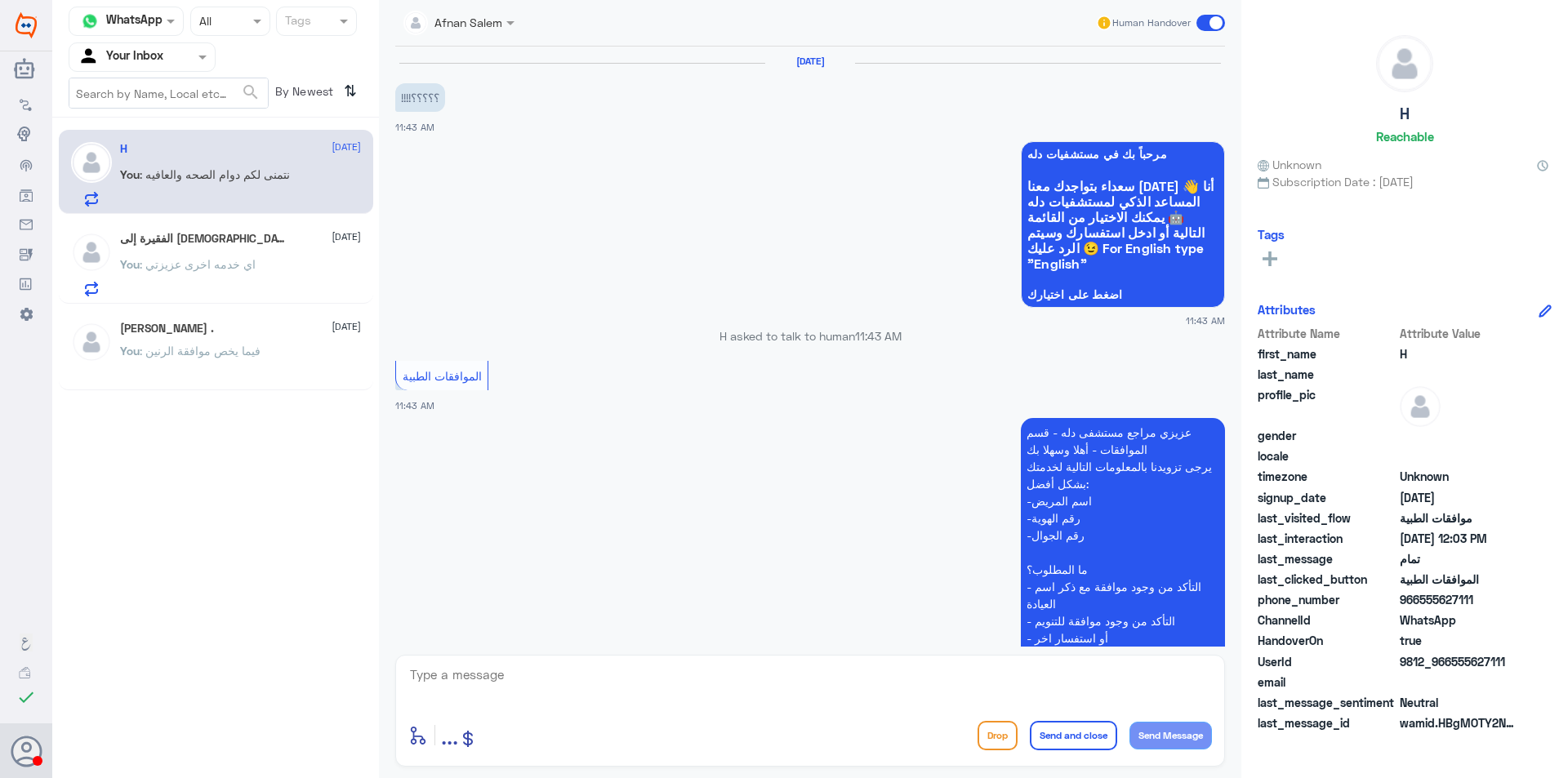
scroll to position [1166, 0]
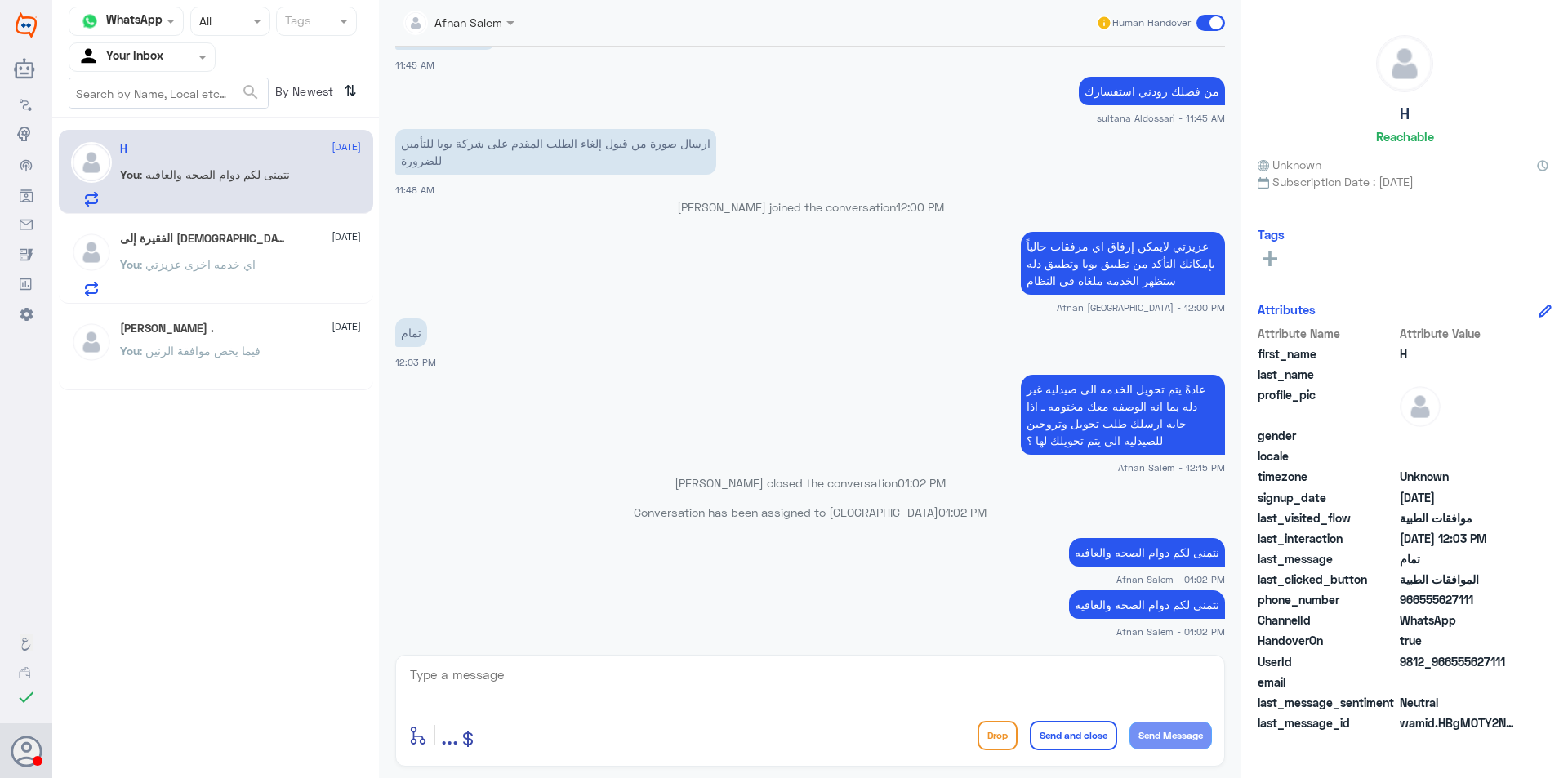
click at [1092, 606] on p "نتمنى لكم دوام الصحه والعافيه" at bounding box center [1146, 604] width 156 height 28
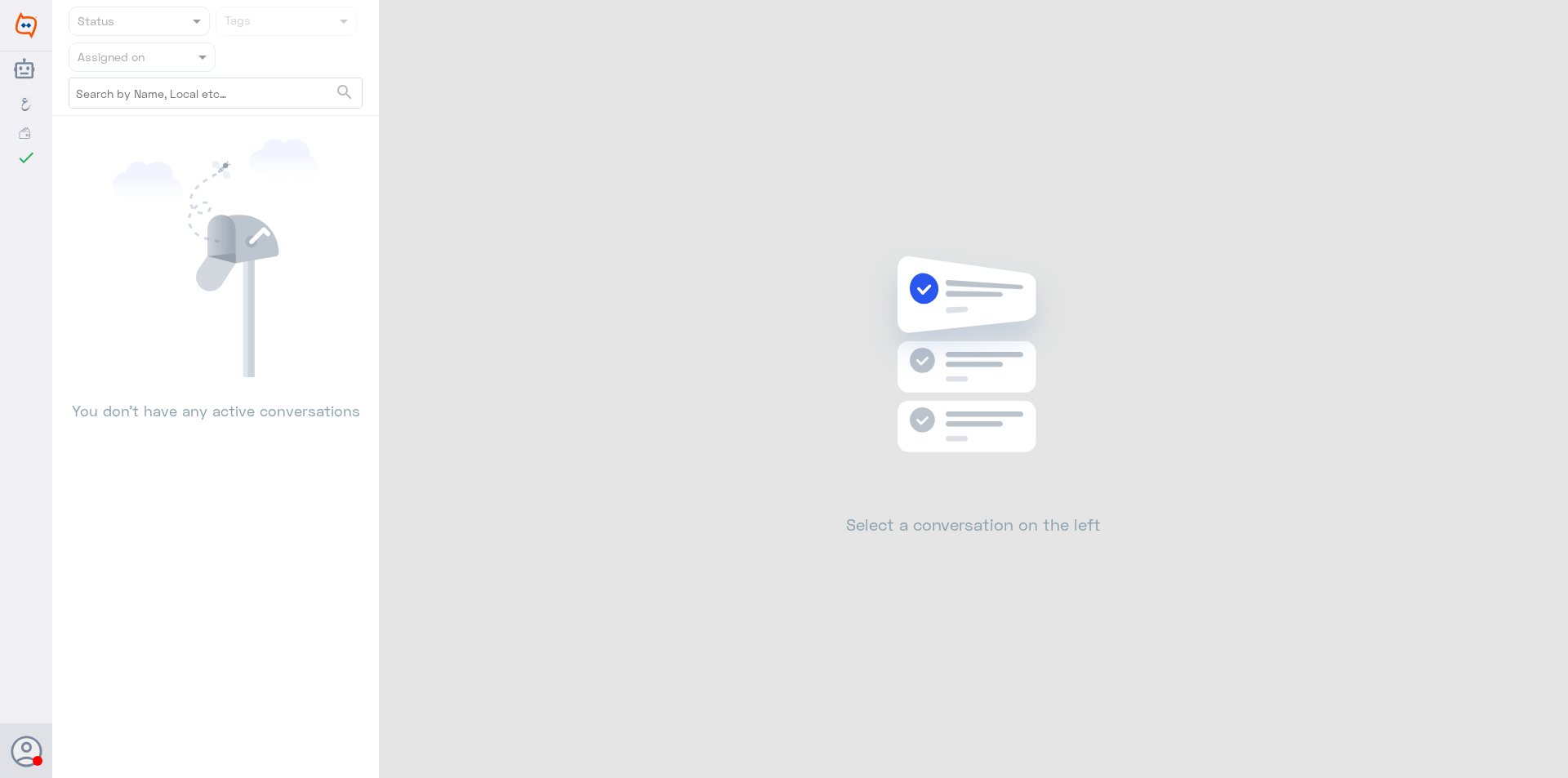
click at [194, 66] on span at bounding box center [204, 56] width 21 height 17
click at [192, 48] on div at bounding box center [142, 56] width 145 height 19
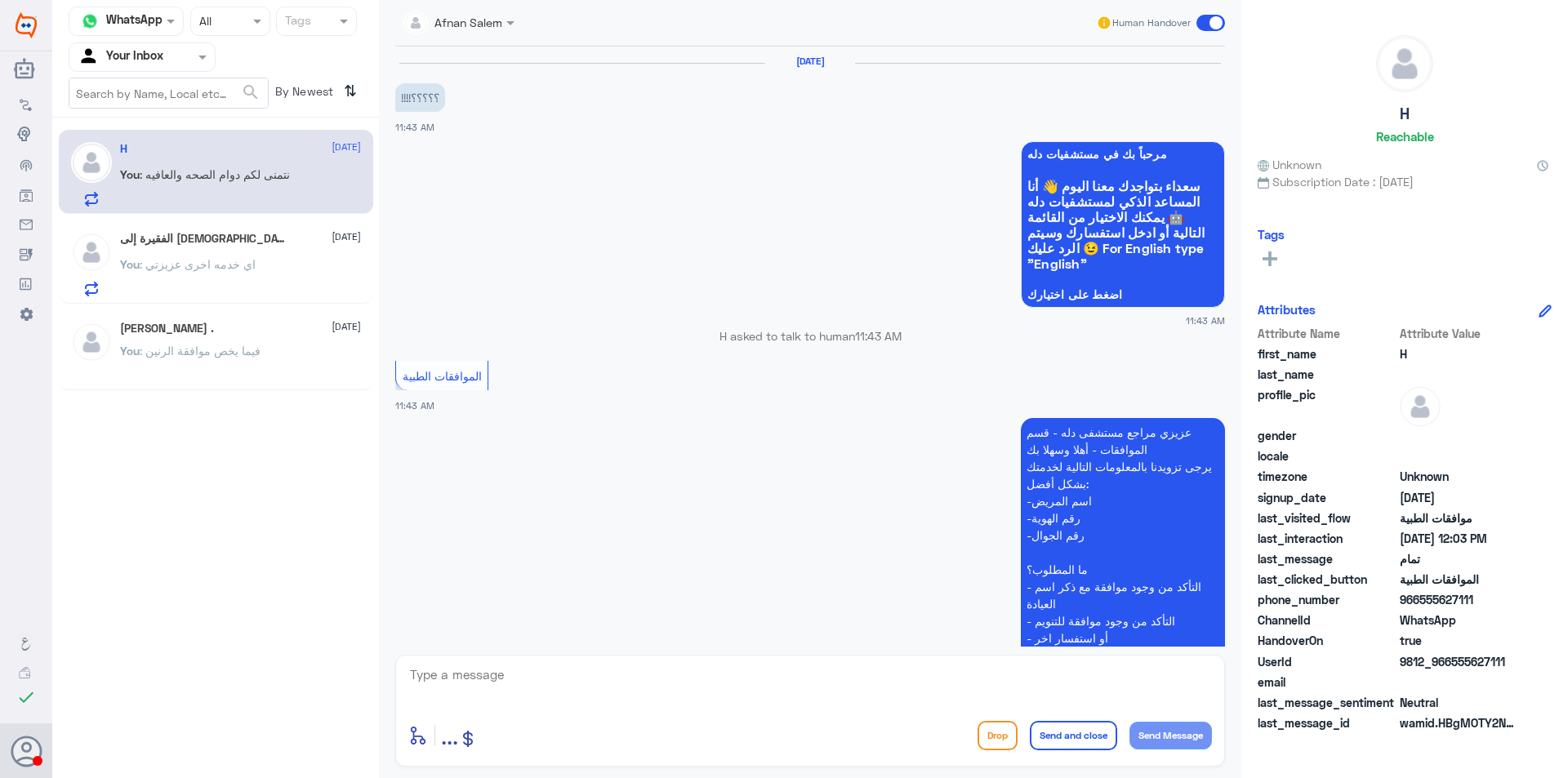
scroll to position [1166, 0]
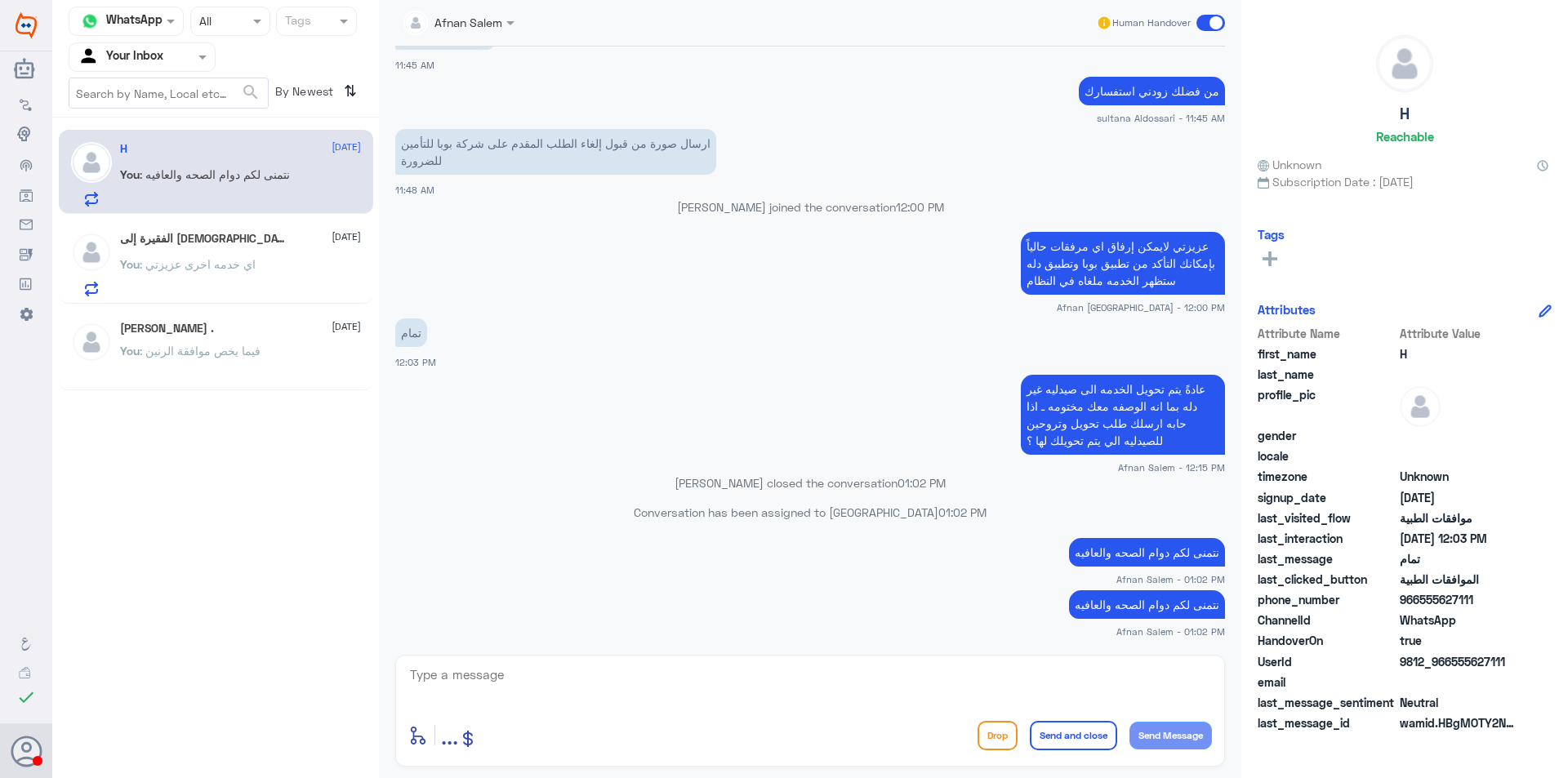
click at [1046, 741] on button "Send and close" at bounding box center [1073, 736] width 87 height 29
click at [207, 236] on div "الفقيرة إلى [DEMOGRAPHIC_DATA] [DATE]" at bounding box center [240, 238] width 241 height 14
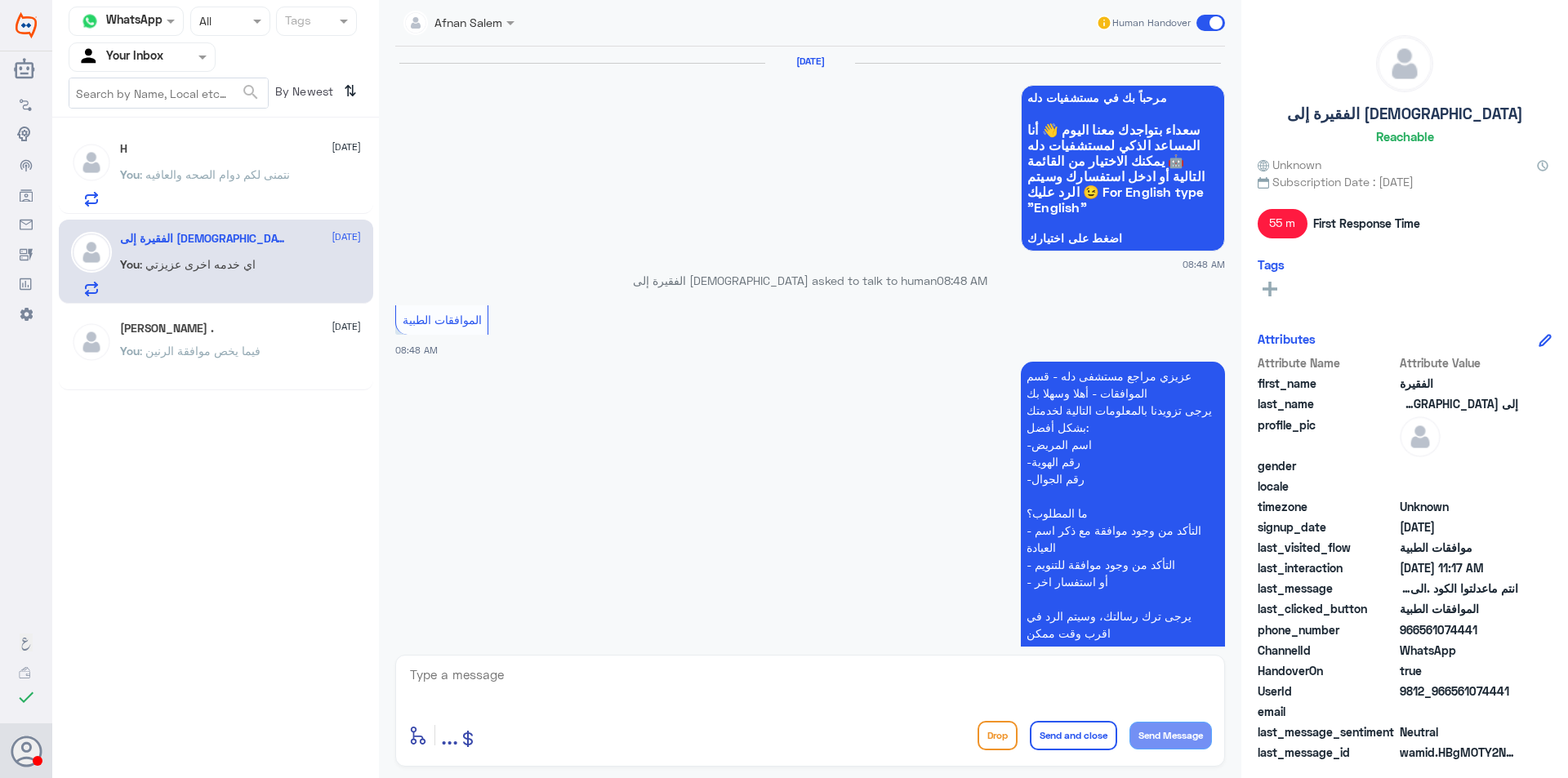
scroll to position [1001, 0]
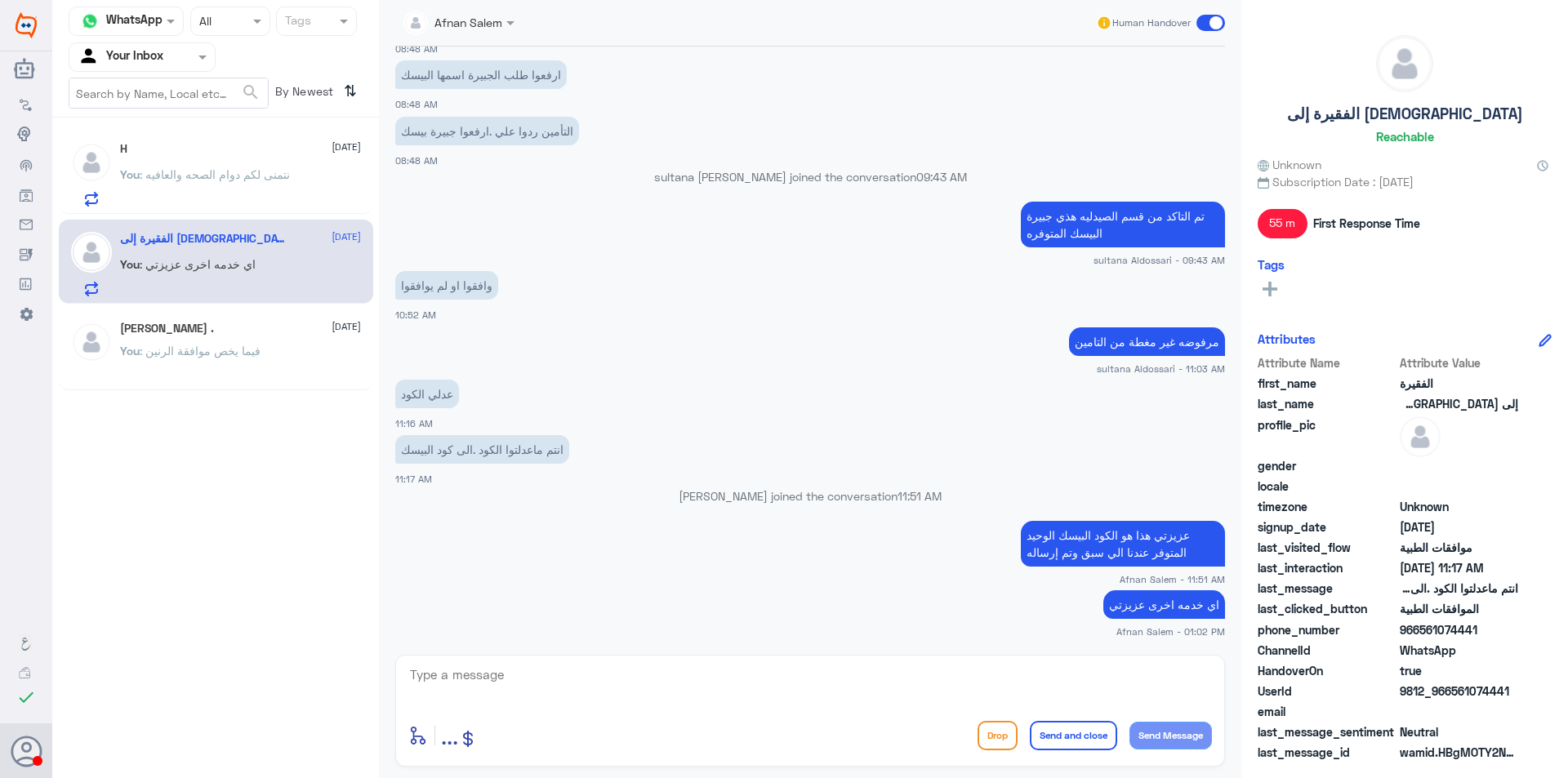
click at [241, 186] on p "You : نتمنى لكم دوام الصحه والعافيه" at bounding box center [204, 186] width 170 height 41
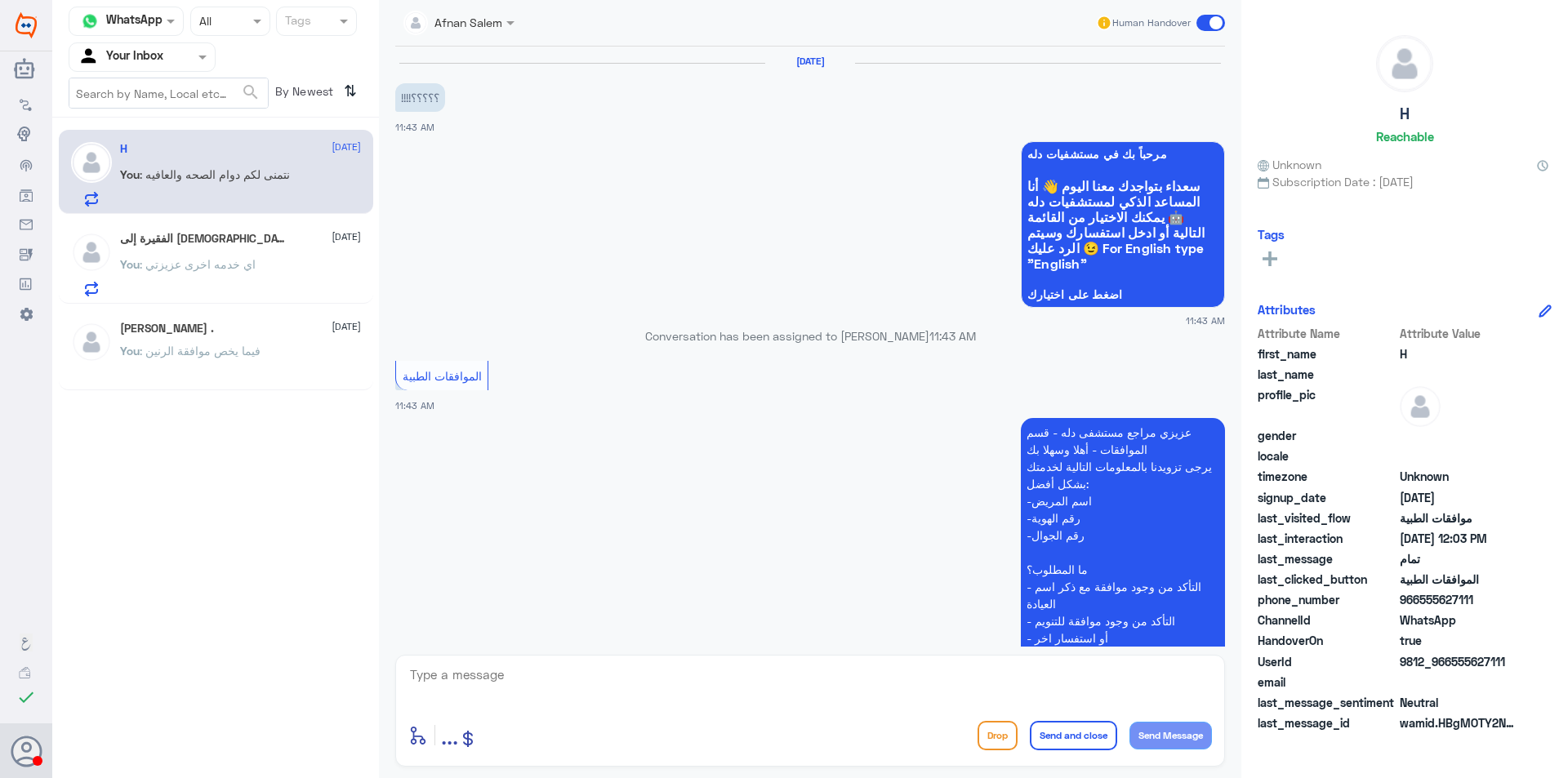
scroll to position [1166, 0]
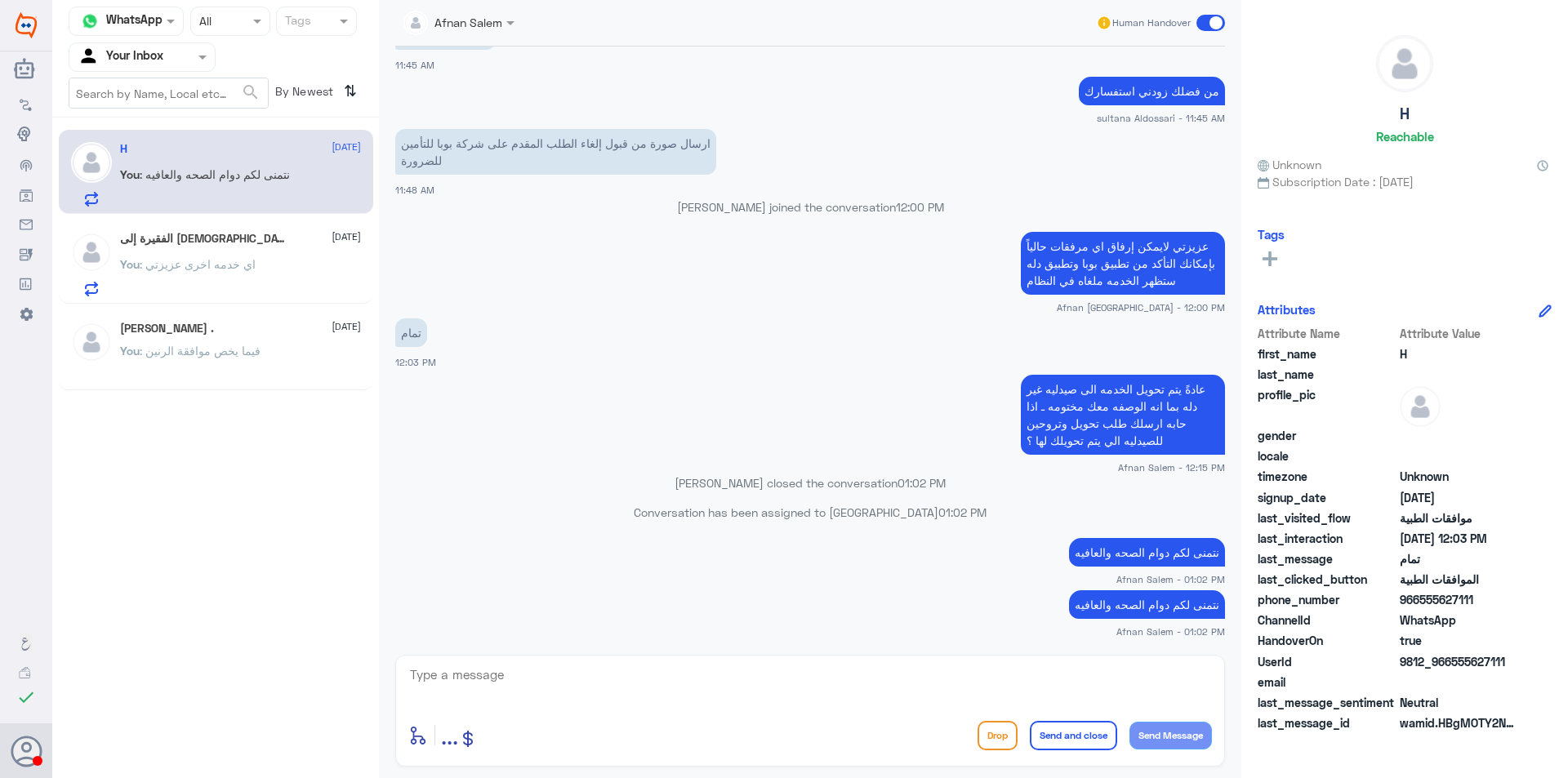
click at [138, 49] on input "text" at bounding box center [123, 56] width 90 height 19
click at [160, 194] on div "Your Team" at bounding box center [142, 204] width 147 height 37
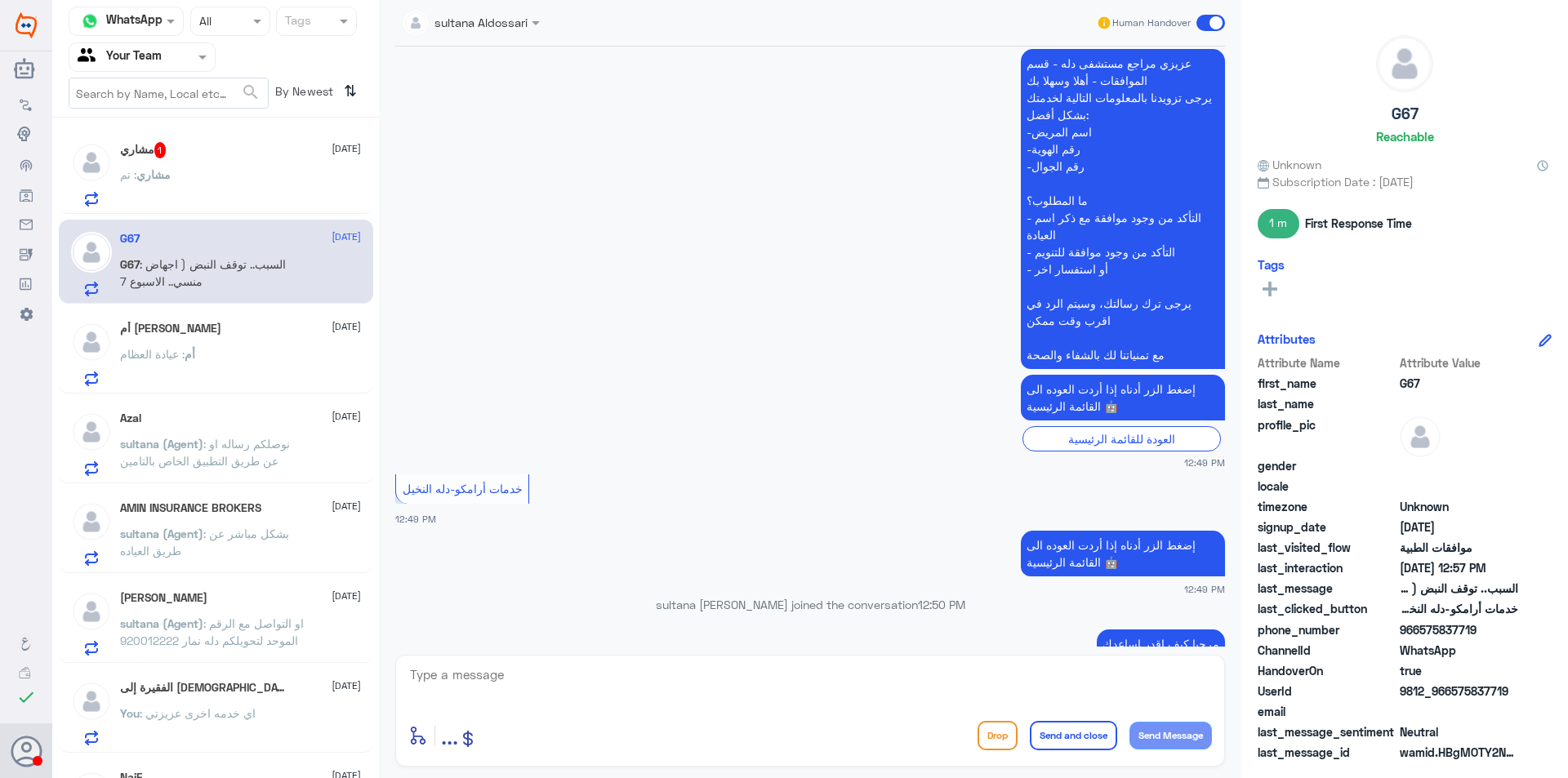
scroll to position [767, 0]
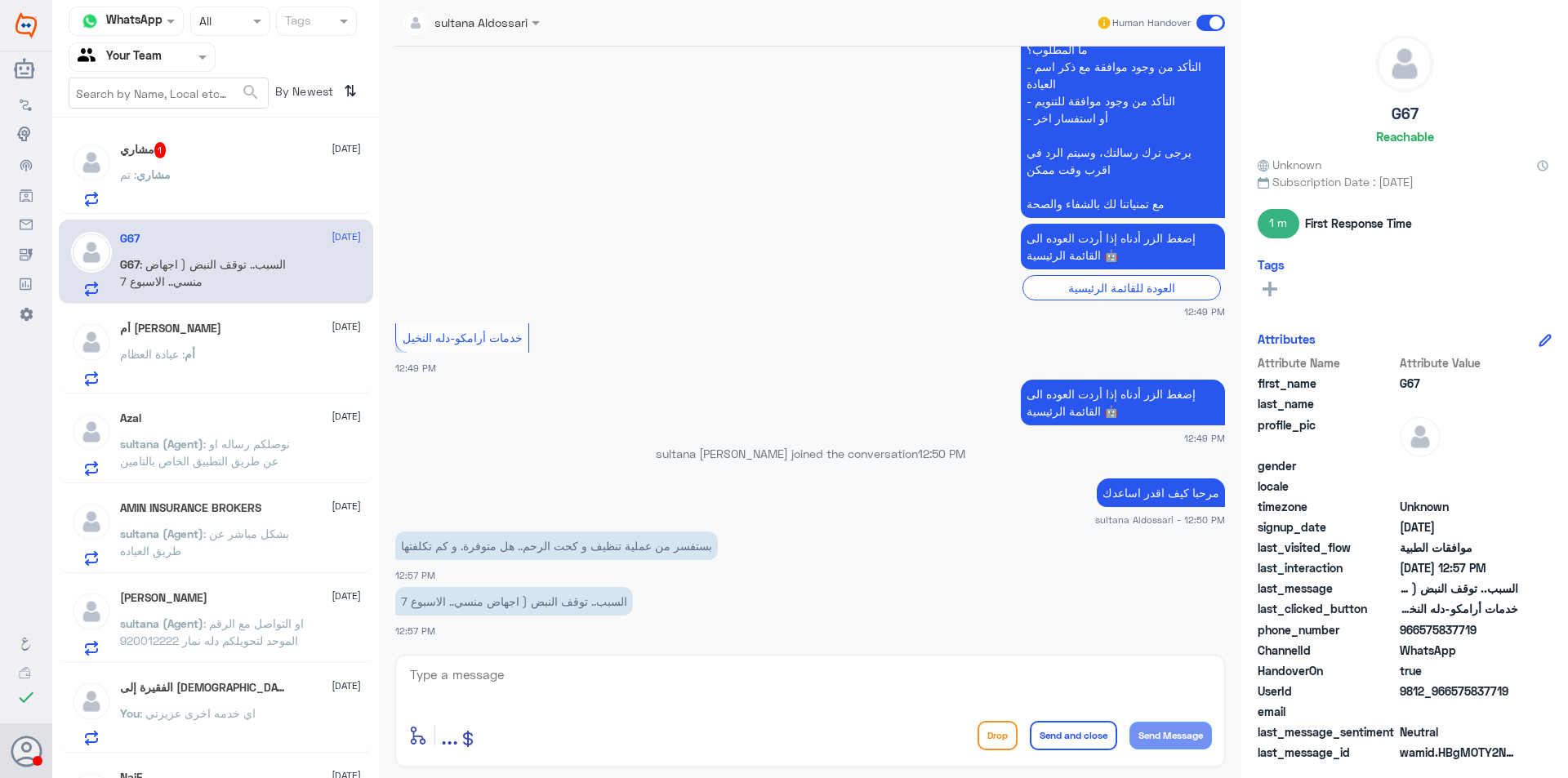
click at [197, 186] on div "مشاري : تم" at bounding box center [240, 187] width 241 height 36
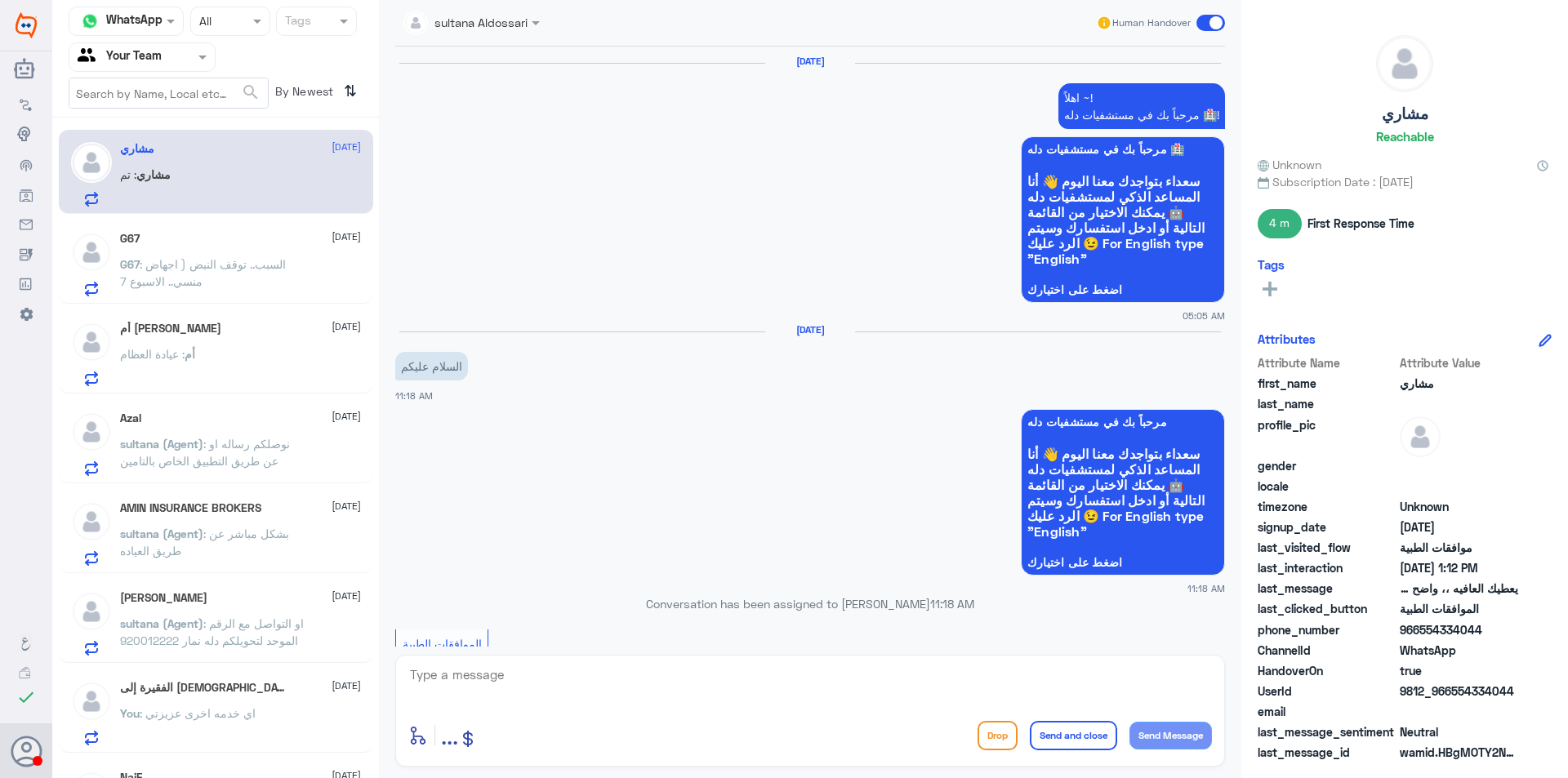
scroll to position [1617, 0]
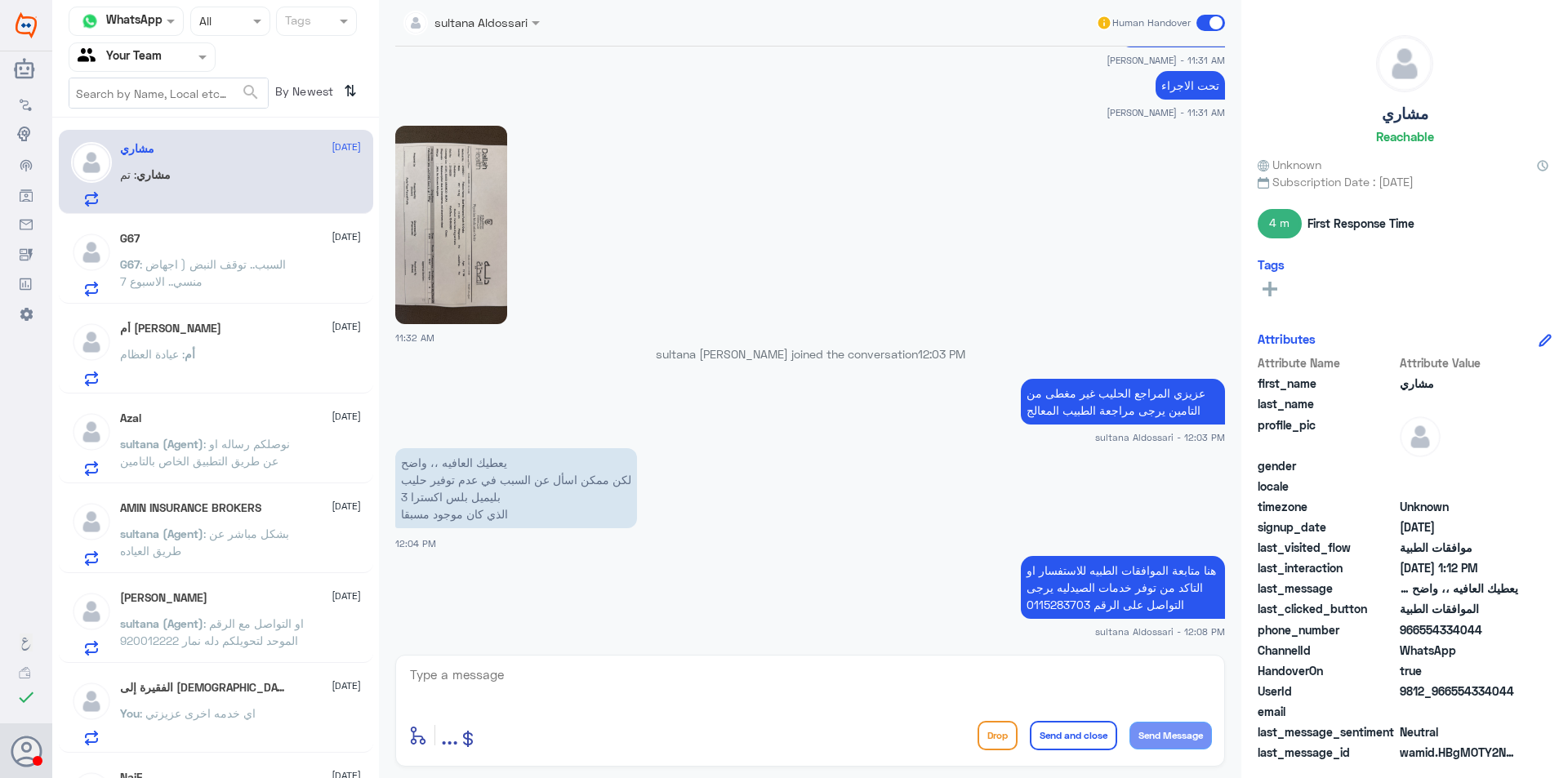
click at [158, 51] on input "text" at bounding box center [123, 56] width 90 height 19
click at [165, 147] on div "Your Inbox" at bounding box center [142, 146] width 147 height 37
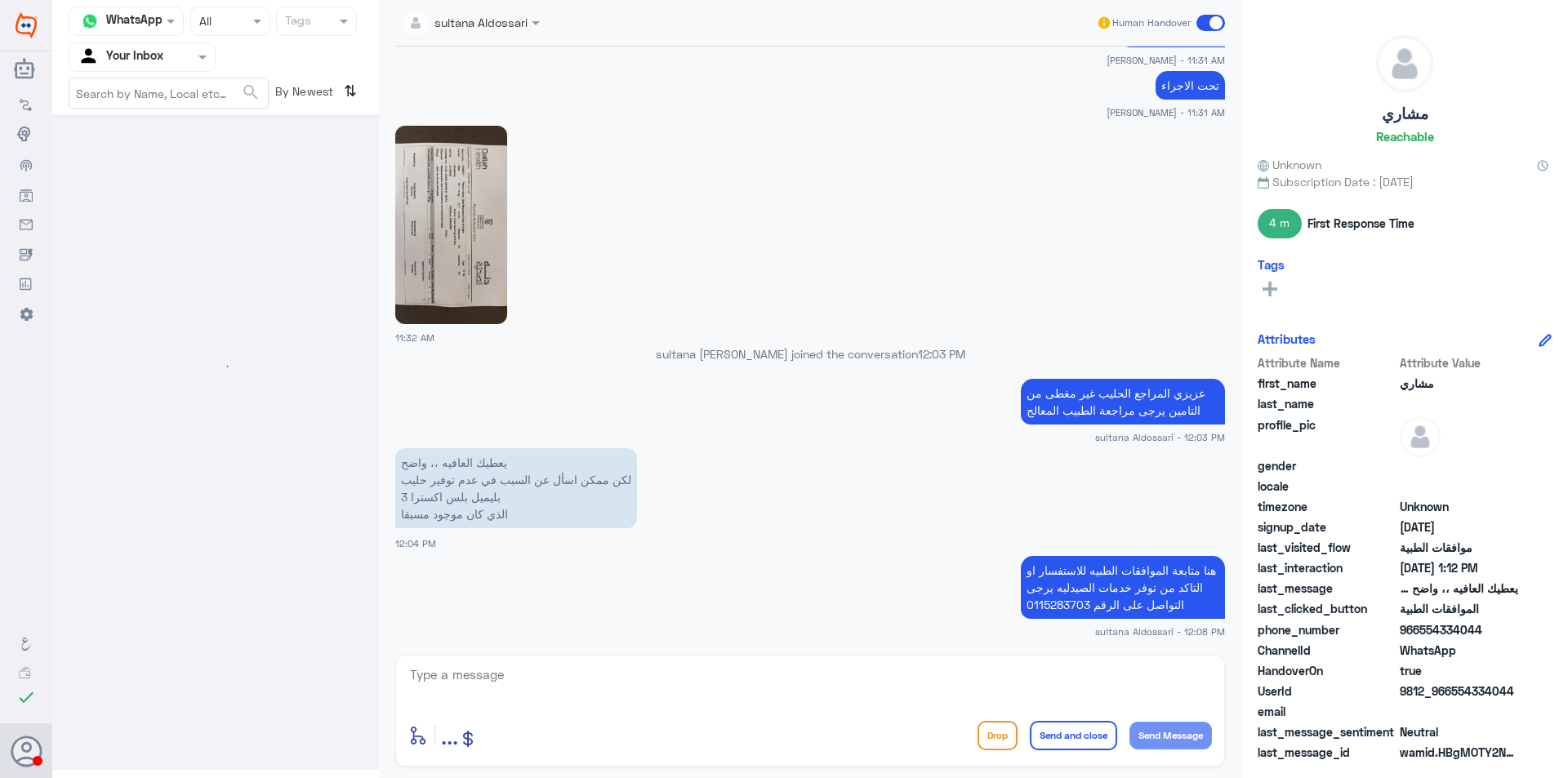
scroll to position [0, 0]
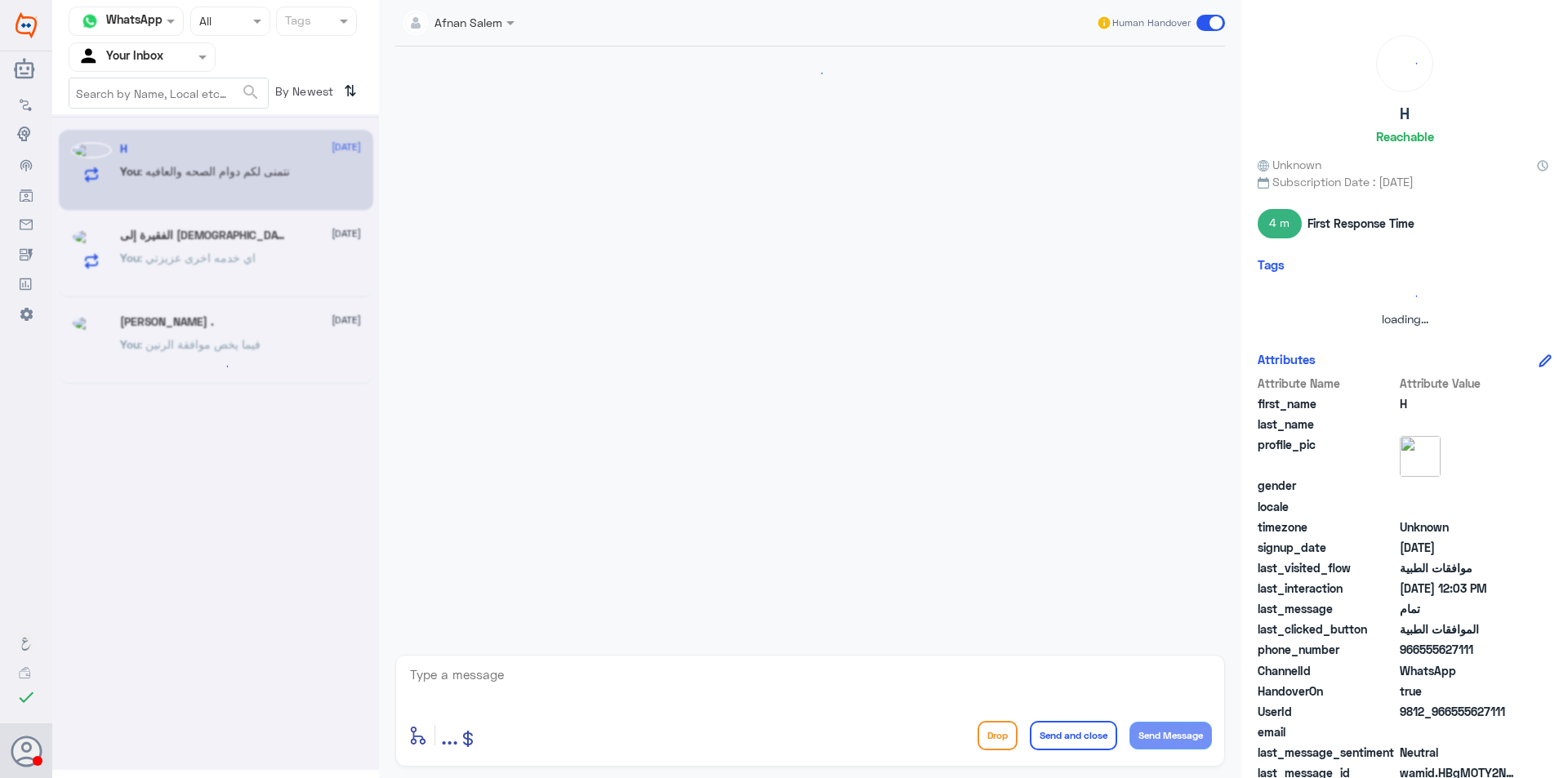
click at [163, 60] on input "text" at bounding box center [123, 56] width 90 height 19
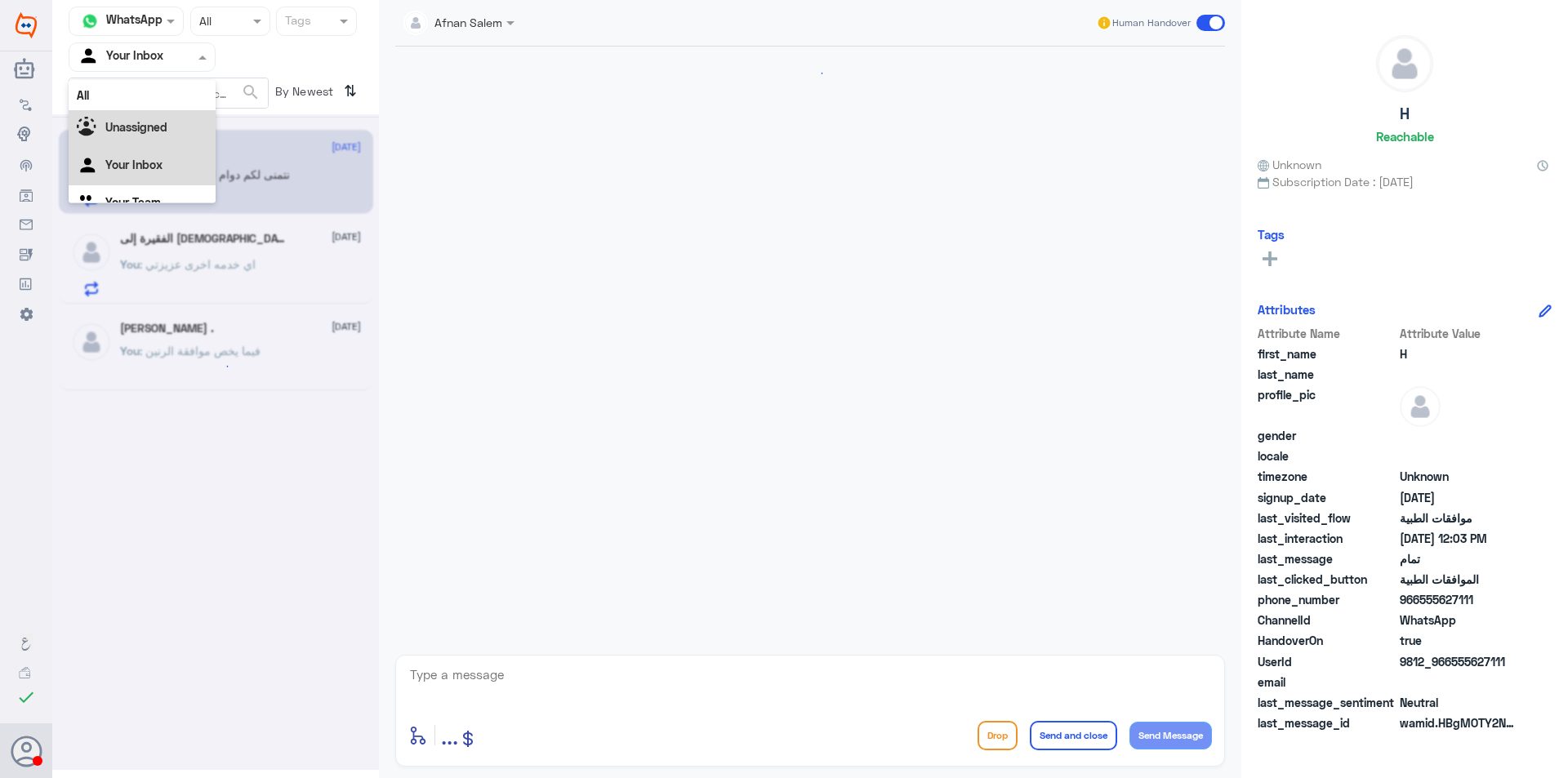
scroll to position [21, 0]
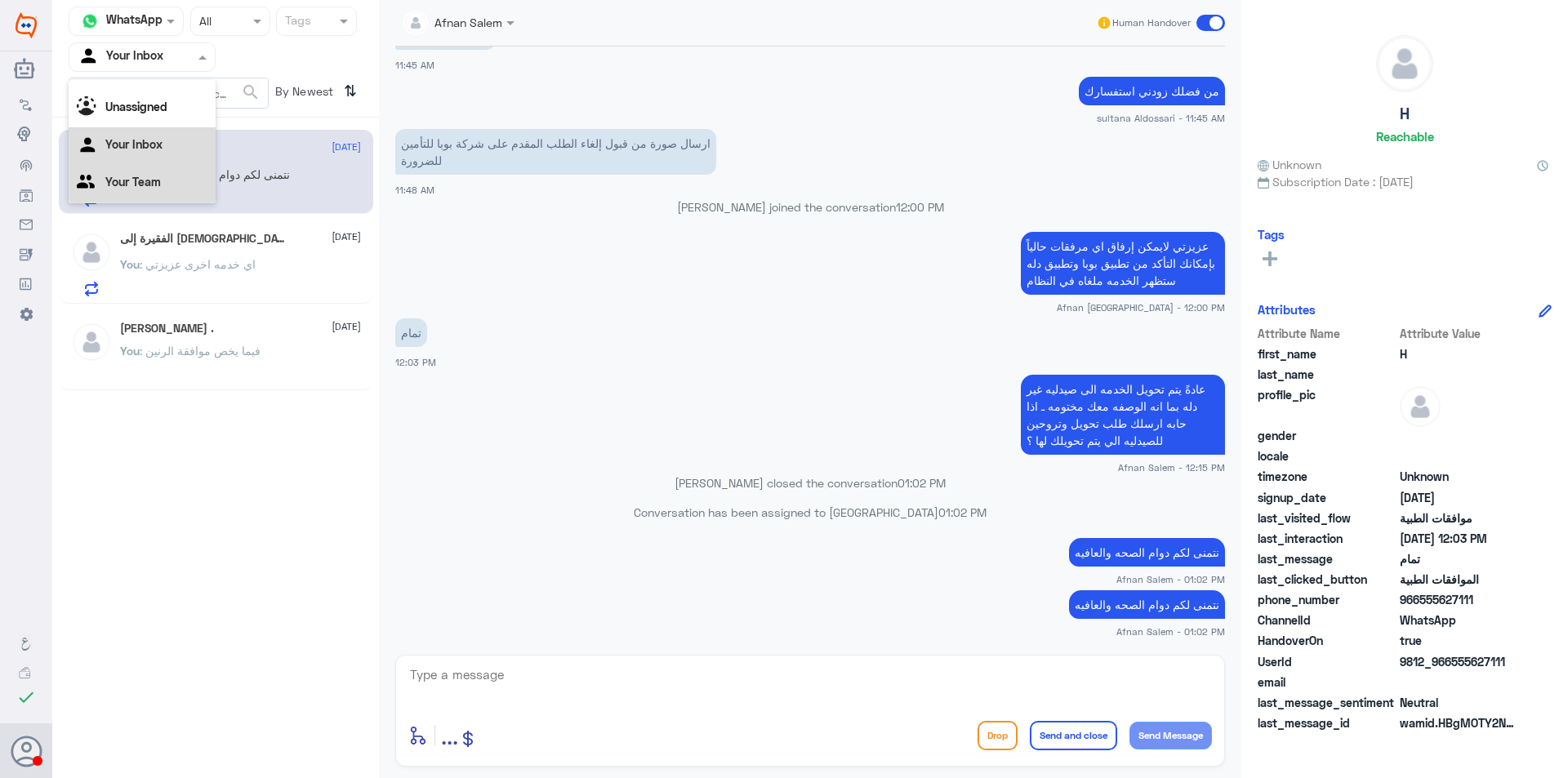
click at [164, 192] on div "Your Team" at bounding box center [142, 183] width 147 height 37
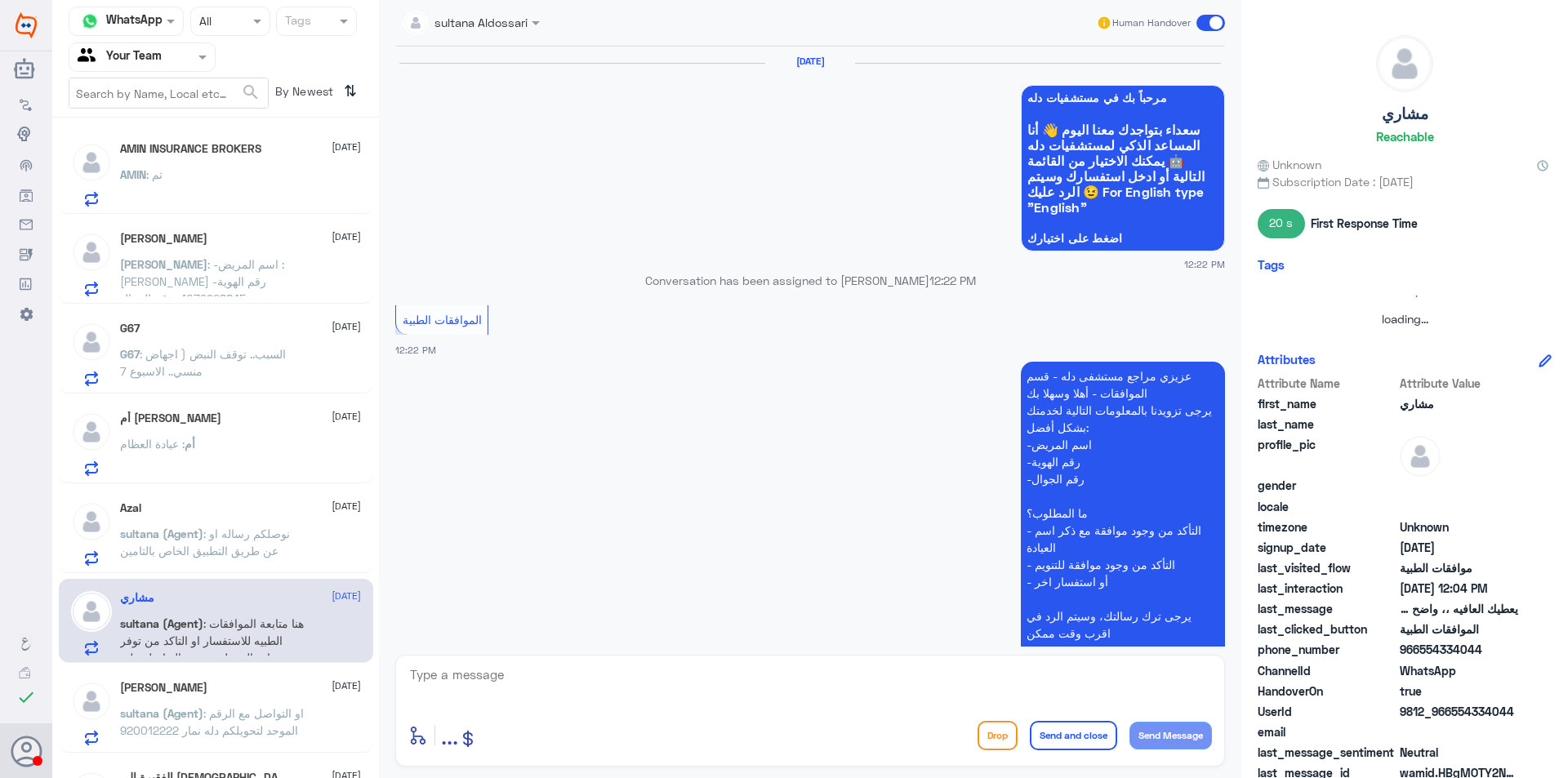
scroll to position [995, 0]
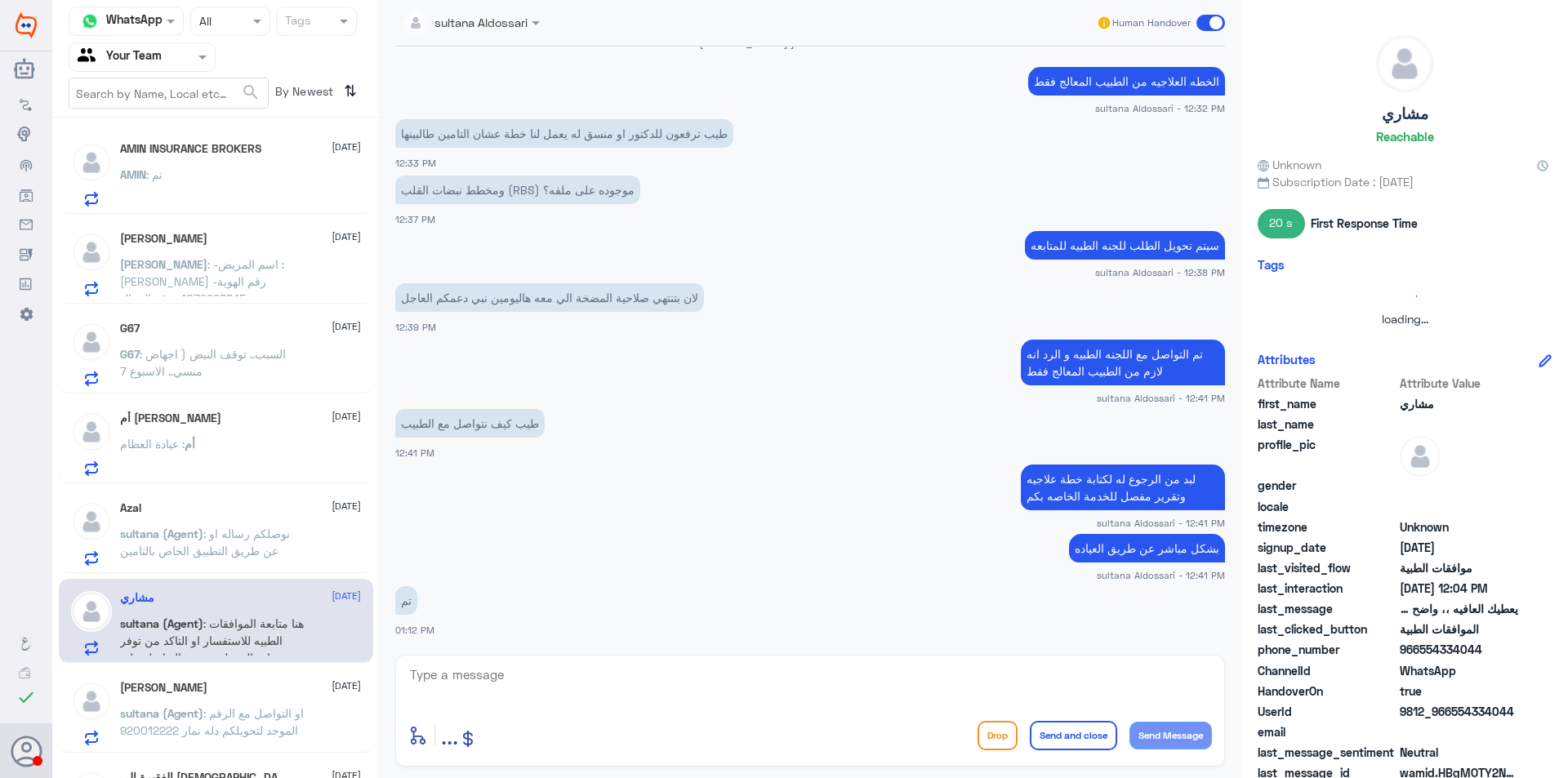
click at [225, 290] on p "[PERSON_NAME] : -اسم المريض : [PERSON_NAME] -رقم الهوية 1079228845 -رقم الجوال …" at bounding box center [211, 277] width 183 height 41
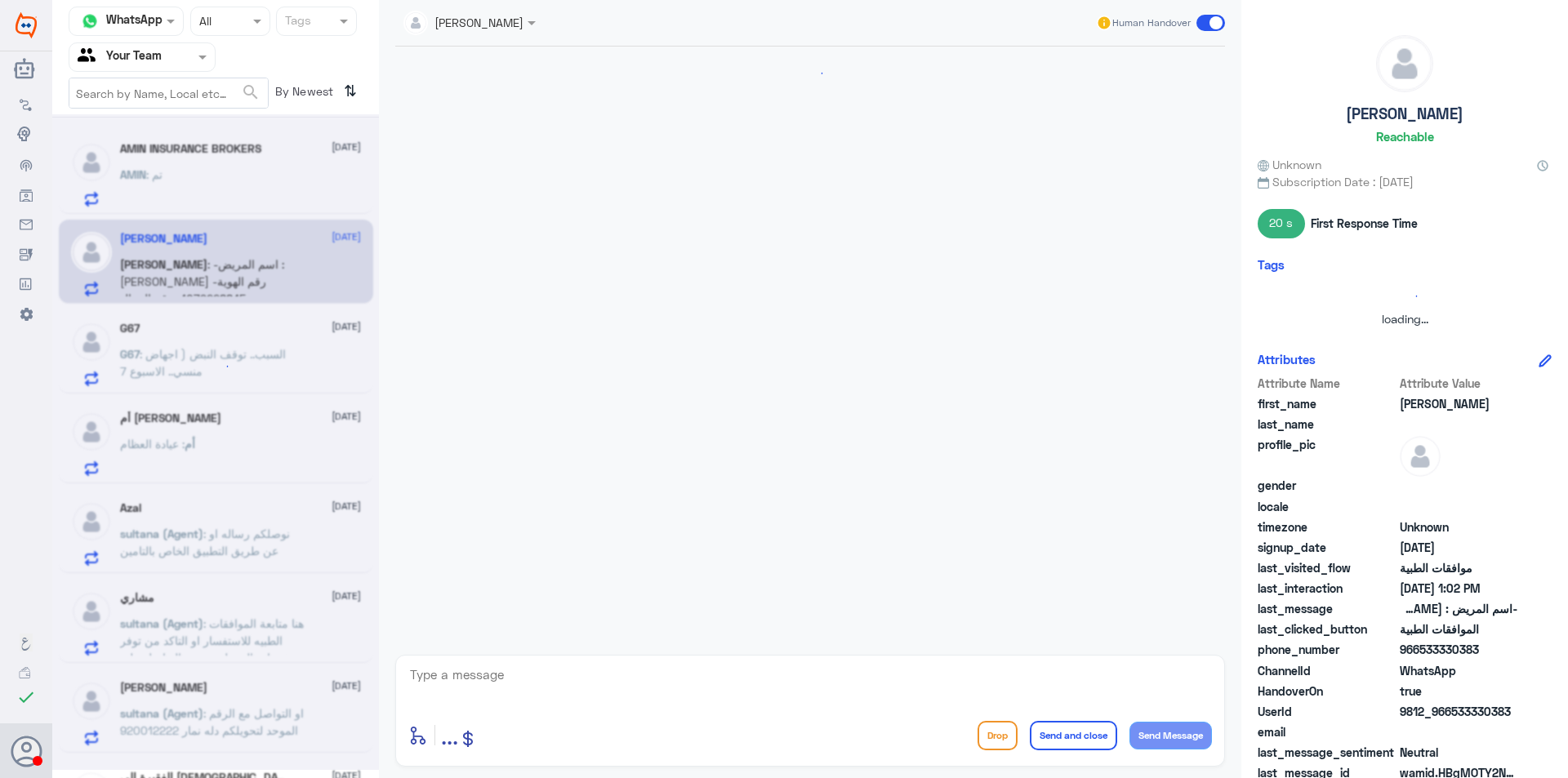
scroll to position [616, 0]
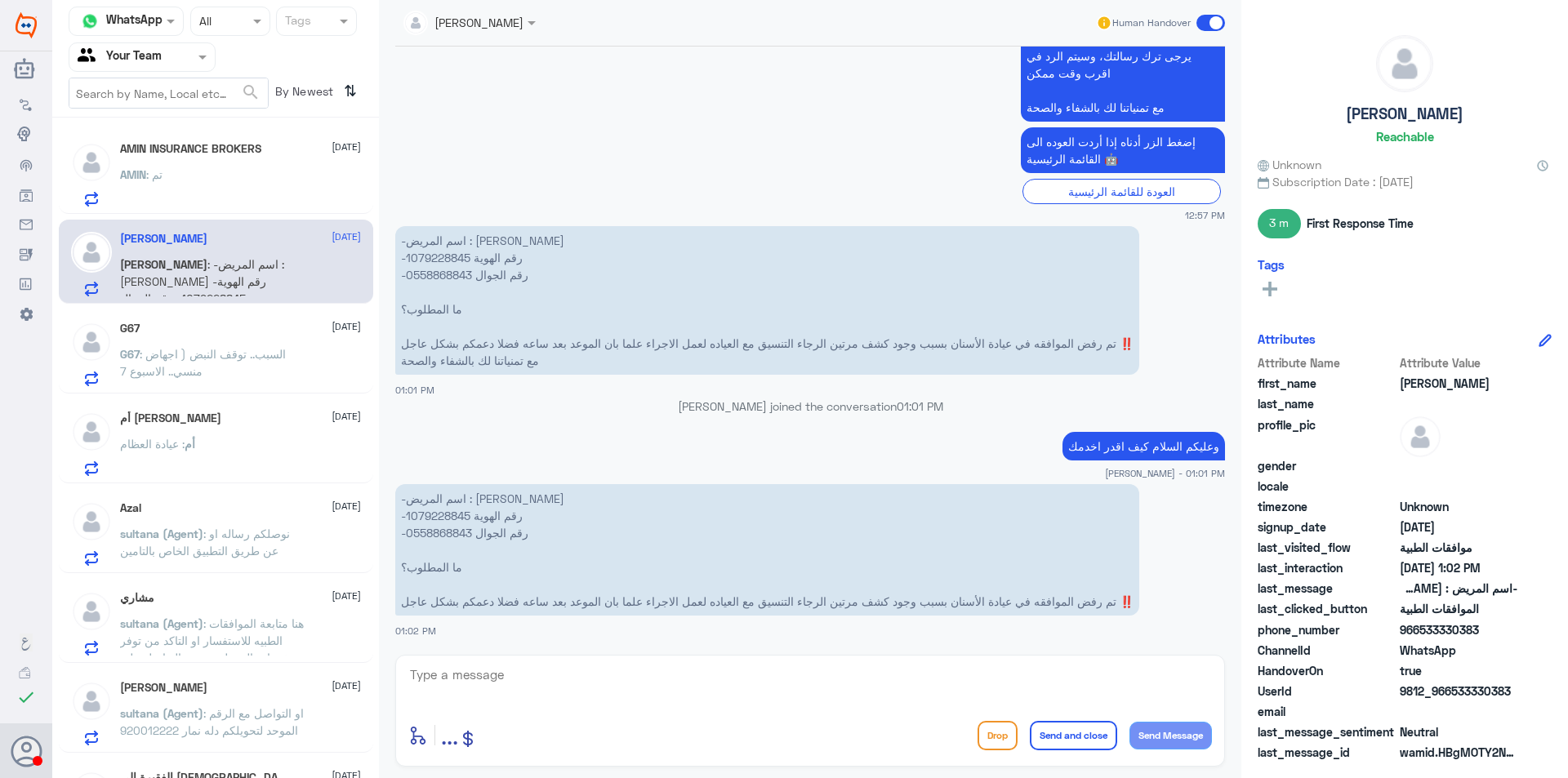
click at [448, 535] on p "-اسم المريض : [PERSON_NAME] -رقم الهوية 1079228845 -رقم الجوال 0558868843 ما ال…" at bounding box center [767, 550] width 744 height 131
copy p "0558868843"
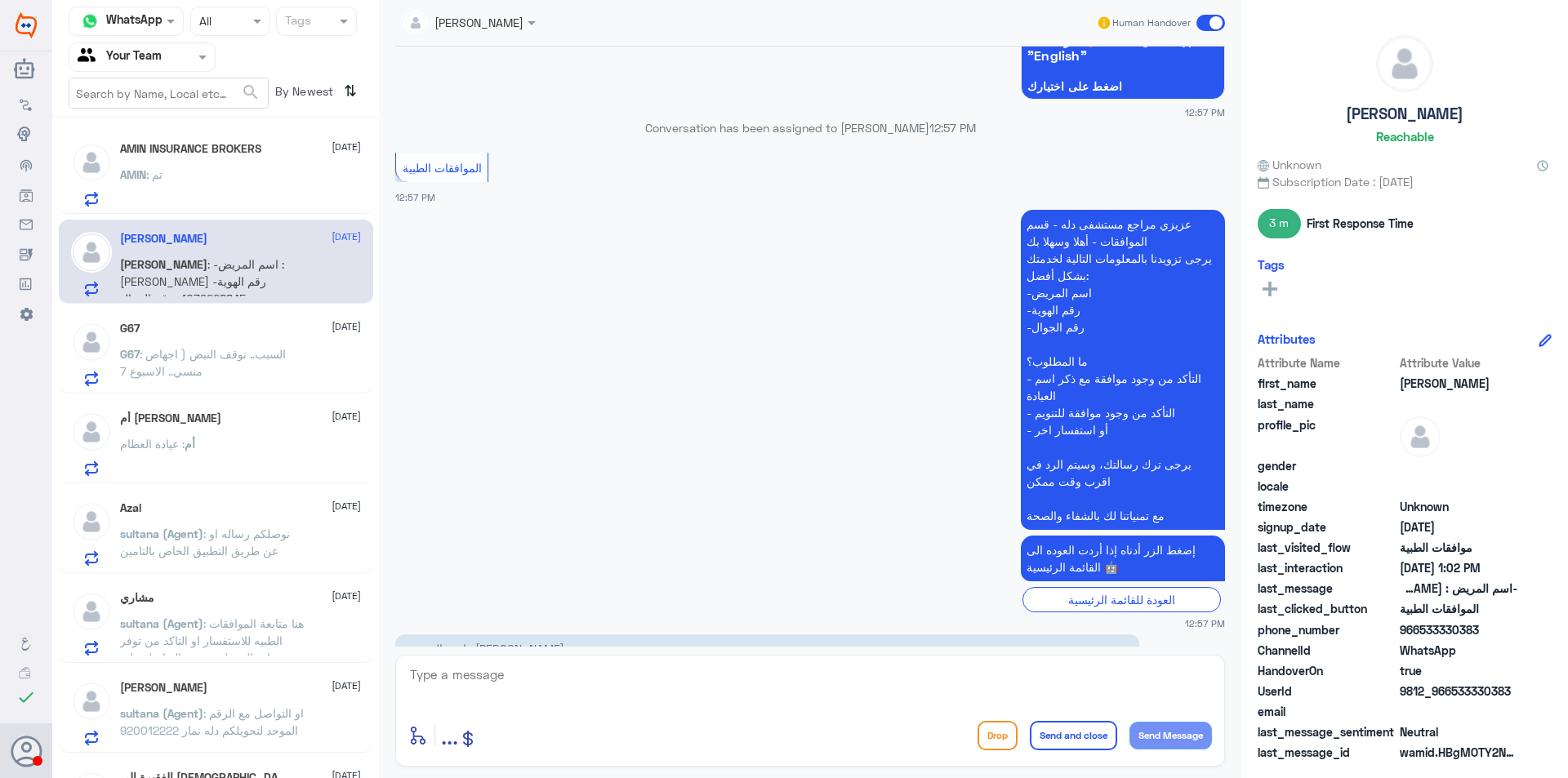
scroll to position [0, 0]
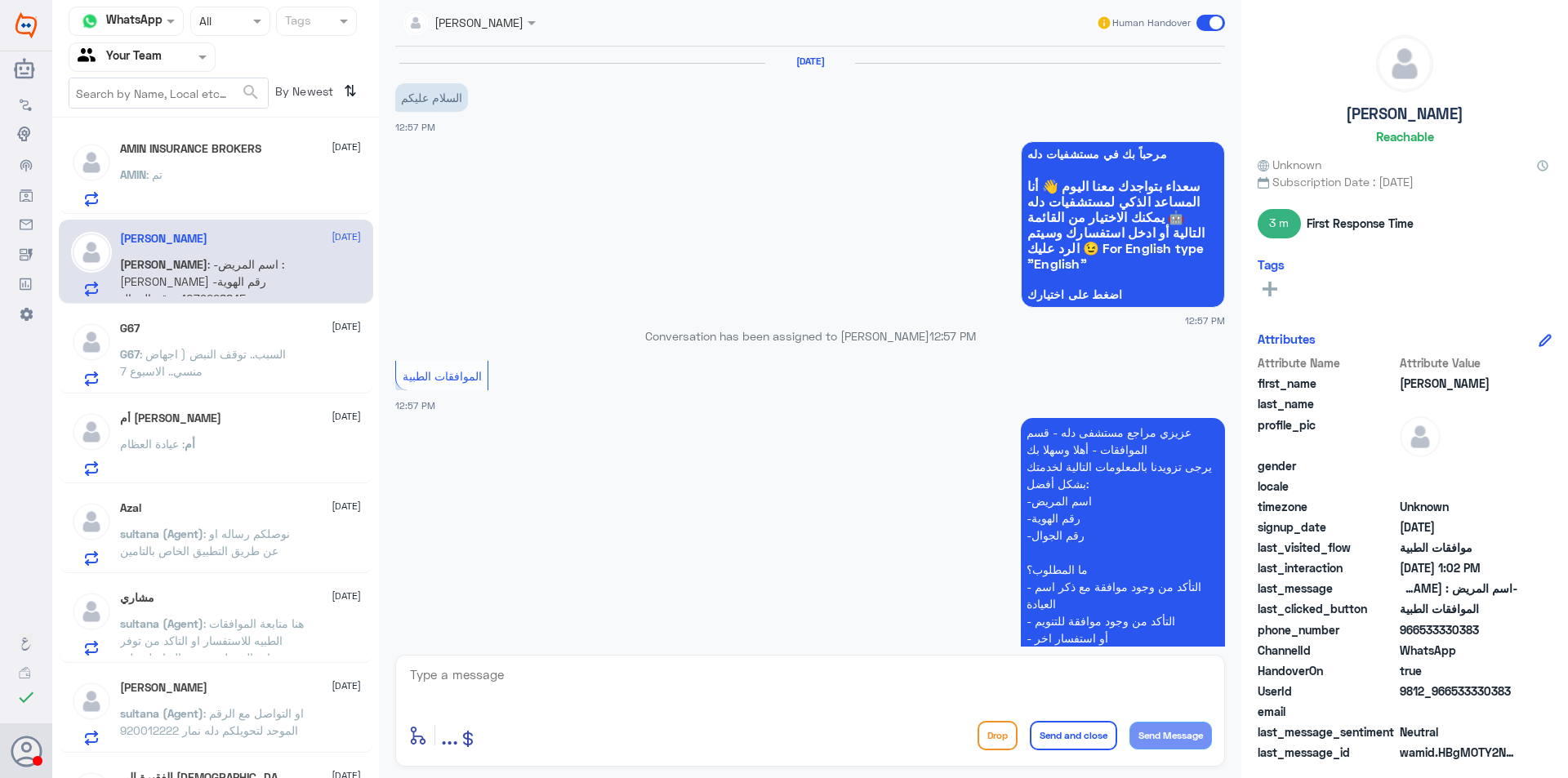
click at [225, 373] on p "G67 : السبب.. توقف النبض ( اجهاض منسي.. الاسبوع 7" at bounding box center [211, 366] width 183 height 41
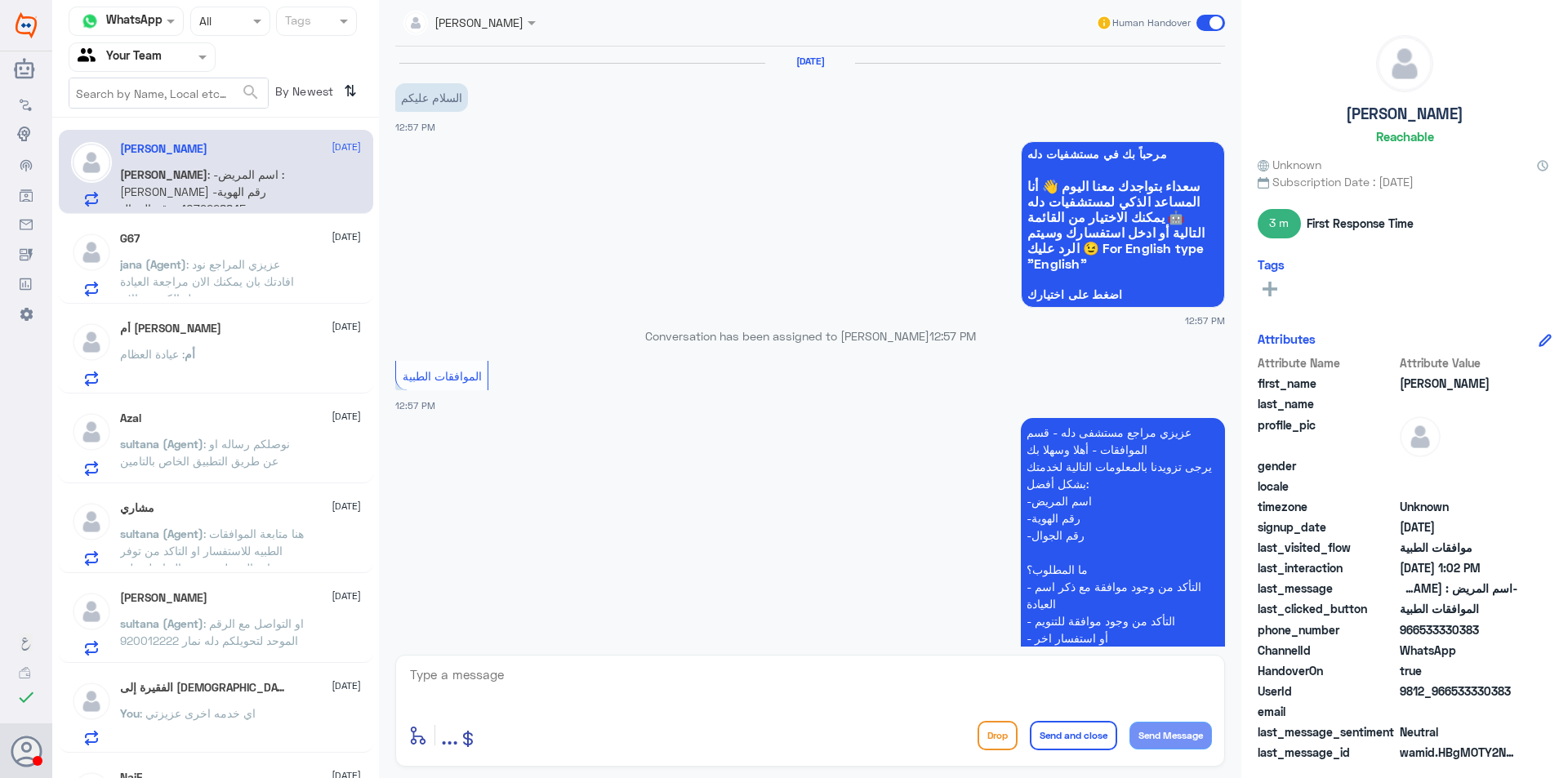
scroll to position [703, 0]
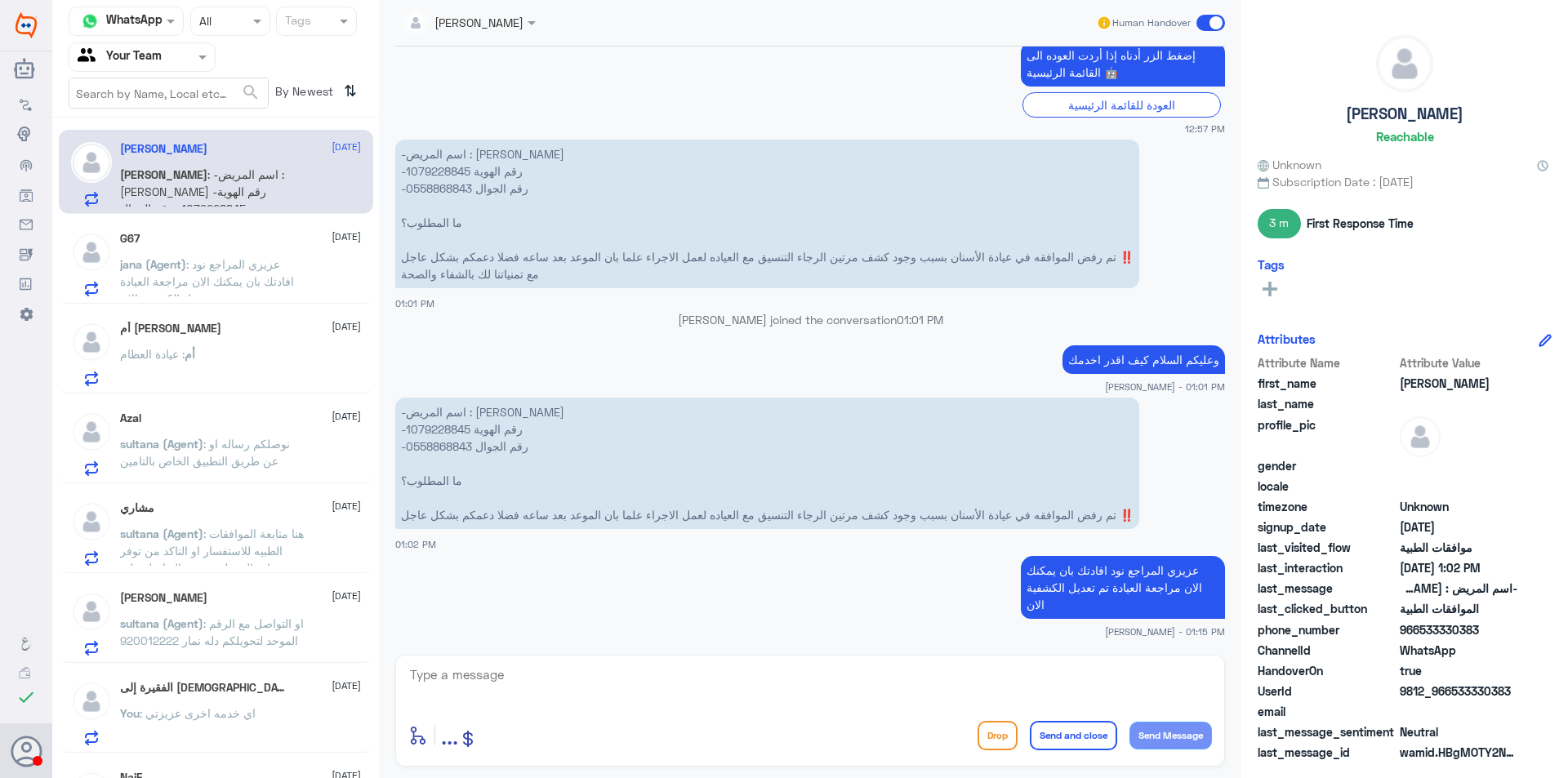
click at [243, 360] on div "أم : عيادة العظام" at bounding box center [240, 367] width 241 height 36
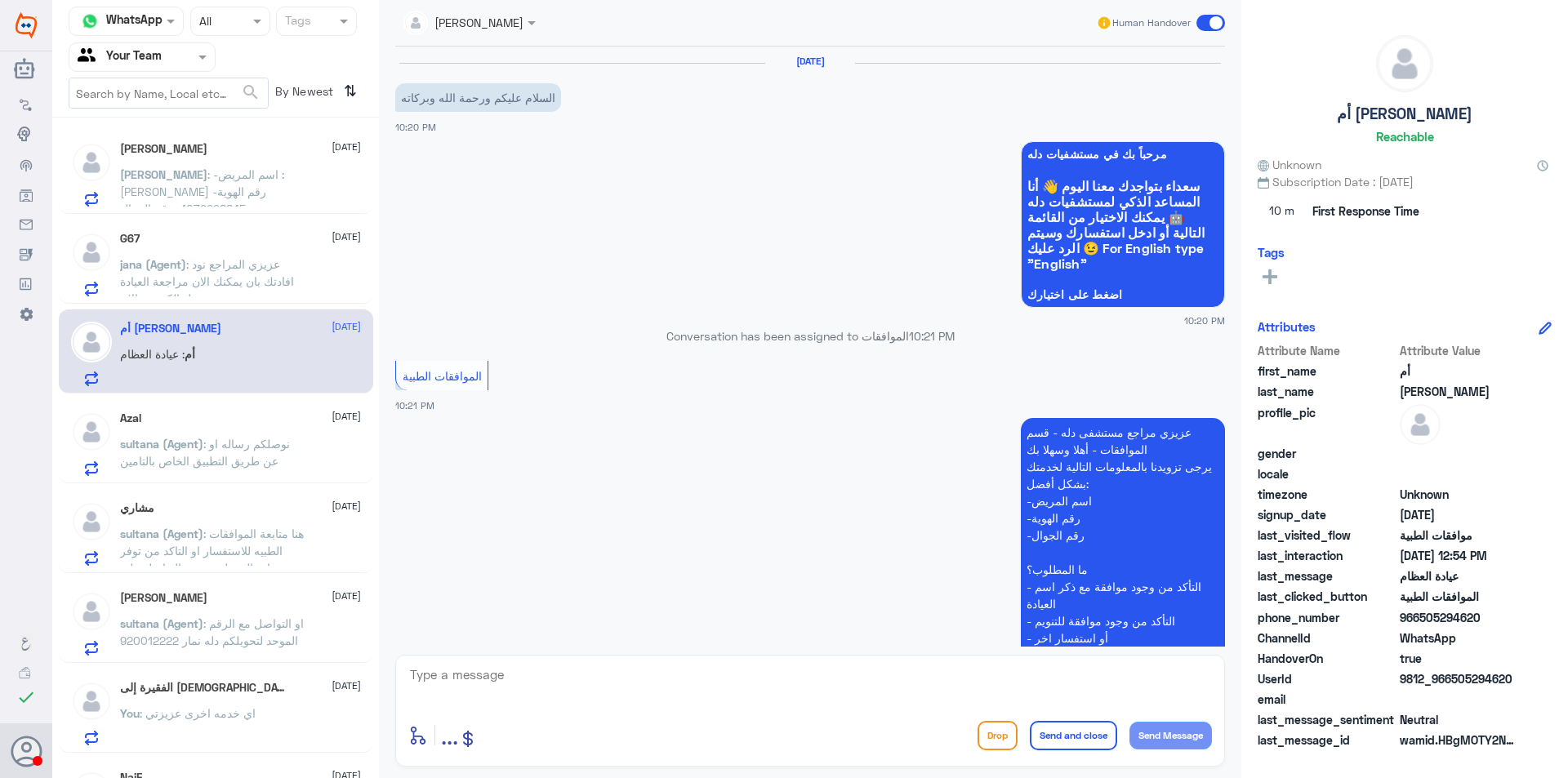
scroll to position [1297, 0]
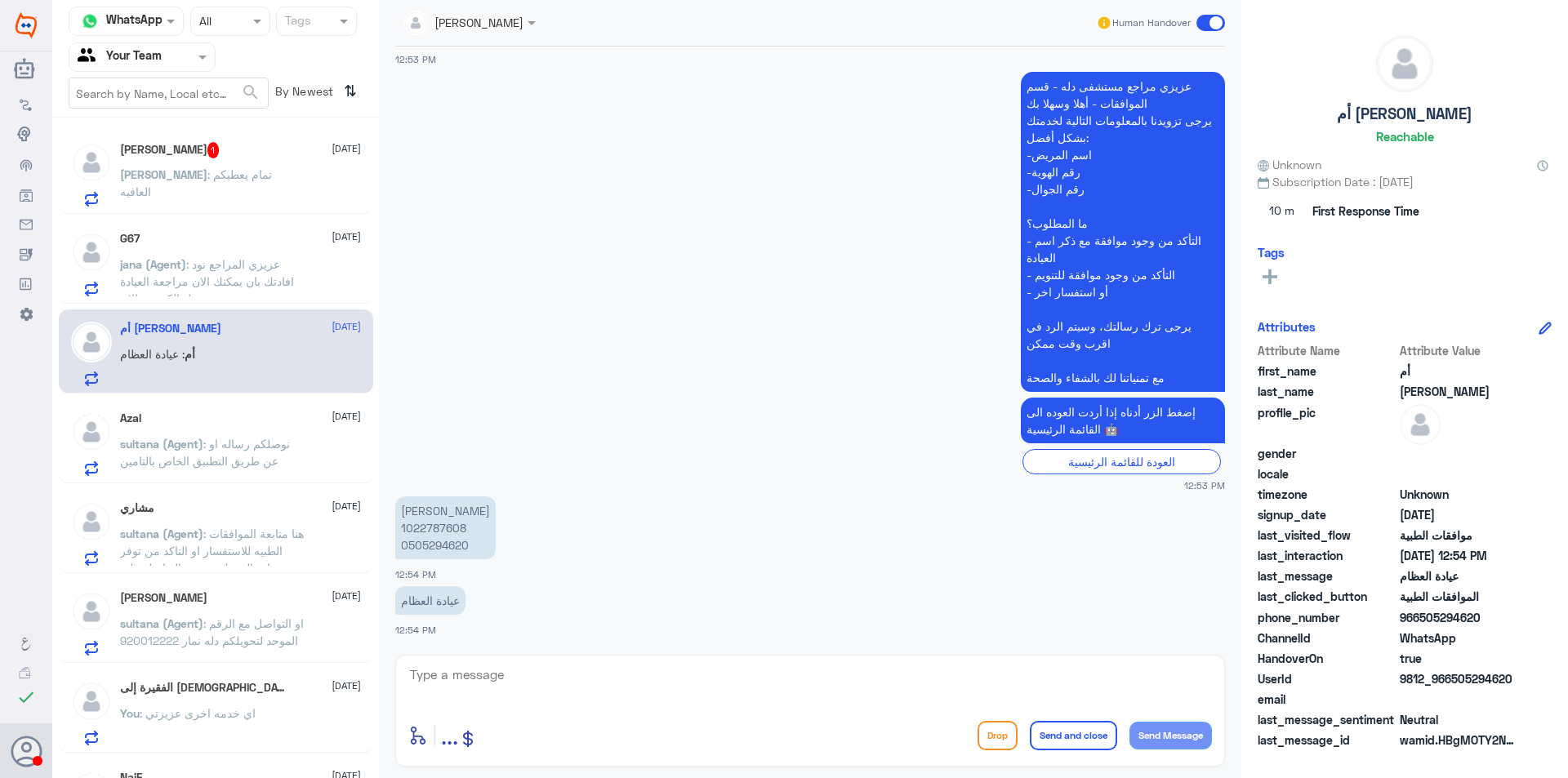
click at [283, 240] on div "G67 [DATE]" at bounding box center [240, 238] width 241 height 14
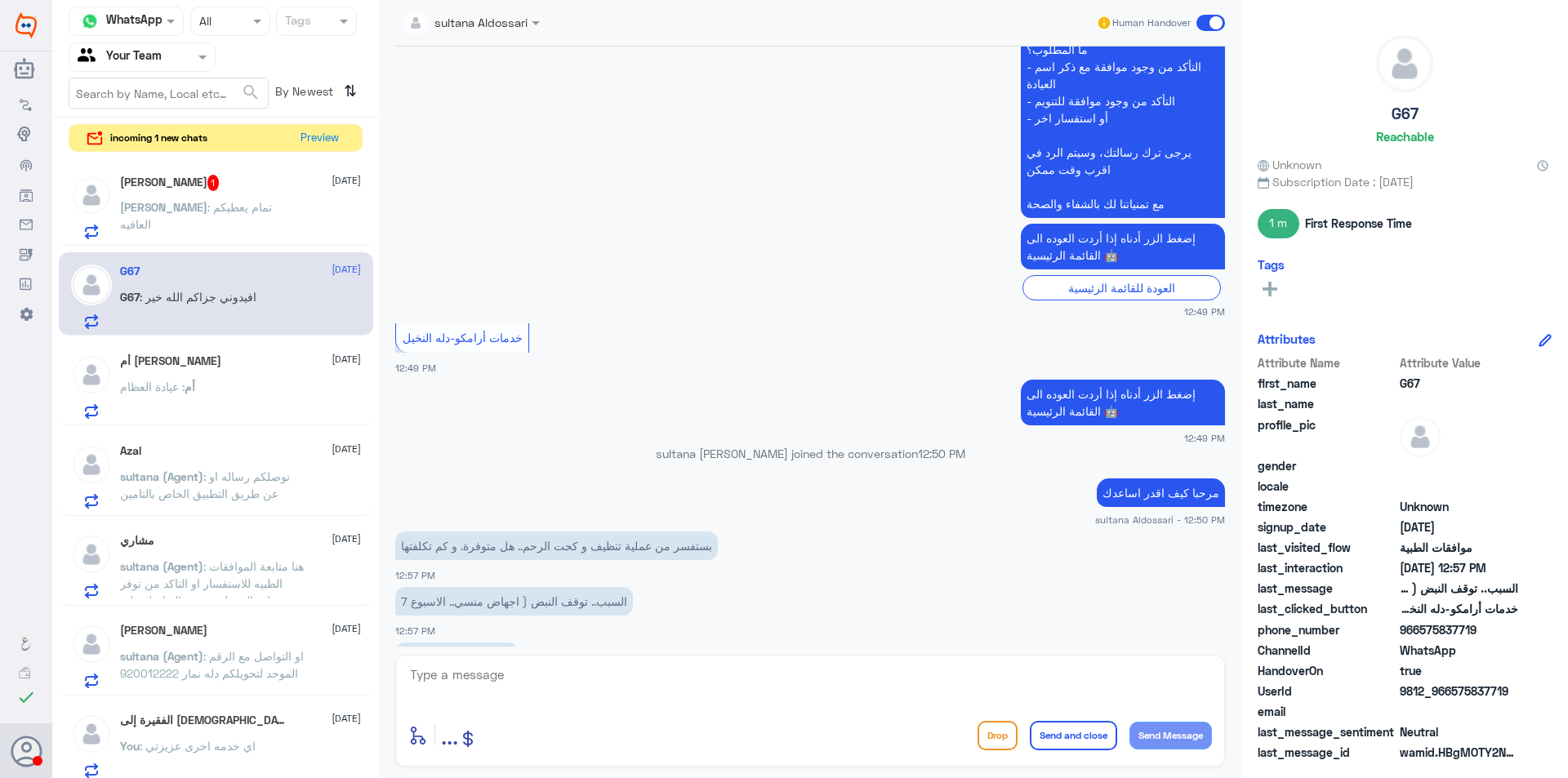
scroll to position [824, 0]
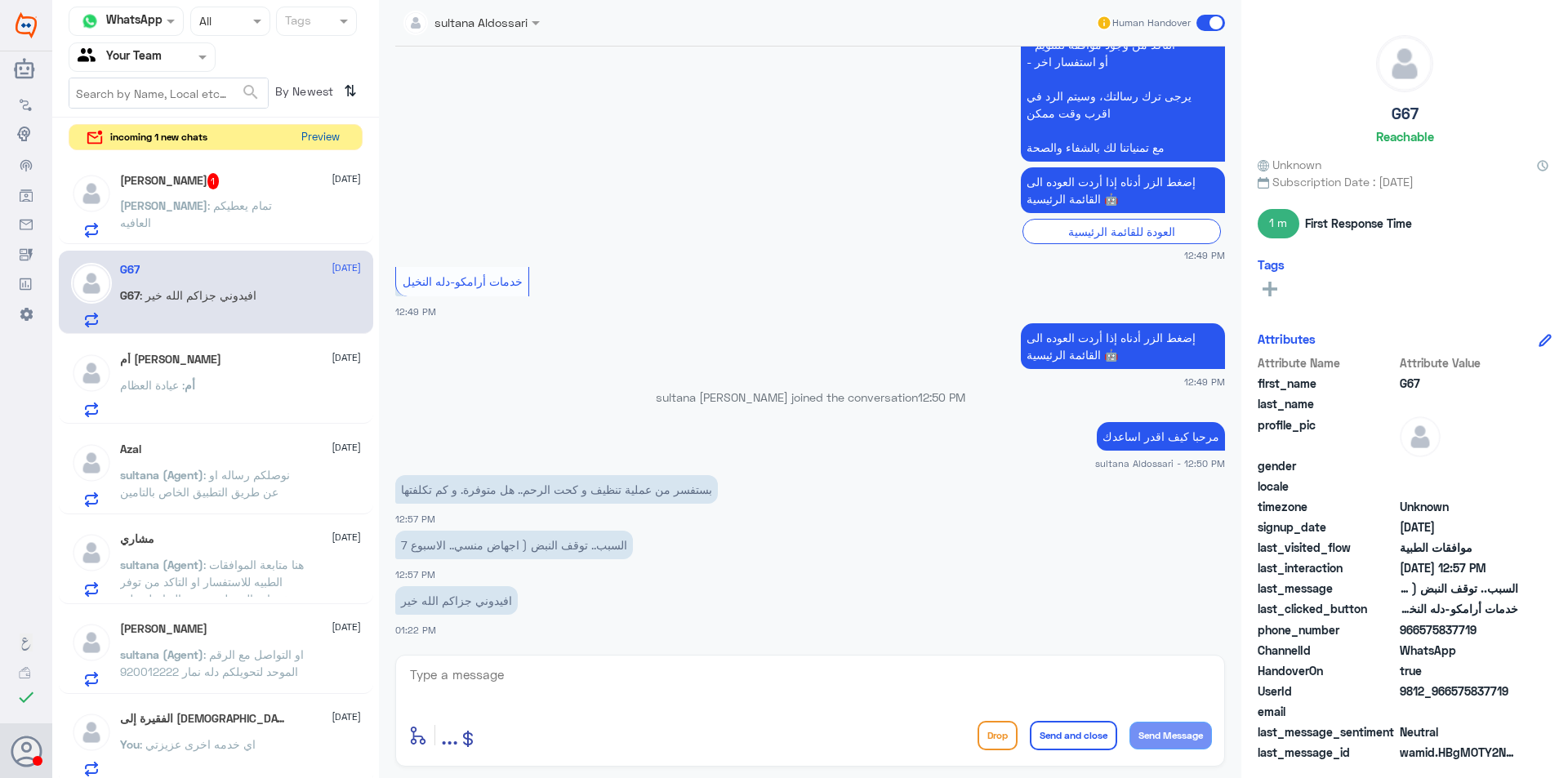
click at [318, 140] on button "Preview" at bounding box center [320, 137] width 51 height 26
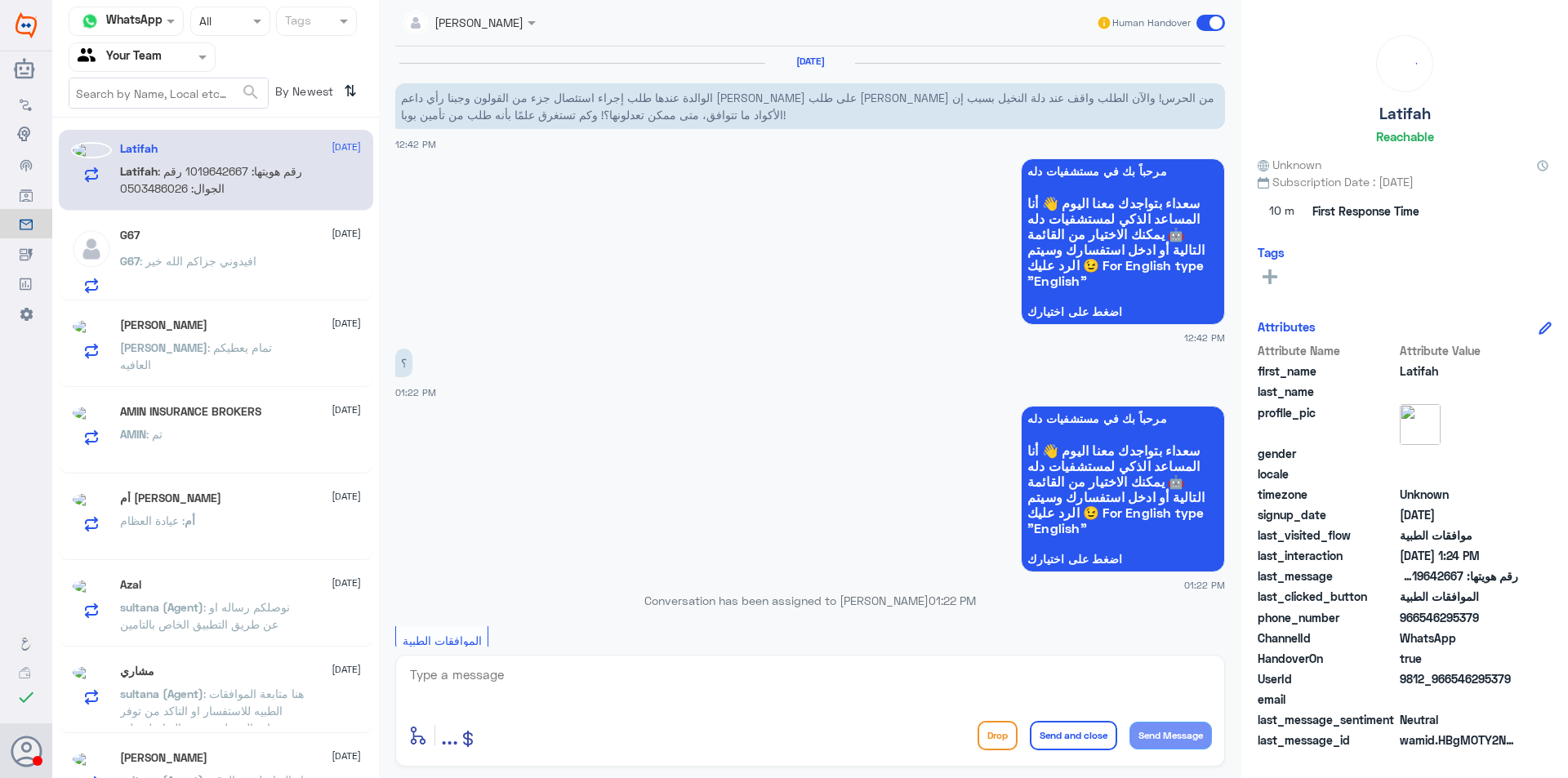
scroll to position [611, 0]
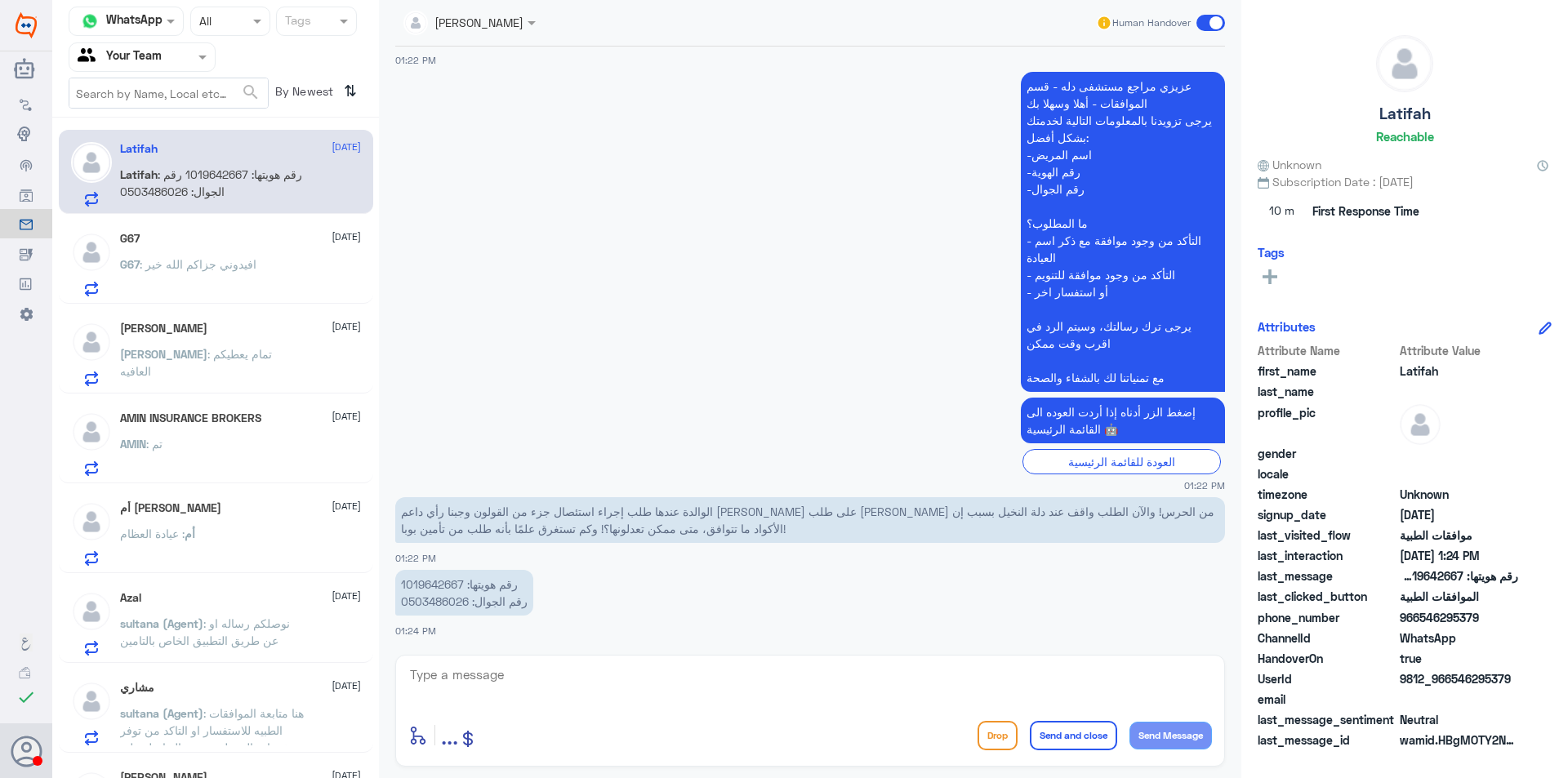
click at [271, 290] on div "G67 : افيدوني جزاكم الله خير" at bounding box center [240, 278] width 241 height 36
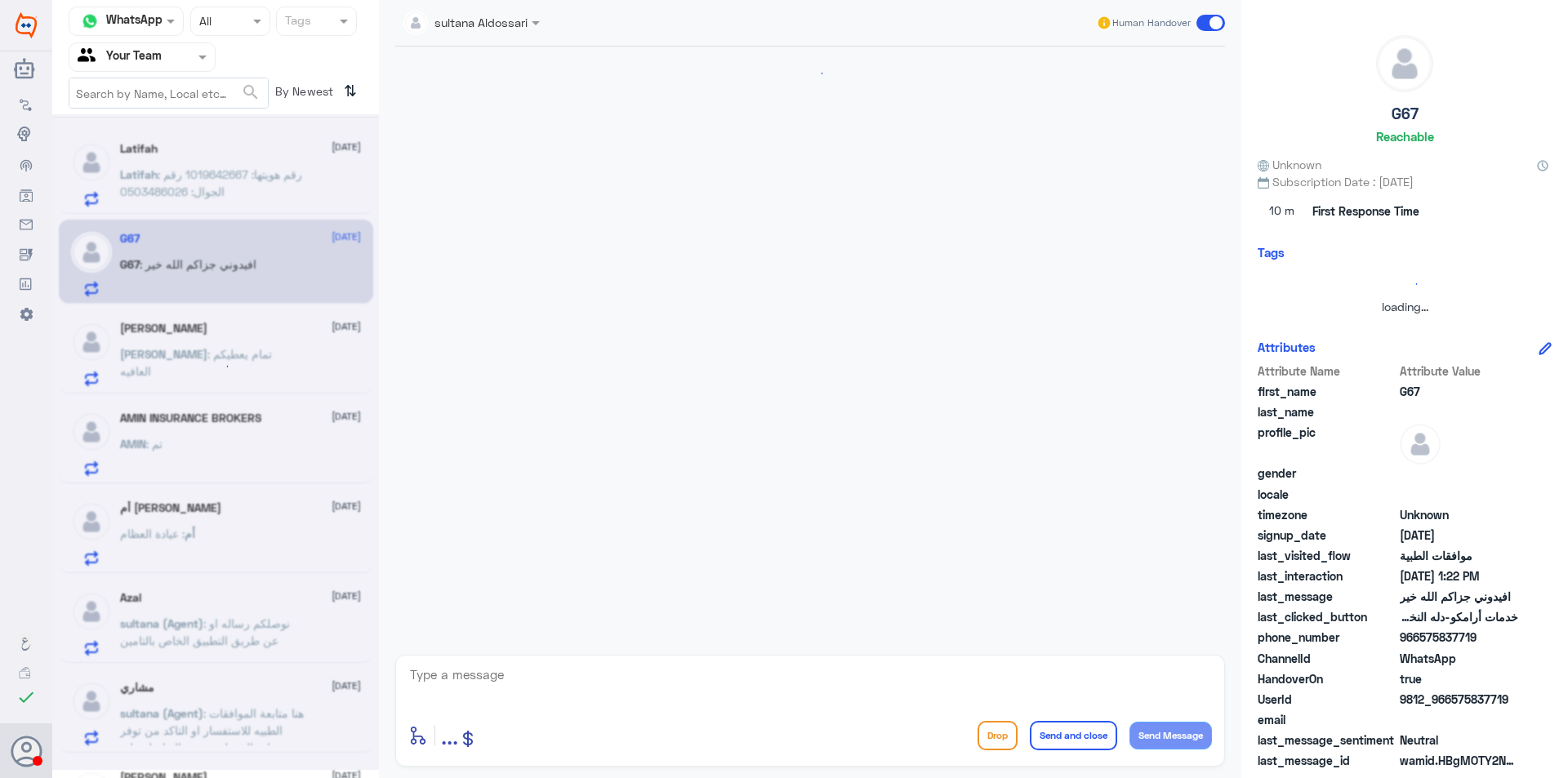
scroll to position [824, 0]
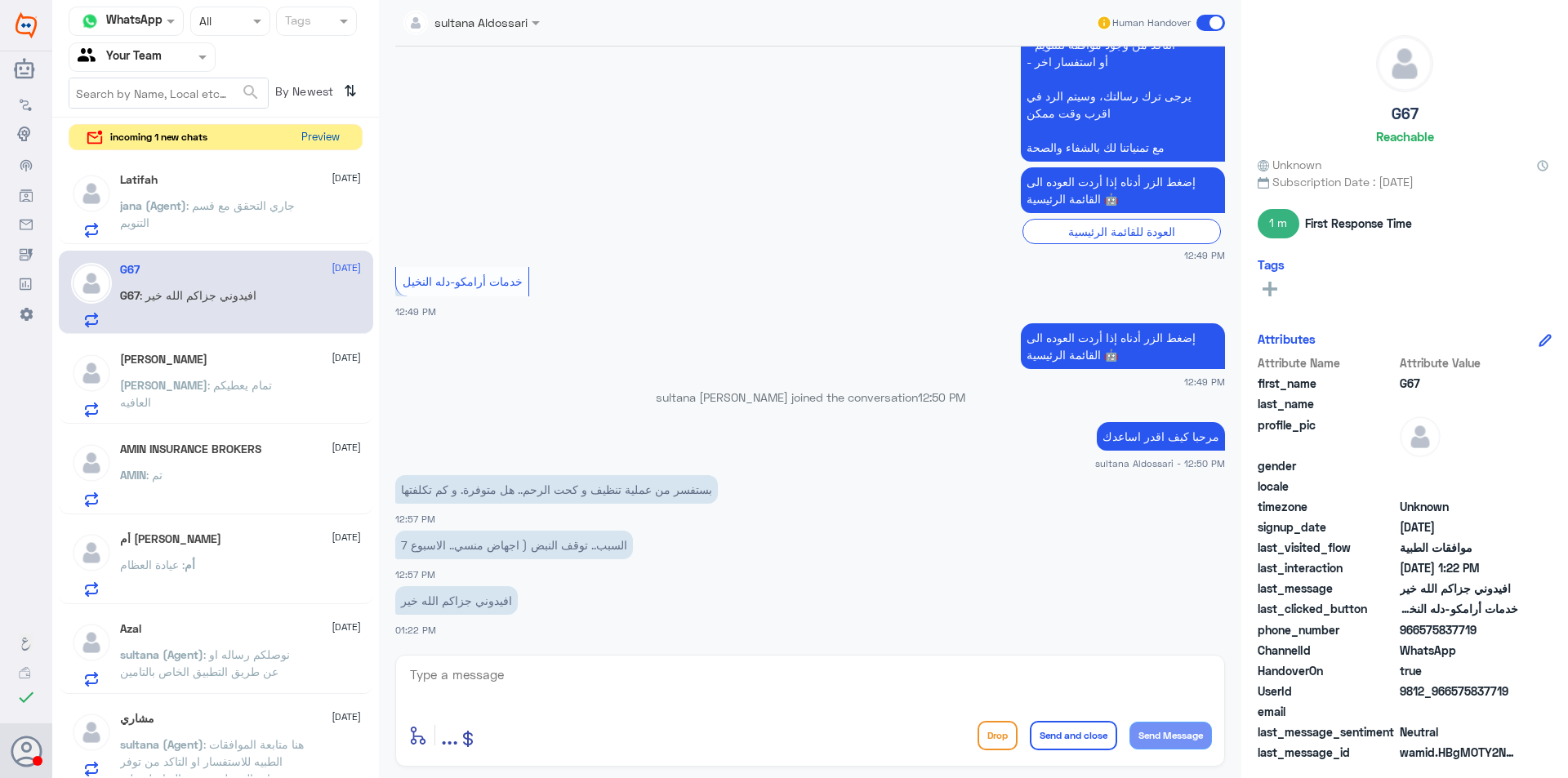
click at [307, 142] on button "Preview" at bounding box center [320, 137] width 51 height 26
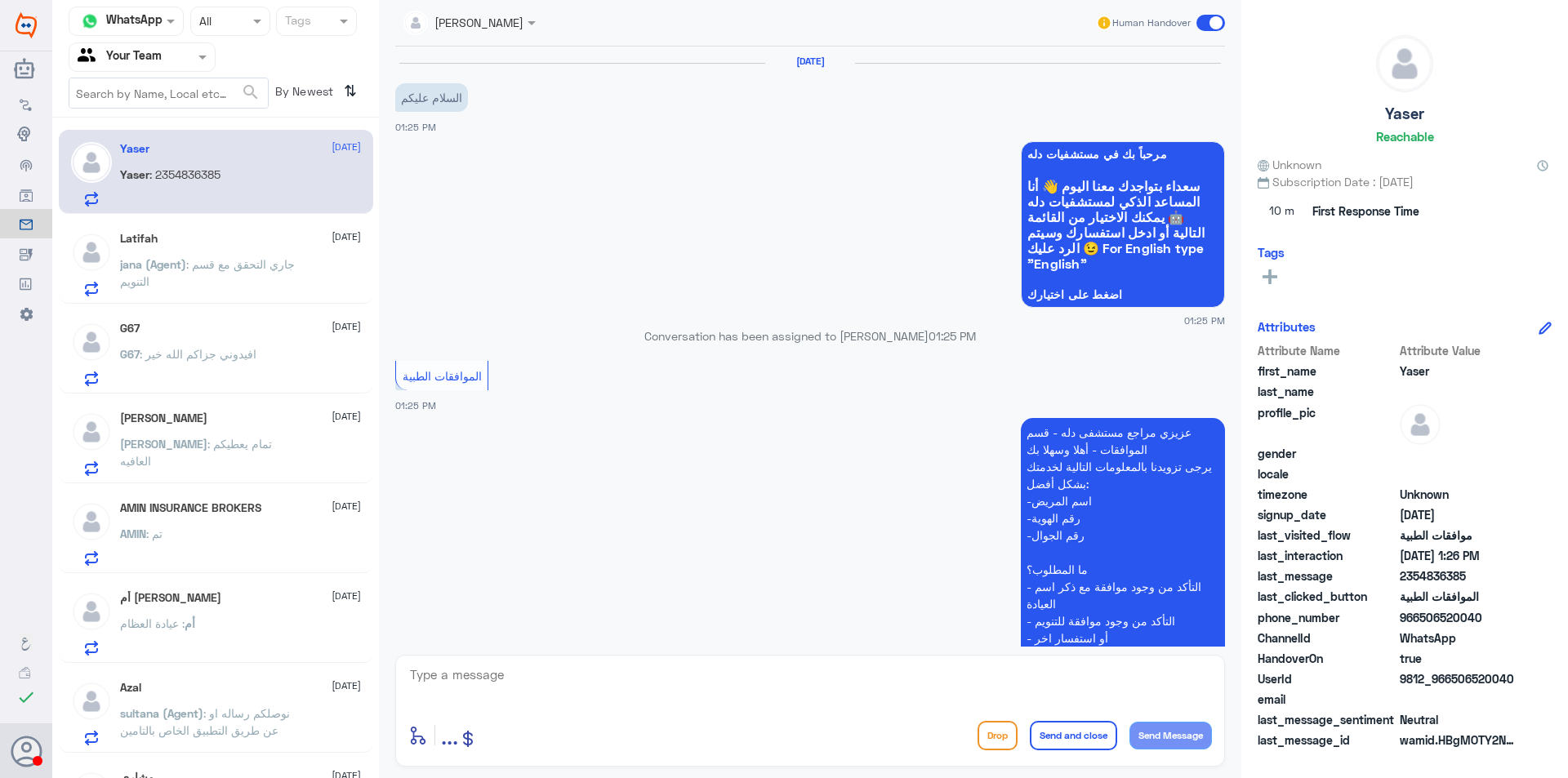
click at [222, 253] on div "Latifah [DATE][PERSON_NAME] (Agent) : جاري التحقق مع قسم التنويم" at bounding box center [240, 264] width 241 height 65
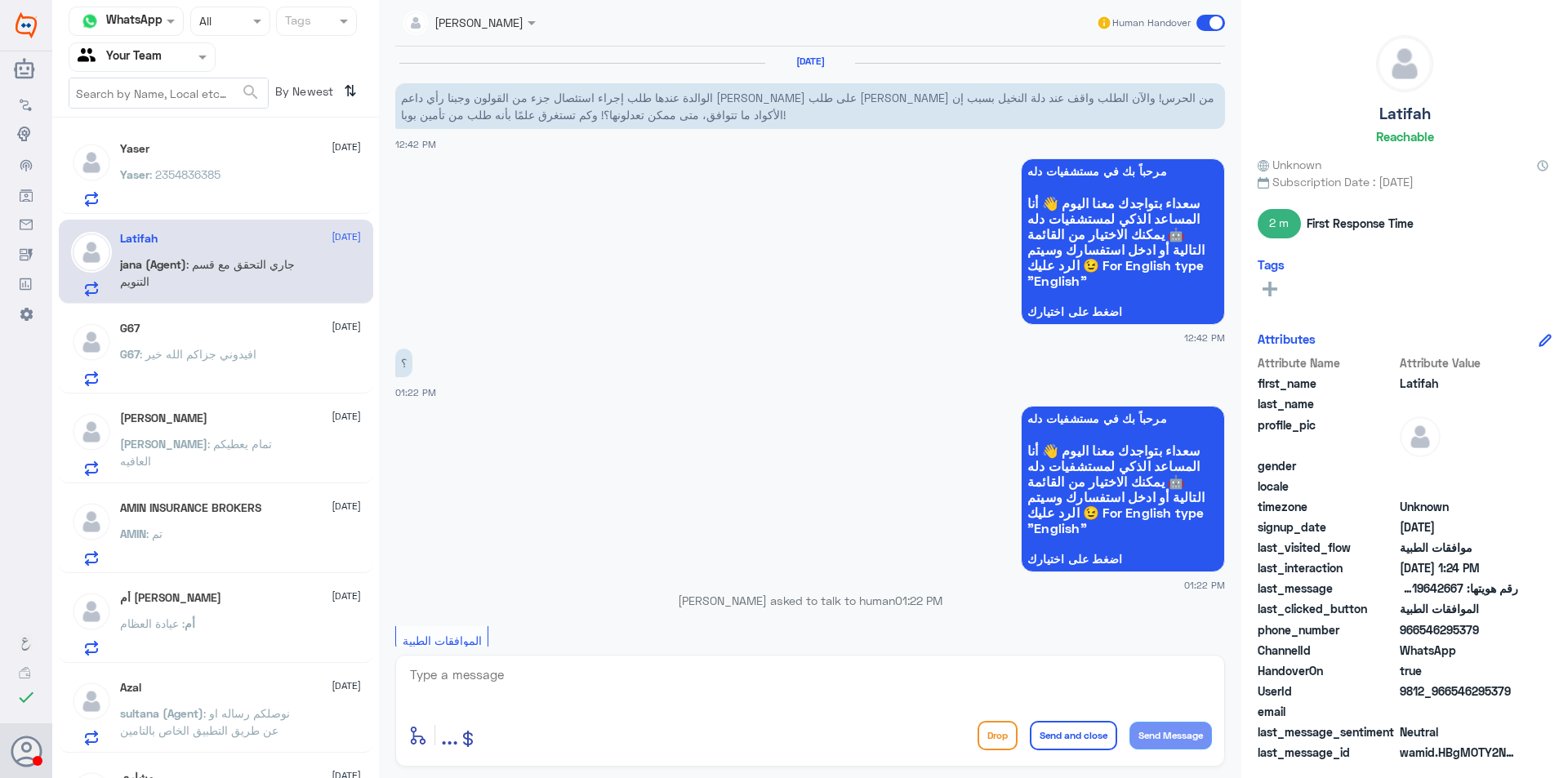
scroll to position [694, 0]
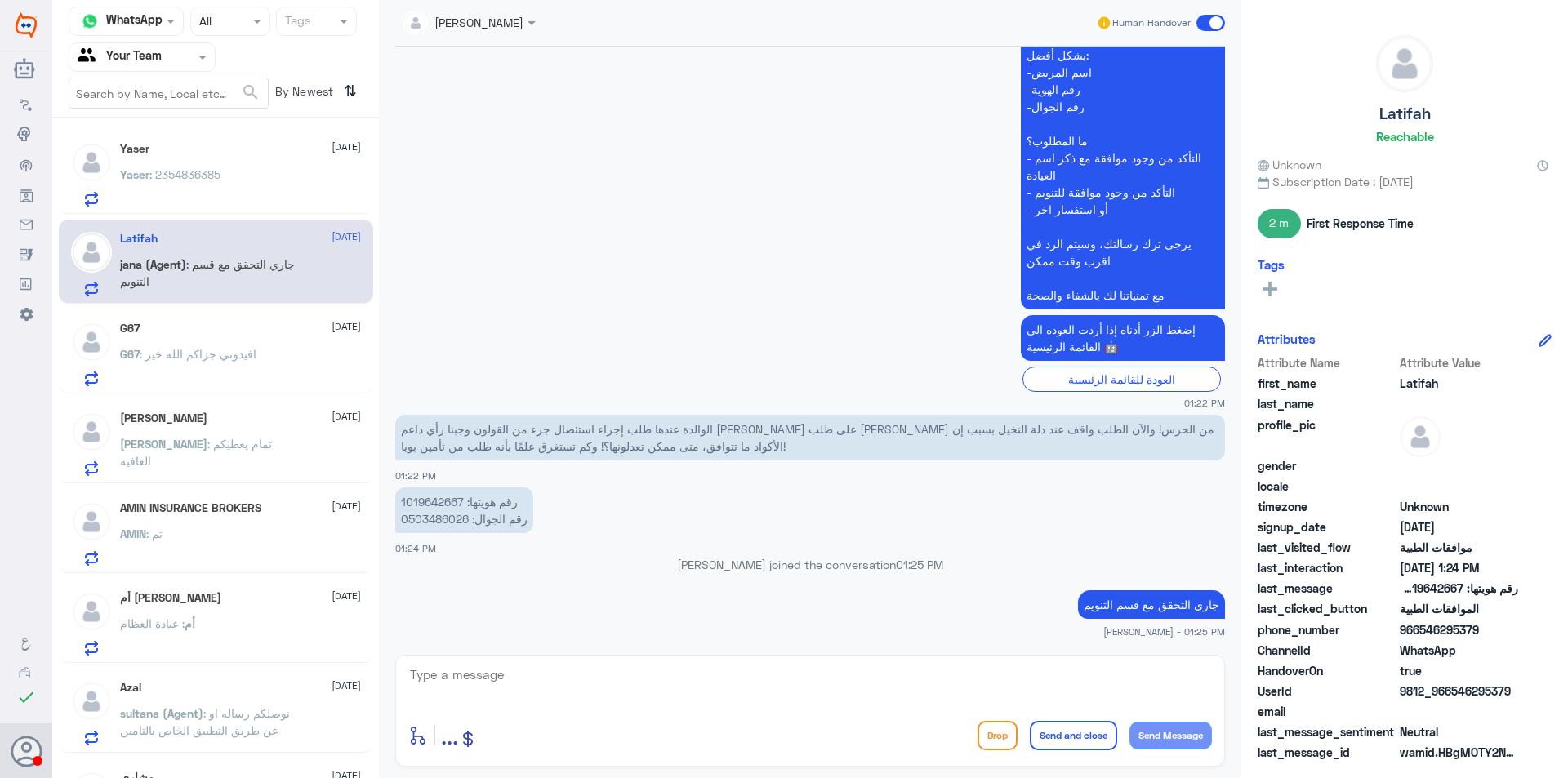
click at [443, 505] on p "رقم هويتها: 1019642667 رقم الجوال: 0503486026" at bounding box center [464, 510] width 138 height 46
copy p "1019642667"
click at [251, 198] on div "Yaser : 2354836385" at bounding box center [240, 187] width 241 height 36
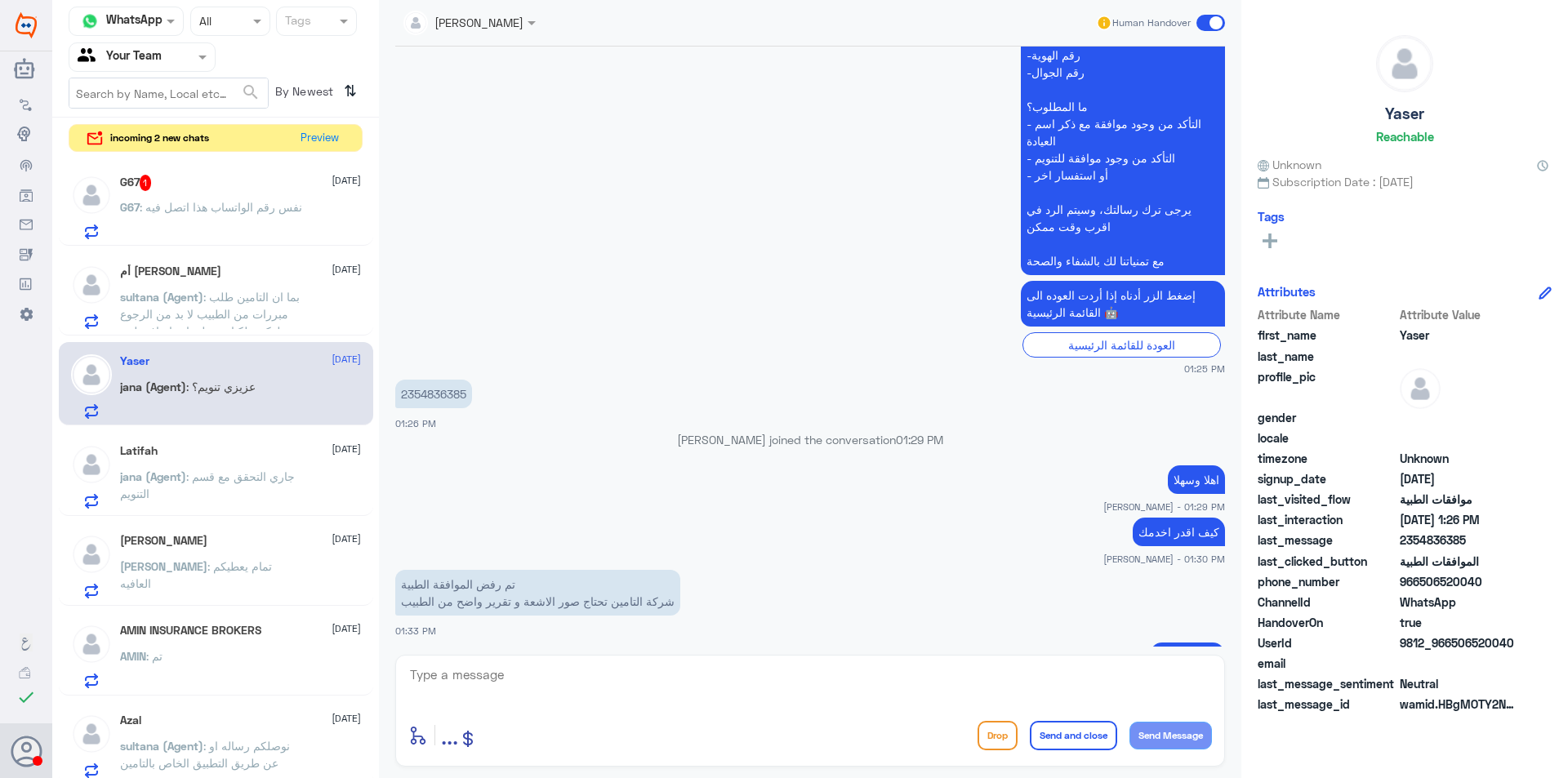
scroll to position [516, 0]
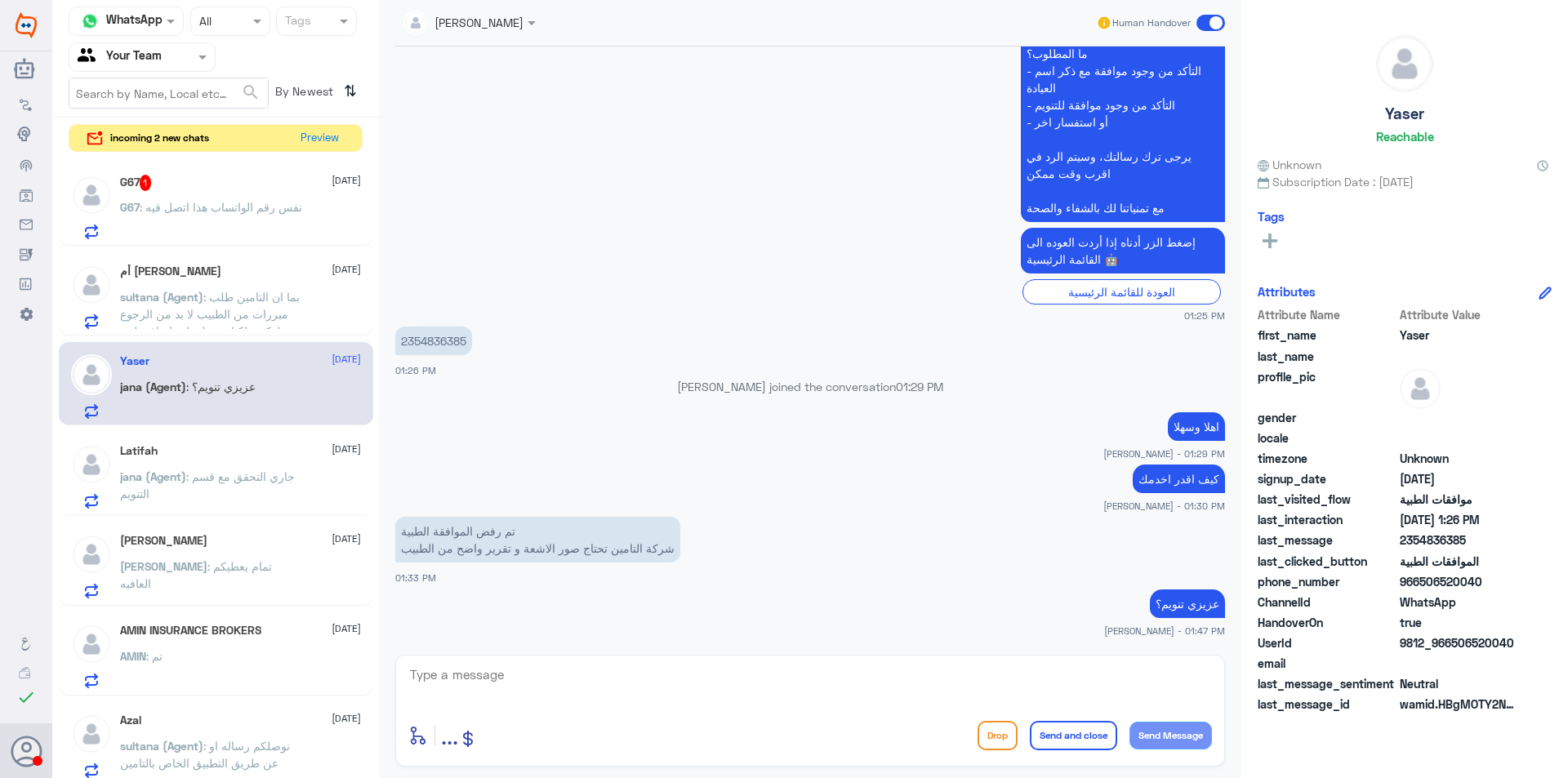
click at [313, 193] on div "G67 1 [DATE] G67 : نفس رقم الواتساب هذا اتصل فيه" at bounding box center [240, 207] width 241 height 65
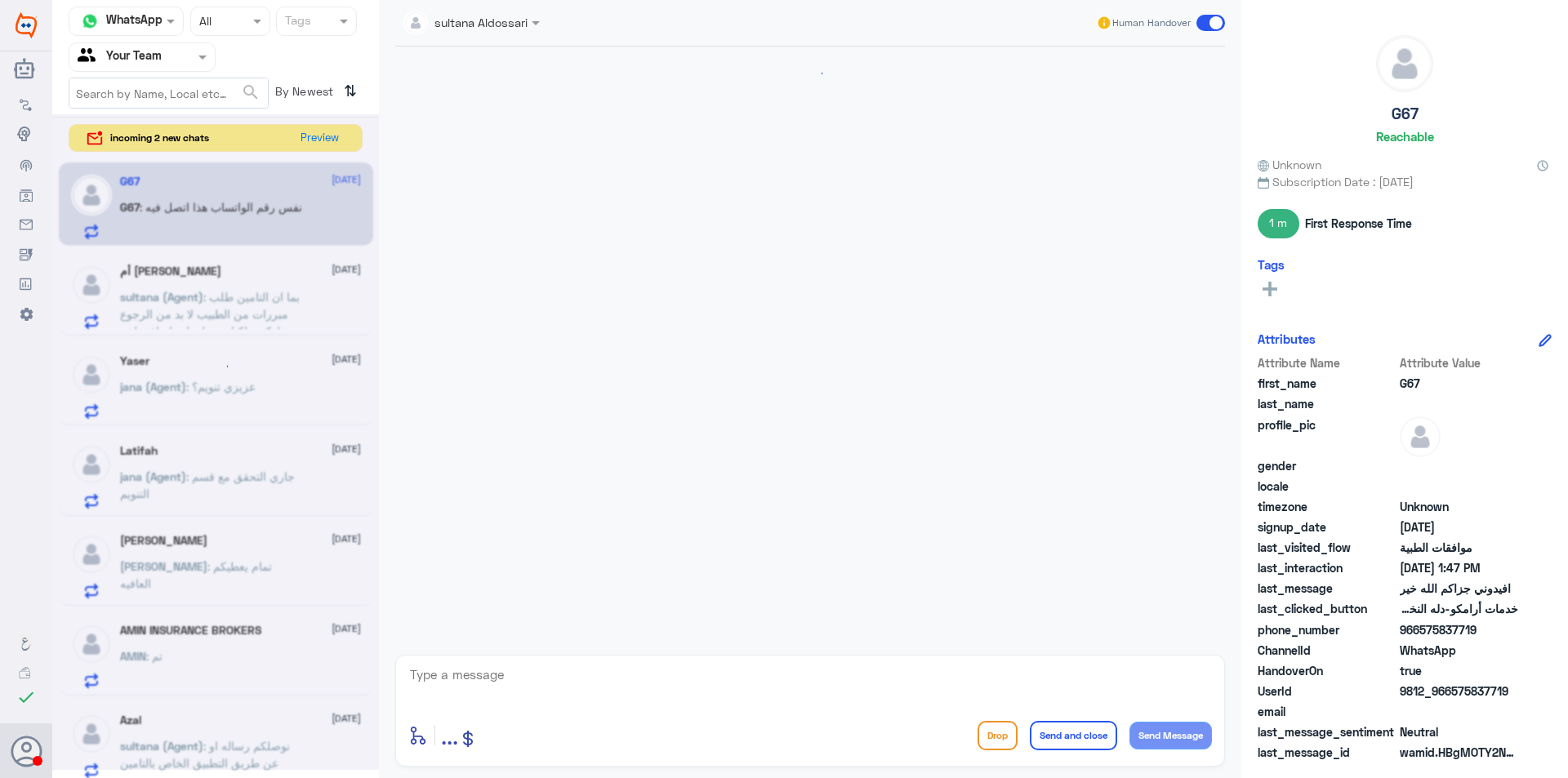
scroll to position [1018, 0]
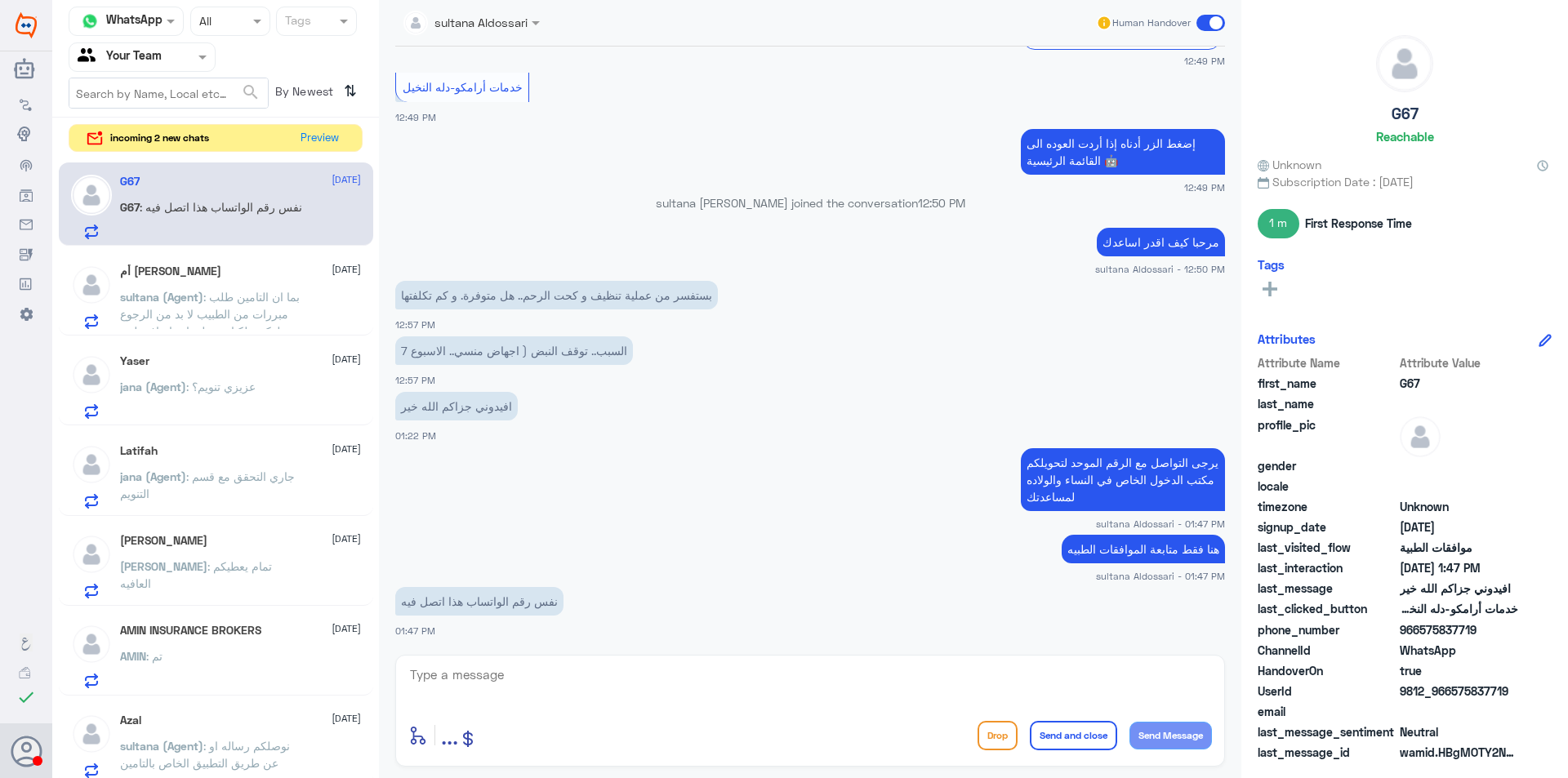
click at [286, 322] on p "[PERSON_NAME] (Agent) : بما ان التامين طلب مبررات من الطبيب لا بد من الرجوع لدك…" at bounding box center [211, 309] width 183 height 41
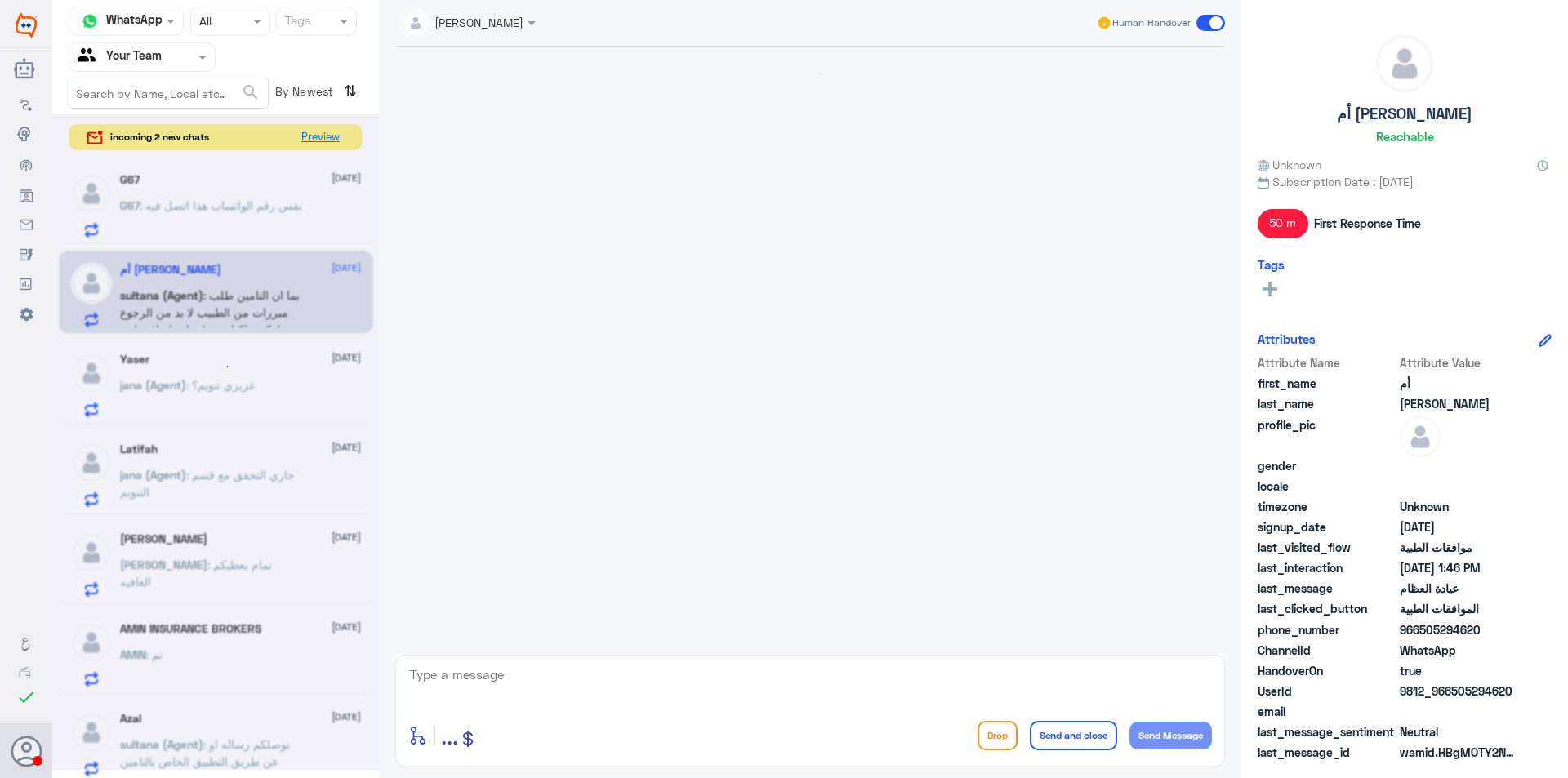
click at [324, 135] on button "Preview" at bounding box center [320, 137] width 51 height 26
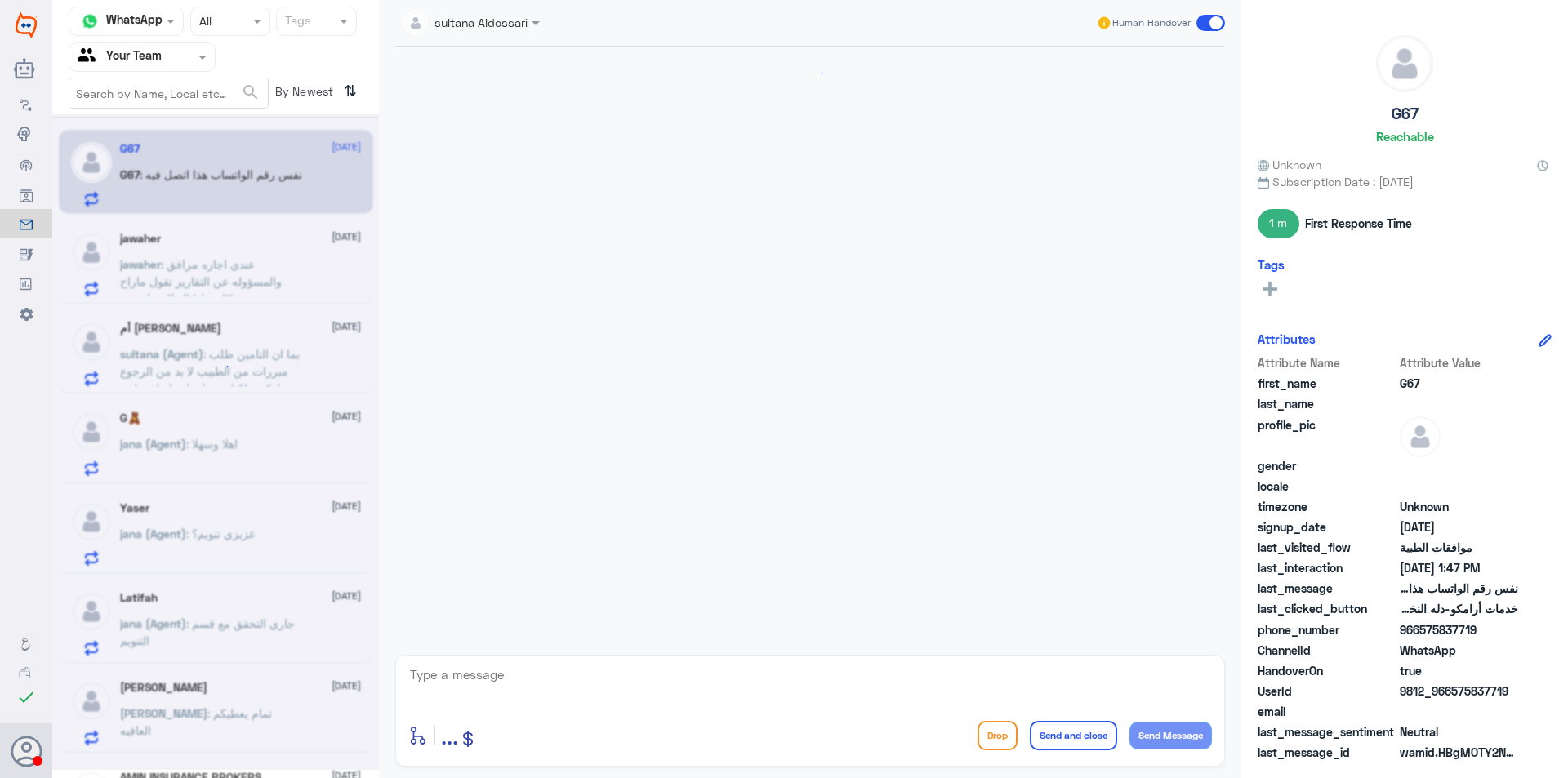
scroll to position [1018, 0]
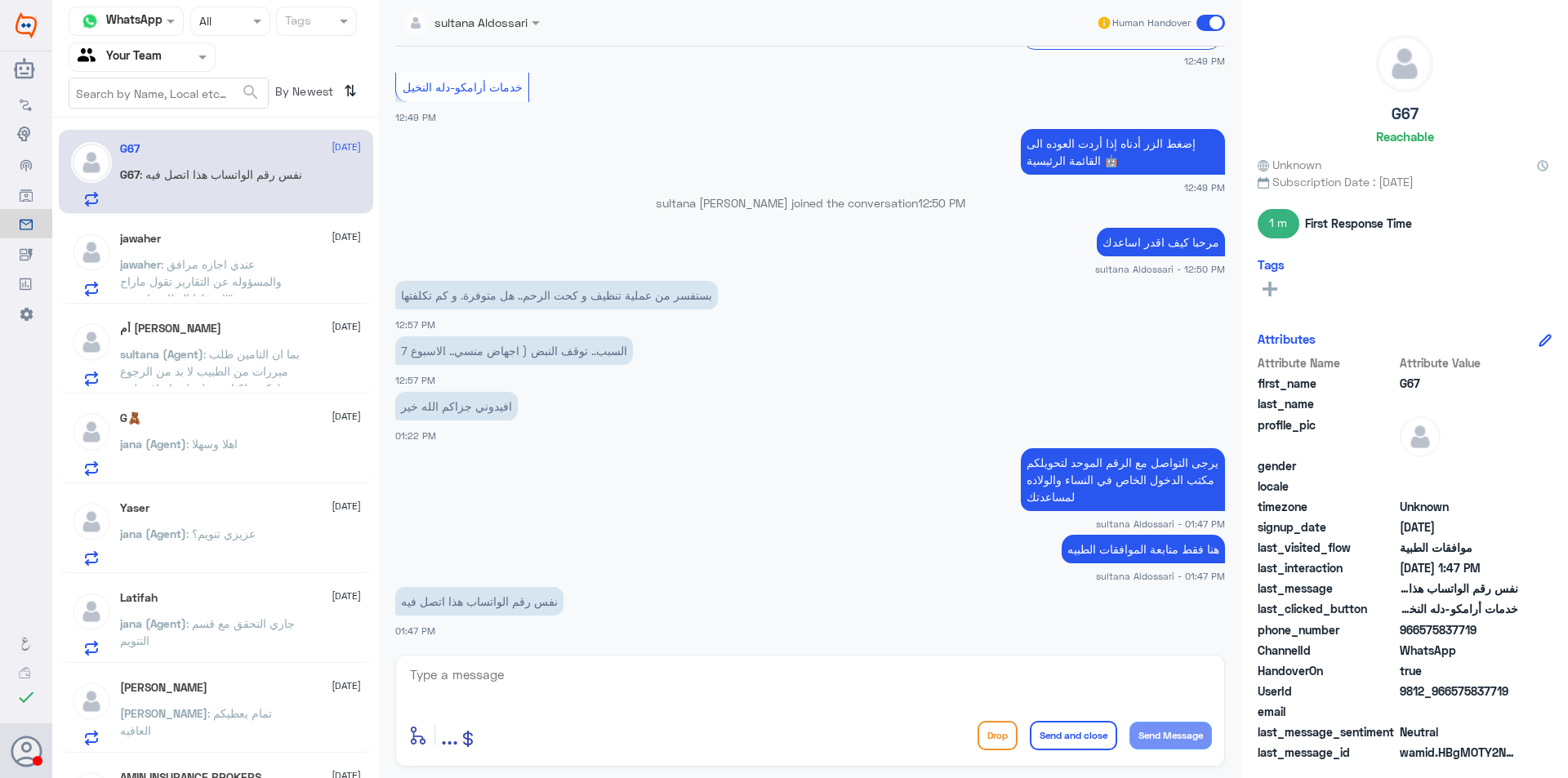
click at [272, 282] on span ": عندي اجازه مرافق والمسؤوله عن التقارير تقول ماراح اسجلها النظام مايسمح!!!" at bounding box center [200, 281] width 162 height 48
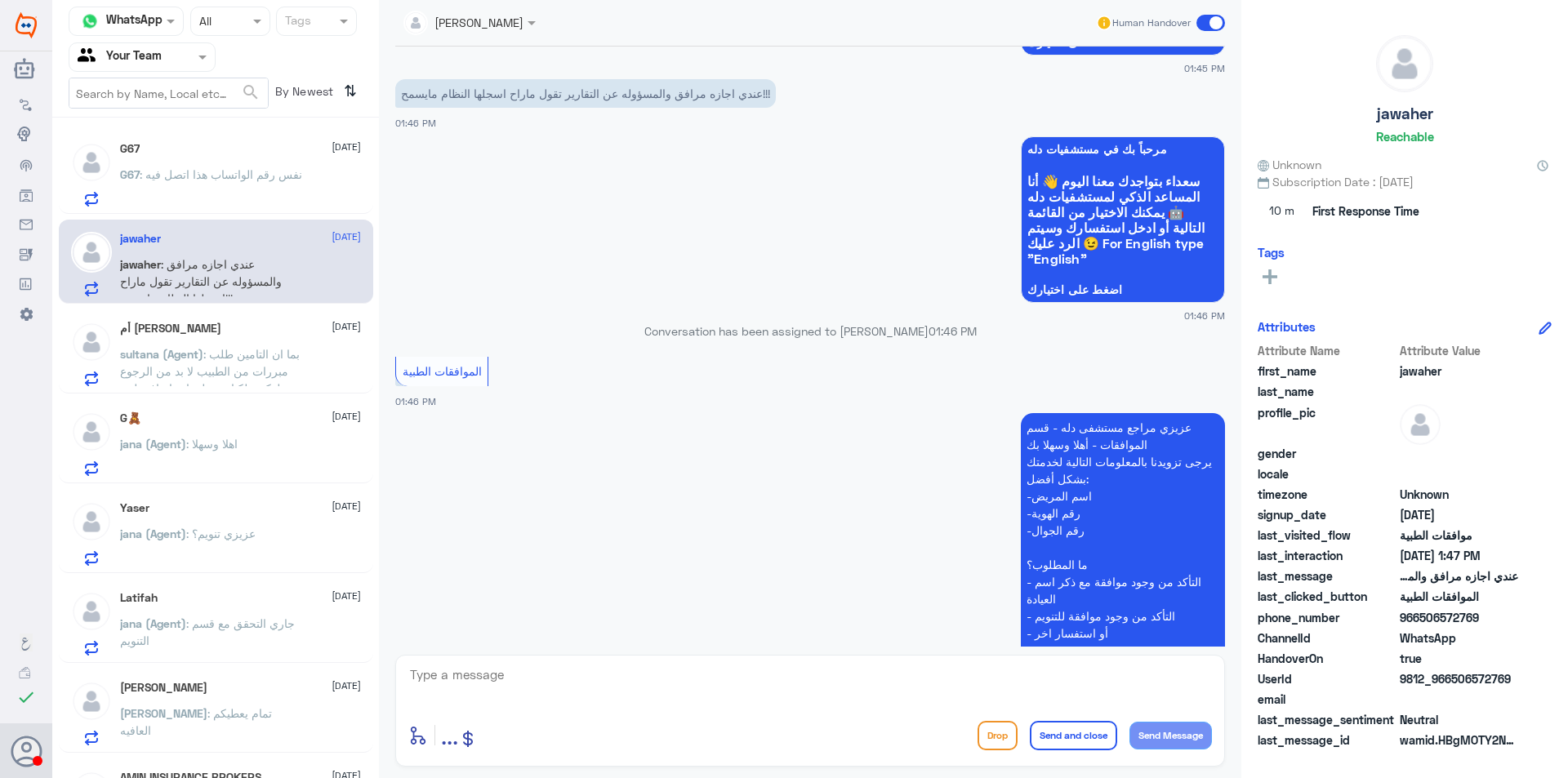
scroll to position [504, 0]
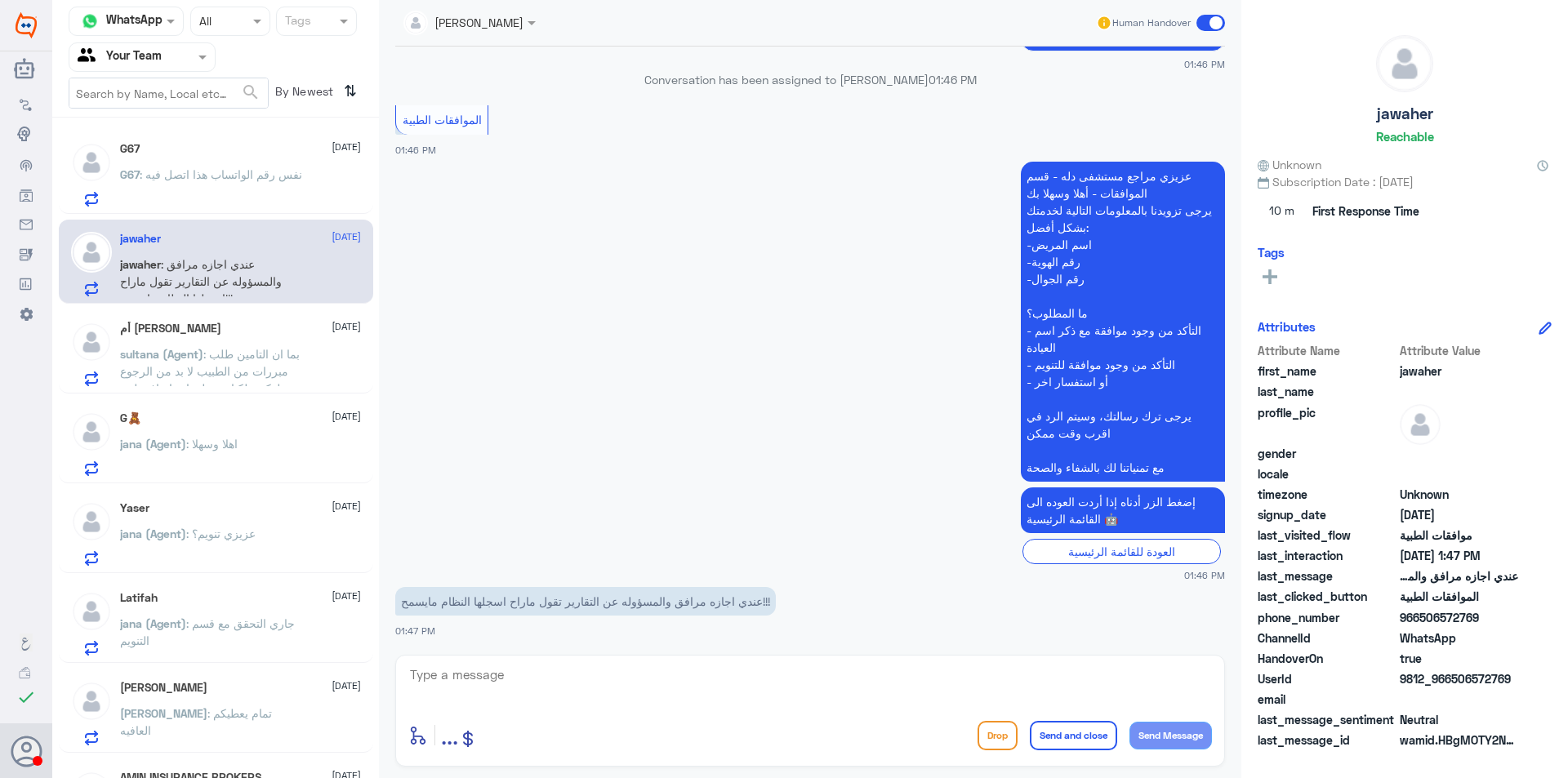
click at [707, 688] on textarea at bounding box center [810, 684] width 804 height 40
type textarea "نعتذر منك عزيزتي هذا الرقم خاص فقط بالموافقات الطبيه الرجاء التواصل مع القسم ال…"
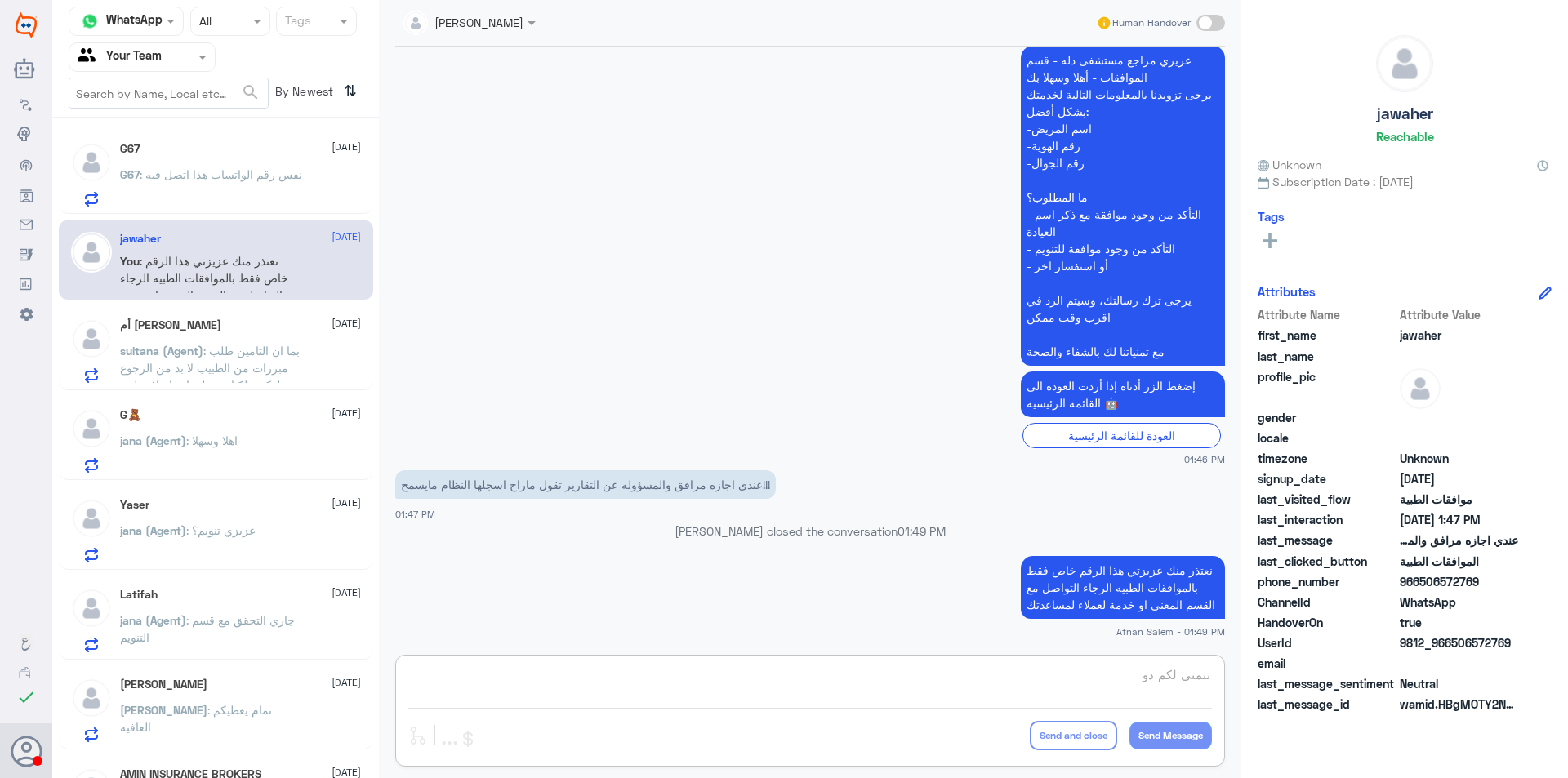
type textarea "نتمنى لكم دو"
click at [183, 66] on div "Agent Filter Your Team" at bounding box center [131, 57] width 125 height 25
click at [183, 142] on div "Your Inbox" at bounding box center [142, 146] width 147 height 37
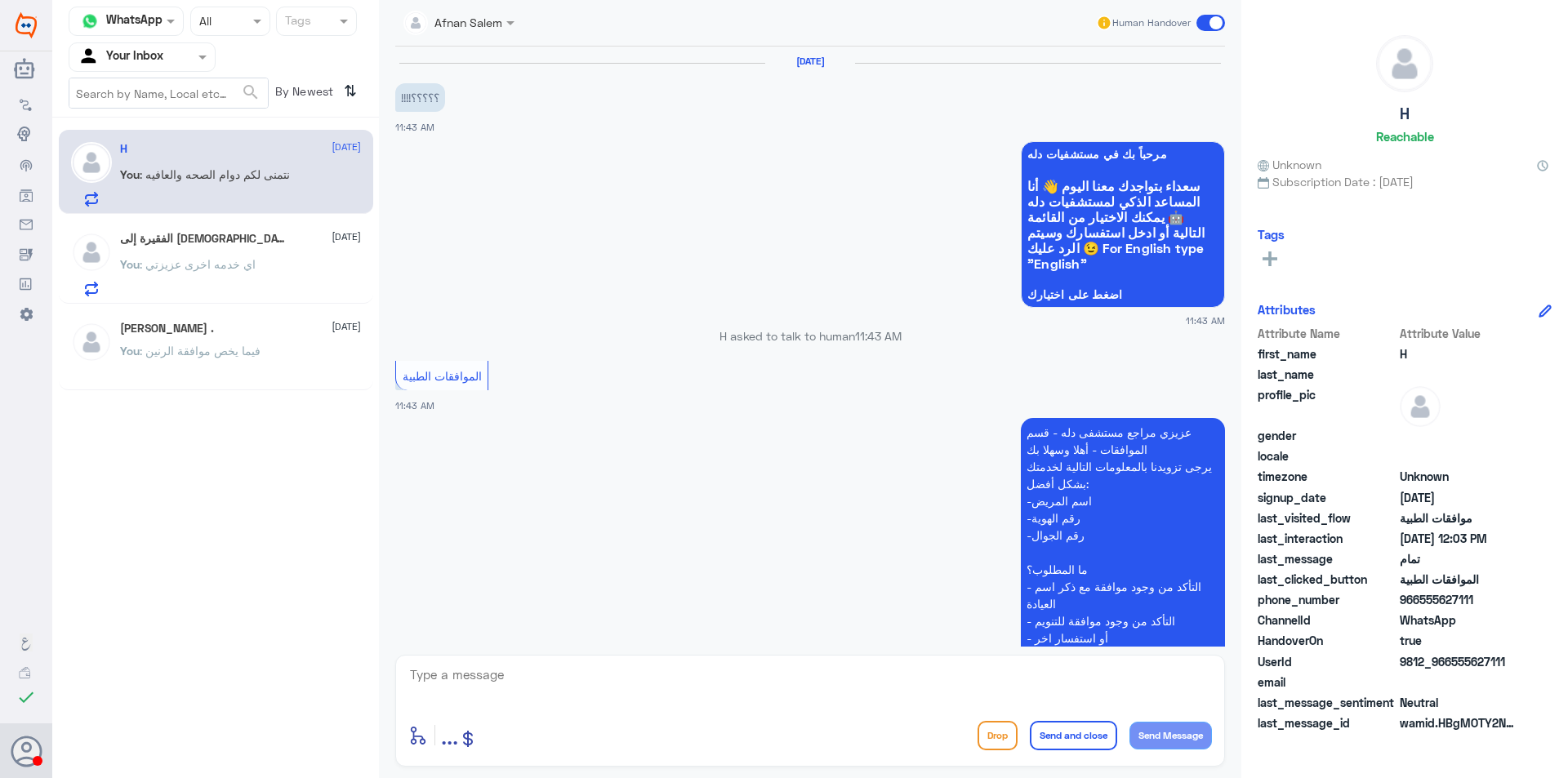
scroll to position [1166, 0]
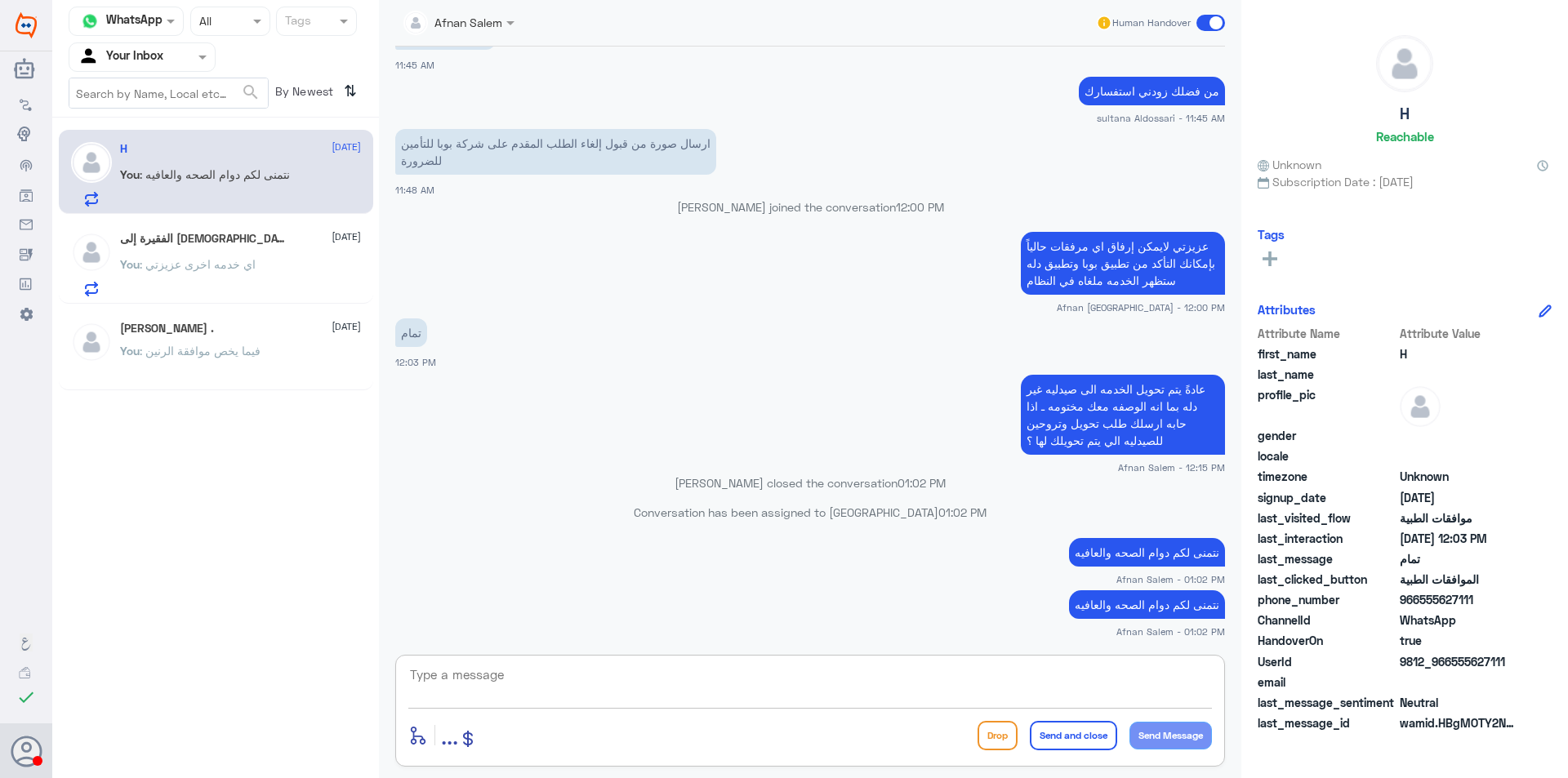
click at [715, 679] on textarea at bounding box center [810, 684] width 804 height 40
click at [154, 57] on input "text" at bounding box center [123, 56] width 90 height 19
click at [163, 192] on div "Your Team" at bounding box center [142, 183] width 147 height 37
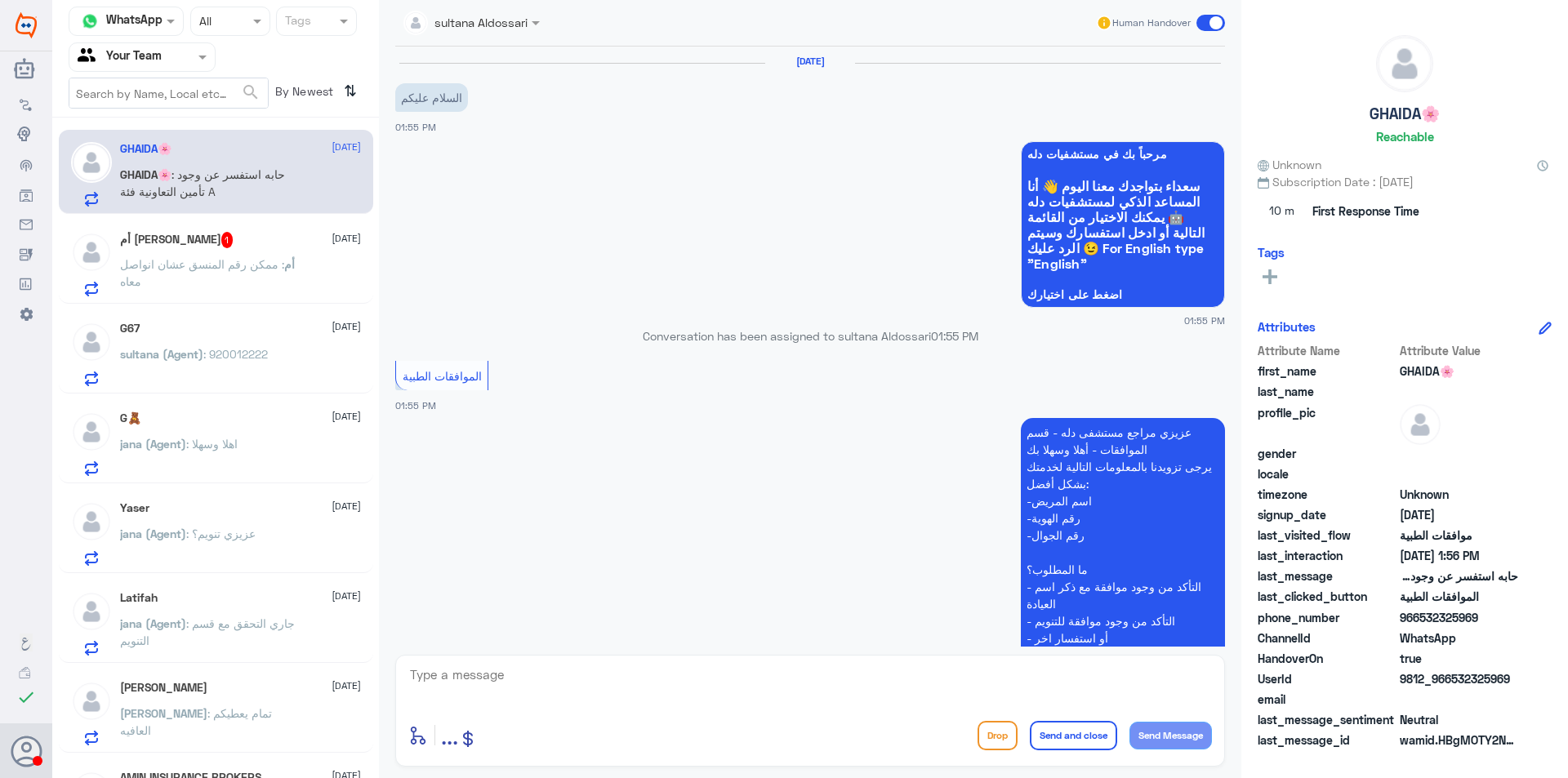
scroll to position [256, 0]
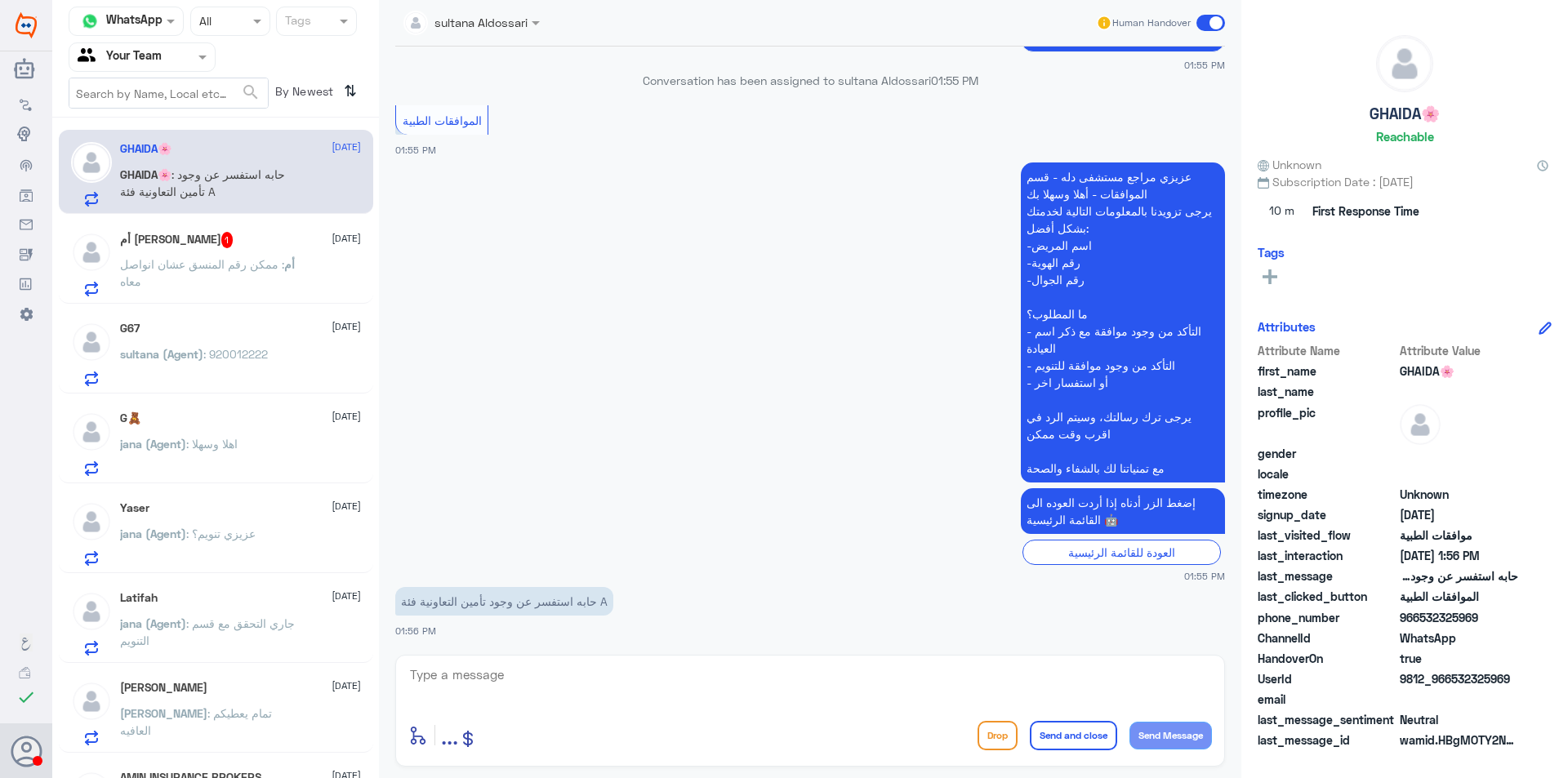
click at [266, 255] on div "أم [PERSON_NAME] 1 [DATE] أم : ممكن رقم المنسق عشان انواصل معاه" at bounding box center [240, 264] width 241 height 65
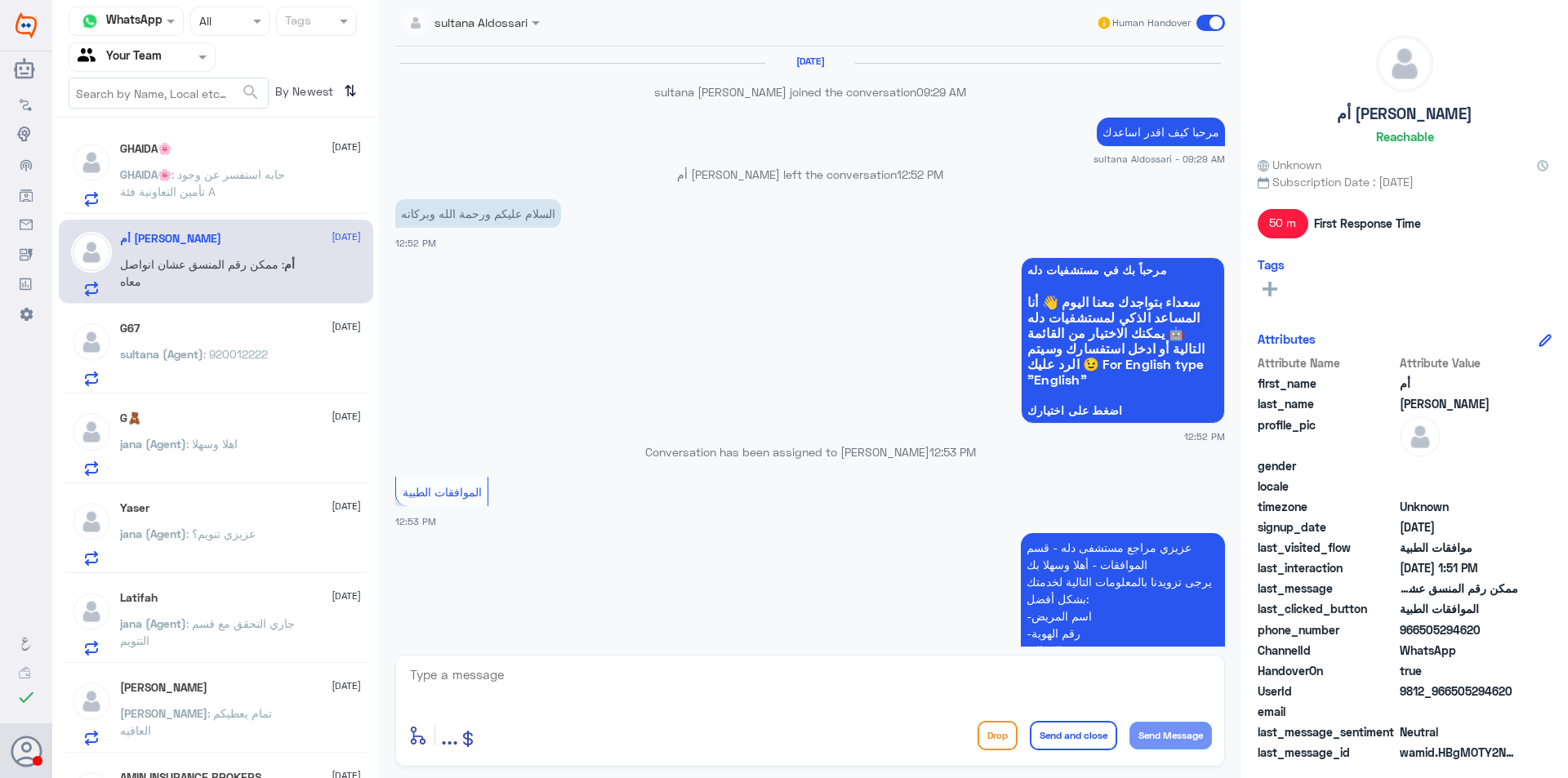
scroll to position [932, 0]
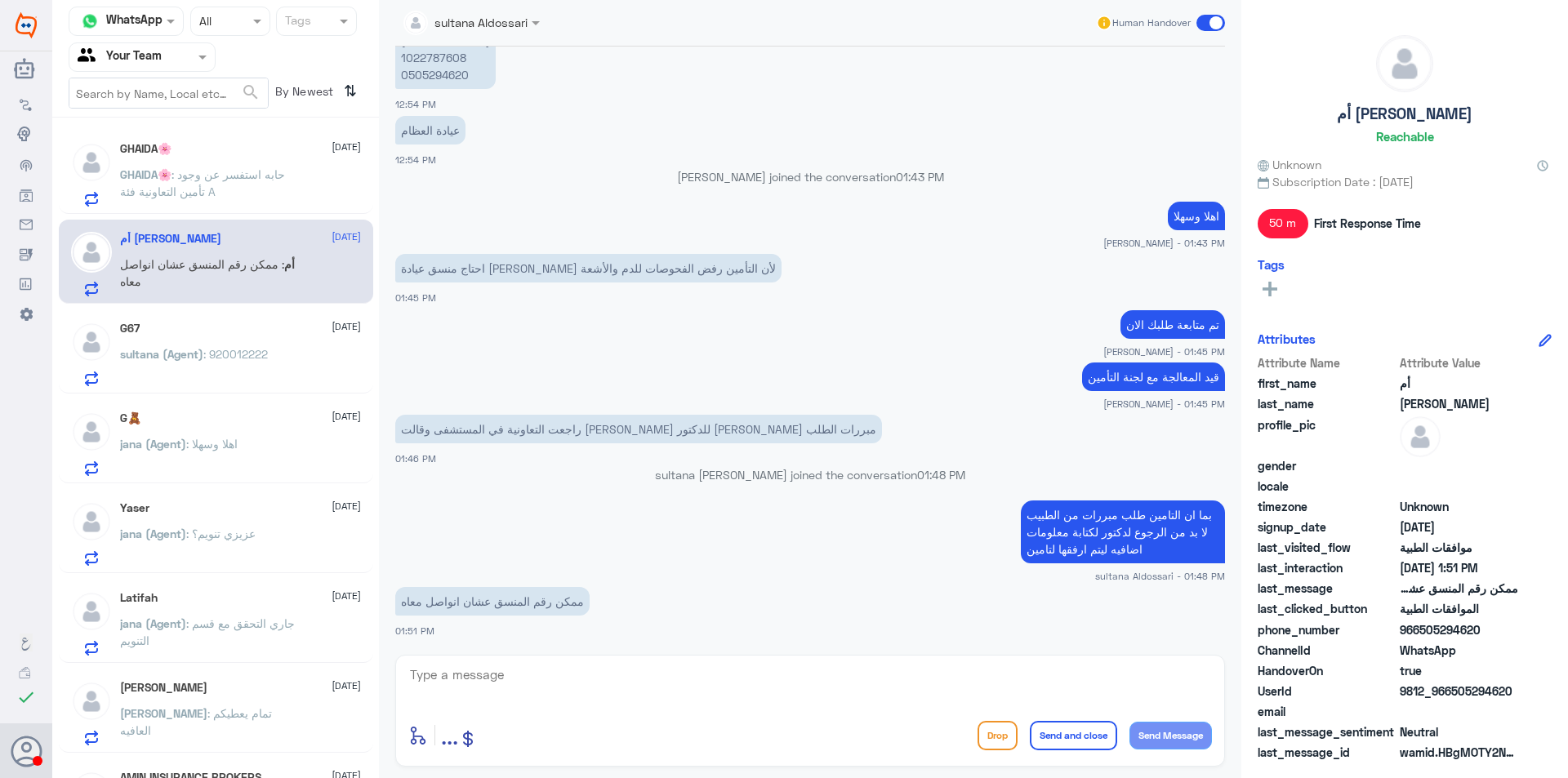
click at [212, 377] on p "sultana (Agent) : 920012222" at bounding box center [193, 366] width 148 height 41
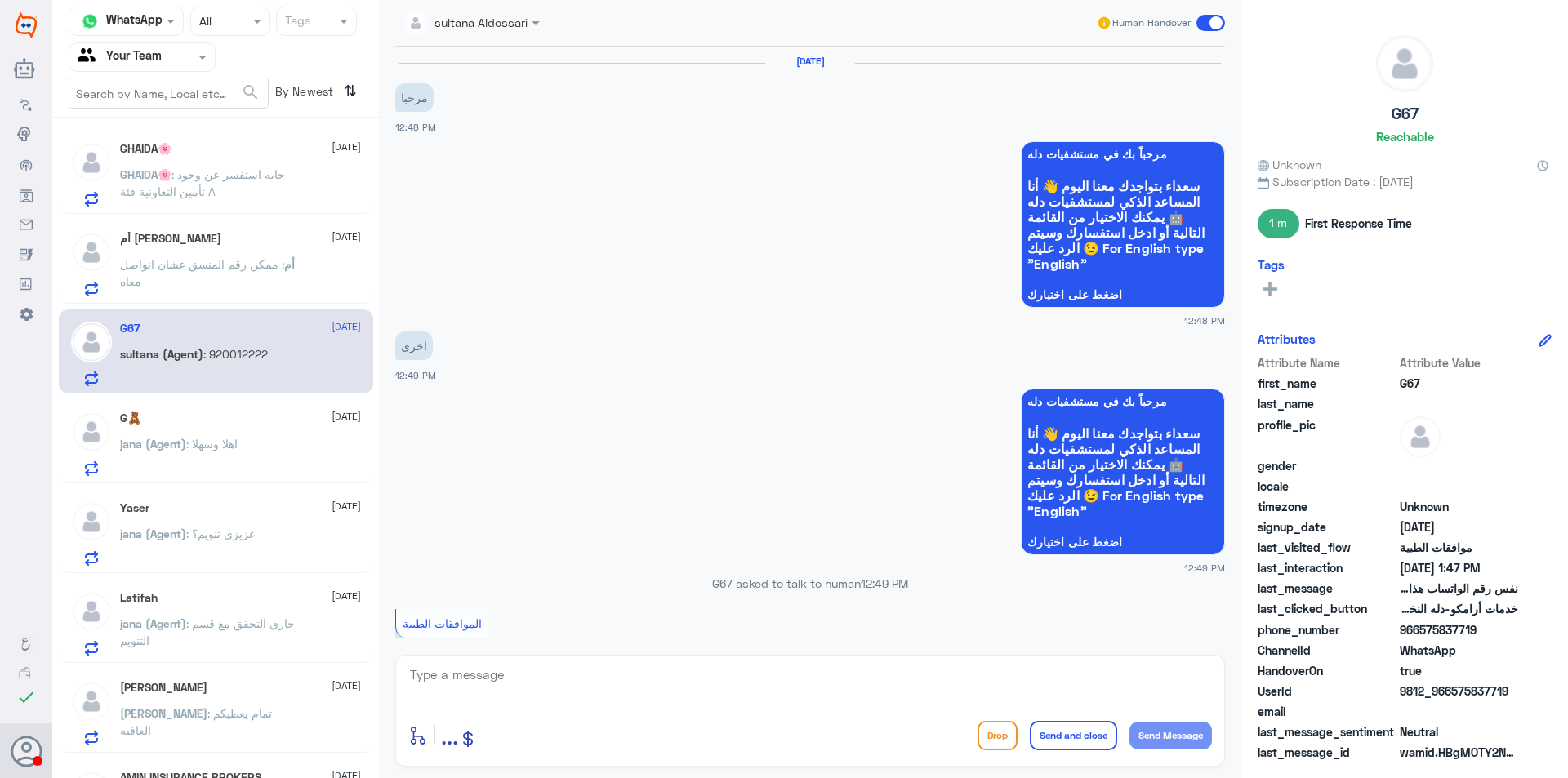
scroll to position [1070, 0]
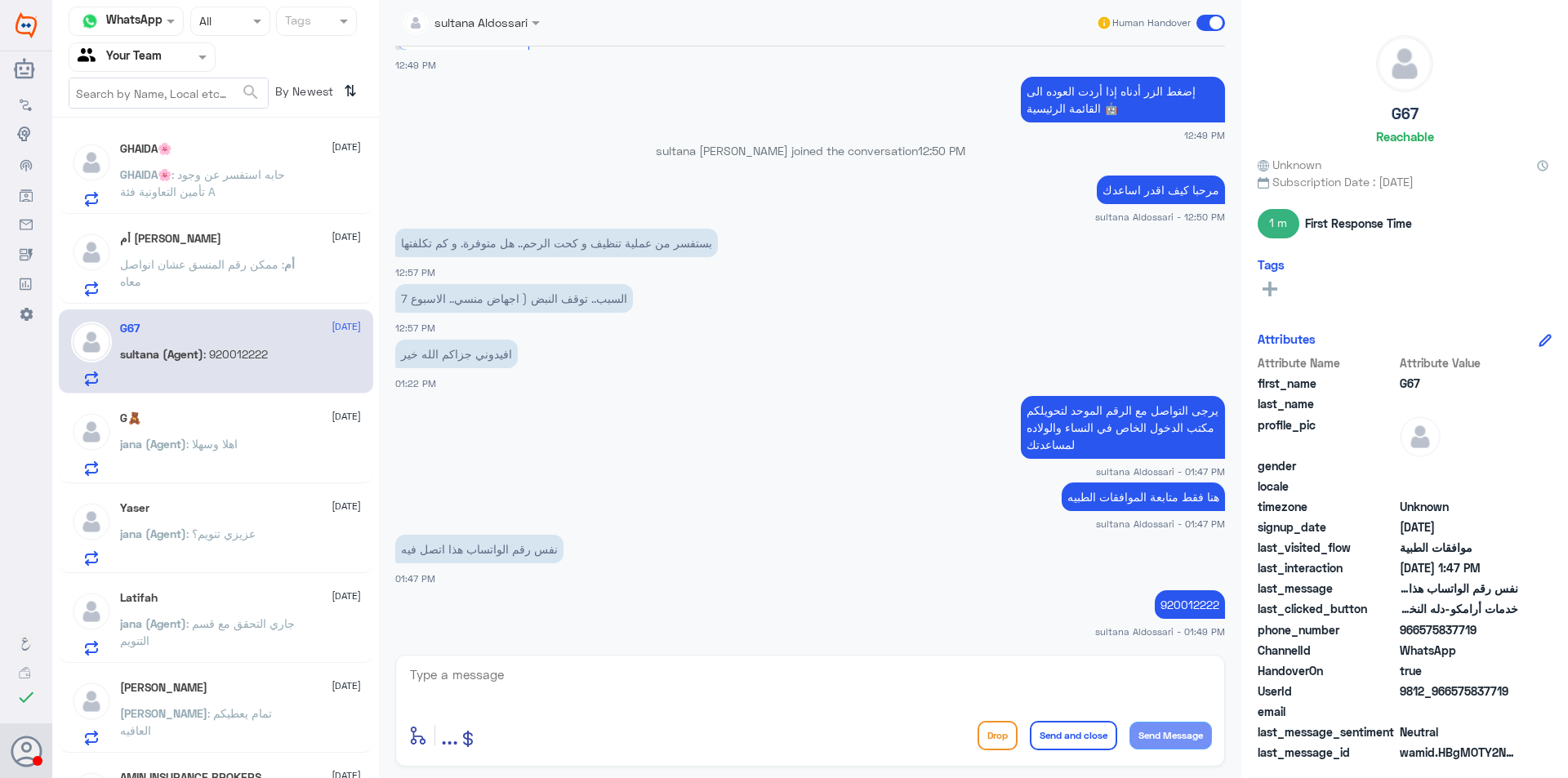
click at [256, 445] on div "jana (Agent) : اهلا وسهلا" at bounding box center [240, 457] width 241 height 36
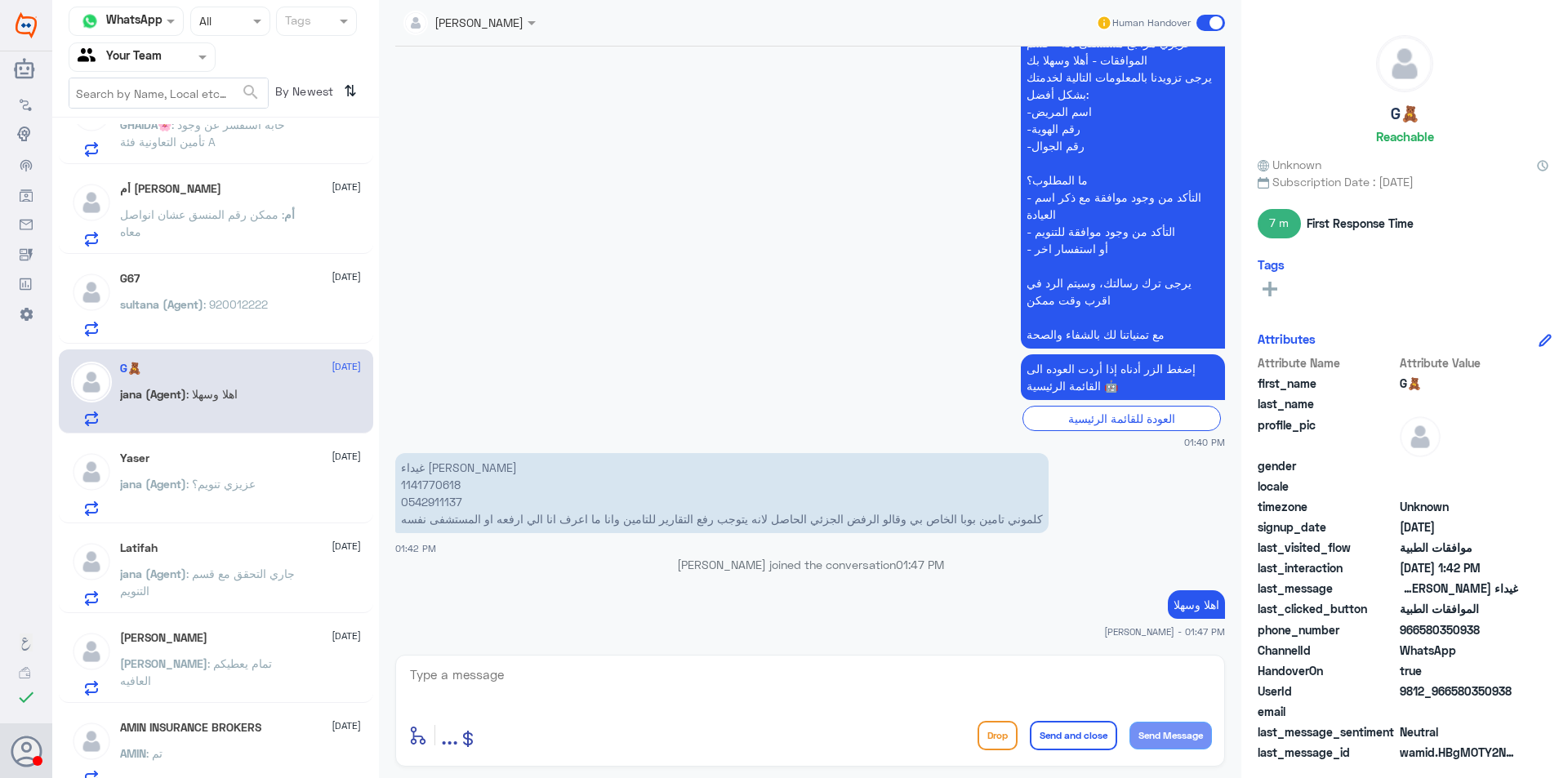
scroll to position [163, 0]
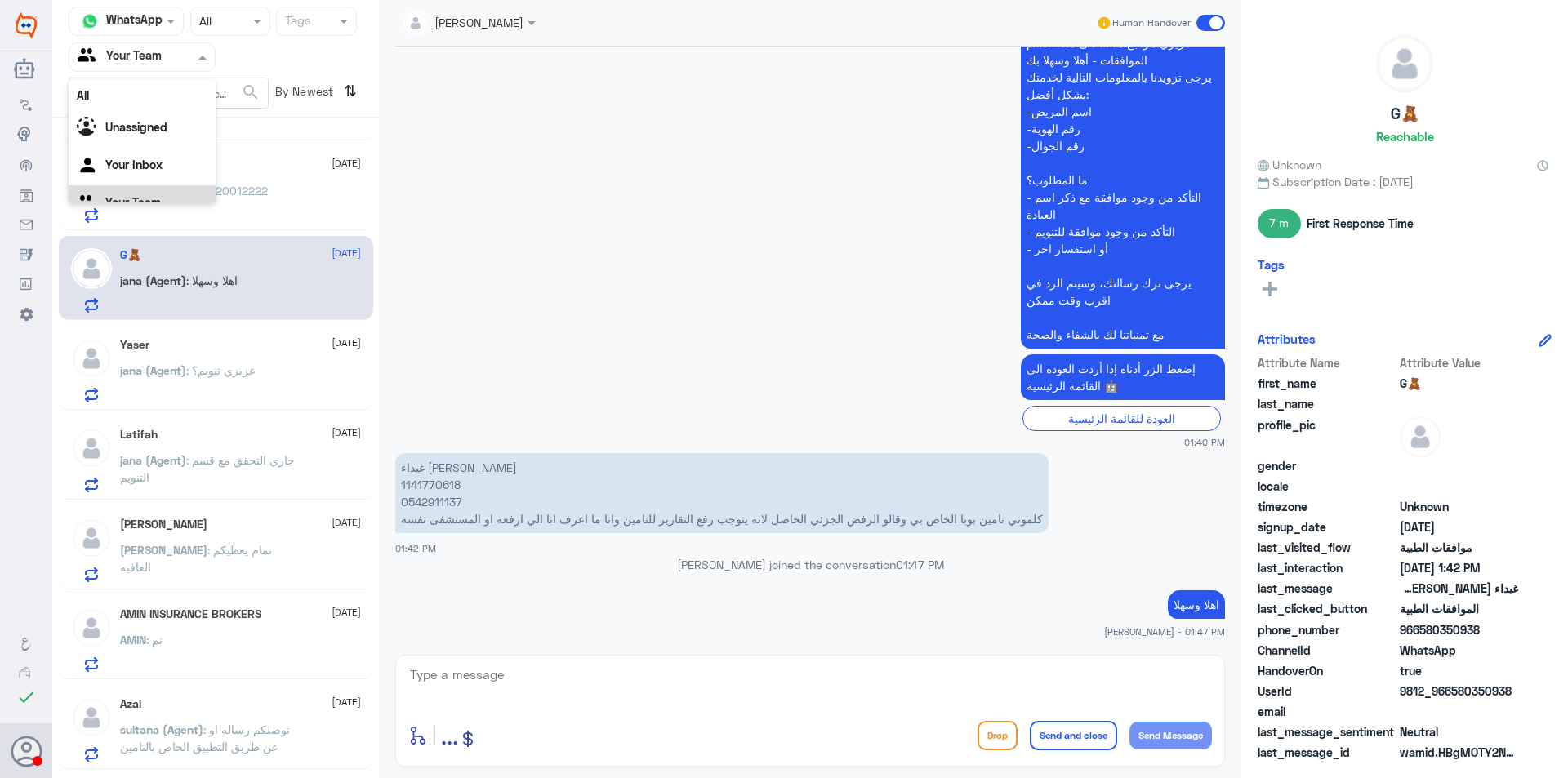
click at [192, 58] on div at bounding box center [142, 56] width 145 height 19
drag, startPoint x: 261, startPoint y: 26, endPoint x: 250, endPoint y: 39, distance: 17.0
click at [257, 26] on span at bounding box center [259, 20] width 21 height 17
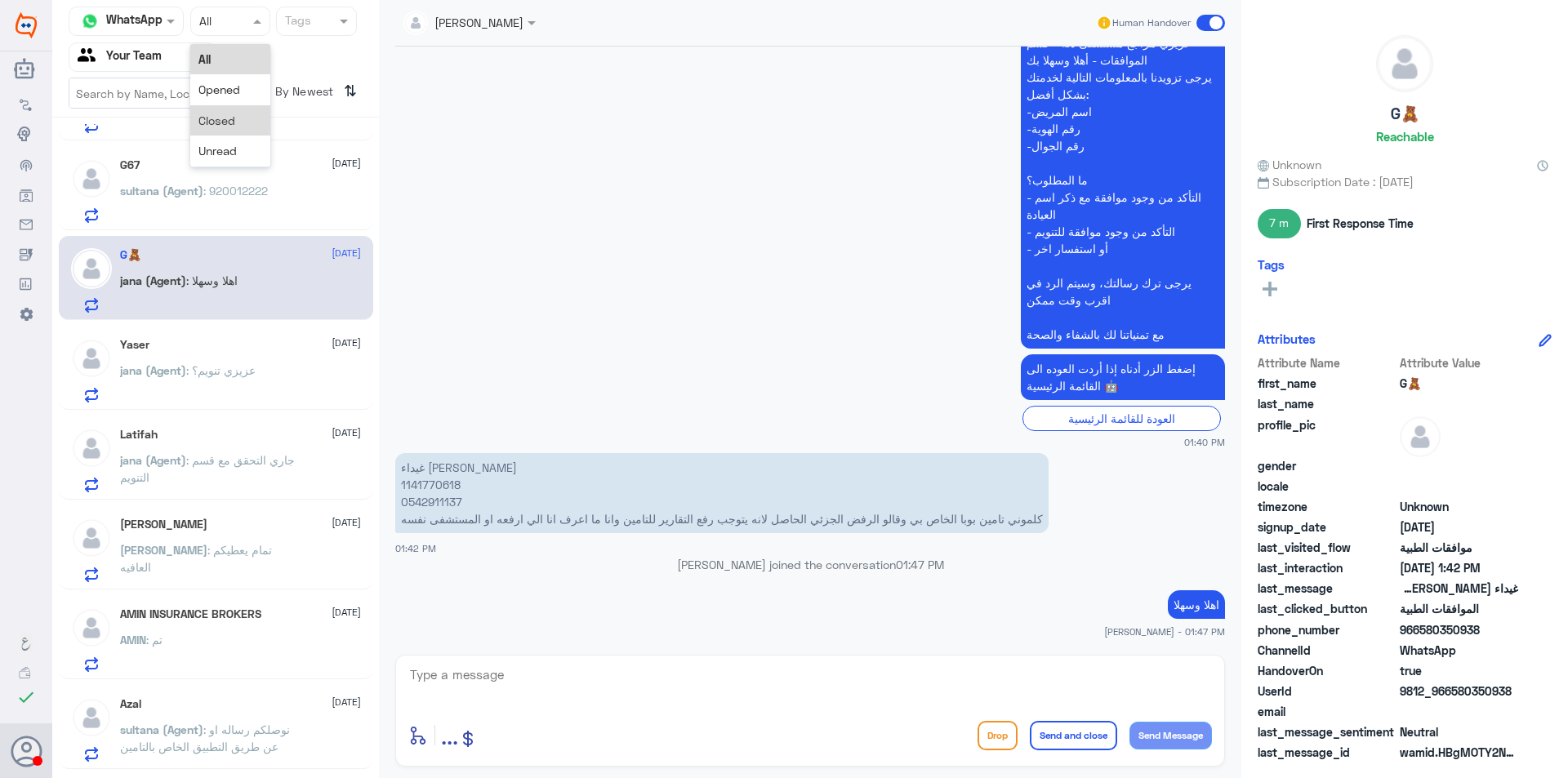
click at [235, 130] on div "Closed" at bounding box center [231, 120] width 80 height 30
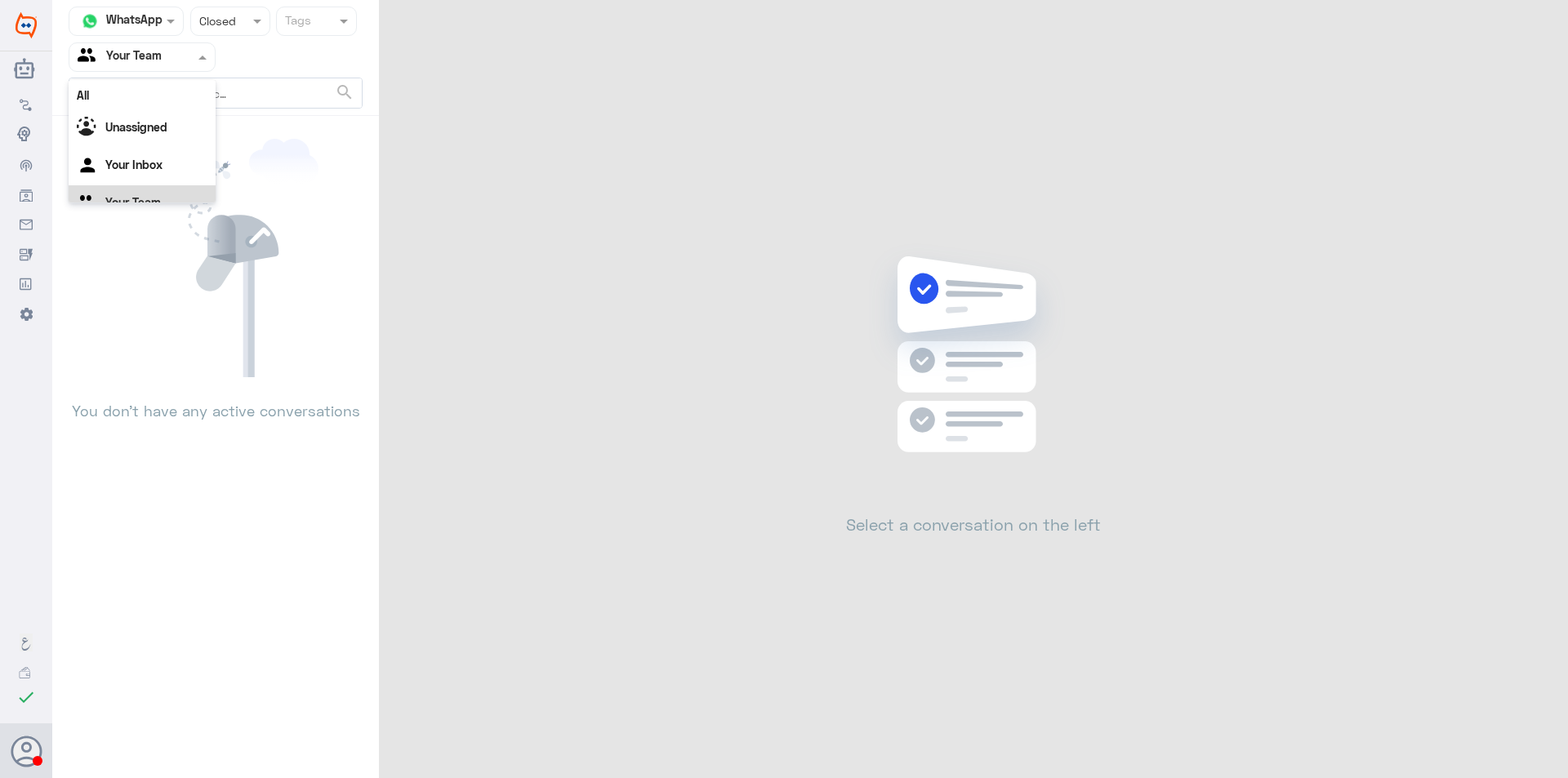
click at [173, 61] on div at bounding box center [142, 56] width 145 height 19
click at [158, 105] on b "Unassigned" at bounding box center [135, 107] width 62 height 14
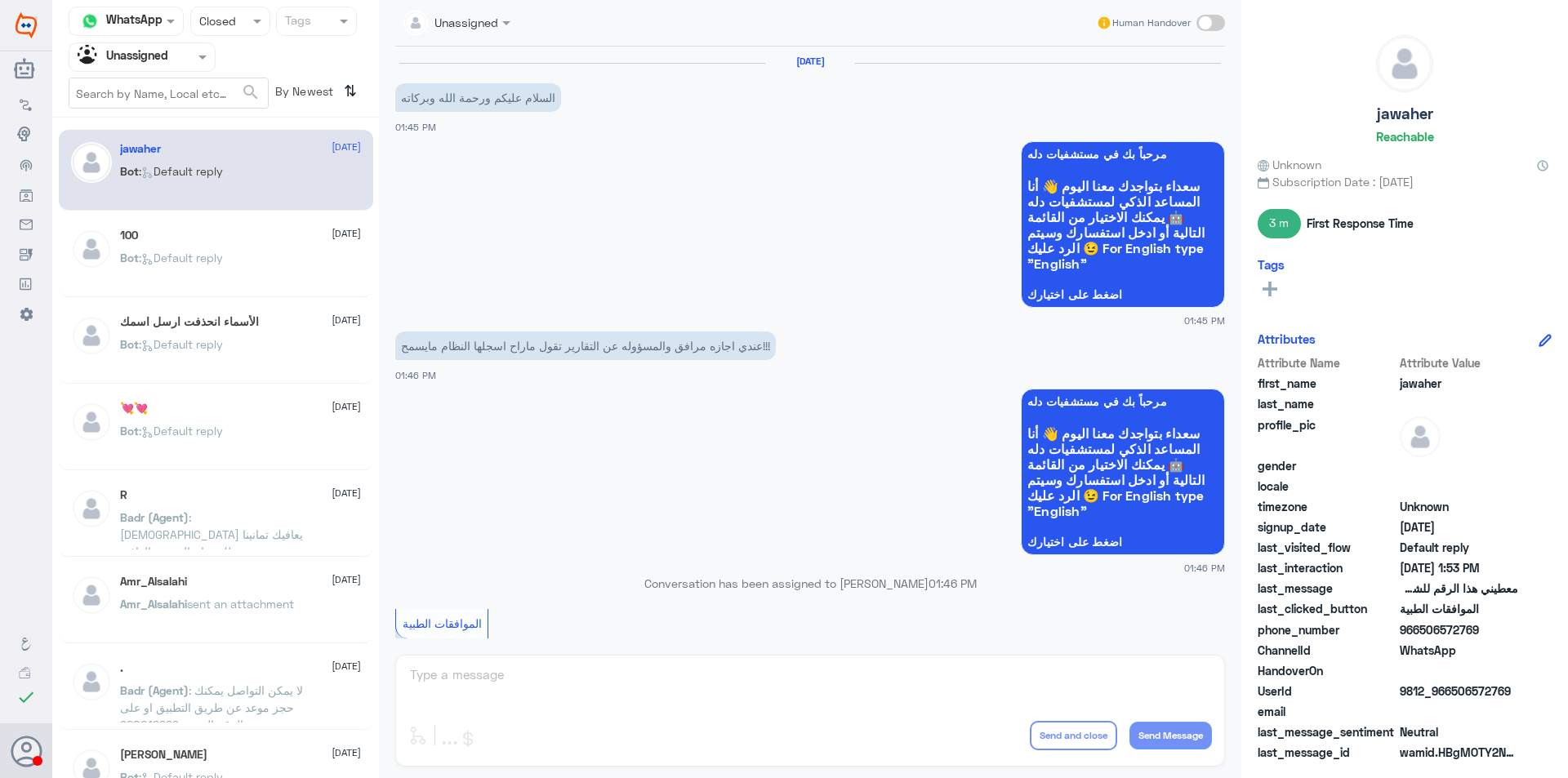
scroll to position [885, 0]
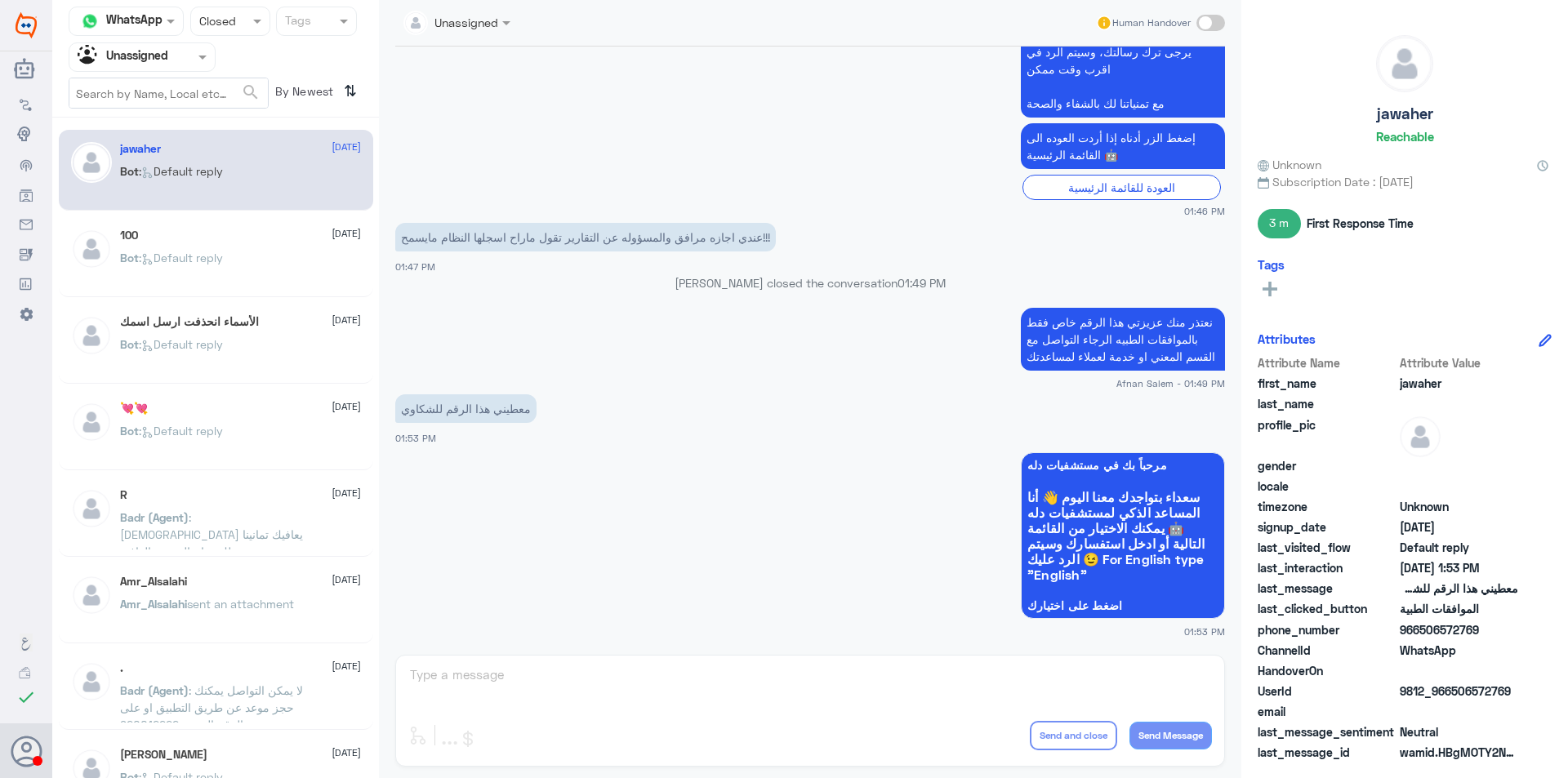
click at [265, 259] on div "Bot : Default reply" at bounding box center [240, 271] width 241 height 36
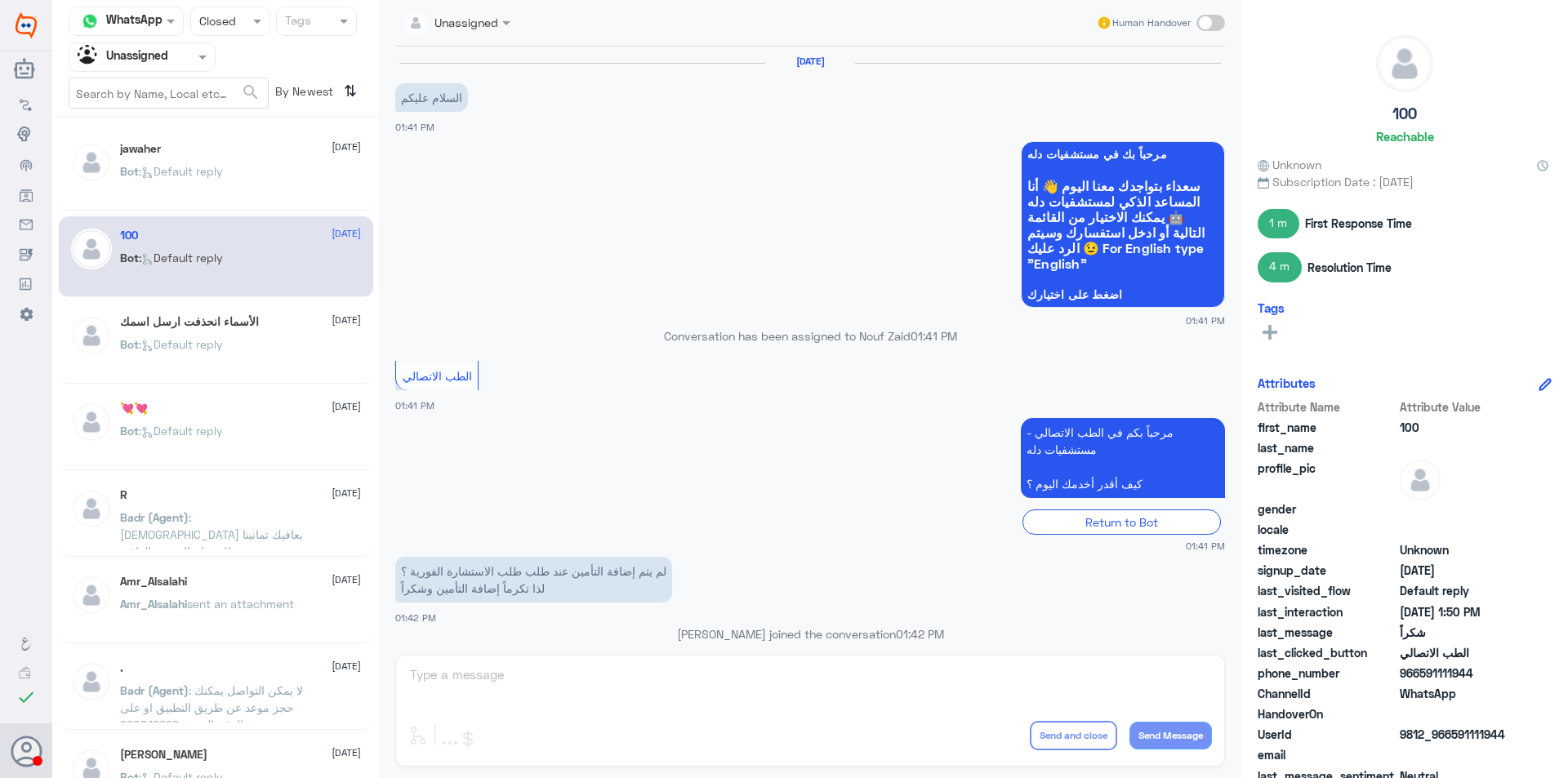
scroll to position [822, 0]
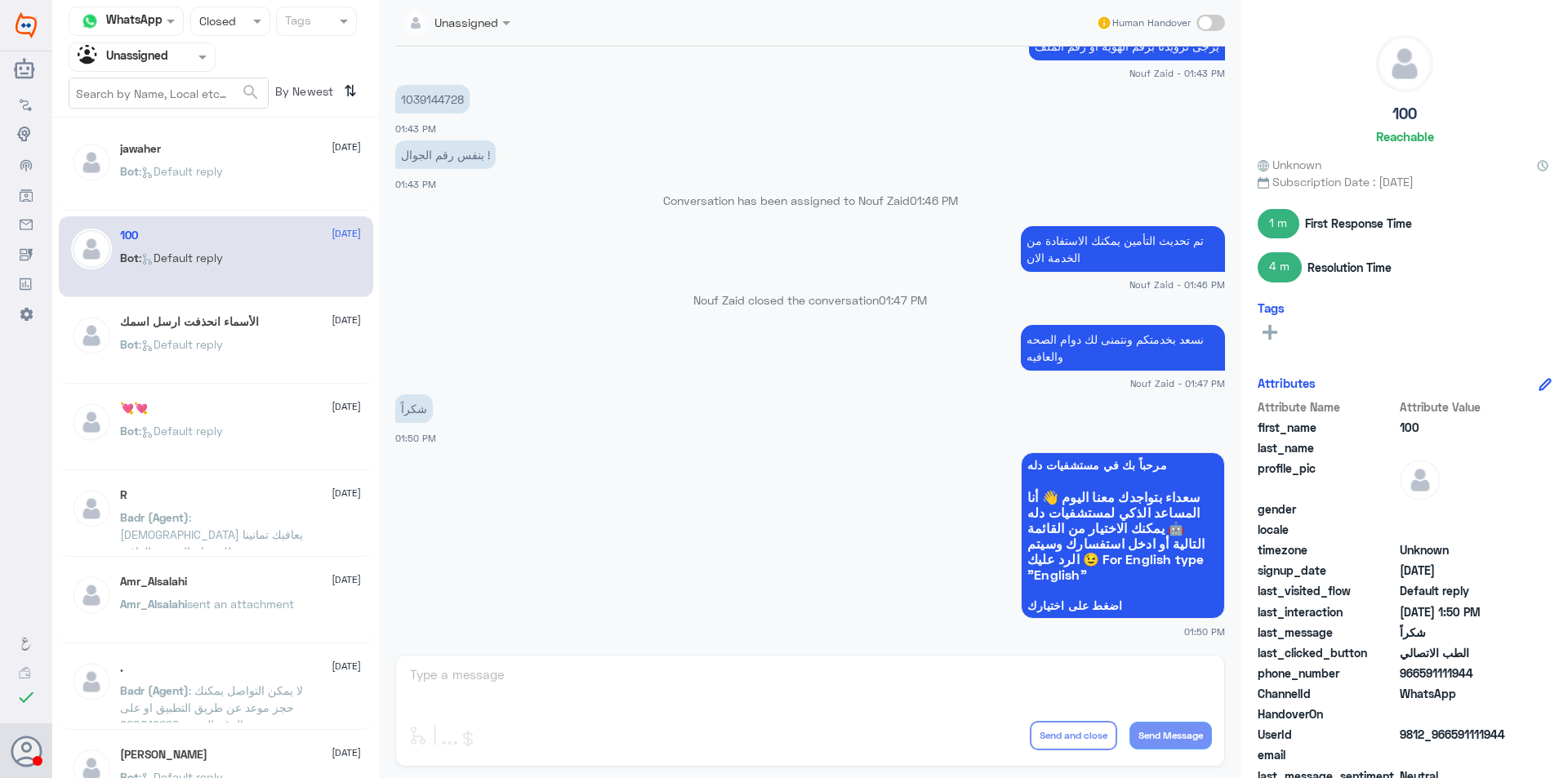
click at [265, 338] on div "الأسماء انحذفت ارسل اسمك [DATE] Bot : Default reply" at bounding box center [240, 345] width 241 height 61
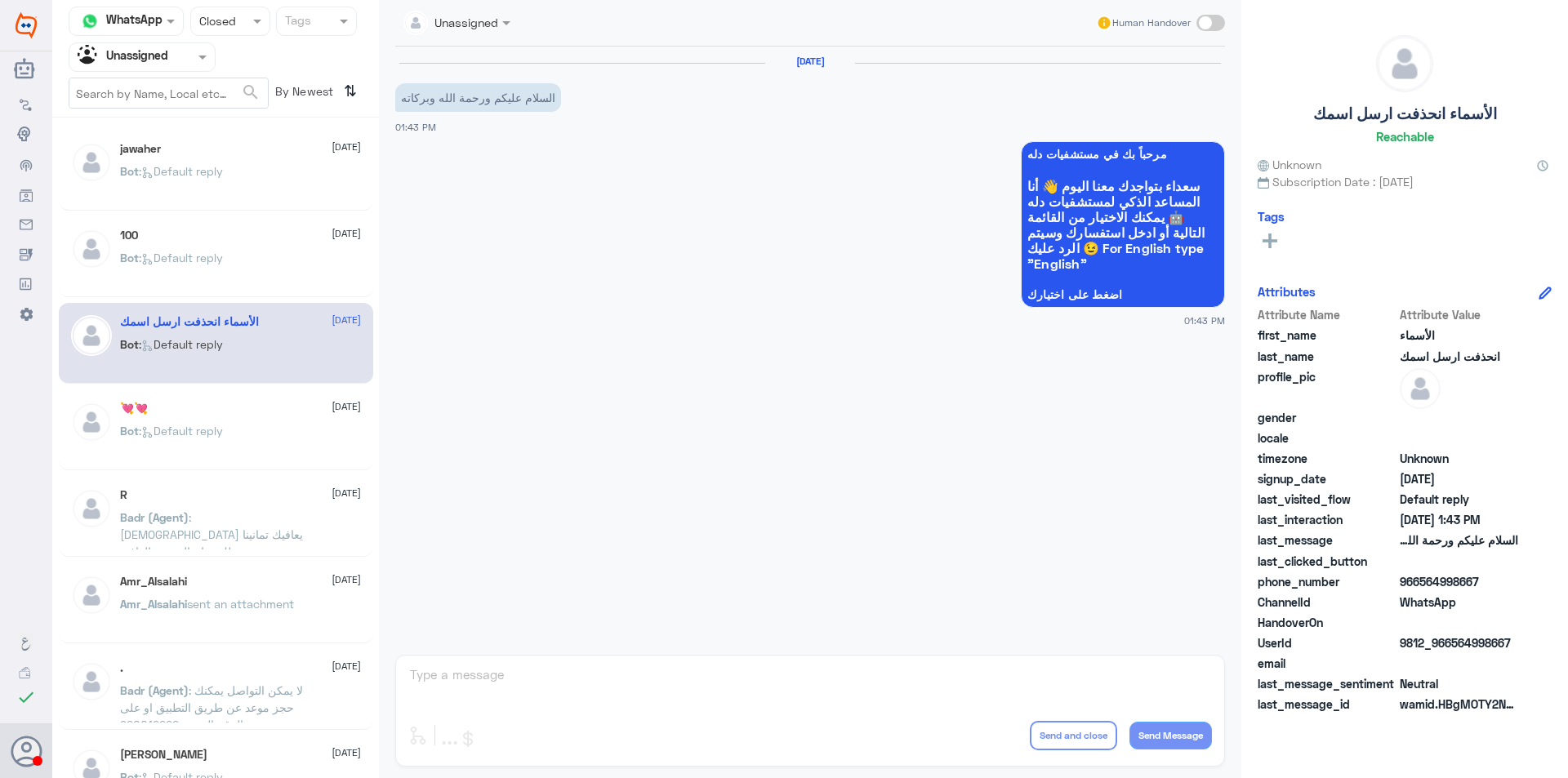
click at [264, 470] on div "💘💘 [DATE] Bot : Default reply" at bounding box center [216, 430] width 314 height 80
click at [267, 469] on div "💘💘 [DATE] Bot : Default reply" at bounding box center [216, 430] width 314 height 80
click at [213, 518] on span ": [DEMOGRAPHIC_DATA] يعافيك تمانينا لك دوام الصحة والعافية" at bounding box center [211, 534] width 183 height 48
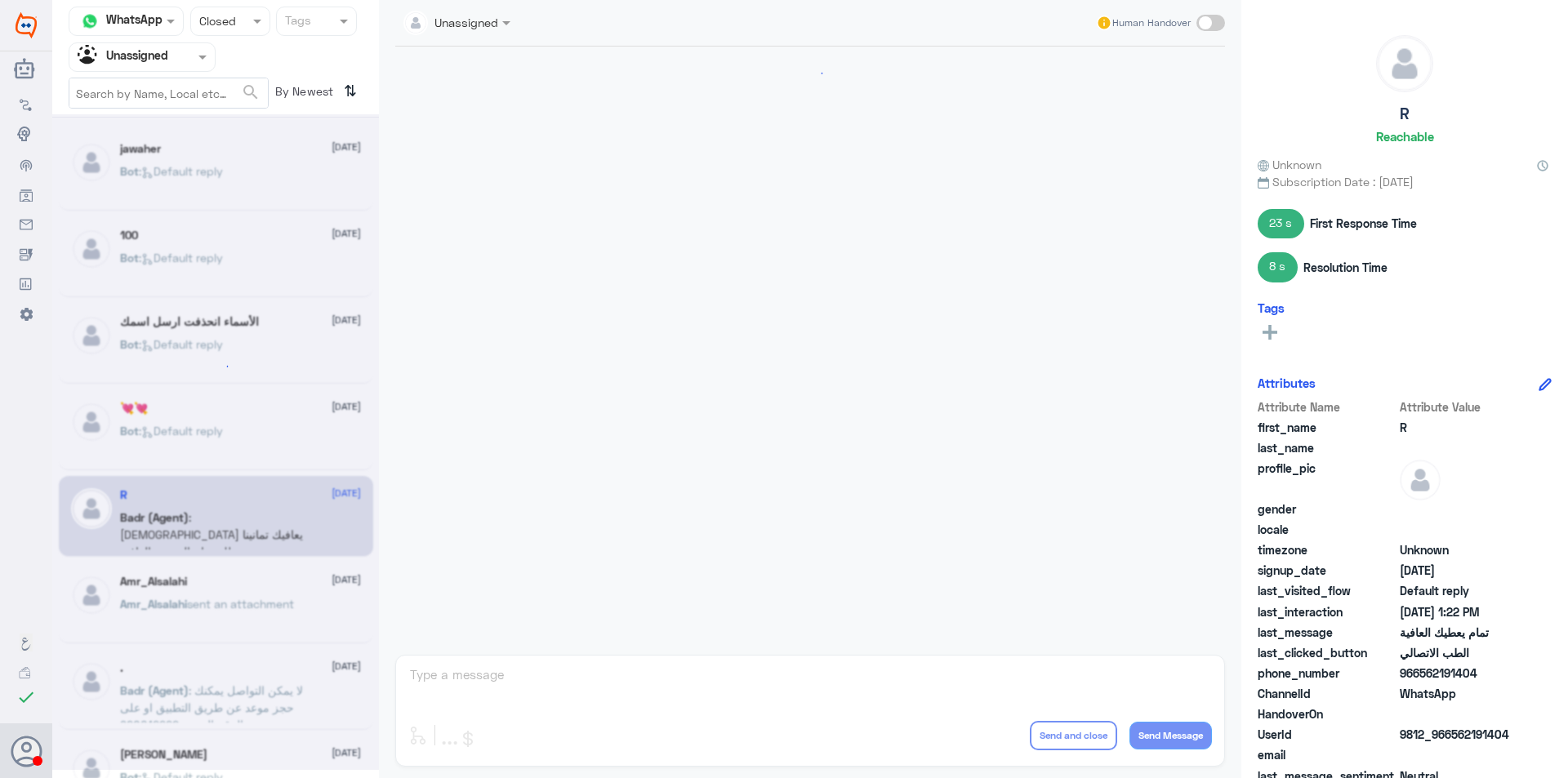
scroll to position [657, 0]
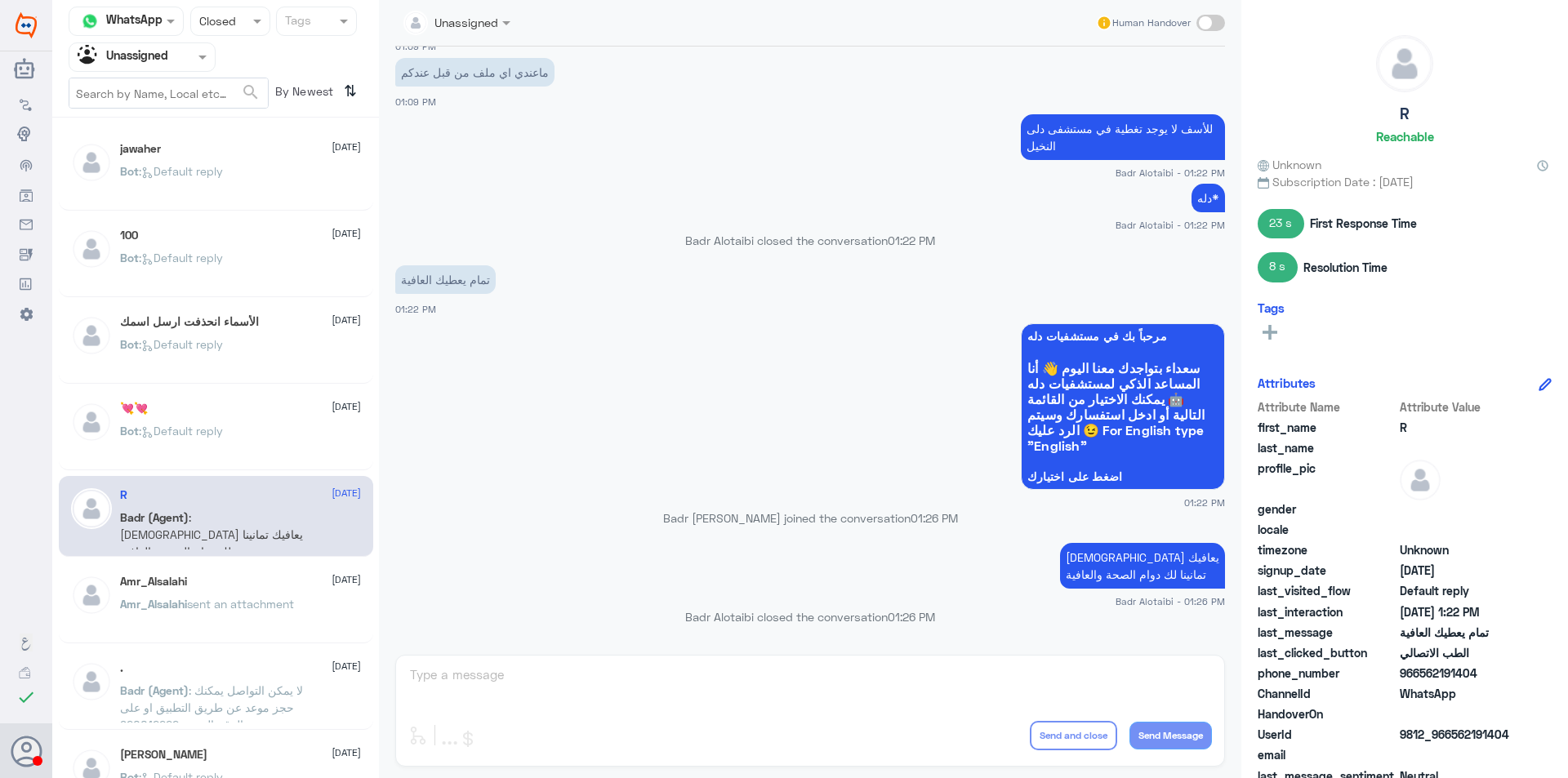
click at [287, 584] on div "Amr_Alsalahi [DATE]" at bounding box center [240, 582] width 241 height 14
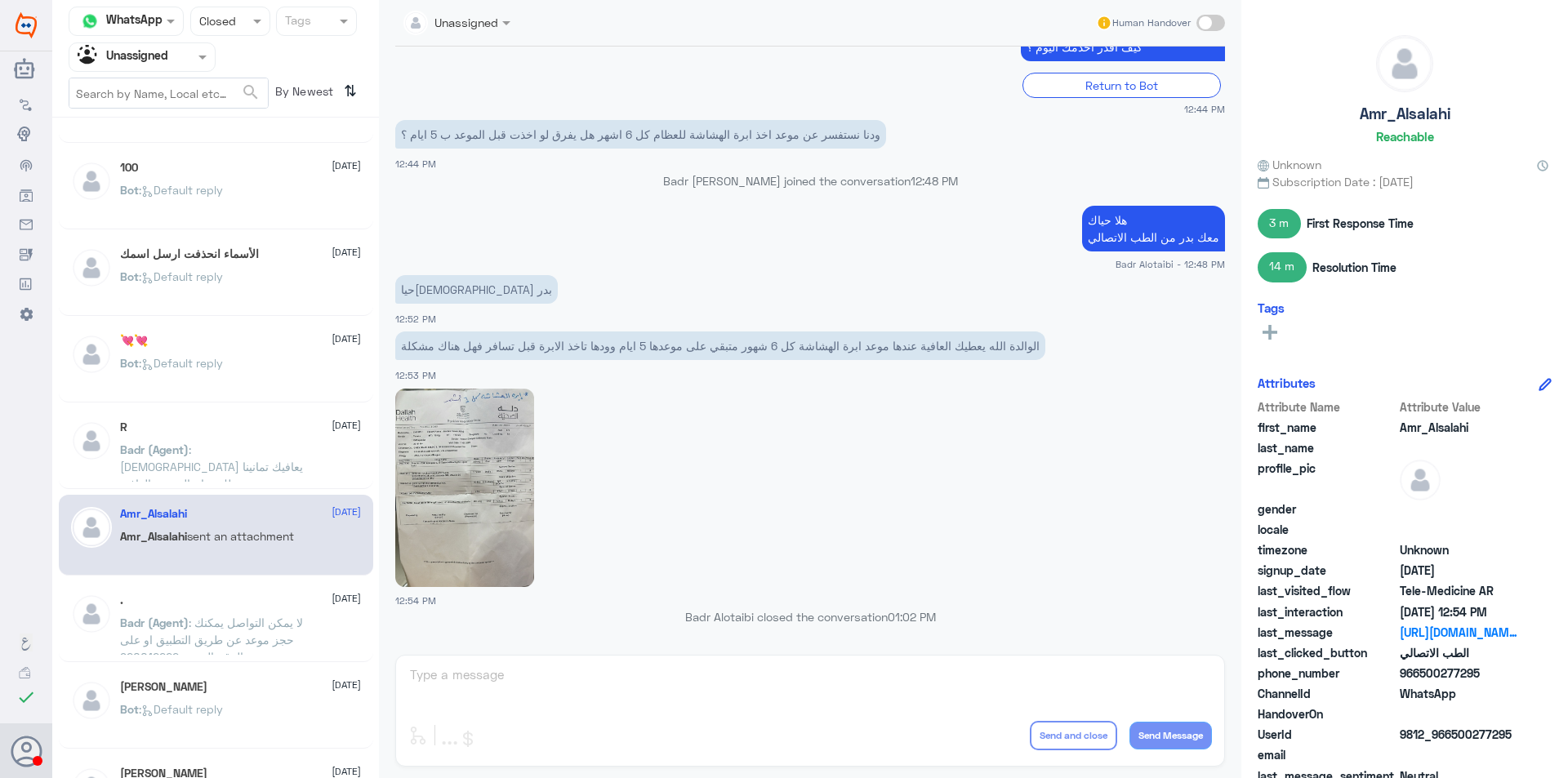
scroll to position [163, 0]
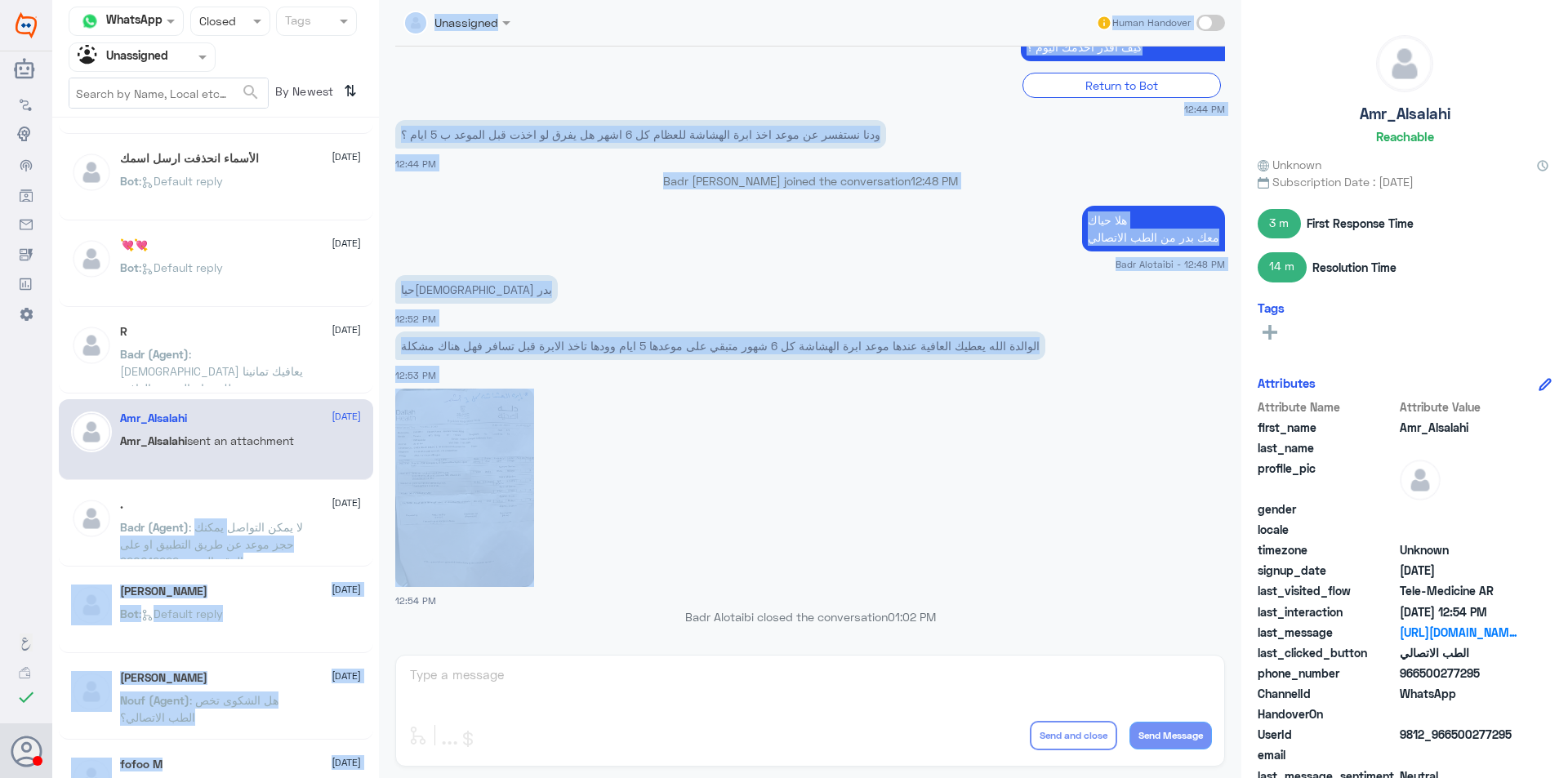
drag, startPoint x: 277, startPoint y: 518, endPoint x: 582, endPoint y: 494, distance: 305.9
click at [581, 495] on div "Channel WhatsApp Status × Closed Tags Agent Filter Unassigned search By Newest …" at bounding box center [810, 391] width 1516 height 783
click at [751, 454] on div at bounding box center [810, 487] width 830 height 200
click at [686, 344] on p "الوالدة الله يعطيك العافية عندها موعد ابرة الهشاشة كل 6 شهور متبقي على موعدها 5…" at bounding box center [720, 345] width 650 height 28
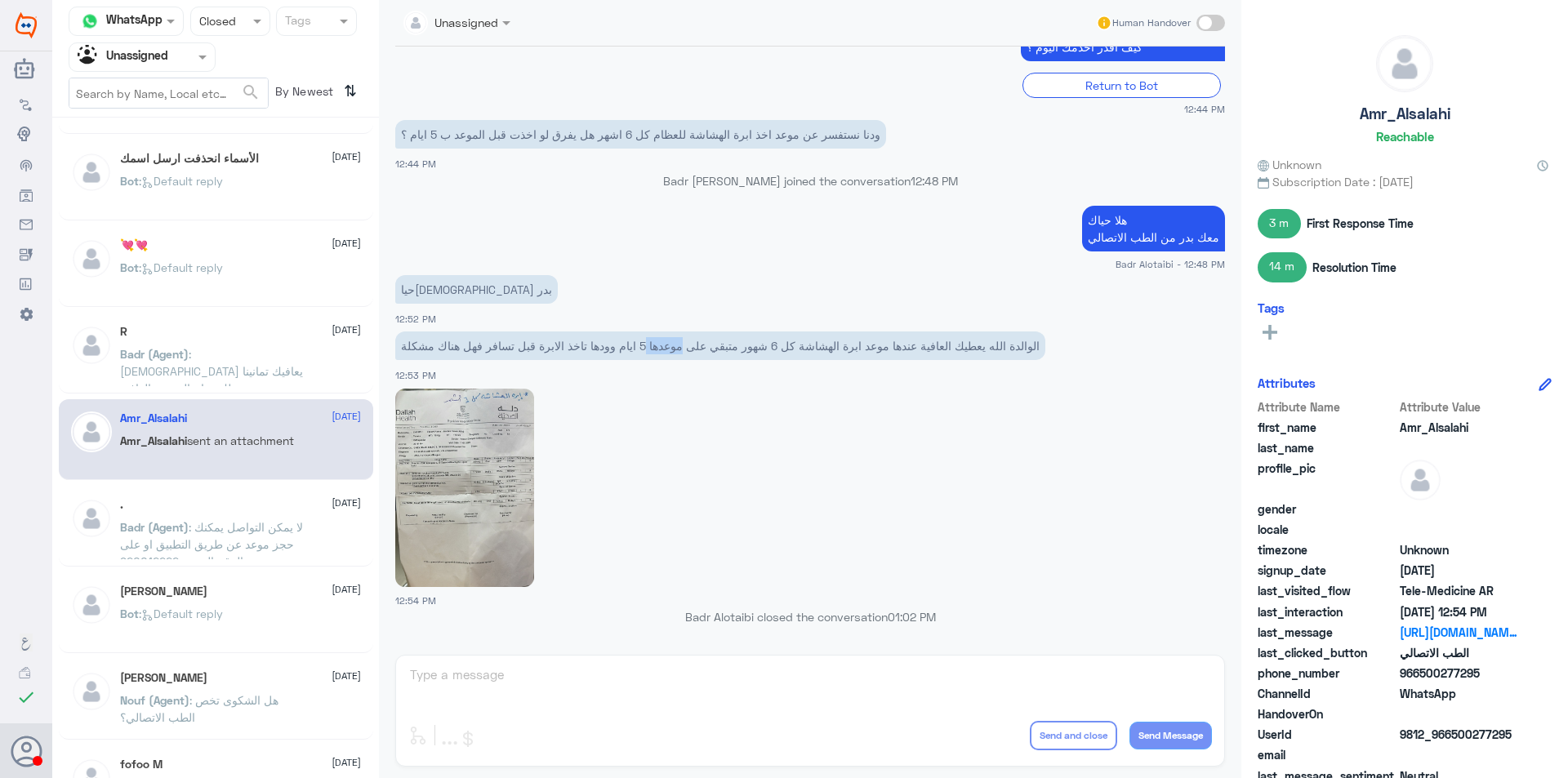
click at [686, 344] on p "الوالدة الله يعطيك العافية عندها موعد ابرة الهشاشة كل 6 شهور متبقي على موعدها 5…" at bounding box center [720, 345] width 650 height 28
click at [653, 299] on app-msgs-text "حيا[DEMOGRAPHIC_DATA] بدر" at bounding box center [810, 289] width 830 height 30
click at [206, 523] on span ": لا يمكن التواصل يمكنك حجز موعد عن طريق التطبيق او على الرقم الموحد 920012222" at bounding box center [211, 544] width 183 height 48
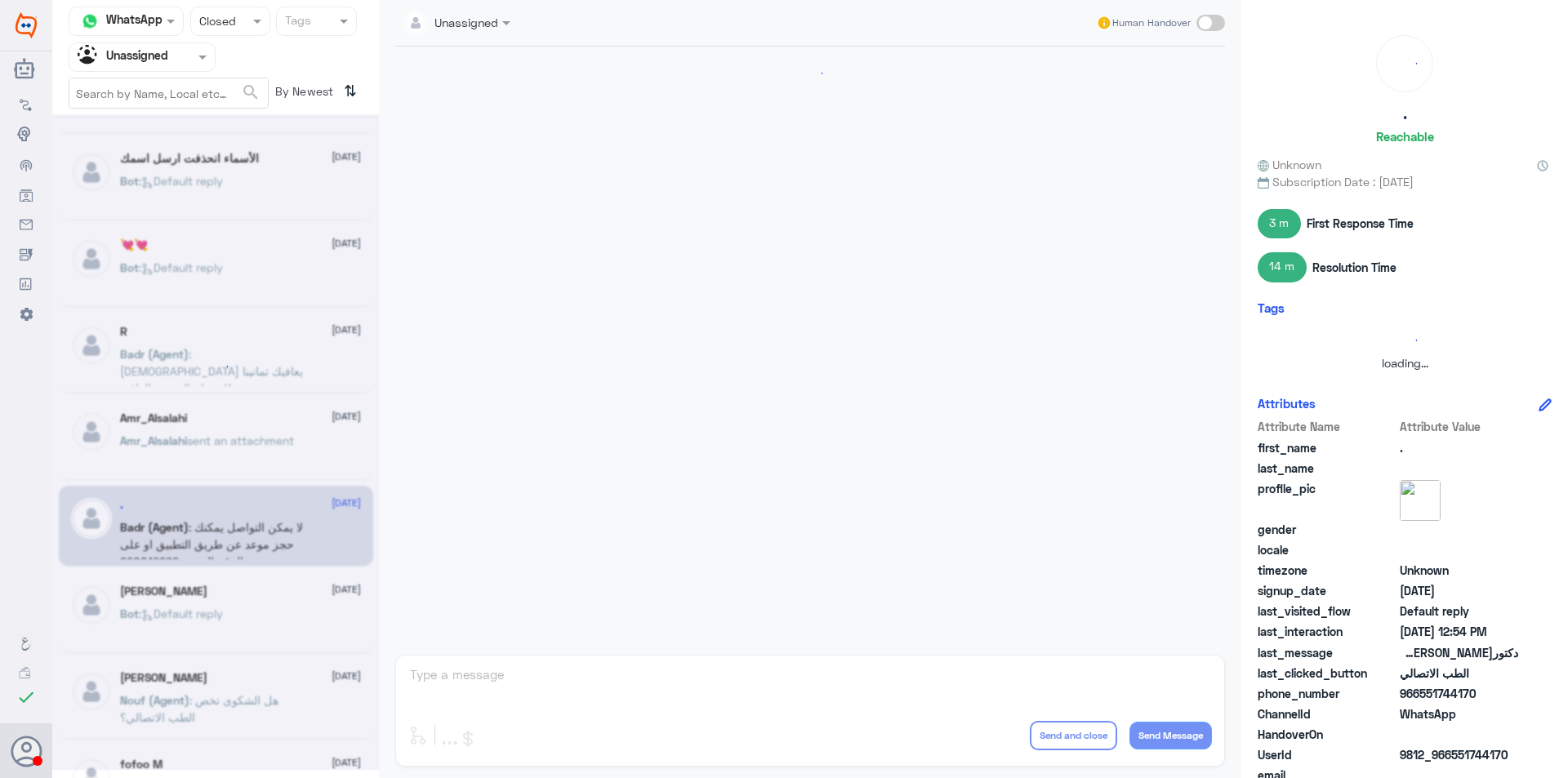
scroll to position [545, 0]
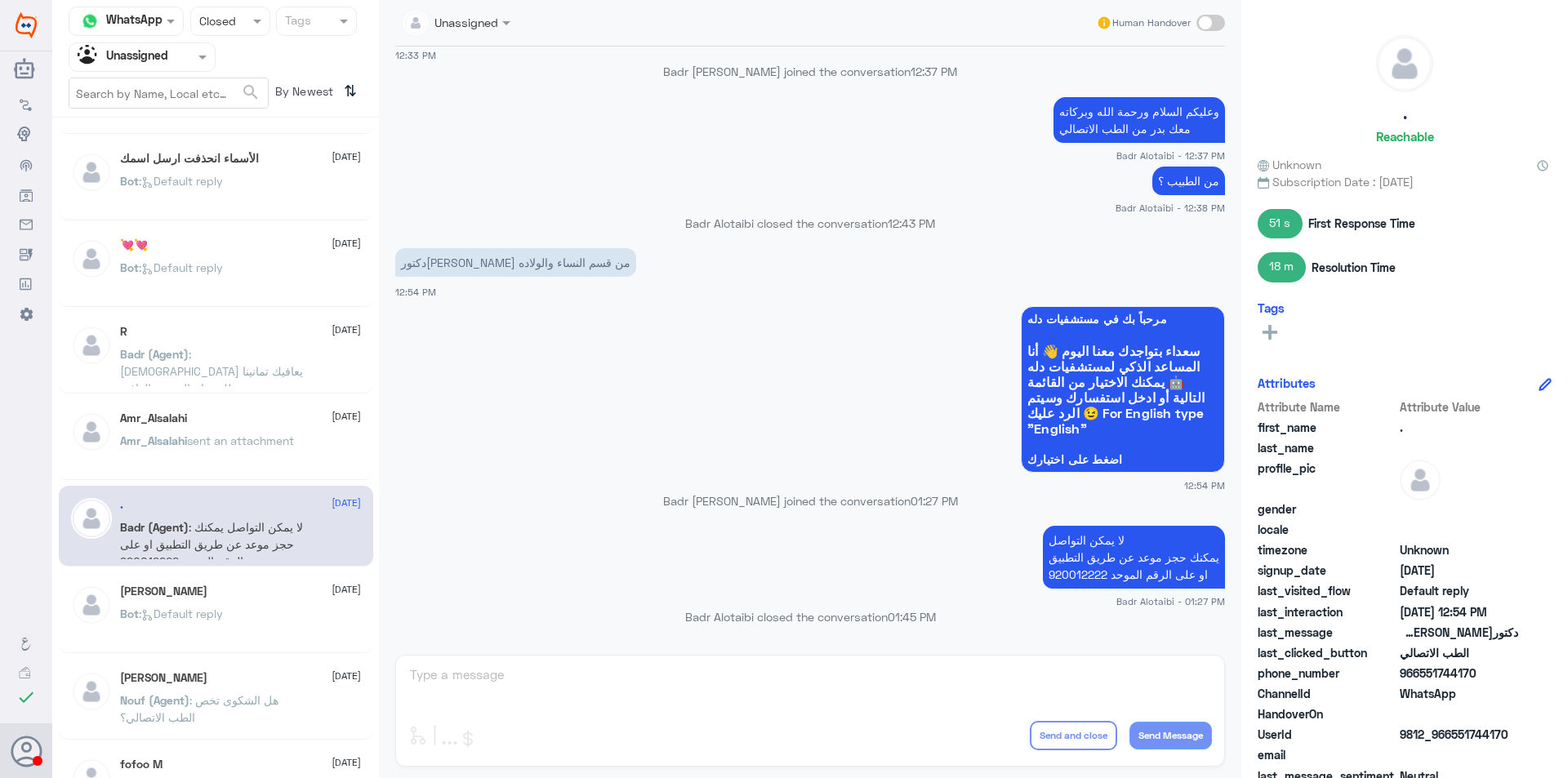
click at [270, 606] on div "[PERSON_NAME] [DATE] Bot : Default reply" at bounding box center [240, 615] width 241 height 61
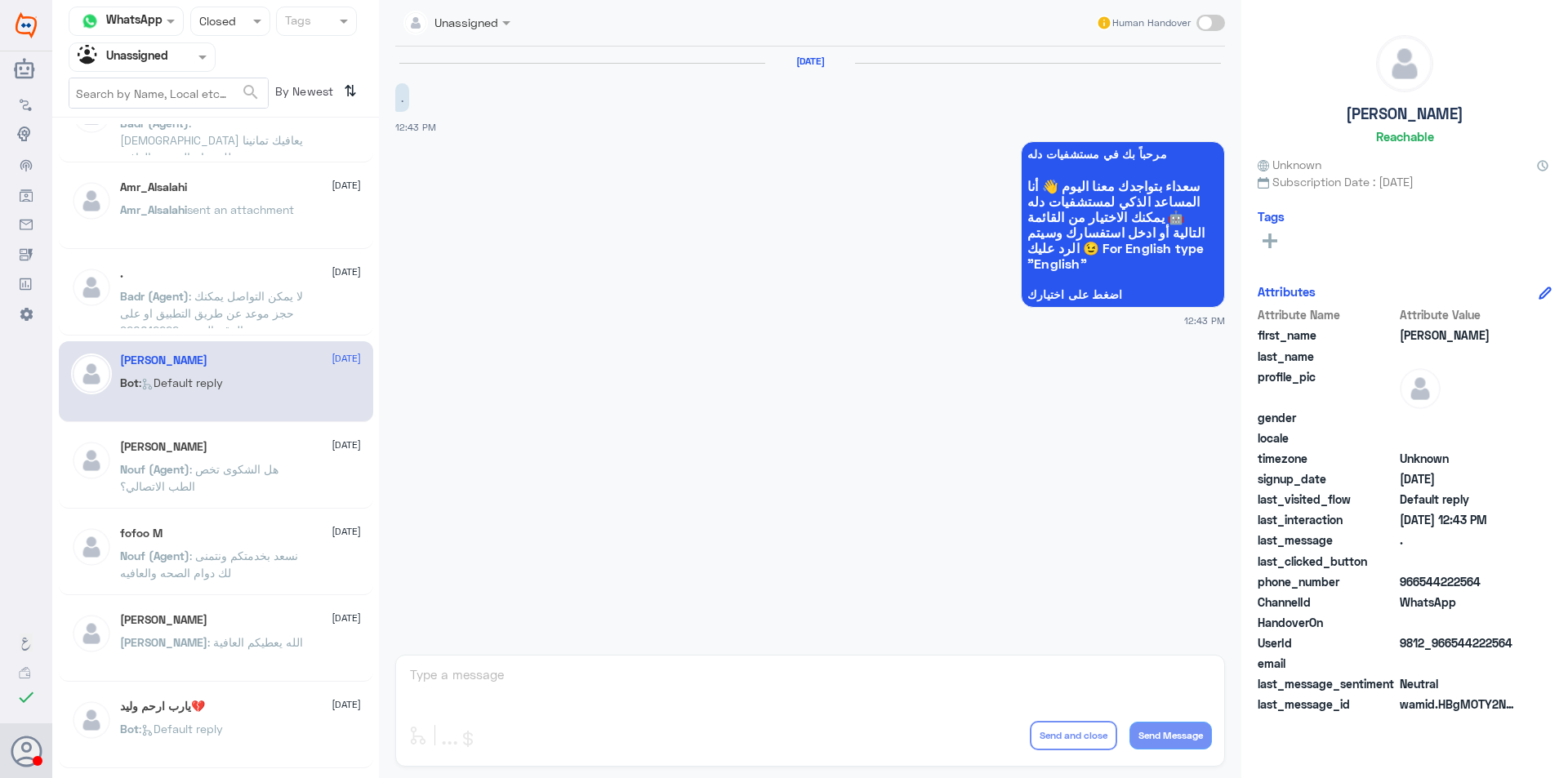
scroll to position [408, 0]
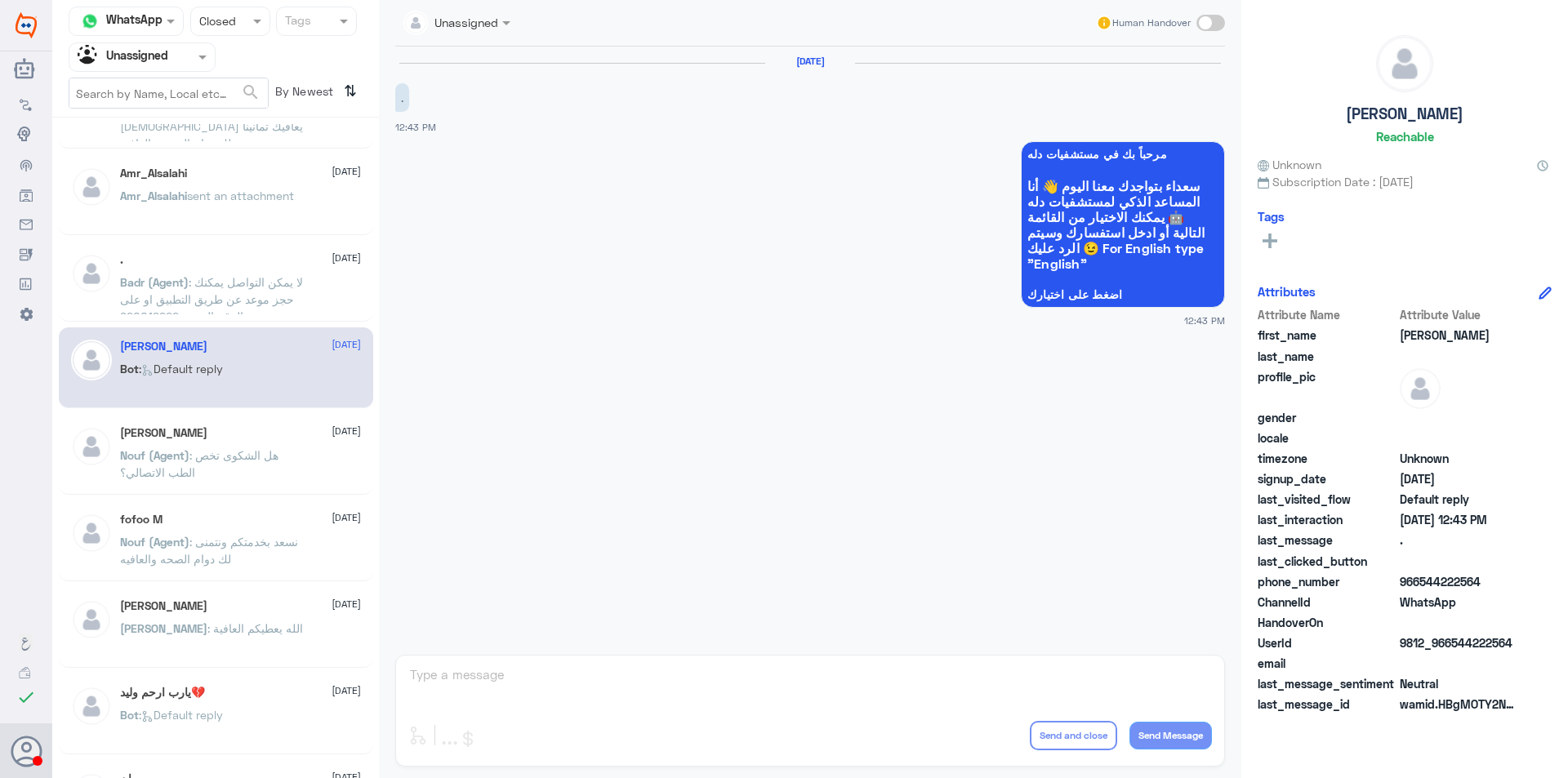
click at [264, 453] on span ": هل الشكوى تخص الطب الاتصالي؟" at bounding box center [198, 464] width 158 height 31
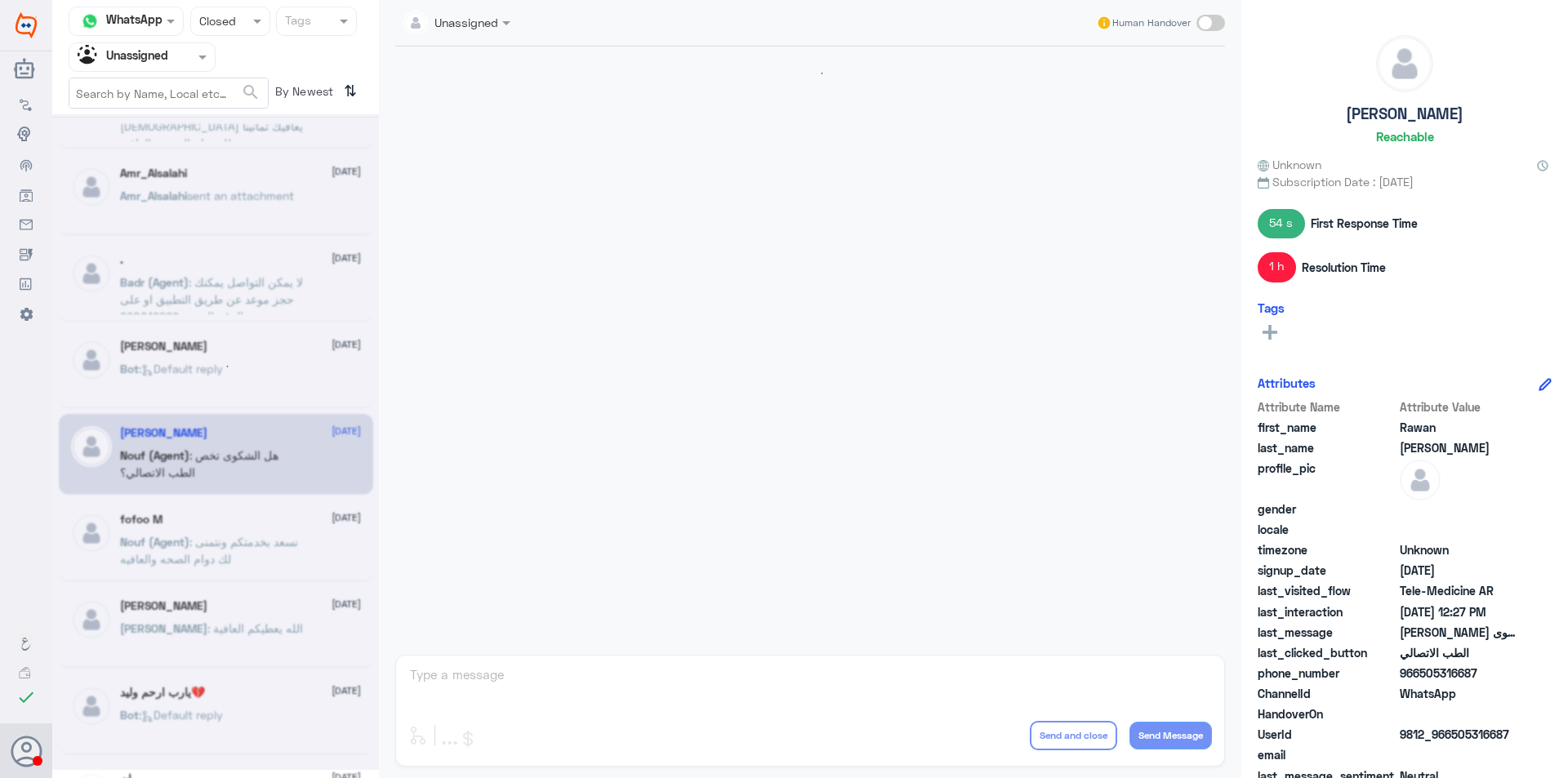
scroll to position [182, 0]
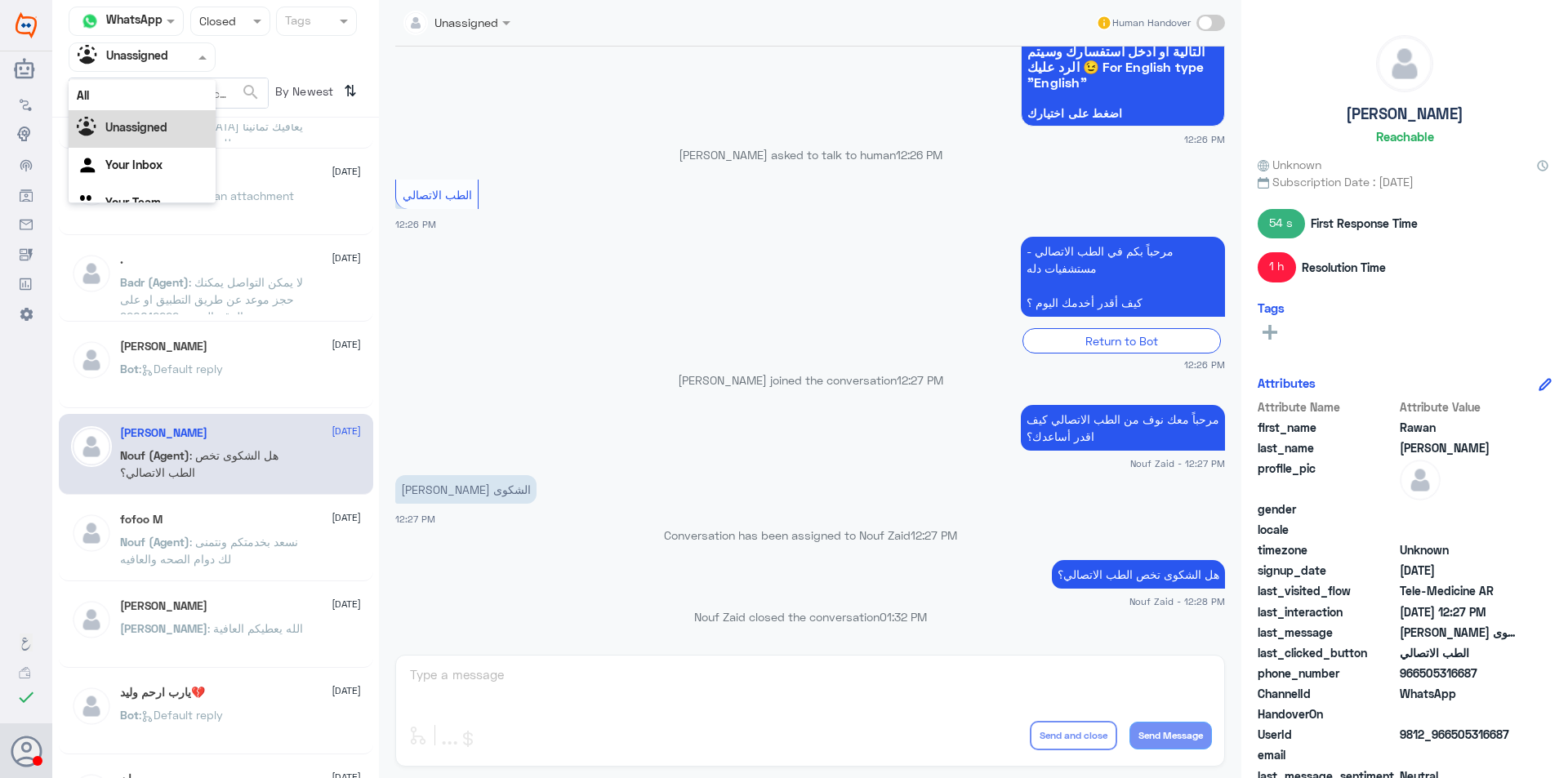
click at [146, 61] on input "text" at bounding box center [123, 56] width 90 height 19
click at [149, 178] on Team "Your Team" at bounding box center [132, 182] width 56 height 14
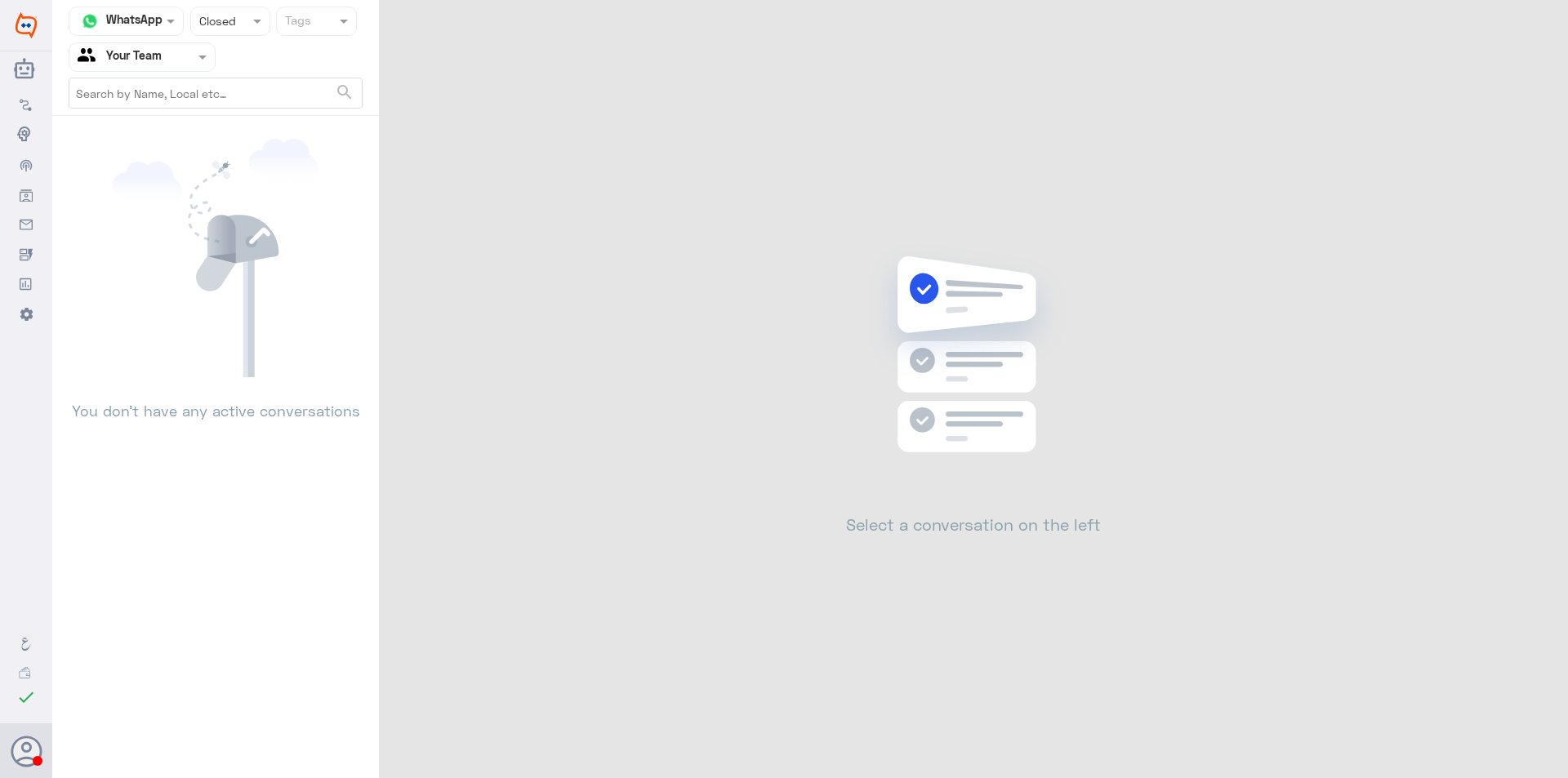
click at [219, 18] on input "text" at bounding box center [214, 21] width 30 height 19
click at [221, 58] on div "All" at bounding box center [231, 59] width 80 height 30
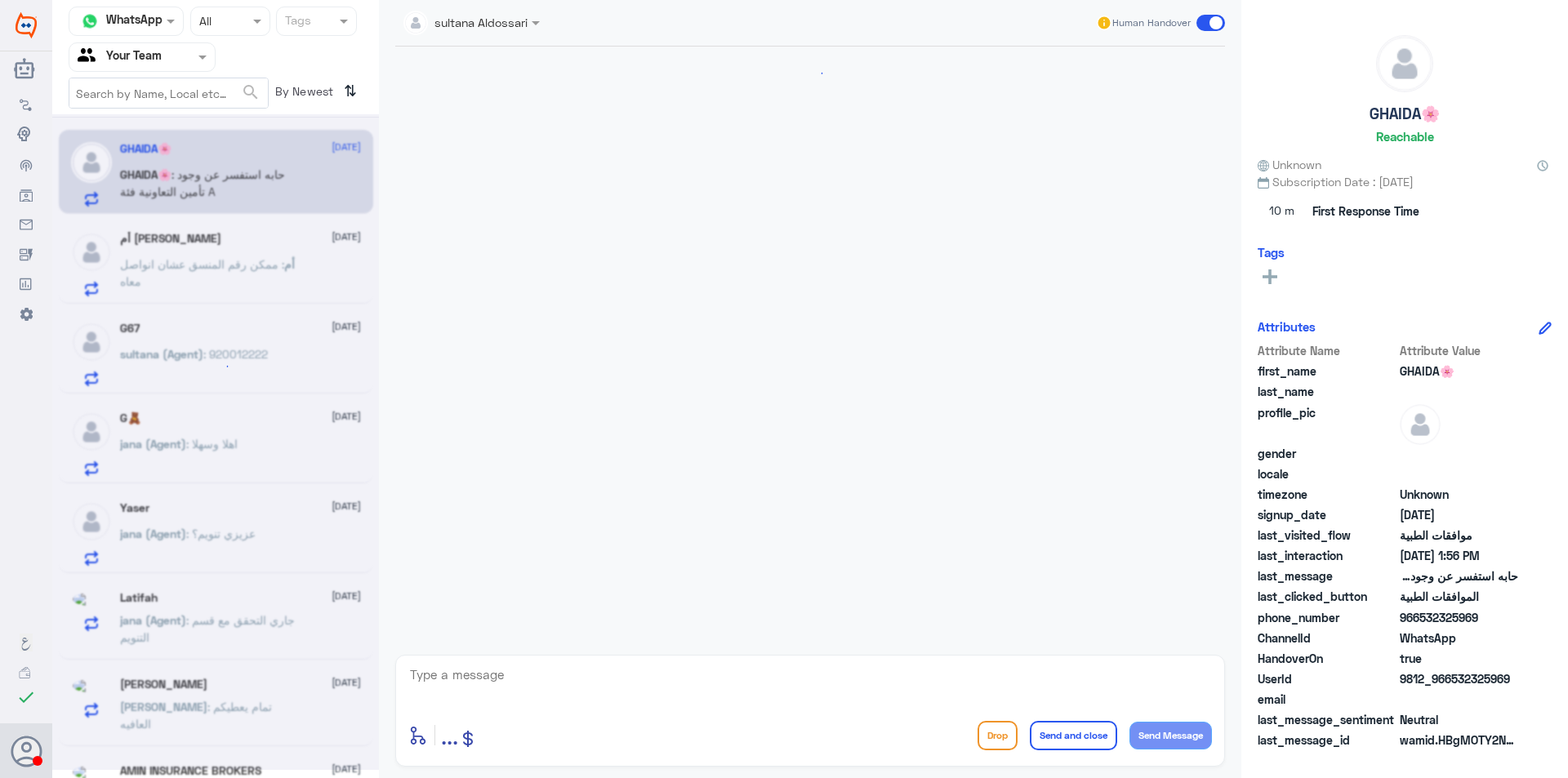
scroll to position [256, 0]
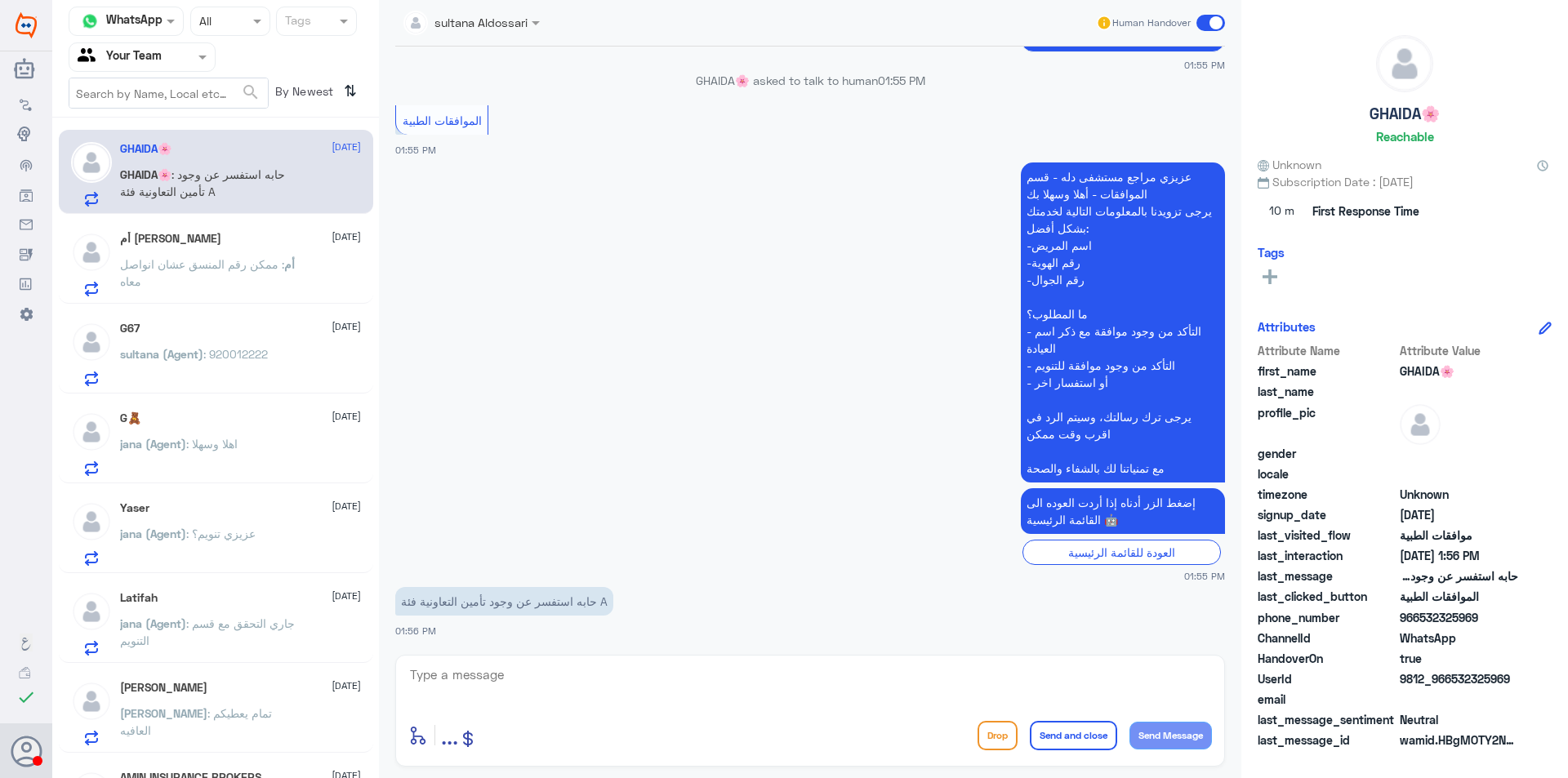
click at [270, 431] on div "G🧸 [DATE][PERSON_NAME] (Agent) : اهلا وسهلا" at bounding box center [240, 443] width 241 height 65
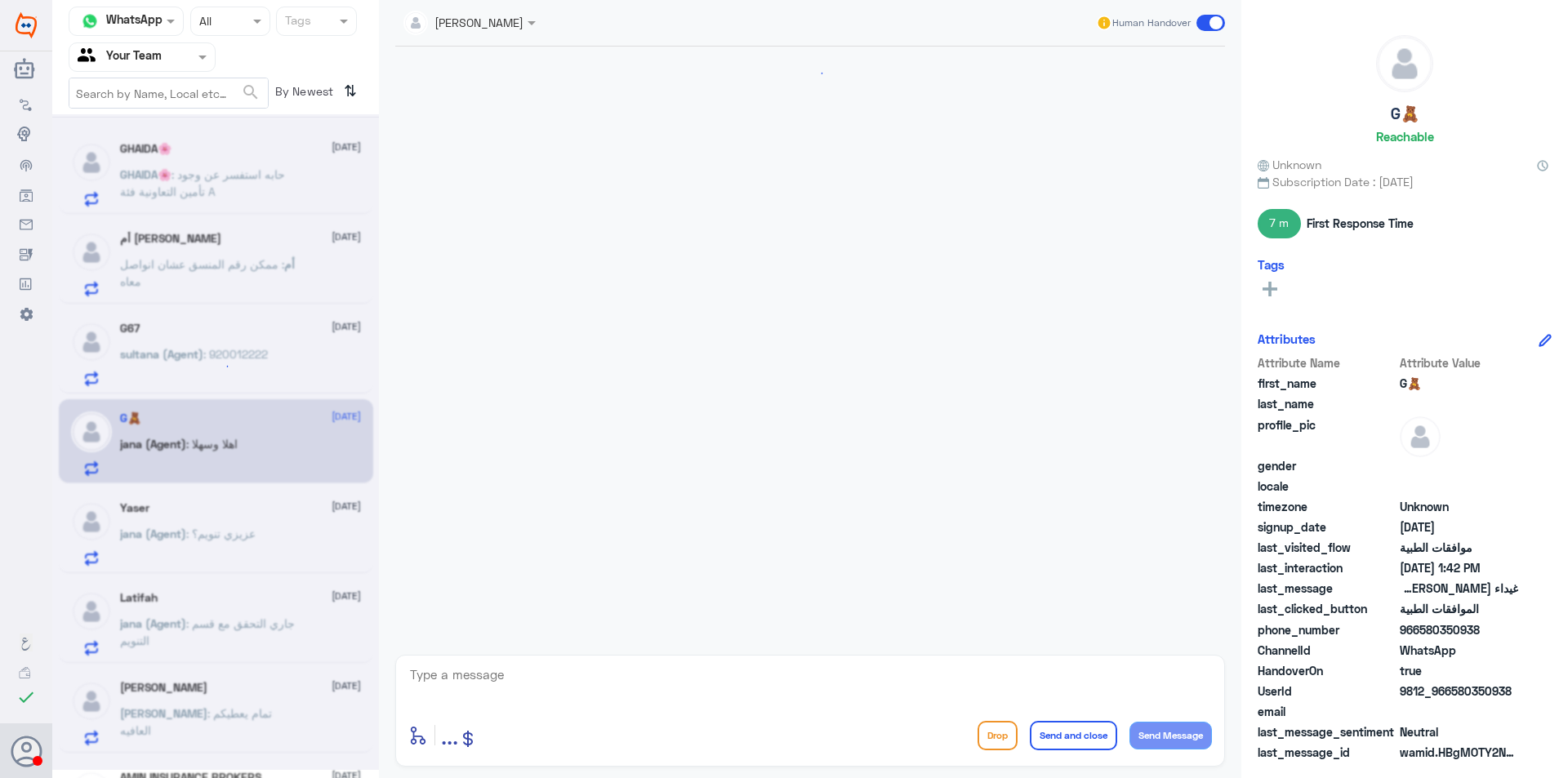
scroll to position [389, 0]
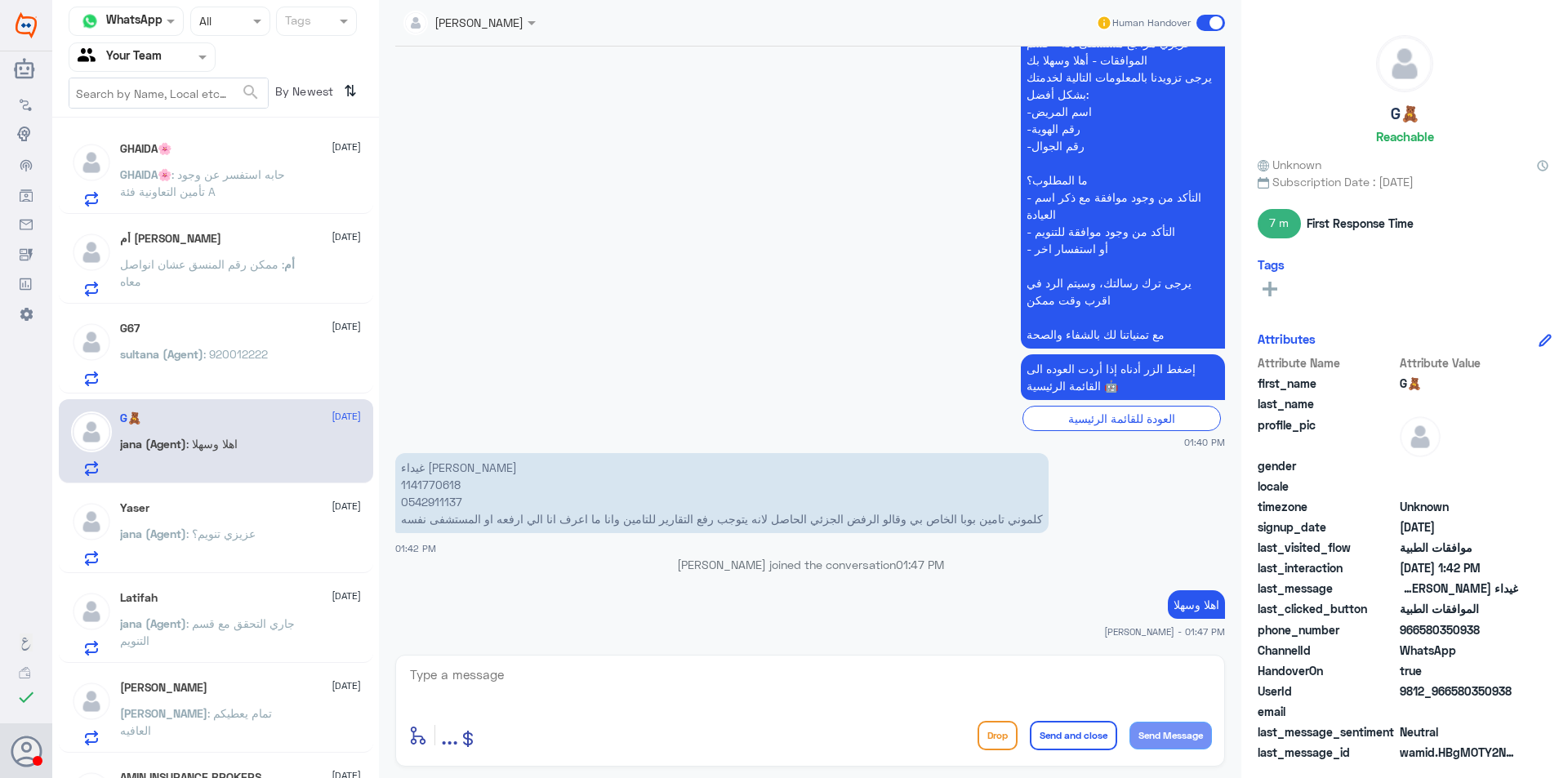
click at [243, 330] on div "G67 [DATE]" at bounding box center [240, 329] width 241 height 14
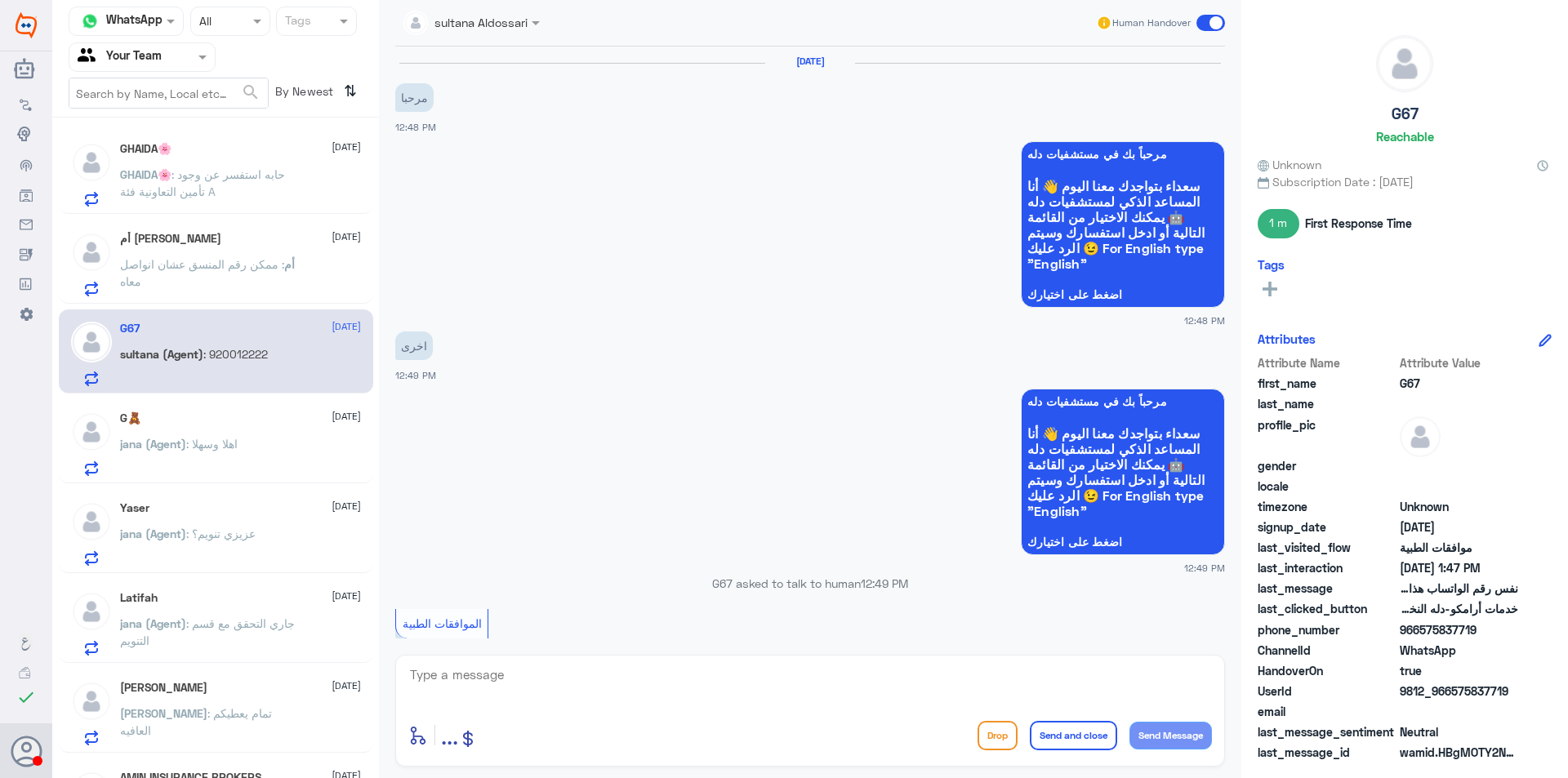
scroll to position [1070, 0]
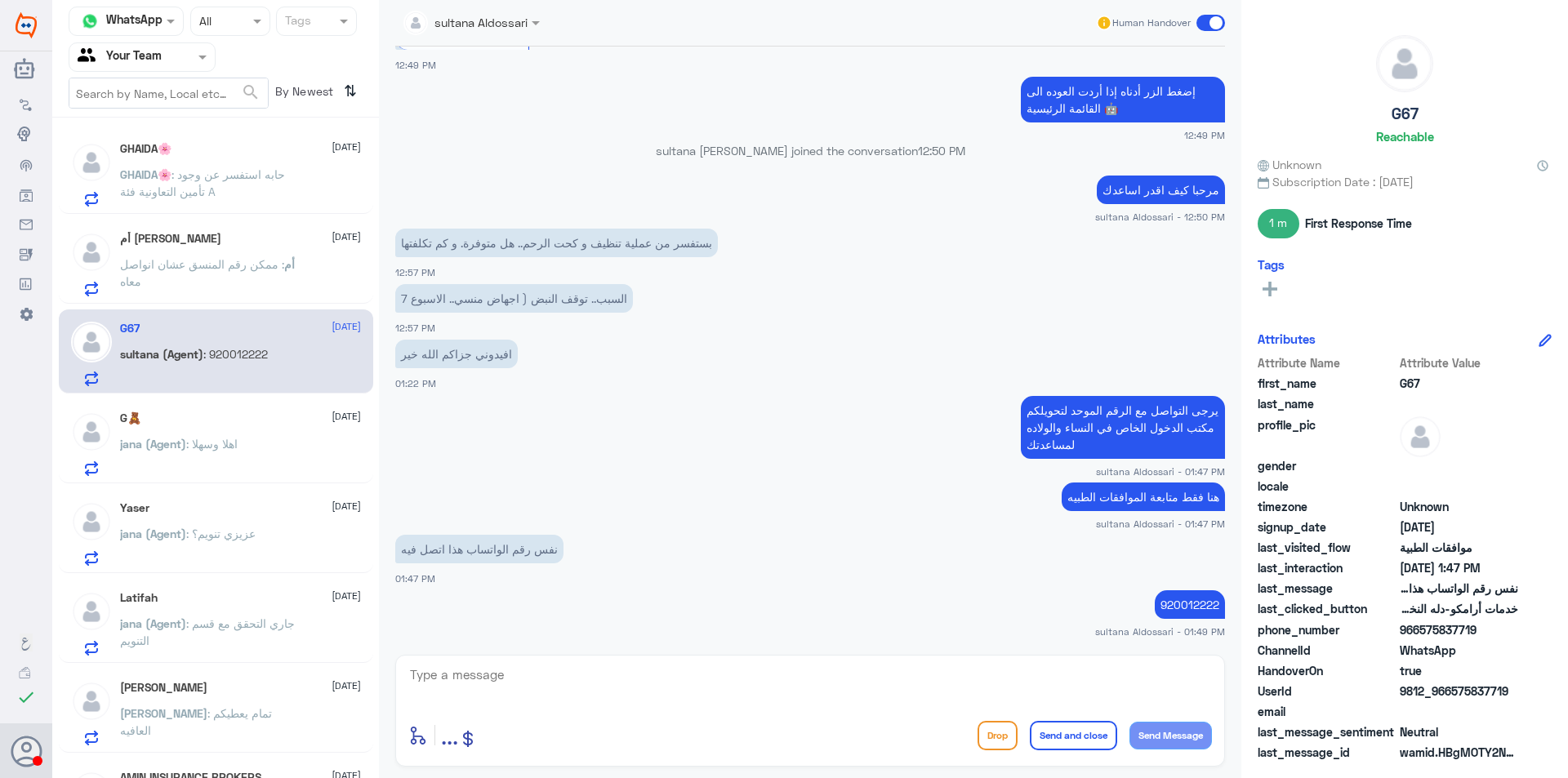
click at [251, 187] on p "GHAIDA🌸 : حابه استفسر عن وجود تأمين التعاونية فئة A" at bounding box center [211, 186] width 183 height 41
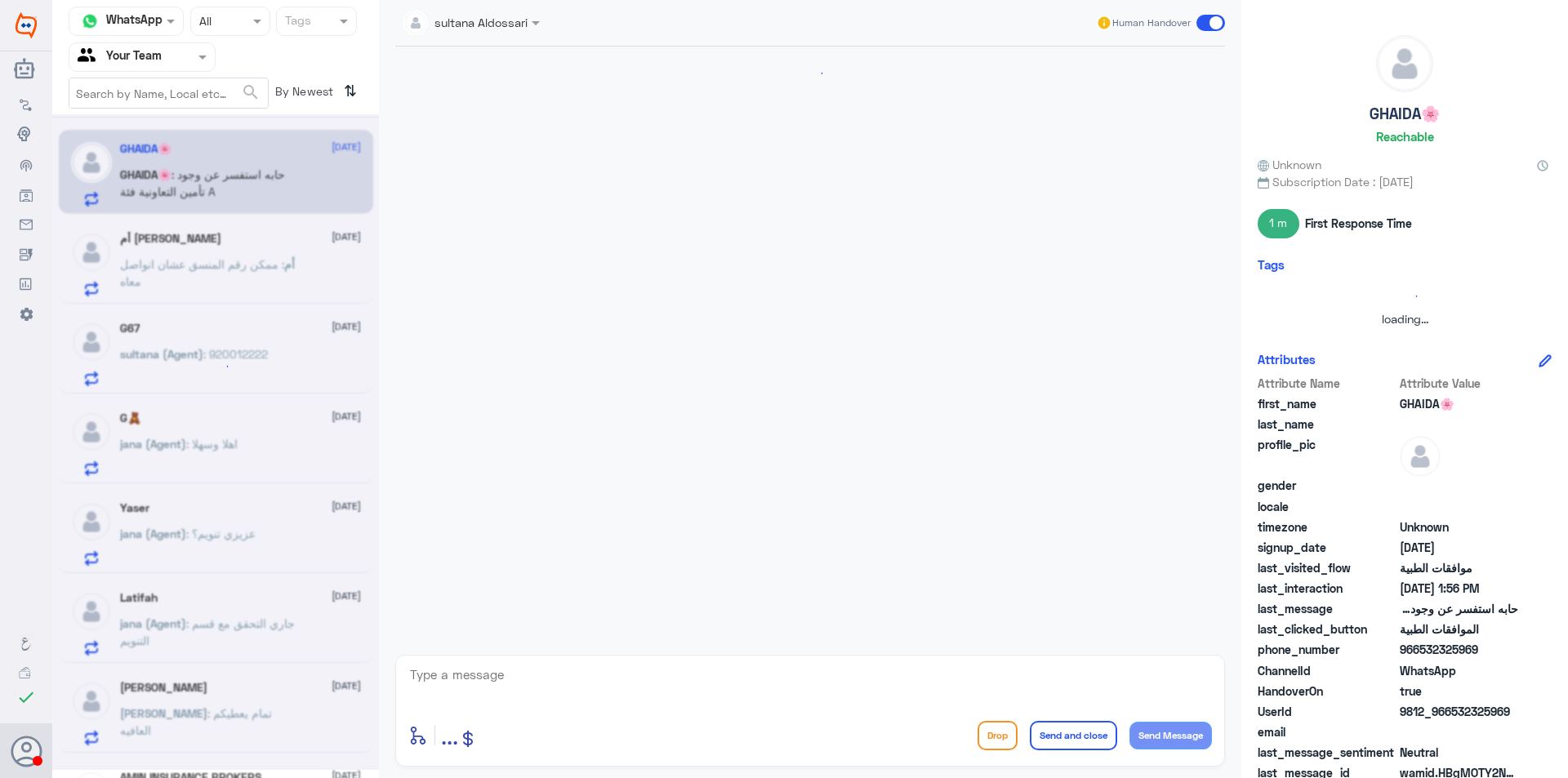
scroll to position [256, 0]
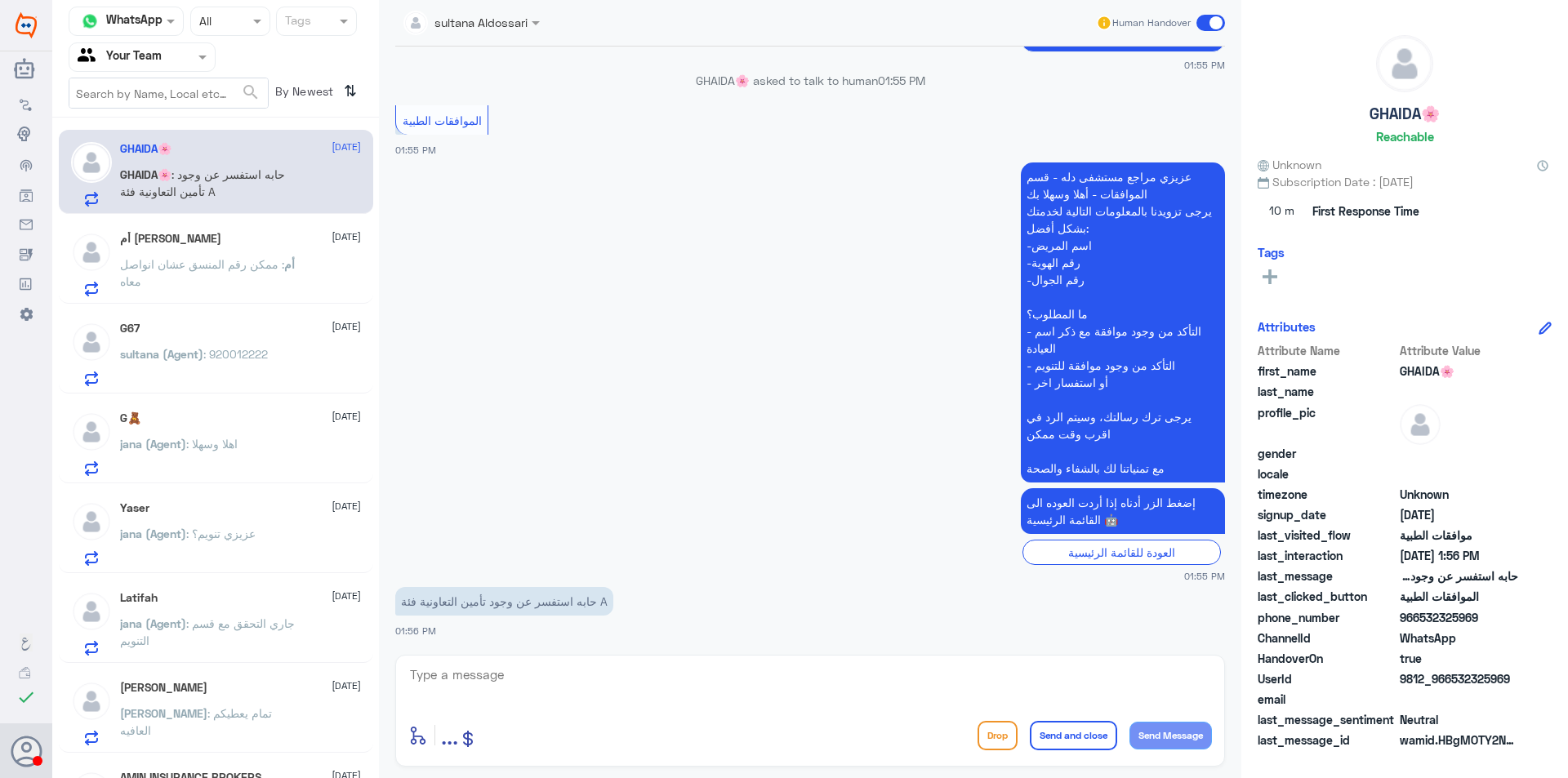
click at [276, 602] on div "Latifah [DATE]" at bounding box center [240, 598] width 241 height 14
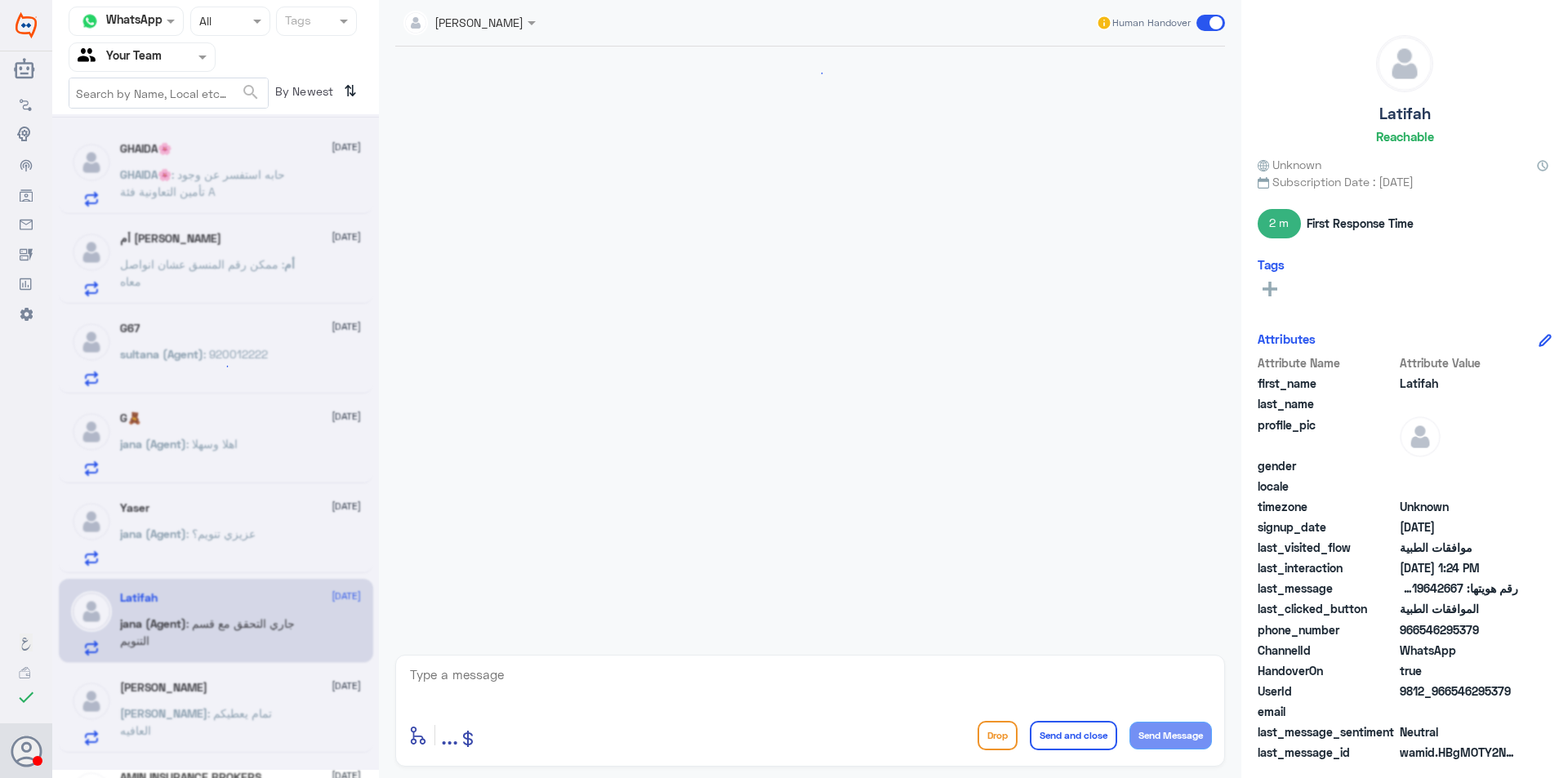
scroll to position [694, 0]
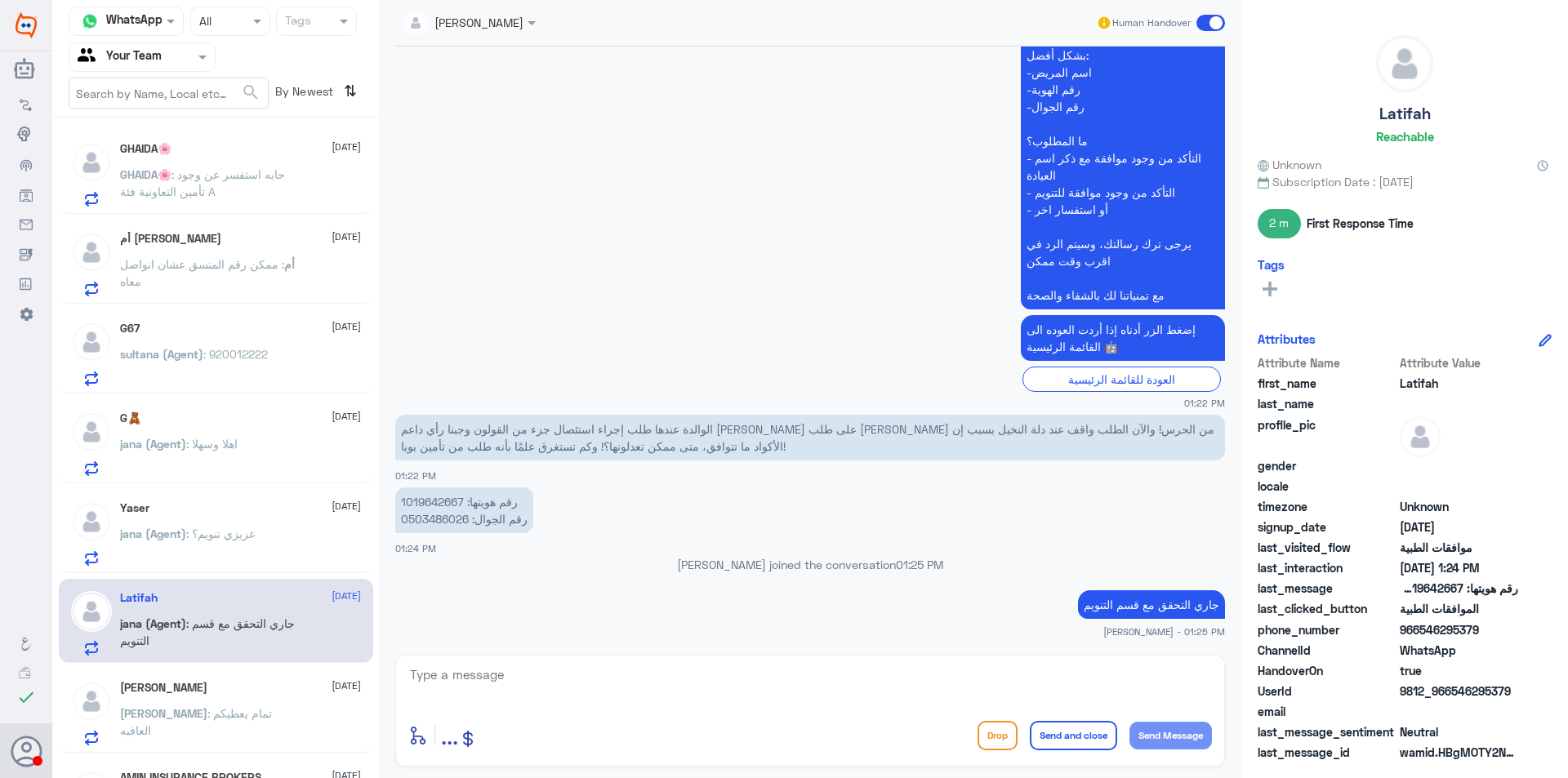
click at [285, 516] on div "Yaser [DATE][PERSON_NAME] (Agent) : عزيزي تنويم؟" at bounding box center [240, 534] width 241 height 65
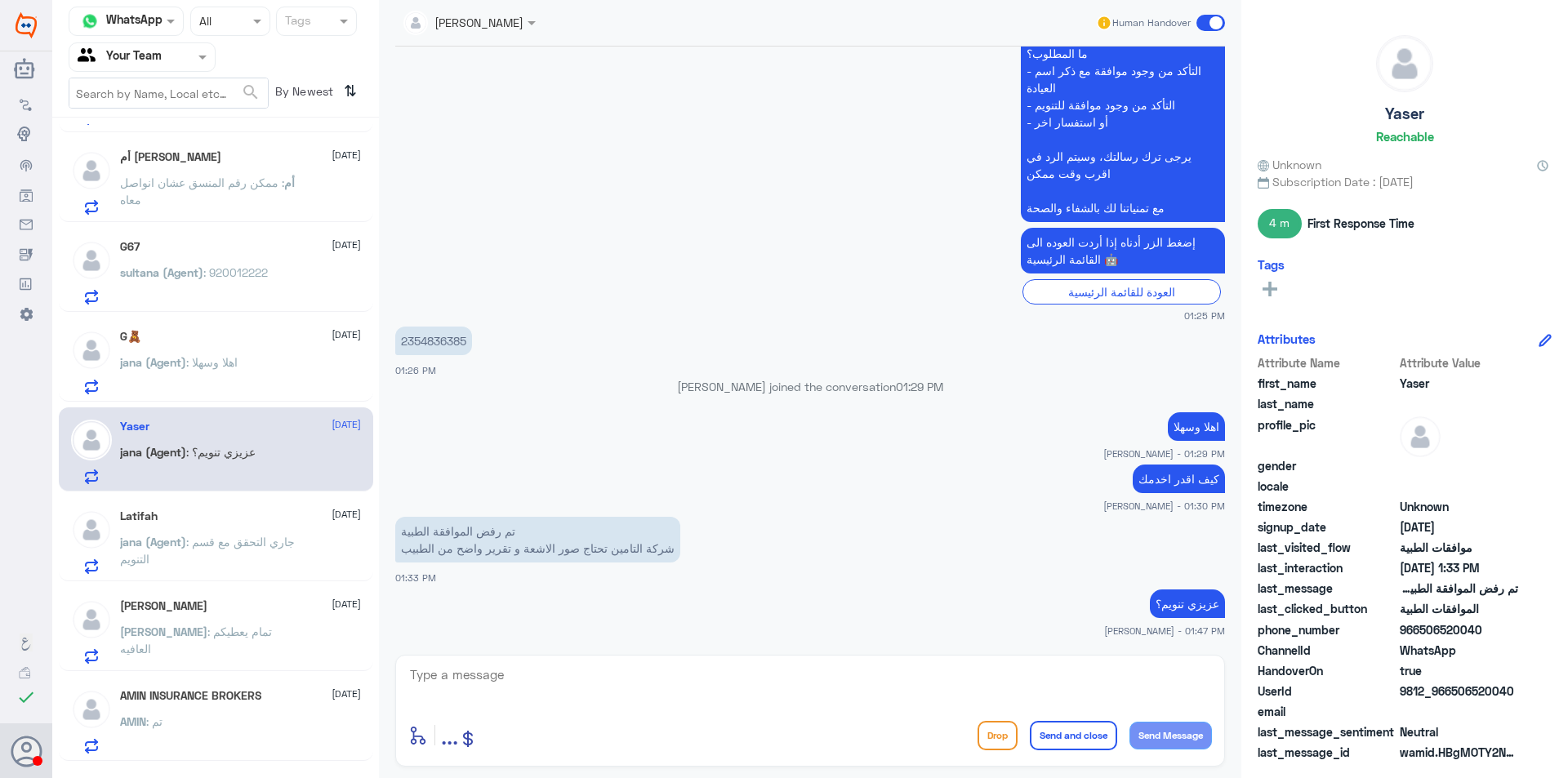
click at [275, 568] on p "jana (Agent) : جاري التحقق مع قسم التنويم" at bounding box center [211, 553] width 183 height 41
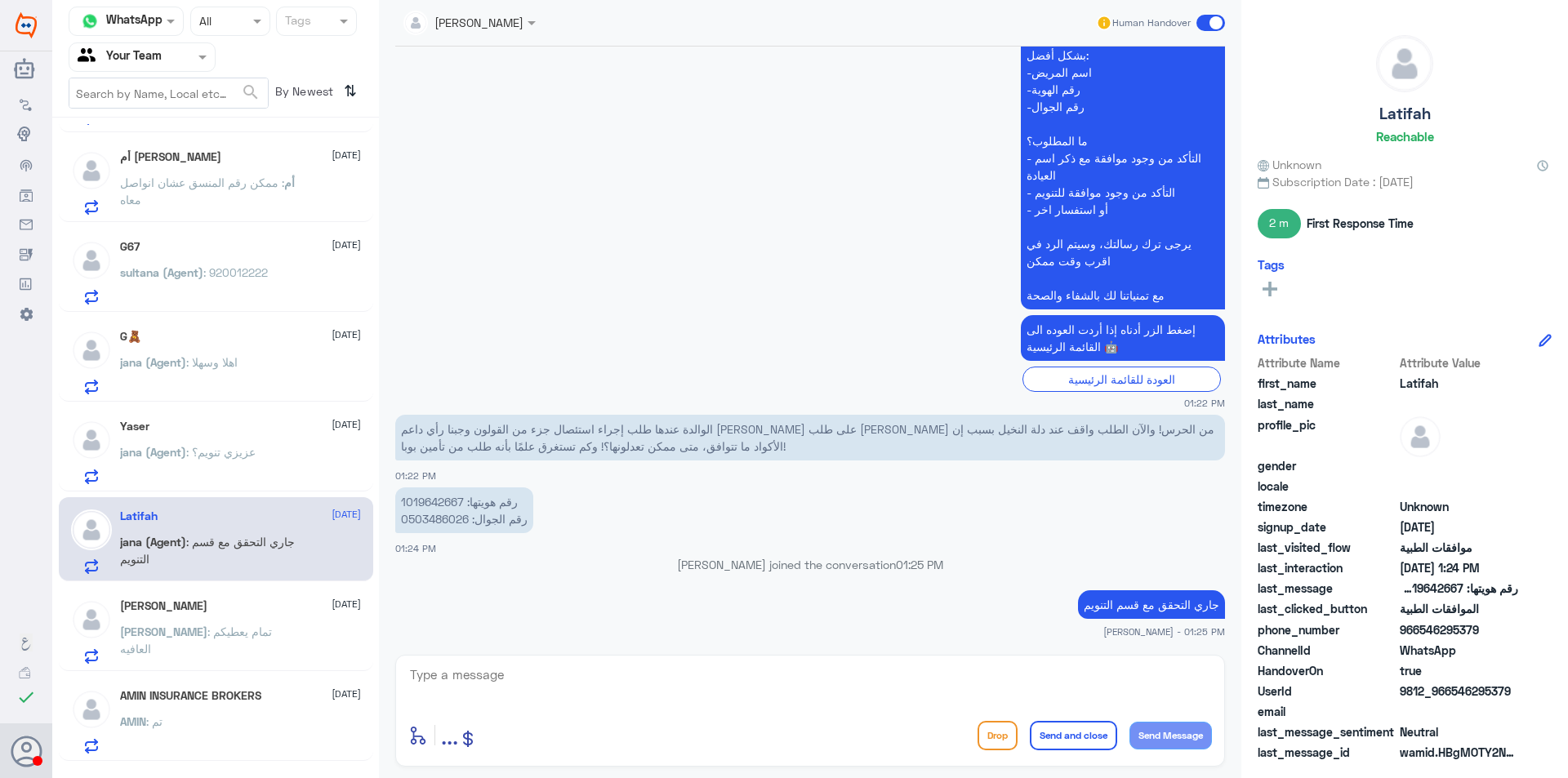
click at [278, 637] on div "[PERSON_NAME] : تمام يعطيكم العافيه" at bounding box center [240, 645] width 241 height 36
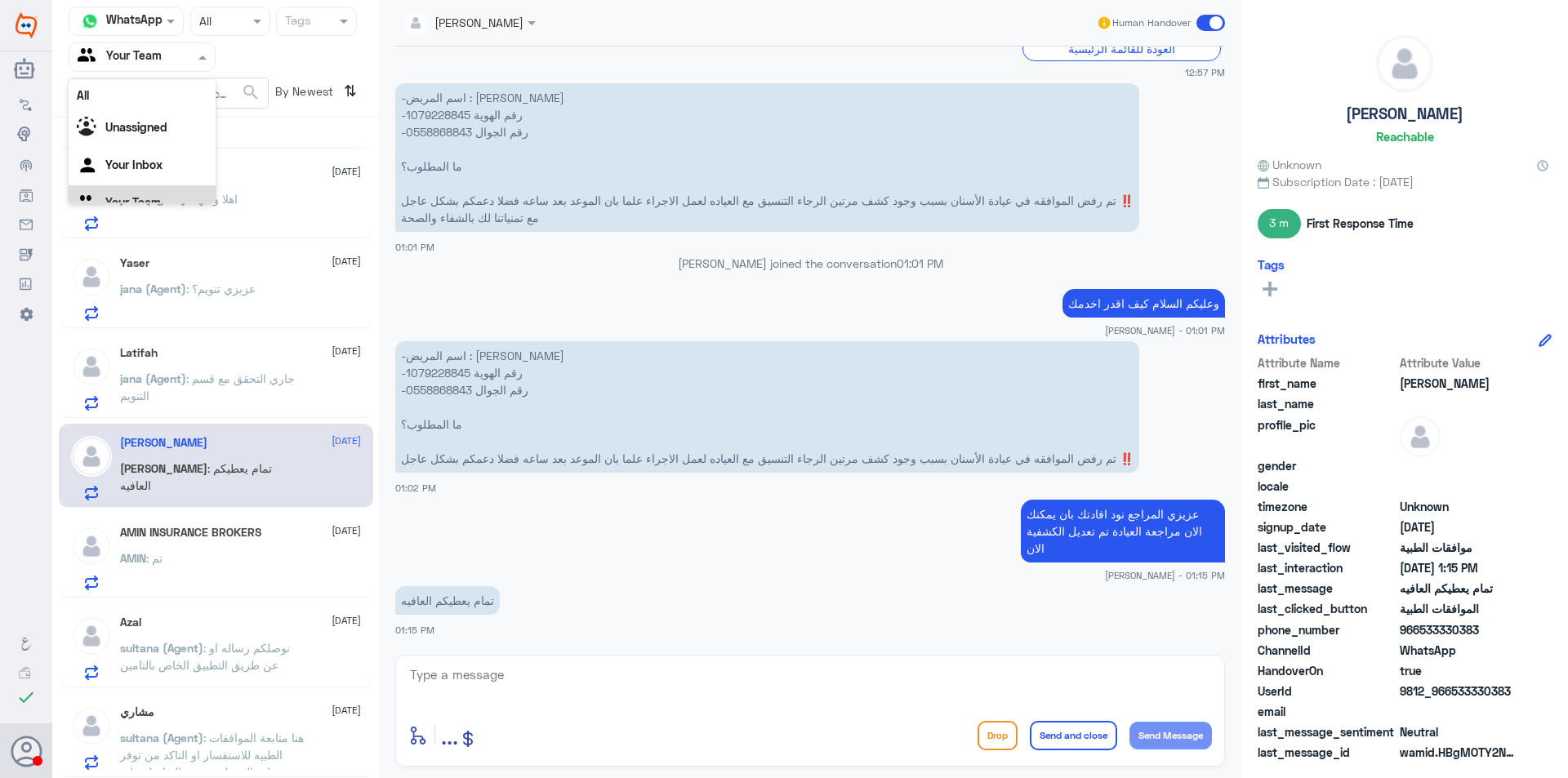
click at [138, 66] on input "text" at bounding box center [123, 56] width 90 height 19
click at [136, 95] on div "Unassigned" at bounding box center [142, 109] width 147 height 37
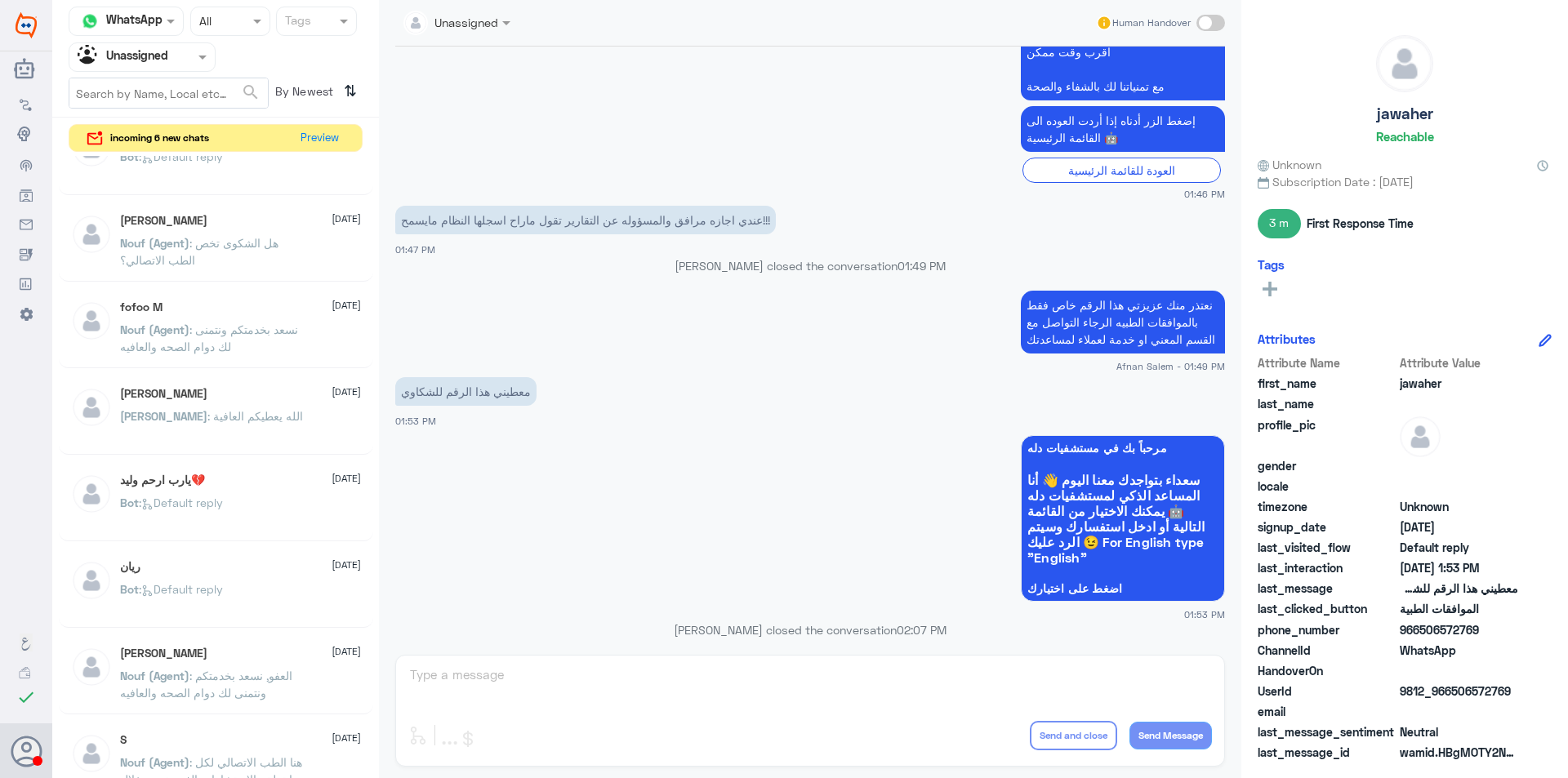
scroll to position [914, 0]
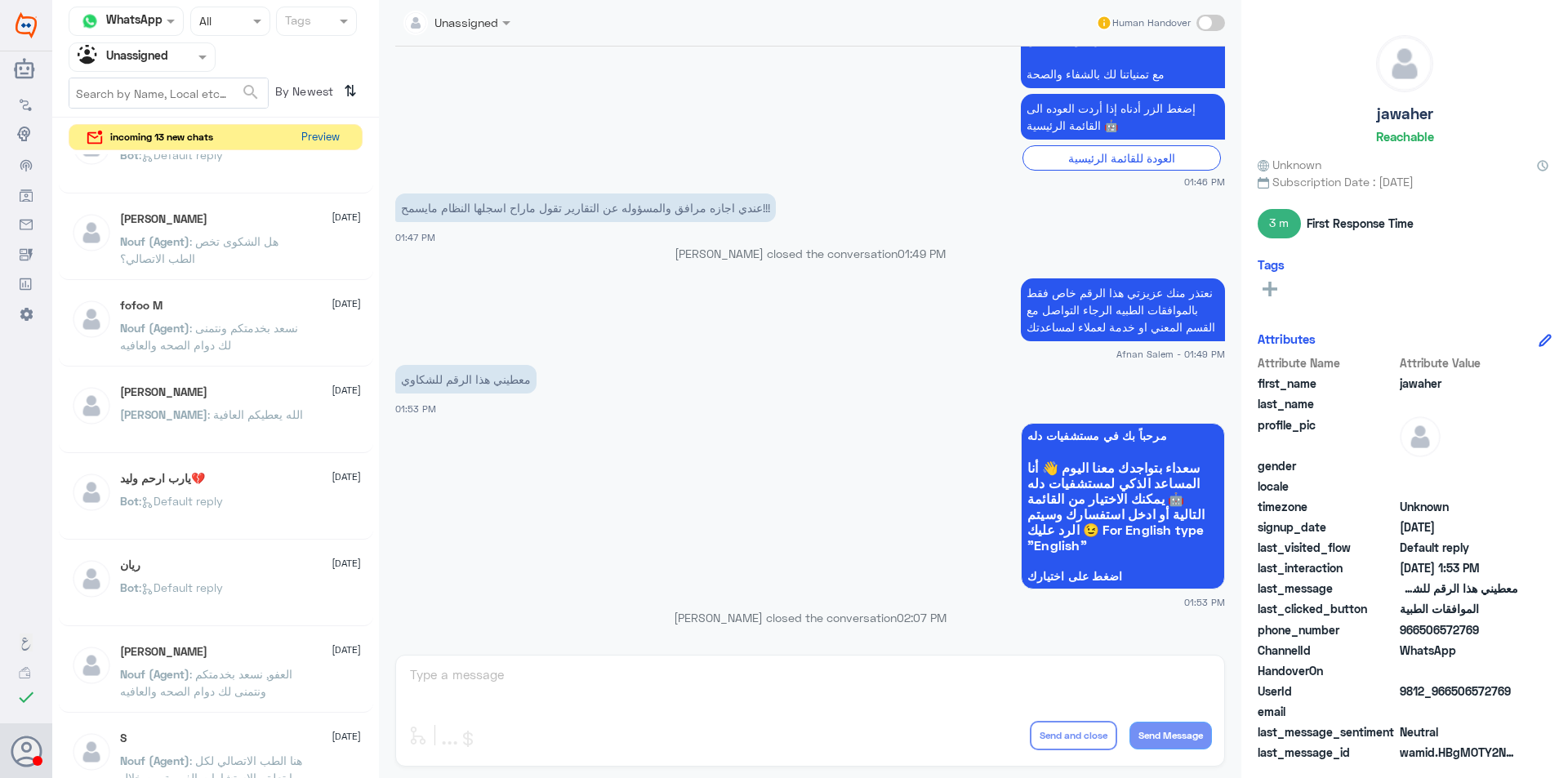
click at [330, 127] on button "Preview" at bounding box center [320, 137] width 51 height 26
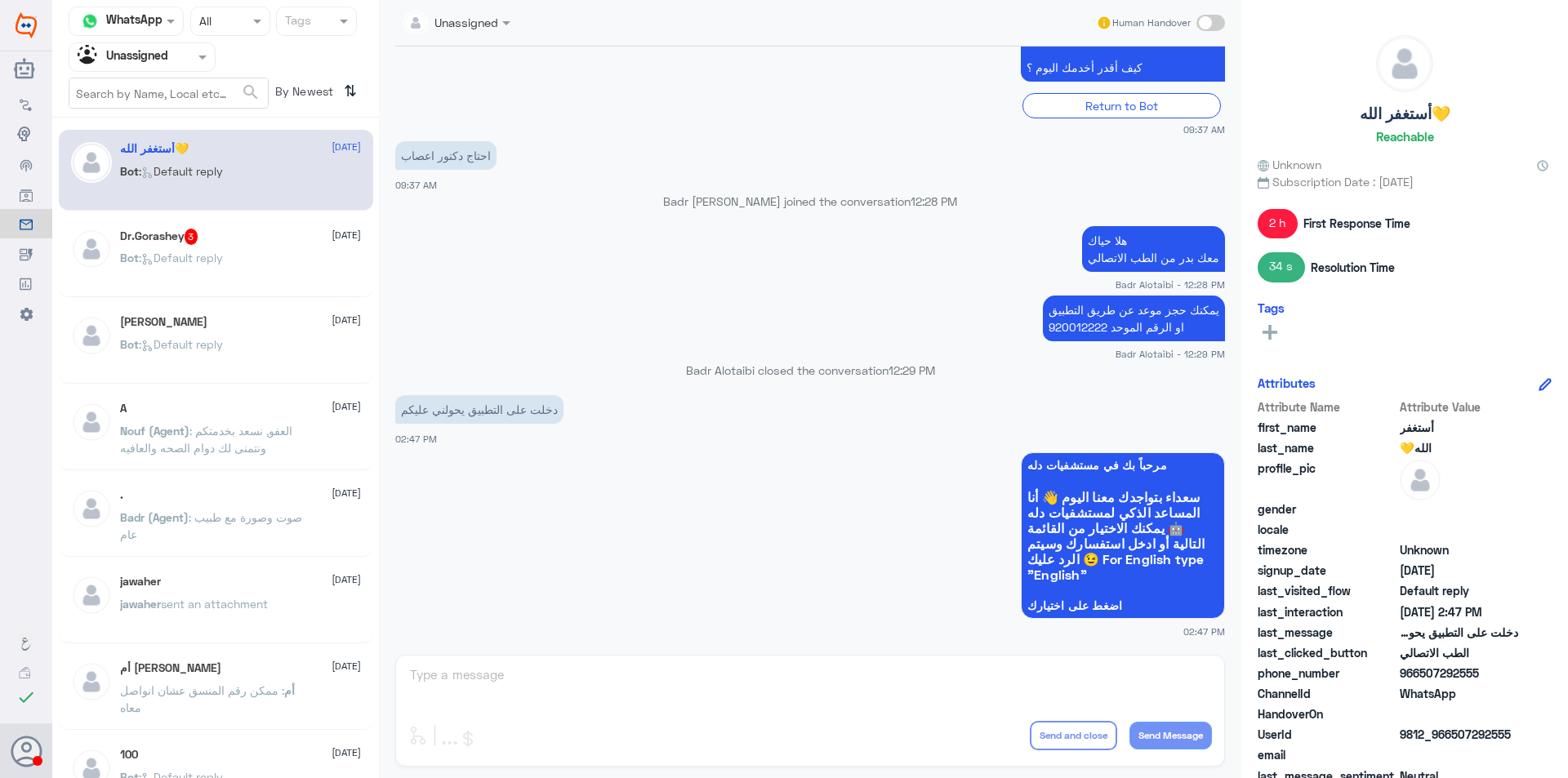
click at [269, 236] on div "Dr.Gorashey 3 [DATE]" at bounding box center [240, 236] width 241 height 17
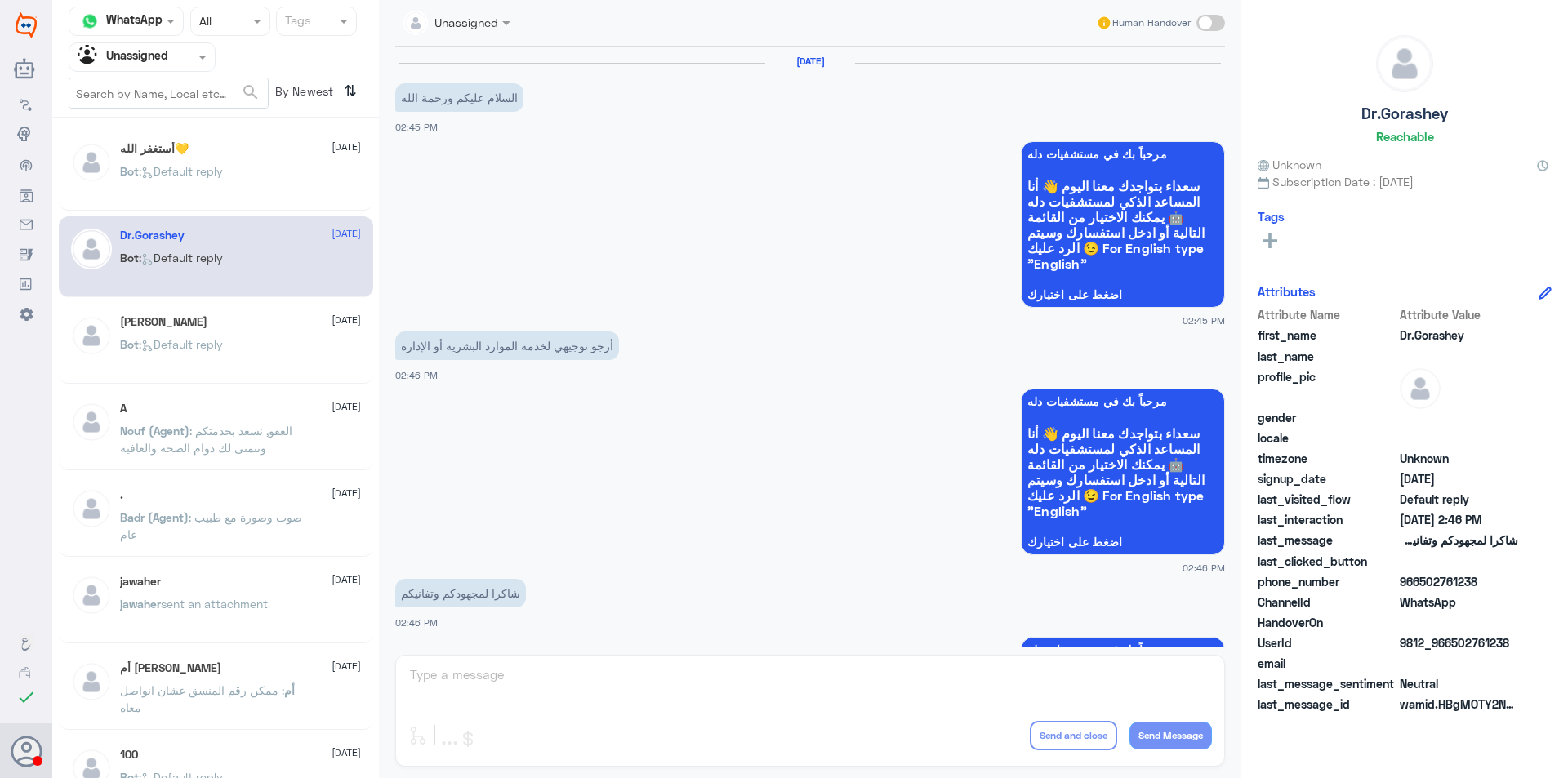
scroll to position [184, 0]
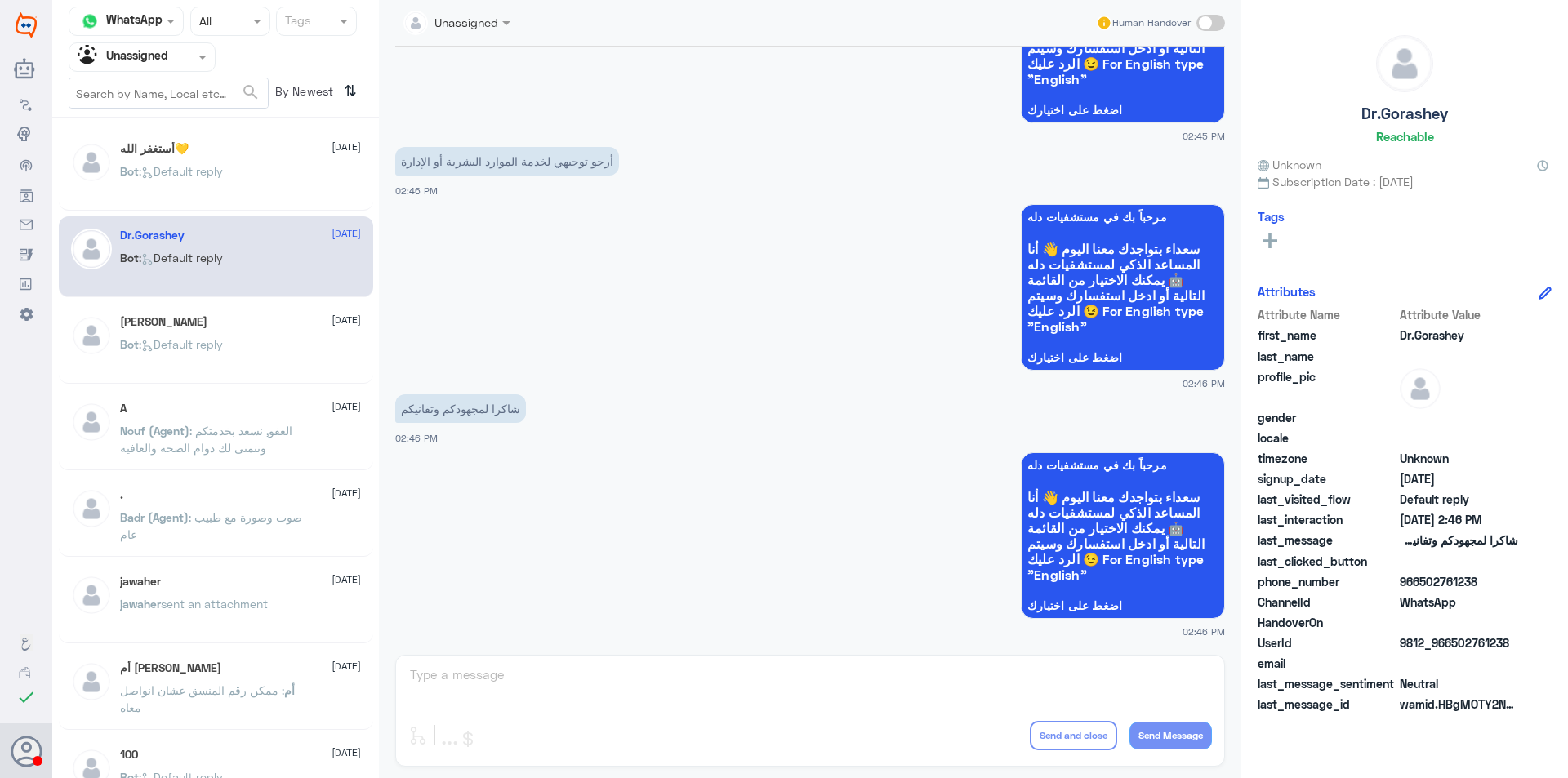
click at [184, 61] on div at bounding box center [142, 56] width 145 height 19
click at [183, 137] on div "Your Inbox" at bounding box center [142, 146] width 147 height 37
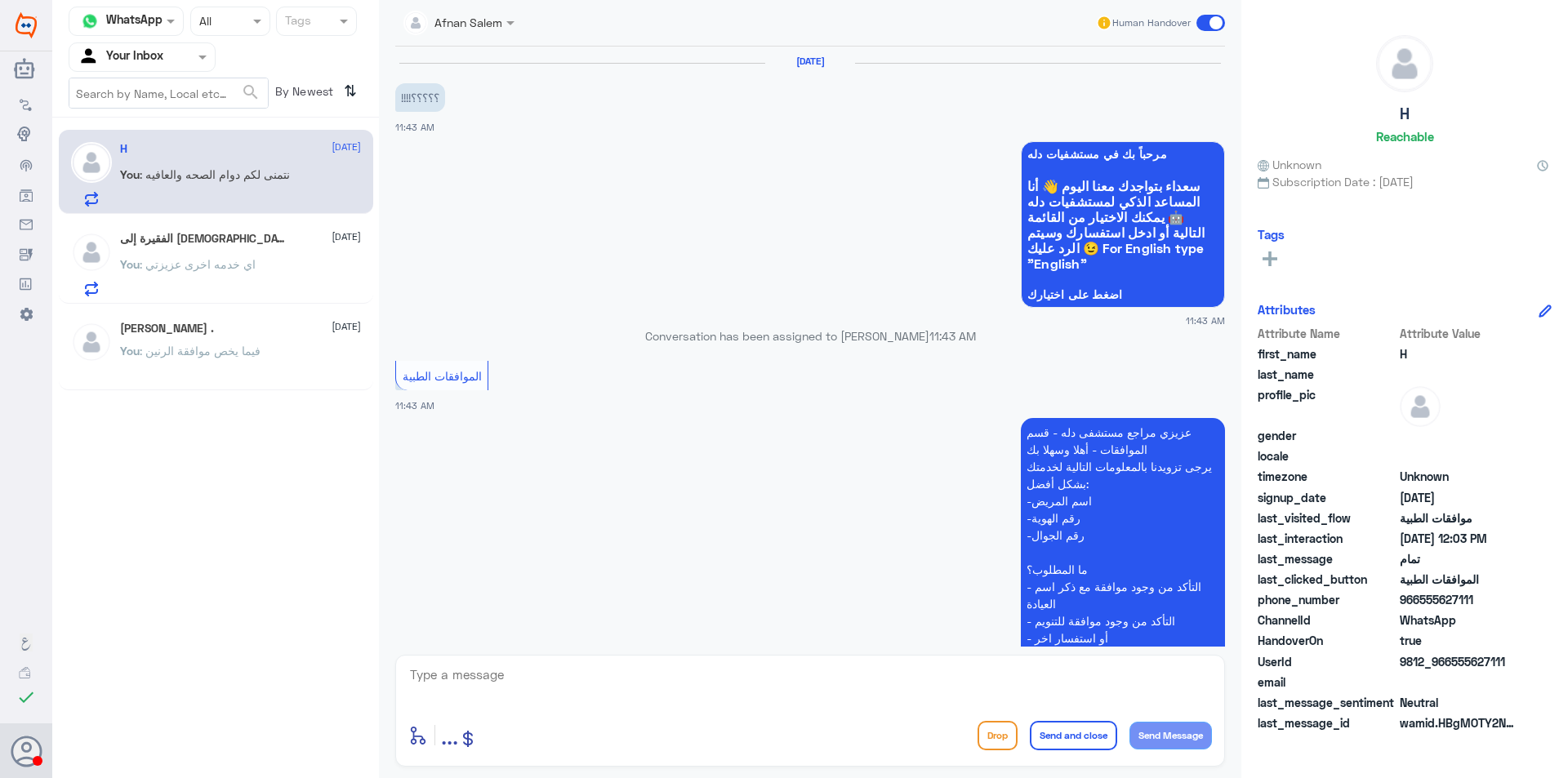
scroll to position [1166, 0]
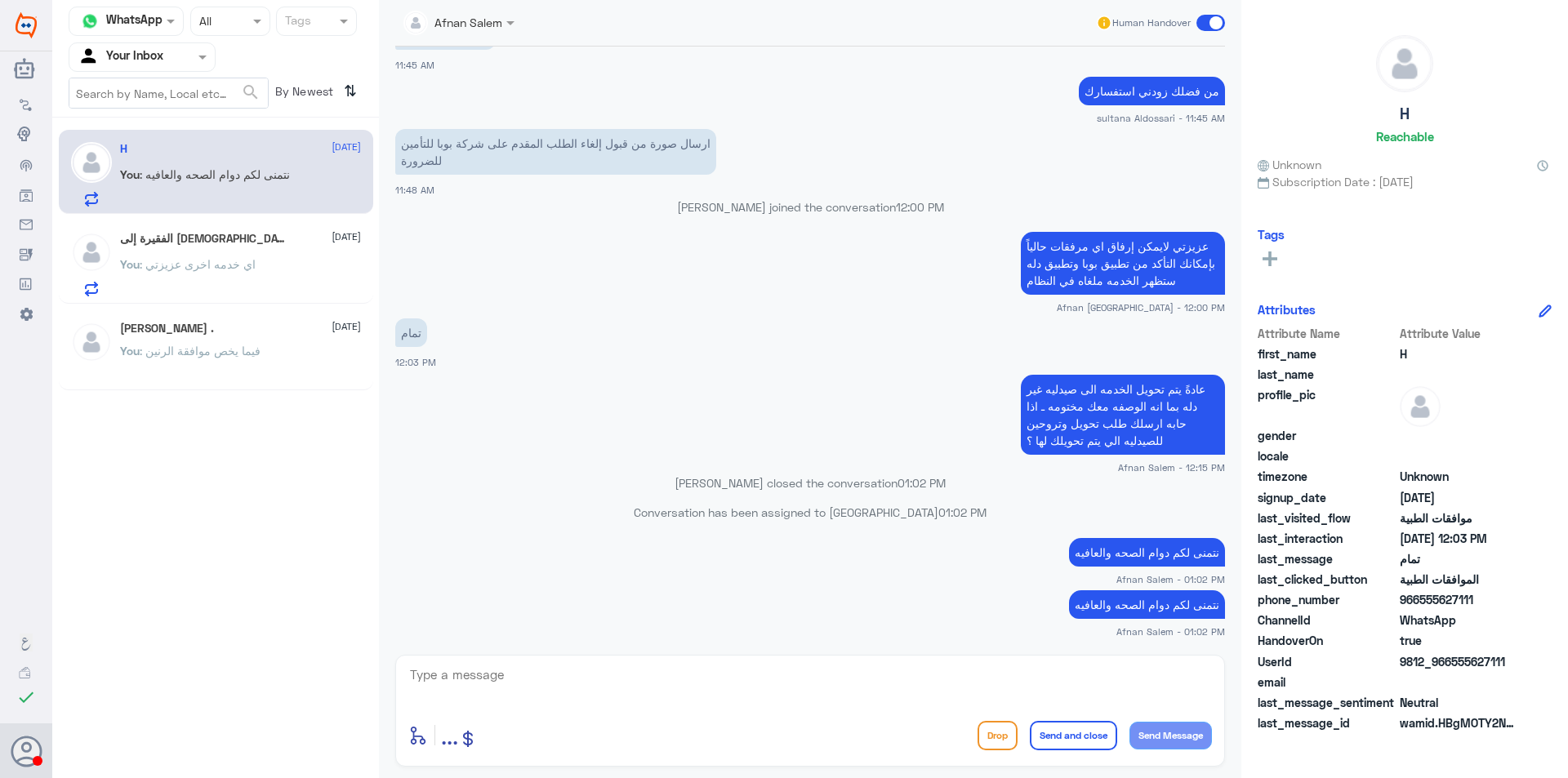
click at [1137, 597] on p "نتمنى لكم دوام الصحه والعافيه" at bounding box center [1146, 604] width 156 height 28
copy div "نتمنى لكم دوام الصحه والعافيه"
click at [274, 239] on div "الفقيرة إلى [DEMOGRAPHIC_DATA] [DATE]" at bounding box center [240, 238] width 241 height 14
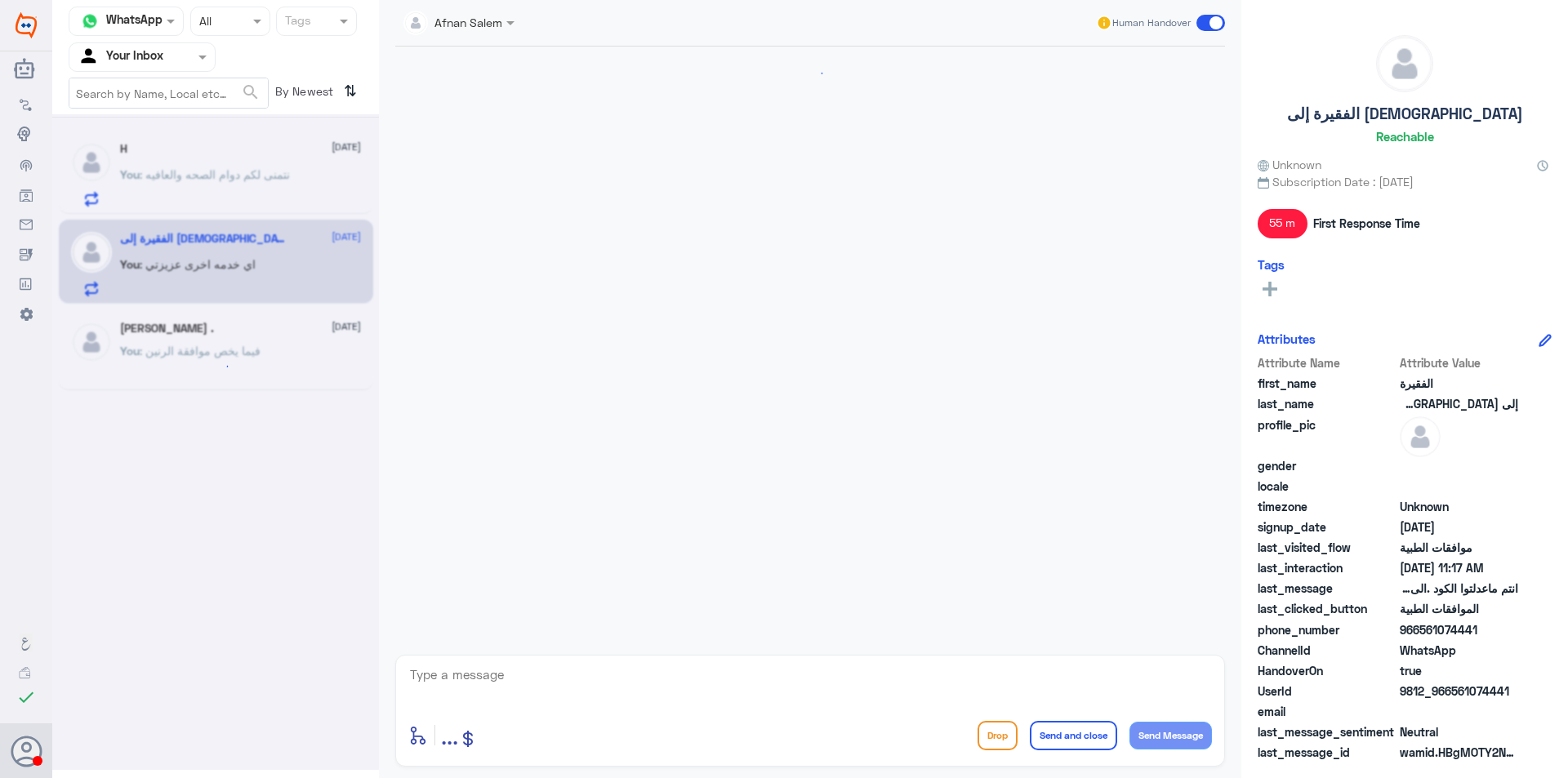
scroll to position [1001, 0]
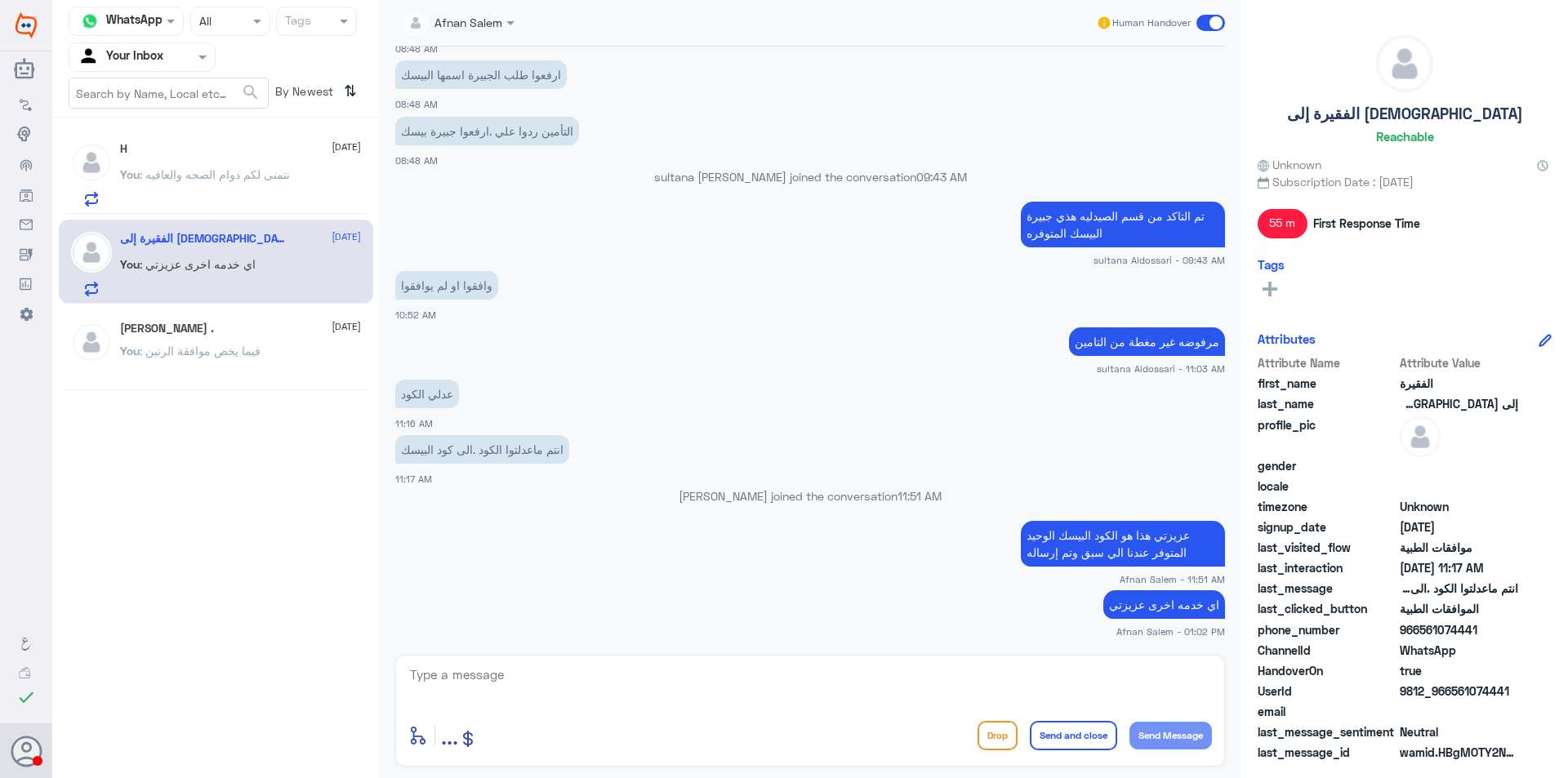
click at [930, 674] on textarea at bounding box center [810, 684] width 804 height 40
paste textarea "نتمنى لكم دوام الصحه والعافيه"
type textarea "نتمنى لكم دوام الصحه والعافيه"
click at [1056, 744] on button "Send and close" at bounding box center [1073, 736] width 87 height 29
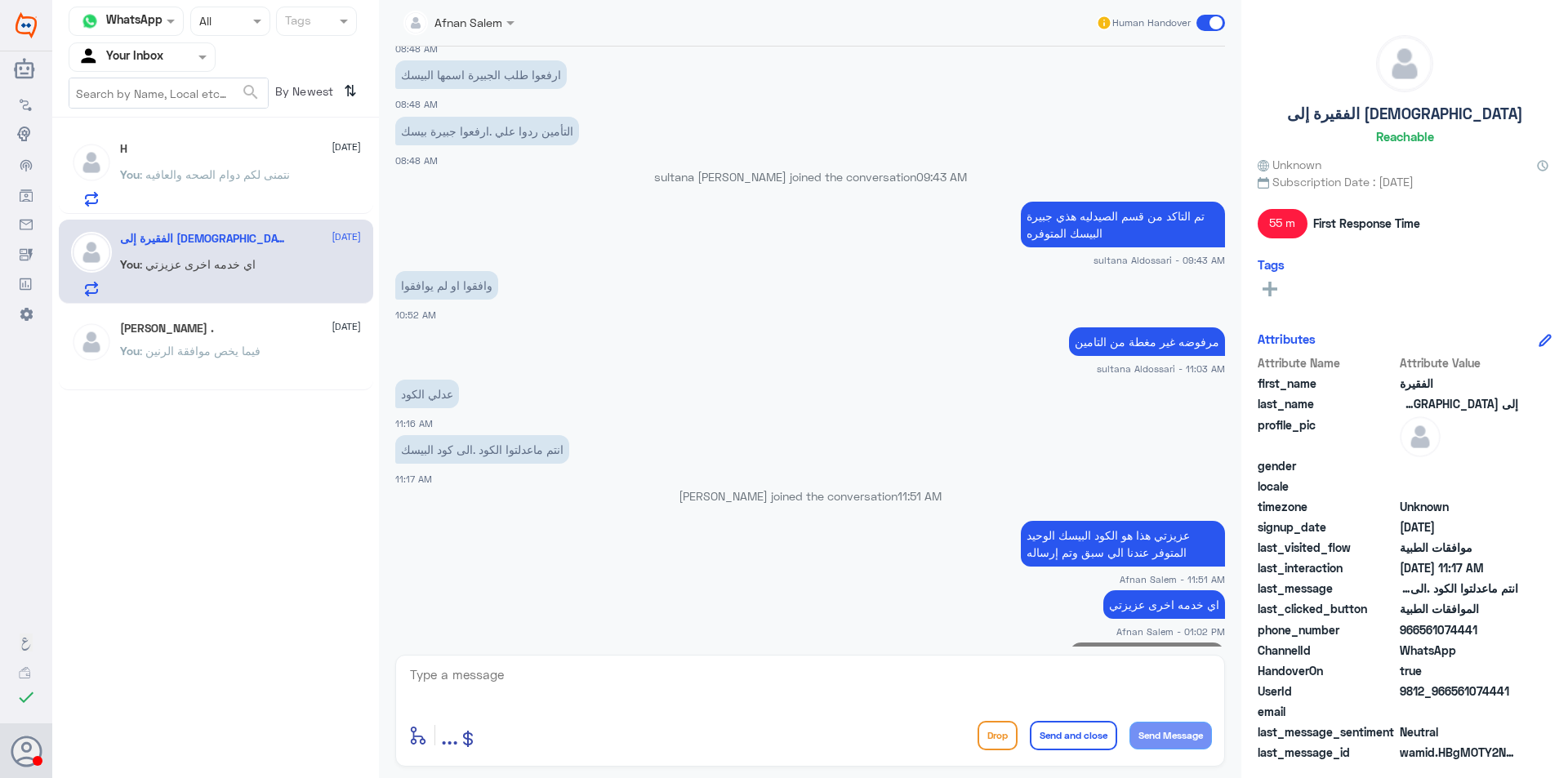
scroll to position [1054, 0]
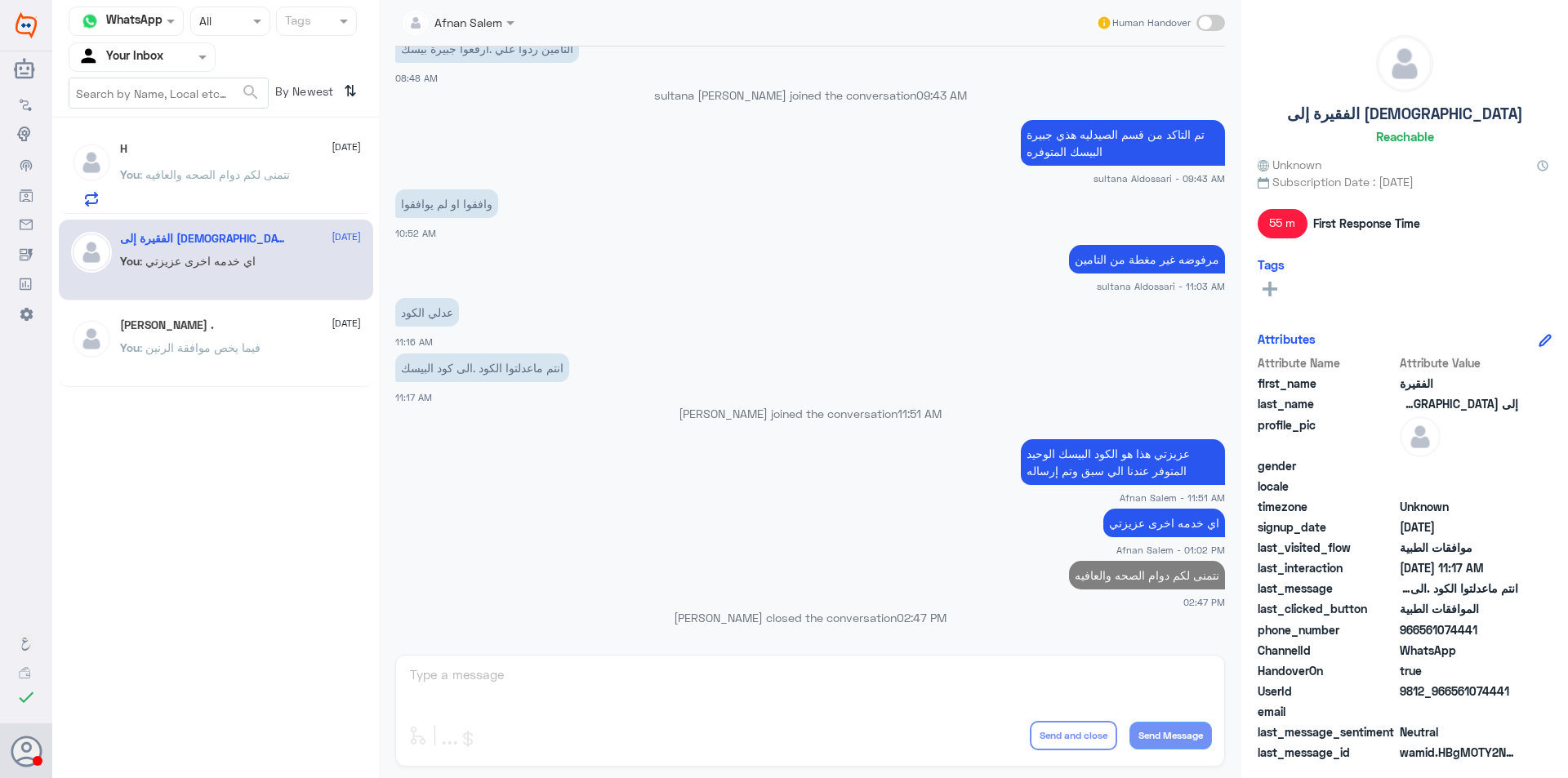
click at [243, 212] on div "H [DATE] You : نتمنى لكم دوام الصحه والعافيه" at bounding box center [216, 172] width 314 height 84
click at [249, 182] on p "You : نتمنى لكم دوام الصحه والعافيه" at bounding box center [204, 186] width 170 height 41
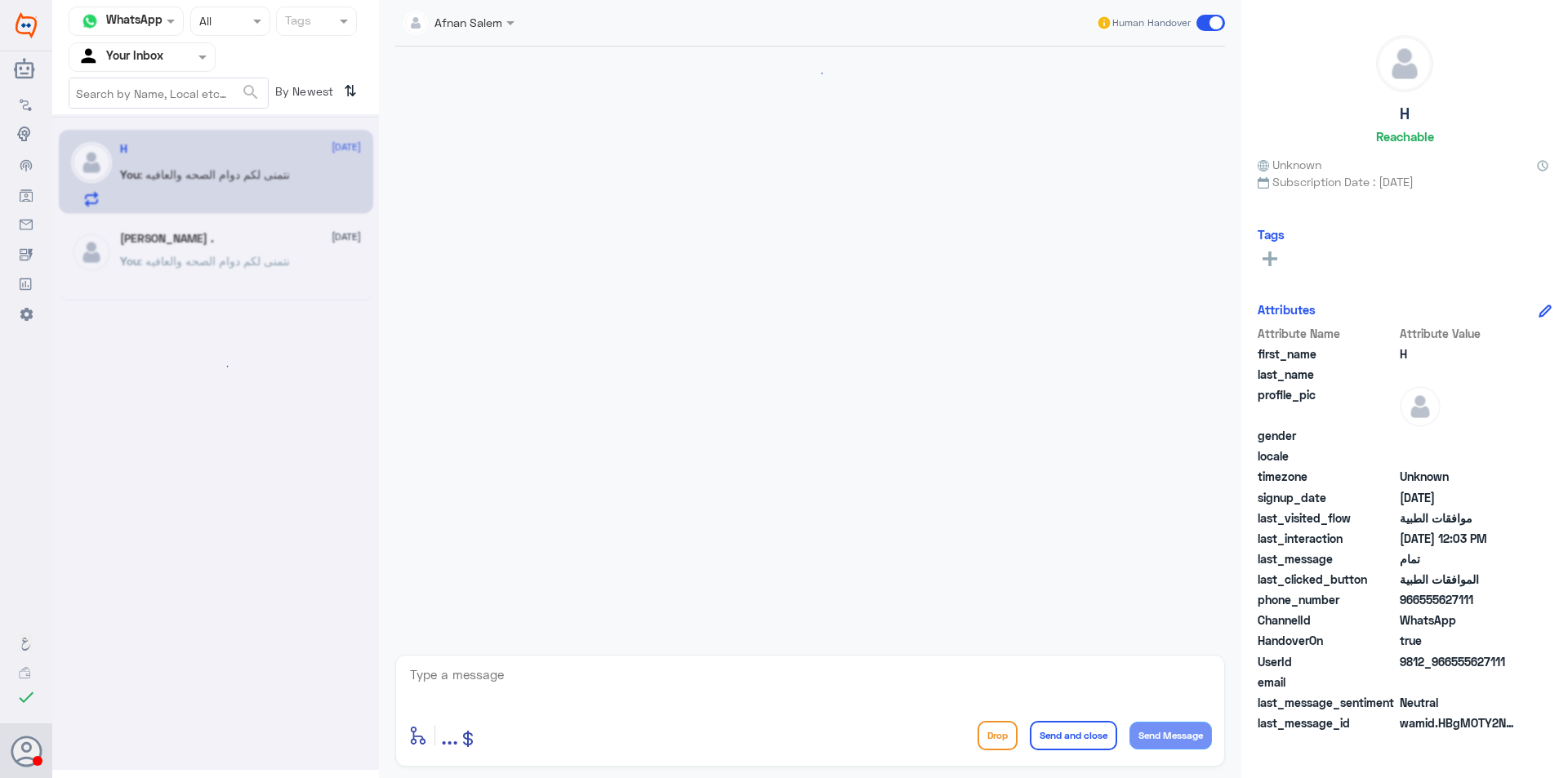
scroll to position [1166, 0]
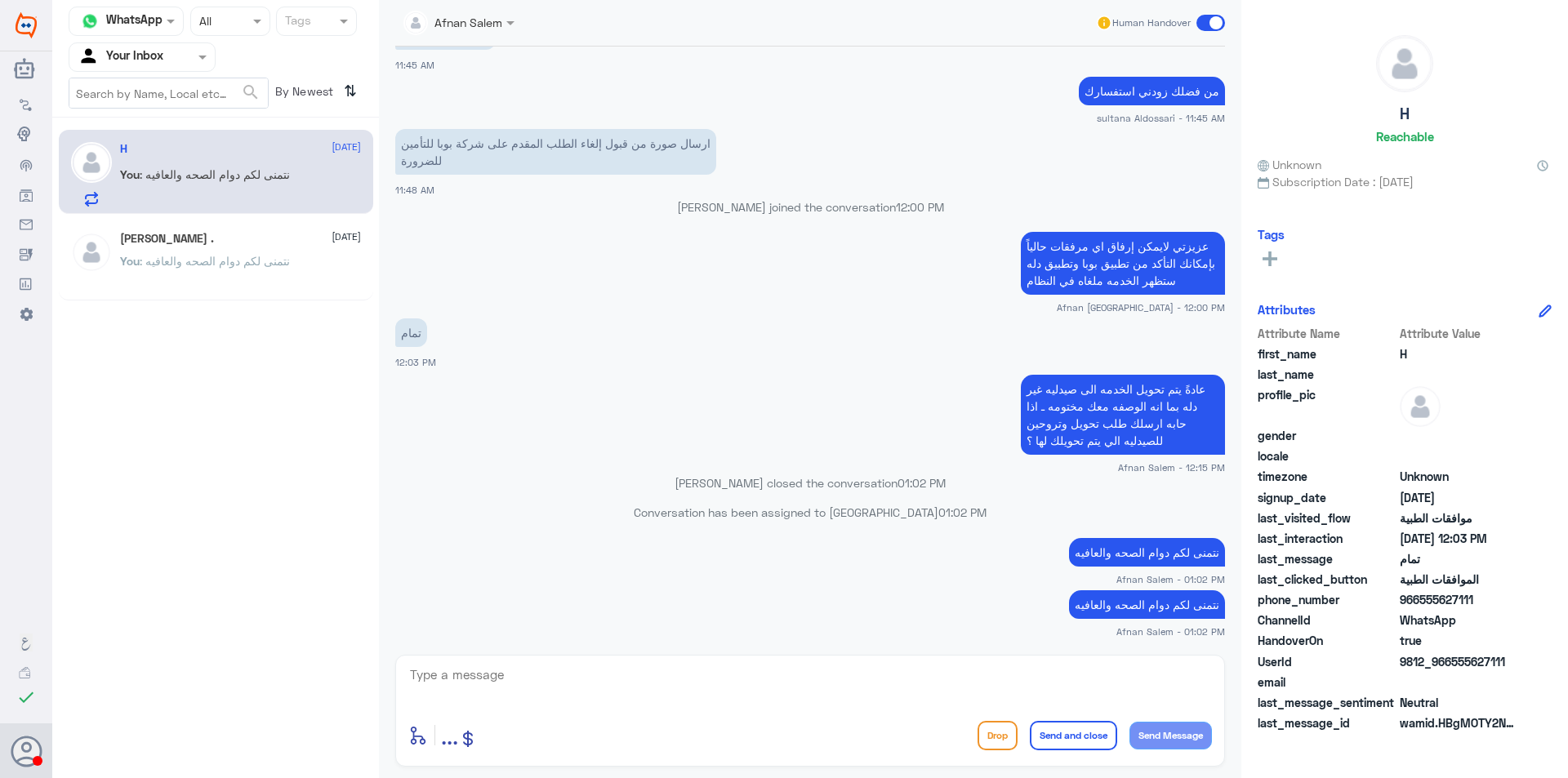
click at [980, 727] on button "Drop" at bounding box center [997, 736] width 40 height 29
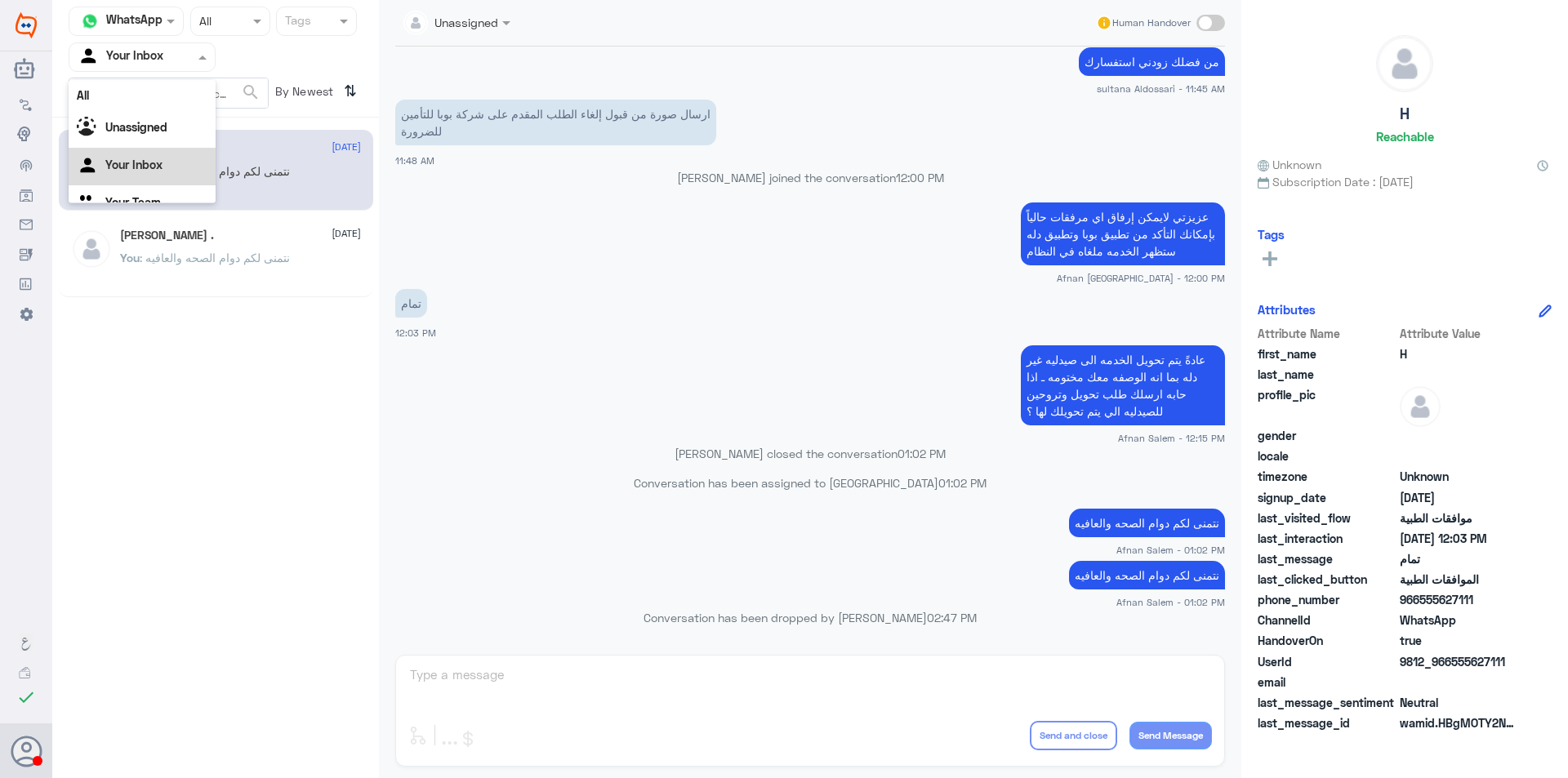
click at [207, 51] on span at bounding box center [204, 56] width 21 height 17
click at [183, 184] on div "Your Team" at bounding box center [142, 183] width 147 height 37
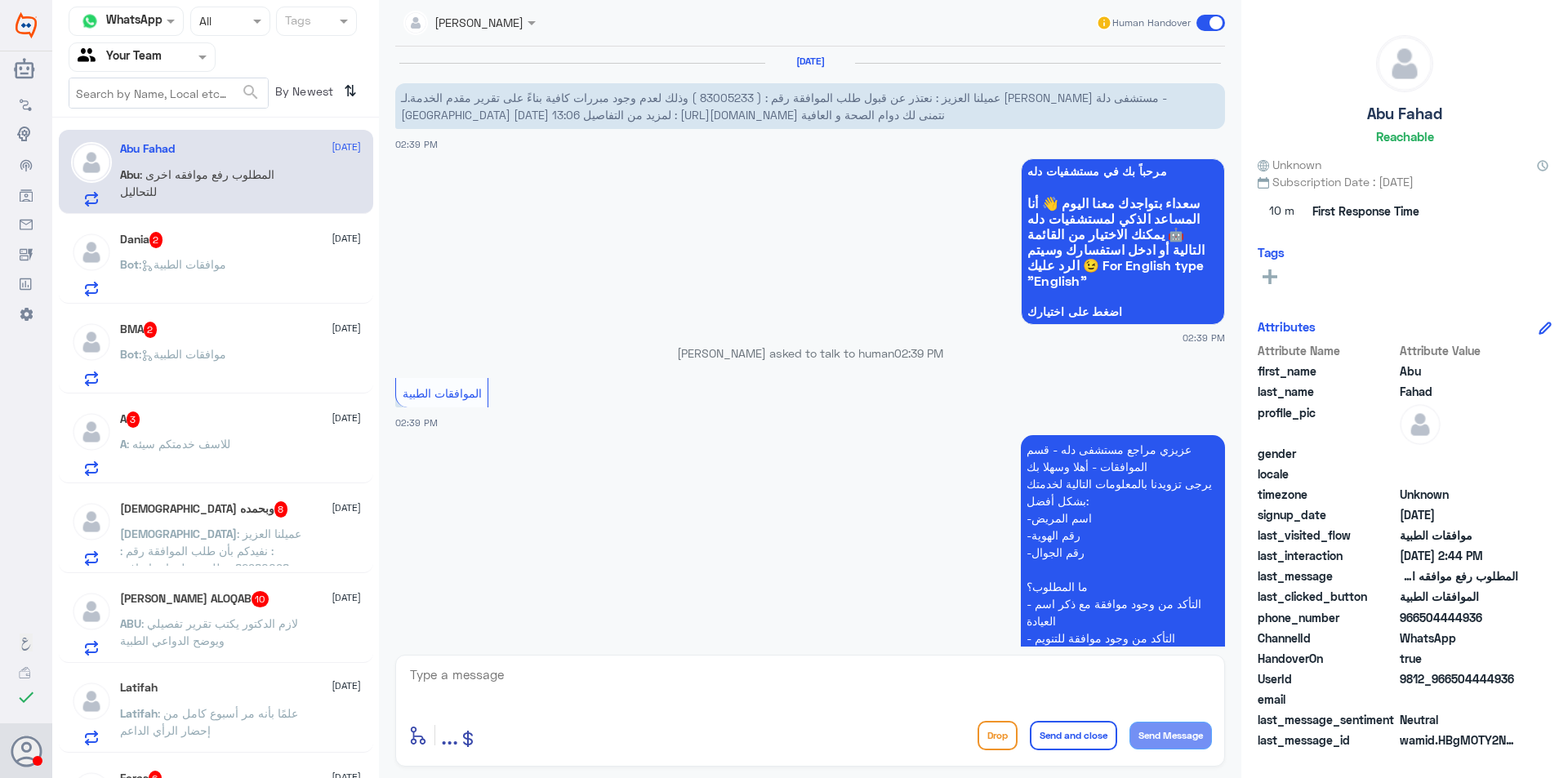
scroll to position [436, 0]
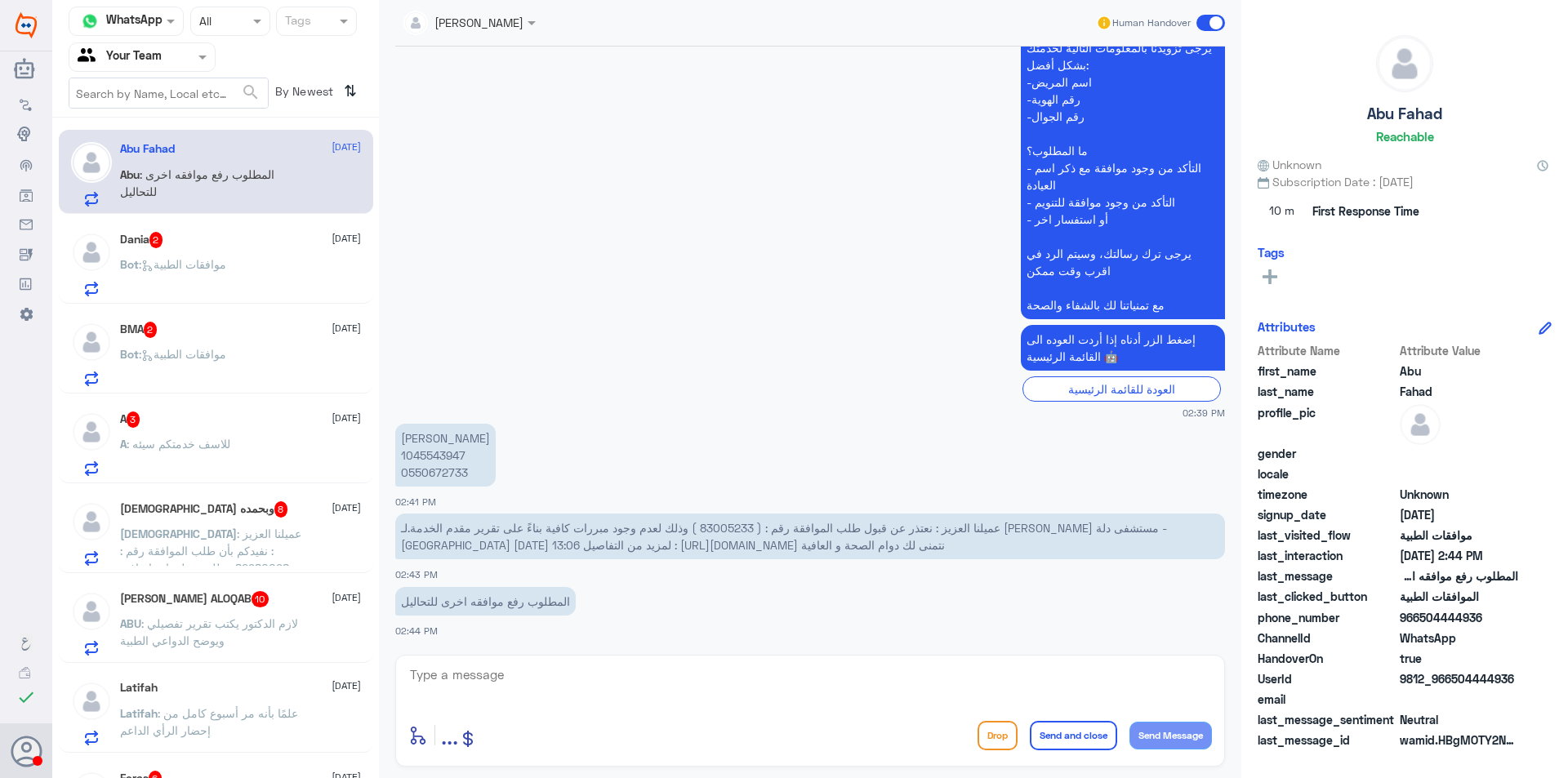
click at [132, 269] on span "Bot" at bounding box center [129, 264] width 19 height 14
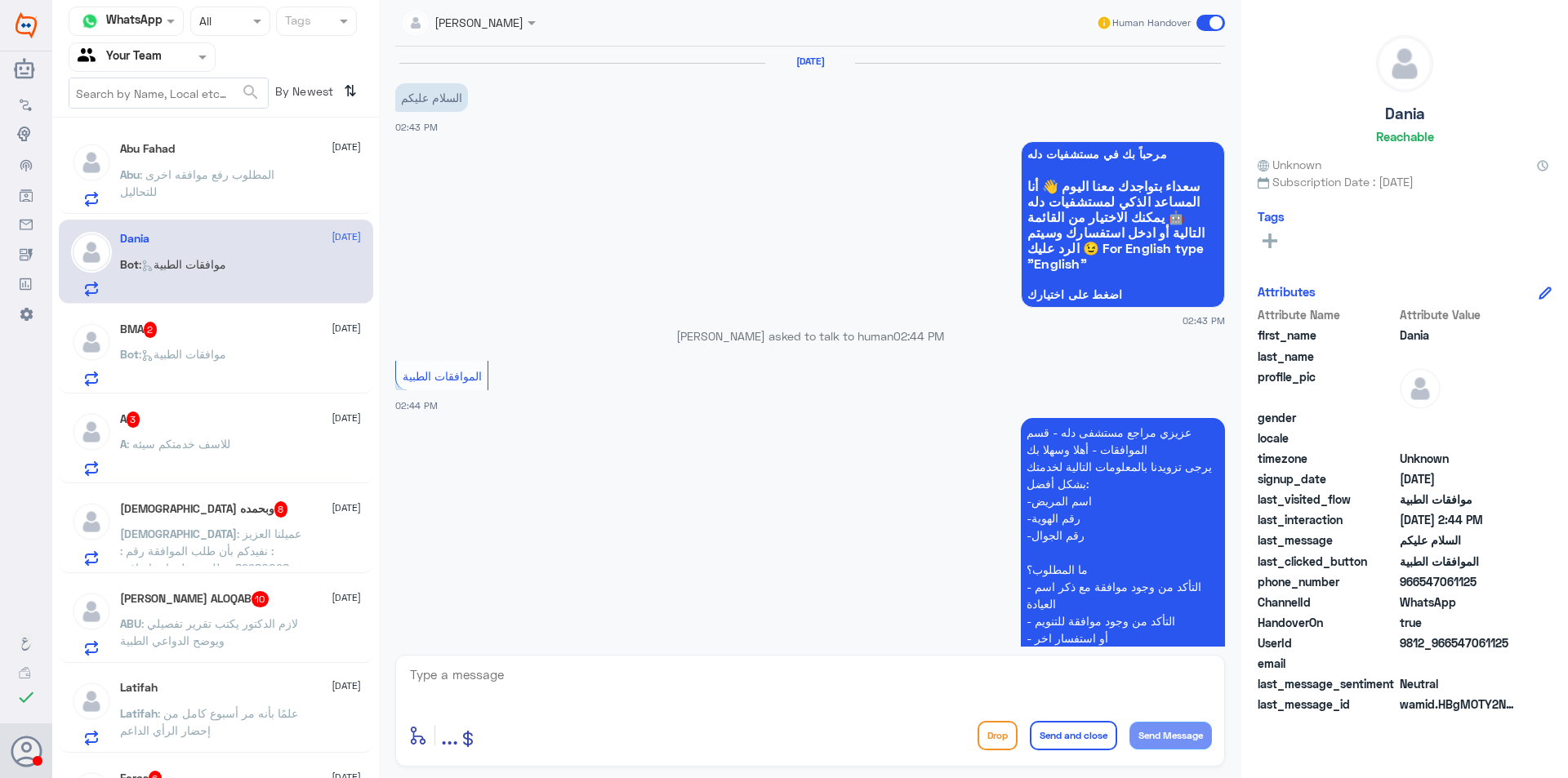
scroll to position [200, 0]
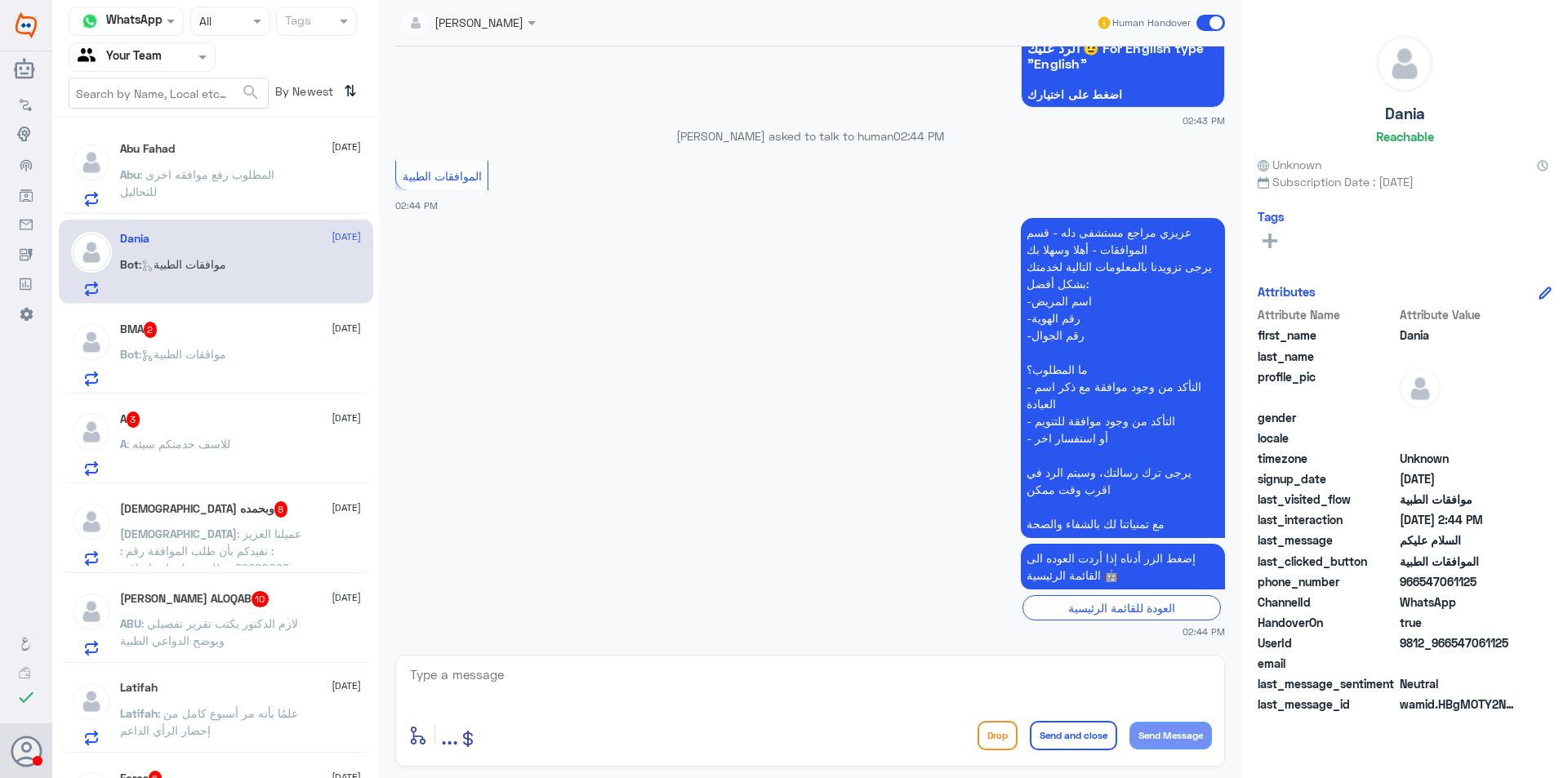
click at [267, 436] on div "A 3 [DATE] A : للاسف خدمتكم سيئه" at bounding box center [240, 443] width 241 height 65
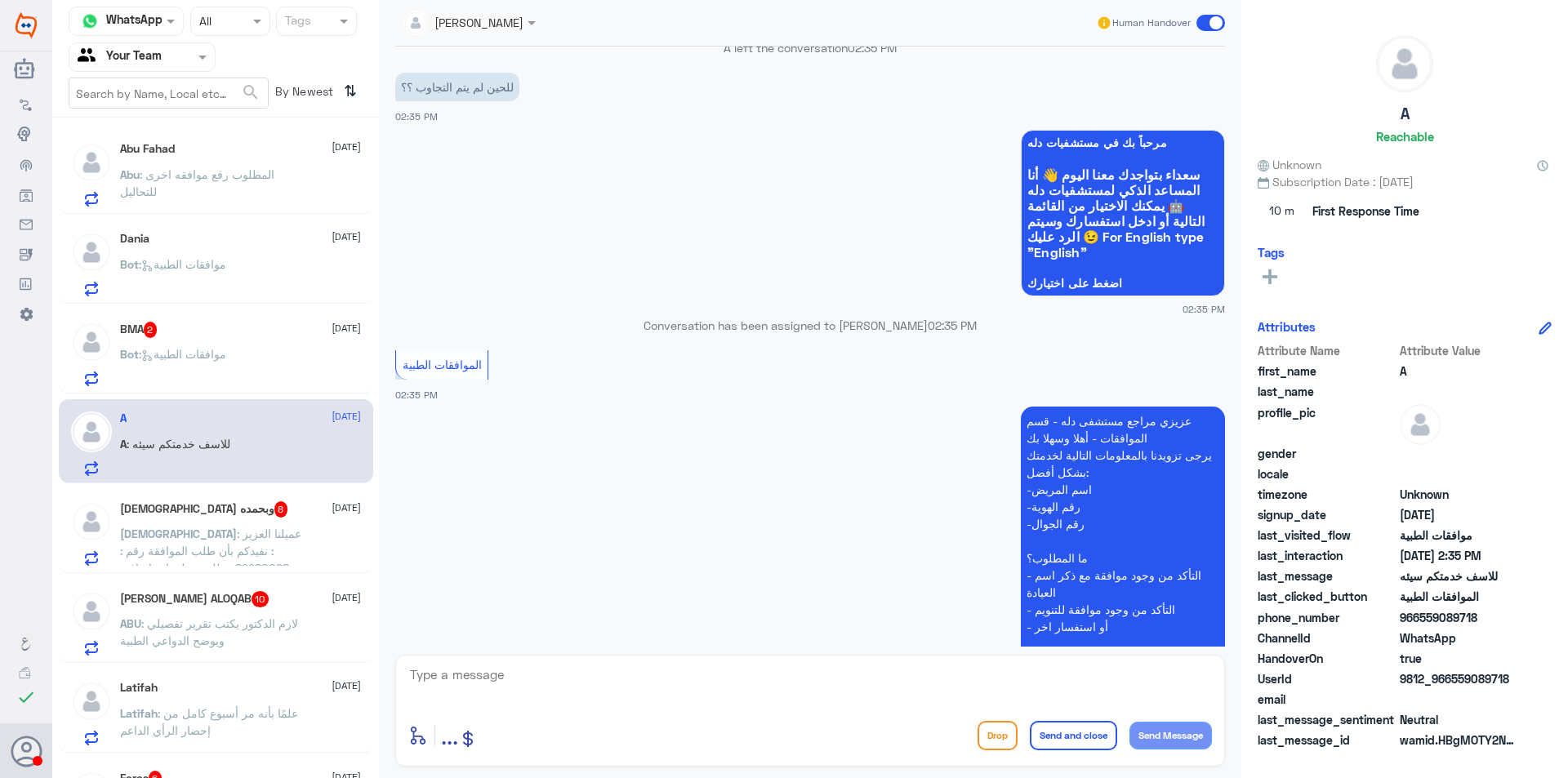
scroll to position [665, 0]
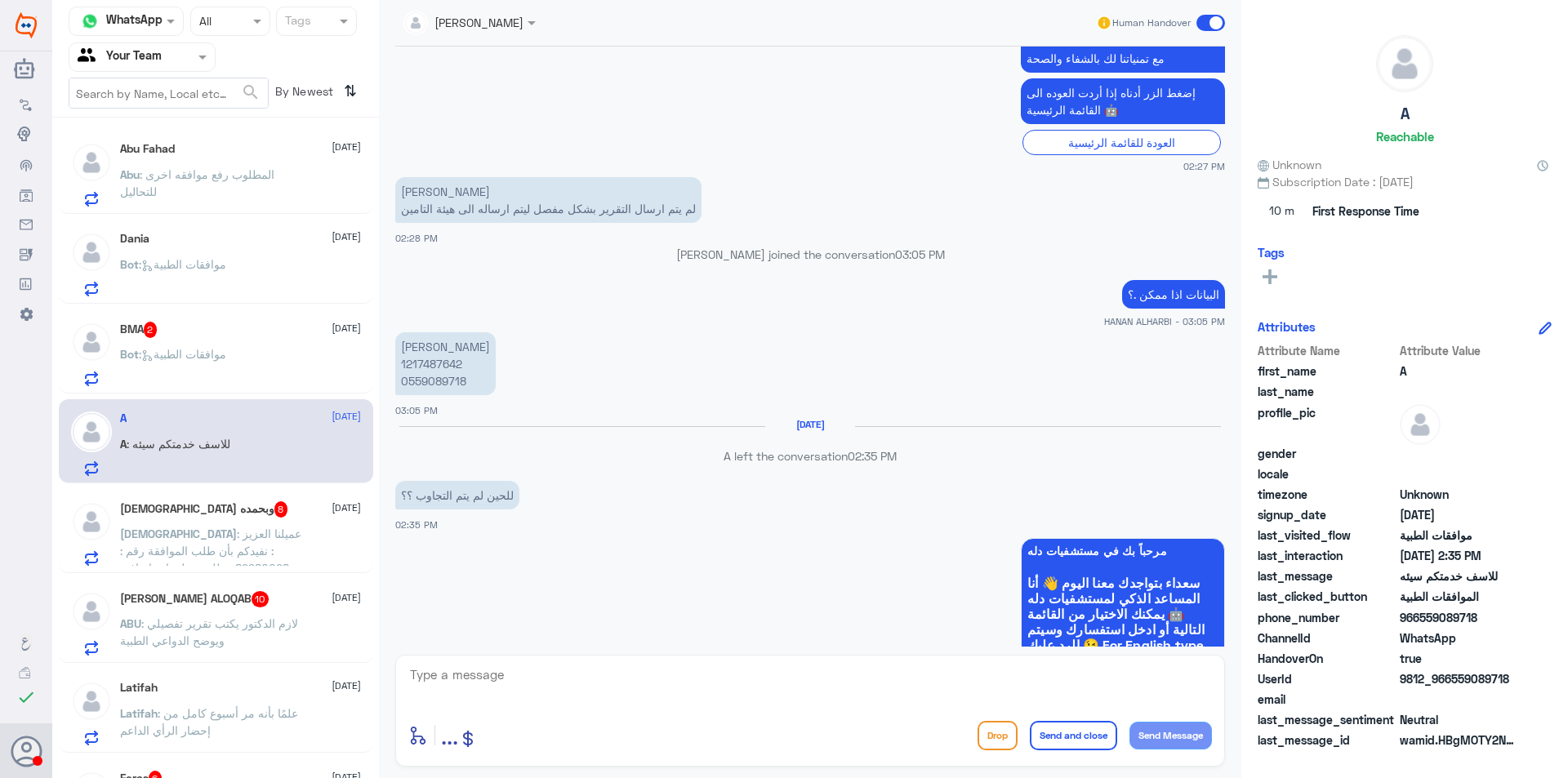
click at [449, 388] on p "[PERSON_NAME] 1217487642 0559089718" at bounding box center [445, 364] width 100 height 63
copy p "0559089718"
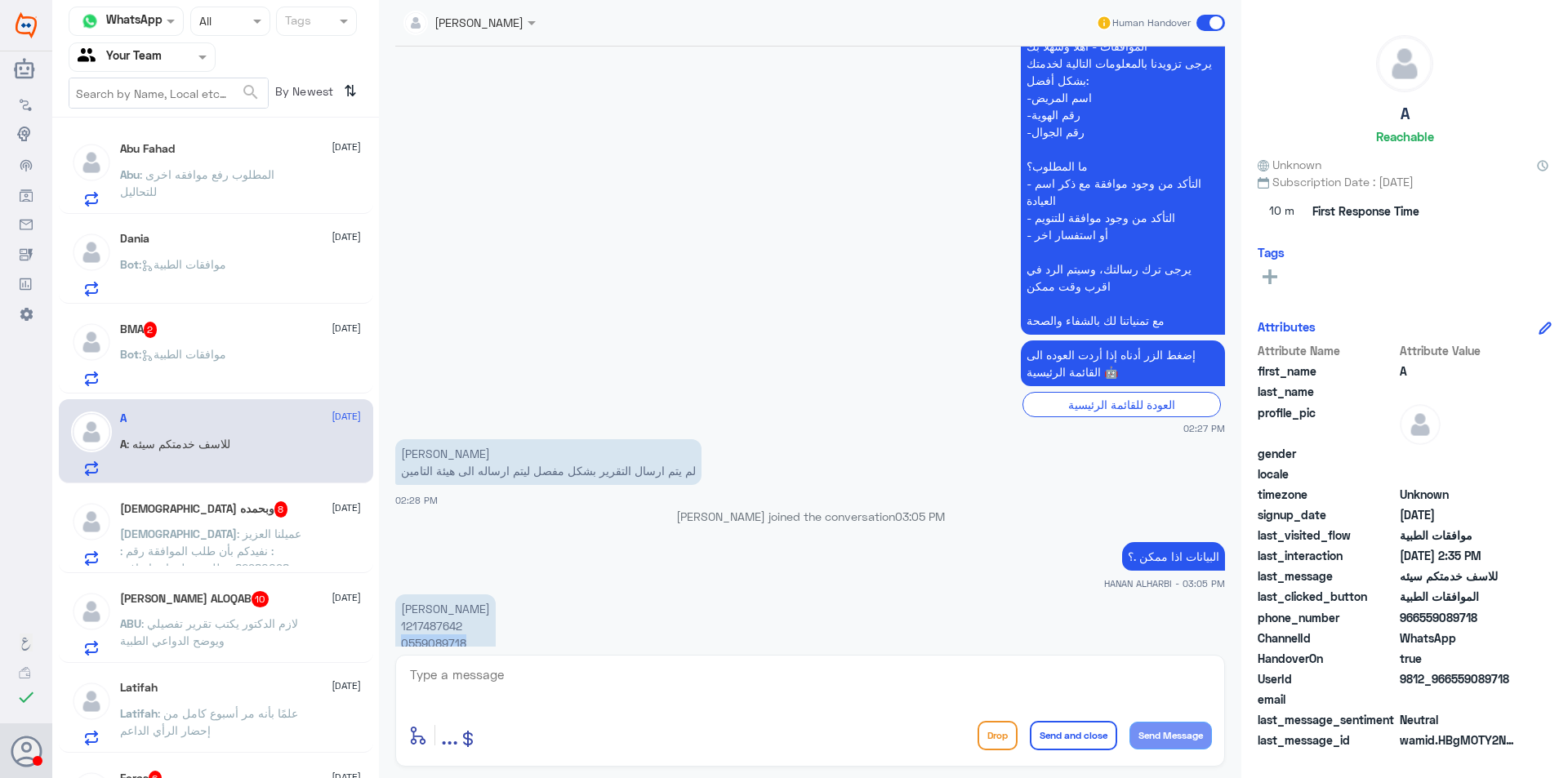
scroll to position [408, 0]
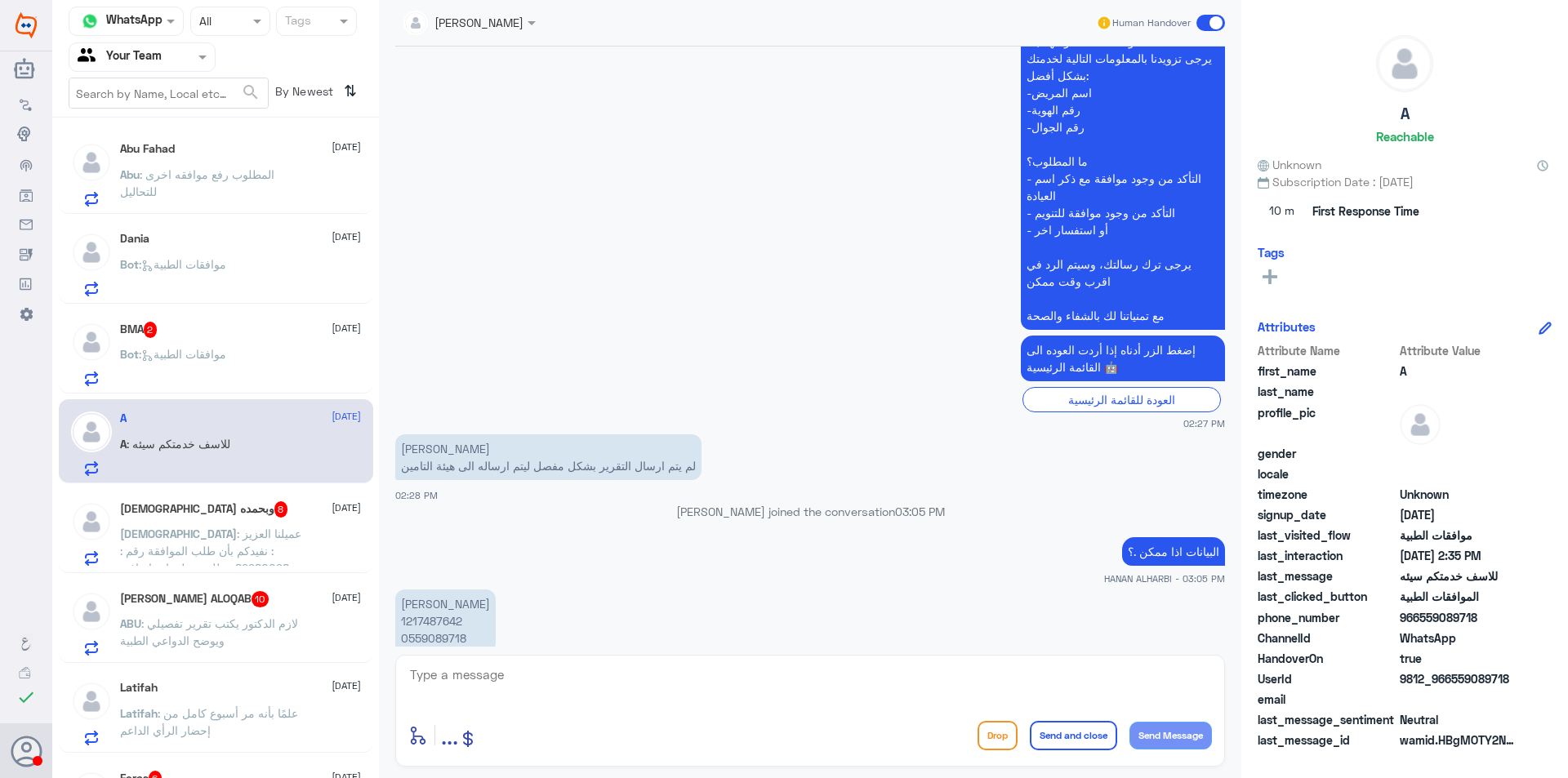
click at [431, 621] on p "[PERSON_NAME] 1217487642 0559089718" at bounding box center [445, 621] width 100 height 63
copy p "1217487642"
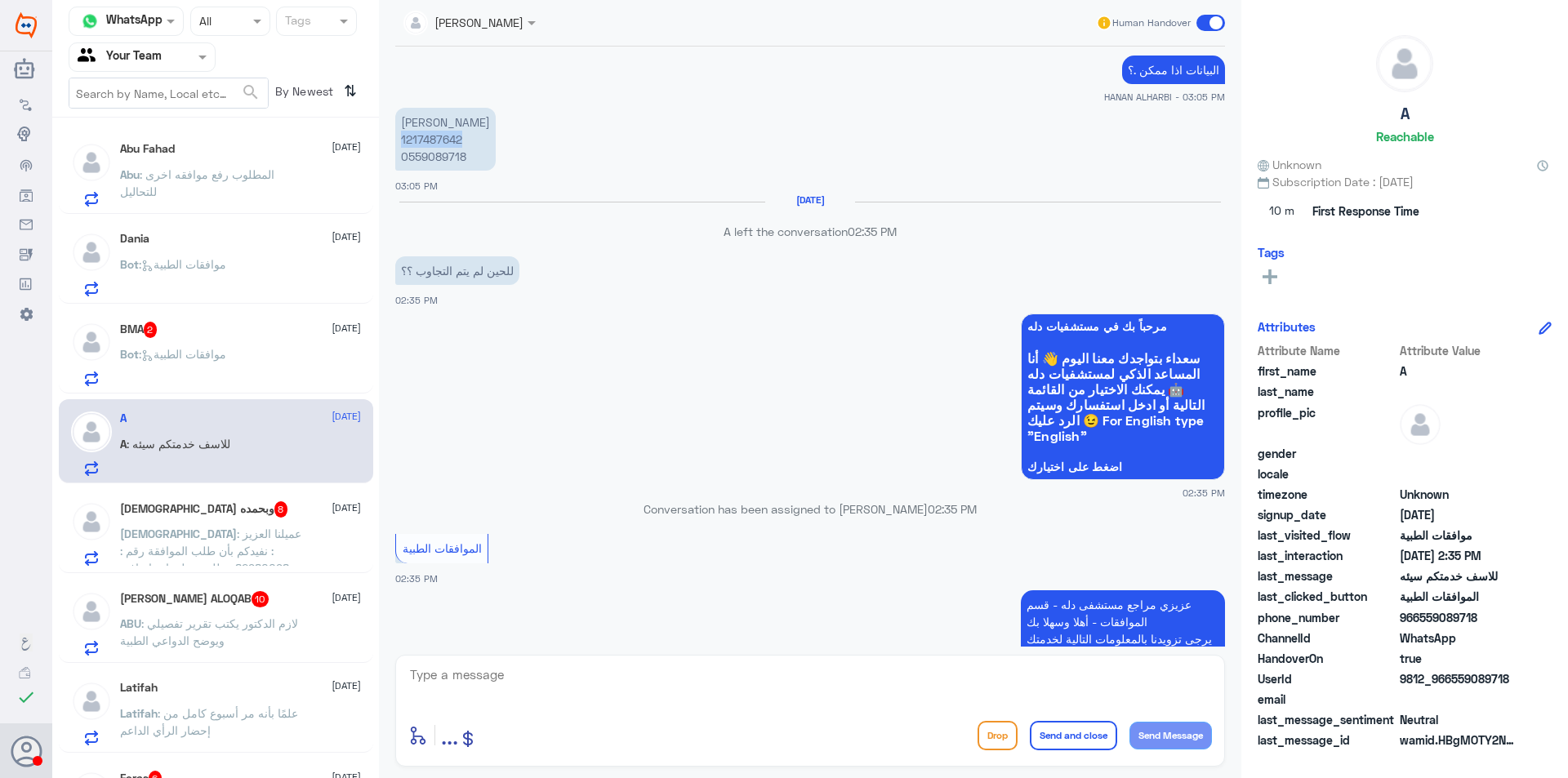
scroll to position [735, 0]
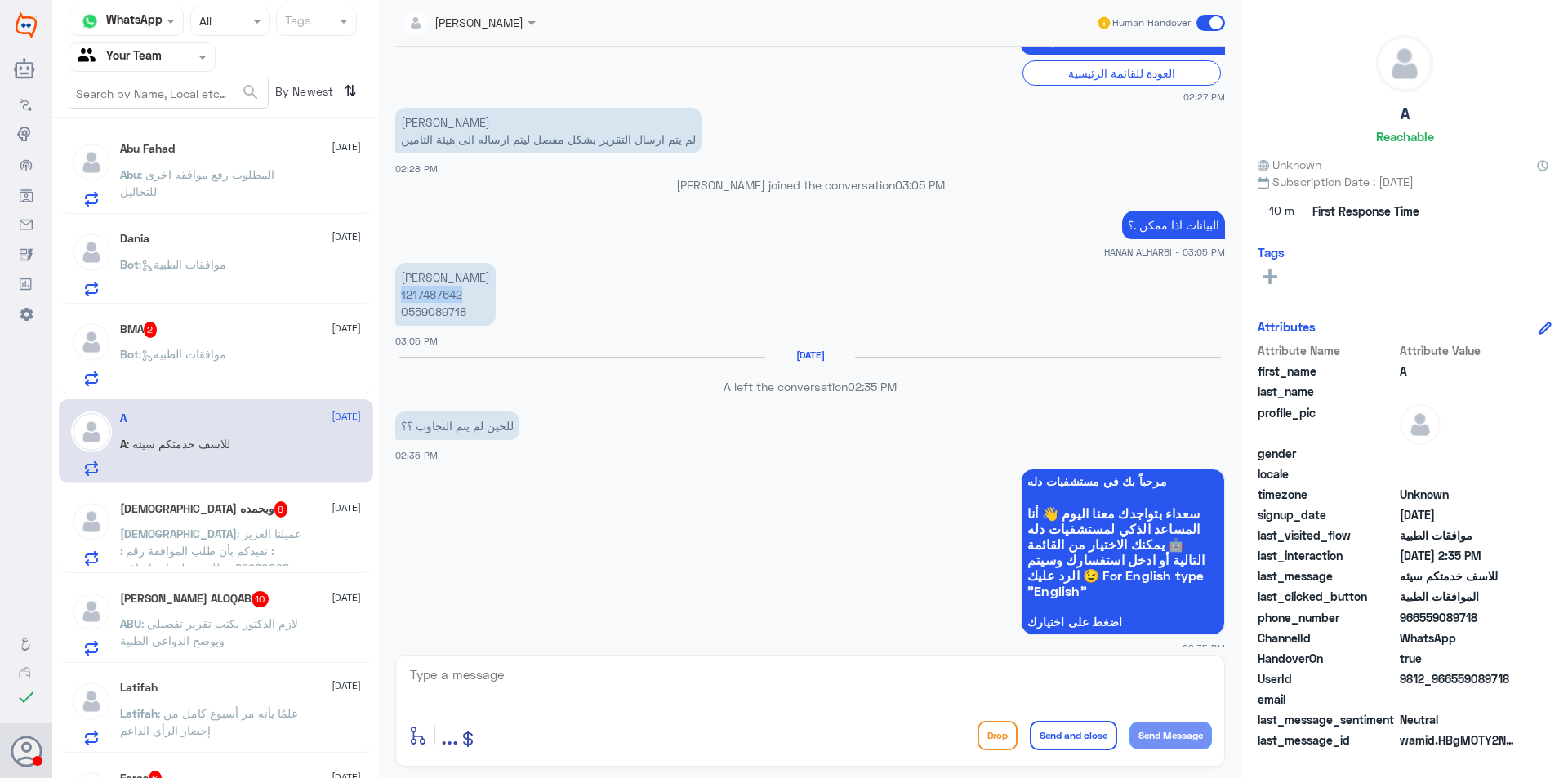
copy p "1217487642"
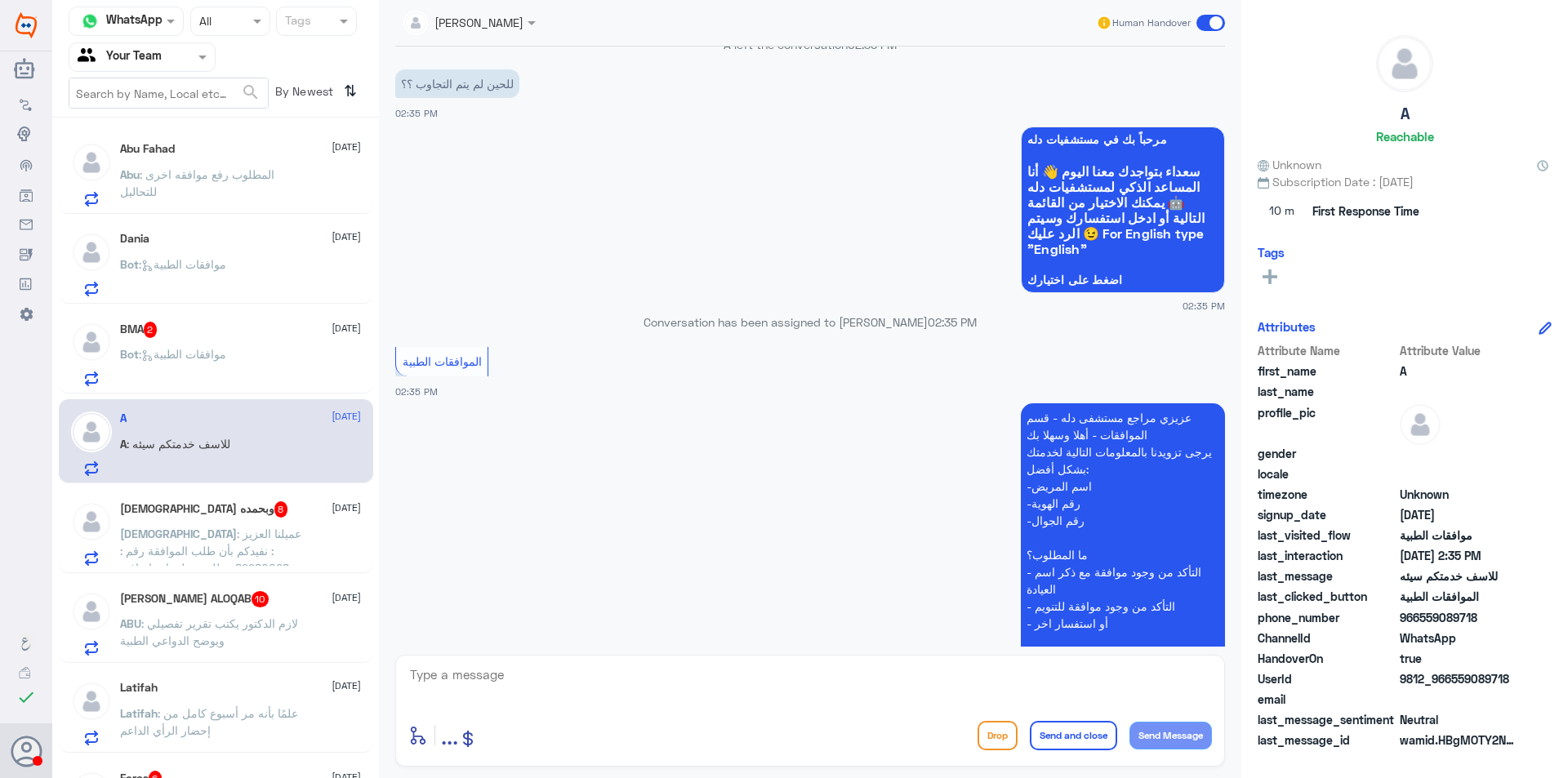
scroll to position [910, 0]
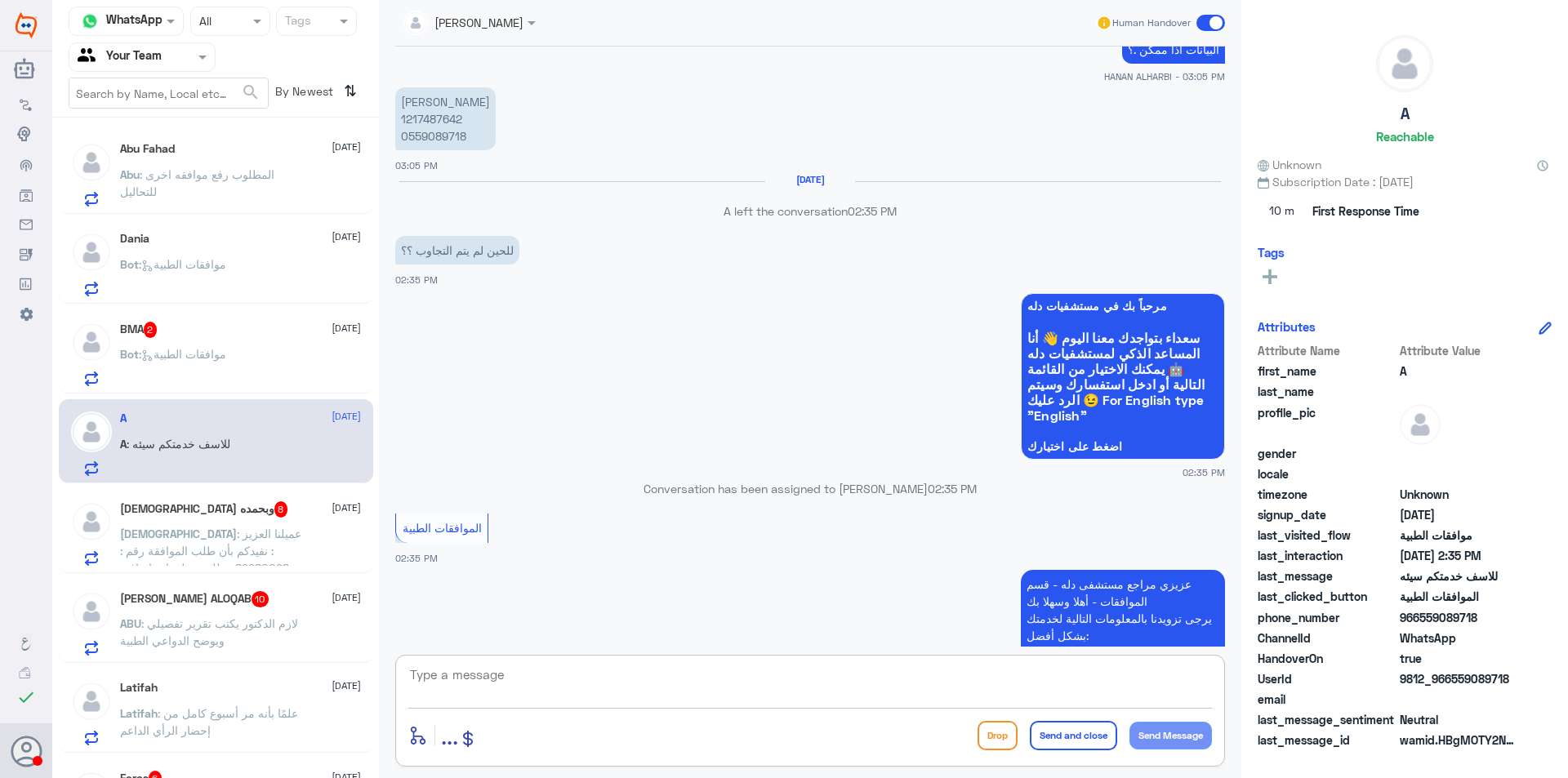
click at [642, 669] on textarea at bounding box center [810, 684] width 804 height 40
type textarea "h"
type textarea "l"
type textarea "م"
click at [1211, 669] on textarea "كيف نقدر نساعدك عزيزي" at bounding box center [810, 684] width 804 height 40
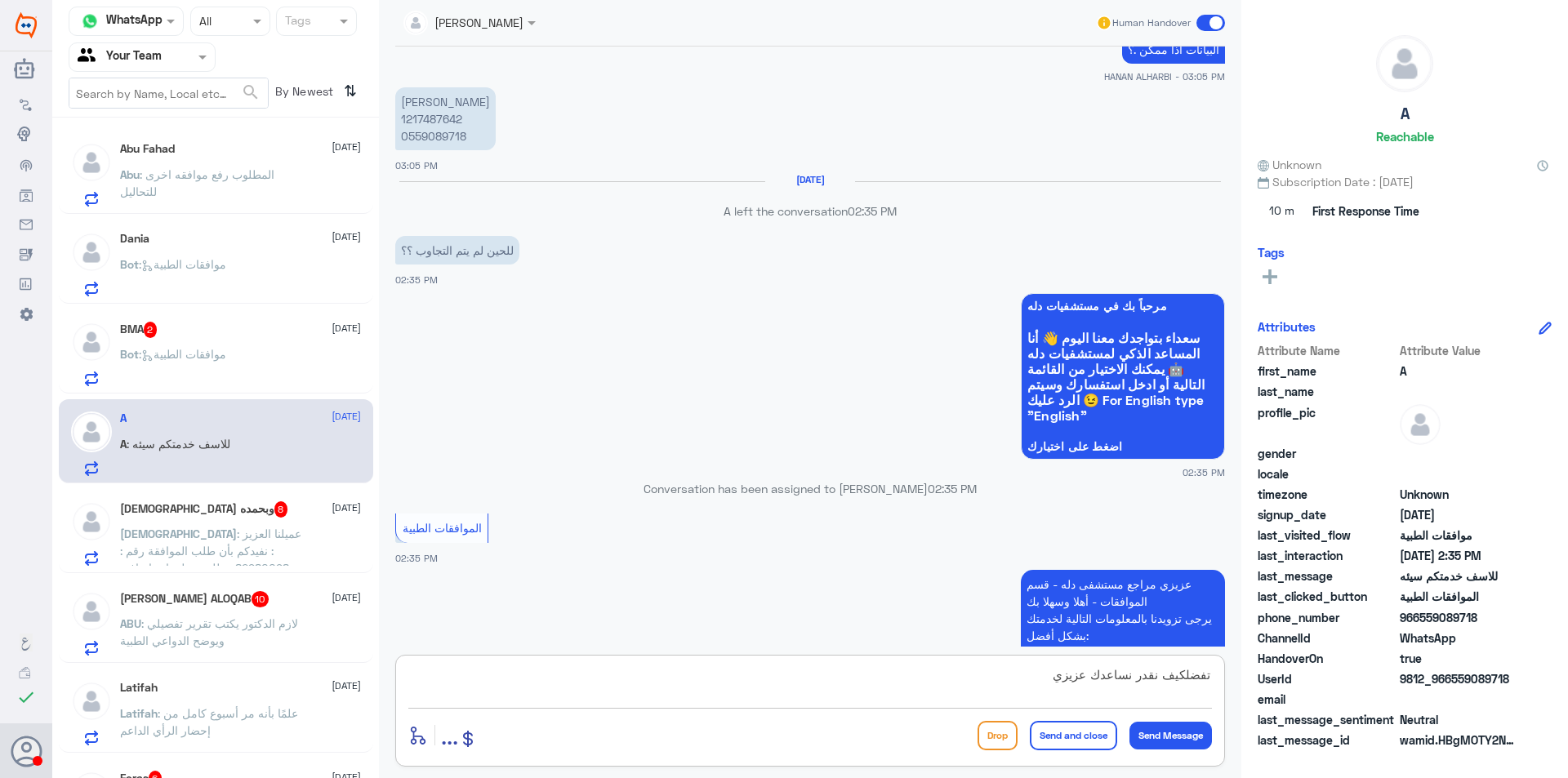
type textarea "تفضل كيف نقدر نساعدك عزيزي"
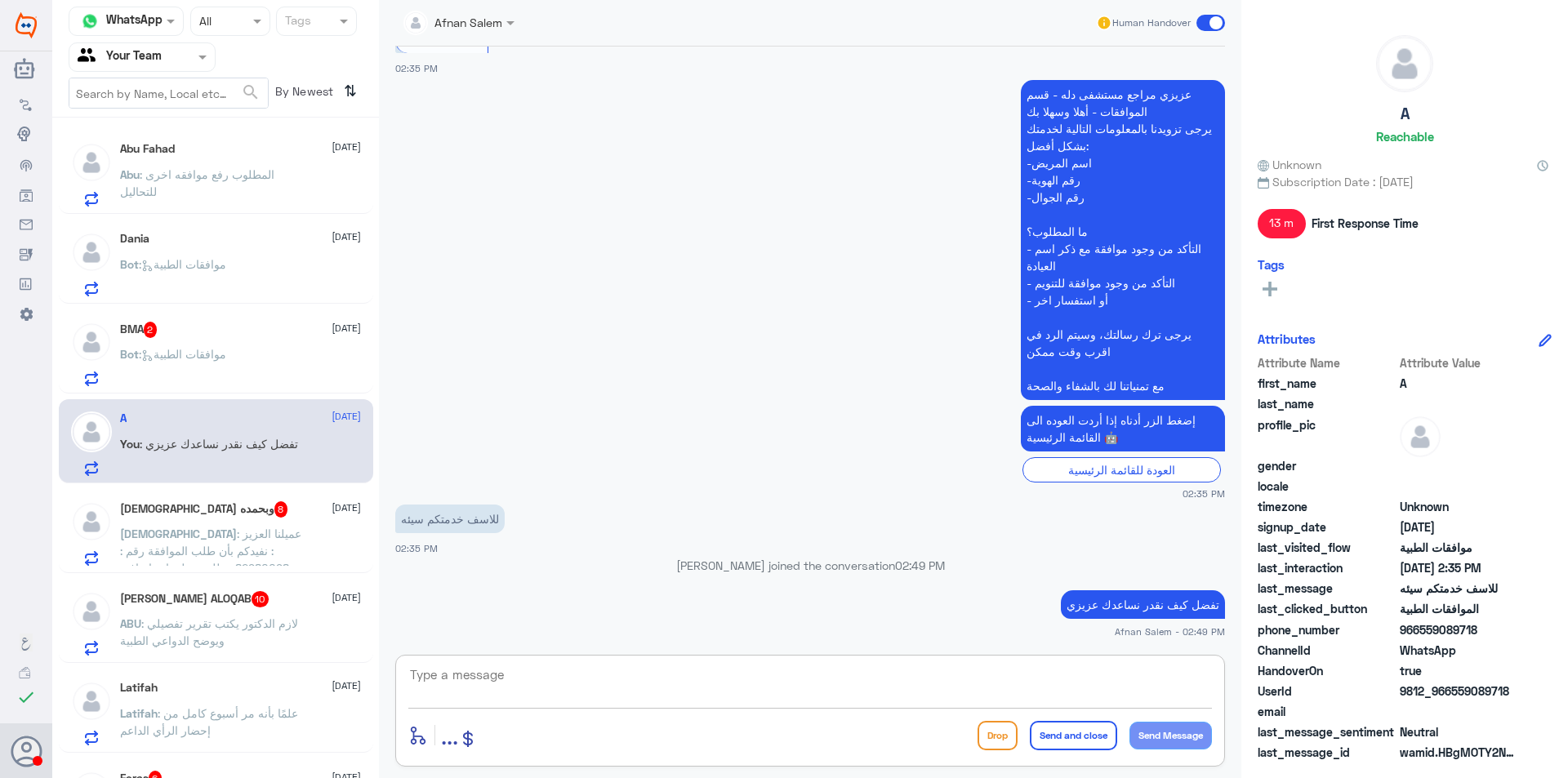
scroll to position [1289, 0]
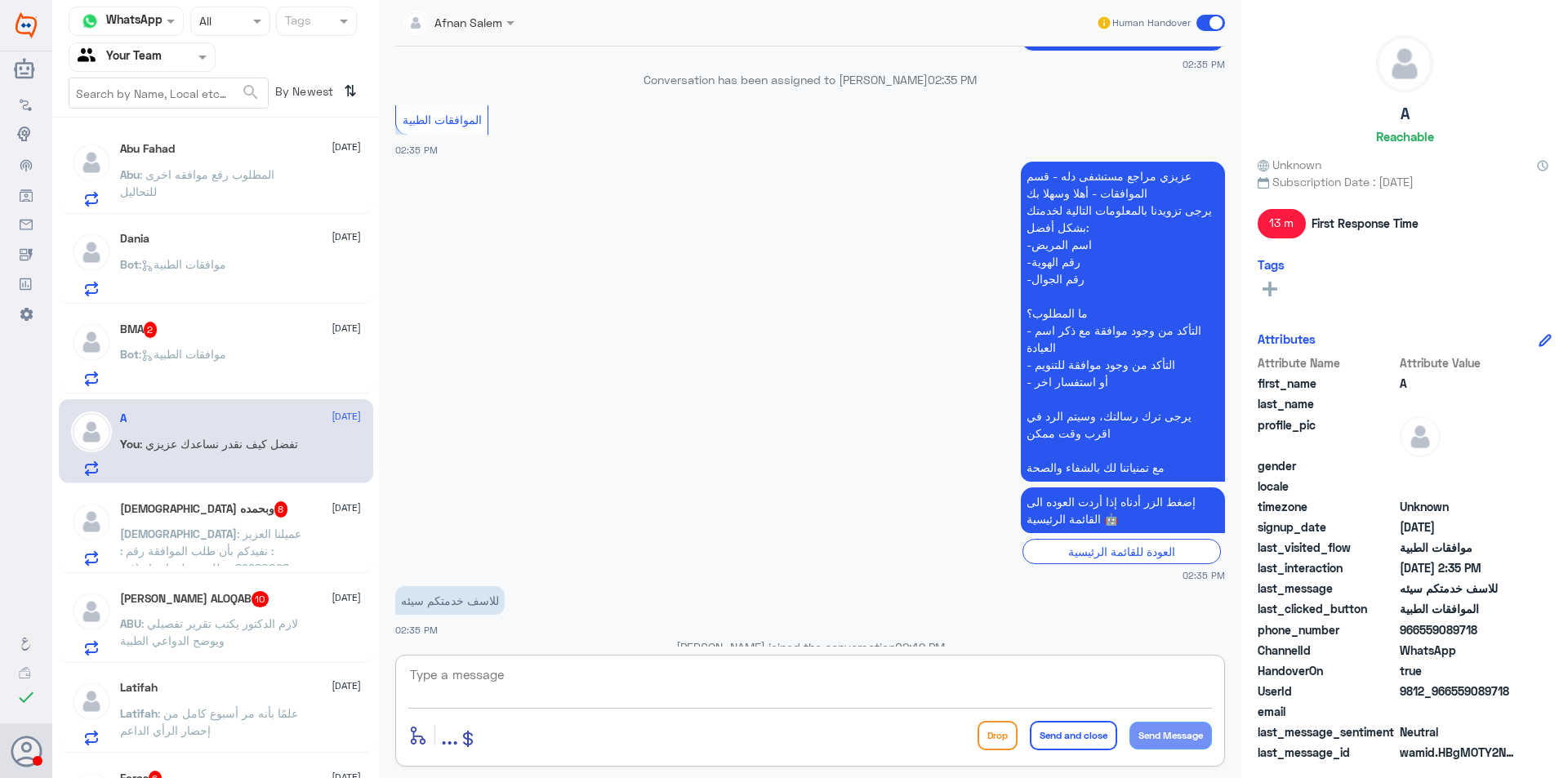
click at [162, 51] on input "text" at bounding box center [123, 56] width 90 height 19
click at [175, 138] on div "Your Inbox" at bounding box center [142, 146] width 147 height 37
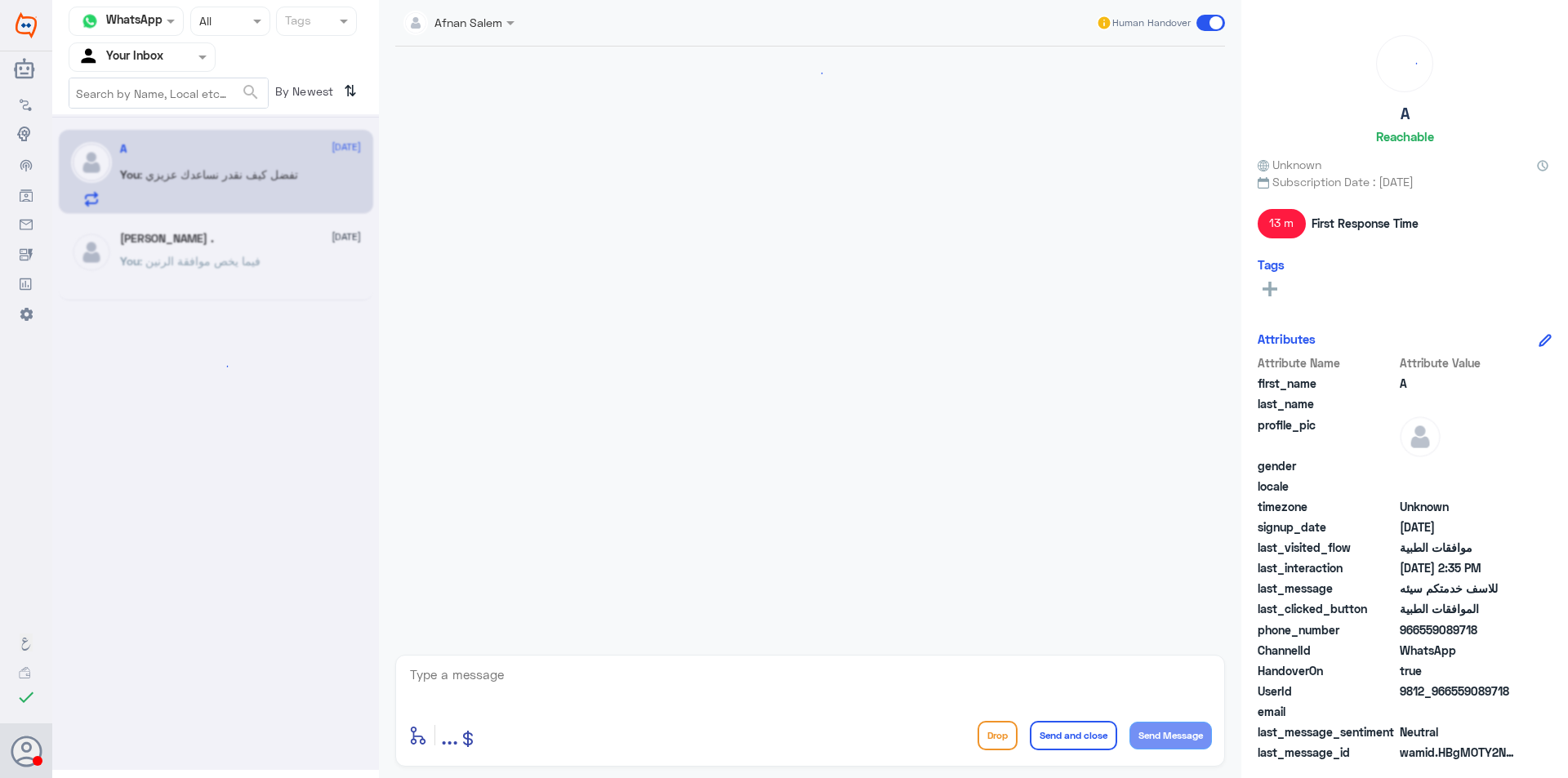
scroll to position [1401, 0]
click at [165, 54] on input "text" at bounding box center [123, 56] width 90 height 19
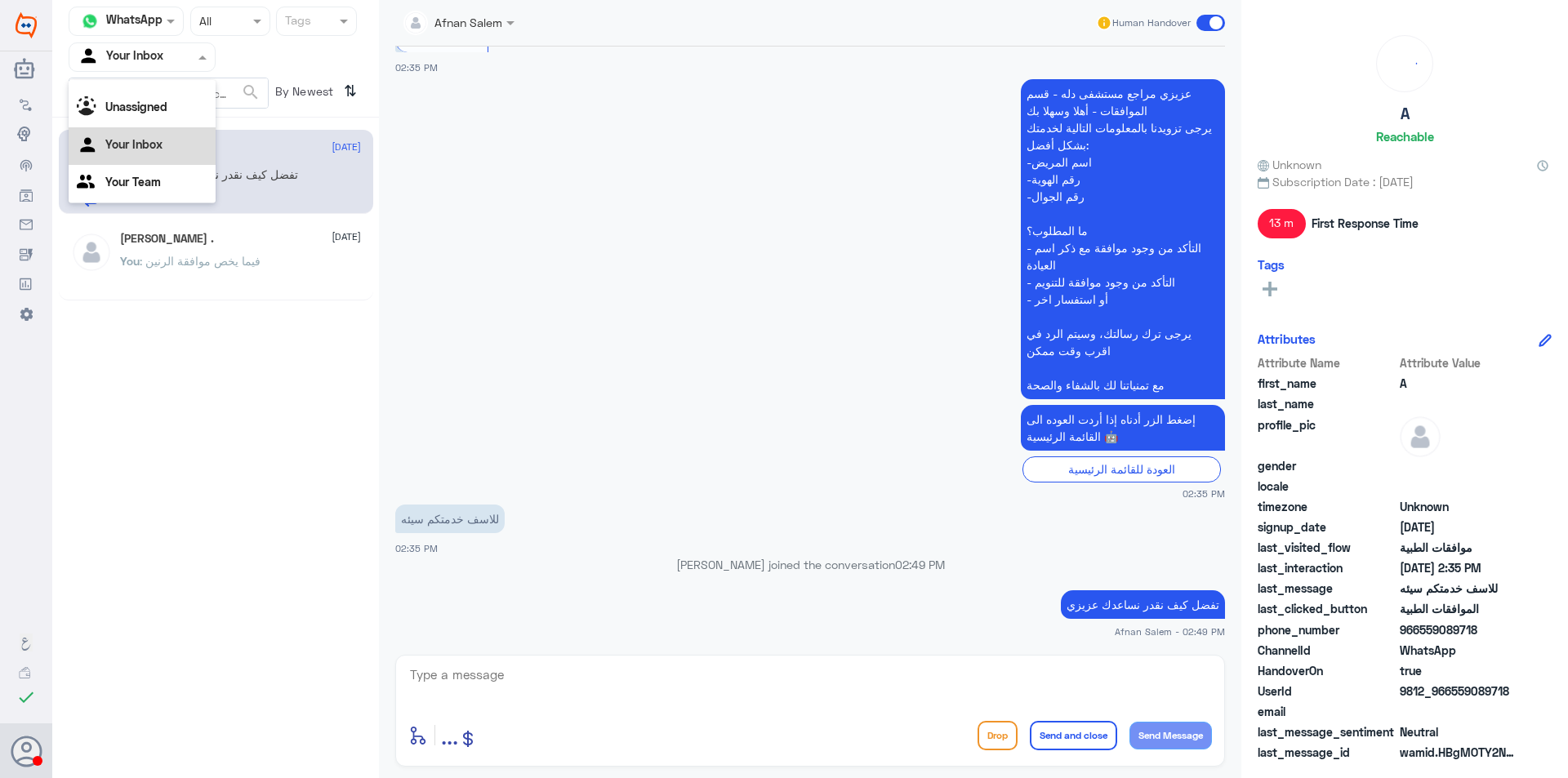
scroll to position [1474, 0]
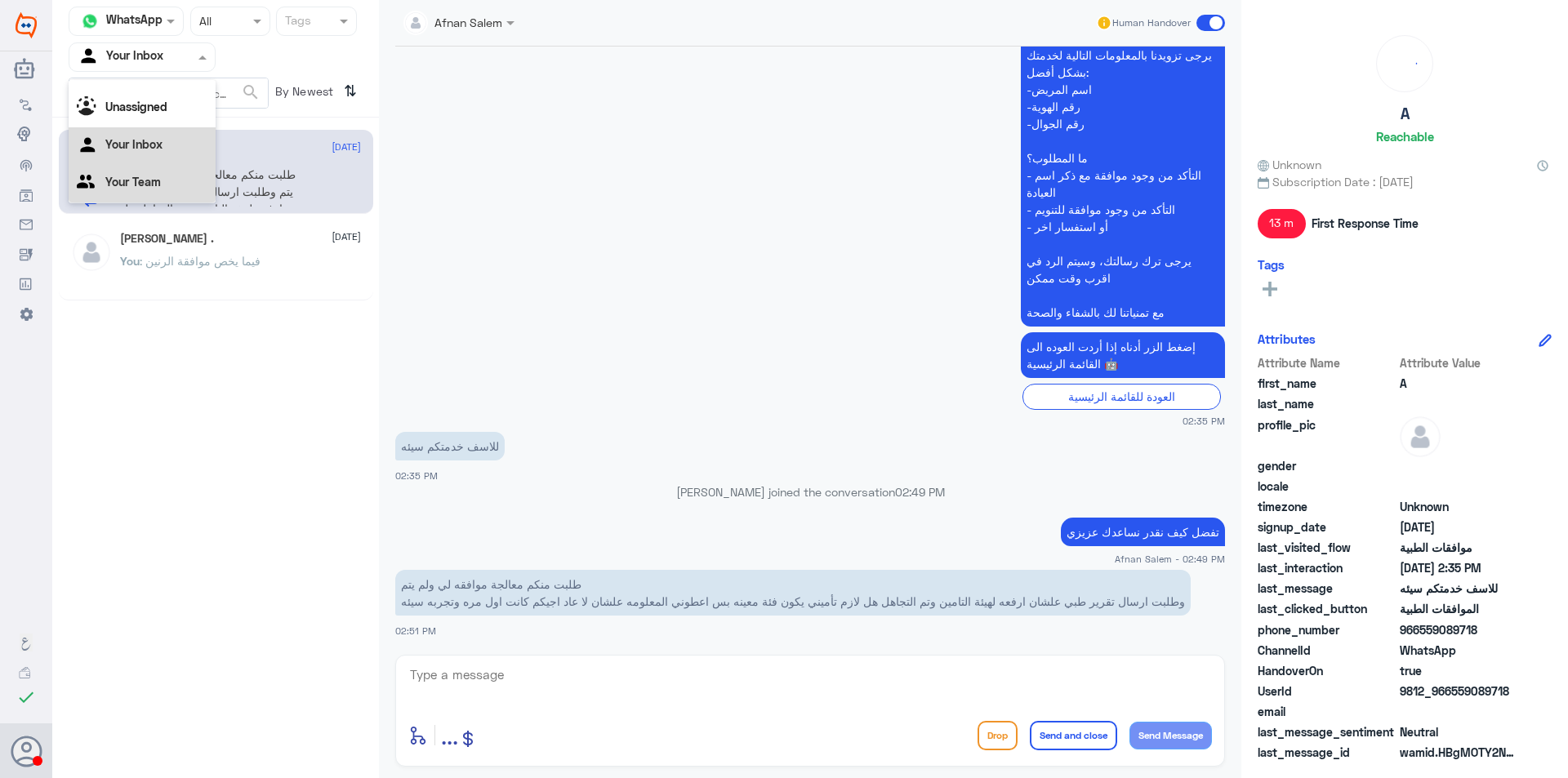
drag, startPoint x: 177, startPoint y: 180, endPoint x: 908, endPoint y: 348, distance: 750.1
click at [885, 338] on div "Channel WhatsApp Status × All Tags Agent Filter Your Inbox All Unassigned Your …" at bounding box center [810, 391] width 1516 height 783
click at [976, 414] on small "02:35 PM" at bounding box center [810, 421] width 830 height 14
click at [684, 676] on textarea at bounding box center [810, 684] width 804 height 40
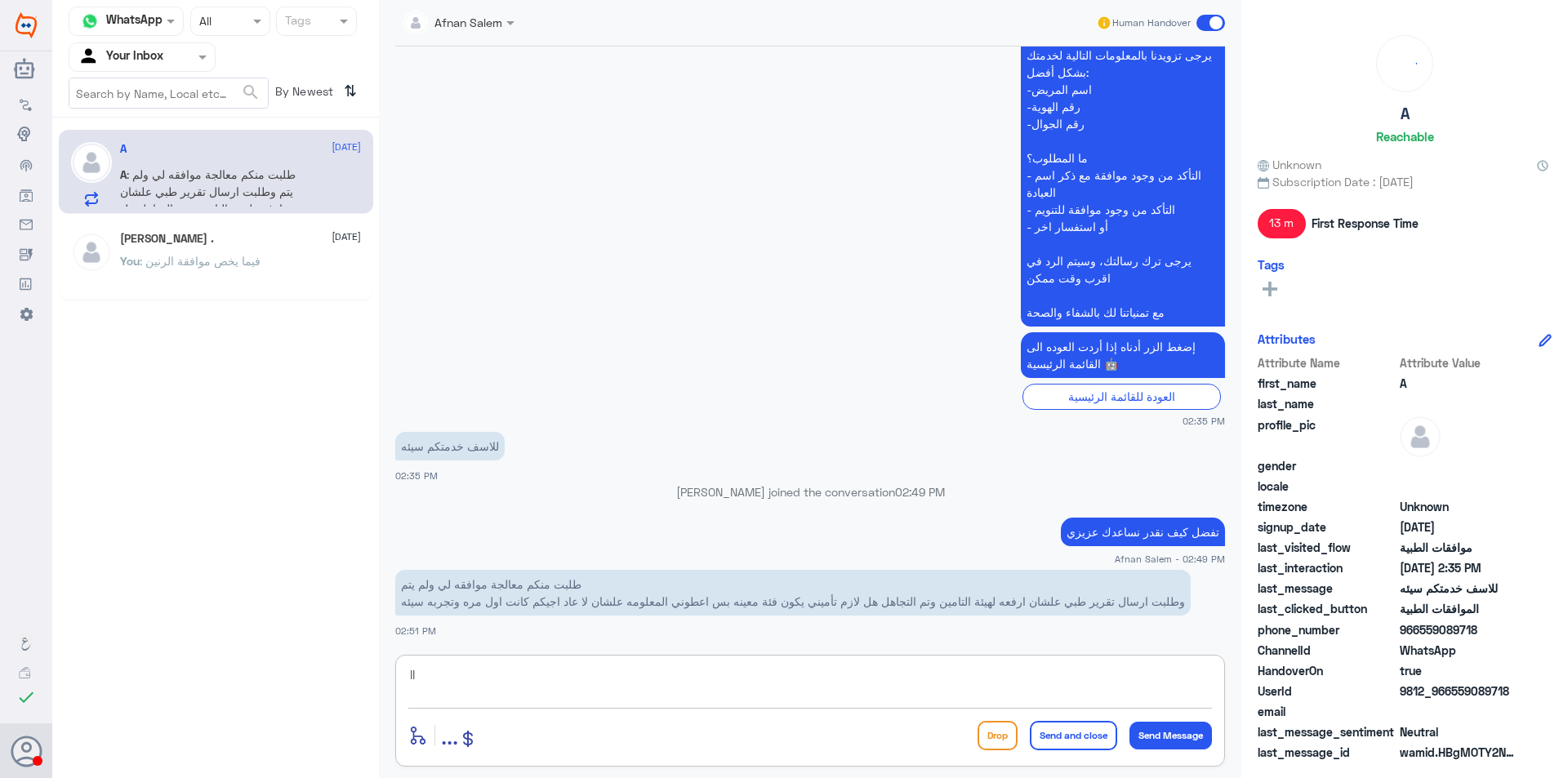
type textarea "l"
type textarea "م"
type textarea "ه"
type textarea "ولايهمك الان نشوف لك الموضوع لكن هل الطلب في دله النخيل عشان اقدر اساعدك ؟"
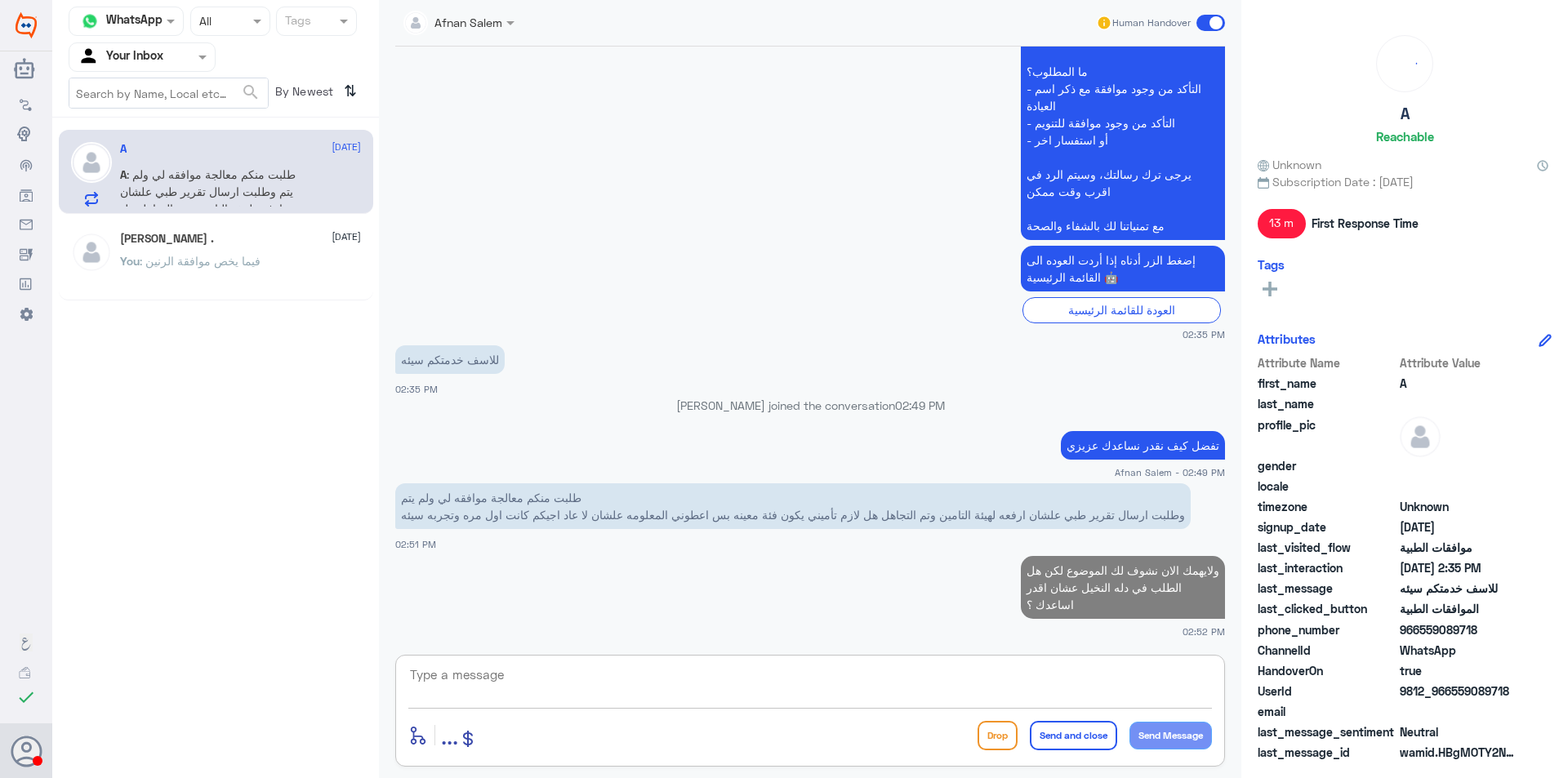
scroll to position [1612, 0]
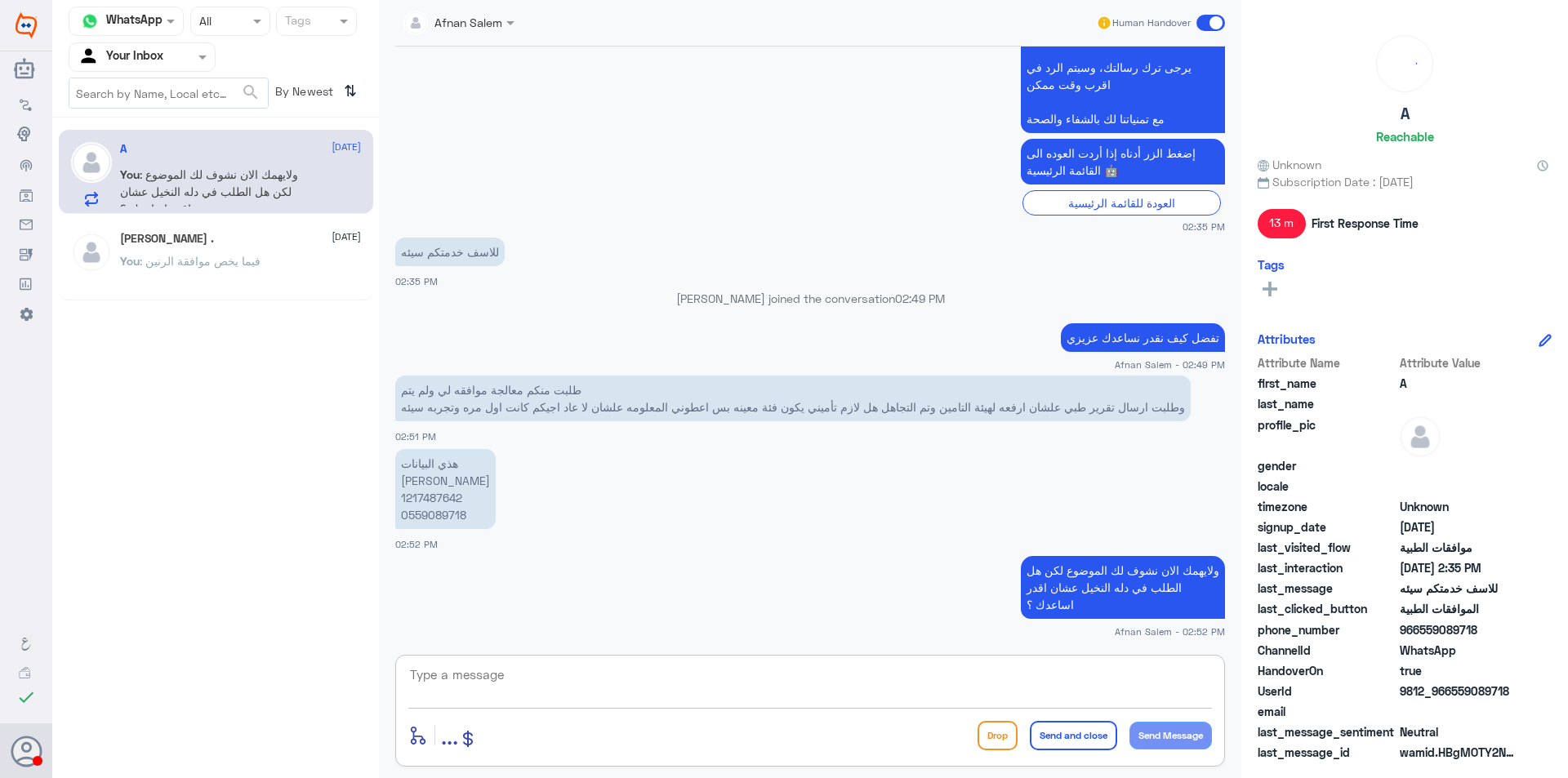
click at [439, 502] on p "هذي البيانات [PERSON_NAME] 1217487642 0559089718" at bounding box center [445, 490] width 100 height 80
copy p "1217487642"
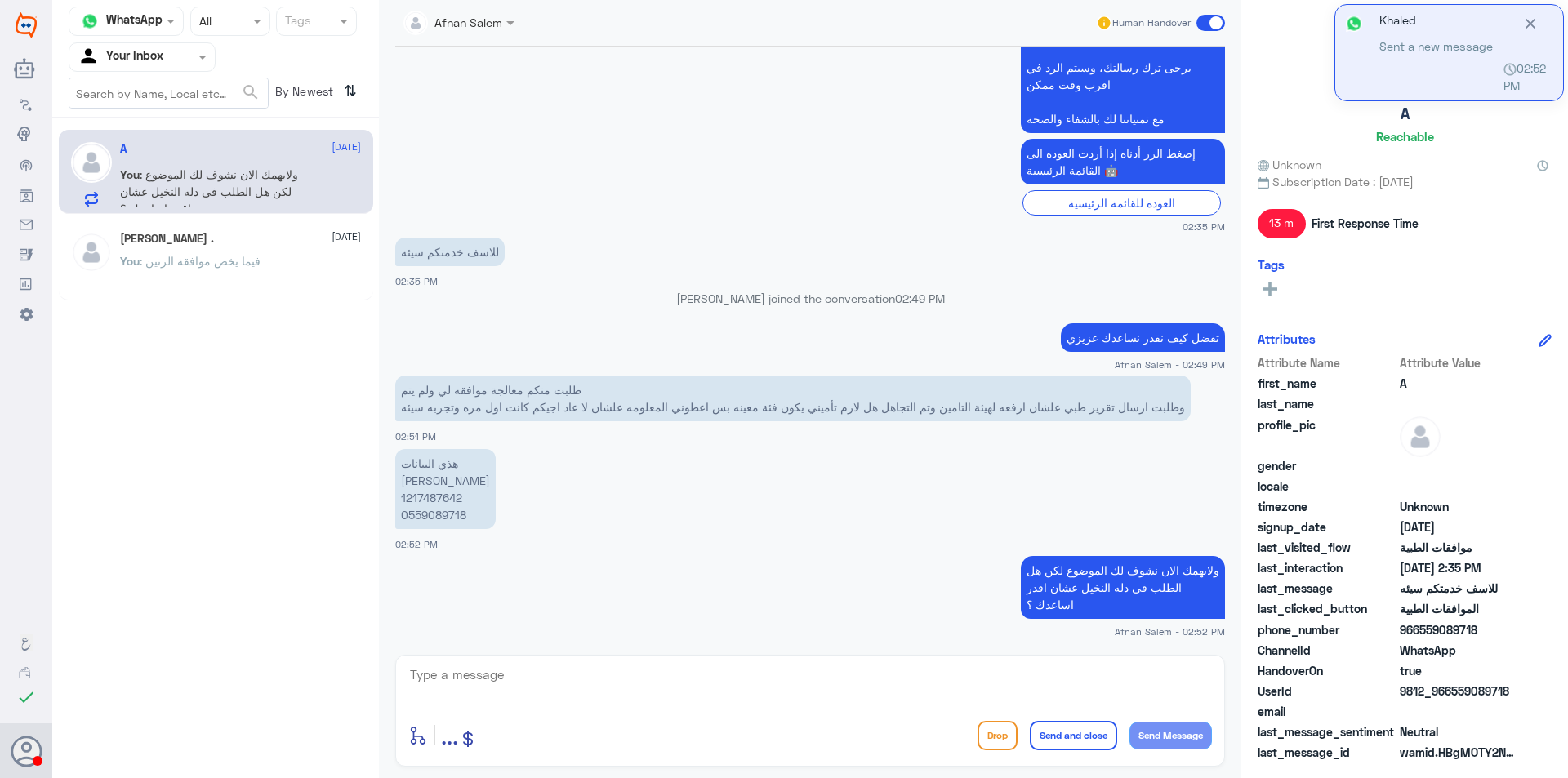
click at [776, 676] on textarea at bounding box center [810, 684] width 804 height 40
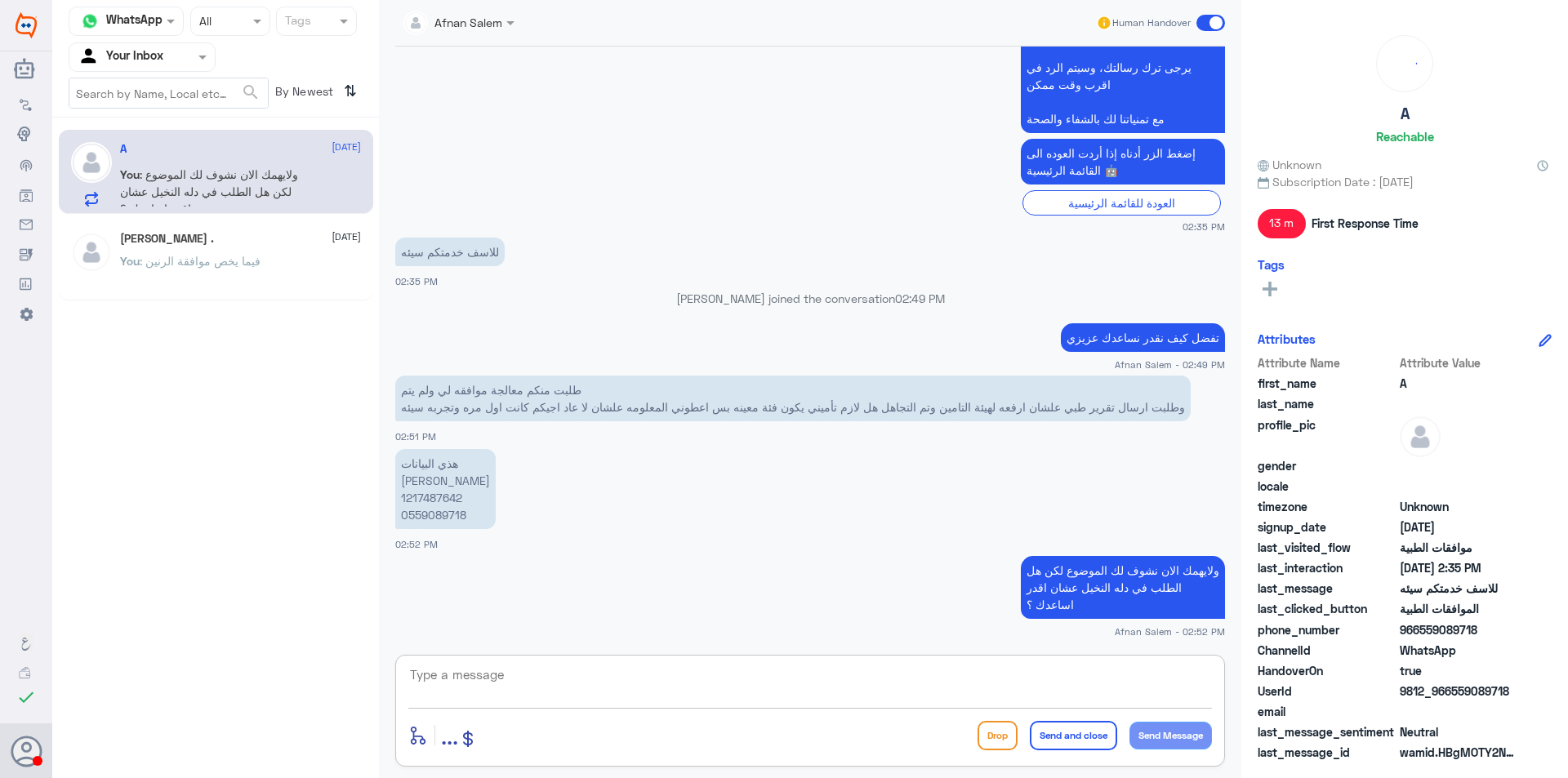
type textarea "ل"
type textarea "ا"
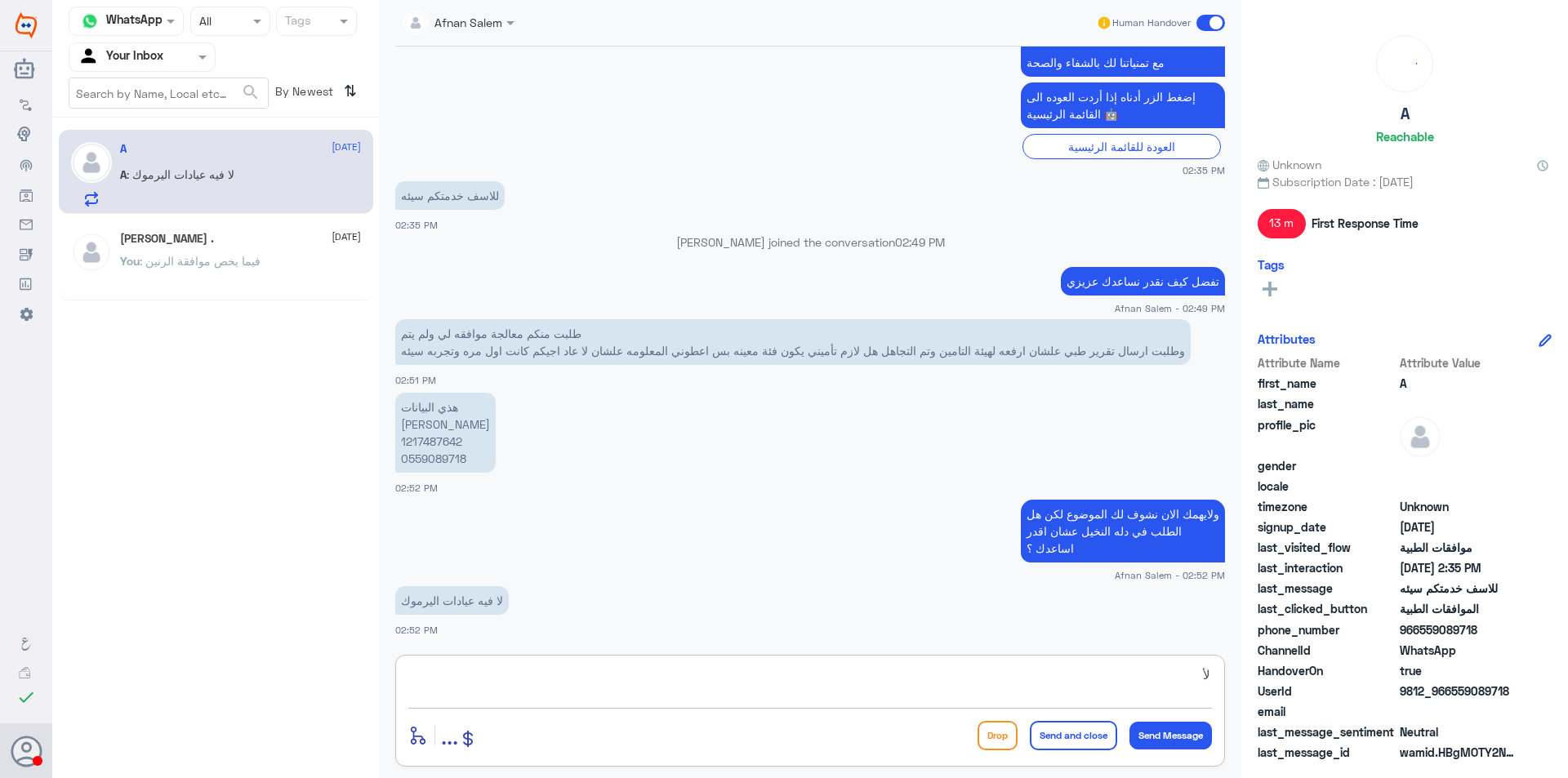
type textarea "ل"
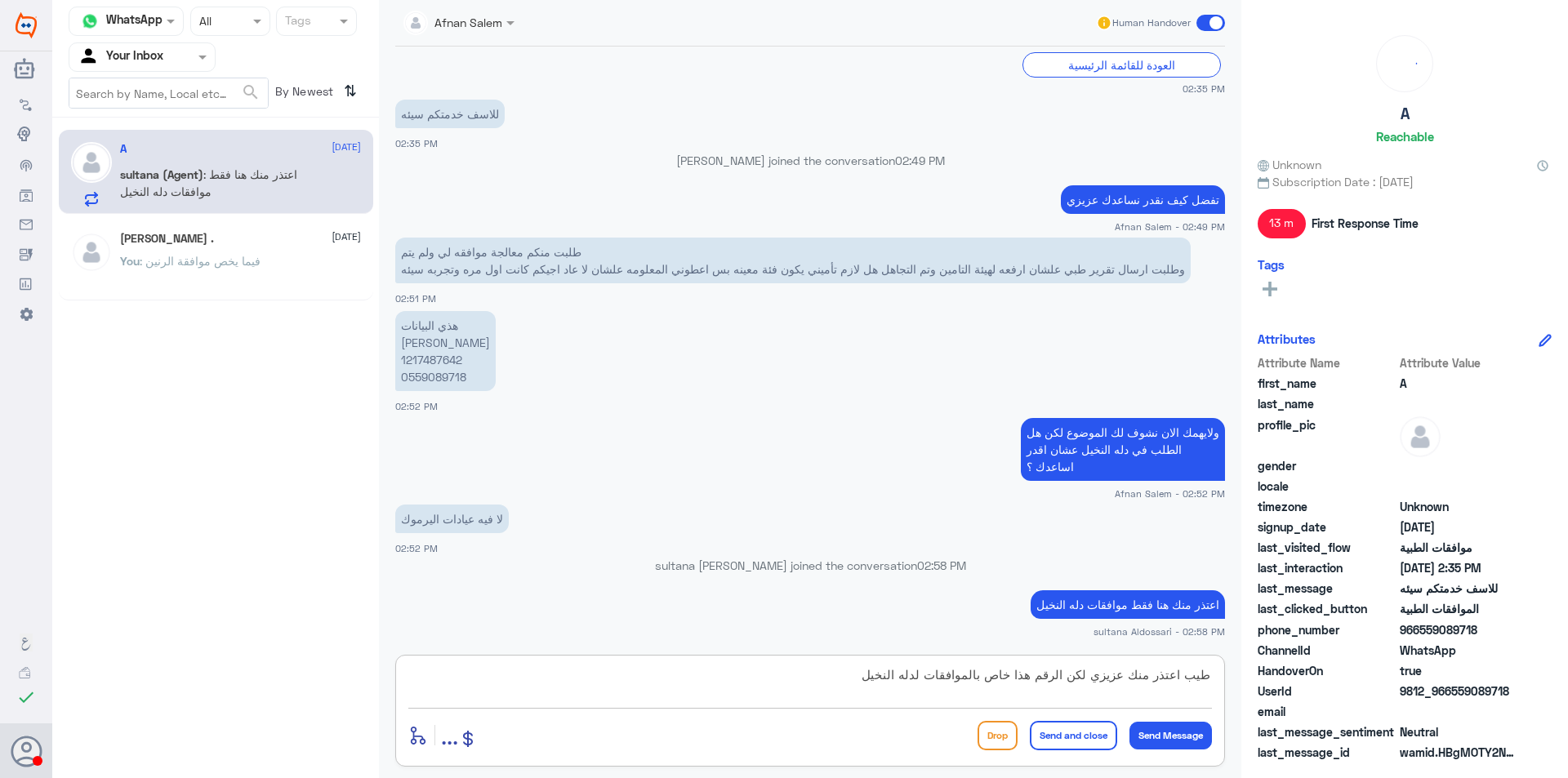
click at [917, 674] on textarea "طيب اعتذر منك عزيزي لكن الرقم هذا خاص بالموافقات لدله النخيل" at bounding box center [810, 684] width 804 height 40
click at [820, 691] on textarea "طيب اعتذر منك عزيزي لكن الرقم هذا خاص بالموافقات لدله النخيل" at bounding box center [810, 684] width 804 height 40
click at [824, 691] on textarea "طيب اعتذر منك عزيزي لكن الرقم هذا خاص بالموافقات لدله النخيل" at bounding box center [810, 684] width 804 height 40
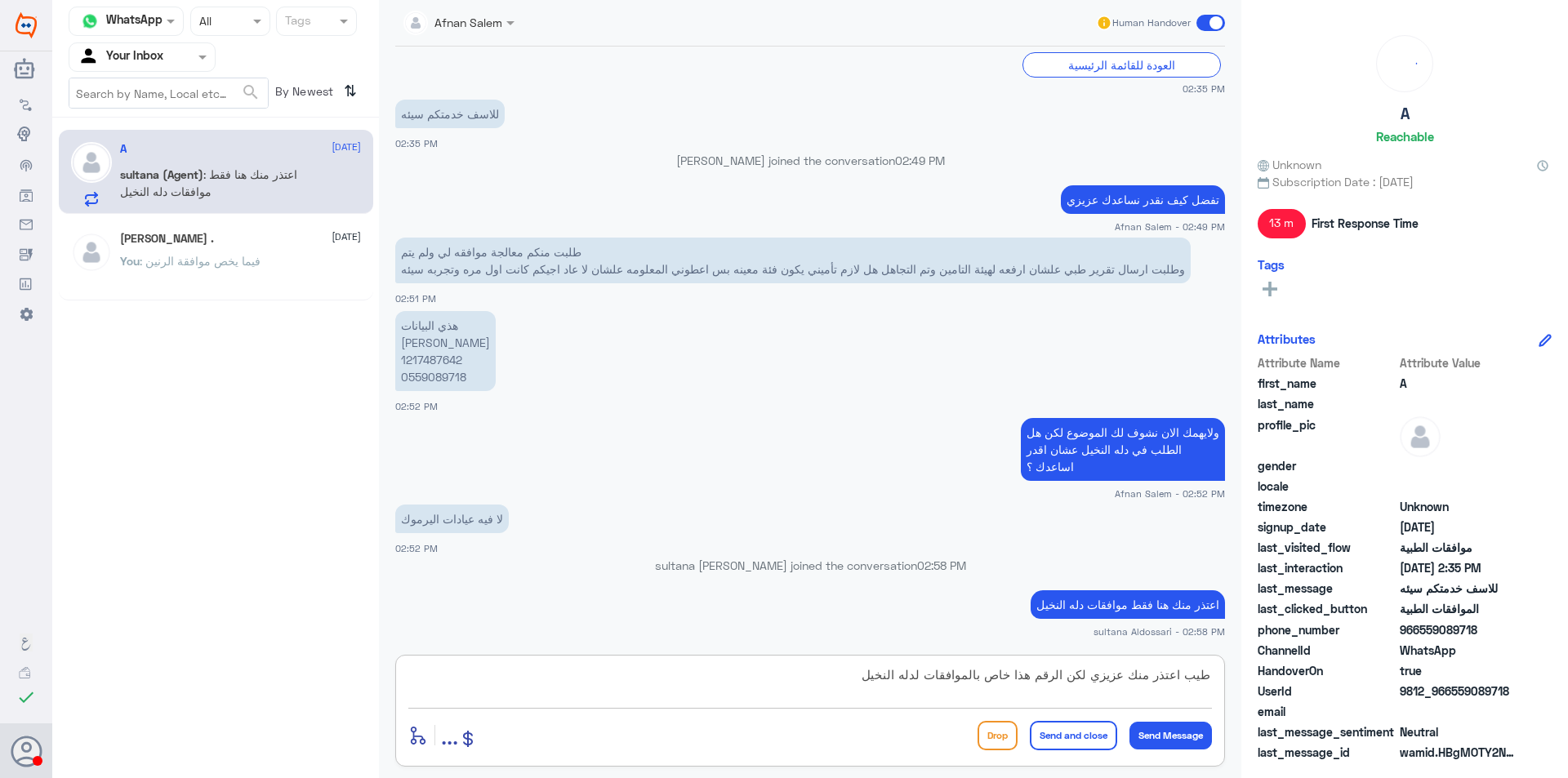
click at [824, 691] on textarea "طيب اعتذر منك عزيزي لكن الرقم هذا خاص بالموافقات لدله النخيل" at bounding box center [810, 684] width 804 height 40
type textarea "l"
type textarea "ممكن تتواصل مع الرقم المجاني نفسه ويتم تحويلك للعيادات"
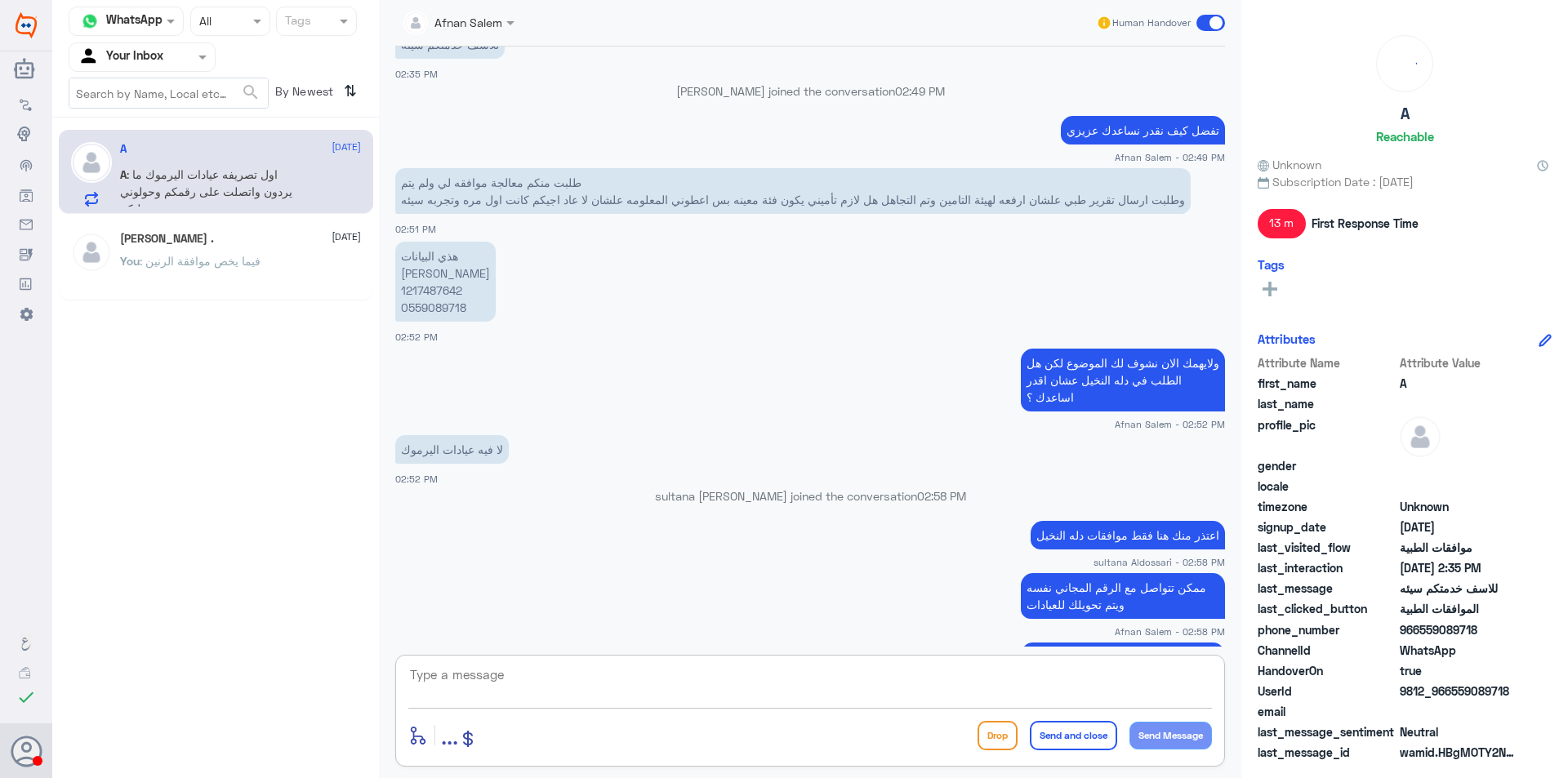
scroll to position [1962, 0]
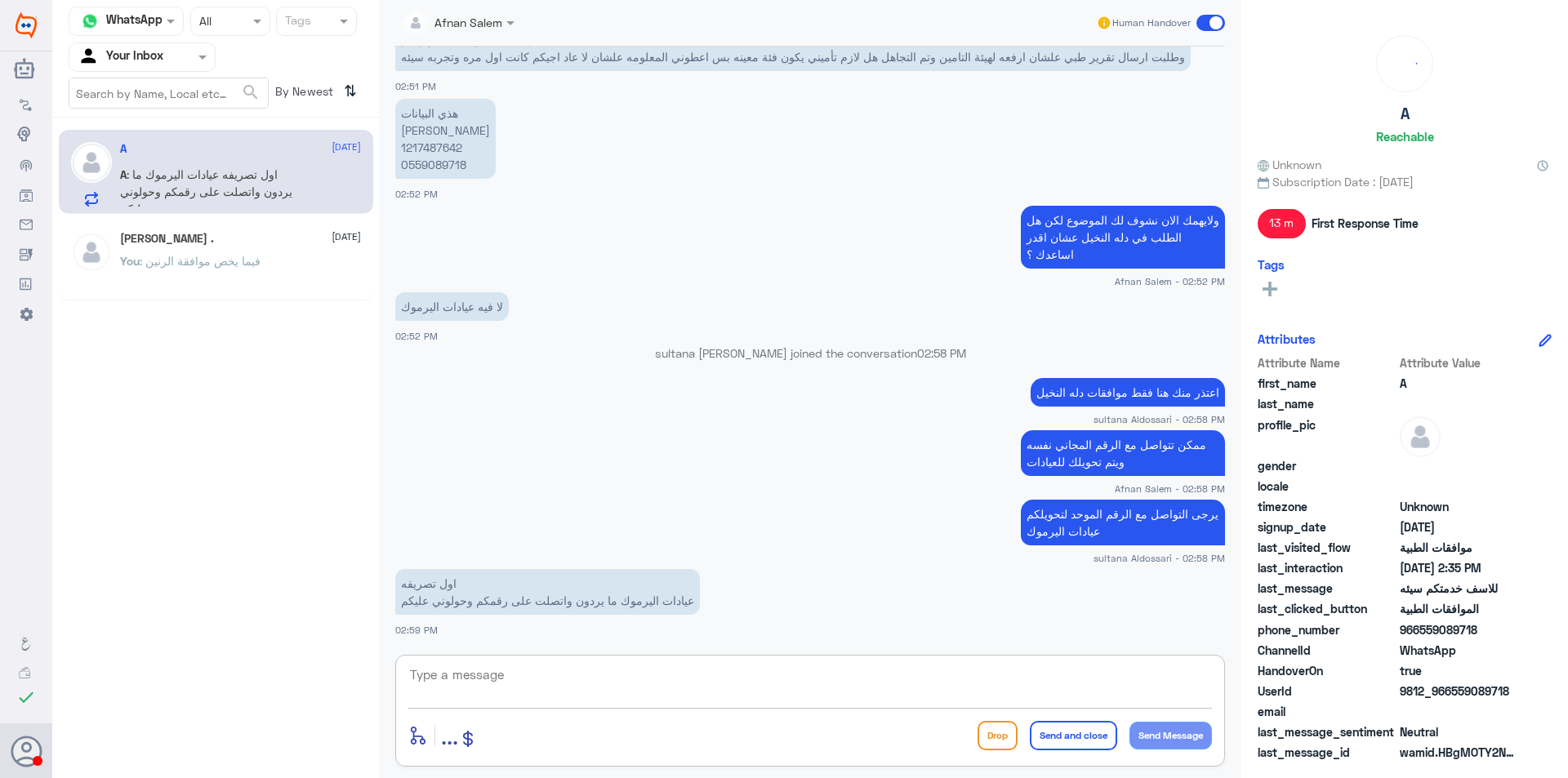
click at [617, 665] on textarea at bounding box center [810, 684] width 804 height 40
type textarea "ي"
type textarea "ل"
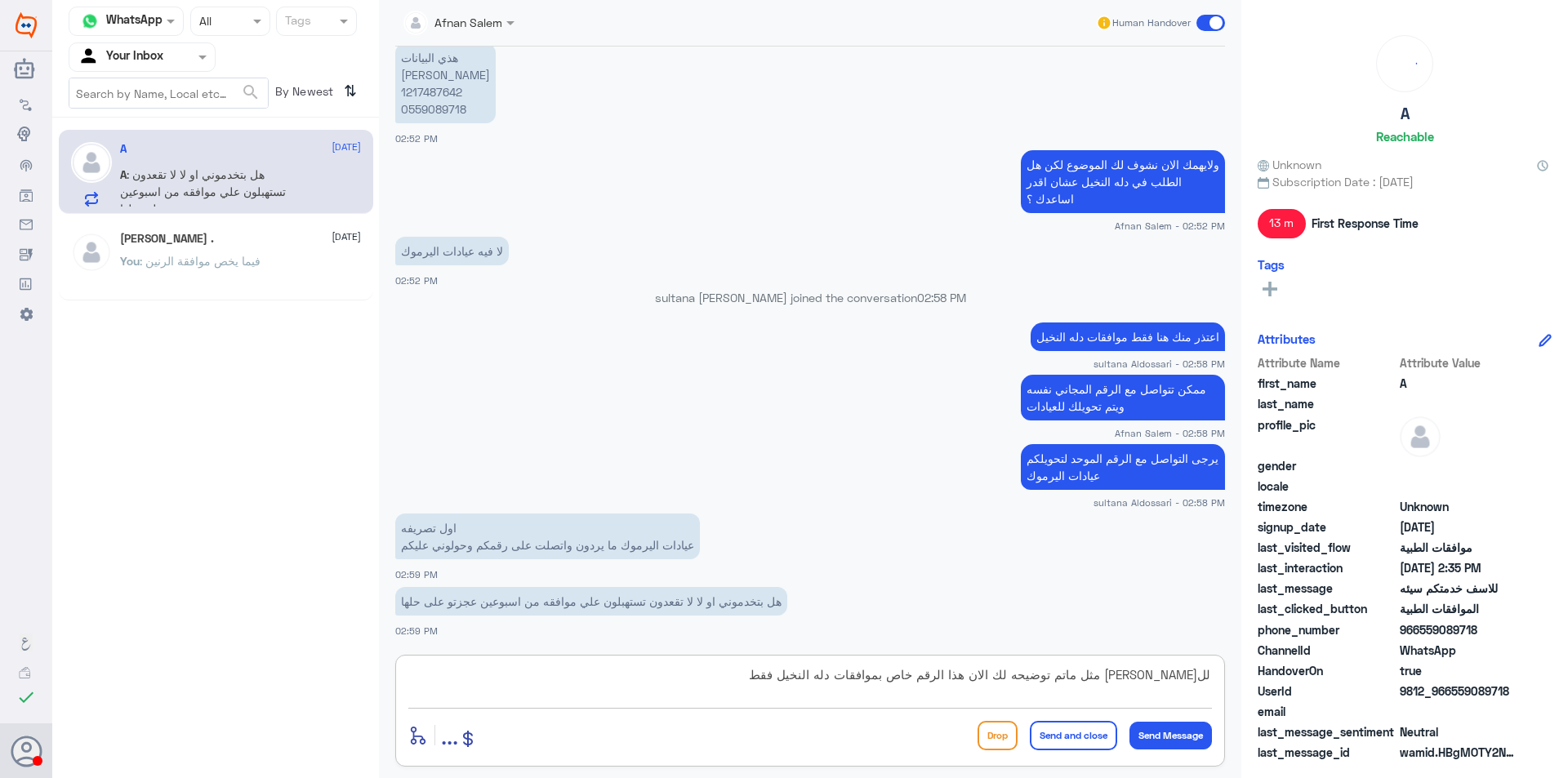
type textarea "لل[PERSON_NAME] مثل ماتم توضيحه لك الان هذا الرقم خاص بموافقات دله النخيل فقط"
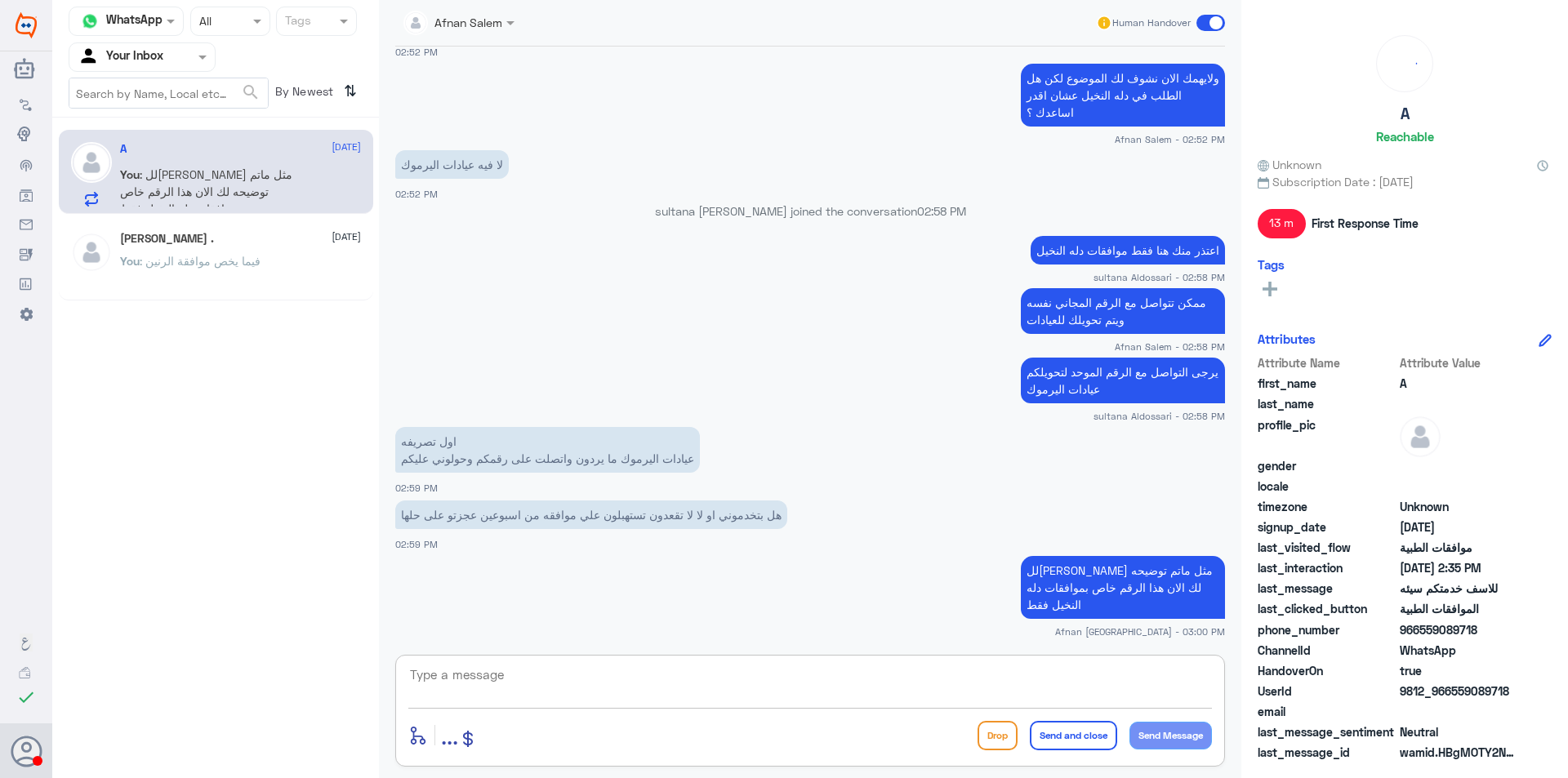
click at [760, 682] on textarea at bounding box center [810, 684] width 804 height 40
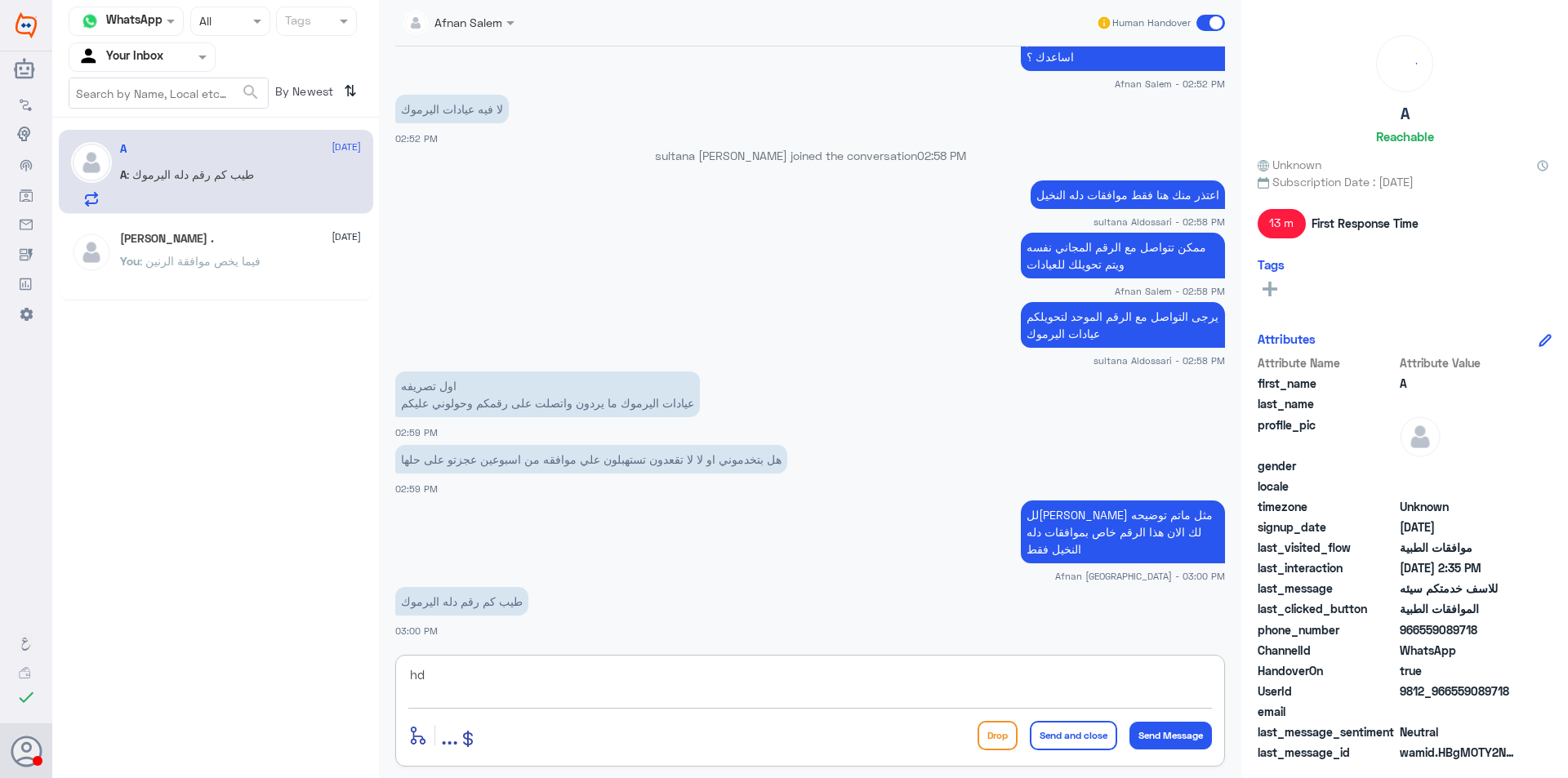
type textarea "h"
click at [711, 688] on textarea at bounding box center [810, 684] width 804 height 40
type textarea "الرقم الموحد هذا نفسه تتصل عليه وتختار عيادات اليرموك يتحول لهم مباشره"
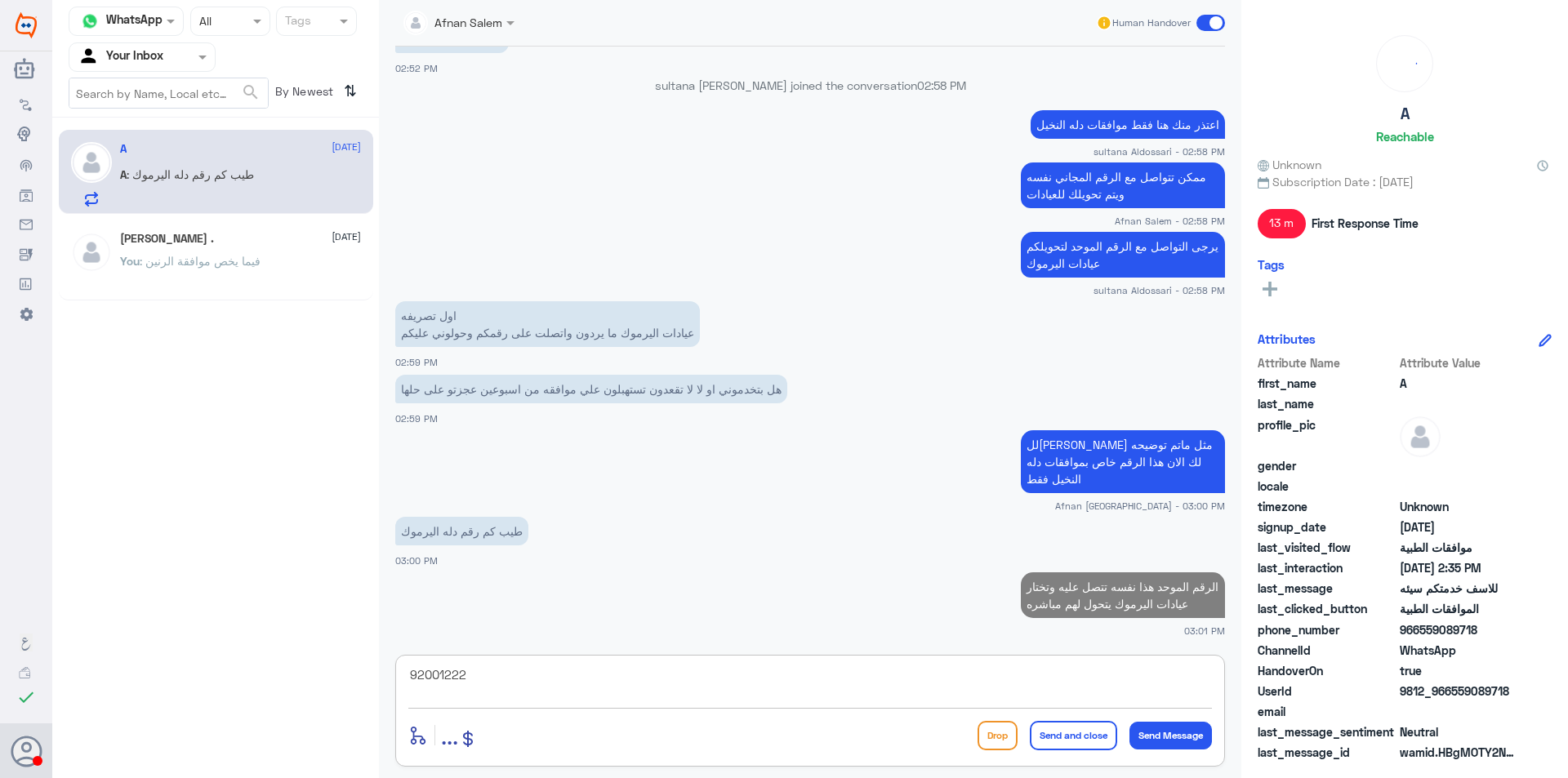
type textarea "920012222"
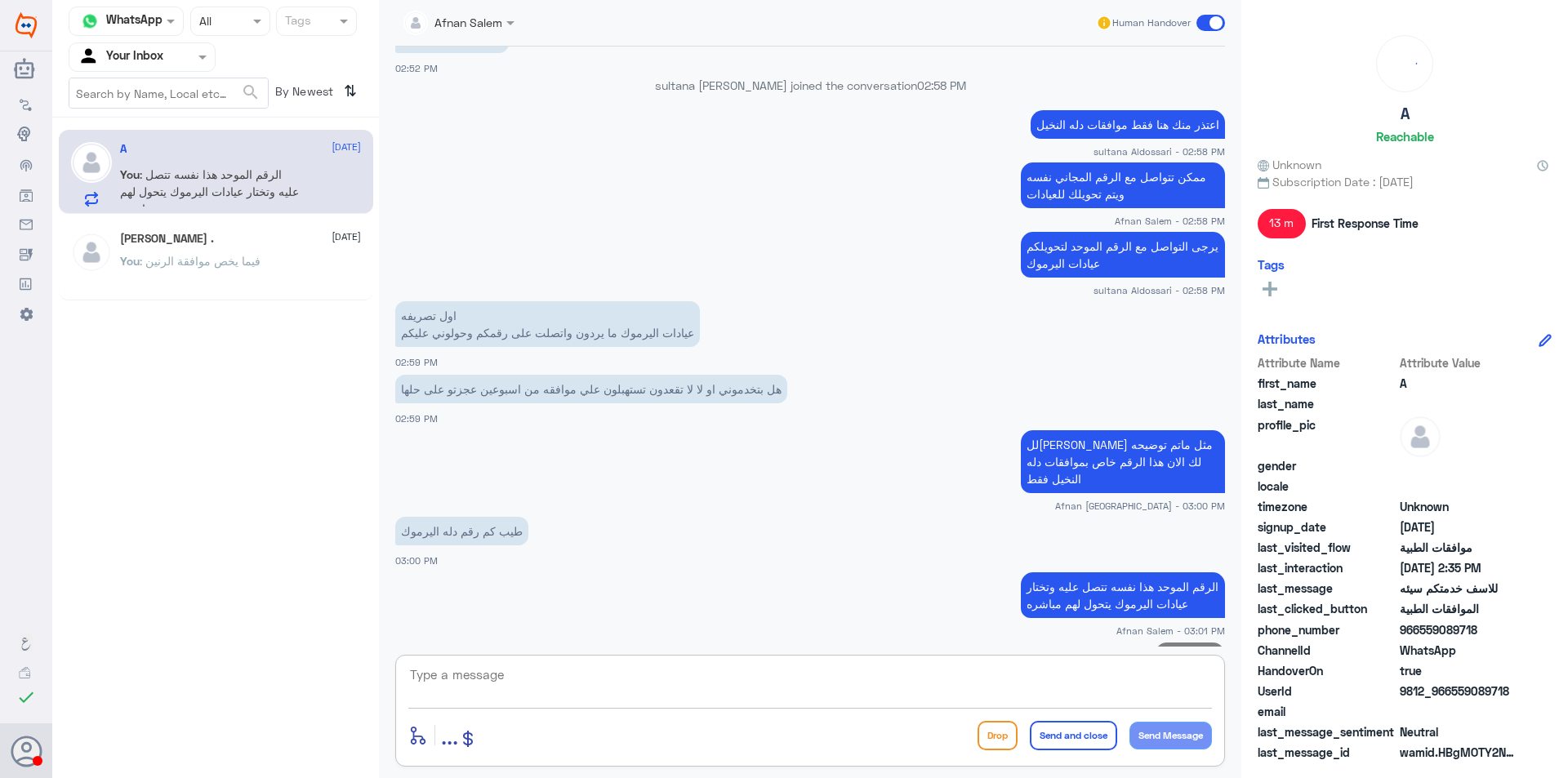
scroll to position [2282, 0]
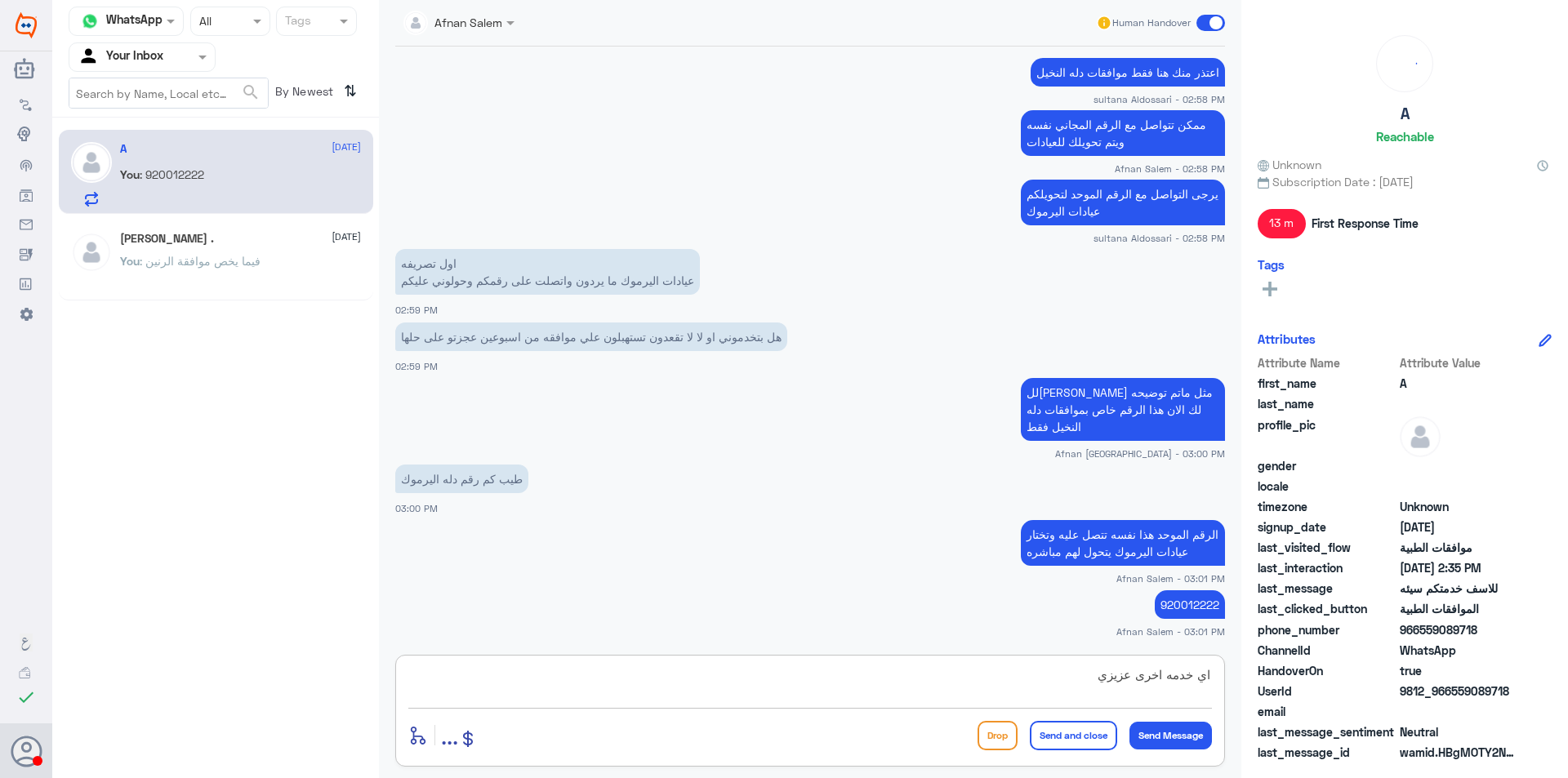
type textarea "اي خدمه اخرى عزيزي"
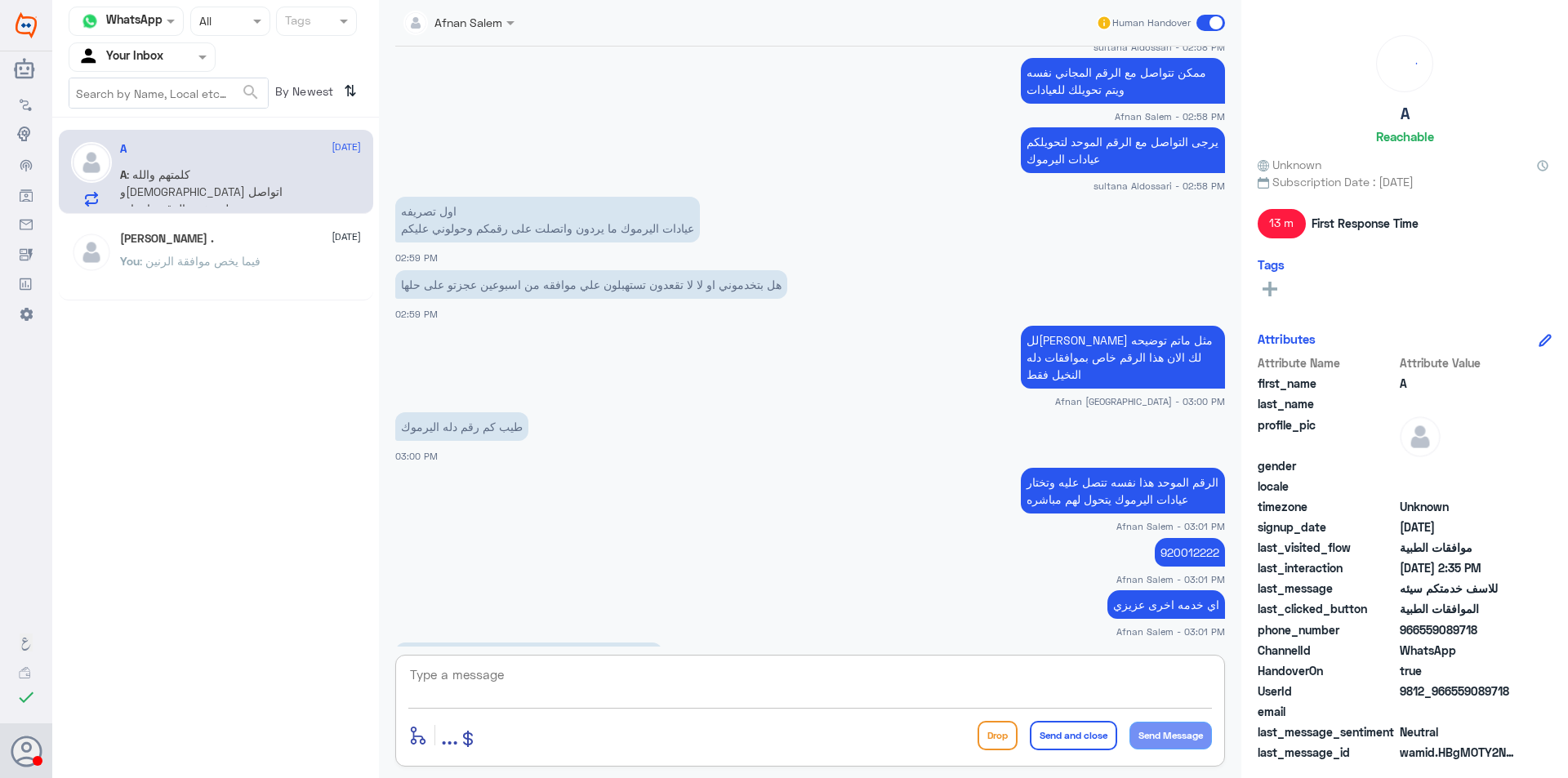
scroll to position [2390, 0]
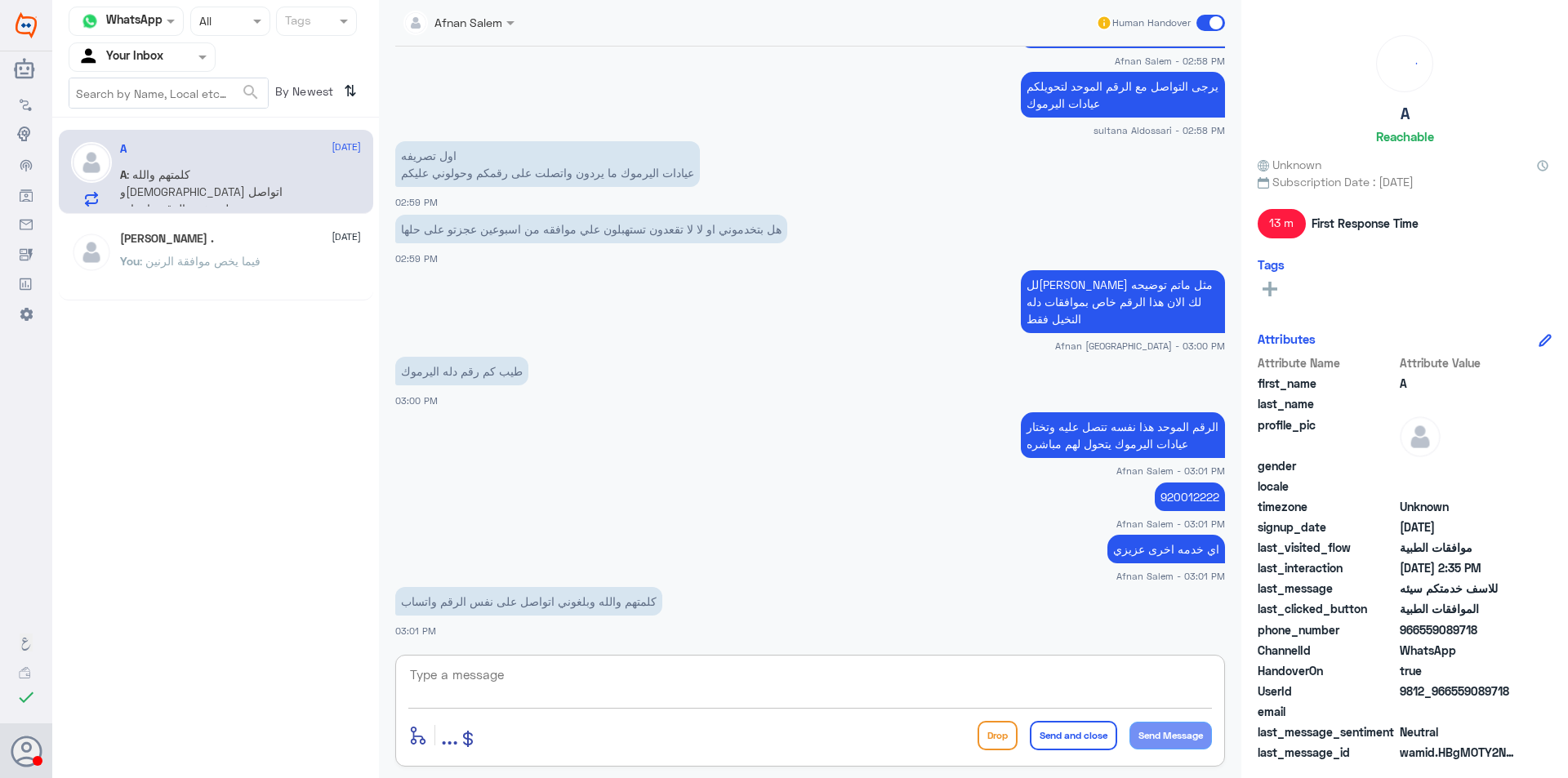
click at [574, 659] on div "enter flow name ... Drop Send and close Send Message" at bounding box center [810, 710] width 830 height 112
click at [576, 665] on textarea at bounding box center [810, 684] width 804 height 40
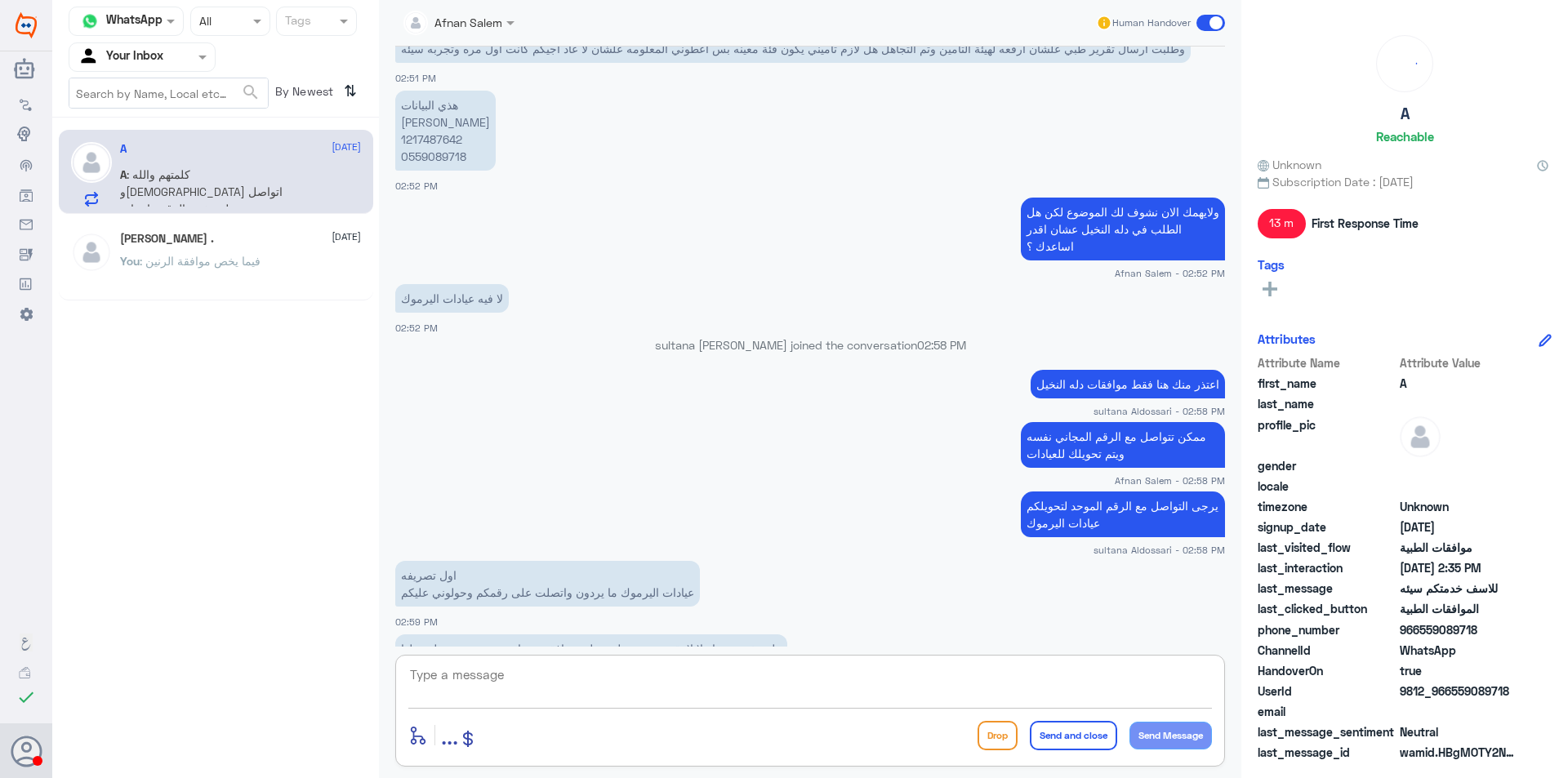
scroll to position [1900, 0]
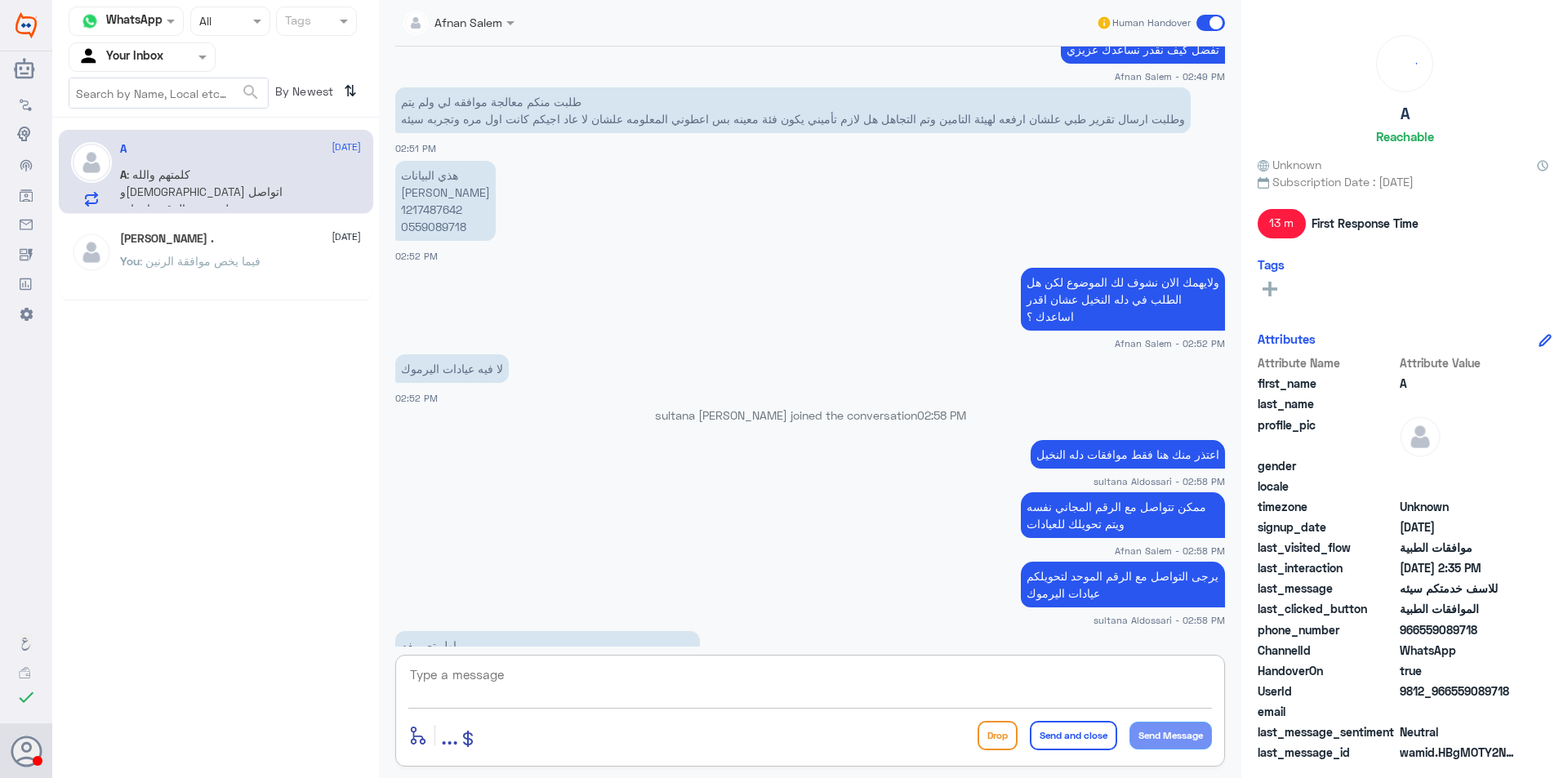
click at [444, 235] on p "هذي البيانات [PERSON_NAME] 1217487642 0559089718" at bounding box center [445, 201] width 100 height 80
click at [441, 216] on p "هذي البيانات [PERSON_NAME] 1217487642 0559089718" at bounding box center [445, 201] width 100 height 80
copy p "1217487642"
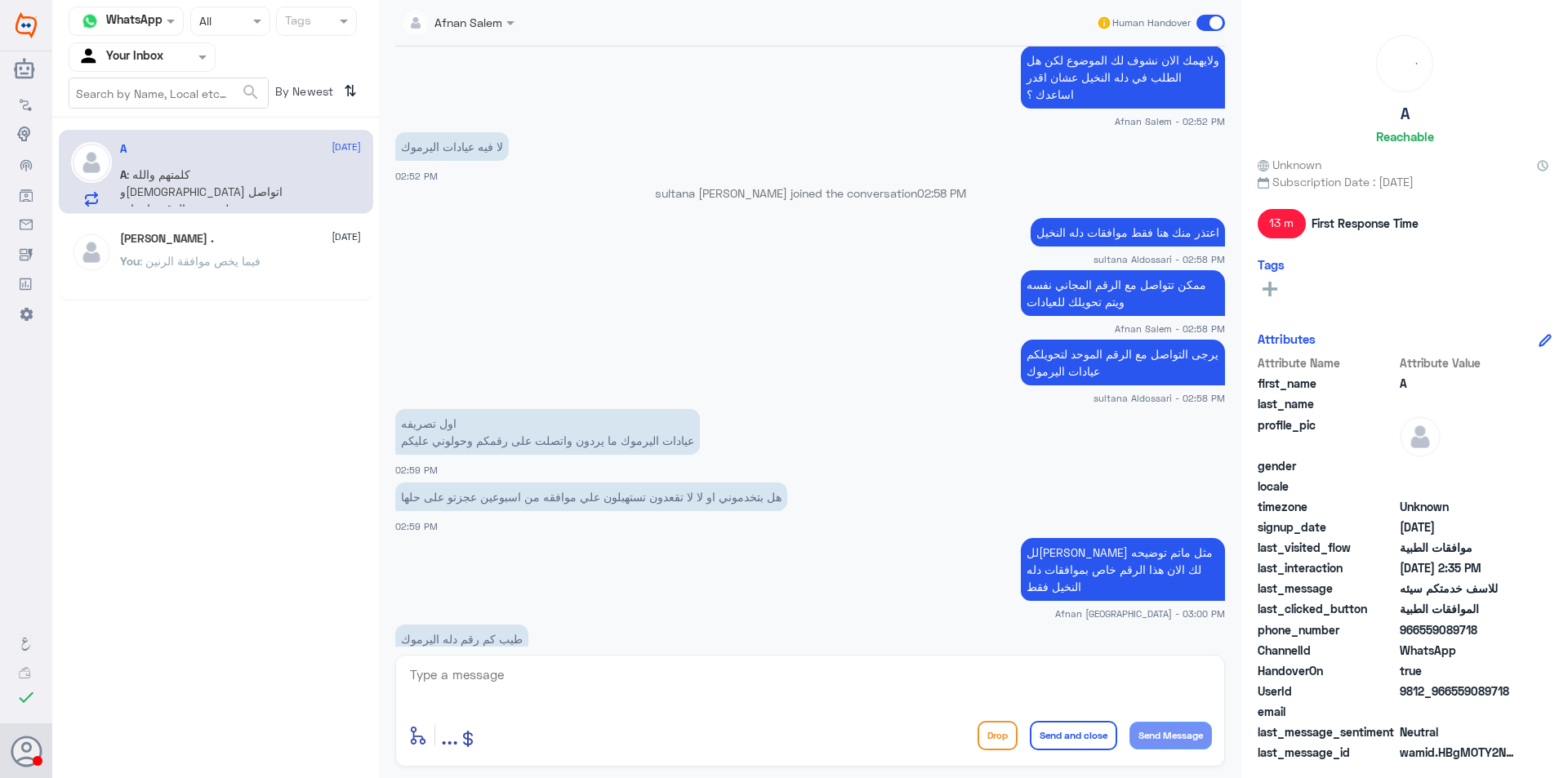
scroll to position [2390, 0]
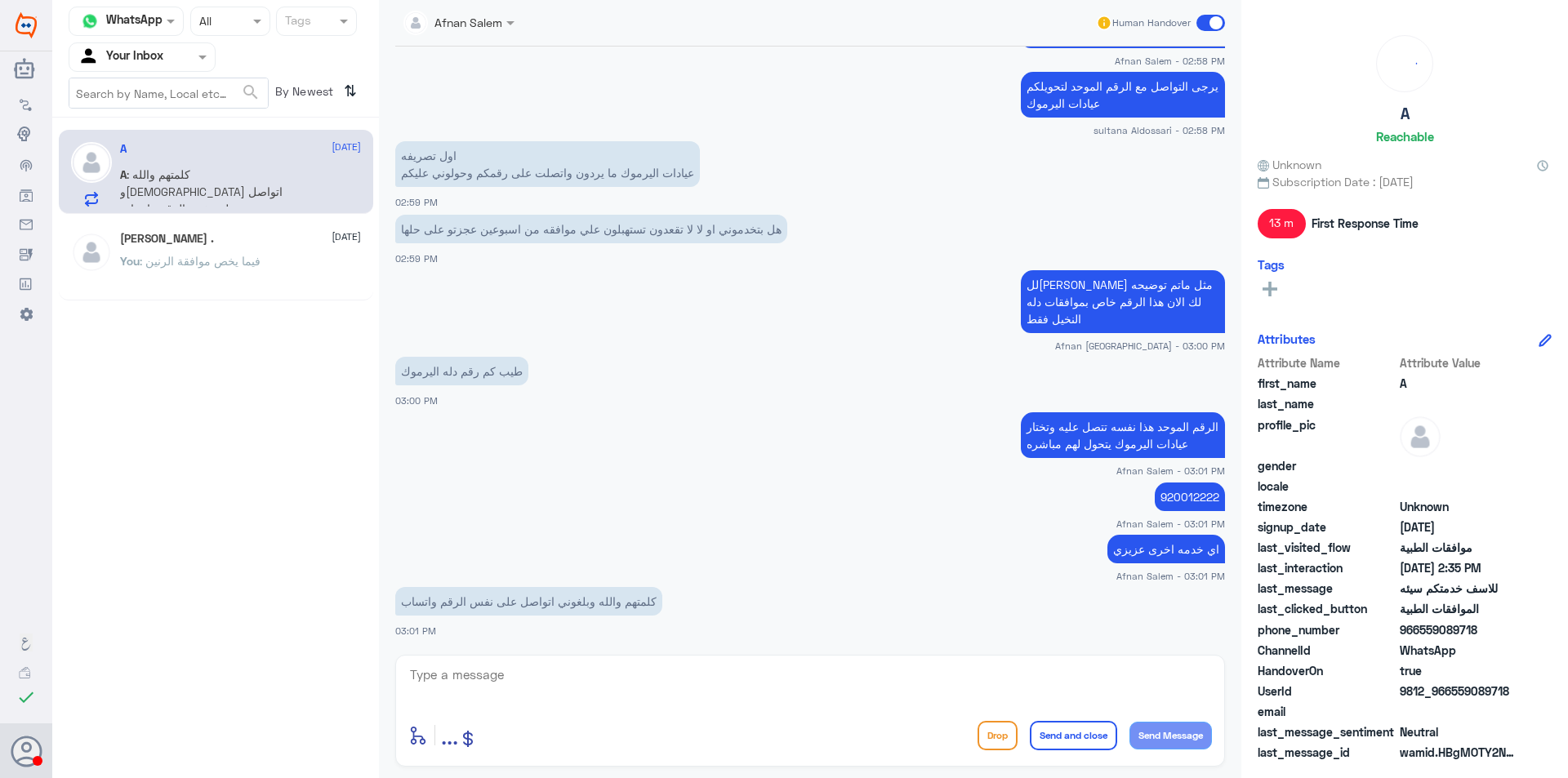
click at [583, 668] on textarea at bounding box center [810, 684] width 804 height 40
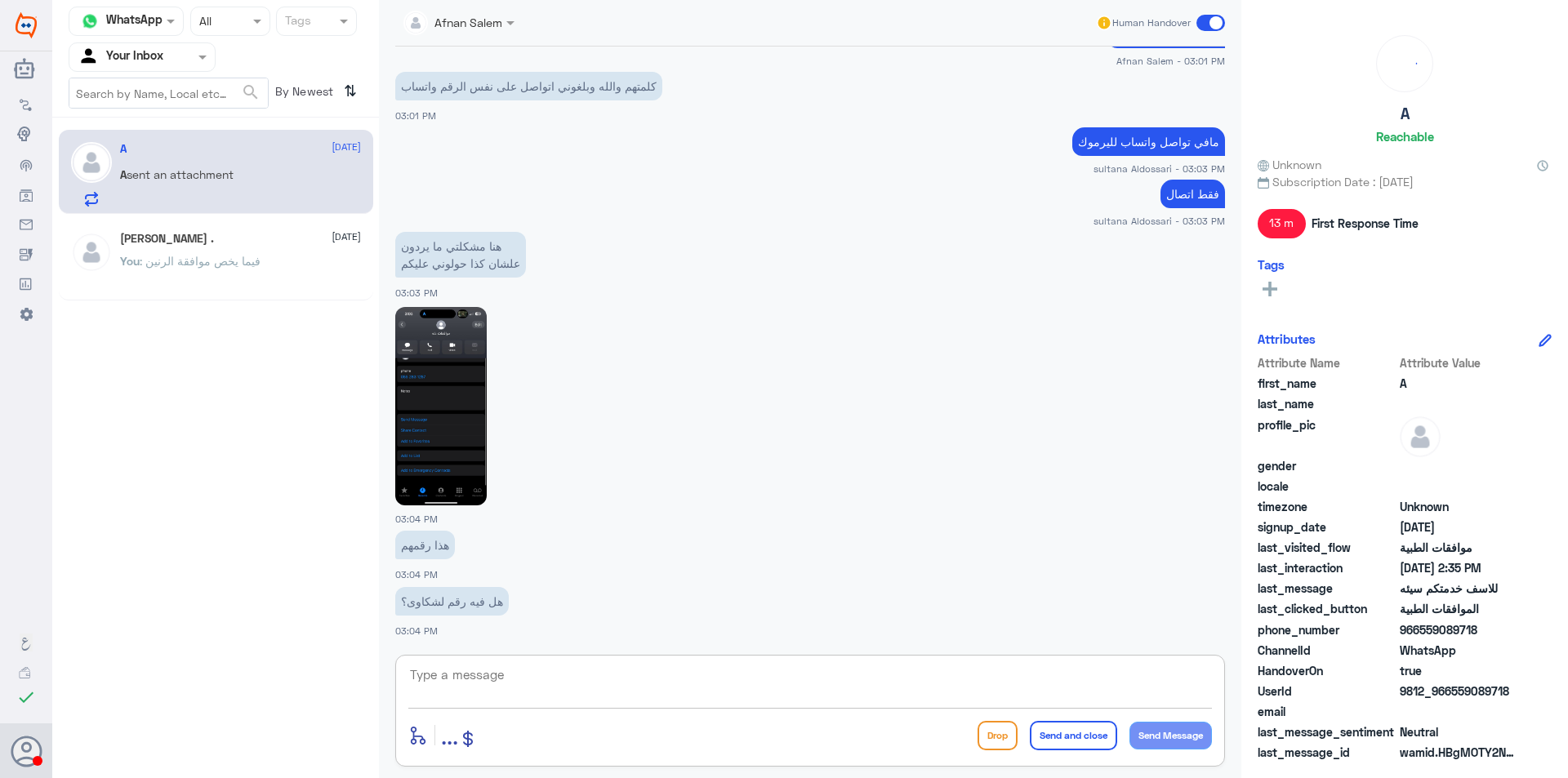
click at [656, 668] on textarea at bounding box center [810, 684] width 804 height 40
type textarea "ل"
type textarea "ط"
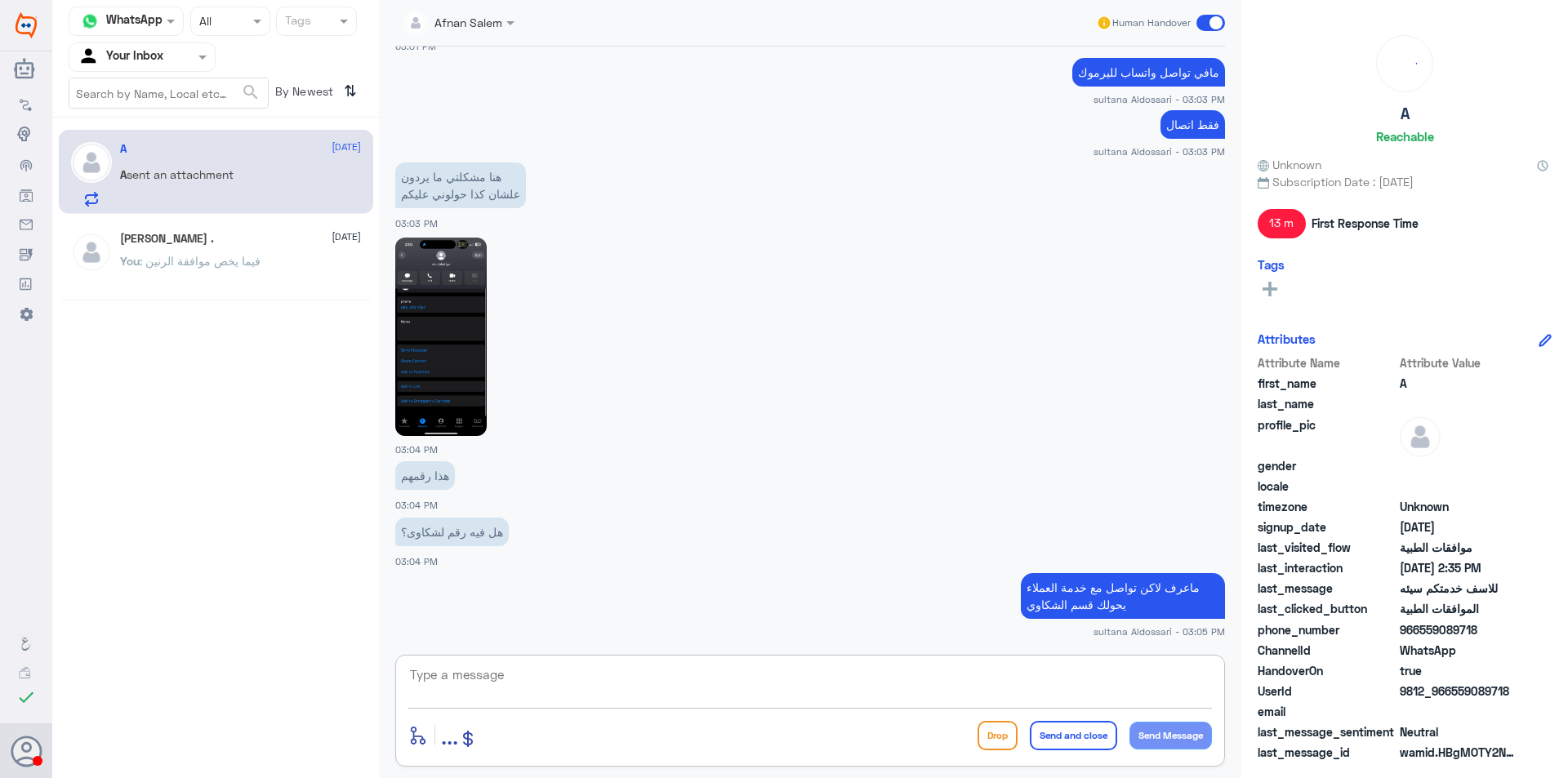
click at [1171, 596] on p "ماعرف لاكن تواصل مع خدمة العملاء يحولك قسم الشكاوي" at bounding box center [1123, 596] width 204 height 46
click at [932, 684] on textarea at bounding box center [810, 684] width 804 height 40
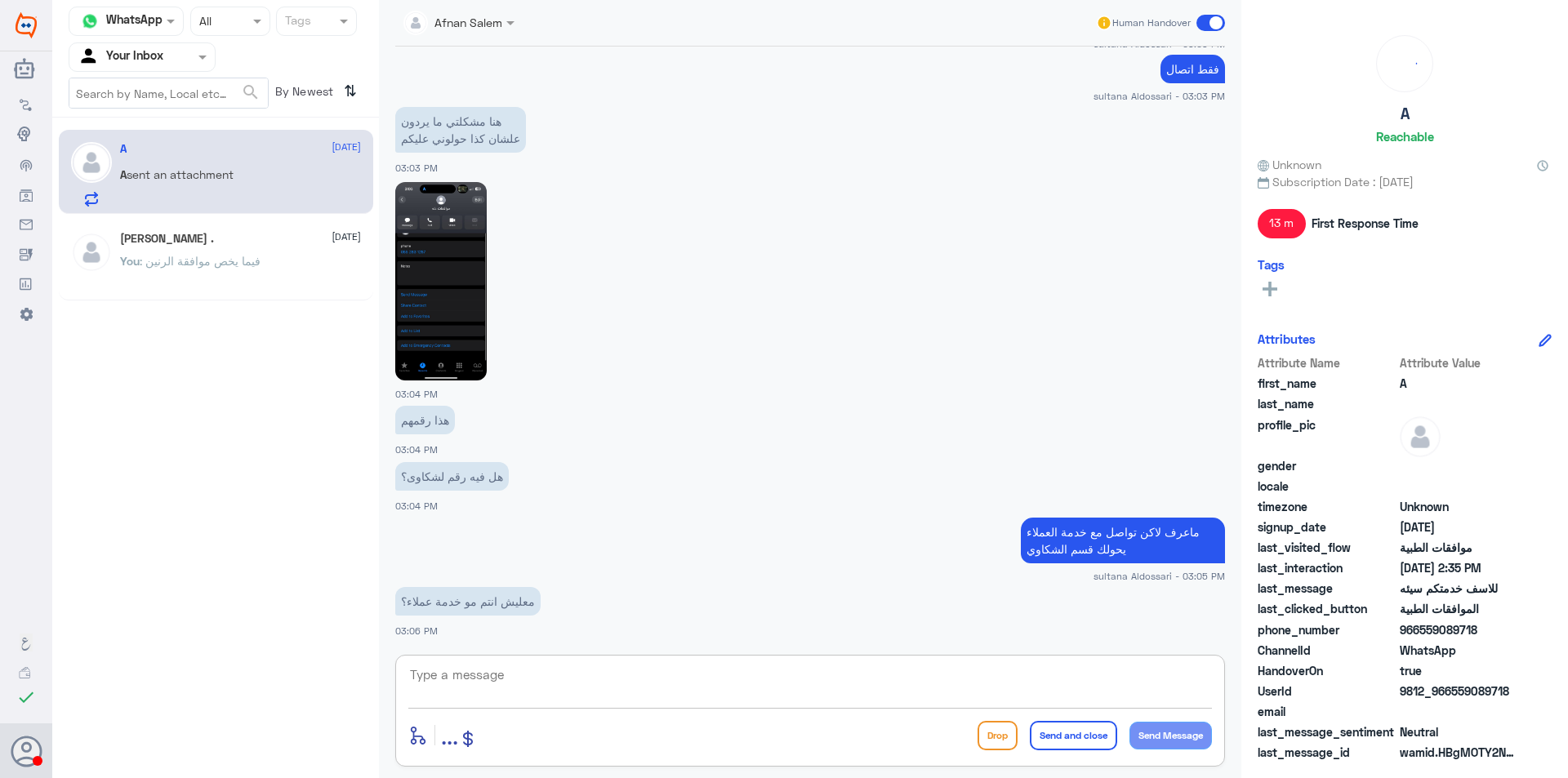
click at [508, 662] on div "enter flow name ... Drop Send and close Send Message" at bounding box center [810, 710] width 830 height 112
click at [509, 672] on textarea at bounding box center [810, 684] width 804 height 40
type textarea "لا عزيزي هذا الموافقات فقط"
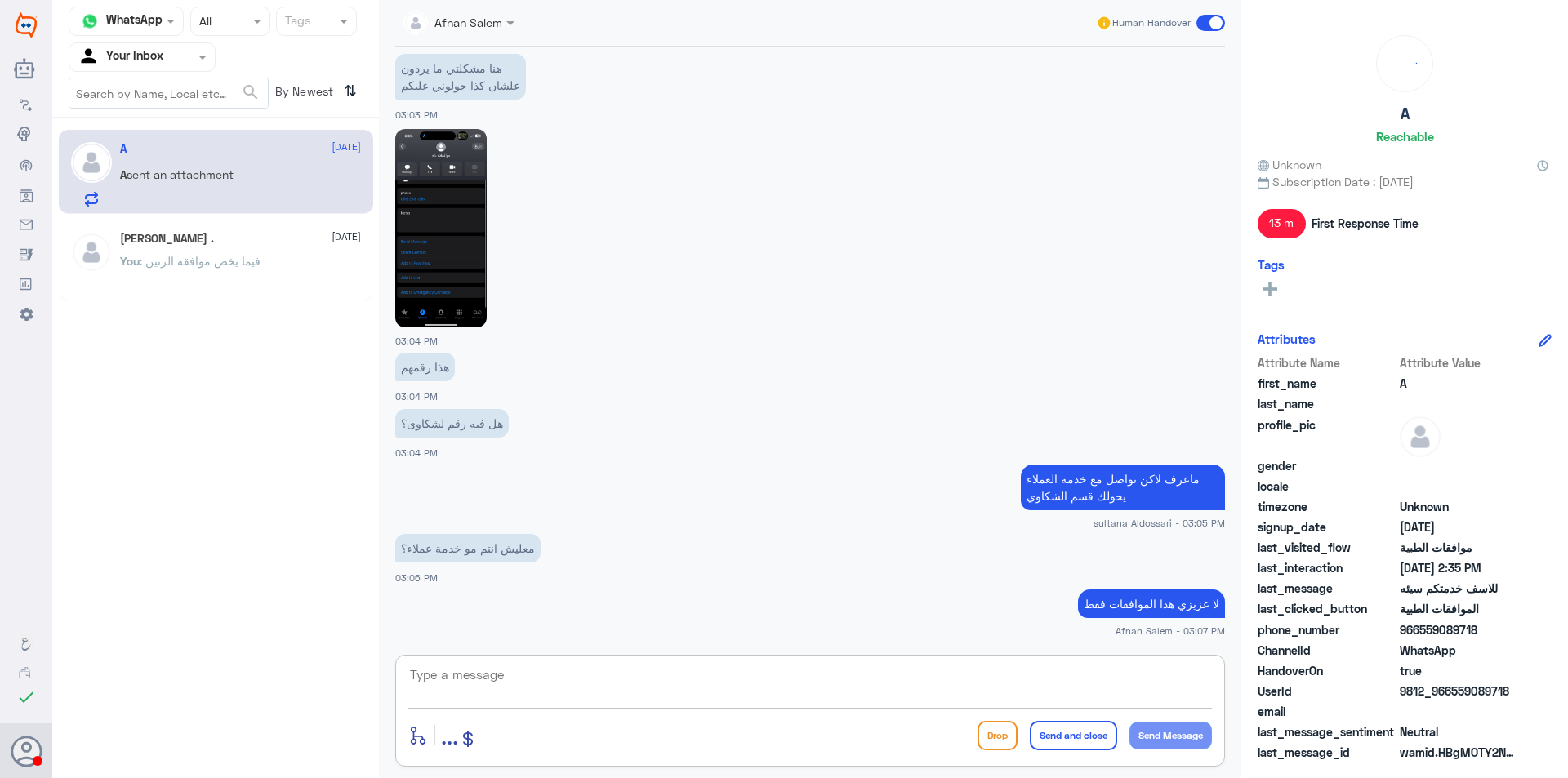
click at [1092, 669] on textarea at bounding box center [810, 684] width 804 height 40
type textarea "ا"
type textarea "اي خدمه اخرى"
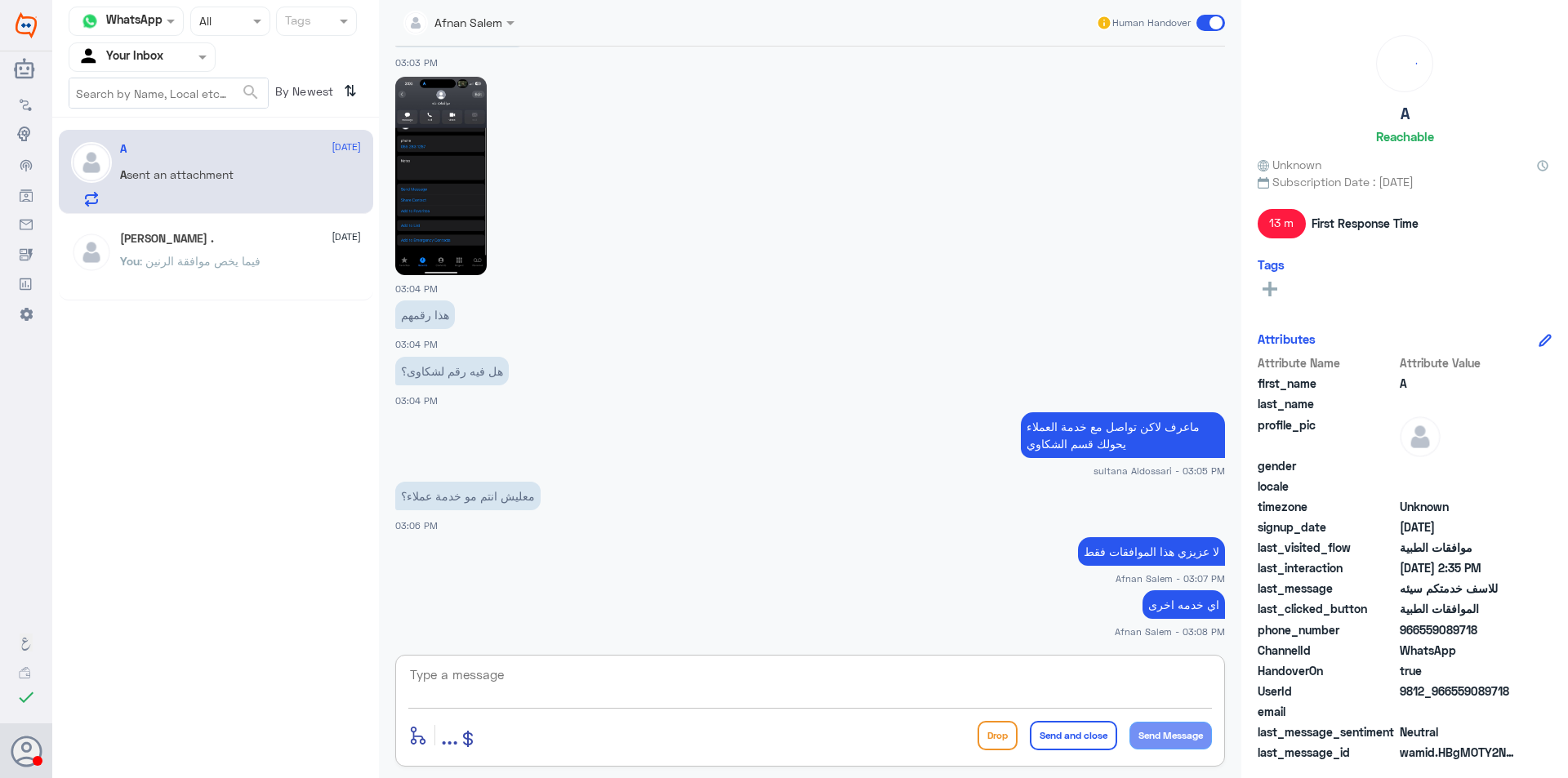
click at [265, 245] on div "[PERSON_NAME] . [DATE]" at bounding box center [240, 238] width 241 height 14
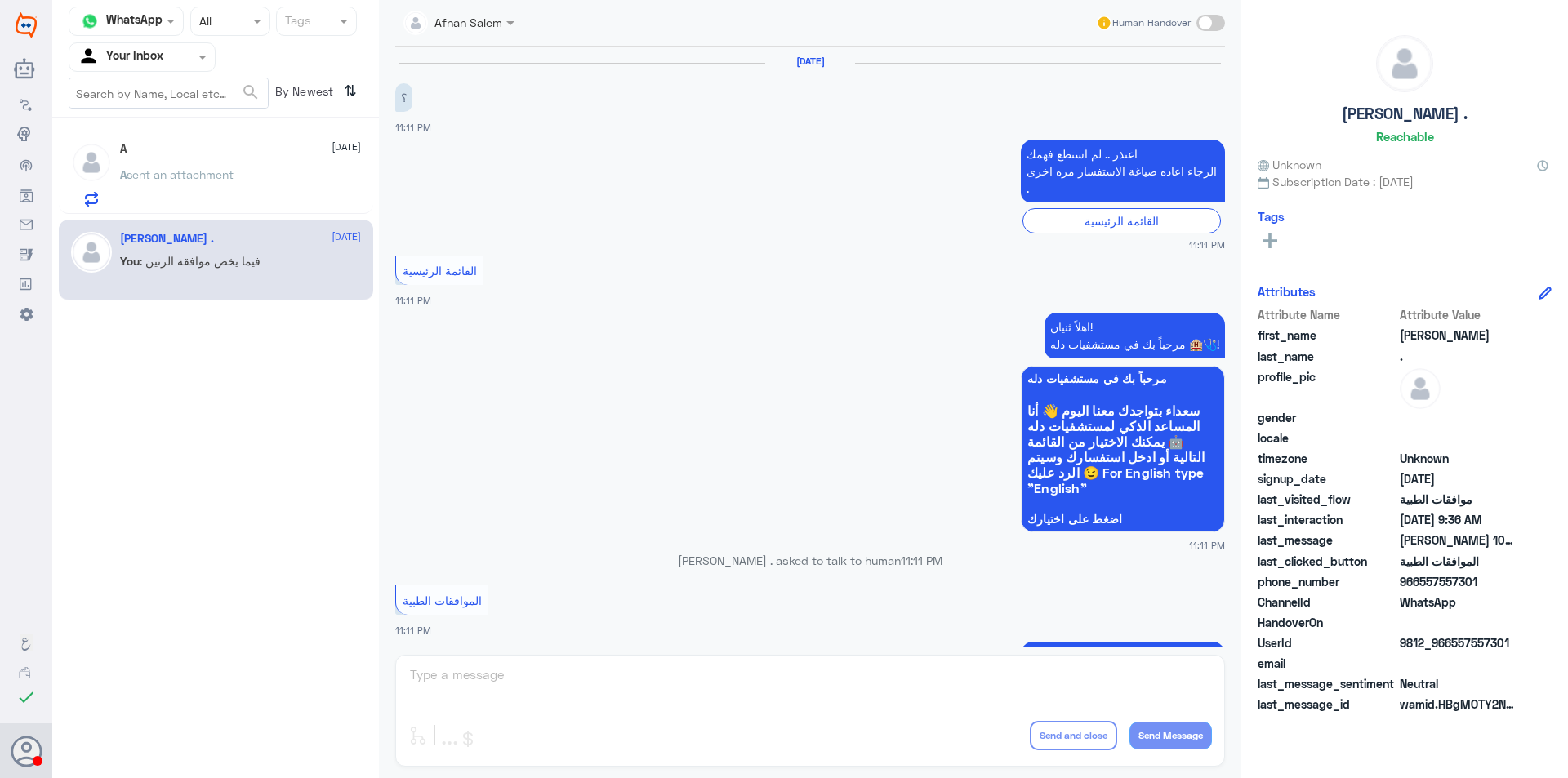
scroll to position [1696, 0]
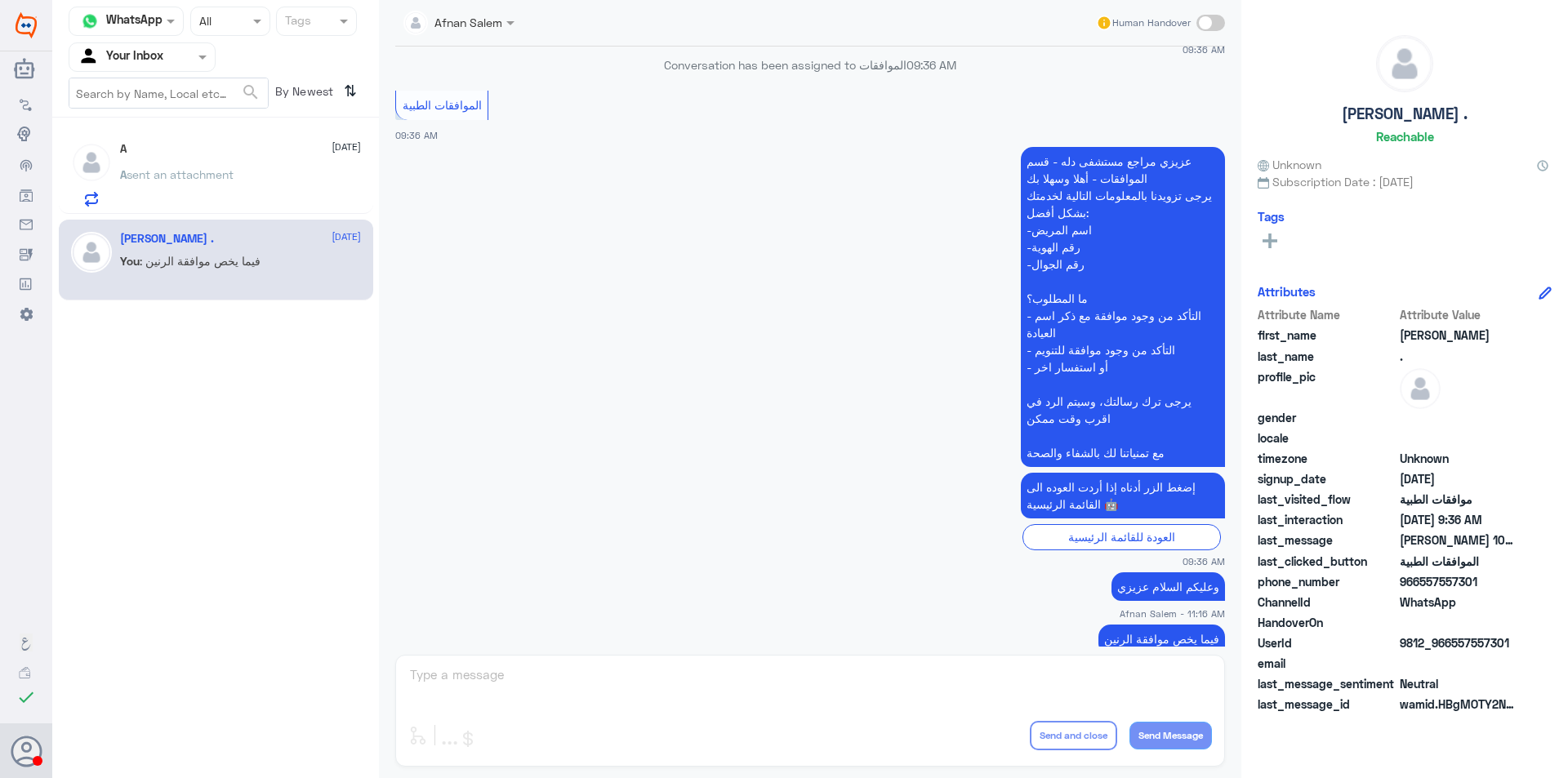
click at [254, 172] on div "A sent an attachment" at bounding box center [240, 187] width 241 height 36
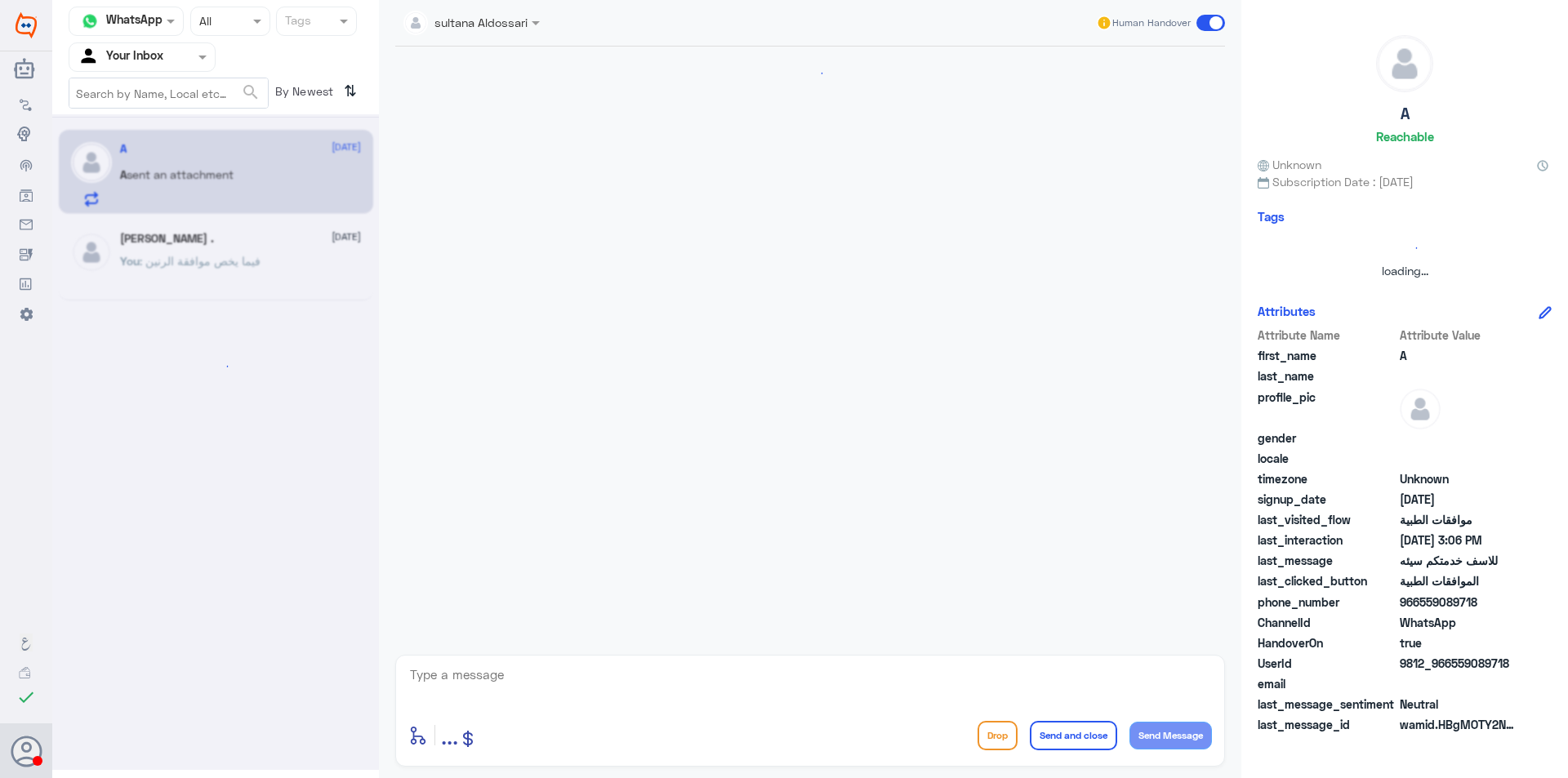
scroll to position [826, 0]
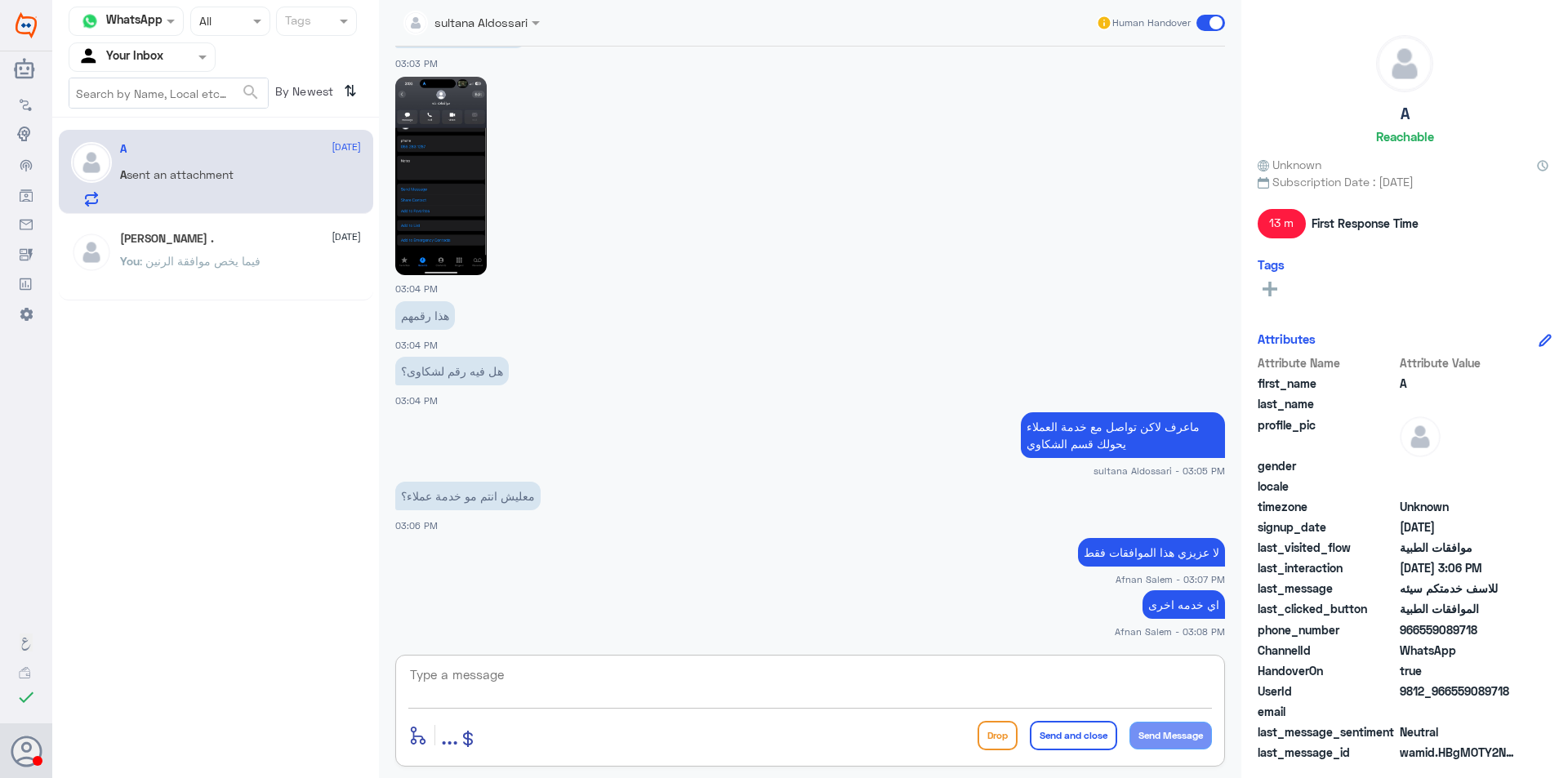
click at [886, 677] on textarea at bounding box center [810, 684] width 804 height 40
type textarea "نتمنى لكم دوام الصحه والعافيه"
click at [1086, 719] on div "enter flow name ... Drop Send and close Send Message" at bounding box center [810, 735] width 804 height 36
click at [1088, 737] on button "Send and close" at bounding box center [1073, 736] width 87 height 29
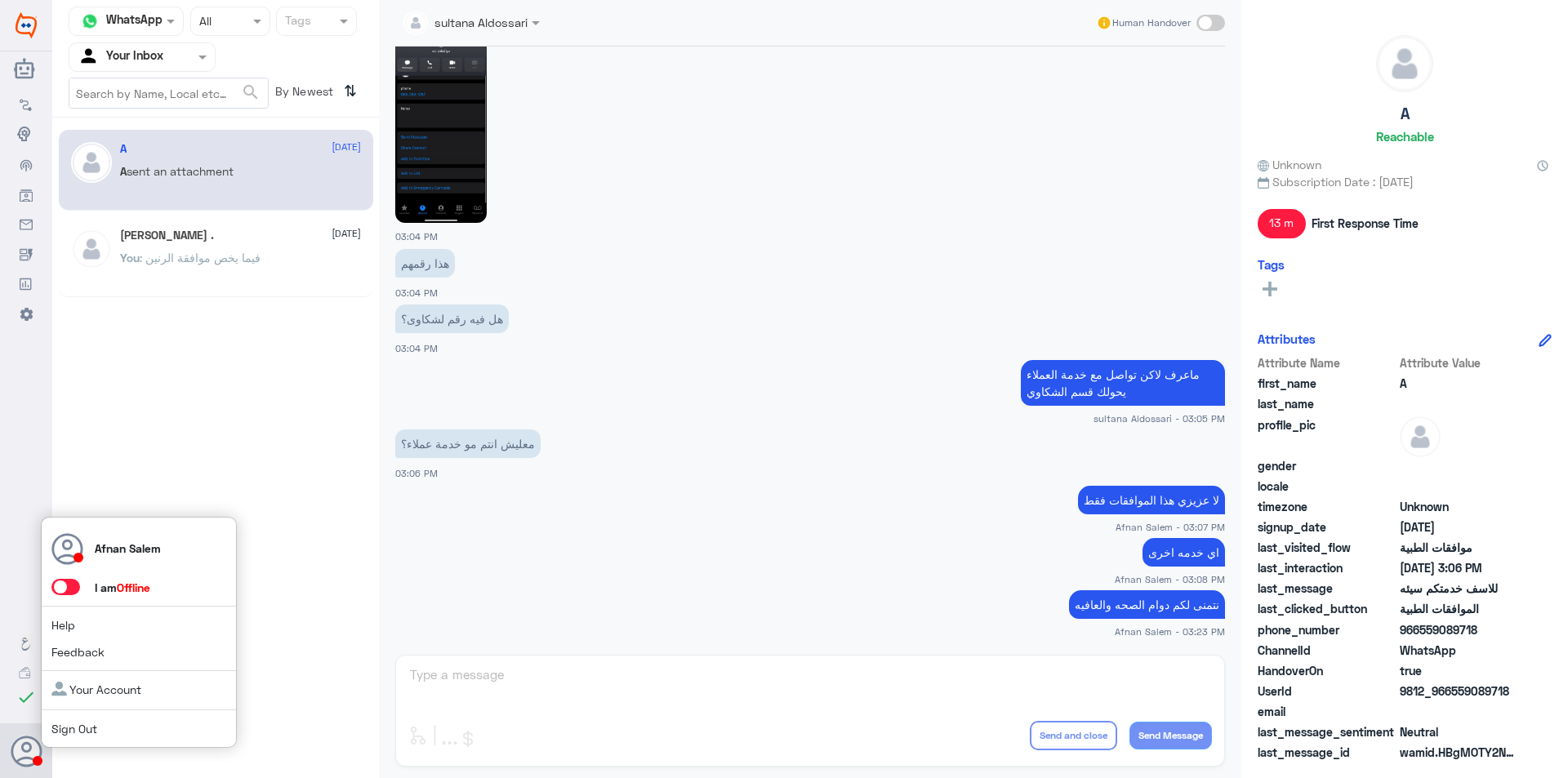
click at [59, 732] on link "Sign Out" at bounding box center [74, 729] width 46 height 14
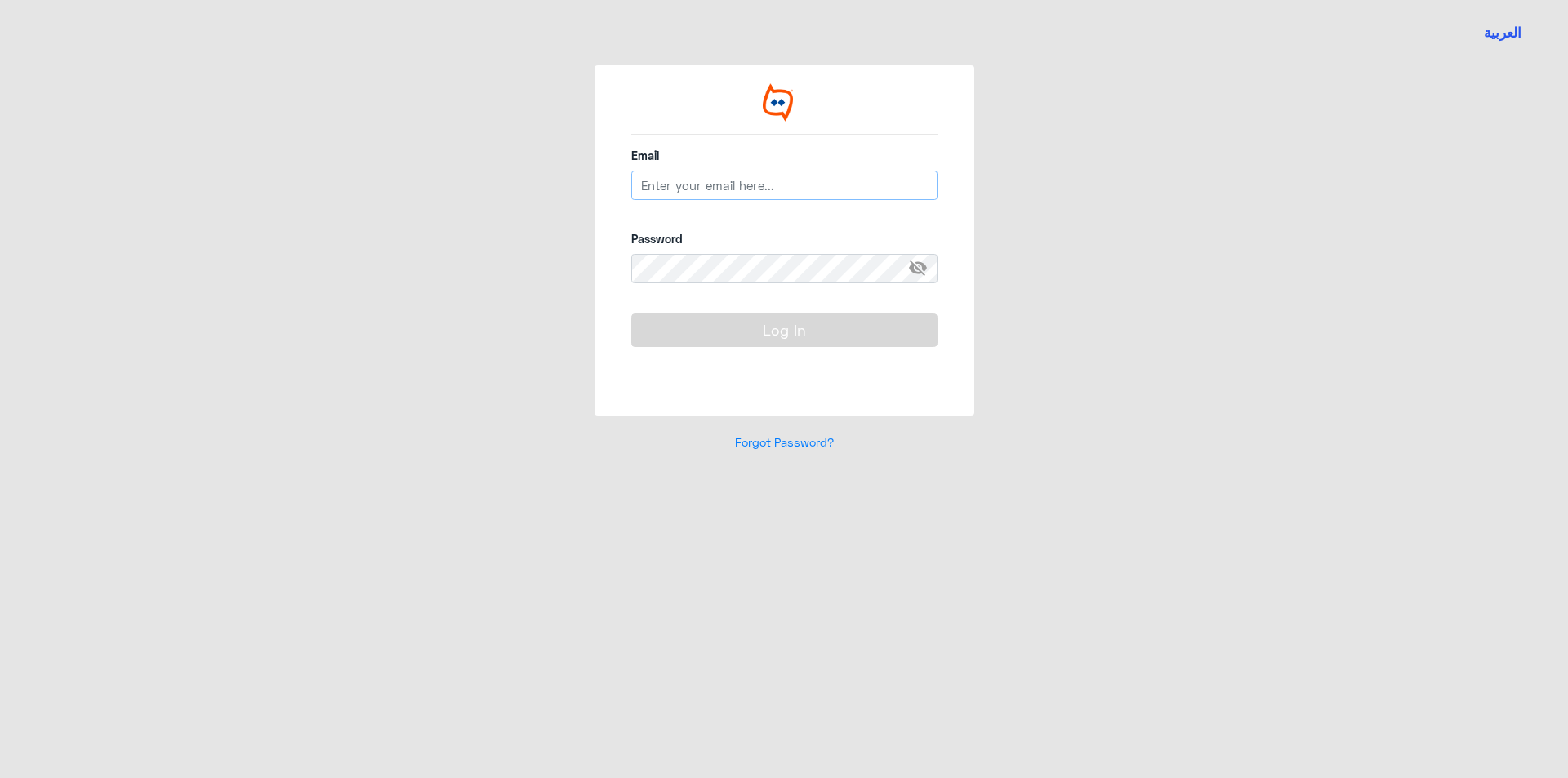
type input "[EMAIL_ADDRESS][DOMAIN_NAME]"
click at [710, 187] on input "[EMAIL_ADDRESS][DOMAIN_NAME]" at bounding box center [784, 185] width 306 height 29
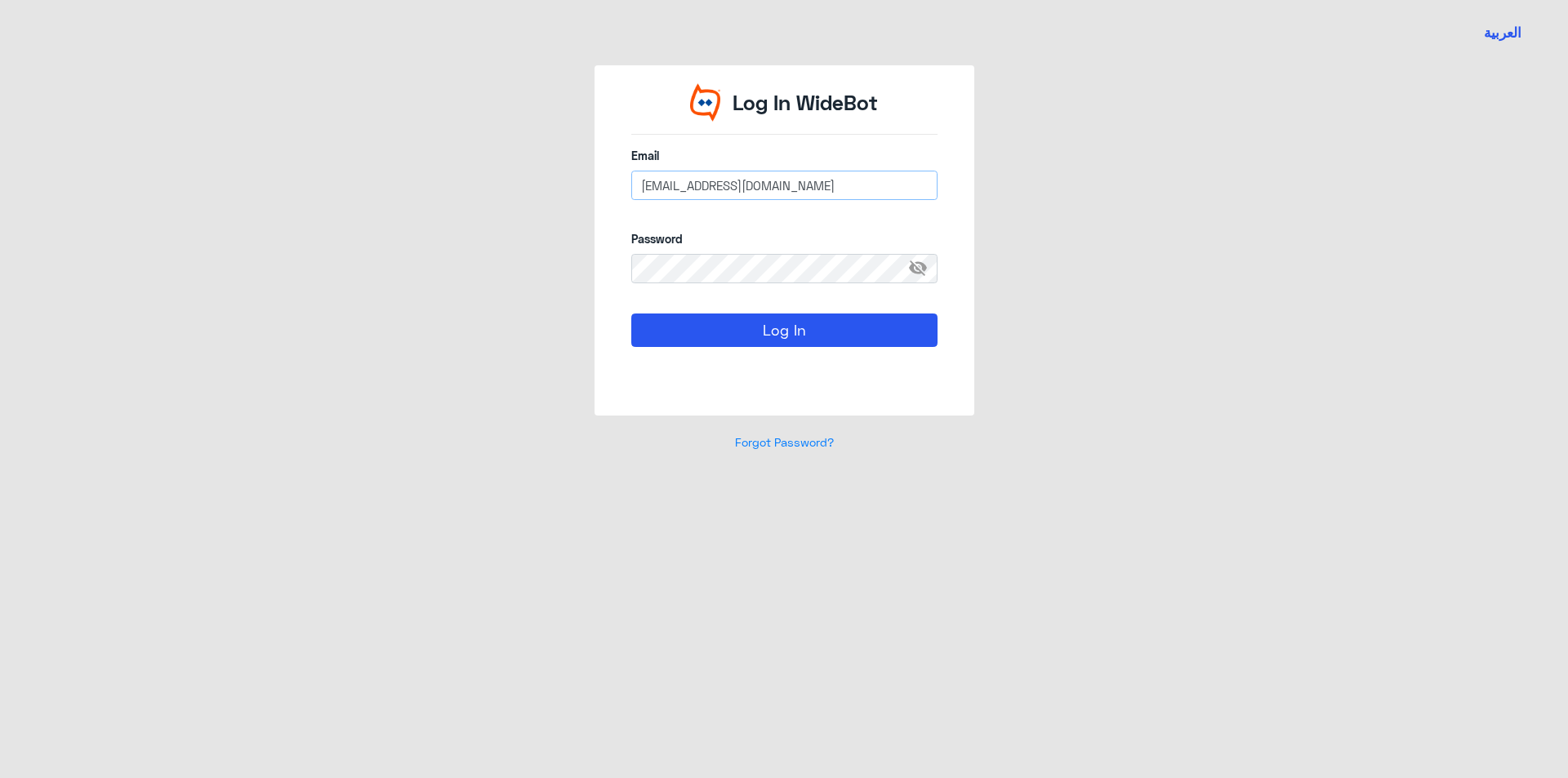
click at [710, 187] on input "[EMAIL_ADDRESS][DOMAIN_NAME]" at bounding box center [784, 185] width 306 height 29
type input "r"
click at [927, 274] on span "visibility_off" at bounding box center [922, 269] width 29 height 29
click at [805, 326] on button "Log In" at bounding box center [784, 330] width 306 height 32
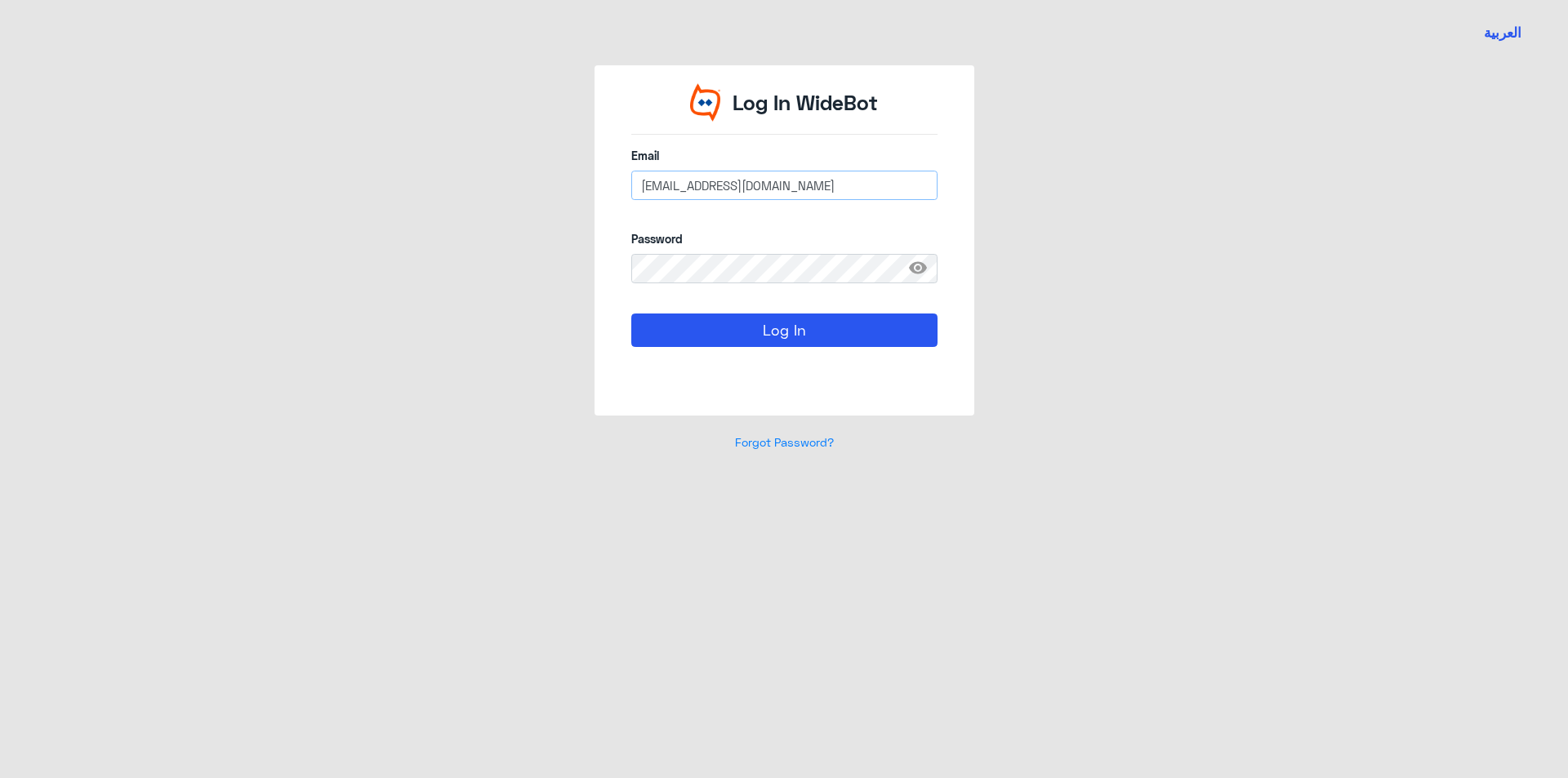
click at [724, 188] on input "R_BIBBAKHEET@DDALLAH-HOSPITAL.COM" at bounding box center [784, 185] width 306 height 29
click at [744, 192] on input "R_binbakheet@DDALLAH-HOSPITAL.COM" at bounding box center [784, 185] width 306 height 29
click at [776, 327] on button "Log In" at bounding box center [784, 330] width 306 height 32
drag, startPoint x: 744, startPoint y: 188, endPoint x: 879, endPoint y: 190, distance: 135.0
click at [879, 190] on input "R_binbakheet@DALLAH-HOSPITAL.COM" at bounding box center [784, 185] width 306 height 29
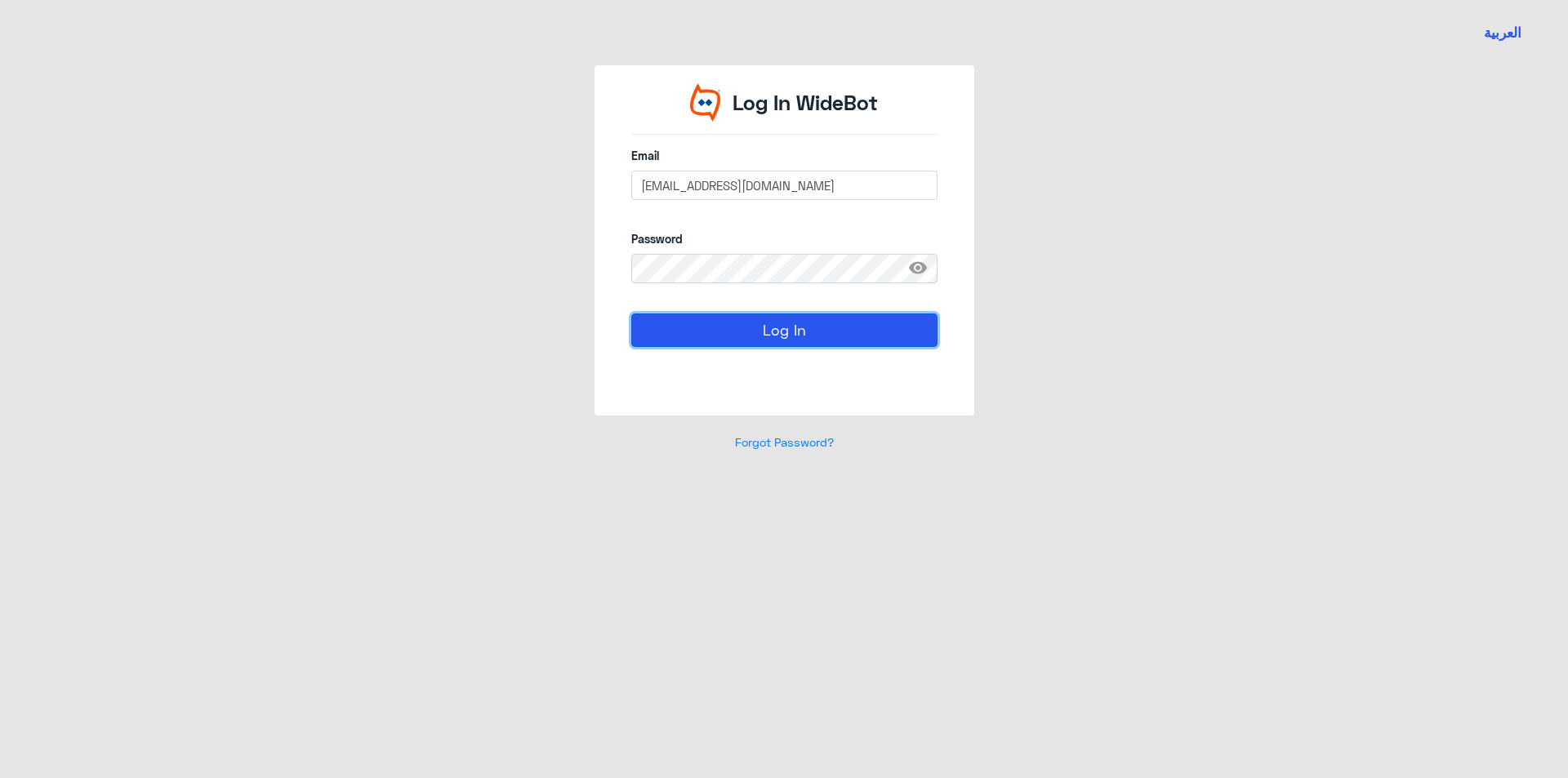
click at [802, 329] on button "Log In" at bounding box center [784, 330] width 306 height 32
drag, startPoint x: 862, startPoint y: 177, endPoint x: 450, endPoint y: 129, distance: 414.8
click at [458, 136] on div "Log In WideBot Email R_binbakheet@Dallah-hospital.com Password visibility Log I…" at bounding box center [784, 268] width 931 height 405
paste input "BinBakheet@Dallah-H"
type input "R_BinBakheet@Dallah-Hospital.com"
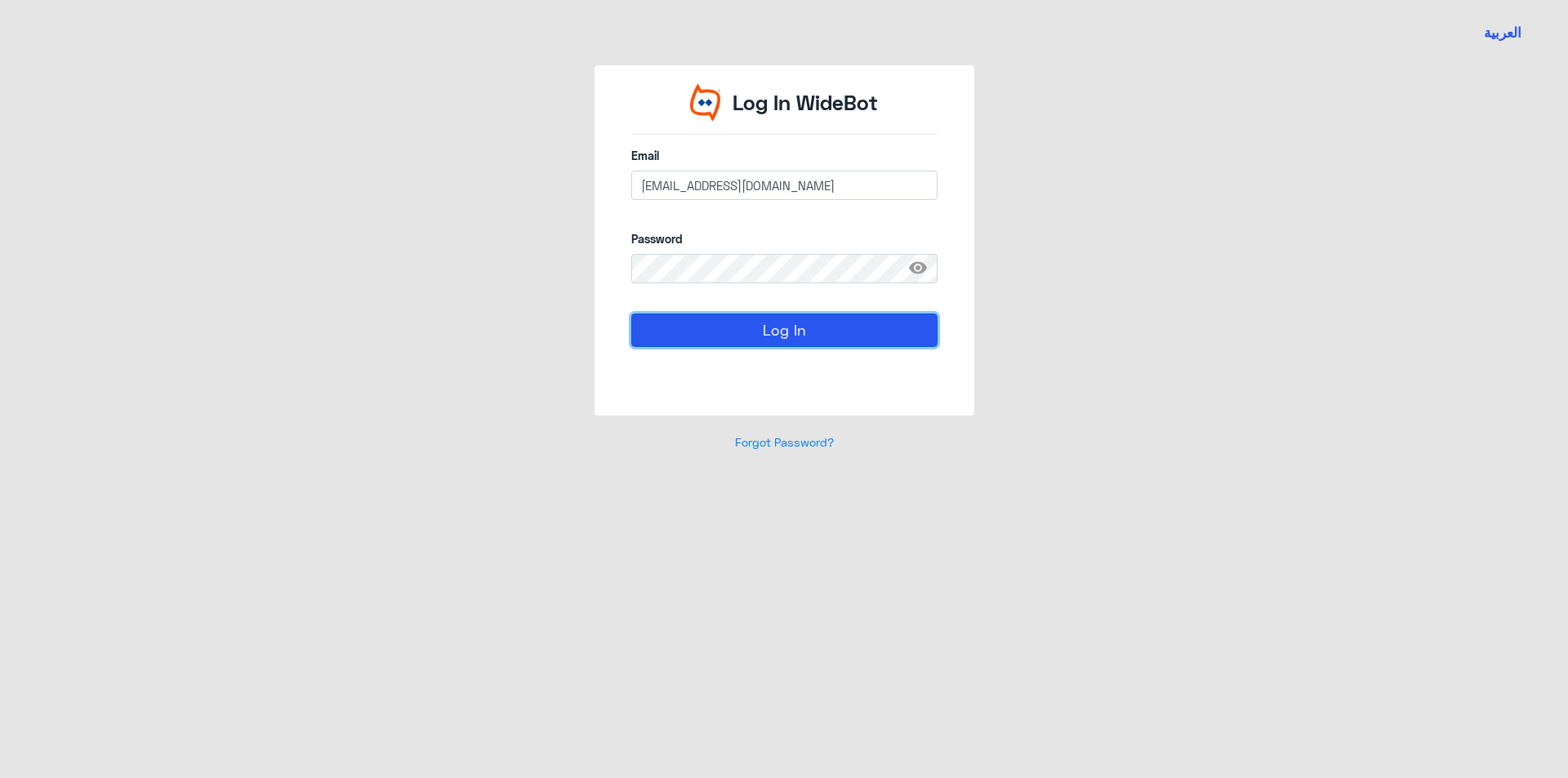
click at [701, 319] on button "Log In" at bounding box center [784, 330] width 306 height 32
